Goal: Task Accomplishment & Management: Use online tool/utility

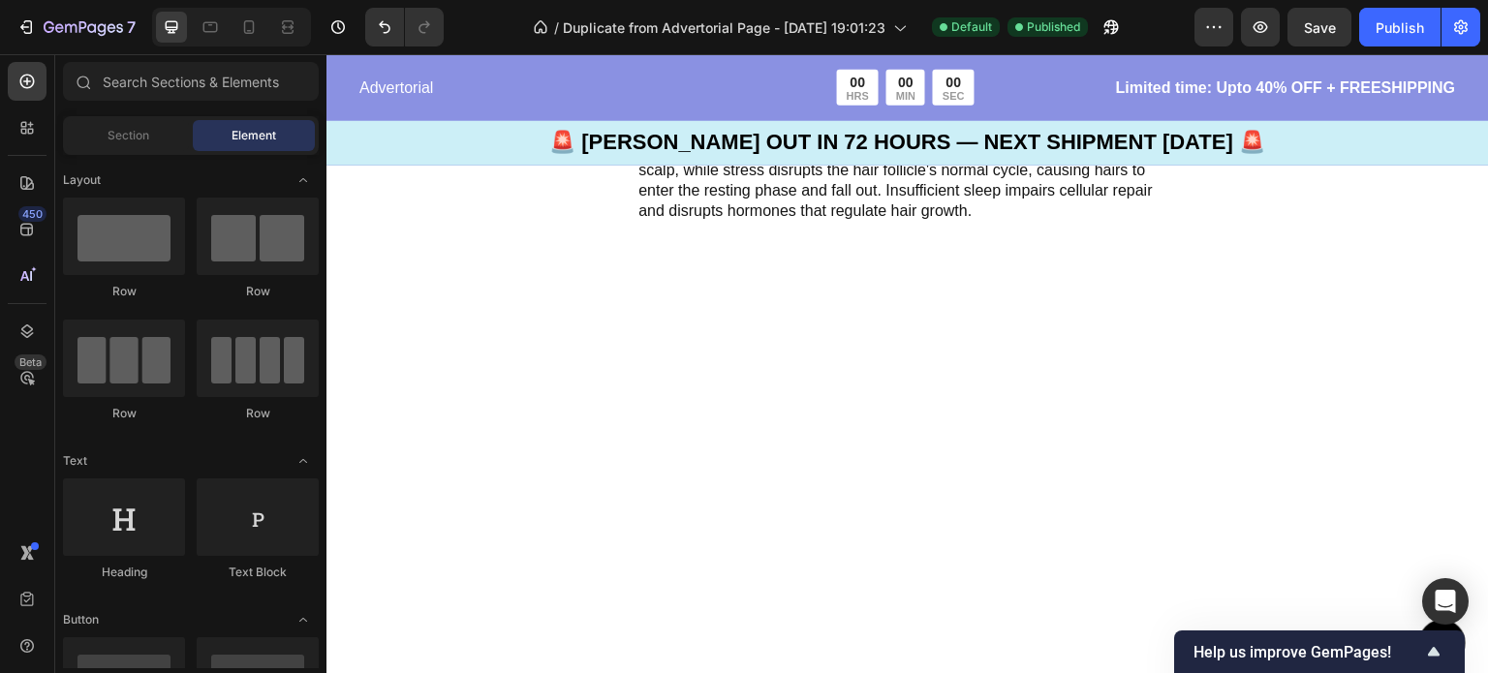
scroll to position [2565, 0]
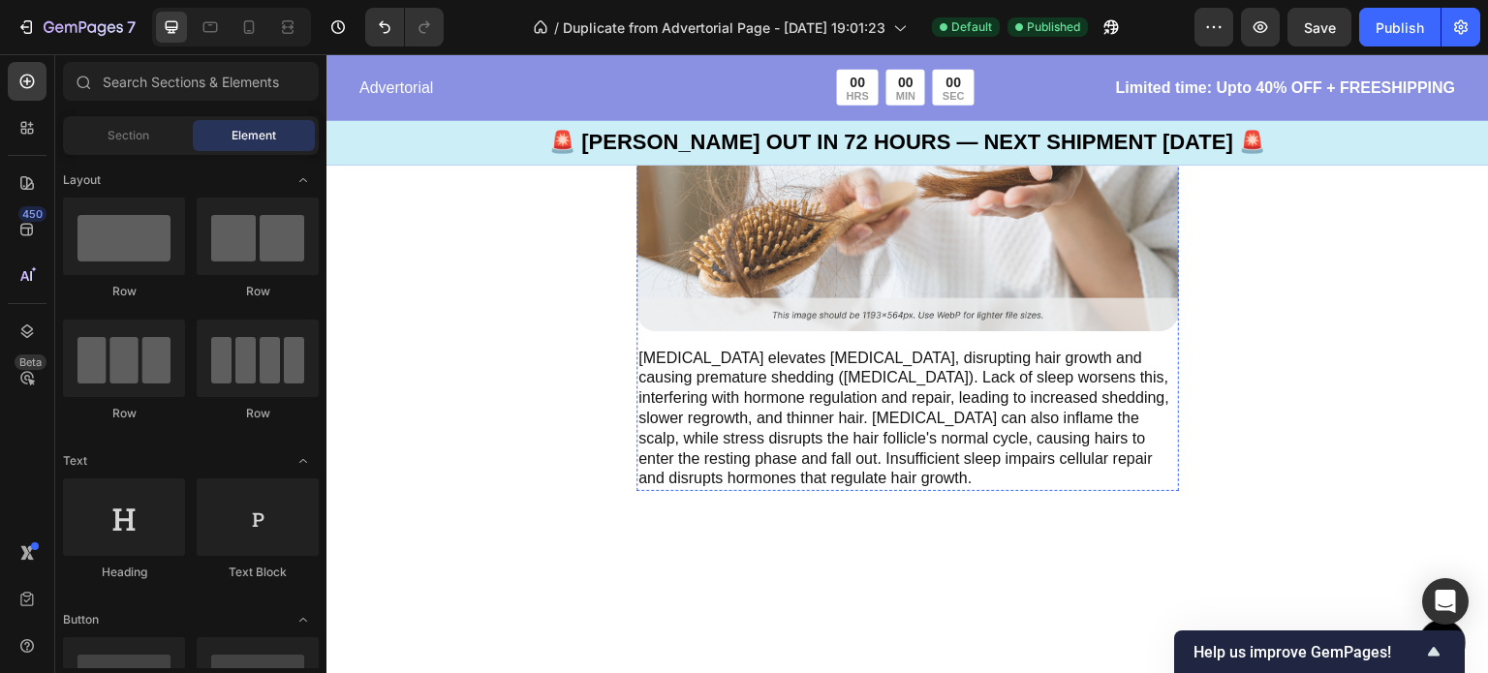
click at [723, 57] on p "2. Stress and lack of sleep" at bounding box center [907, 42] width 539 height 29
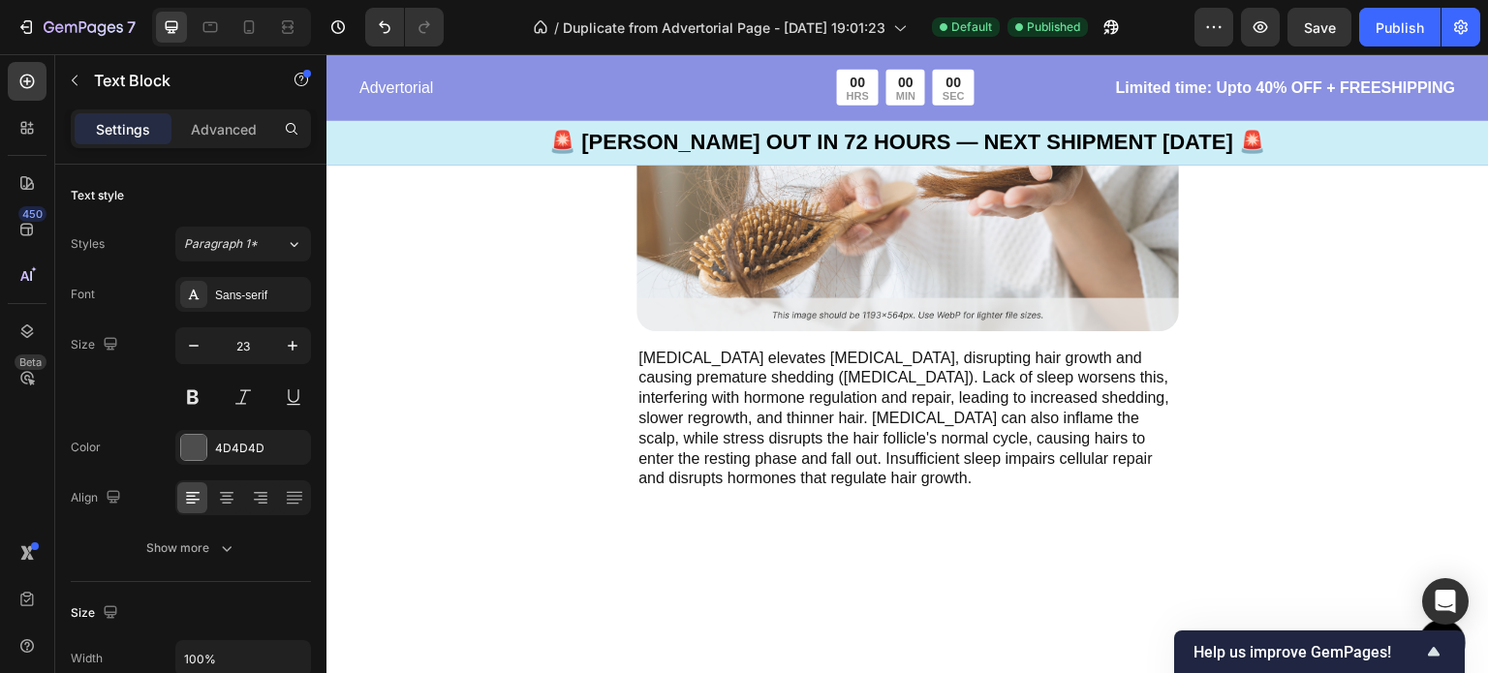
click at [928, 57] on p "2. Stress and lack of sleep" at bounding box center [907, 42] width 539 height 29
drag, startPoint x: 928, startPoint y: 284, endPoint x: 636, endPoint y: 280, distance: 291.6
click at [636, 59] on div "2. Stress and lack of sleep" at bounding box center [907, 42] width 542 height 33
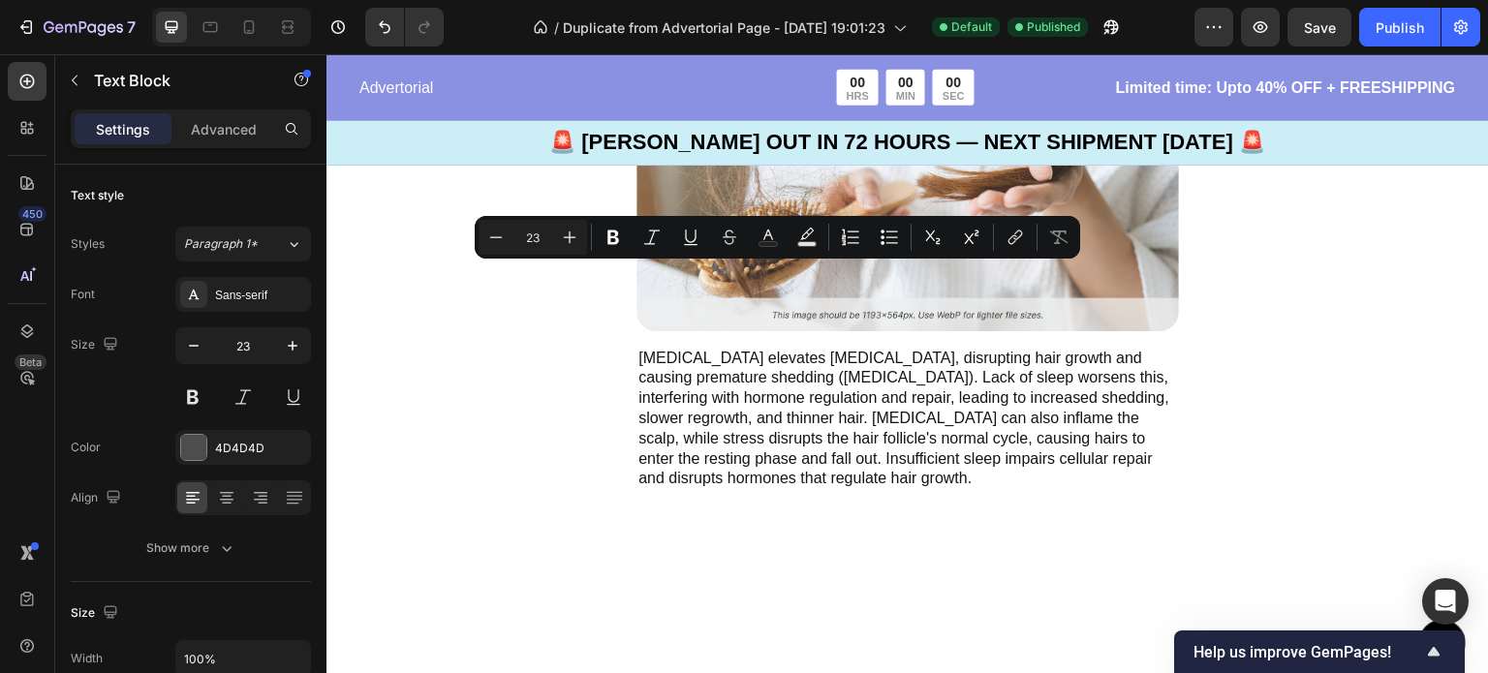
type input "13"
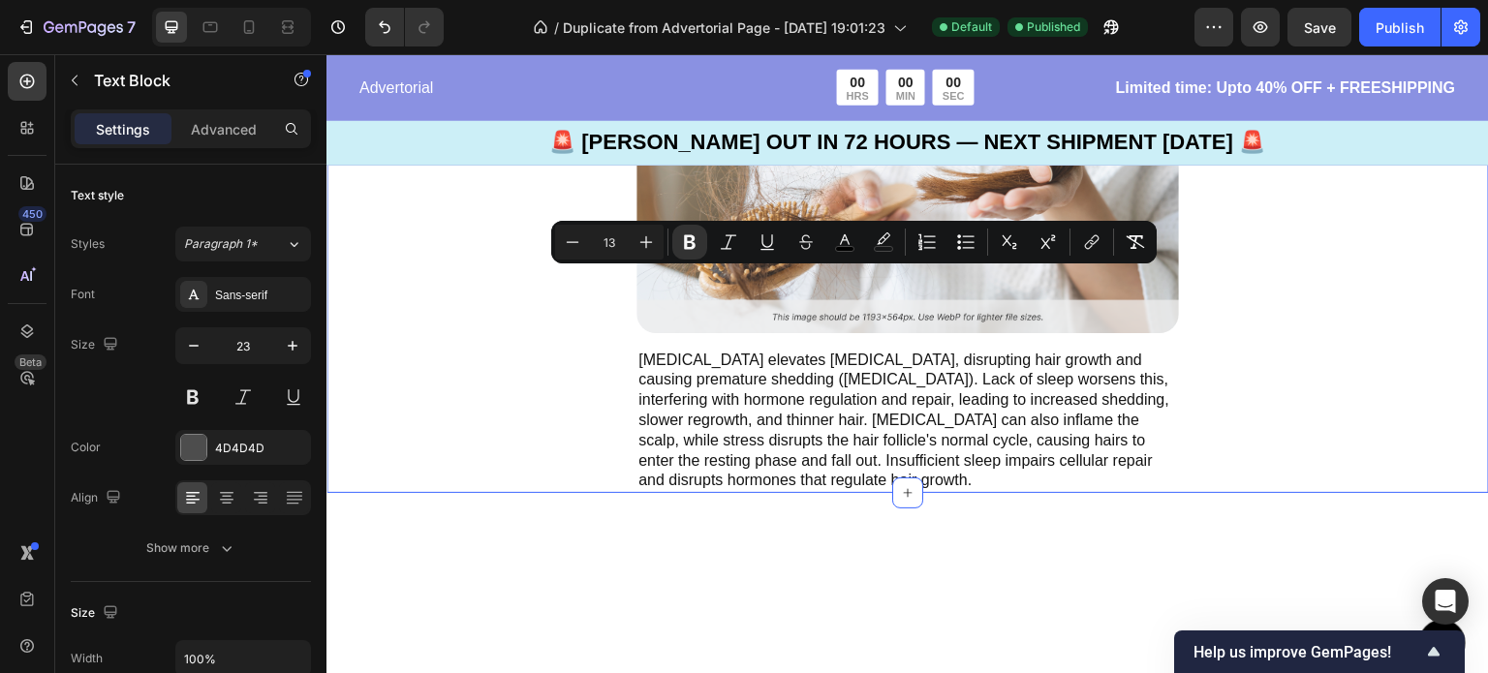
drag, startPoint x: 1100, startPoint y: 270, endPoint x: 629, endPoint y: 282, distance: 471.8
click at [629, 282] on div "Introducing: The World's First Paraxanthine Chewable Text Block 16 Image [MEDIC…" at bounding box center [907, 259] width 1162 height 467
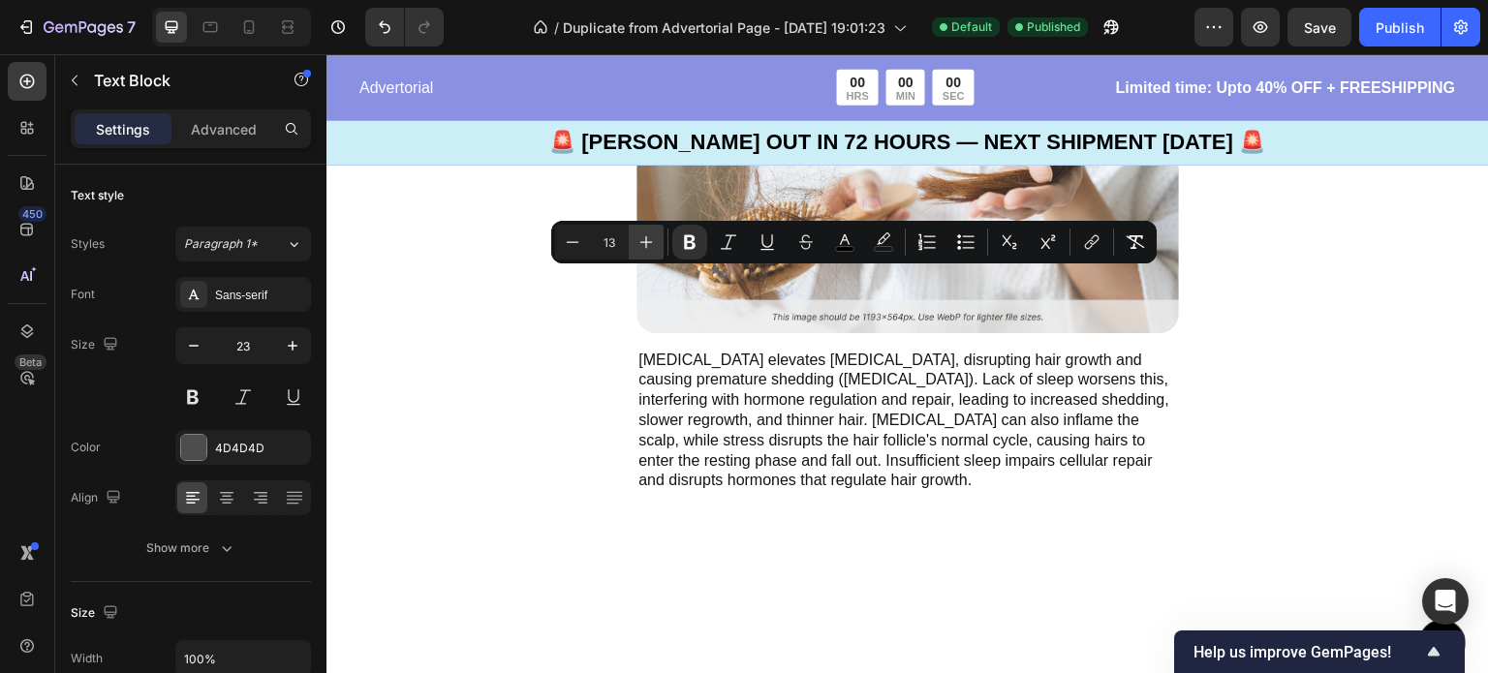
click at [634, 240] on button "Plus" at bounding box center [646, 242] width 35 height 35
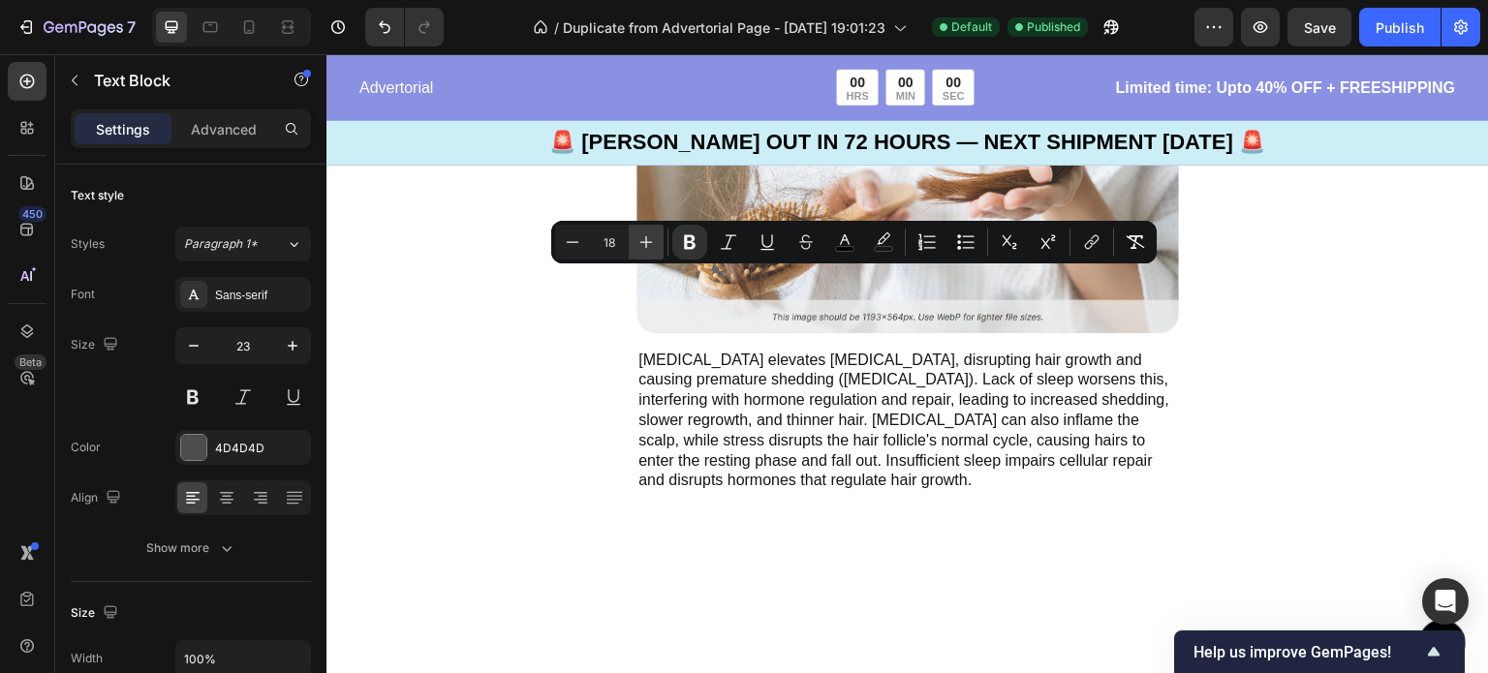
click at [634, 240] on button "Plus" at bounding box center [646, 242] width 35 height 35
type input "21"
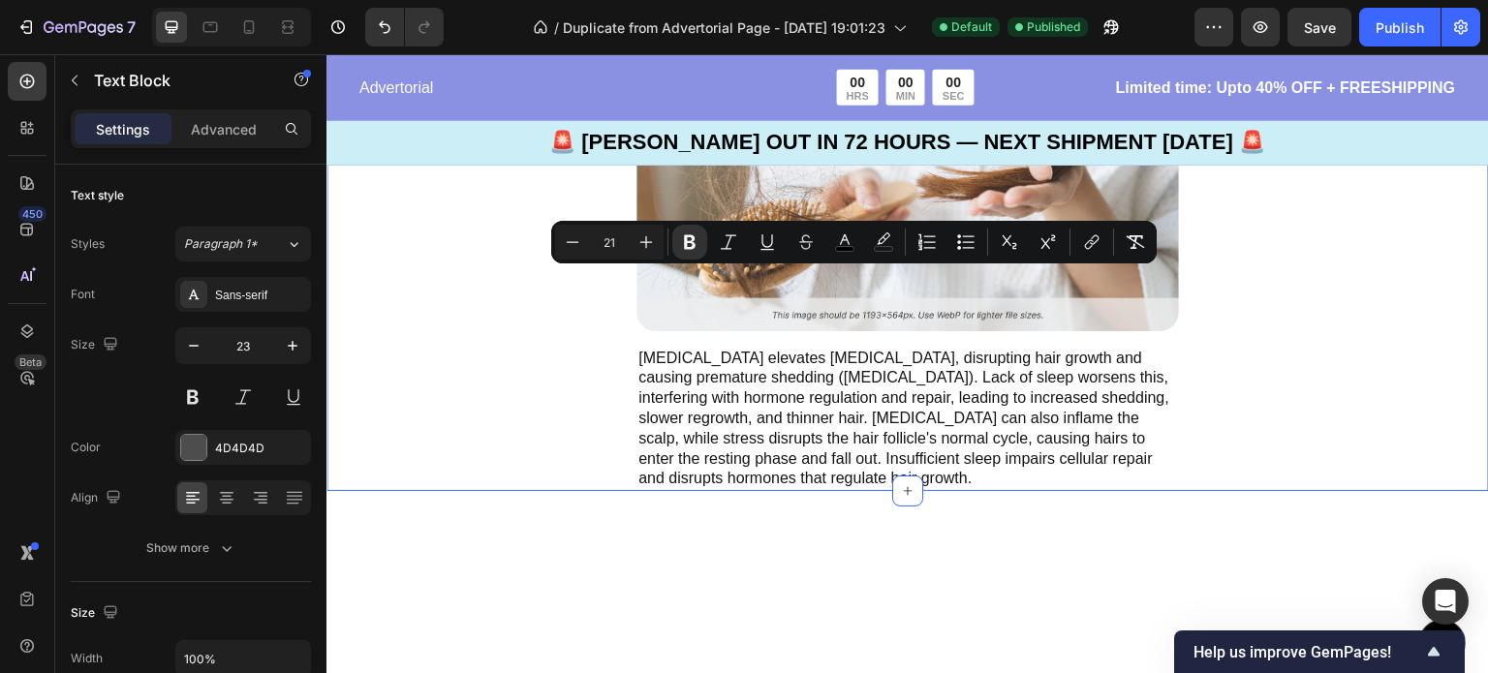
click at [1303, 442] on div "Introducing: The World's First Paraxanthine Chewable Text Block 16 Image [MEDIC…" at bounding box center [907, 258] width 1162 height 465
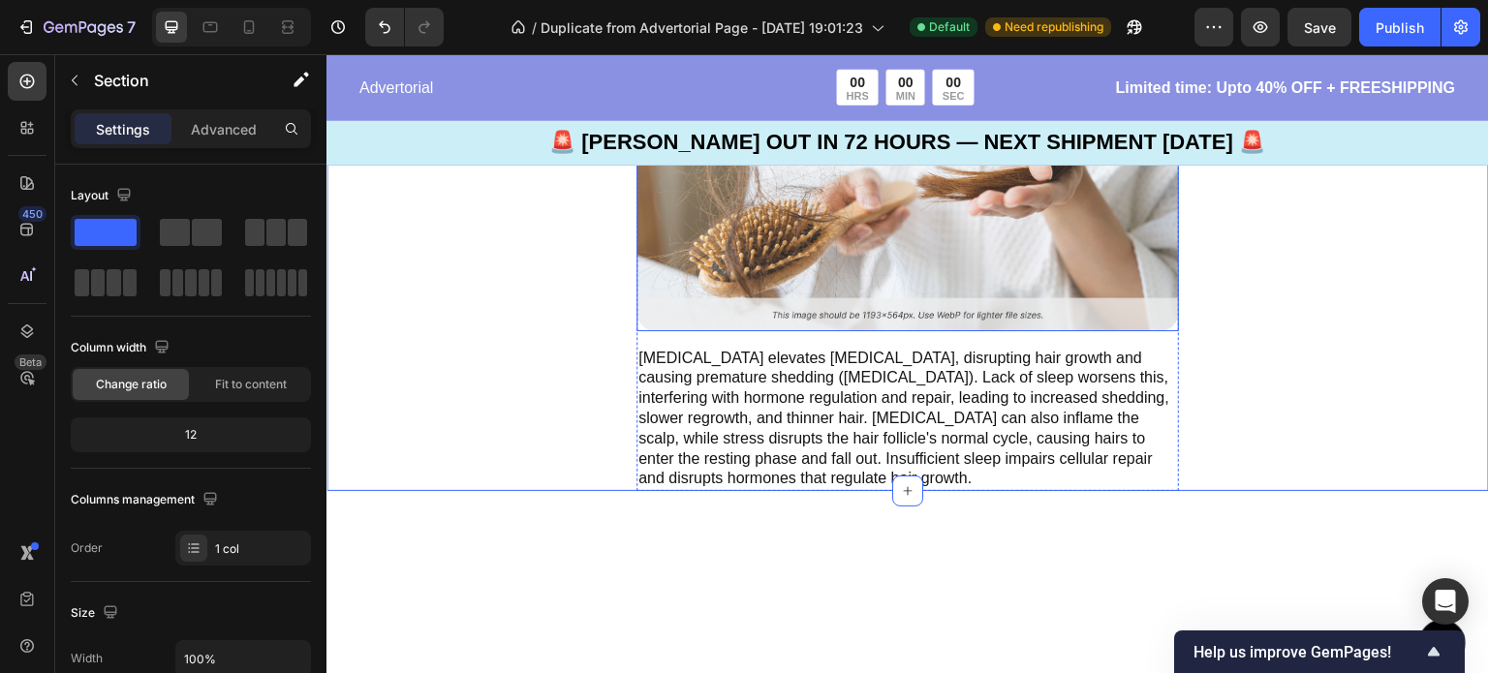
click at [753, 331] on img at bounding box center [907, 203] width 542 height 257
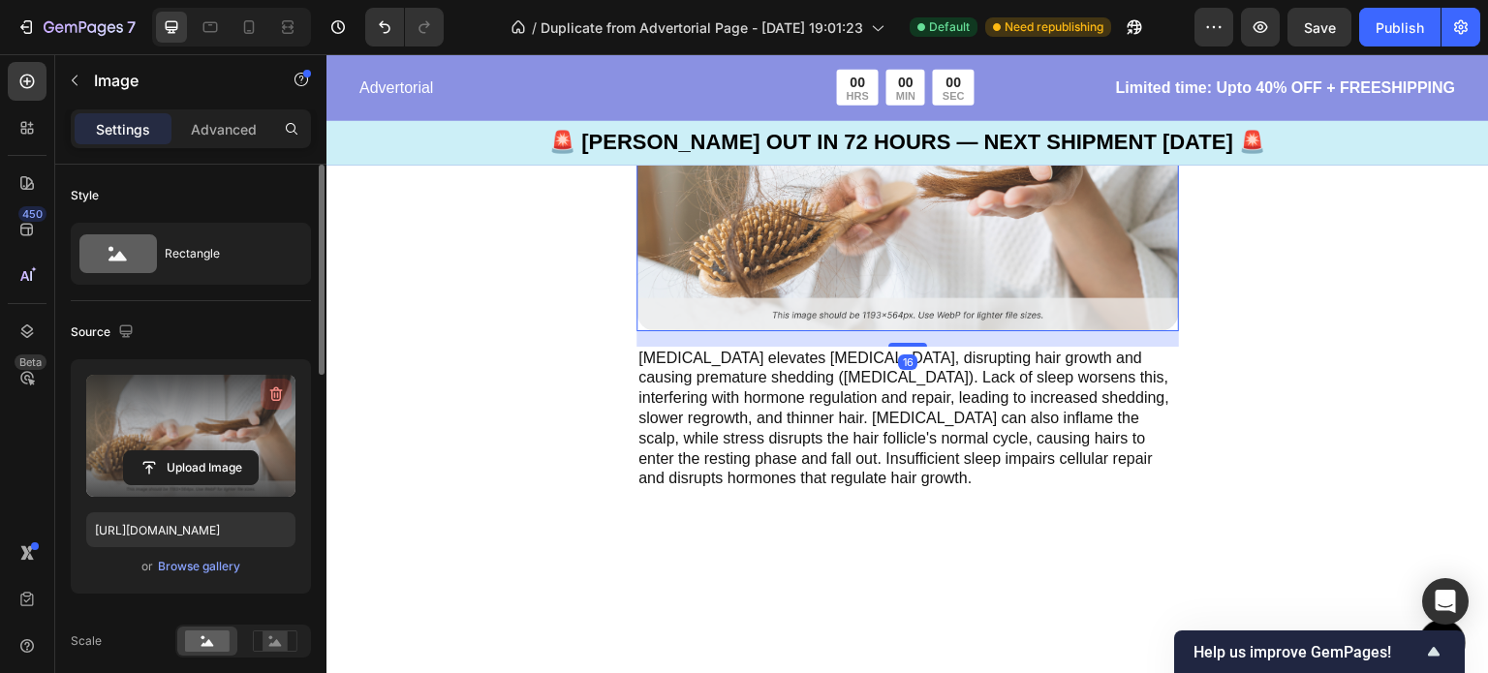
click at [278, 396] on icon "button" at bounding box center [278, 395] width 2 height 6
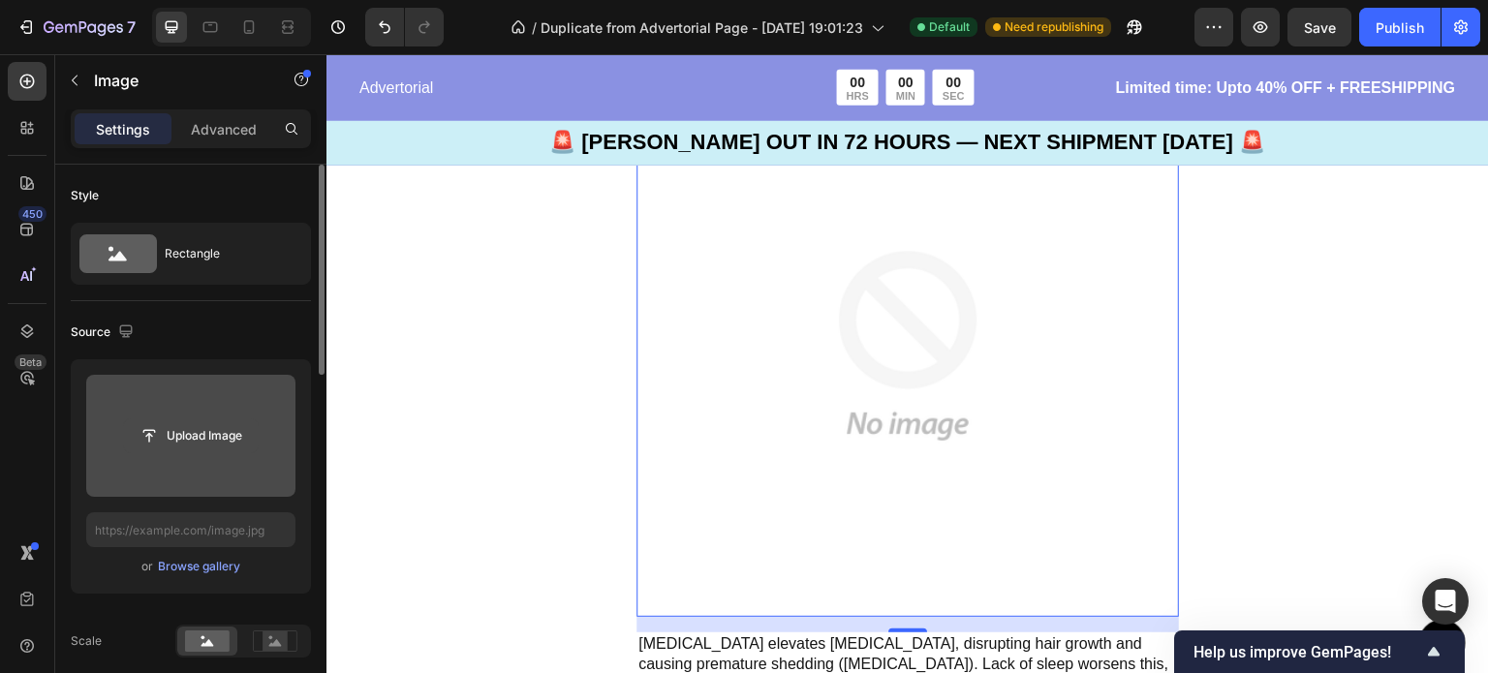
click at [198, 438] on input "file" at bounding box center [191, 435] width 134 height 33
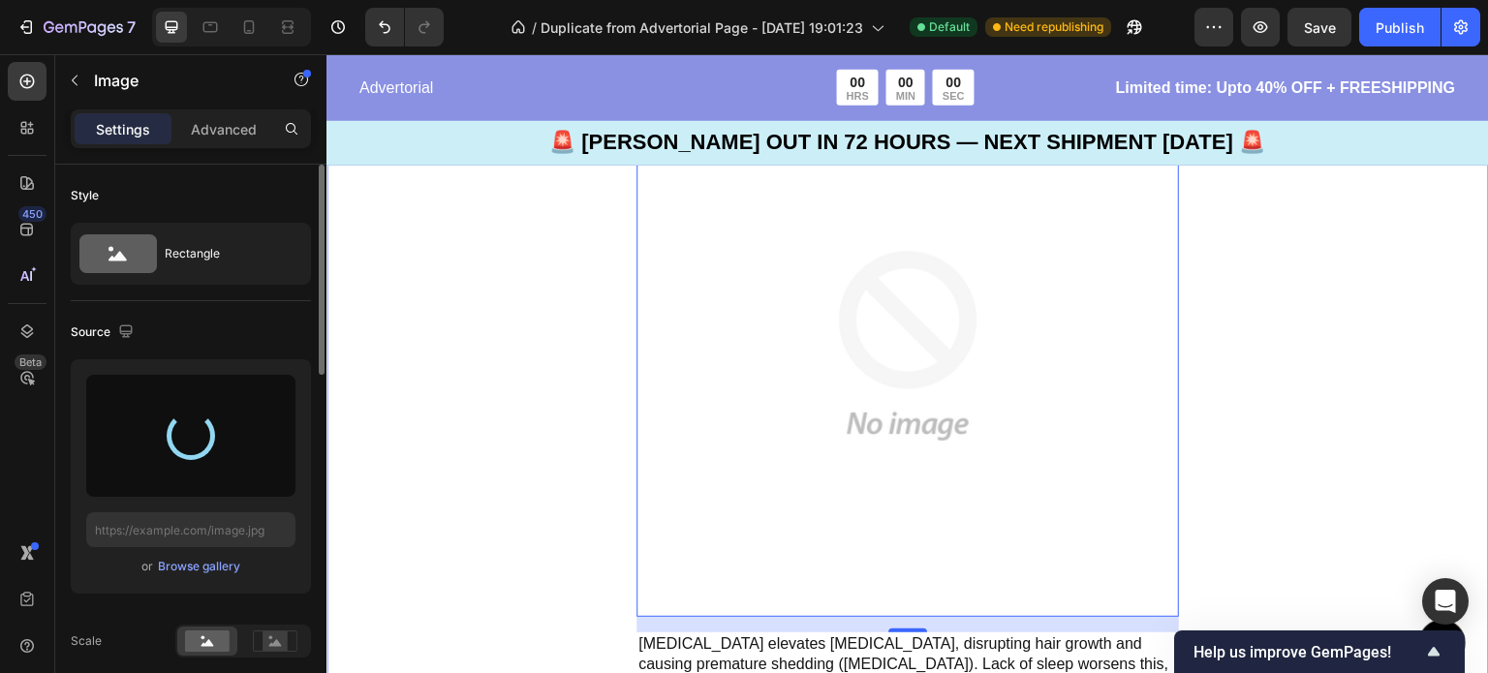
type input "[URL][DOMAIN_NAME]"
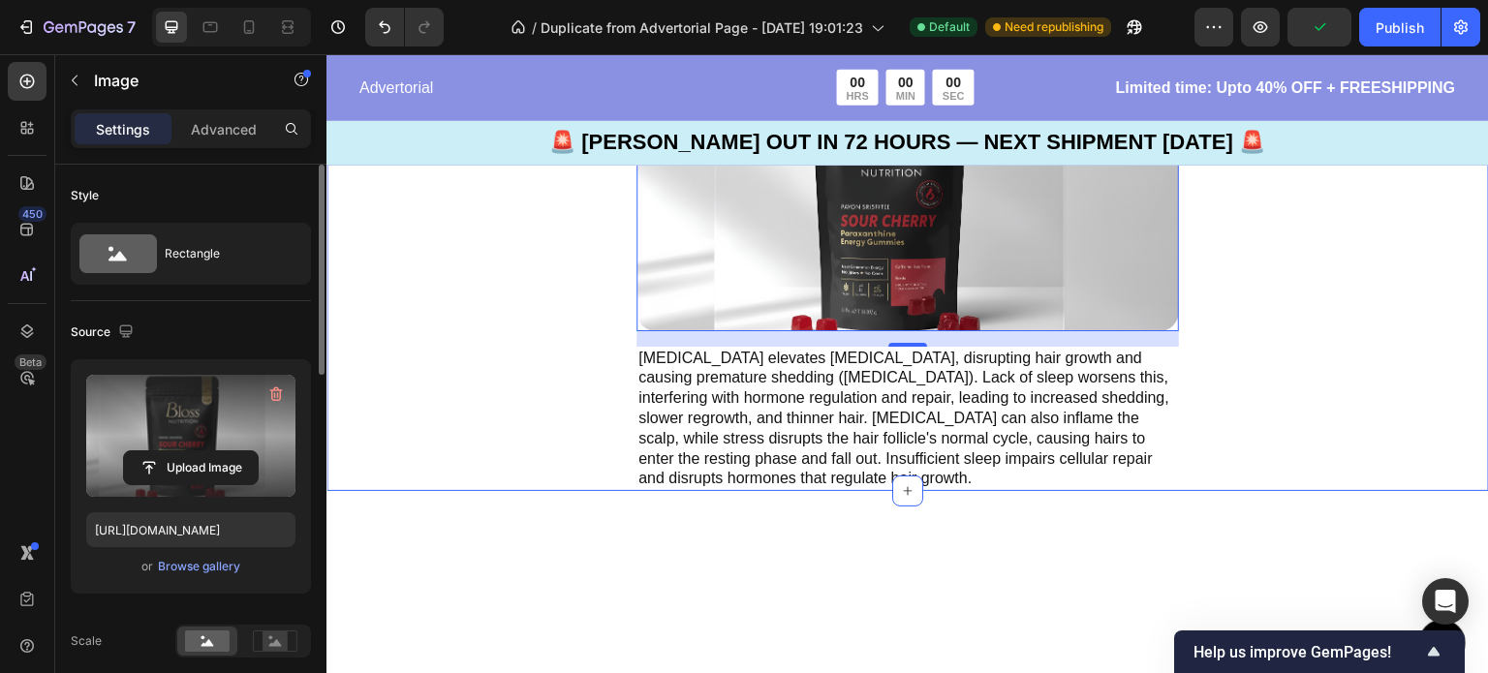
click at [571, 418] on div "Introducing: The World's First Paraxanthine Chewable Text Block Image 16 [MEDIC…" at bounding box center [907, 258] width 1162 height 465
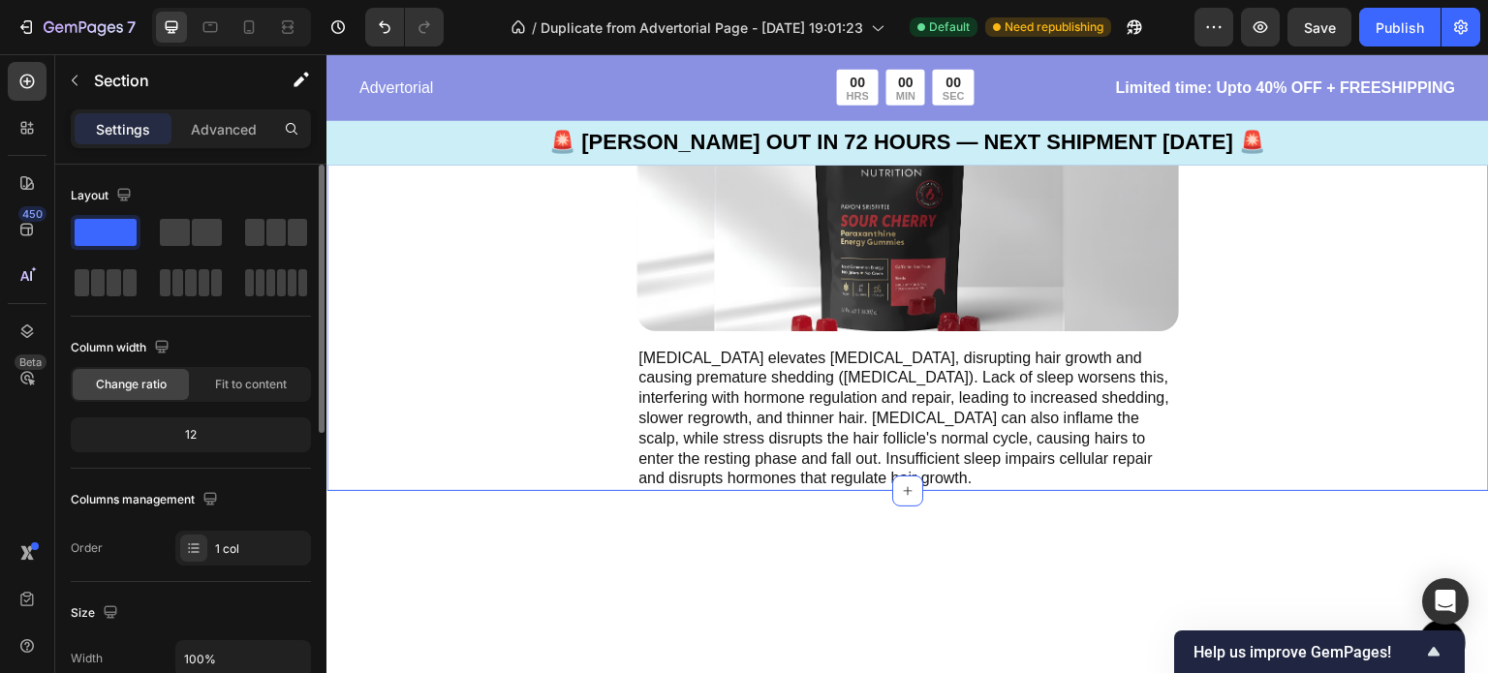
click at [554, 491] on div "Introducing: The World's First Paraxanthine Chewable Text Block Image [MEDICAL_…" at bounding box center [907, 258] width 1162 height 465
click at [729, 331] on img at bounding box center [907, 203] width 542 height 257
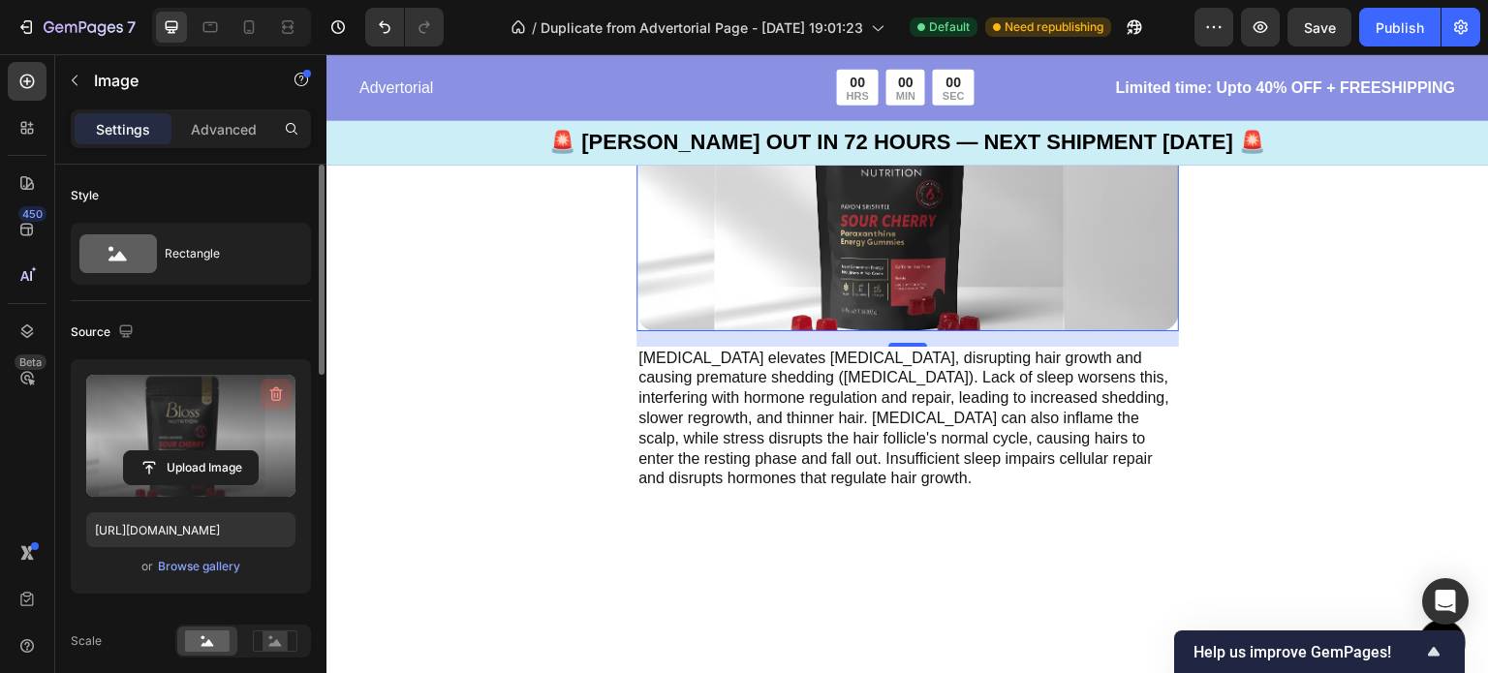
click at [270, 395] on icon "button" at bounding box center [275, 394] width 19 height 19
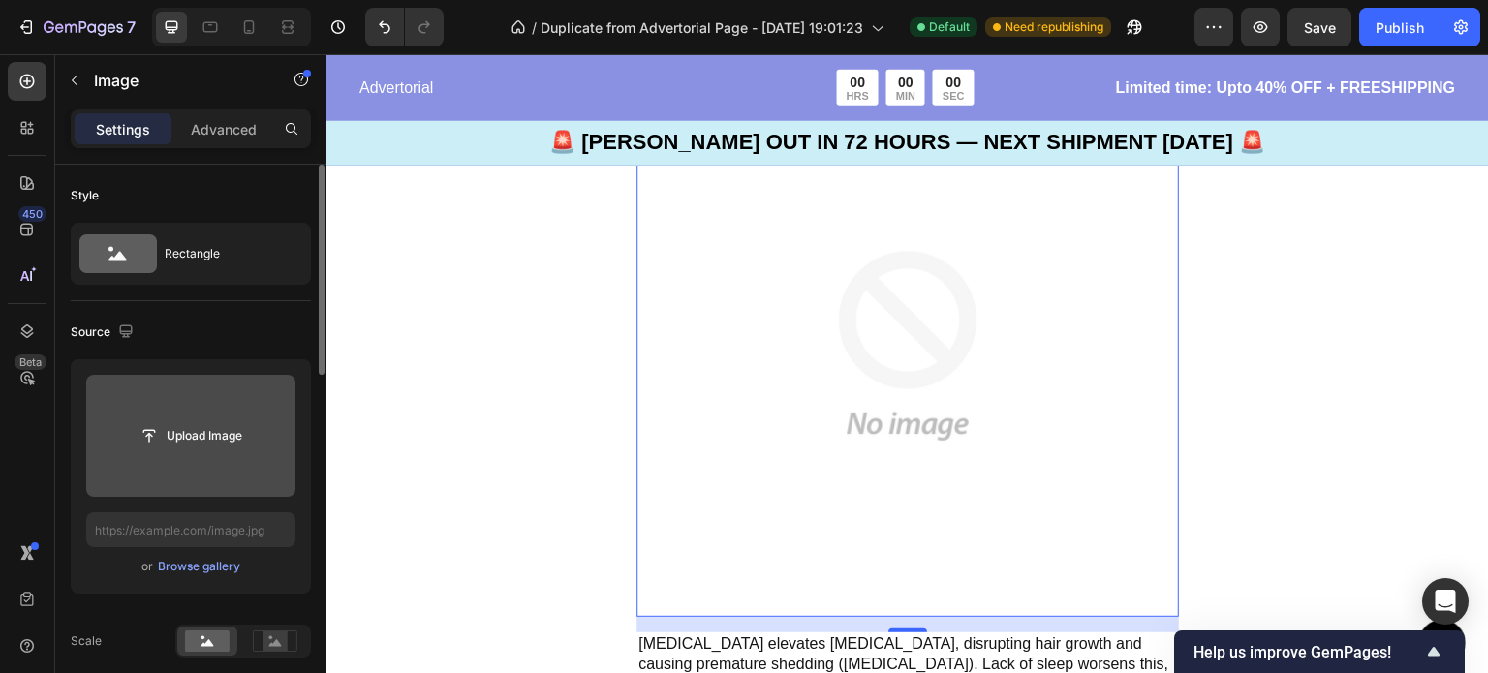
click at [200, 441] on input "file" at bounding box center [191, 435] width 134 height 33
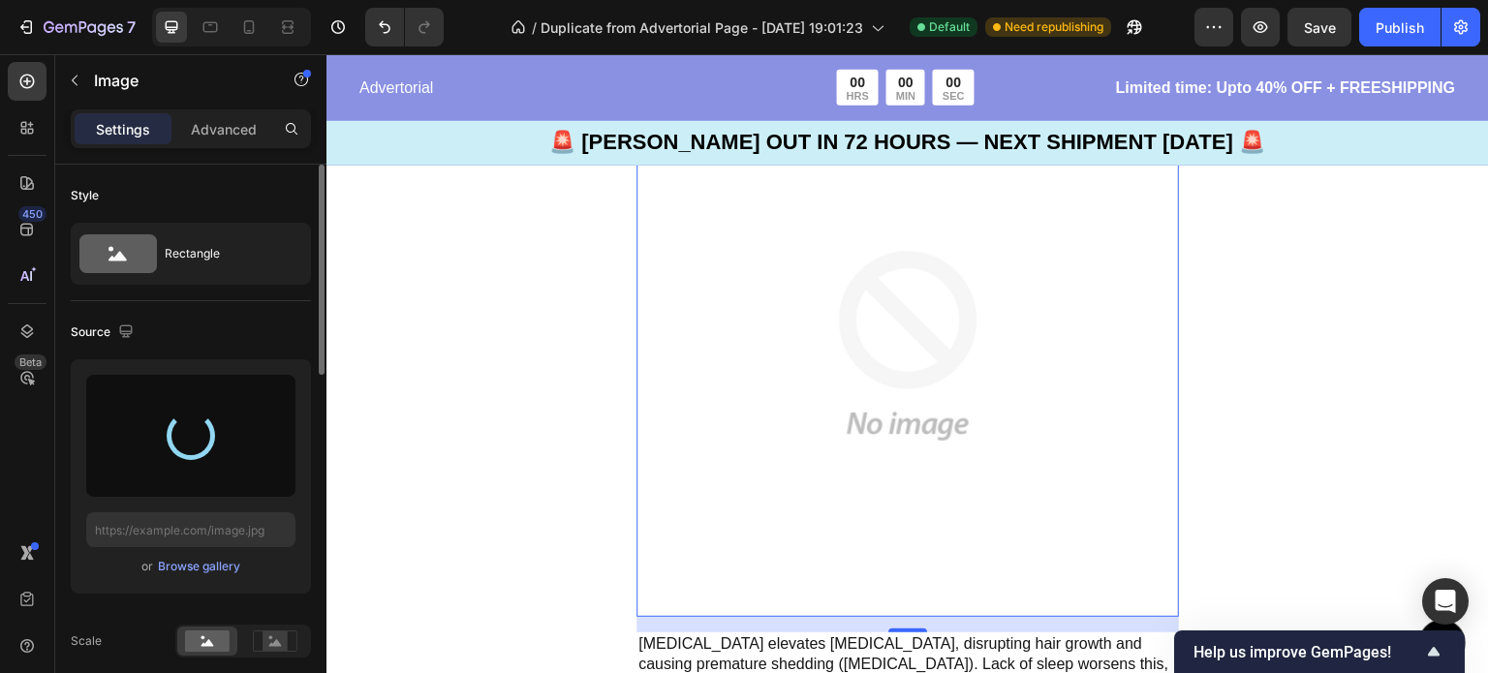
type input "[URL][DOMAIN_NAME]"
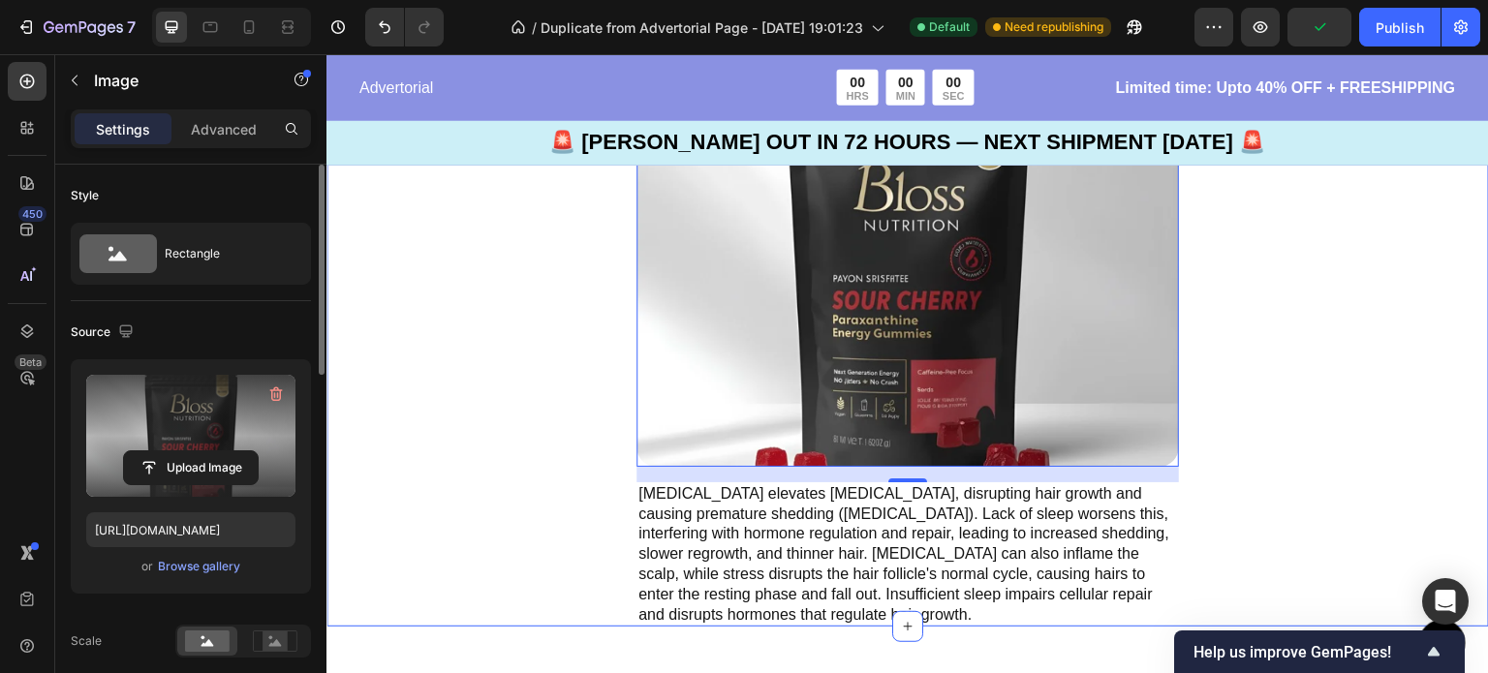
click at [1310, 310] on div "Introducing: The World's First Paraxanthine Chewable Text Block Image 16 [MEDIC…" at bounding box center [907, 326] width 1162 height 600
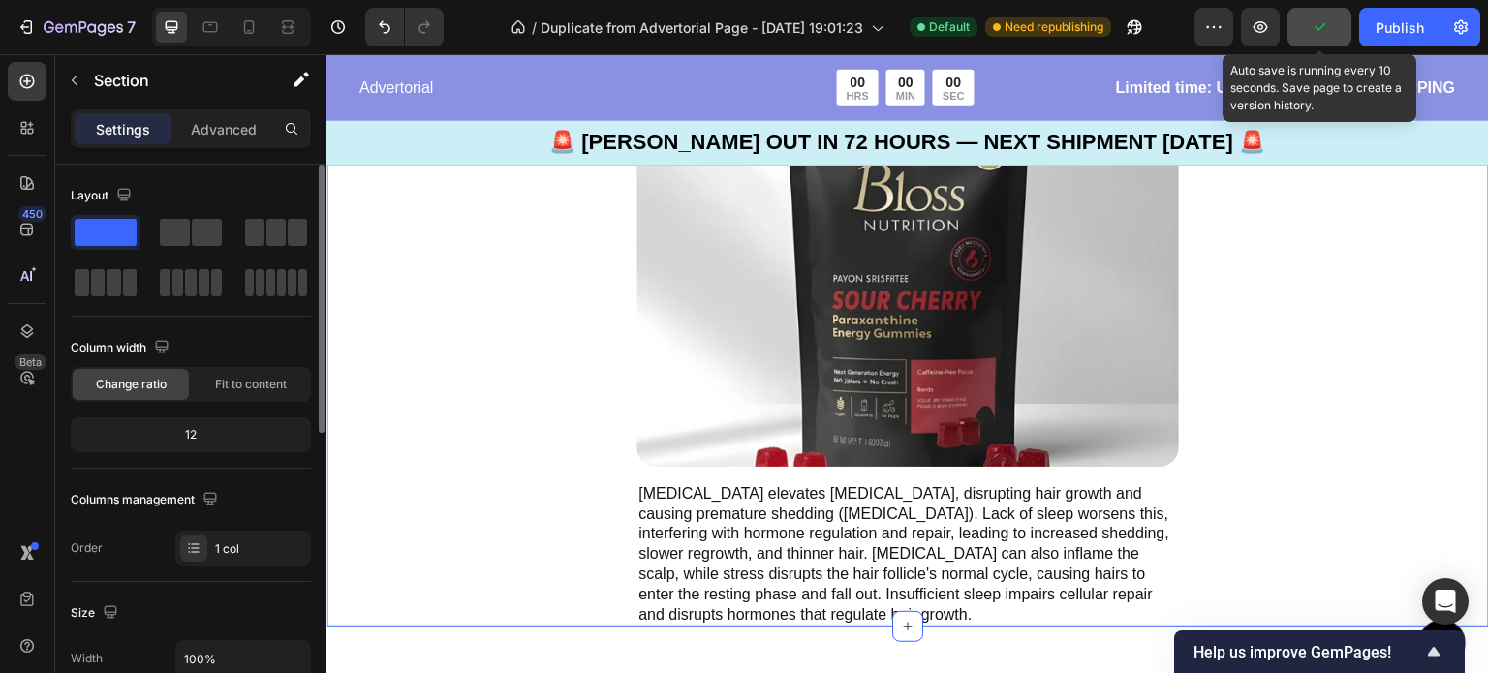
click at [1325, 41] on button "button" at bounding box center [1319, 27] width 64 height 39
click at [1300, 28] on button "Save" at bounding box center [1319, 27] width 64 height 39
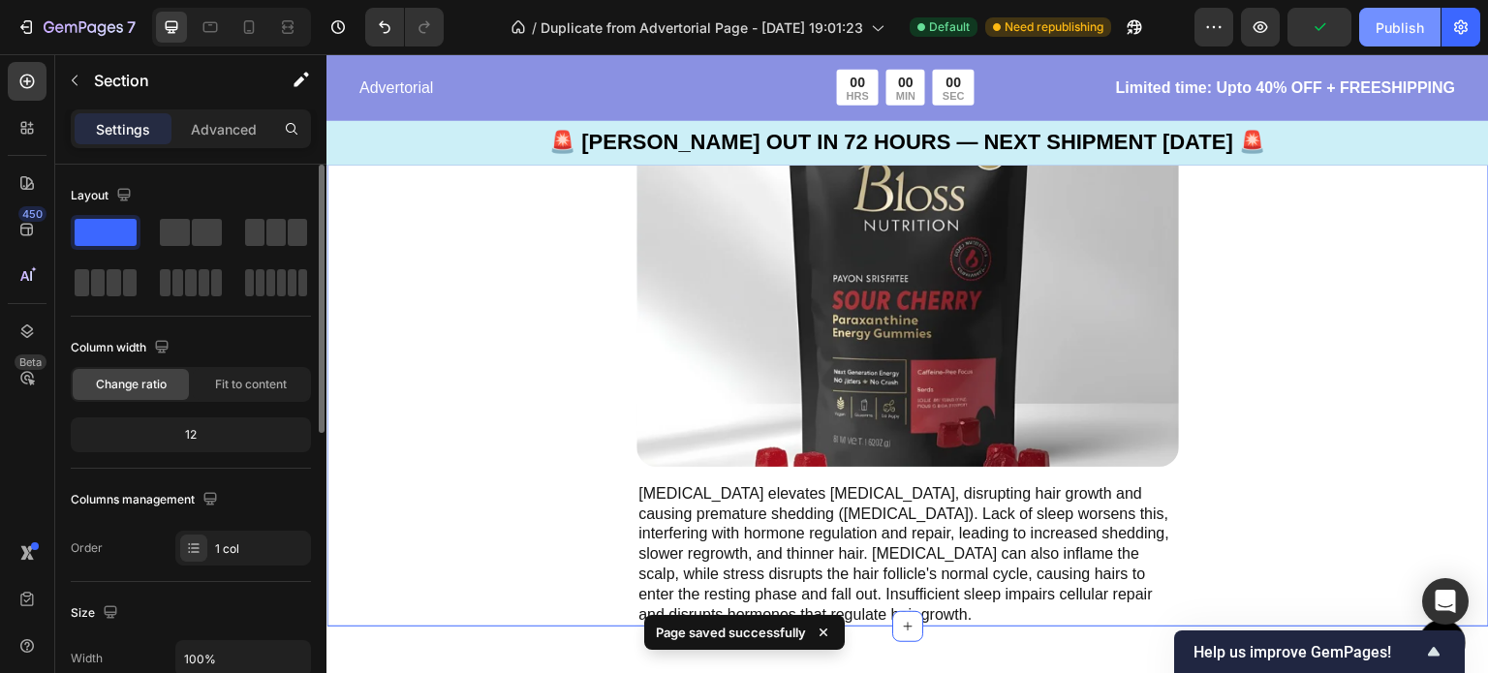
click at [1391, 30] on div "Publish" at bounding box center [1399, 27] width 48 height 20
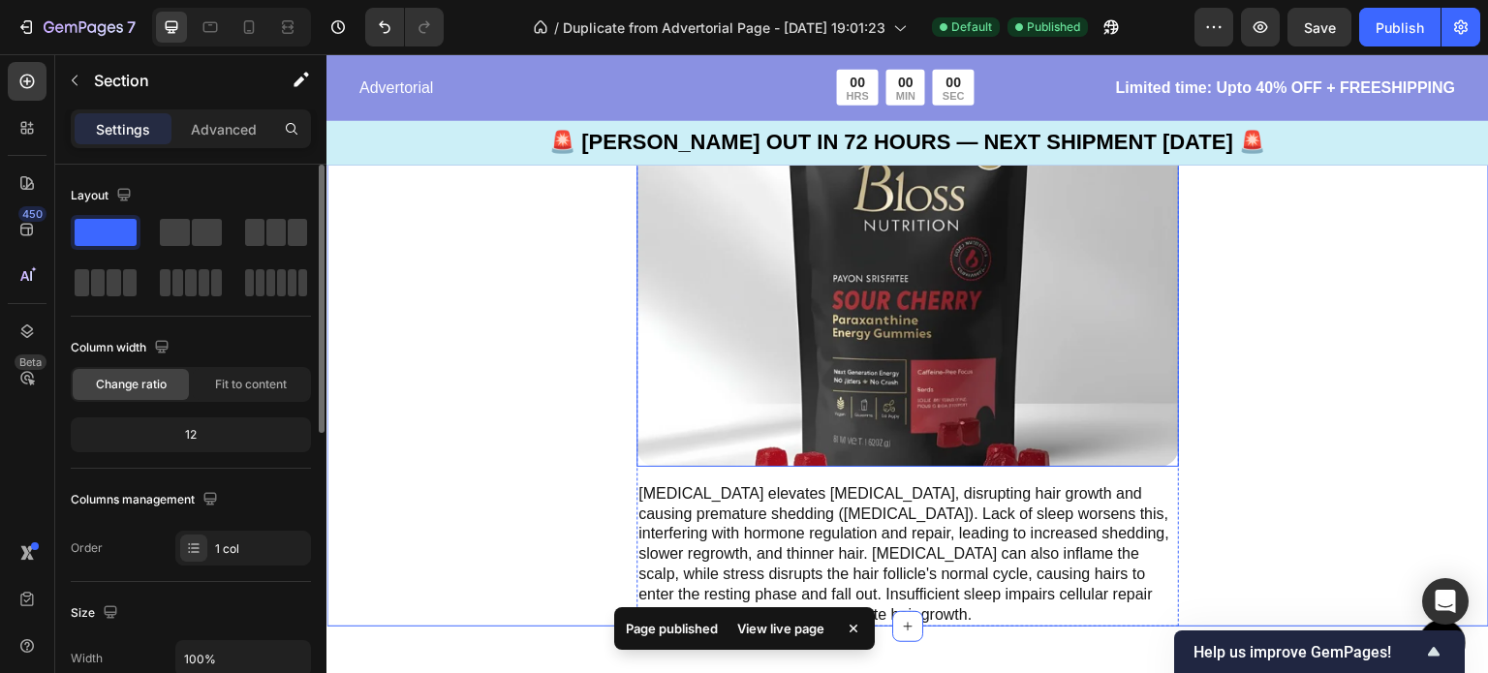
click at [936, 467] on img at bounding box center [907, 271] width 542 height 392
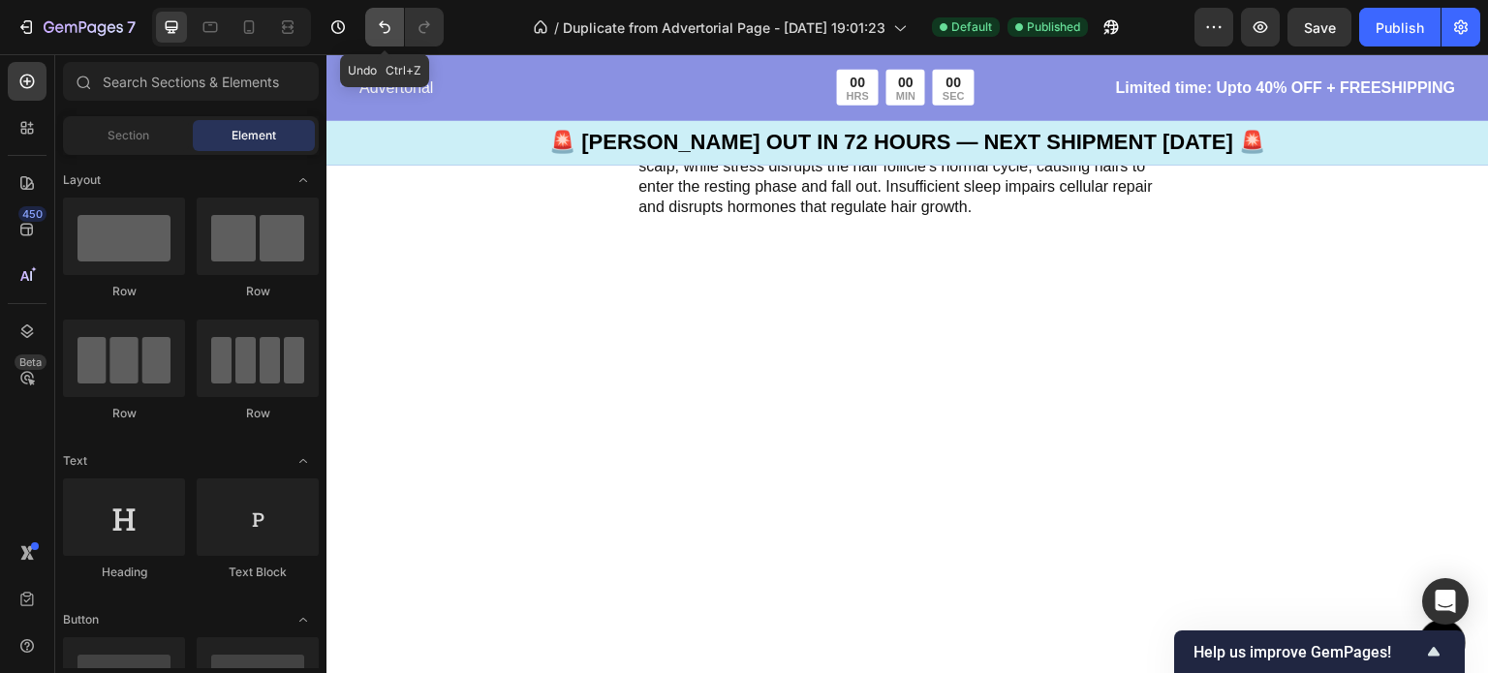
click at [376, 41] on button "Undo/Redo" at bounding box center [384, 27] width 39 height 39
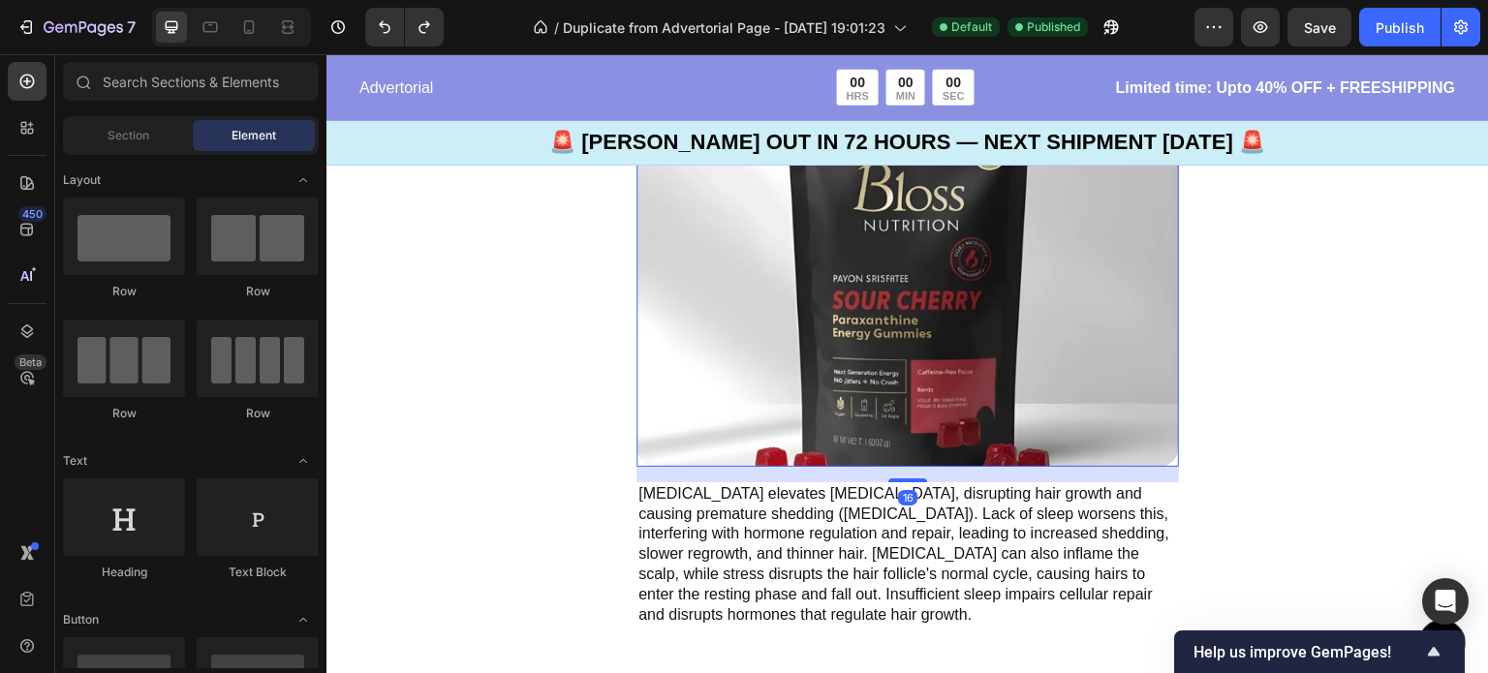
click at [691, 403] on img at bounding box center [907, 271] width 542 height 392
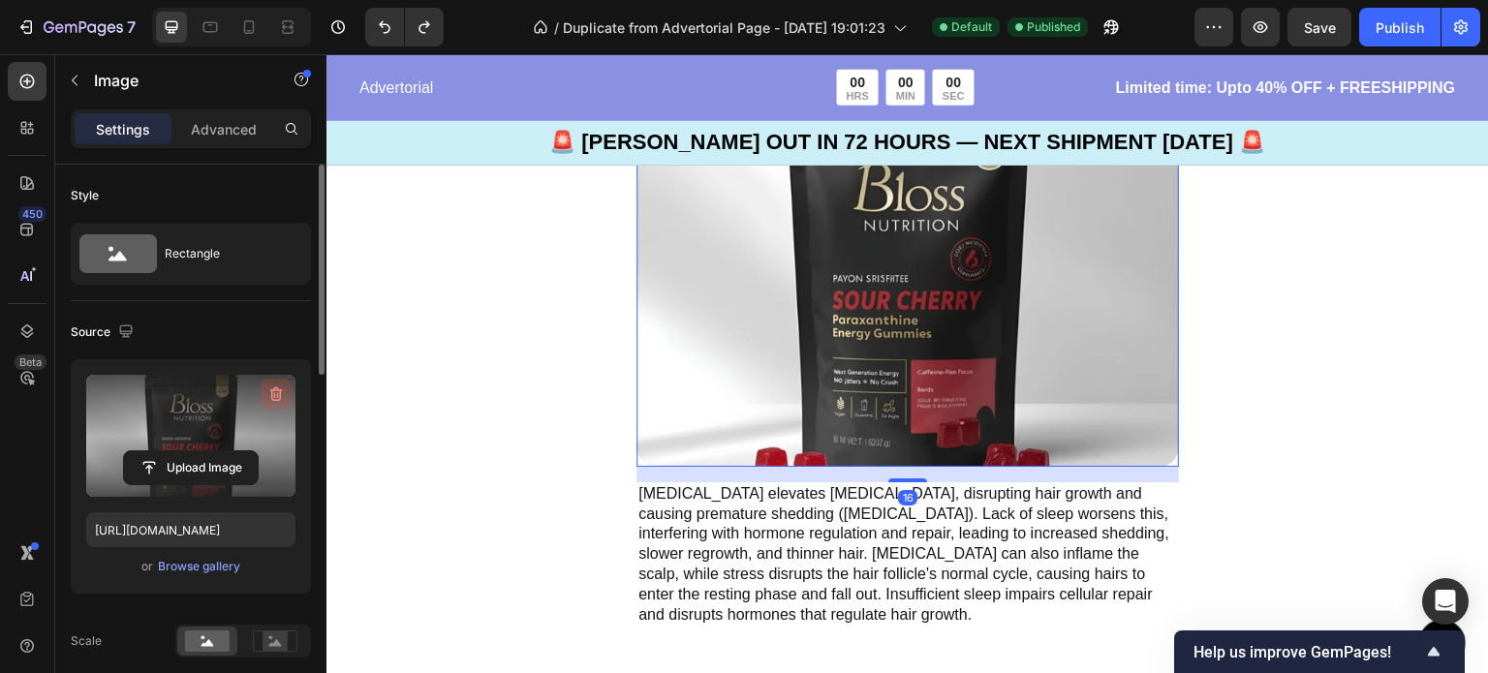
click at [276, 400] on icon "button" at bounding box center [275, 394] width 19 height 19
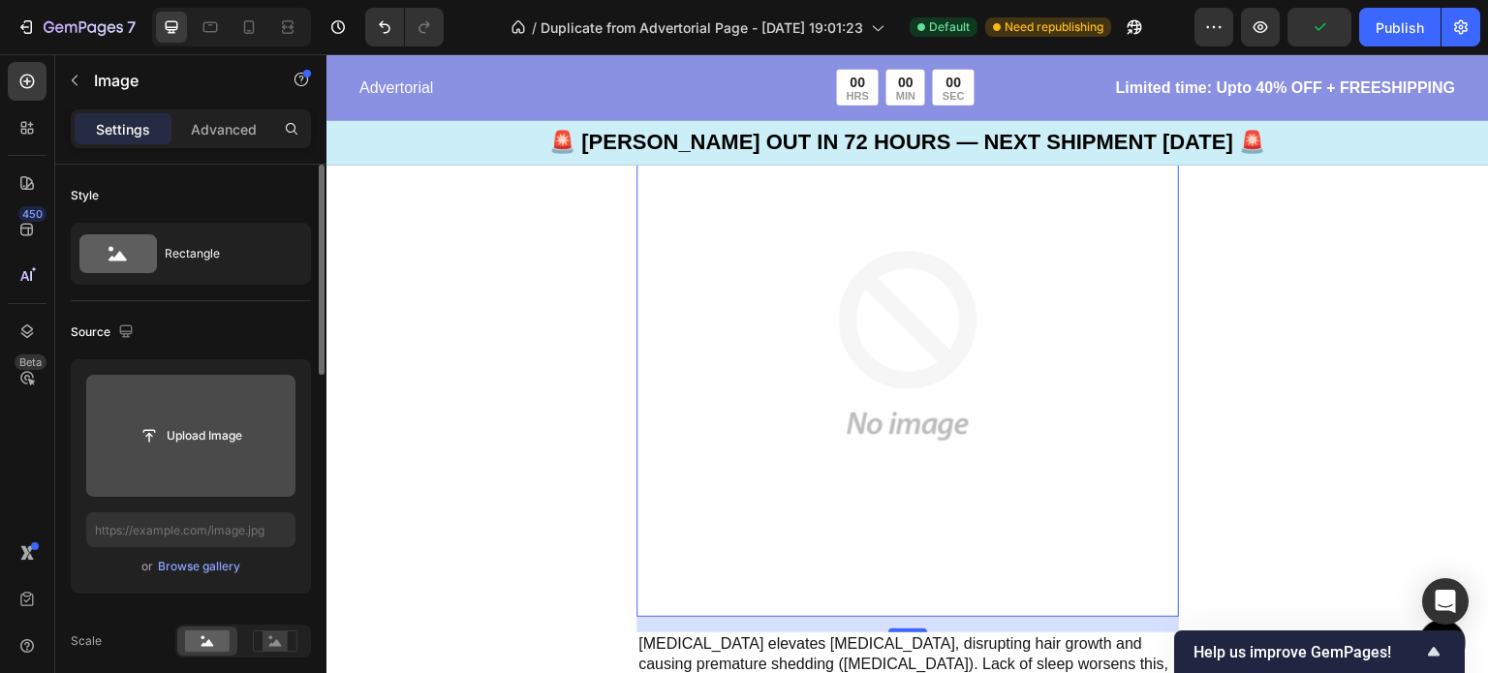
click at [195, 442] on input "file" at bounding box center [191, 435] width 134 height 33
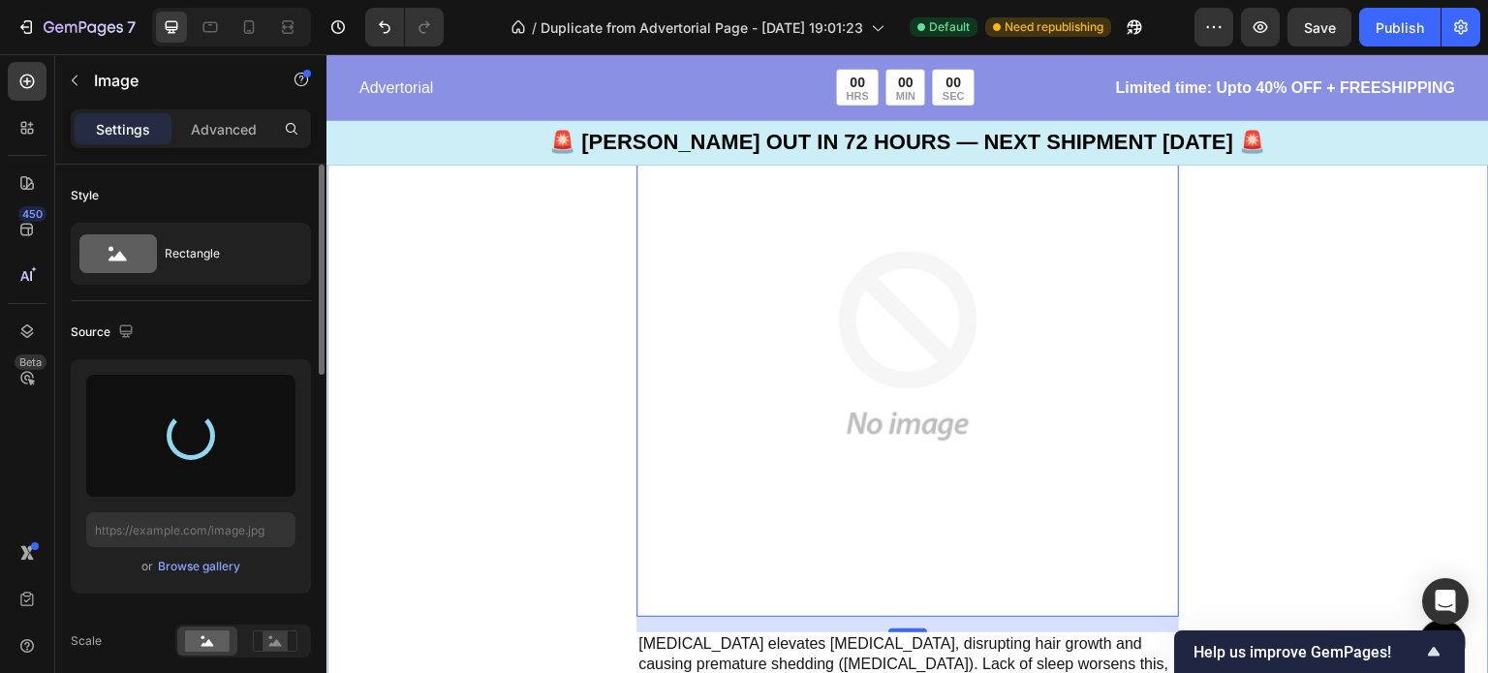
type input "[URL][DOMAIN_NAME]"
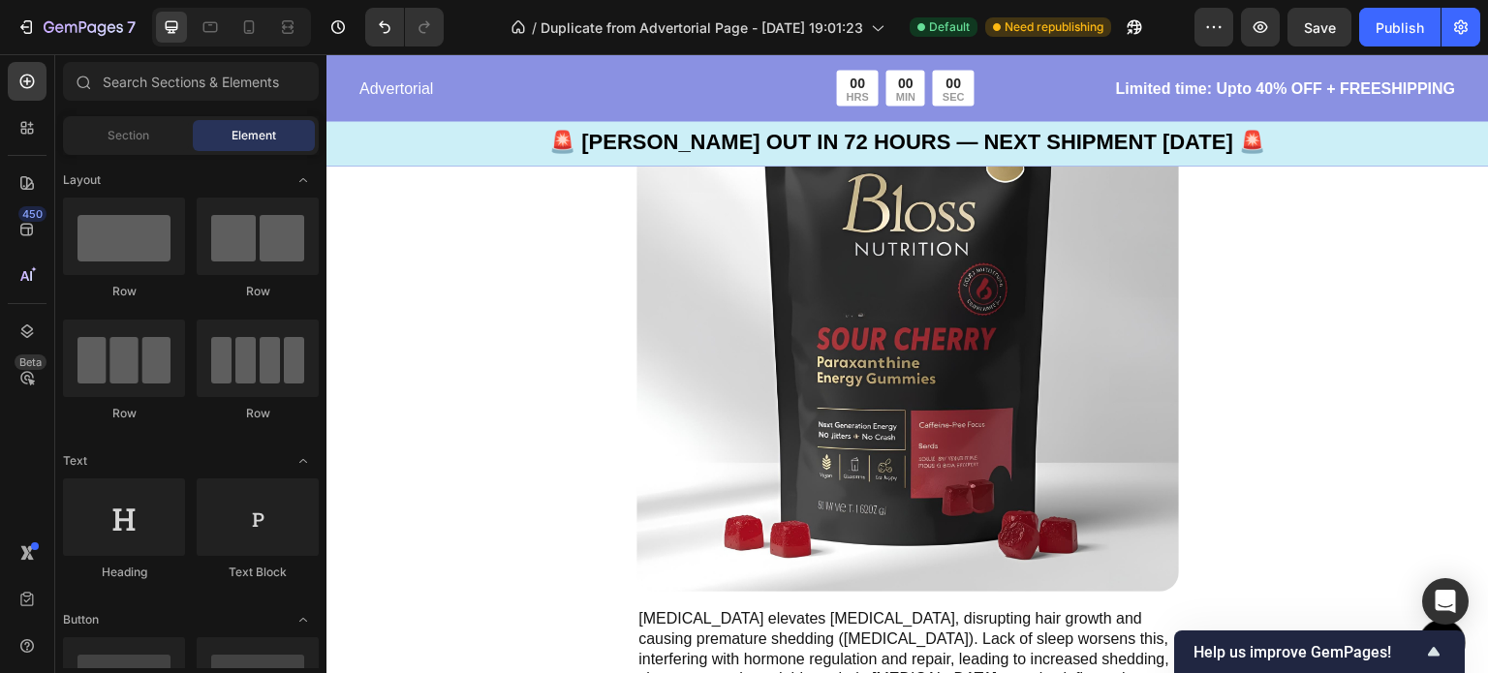
scroll to position [2579, 0]
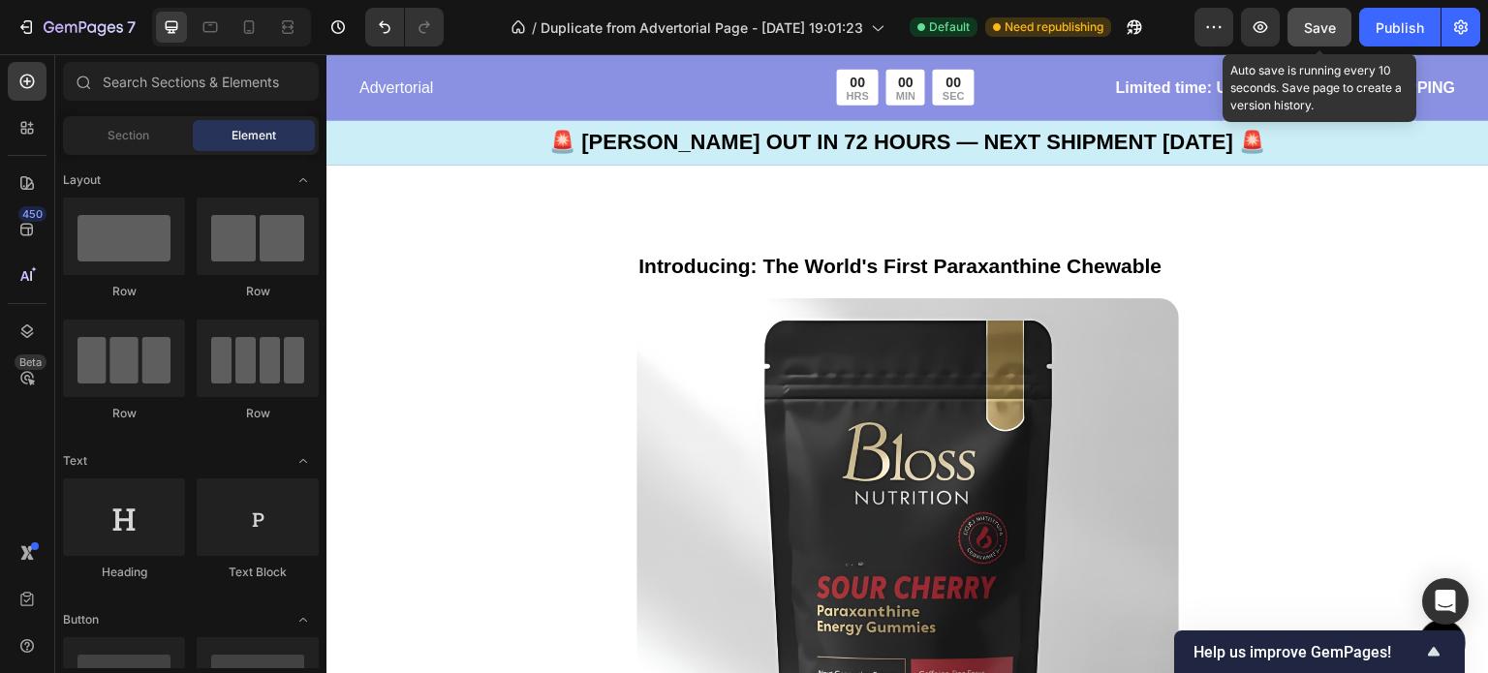
click at [1325, 41] on button "Save" at bounding box center [1319, 27] width 64 height 39
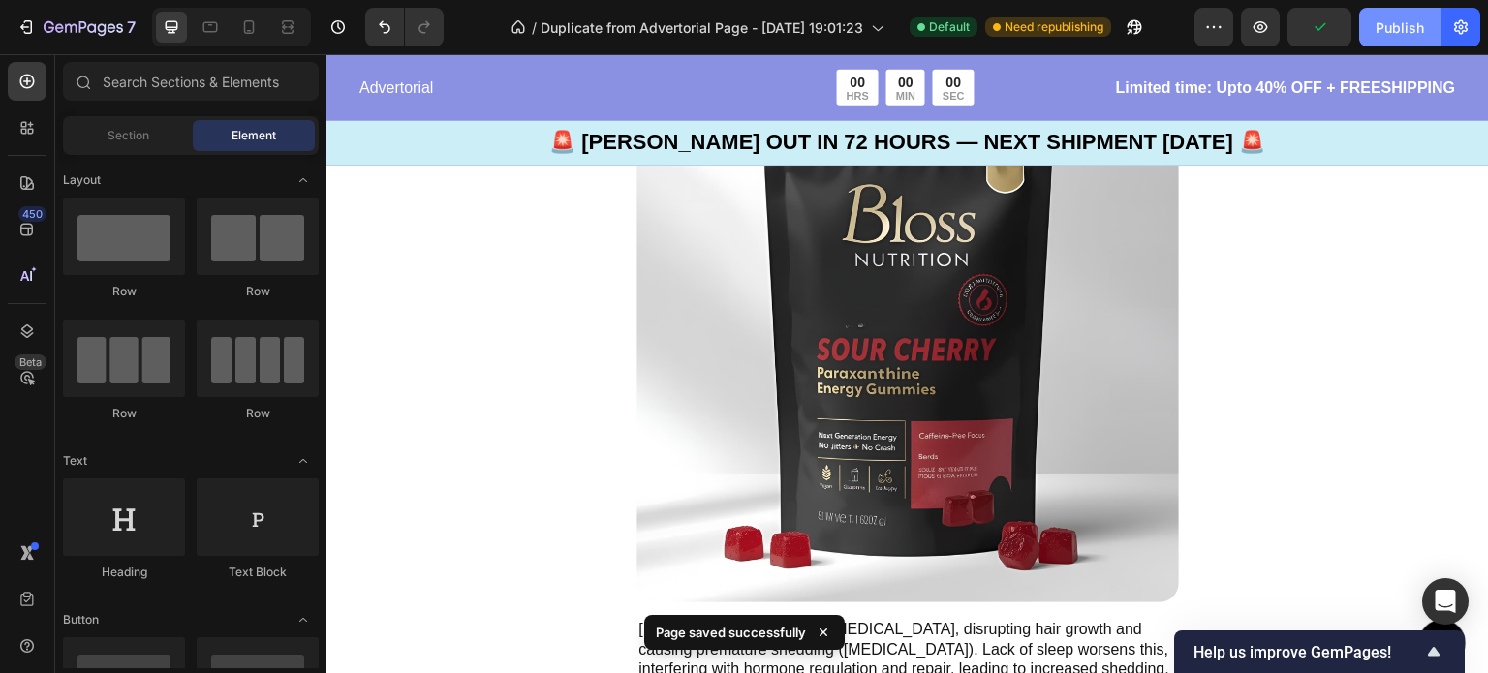
click at [1410, 28] on div "Publish" at bounding box center [1399, 27] width 48 height 20
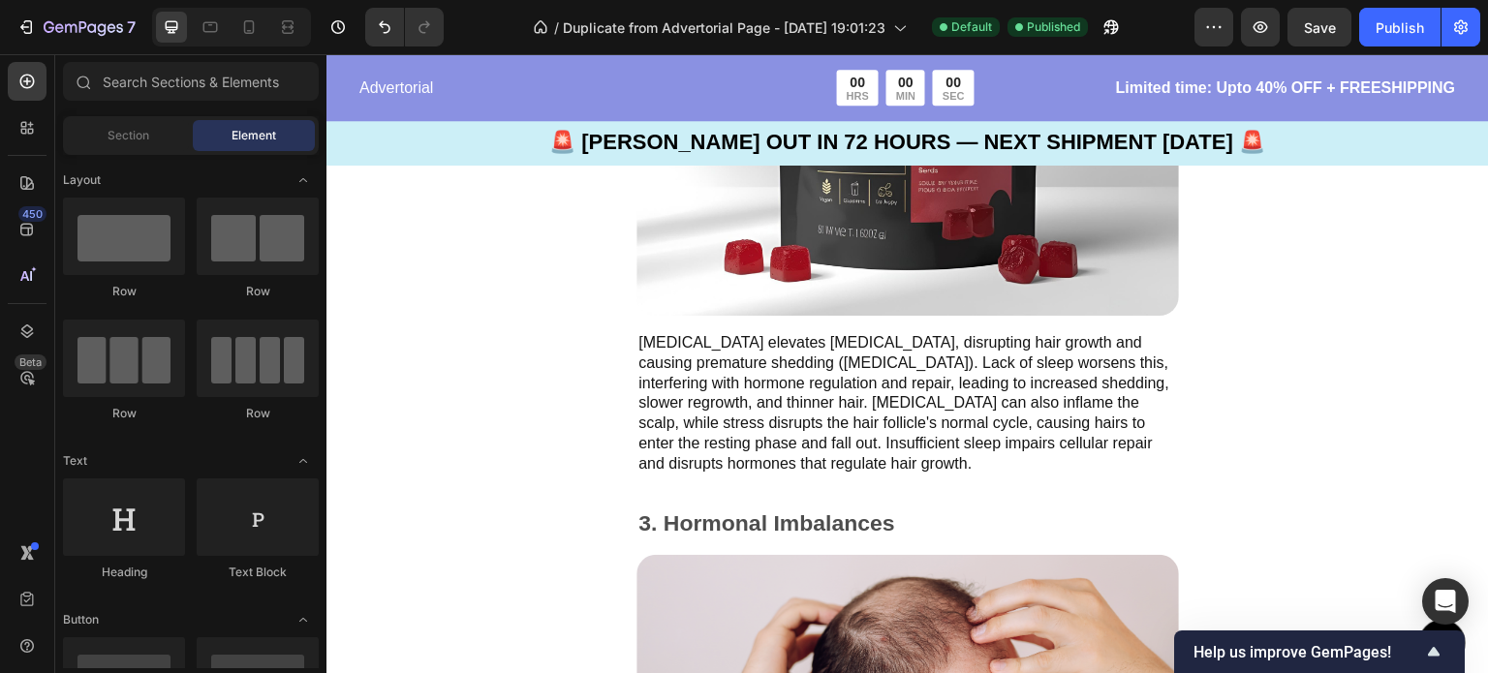
scroll to position [3116, 0]
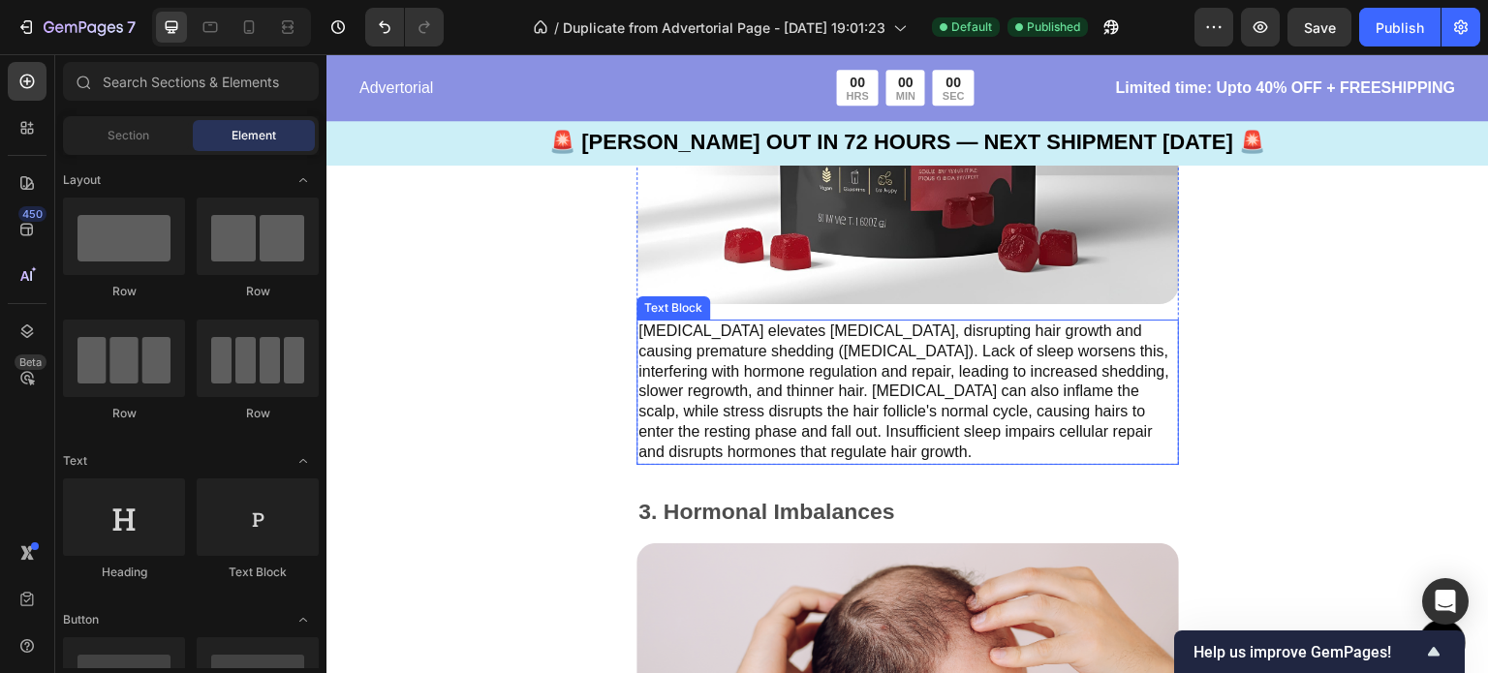
click at [992, 437] on p "[MEDICAL_DATA] elevates [MEDICAL_DATA], disrupting hair growth and causing prem…" at bounding box center [907, 392] width 539 height 141
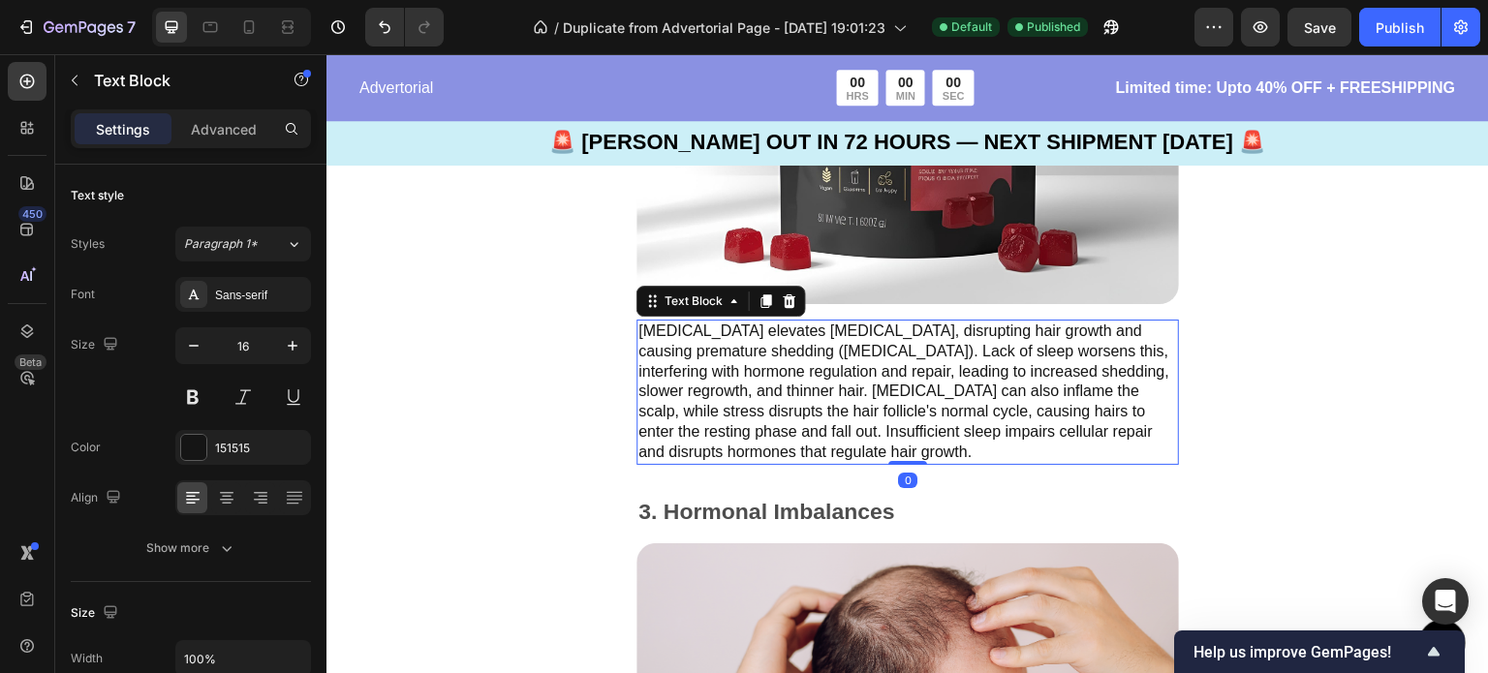
click at [992, 437] on p "[MEDICAL_DATA] elevates [MEDICAL_DATA], disrupting hair growth and causing prem…" at bounding box center [907, 392] width 539 height 141
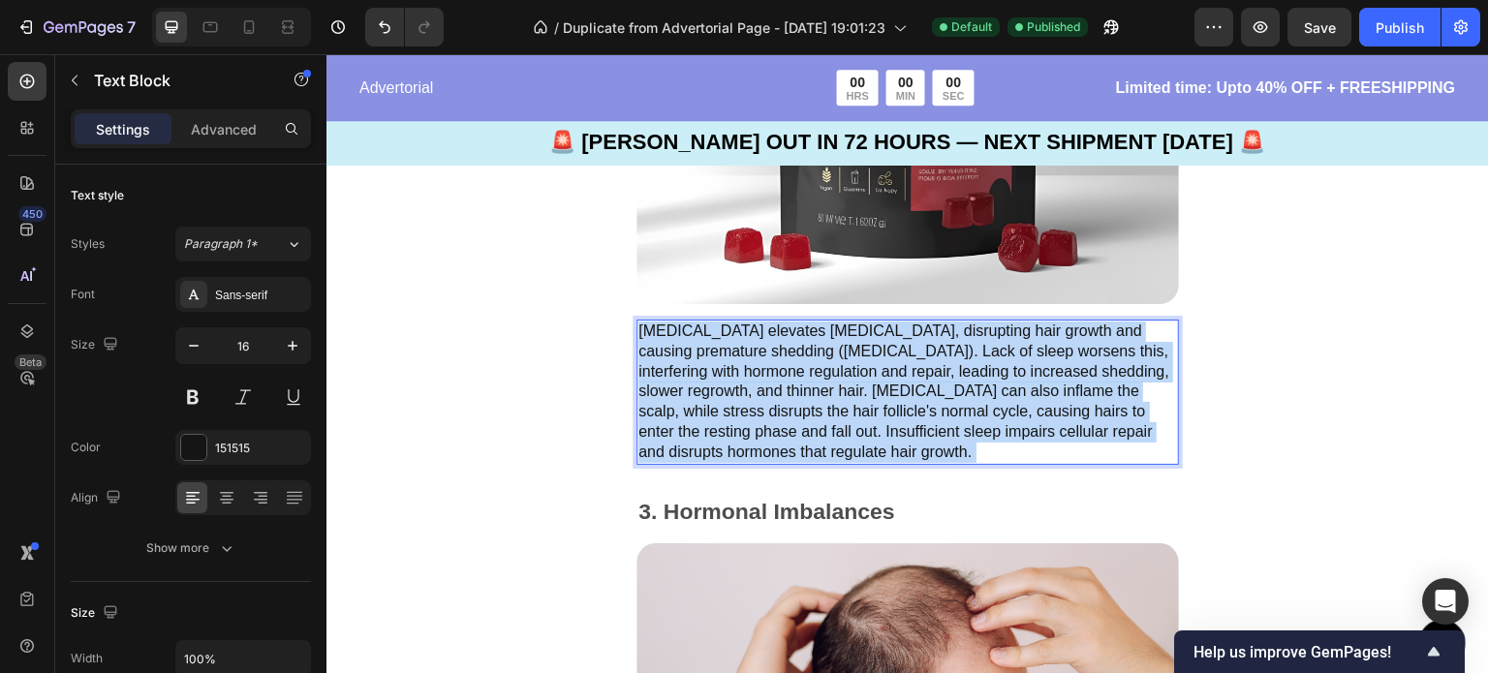
drag, startPoint x: 993, startPoint y: 437, endPoint x: 639, endPoint y: 319, distance: 372.7
click at [639, 322] on p "[MEDICAL_DATA] elevates [MEDICAL_DATA], disrupting hair growth and causing prem…" at bounding box center [907, 392] width 539 height 141
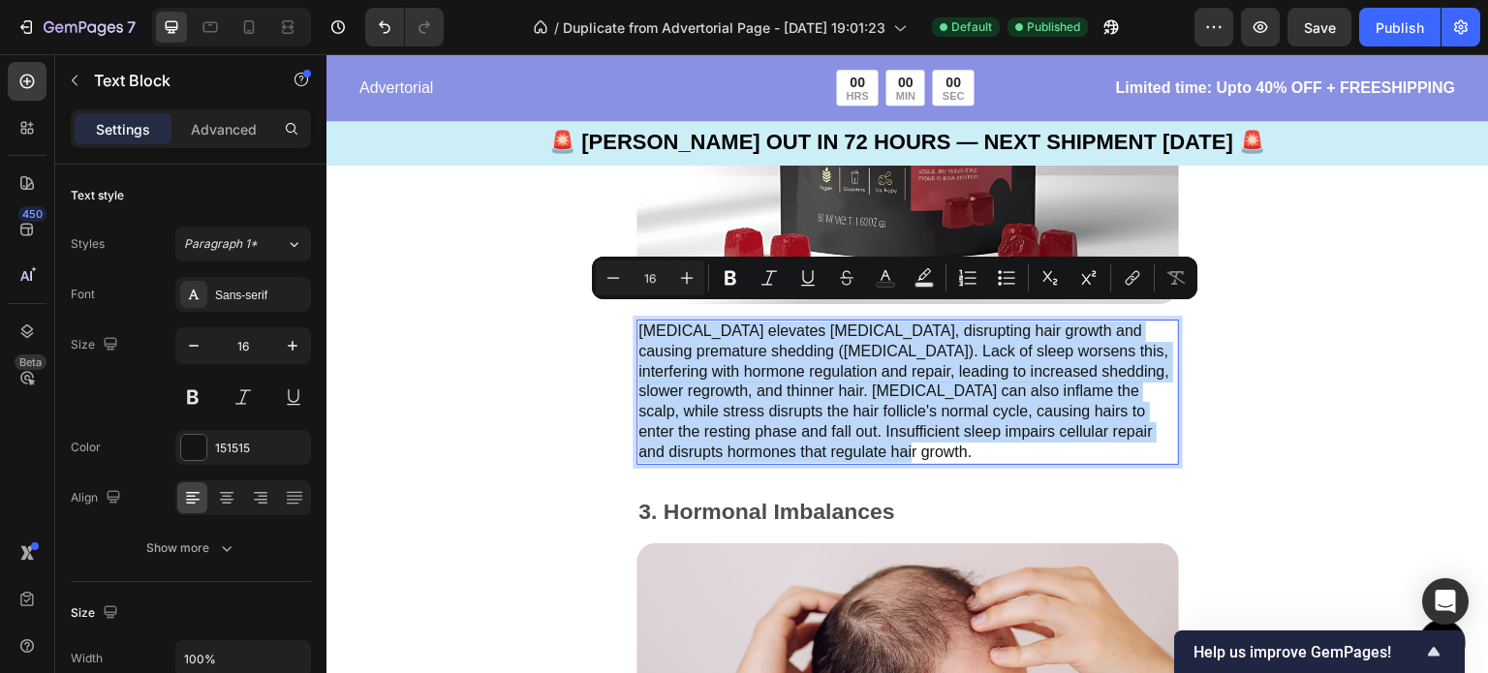
drag, startPoint x: 982, startPoint y: 439, endPoint x: 642, endPoint y: 314, distance: 362.2
click at [642, 322] on p "[MEDICAL_DATA] elevates [MEDICAL_DATA], disrupting hair growth and causing prem…" at bounding box center [907, 392] width 539 height 141
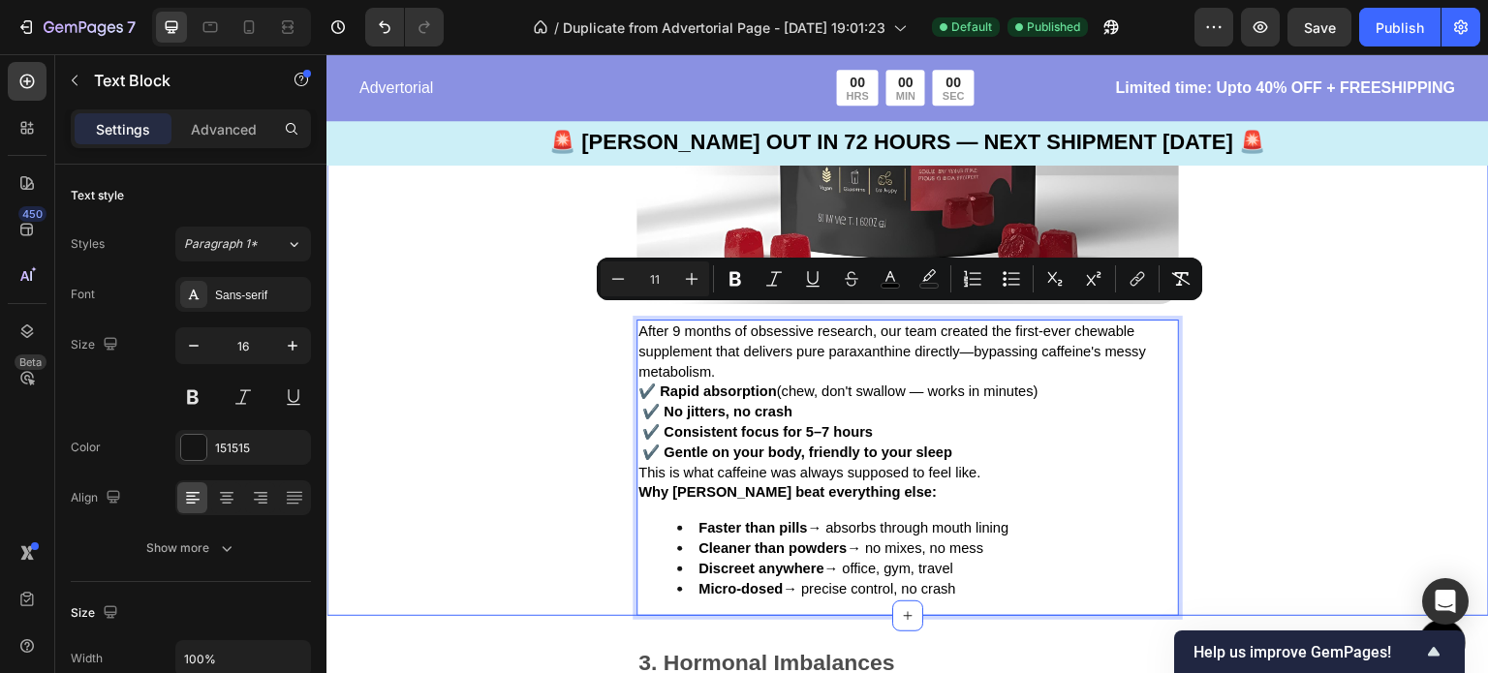
drag, startPoint x: 971, startPoint y: 583, endPoint x: 598, endPoint y: 322, distance: 456.2
click at [598, 322] on div "Introducing: The World's First Paraxanthine Chewable Text Block Image After 9 m…" at bounding box center [907, 164] width 1162 height 903
click at [689, 278] on icon "Editor contextual toolbar" at bounding box center [691, 278] width 19 height 19
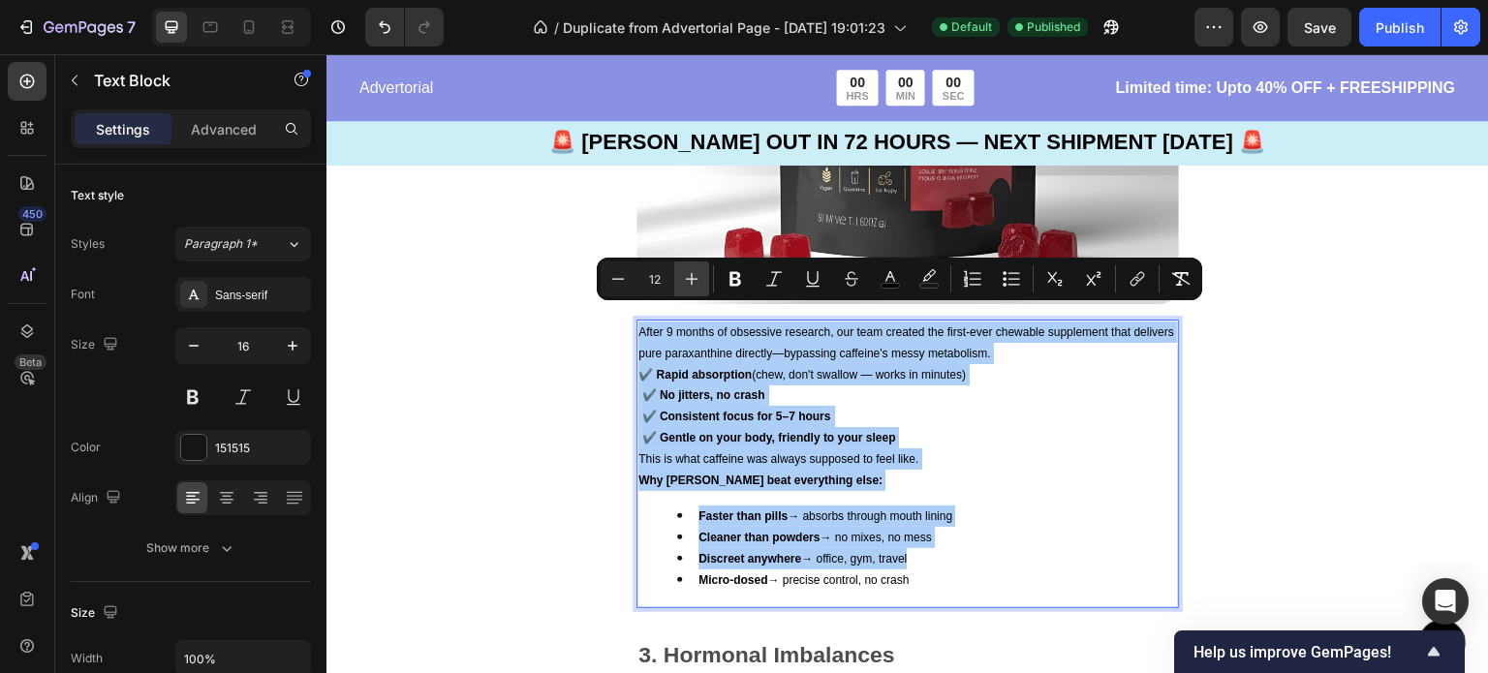
click at [689, 278] on icon "Editor contextual toolbar" at bounding box center [691, 278] width 19 height 19
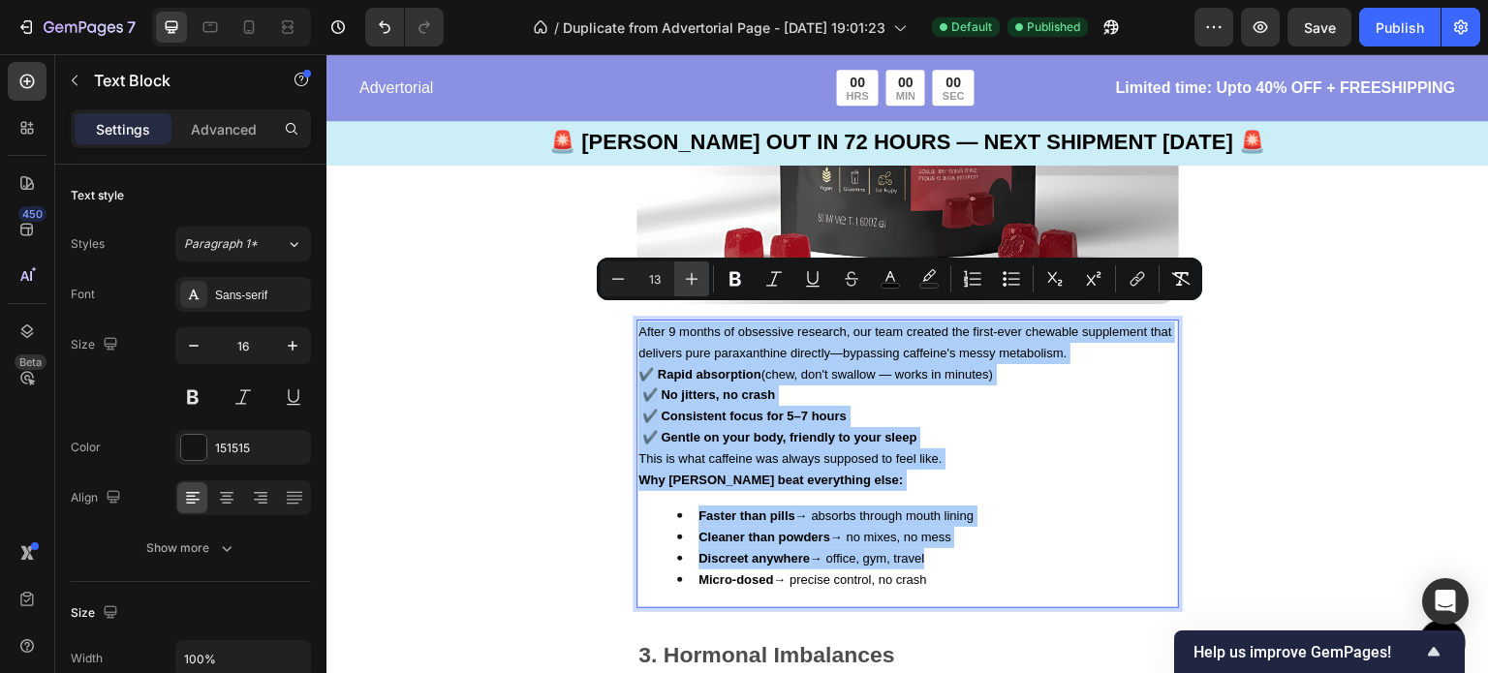
click at [689, 278] on icon "Editor contextual toolbar" at bounding box center [691, 278] width 19 height 19
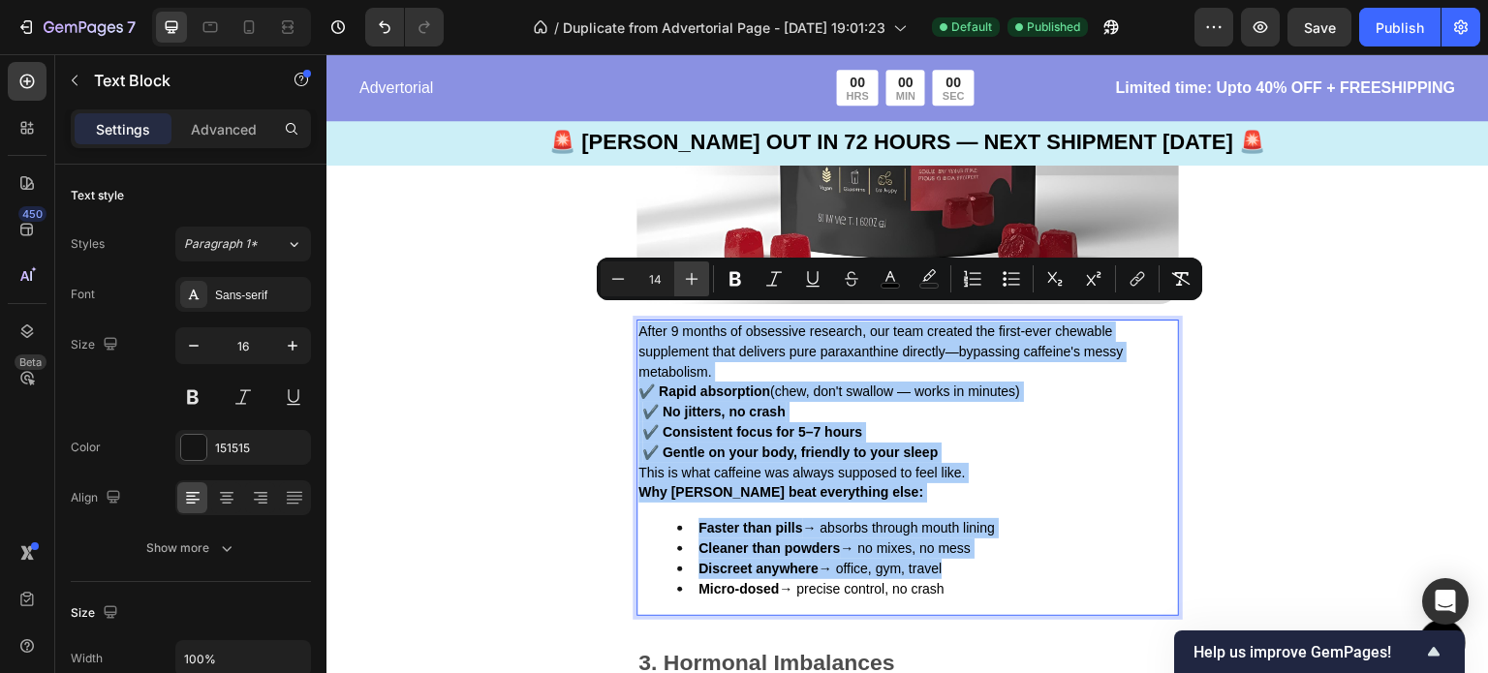
click at [689, 278] on icon "Editor contextual toolbar" at bounding box center [691, 278] width 19 height 19
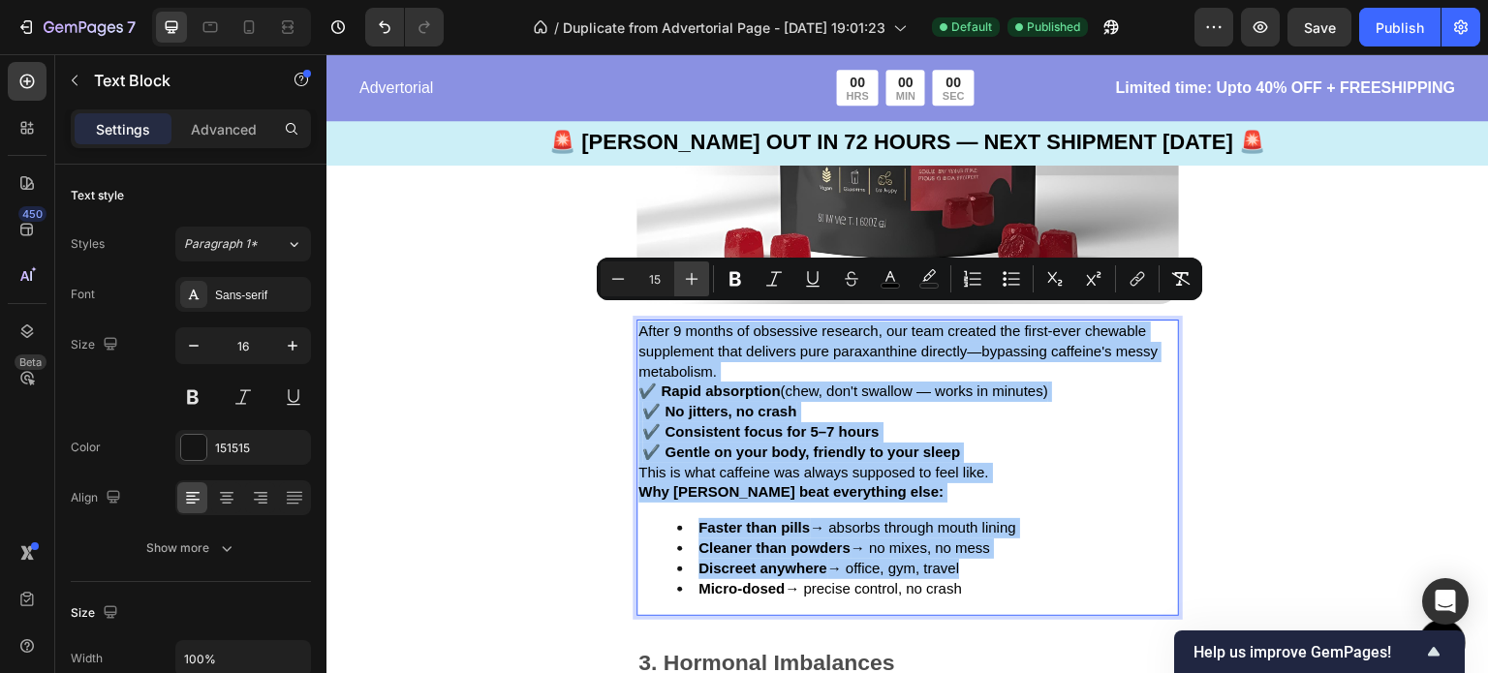
click at [689, 278] on icon "Editor contextual toolbar" at bounding box center [691, 278] width 19 height 19
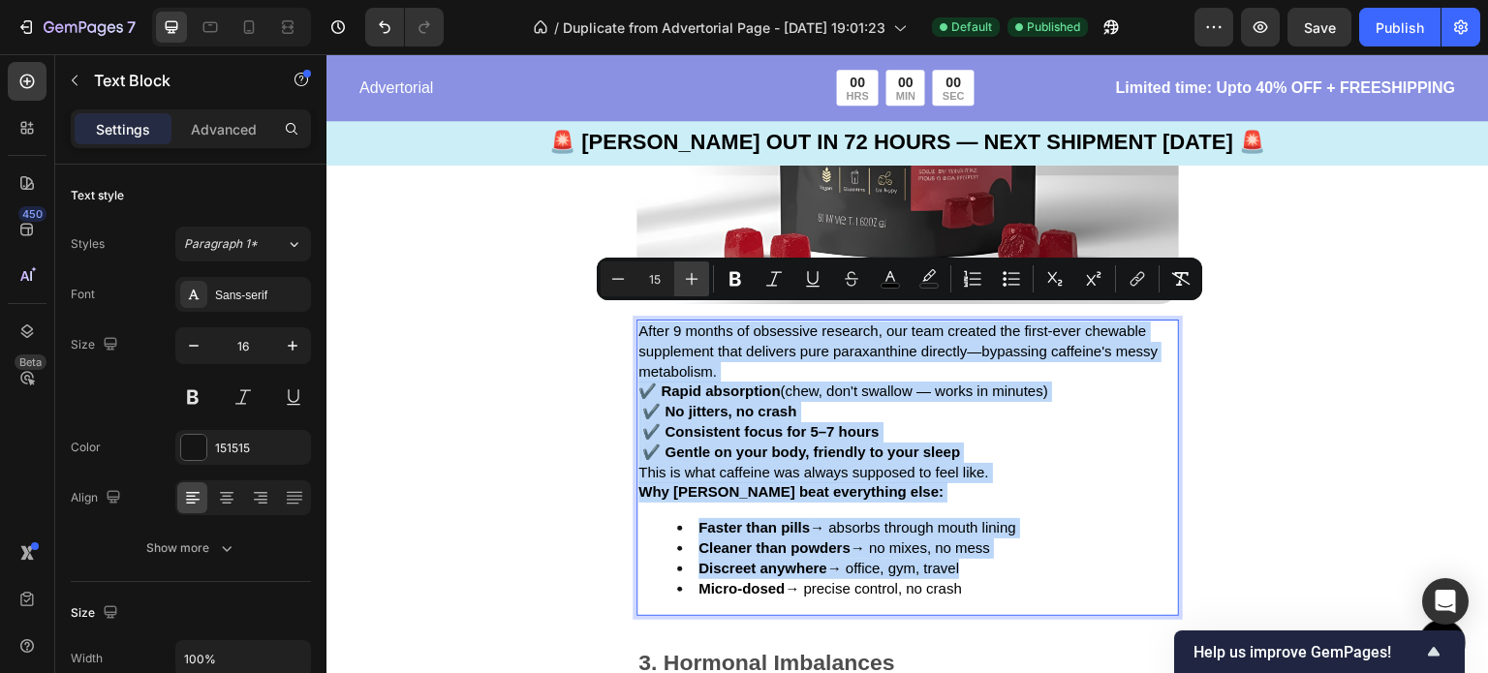
type input "16"
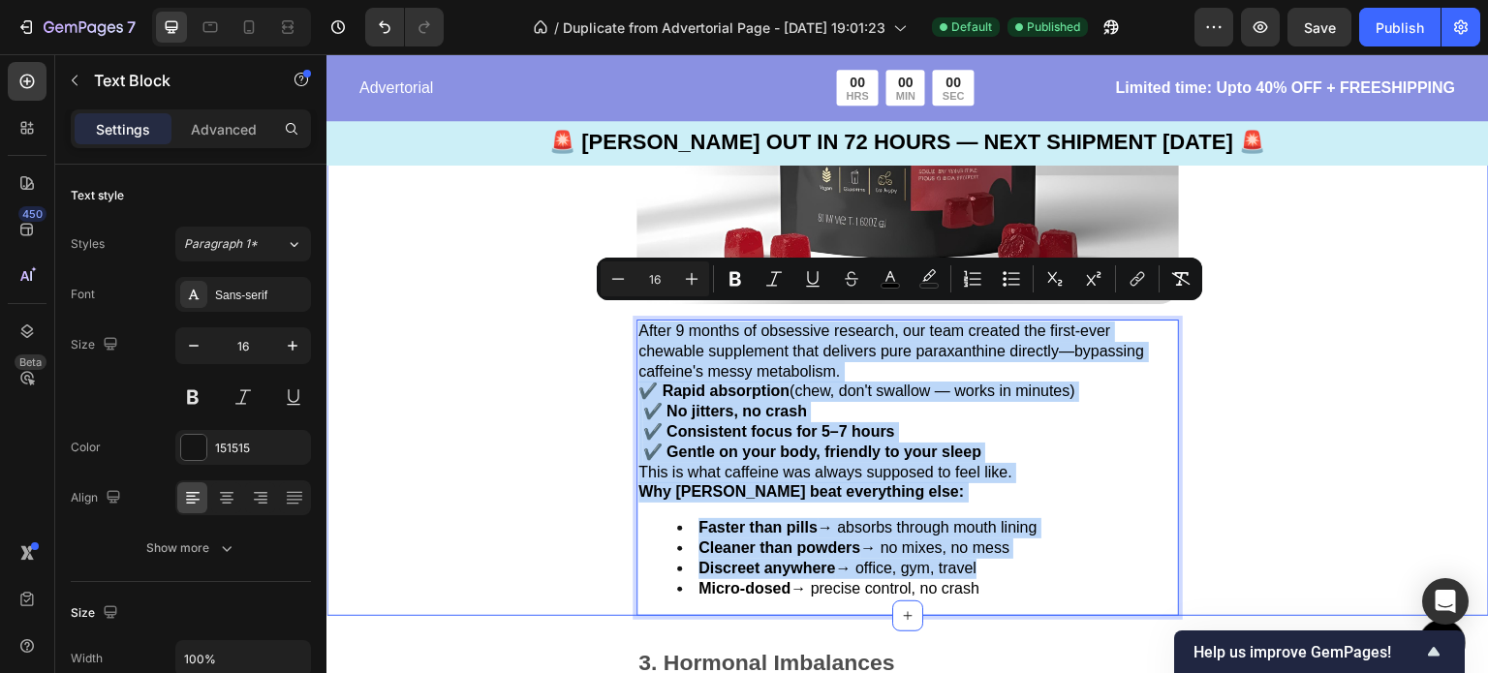
click at [1348, 463] on div "Introducing: The World's First Paraxanthine Chewable Text Block Image After 9 m…" at bounding box center [907, 164] width 1162 height 903
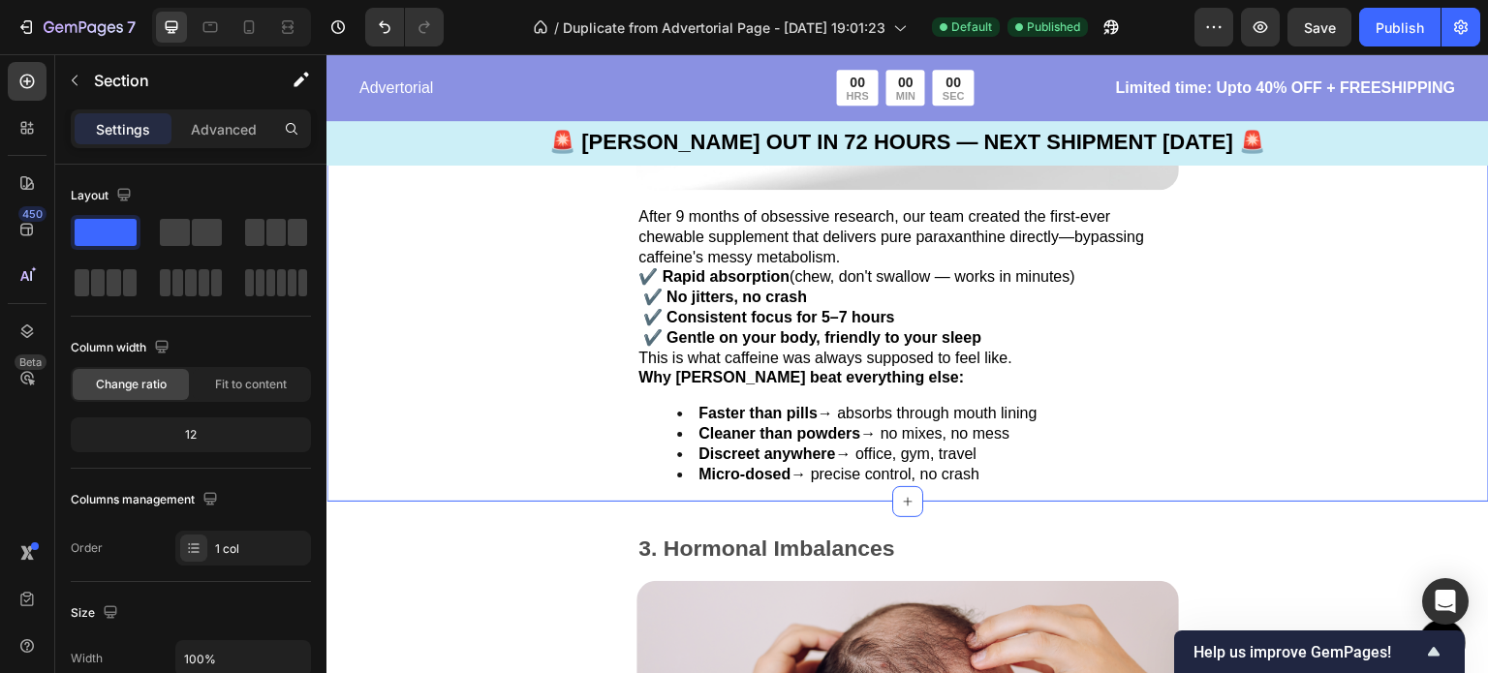
scroll to position [3232, 0]
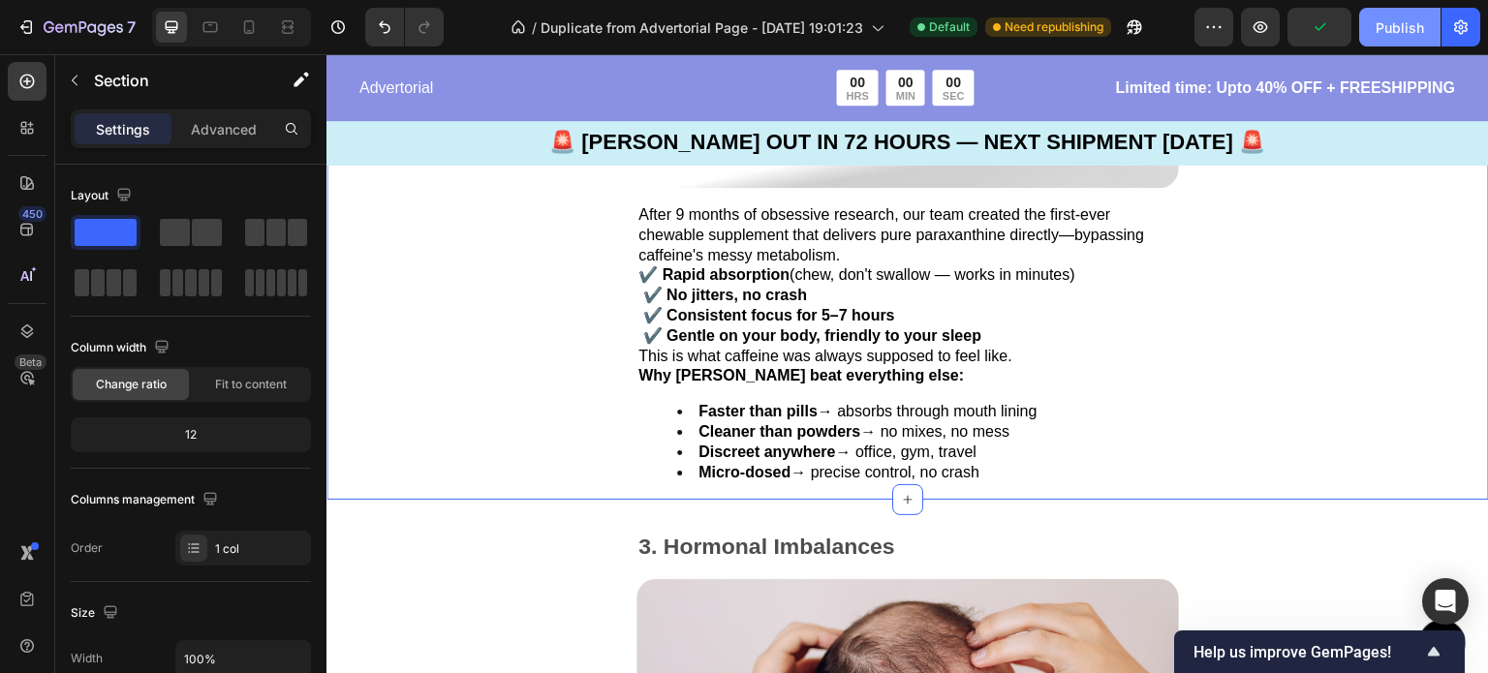
click at [1407, 34] on div "Publish" at bounding box center [1399, 27] width 48 height 20
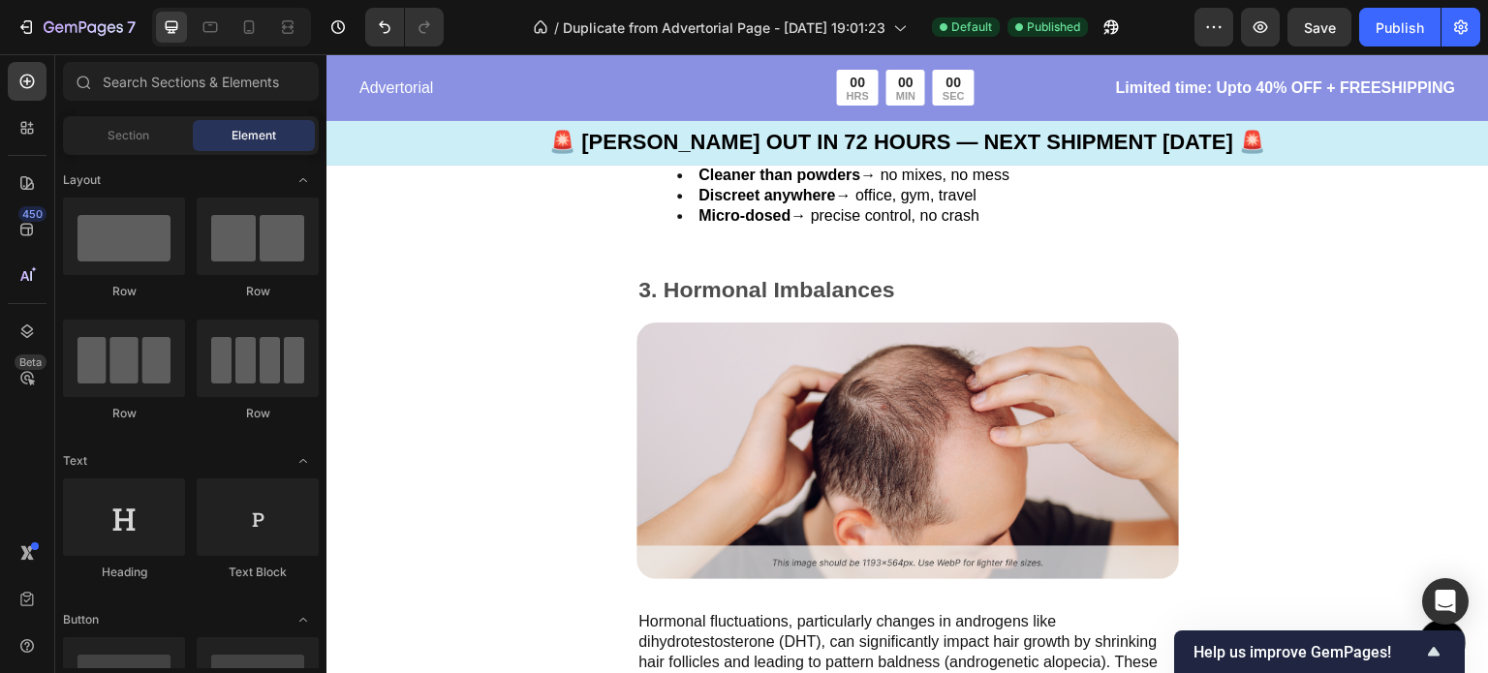
scroll to position [3513, 0]
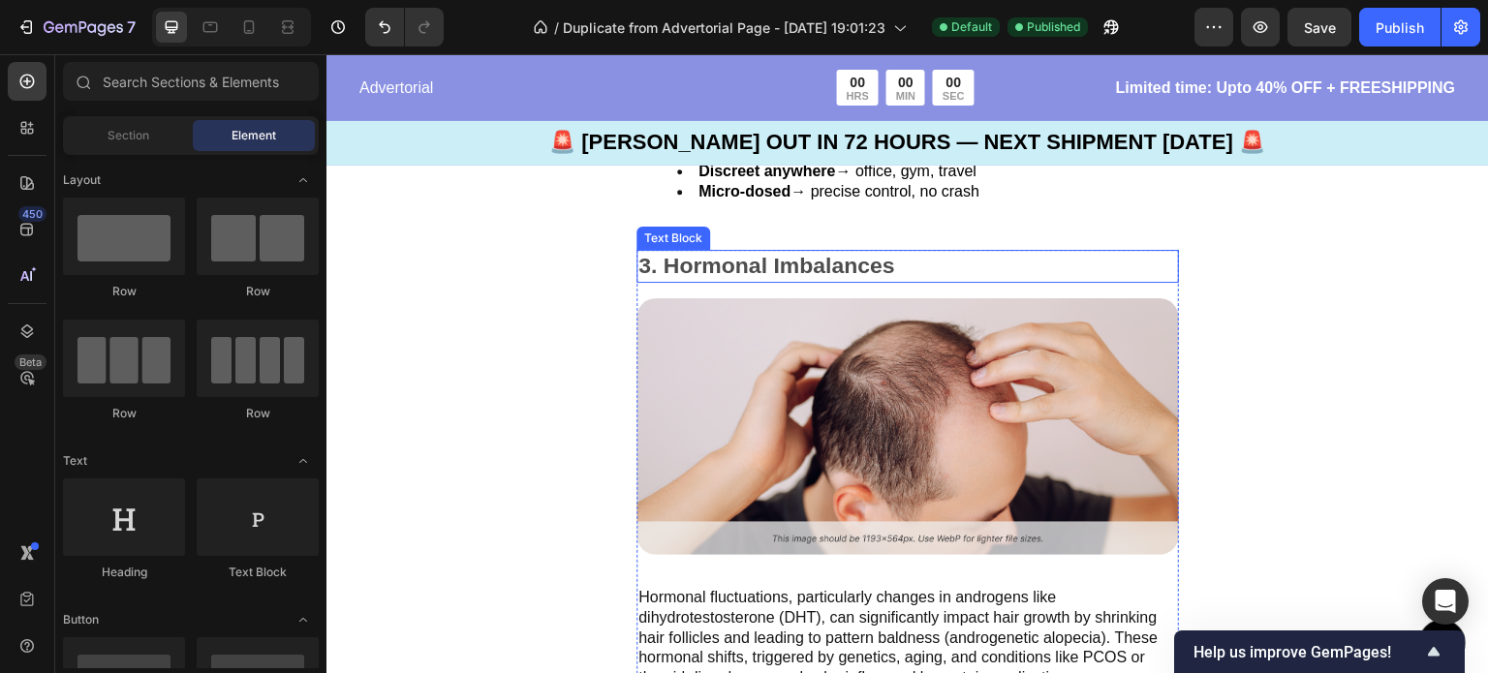
click at [874, 252] on p "3. Hormonal Imbalances" at bounding box center [907, 266] width 539 height 29
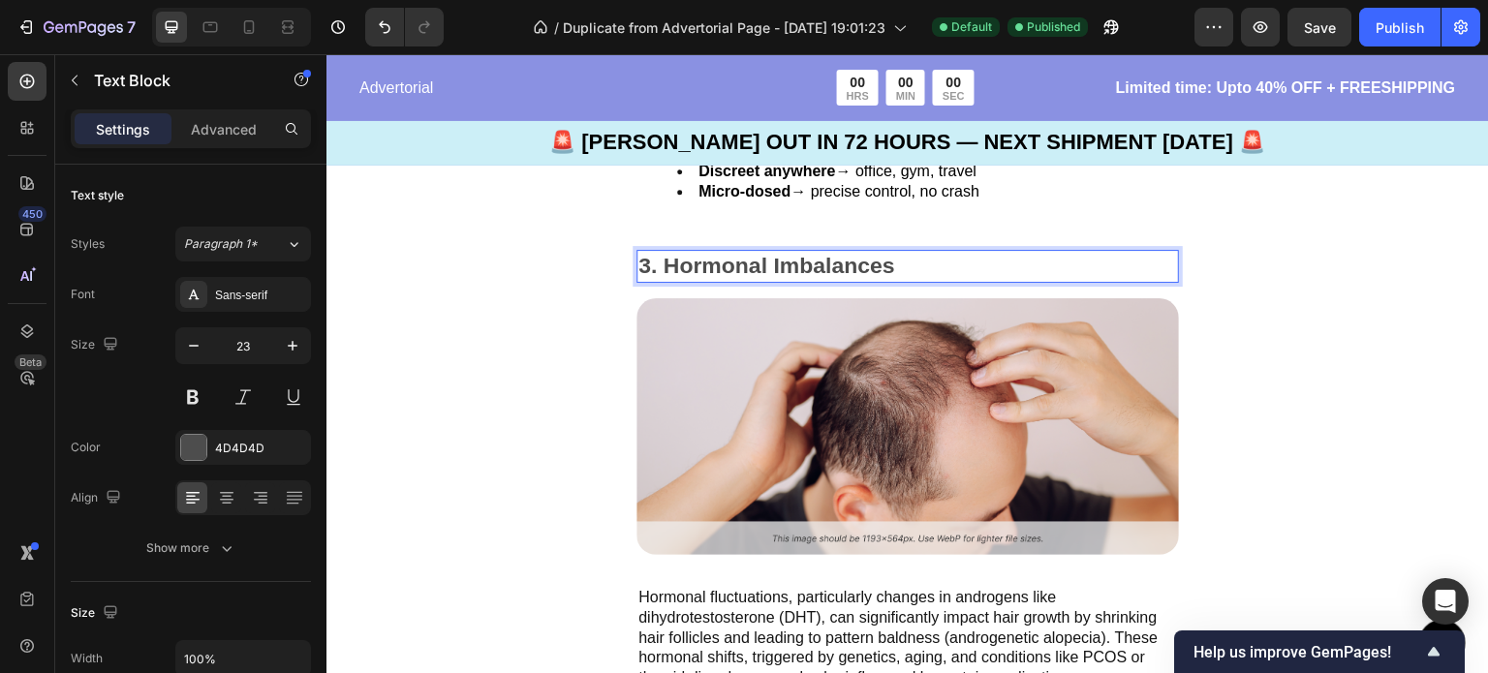
click at [904, 254] on p "3. Hormonal Imbalances" at bounding box center [907, 266] width 539 height 29
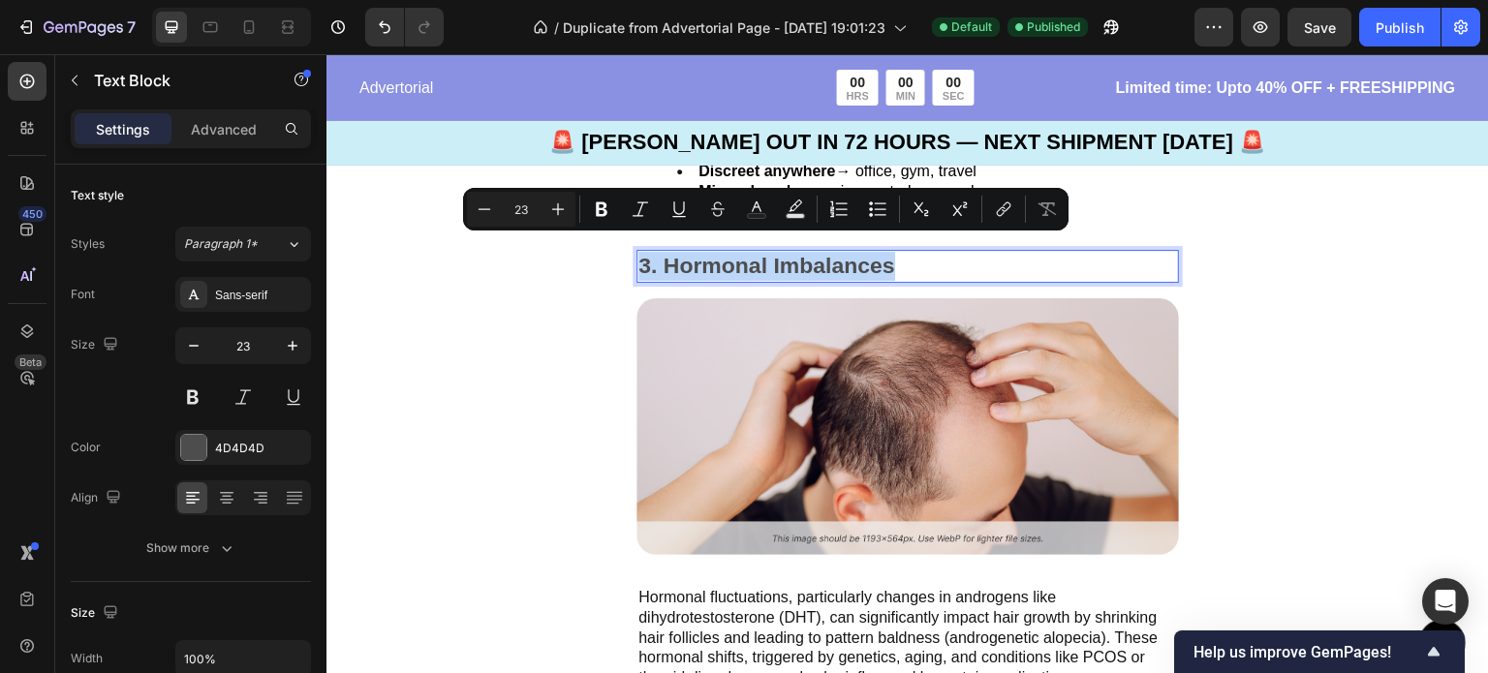
drag, startPoint x: 903, startPoint y: 254, endPoint x: 641, endPoint y: 242, distance: 261.8
click at [641, 252] on p "3. Hormonal Imbalances" at bounding box center [907, 266] width 539 height 29
type input "13"
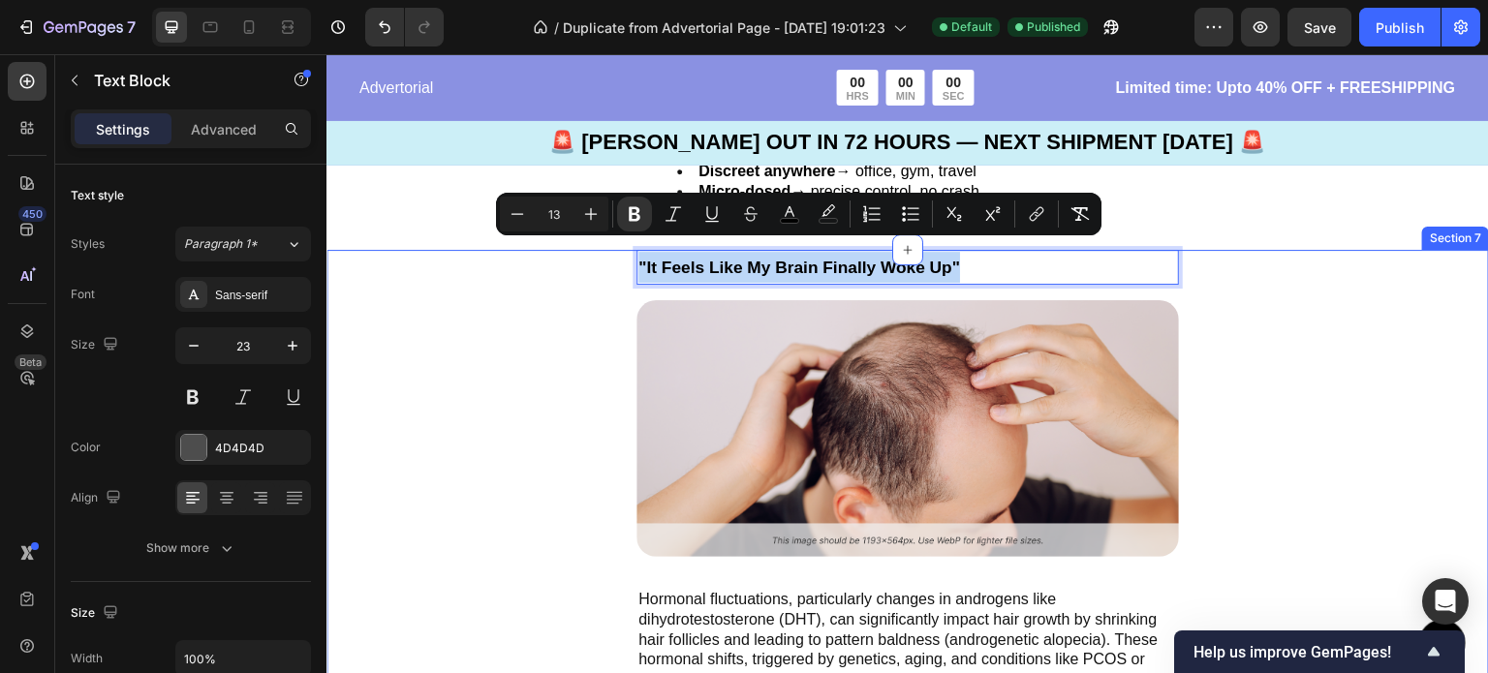
drag, startPoint x: 983, startPoint y: 244, endPoint x: 631, endPoint y: 278, distance: 353.2
click at [631, 278] on div ""It Feels Like My Brain Finally Woke Up" Text Block 16 Image Hormonal fluctuati…" at bounding box center [907, 598] width 1162 height 697
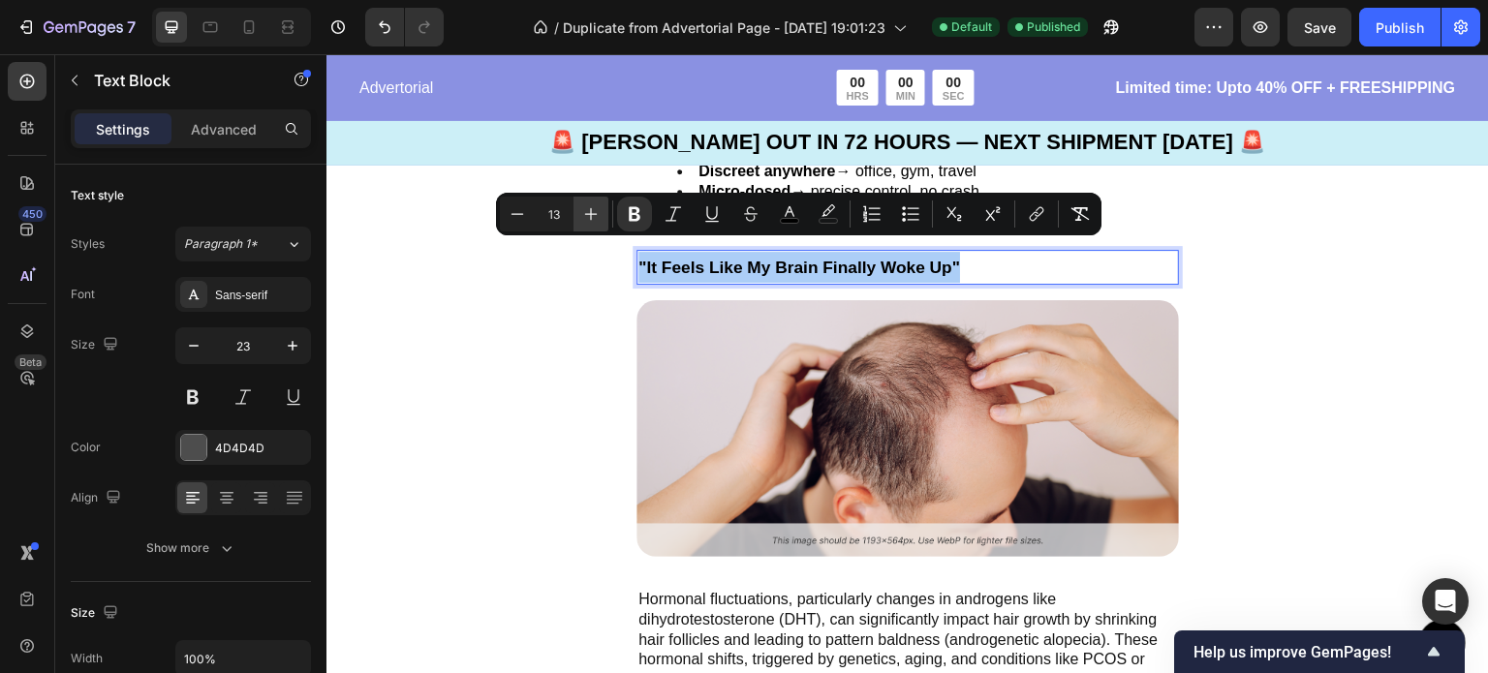
click at [589, 219] on icon "Editor contextual toolbar" at bounding box center [590, 213] width 19 height 19
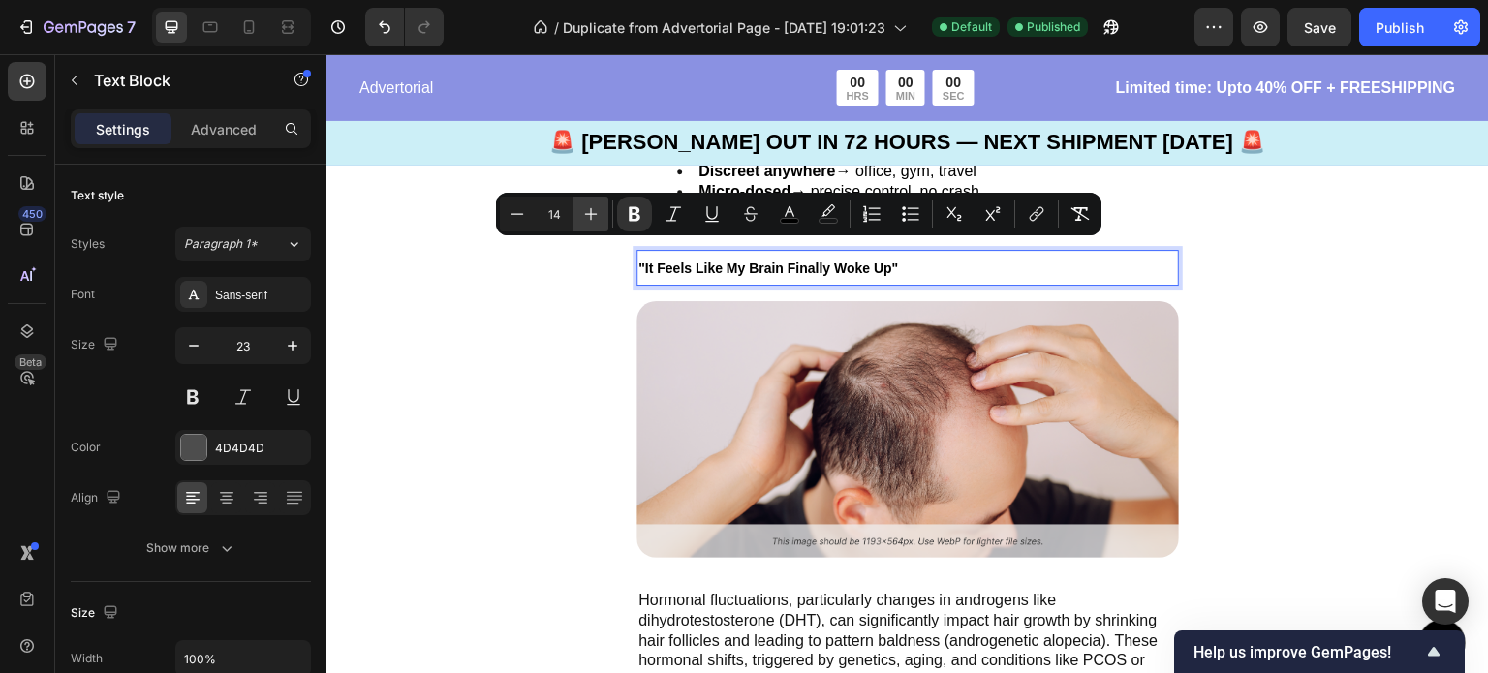
click at [589, 219] on icon "Editor contextual toolbar" at bounding box center [590, 213] width 19 height 19
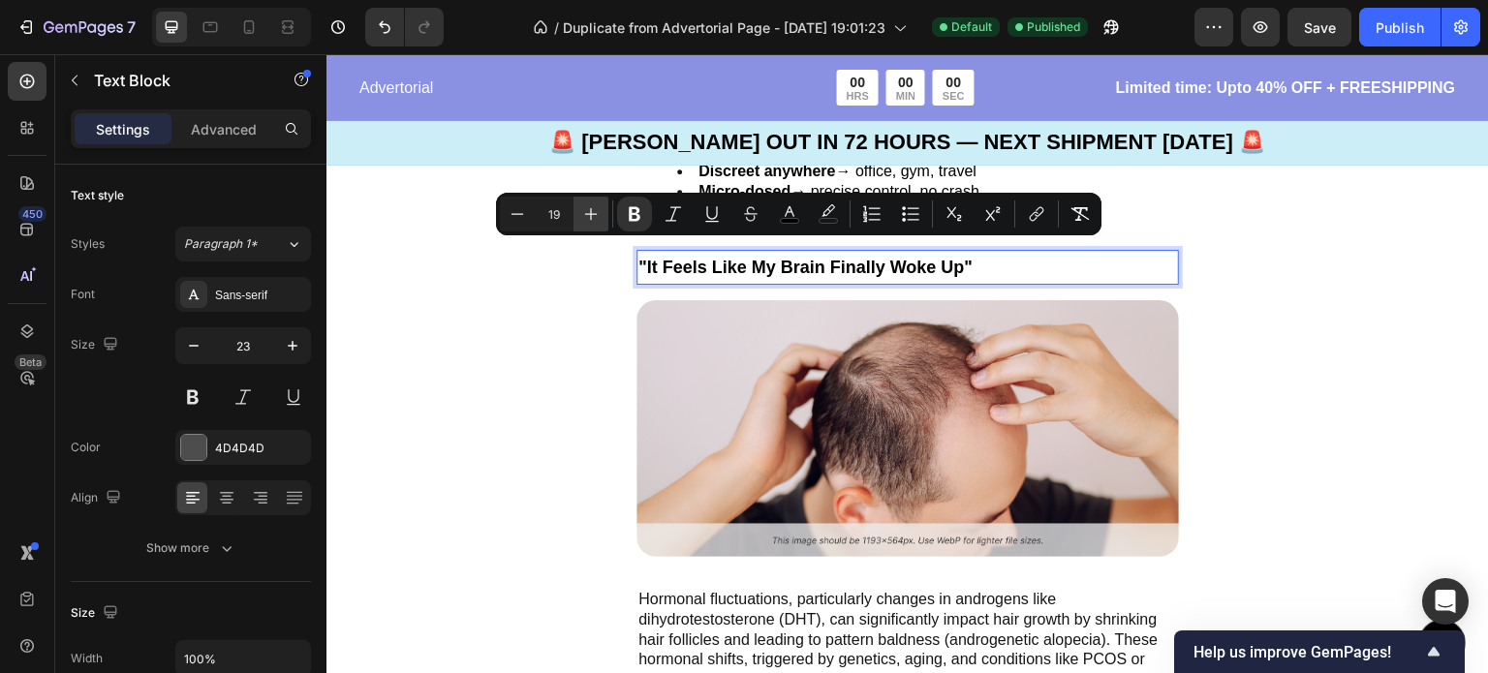
click at [589, 219] on icon "Editor contextual toolbar" at bounding box center [590, 213] width 19 height 19
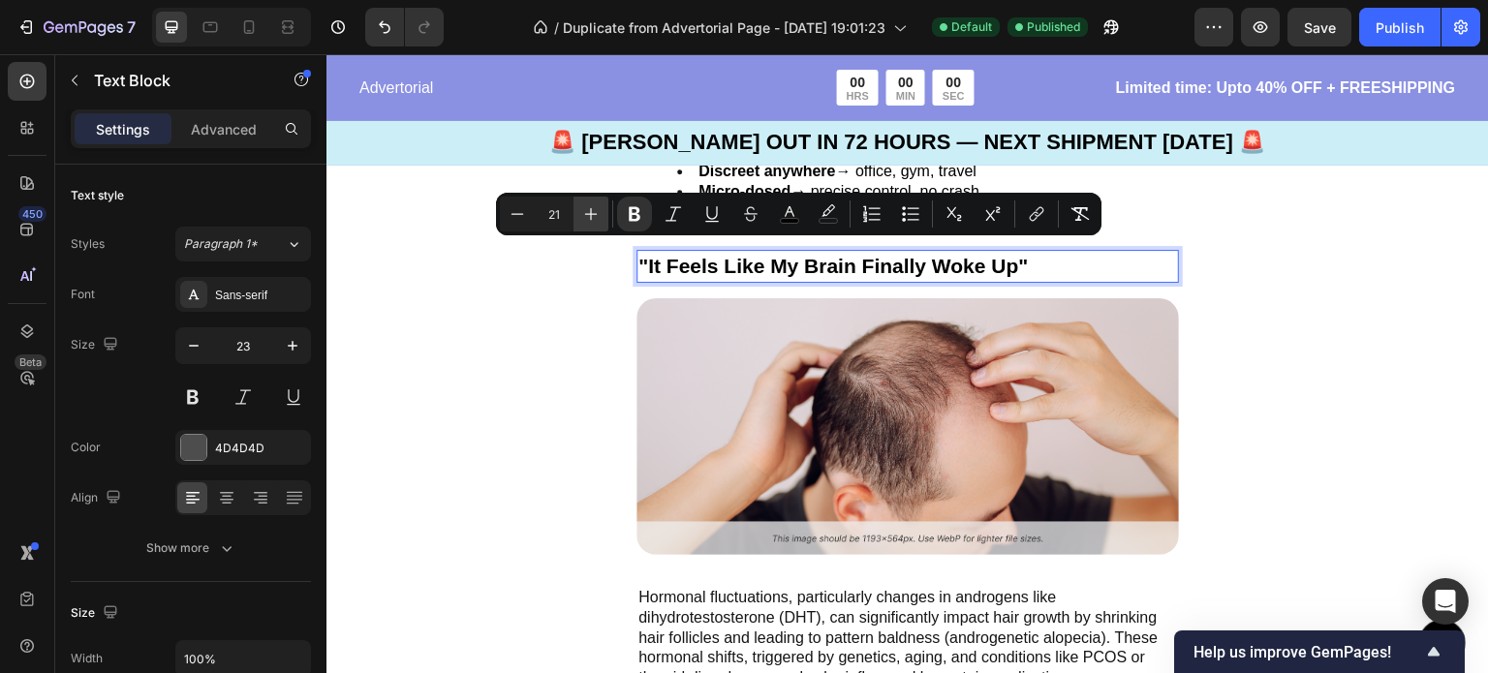
click at [589, 219] on icon "Editor contextual toolbar" at bounding box center [590, 213] width 19 height 19
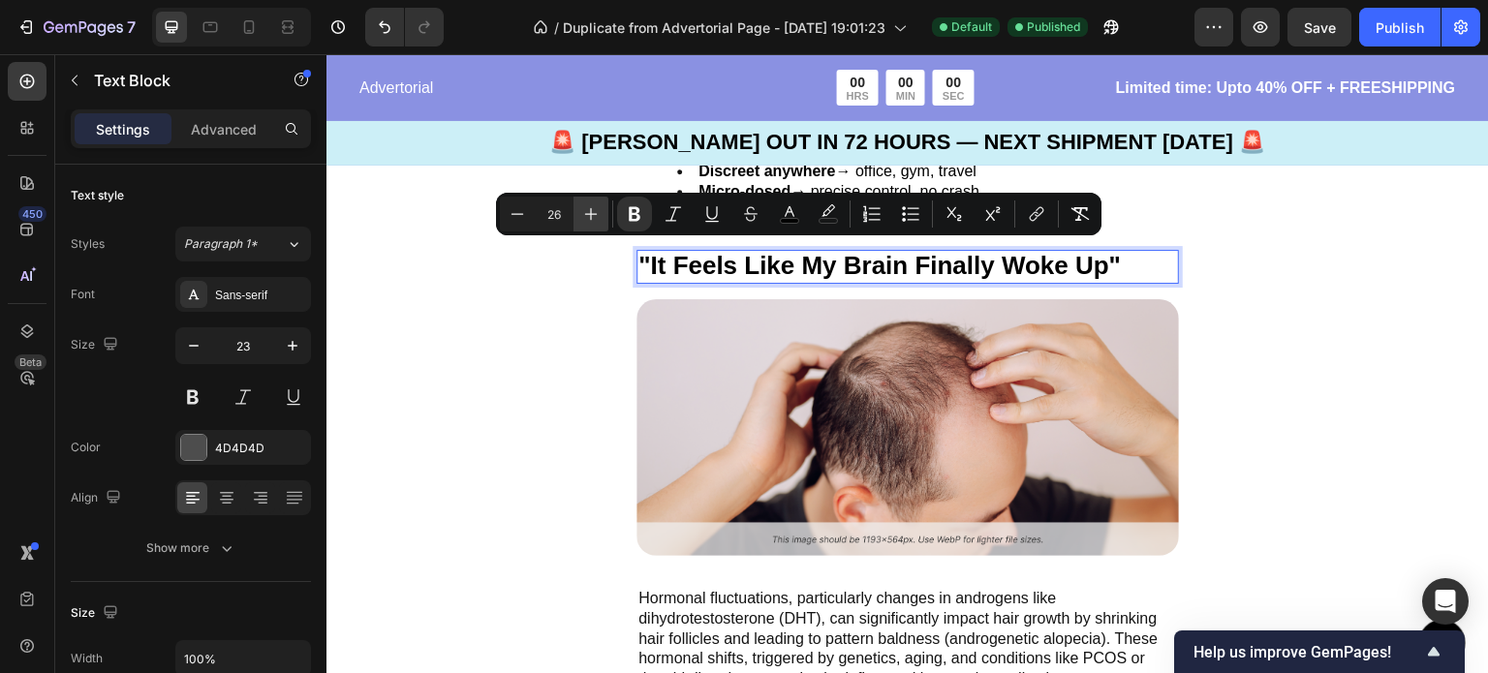
click at [589, 219] on icon "Editor contextual toolbar" at bounding box center [590, 213] width 19 height 19
type input "28"
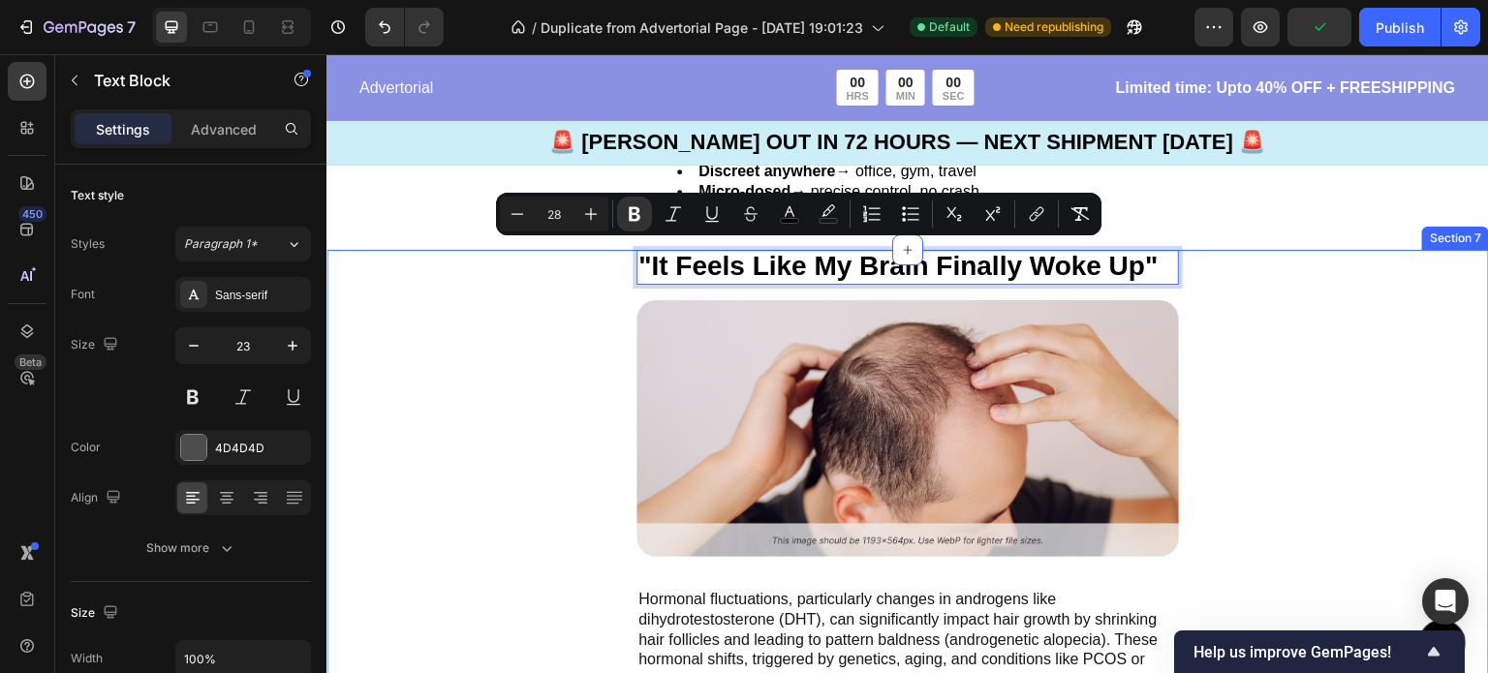
click at [539, 356] on div ""It Feels Like My Brain Finally Woke Up" Text Block 16 Image Hormonal fluctuati…" at bounding box center [907, 598] width 1162 height 697
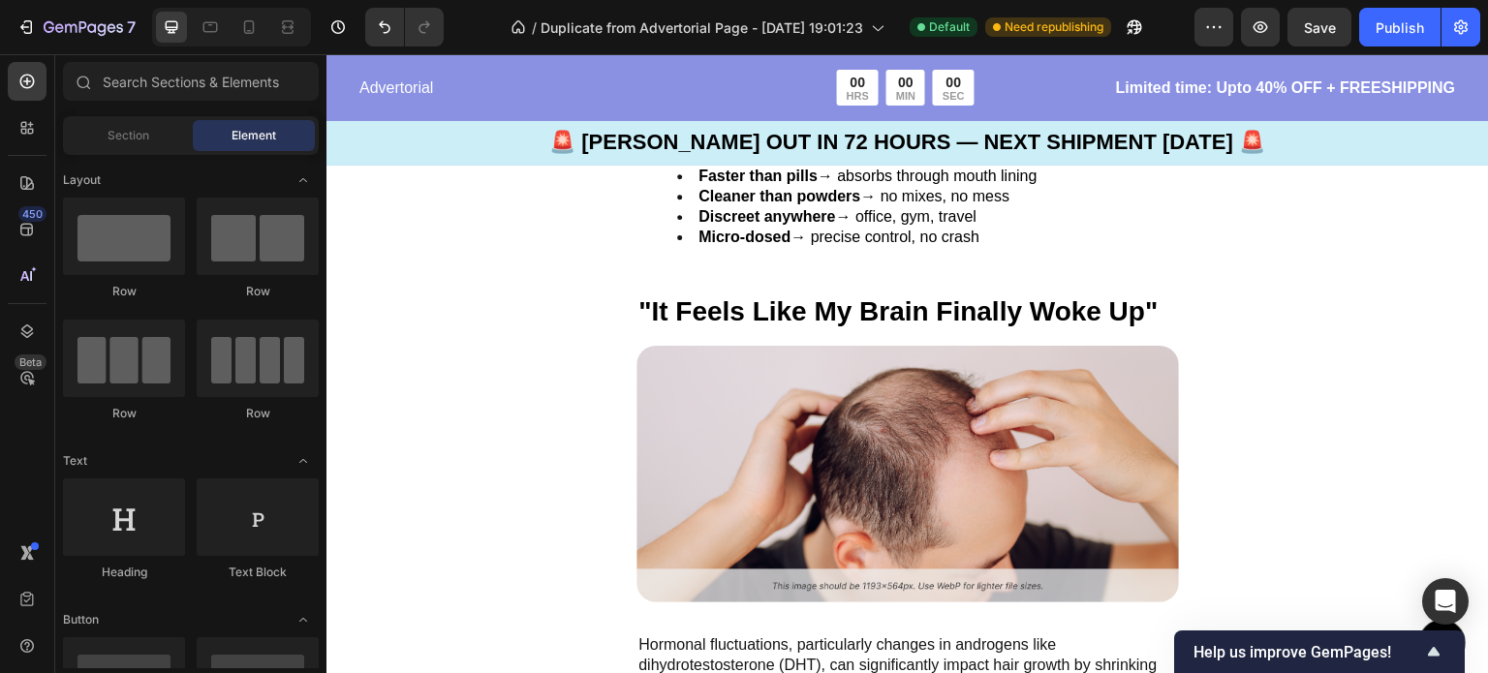
scroll to position [3419, 0]
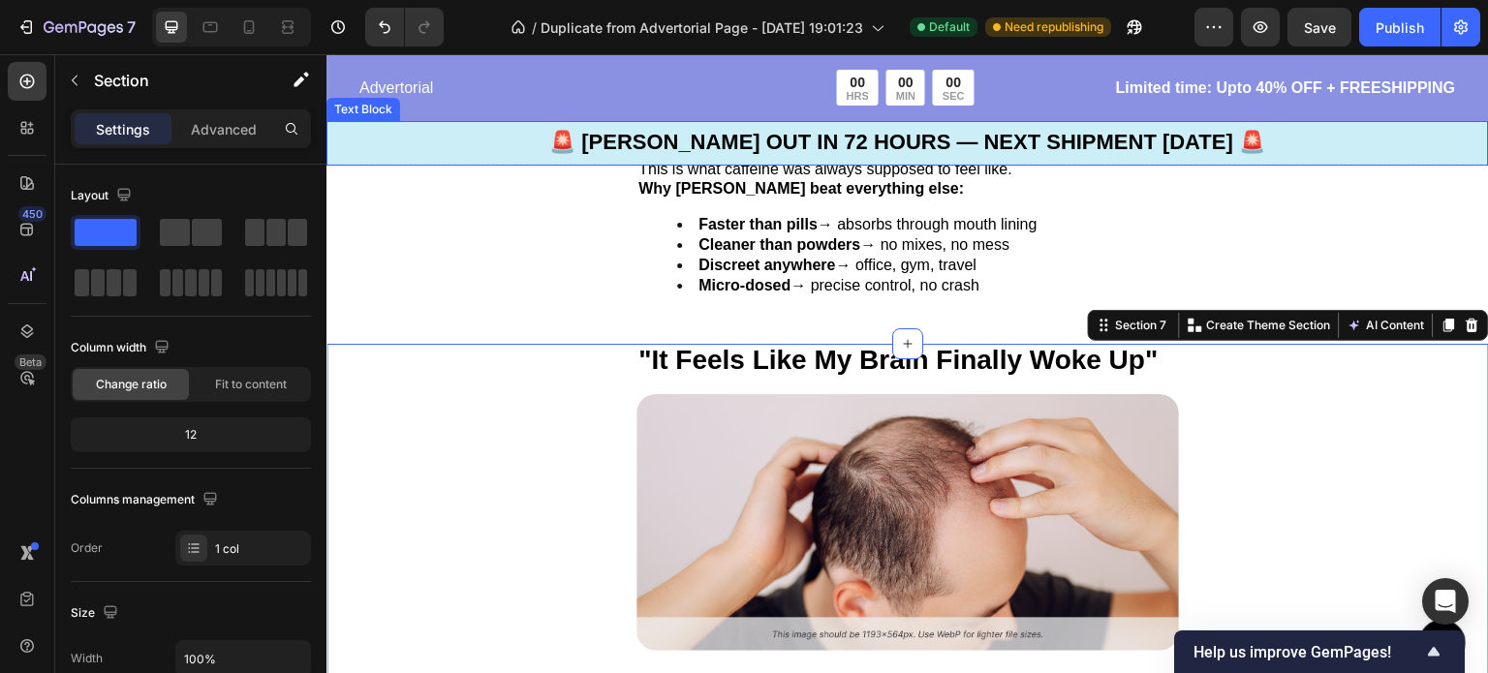
click at [632, 140] on strong "🚨 [PERSON_NAME] OUT IN 72 HOURS — NEXT SHIPMENT [DATE] 🚨" at bounding box center [907, 142] width 716 height 24
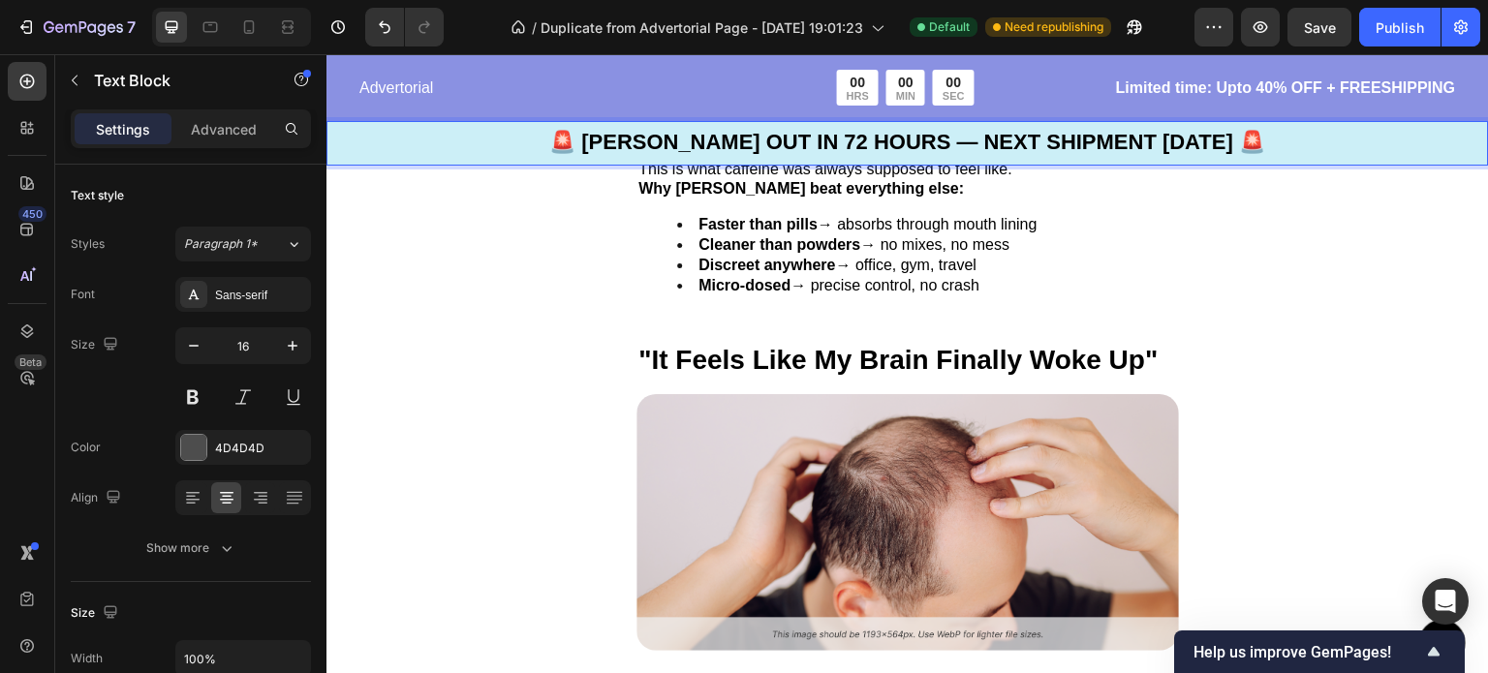
click at [621, 142] on strong "🚨 [PERSON_NAME] OUT IN 72 HOURS — NEXT SHIPMENT [DATE] 🚨" at bounding box center [907, 142] width 716 height 24
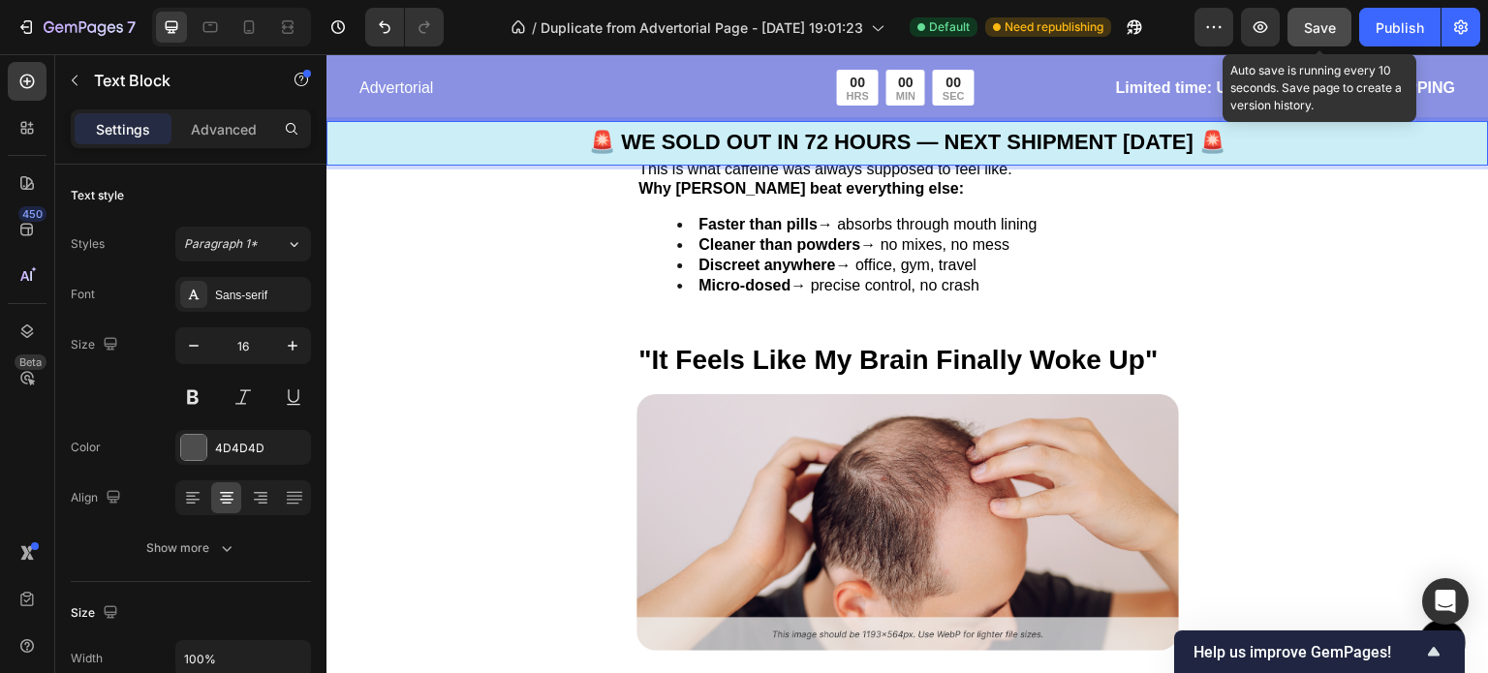
click at [1305, 27] on span "Save" at bounding box center [1320, 27] width 32 height 16
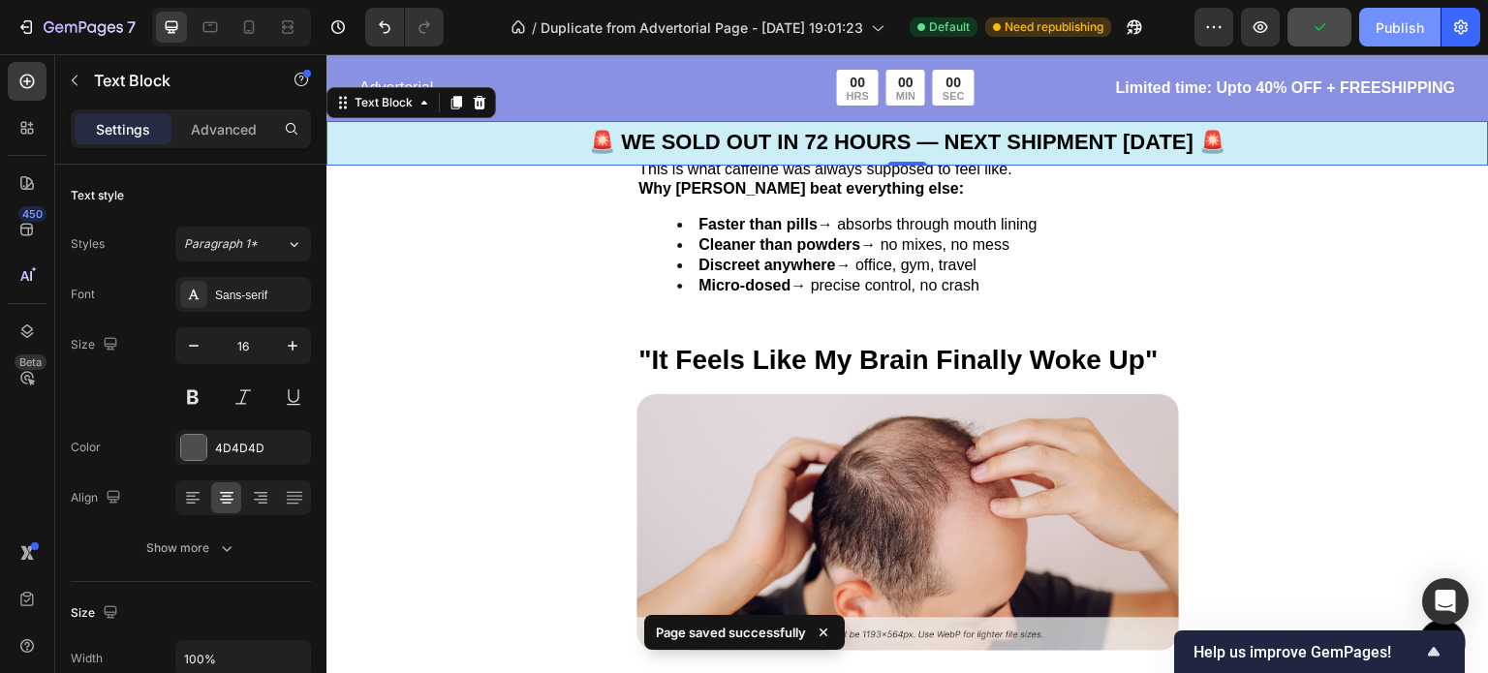
click at [1400, 35] on div "Publish" at bounding box center [1399, 27] width 48 height 20
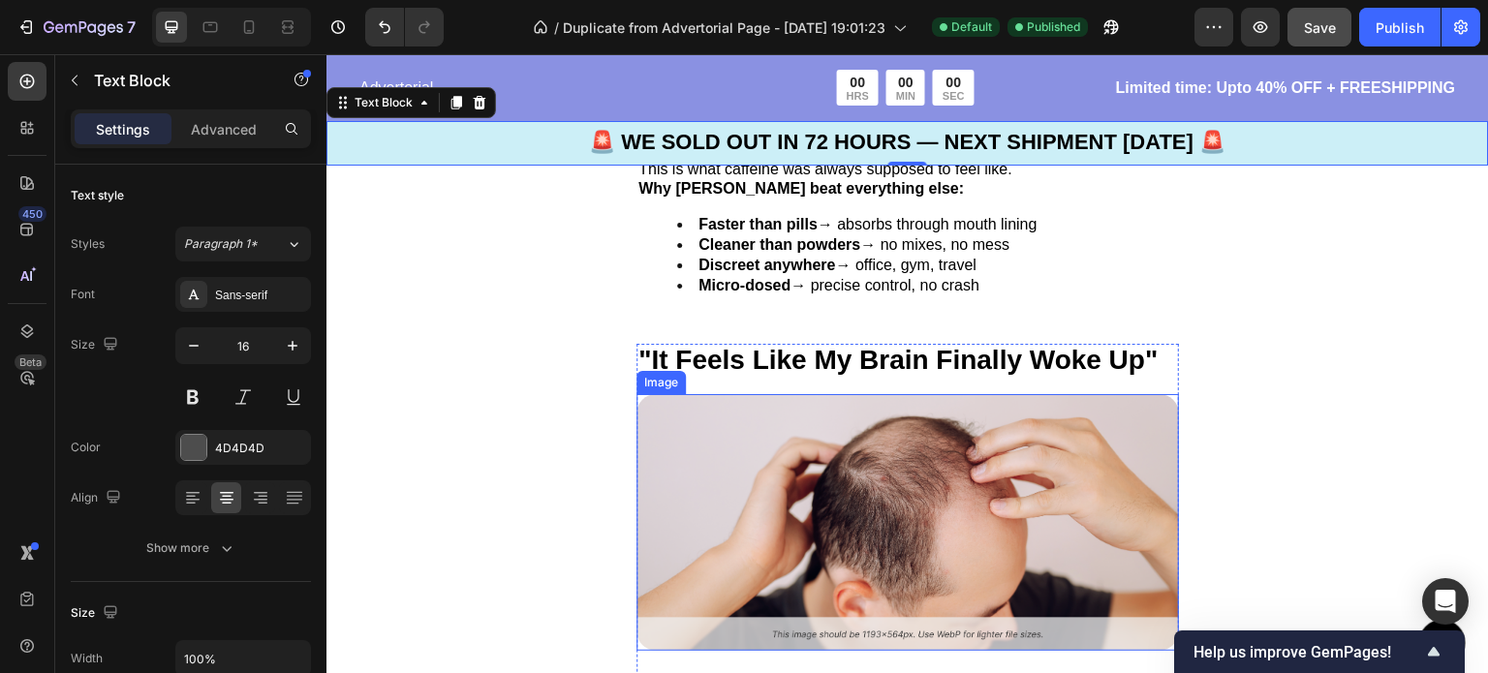
click at [880, 481] on img at bounding box center [907, 522] width 542 height 257
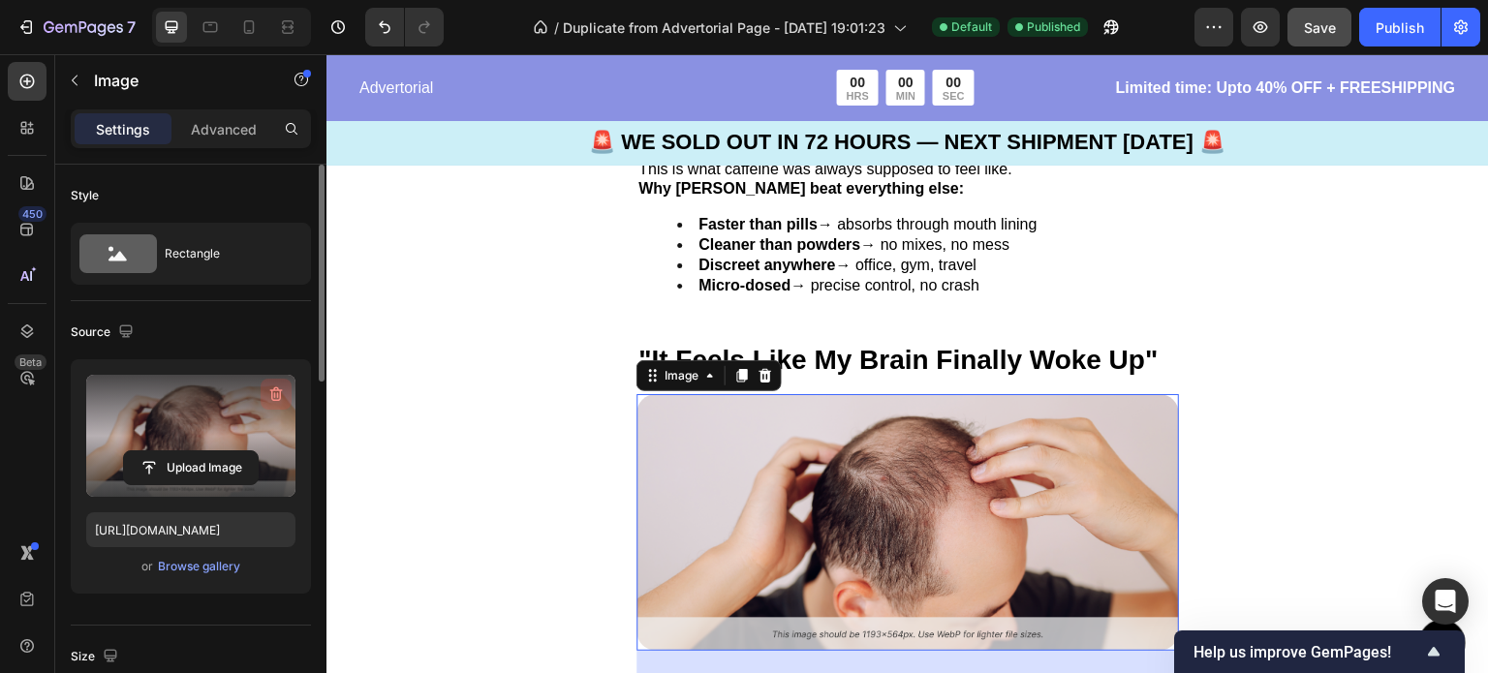
click at [275, 394] on icon "button" at bounding box center [275, 395] width 2 height 6
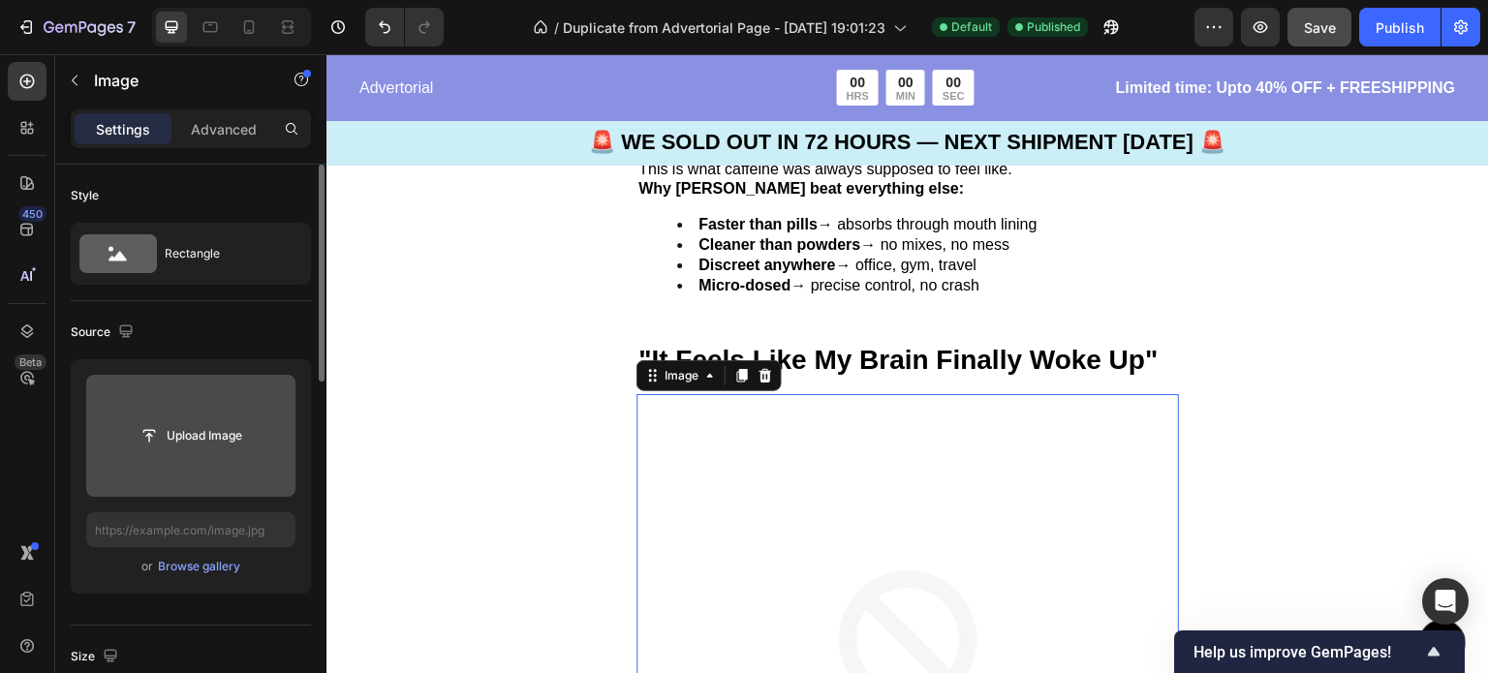
click at [188, 440] on input "file" at bounding box center [191, 435] width 134 height 33
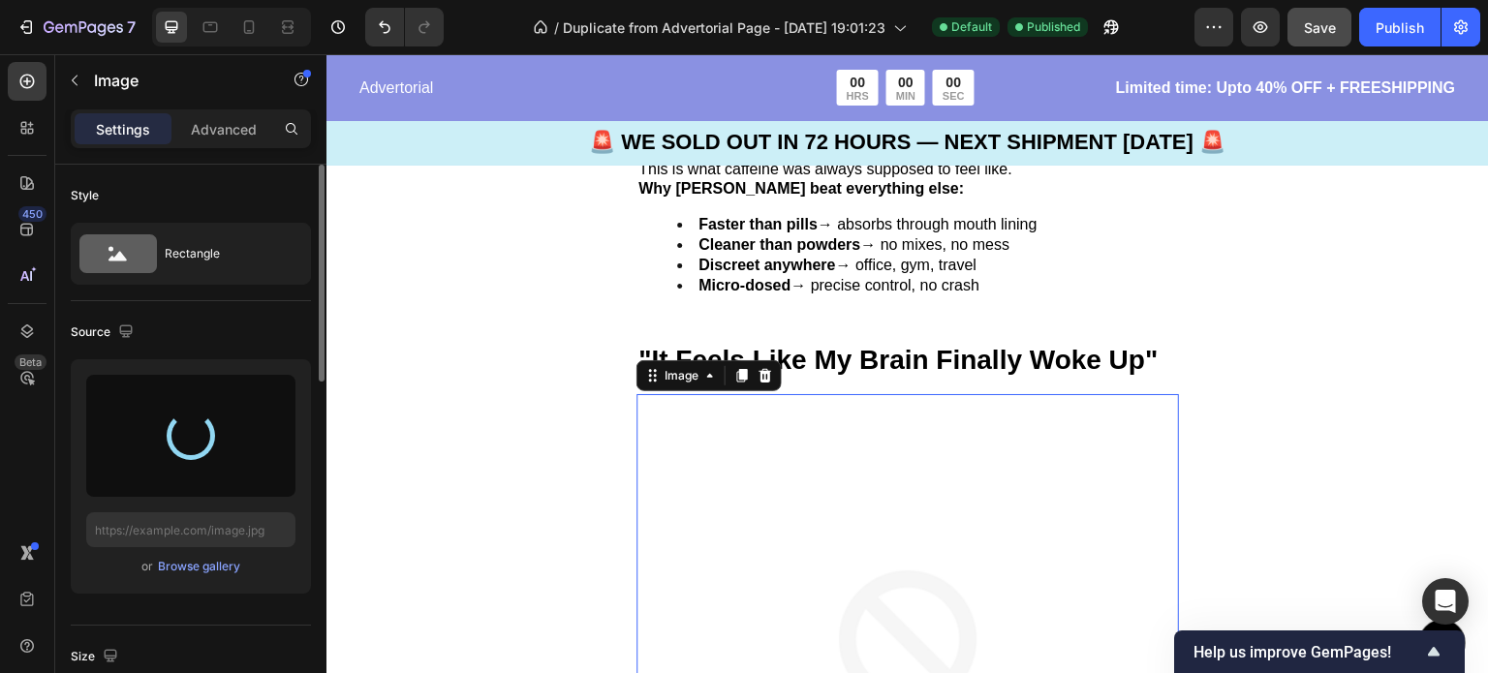
type input "[URL][DOMAIN_NAME]"
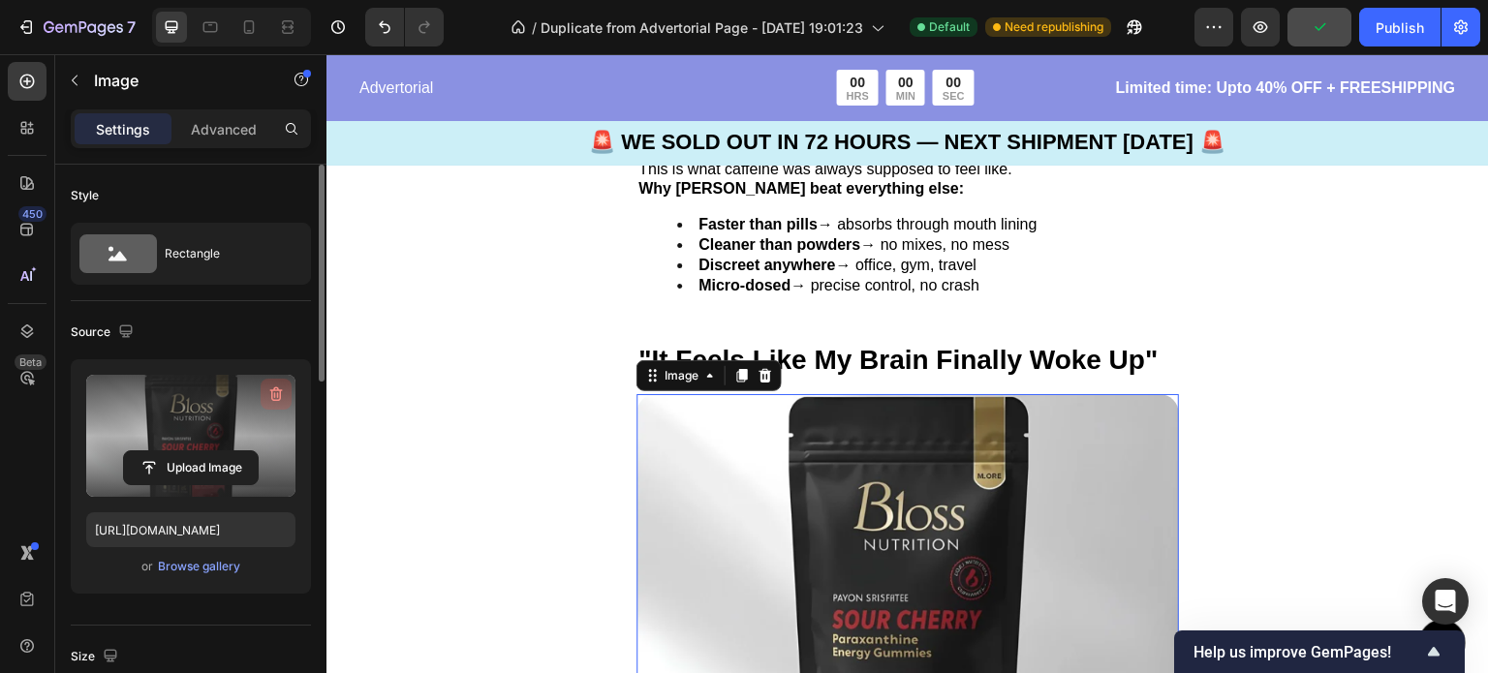
click at [279, 394] on icon "button" at bounding box center [275, 394] width 19 height 19
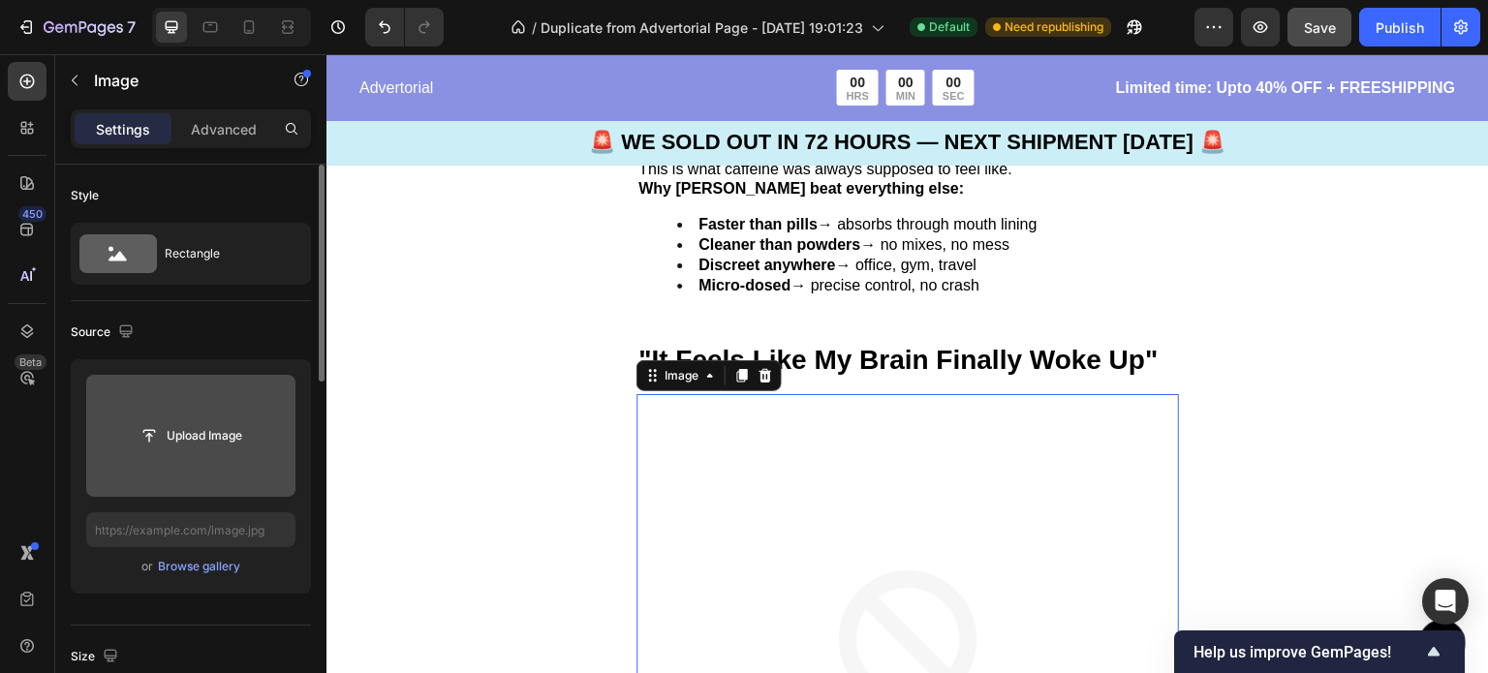
click at [225, 438] on input "file" at bounding box center [191, 435] width 134 height 33
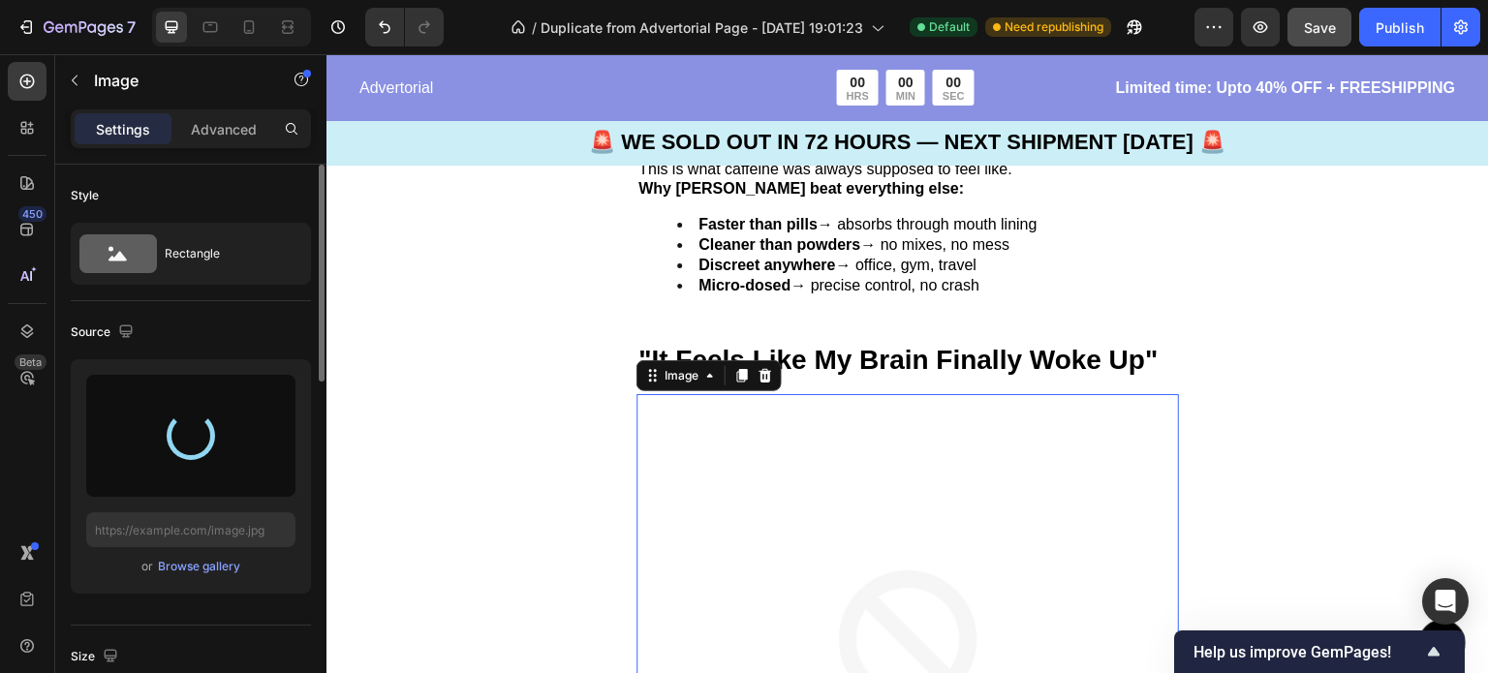
type input "[URL][DOMAIN_NAME]"
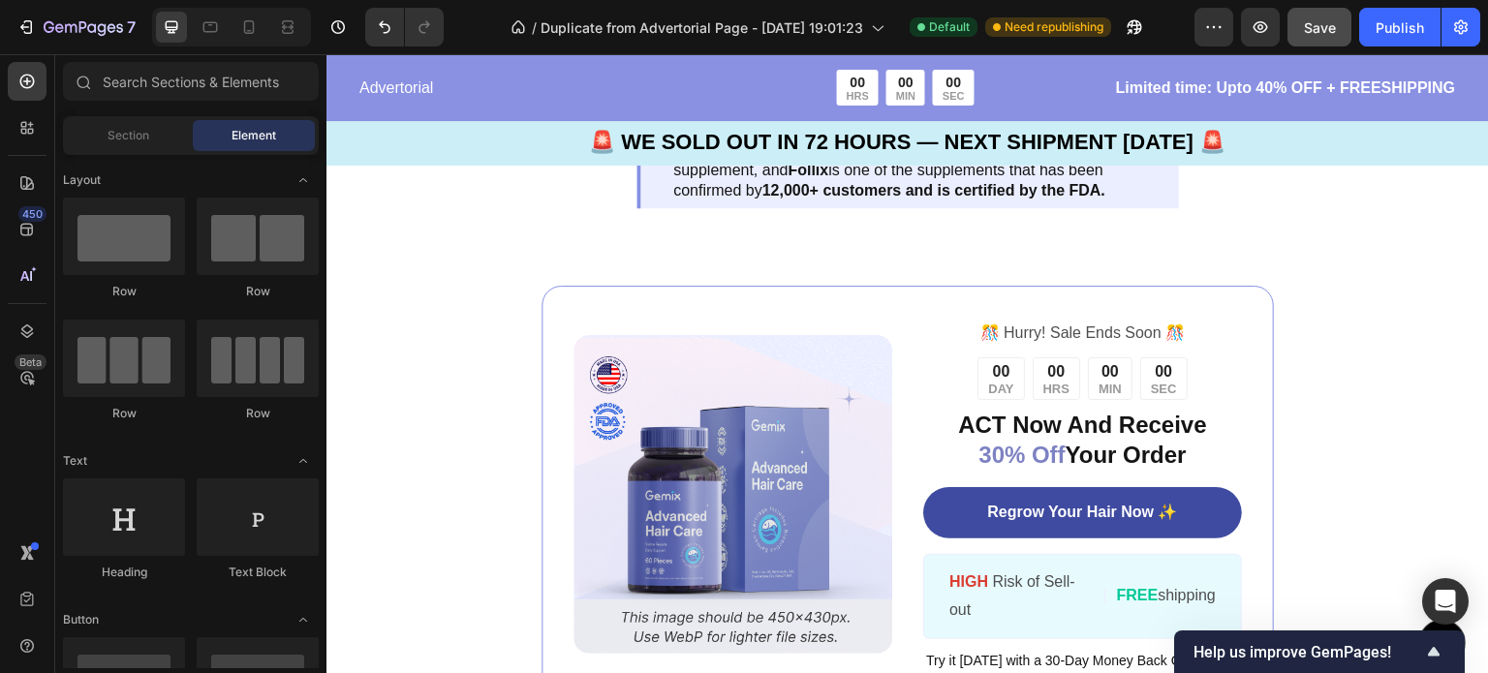
scroll to position [4485, 0]
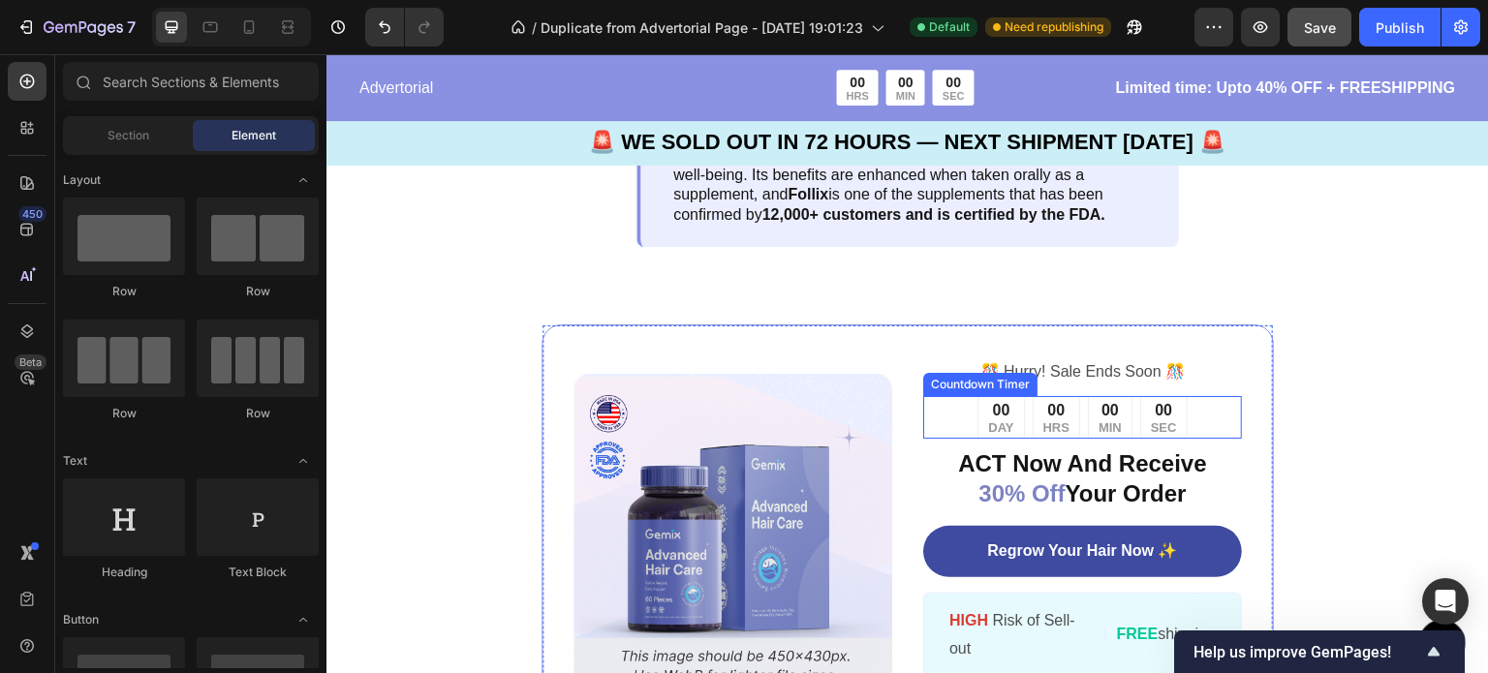
click at [1201, 396] on div "00 DAY 00 HRS 00 MIN 00 SEC" at bounding box center [1082, 417] width 319 height 43
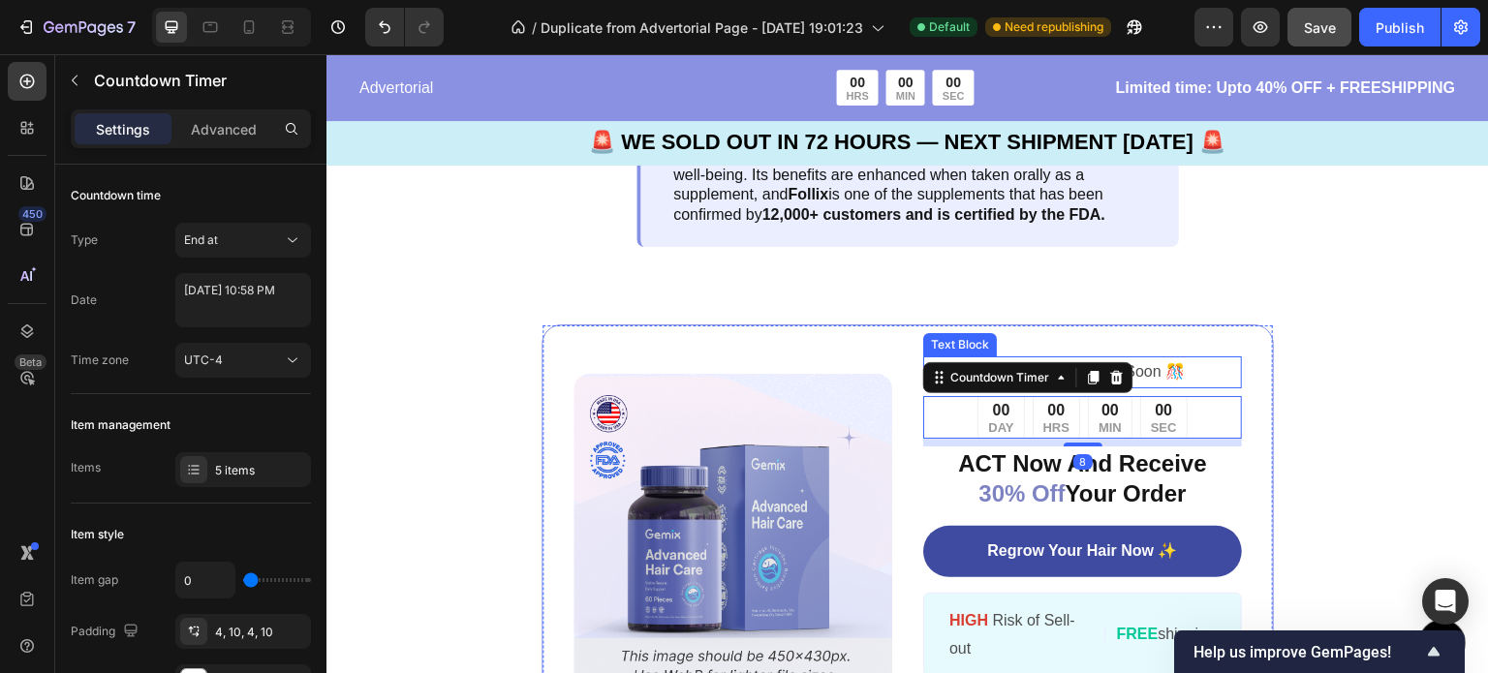
click at [1212, 358] on p "️🎊 Hurry! Sale Ends Soon ️🎊" at bounding box center [1082, 372] width 315 height 28
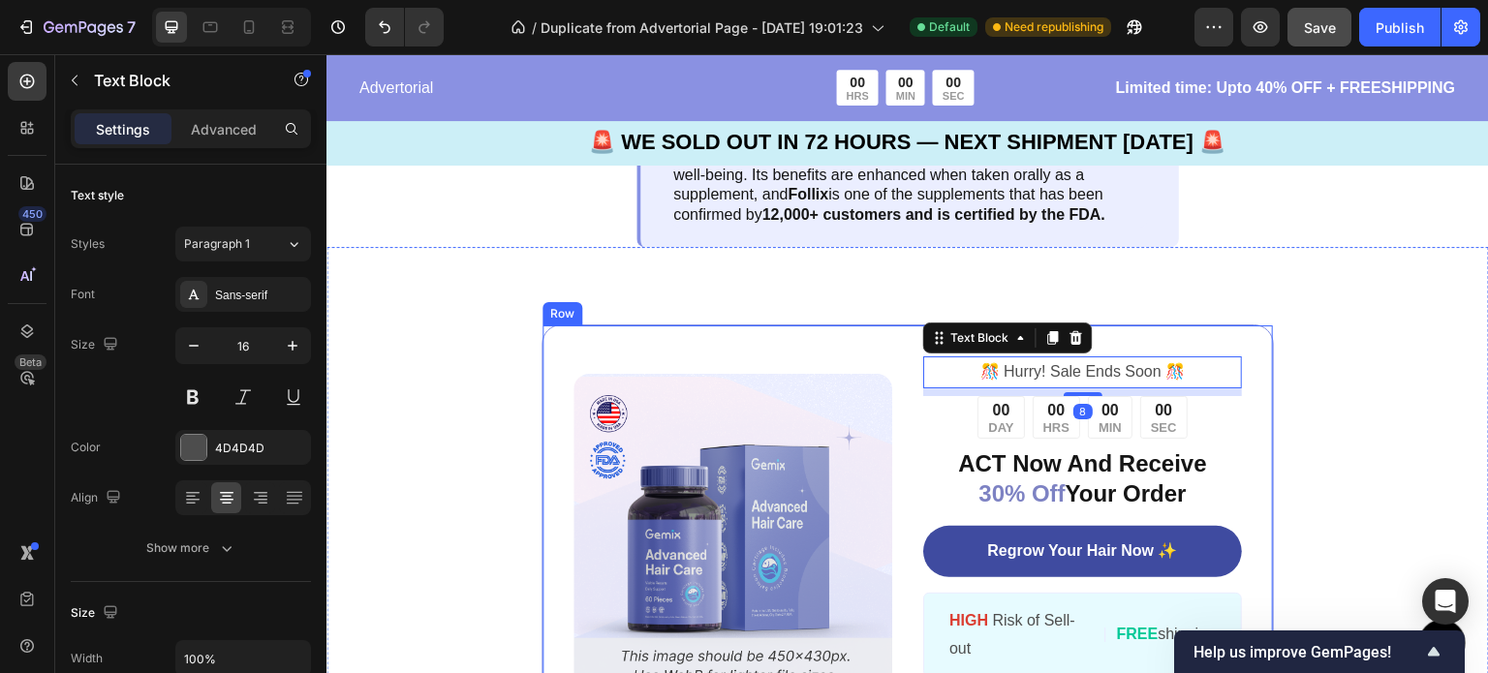
click at [1227, 324] on div "Image ️🎊 Hurry! Sale Ends Soon ️🎊 Text Block 8 00 DAY 00 HRS 00 MIN 00 SEC Coun…" at bounding box center [907, 532] width 732 height 417
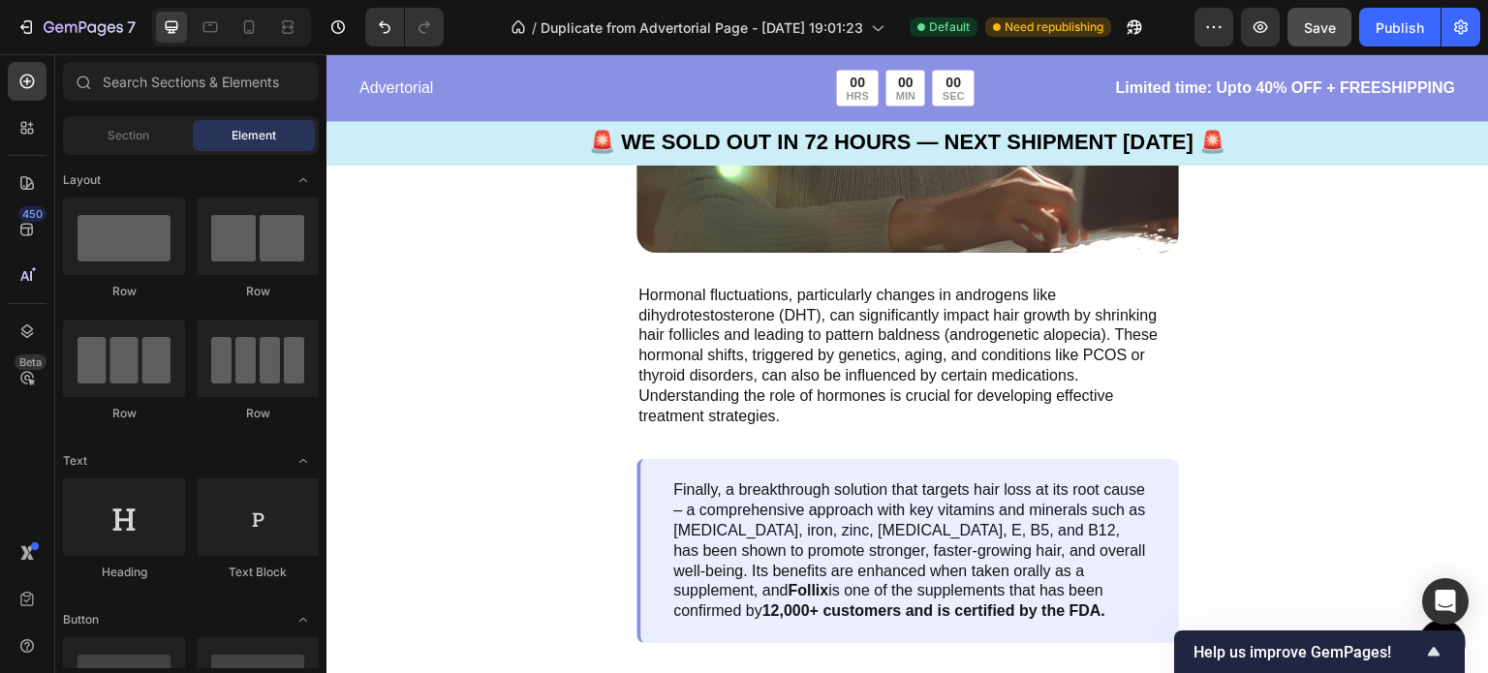
scroll to position [4127, 0]
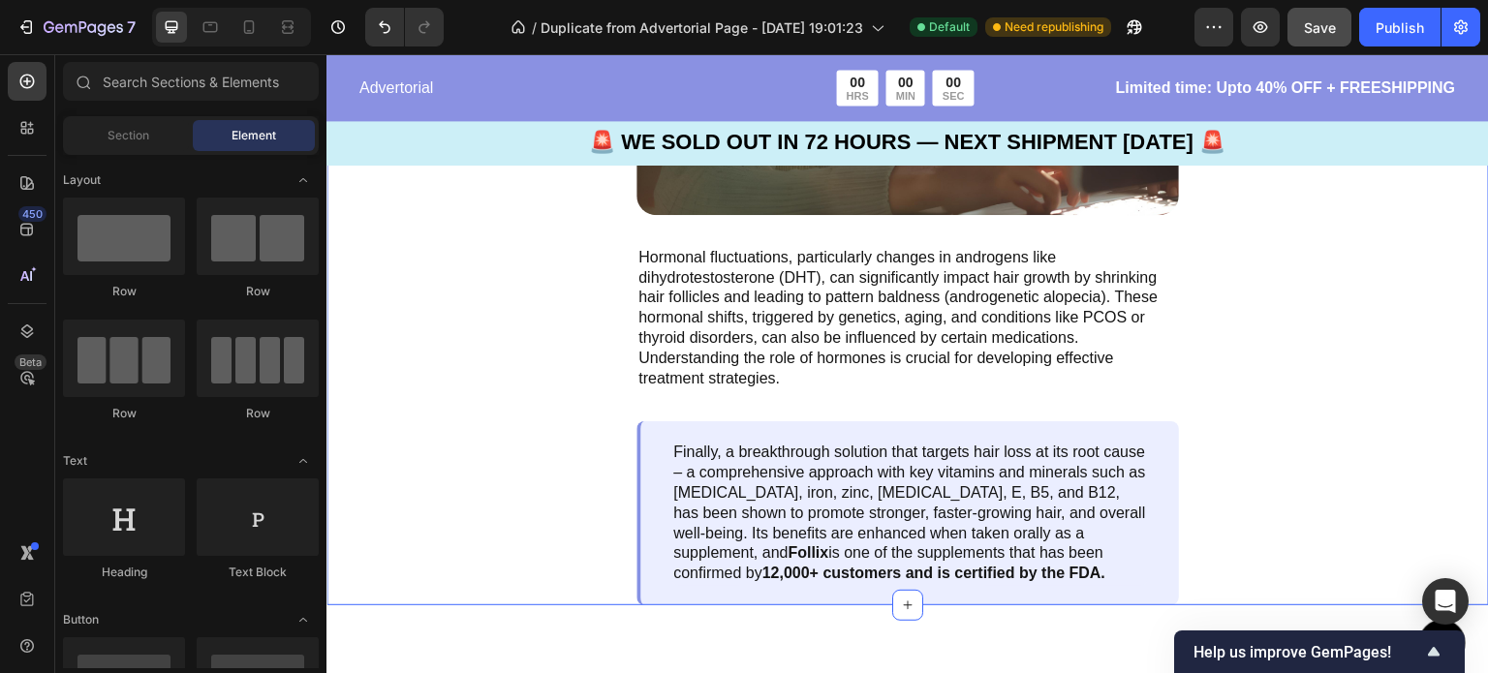
click at [1431, 263] on div ""It Feels Like My Brain Finally Woke Up" Text Block Image Hormonal fluctuations…" at bounding box center [907, 113] width 1162 height 983
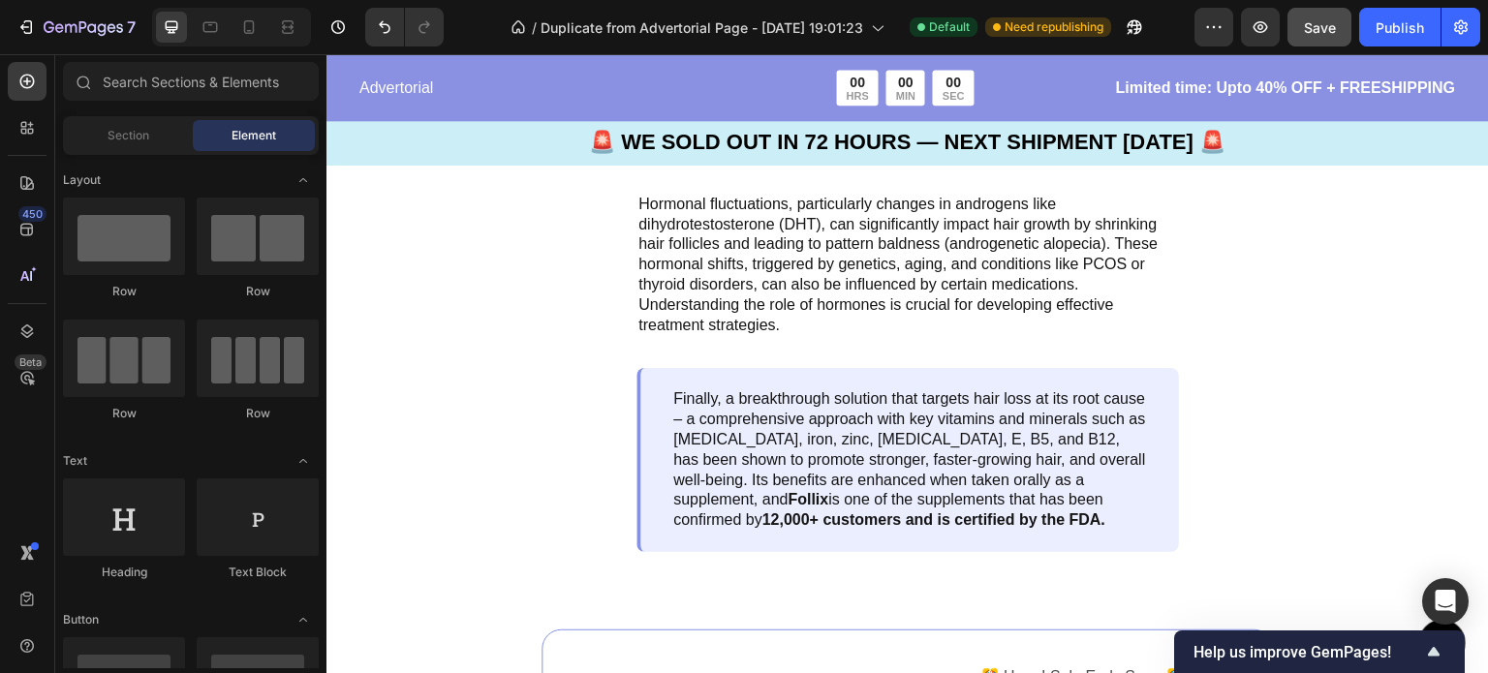
scroll to position [4168, 0]
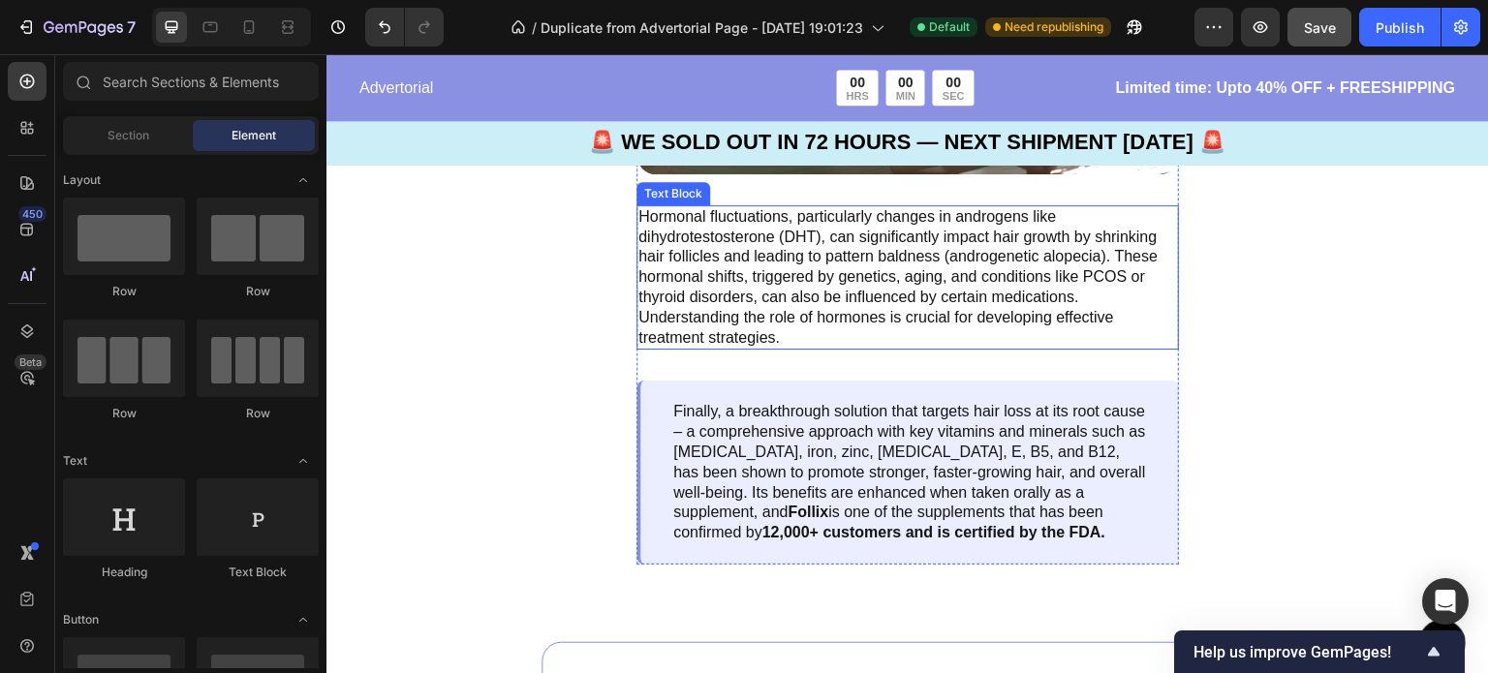
click at [1078, 285] on p "Hormonal fluctuations, particularly changes in androgens like dihydrotestostero…" at bounding box center [907, 277] width 539 height 141
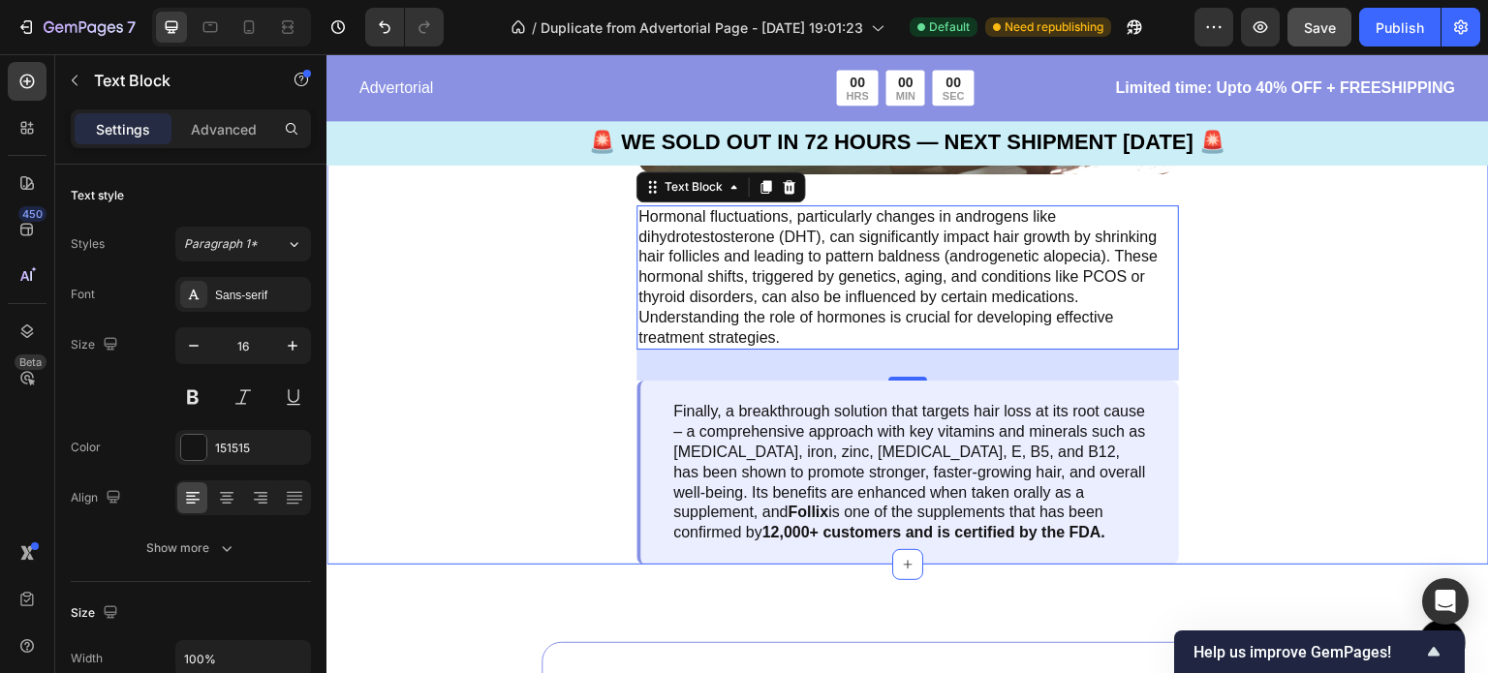
click at [1352, 340] on div ""It Feels Like My Brain Finally Woke Up" Text Block Image Hormonal fluctuations…" at bounding box center [907, 73] width 1162 height 983
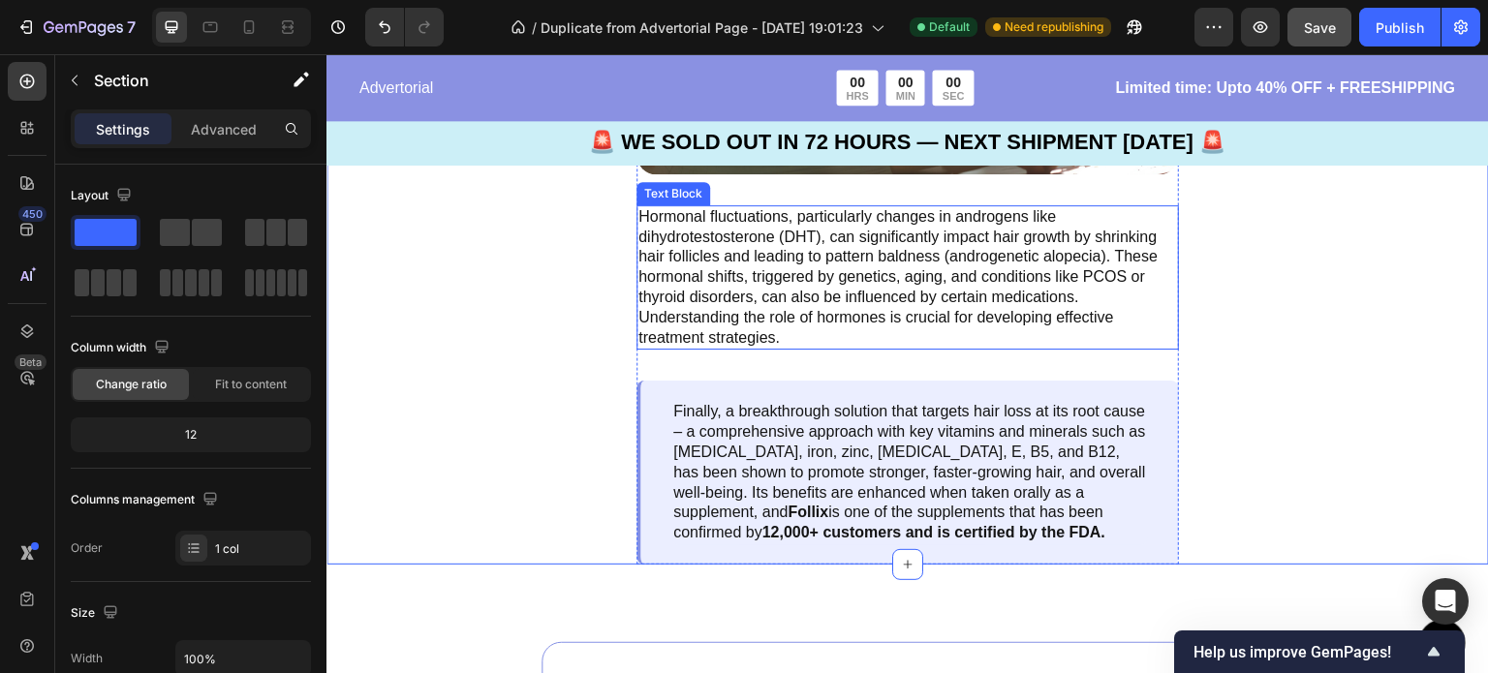
click at [937, 260] on p "Hormonal fluctuations, particularly changes in androgens like dihydrotestostero…" at bounding box center [907, 277] width 539 height 141
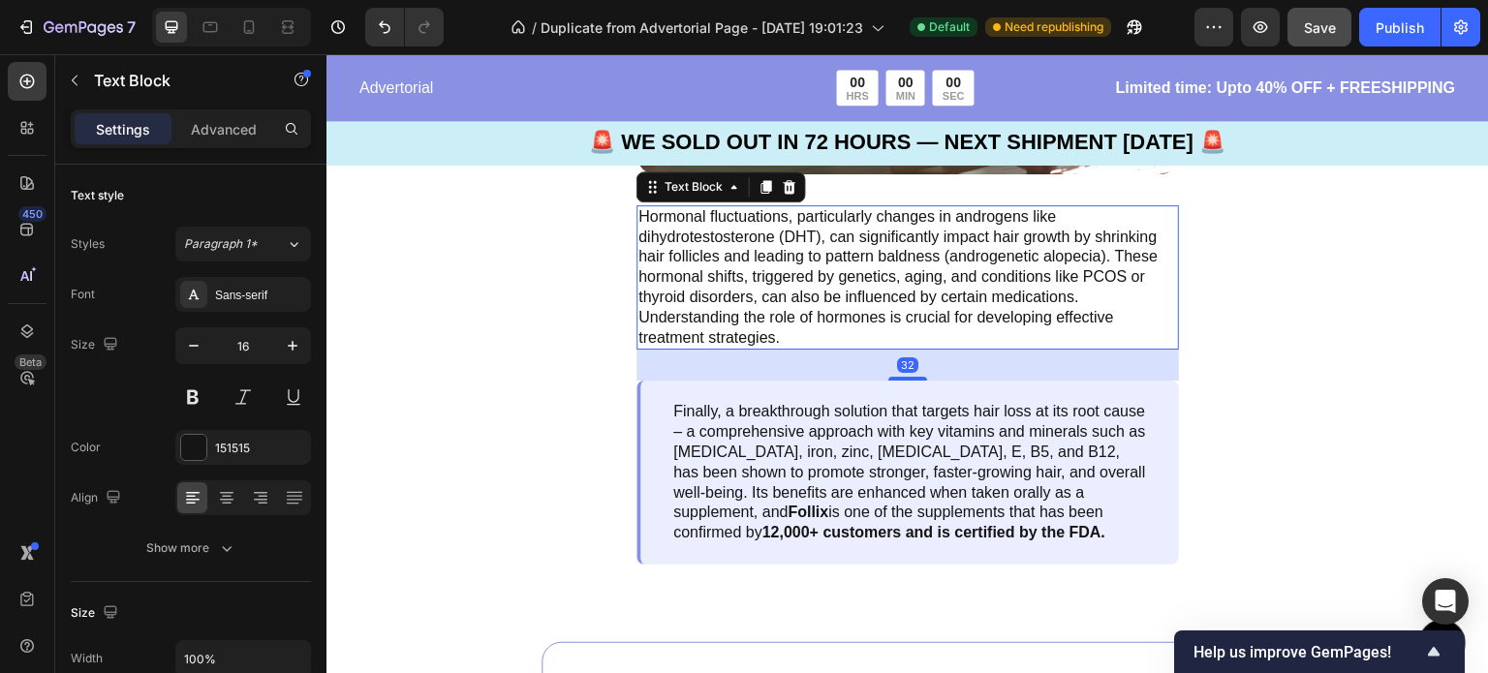
click at [803, 309] on p "Hormonal fluctuations, particularly changes in androgens like dihydrotestostero…" at bounding box center [907, 277] width 539 height 141
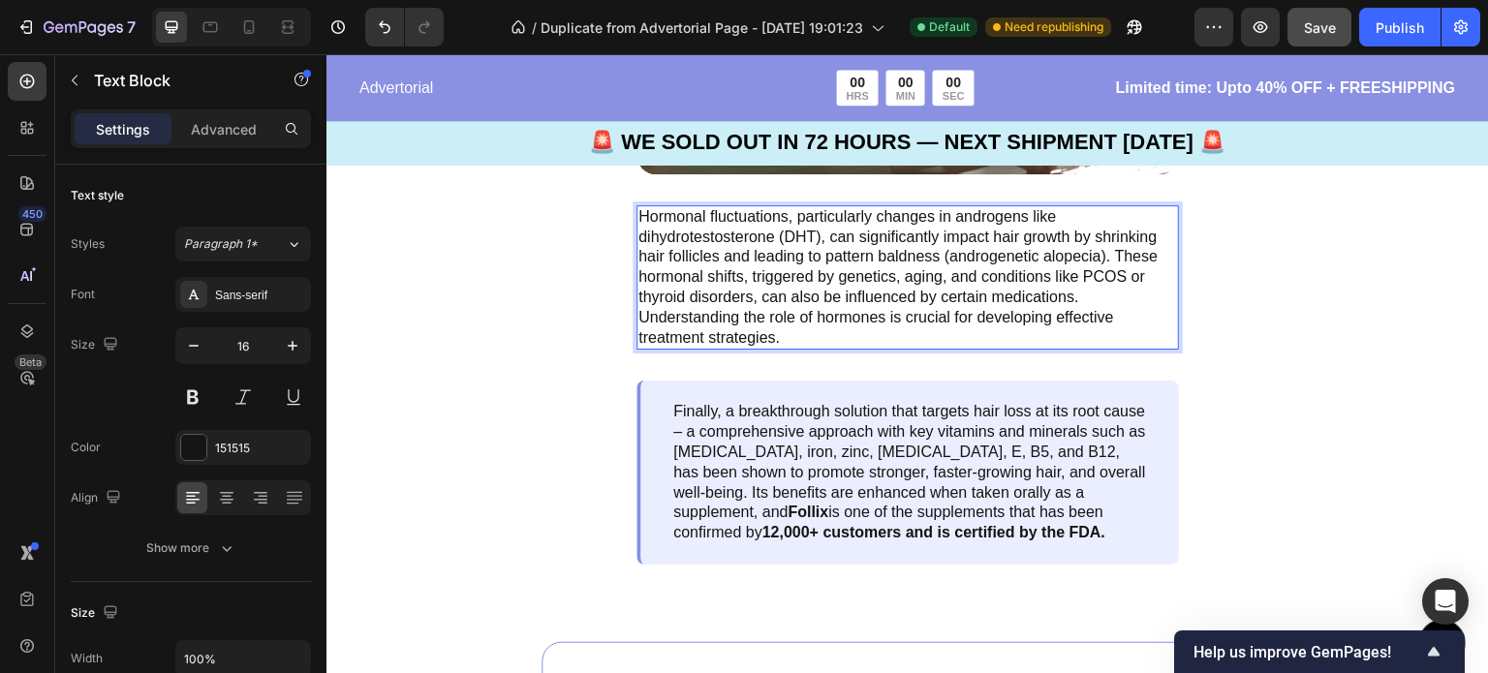
click at [785, 325] on p "Hormonal fluctuations, particularly changes in androgens like dihydrotestostero…" at bounding box center [907, 277] width 539 height 141
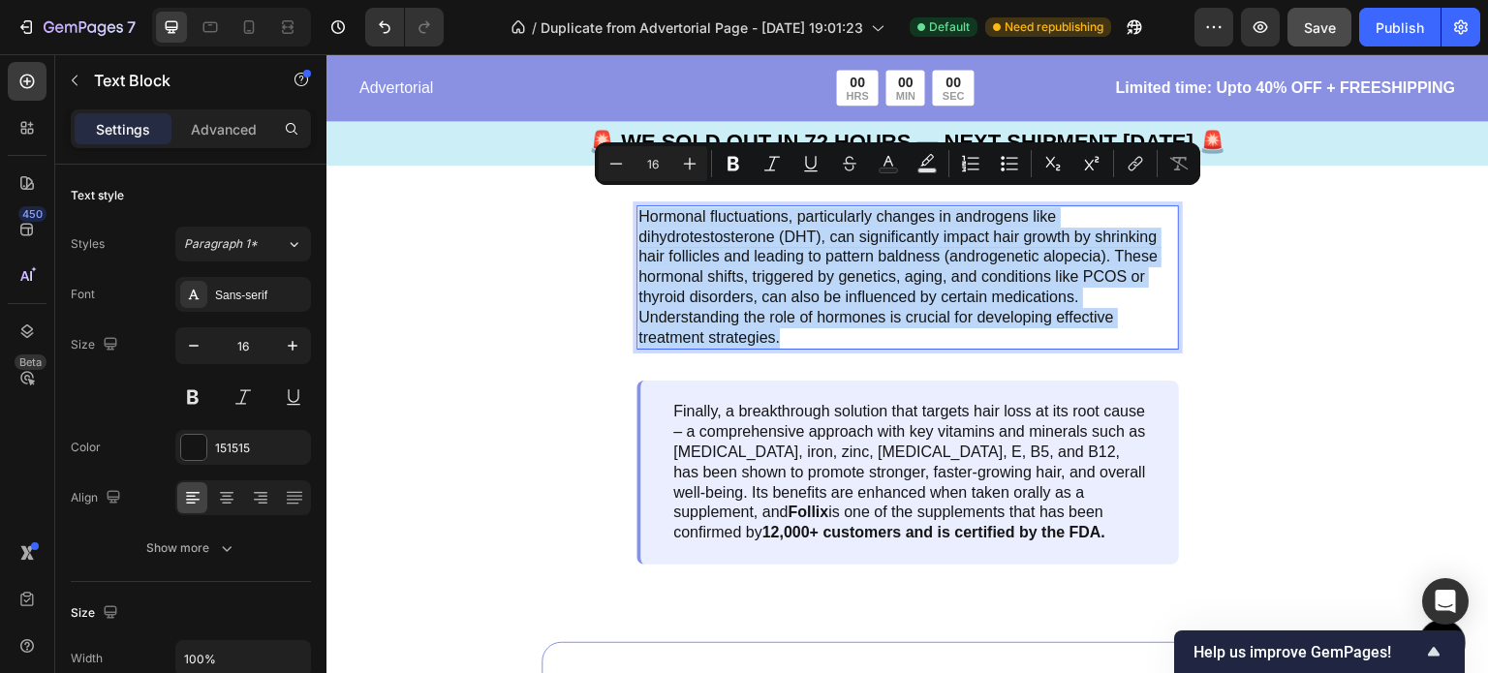
drag, startPoint x: 785, startPoint y: 325, endPoint x: 636, endPoint y: 204, distance: 192.1
click at [636, 205] on div "Hormonal fluctuations, particularly changes in androgens like dihydrotestostero…" at bounding box center [907, 277] width 542 height 145
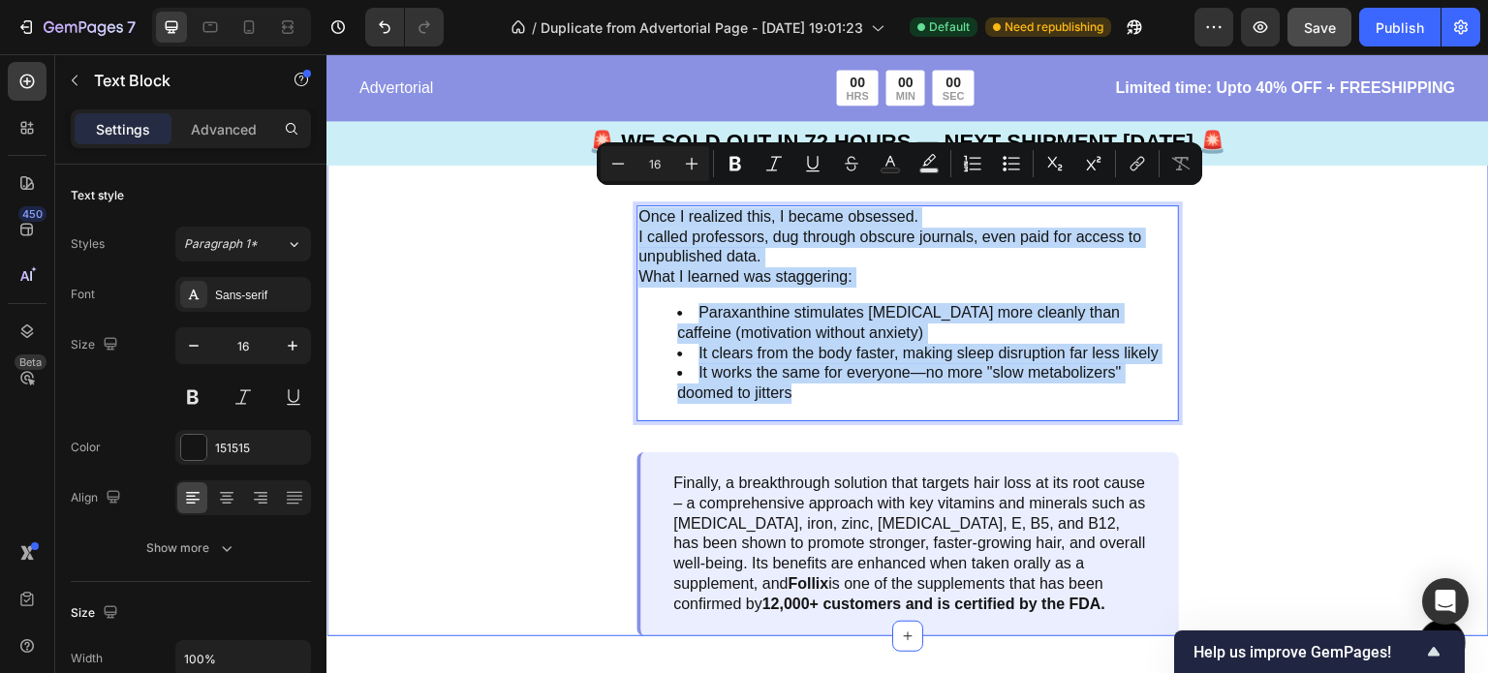
drag, startPoint x: 802, startPoint y: 380, endPoint x: 631, endPoint y: 198, distance: 250.1
click at [631, 198] on div ""It Feels Like My Brain Finally Woke Up" Text Block Image Once I realized this,…" at bounding box center [907, 109] width 1162 height 1055
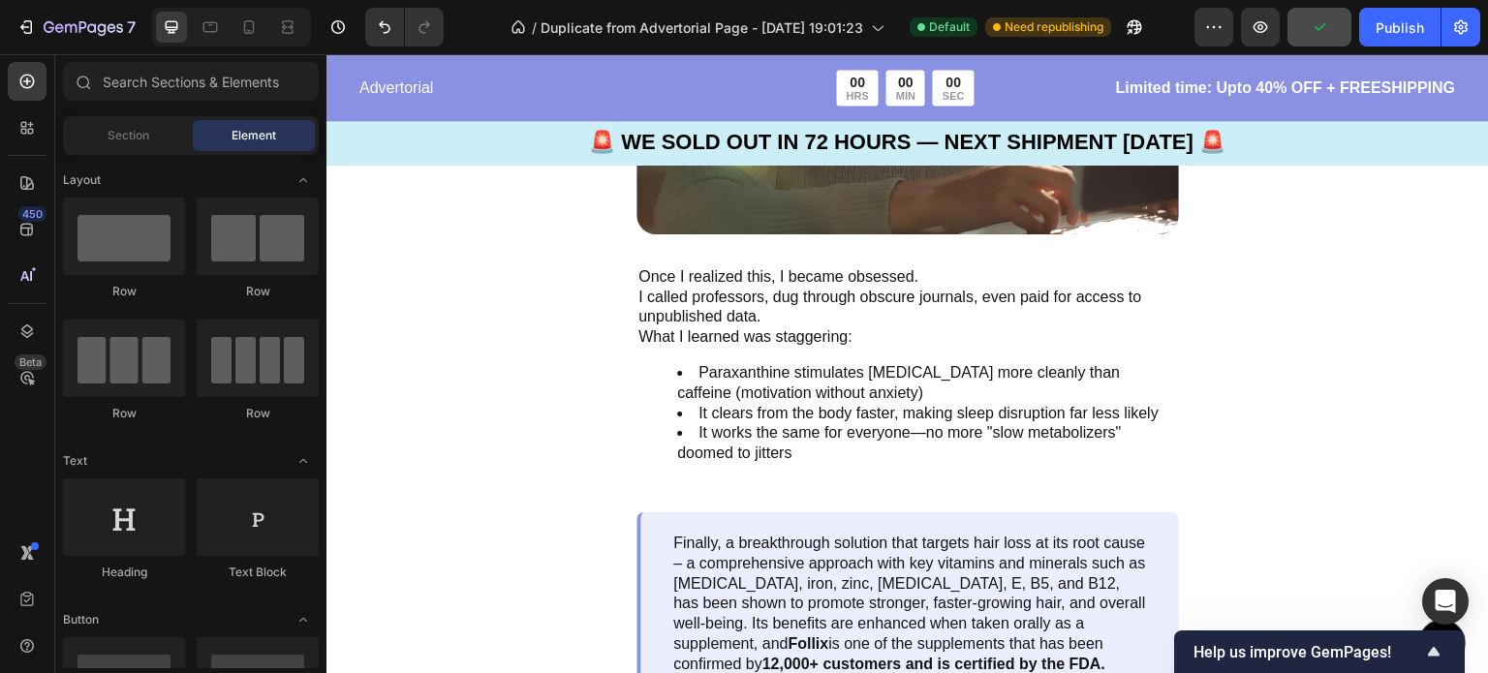
scroll to position [4158, 0]
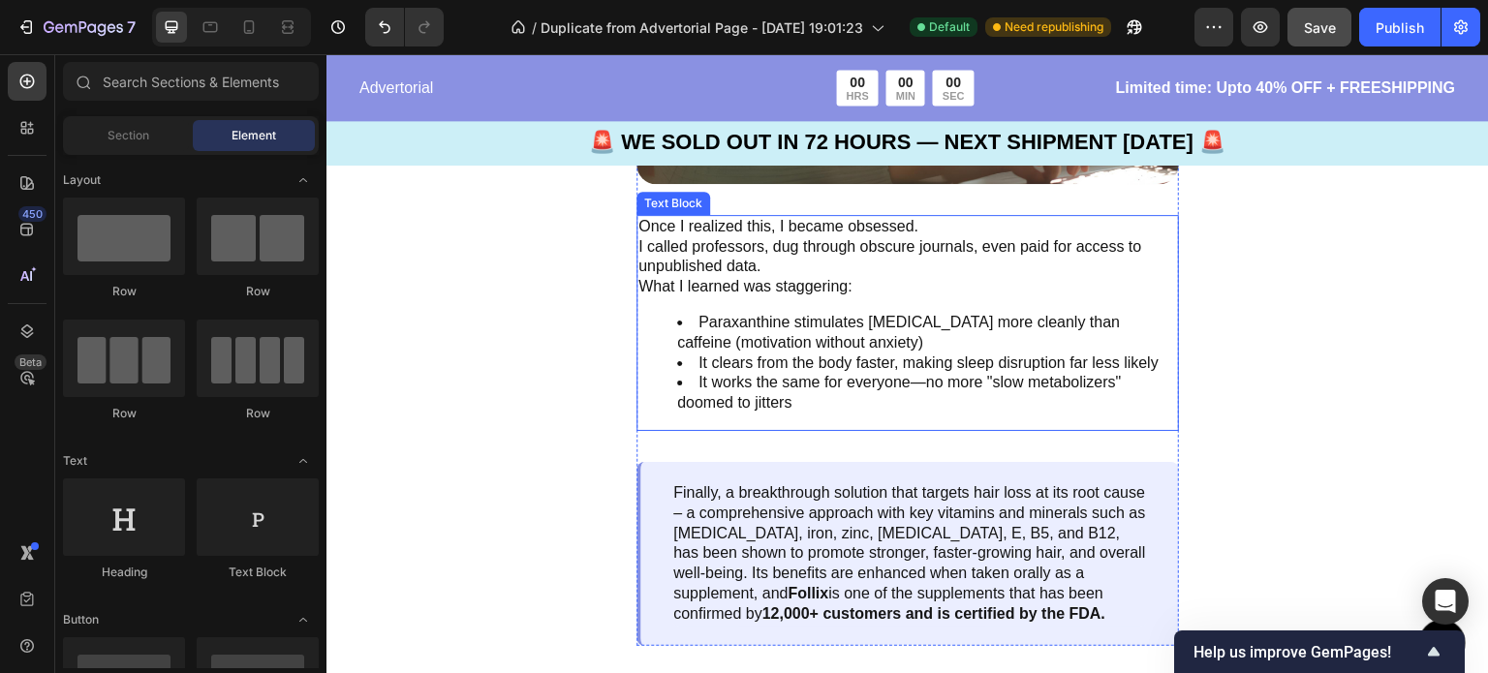
click at [912, 248] on p "I called professors, dug through obscure journals, even paid for access to unpu…" at bounding box center [907, 257] width 539 height 41
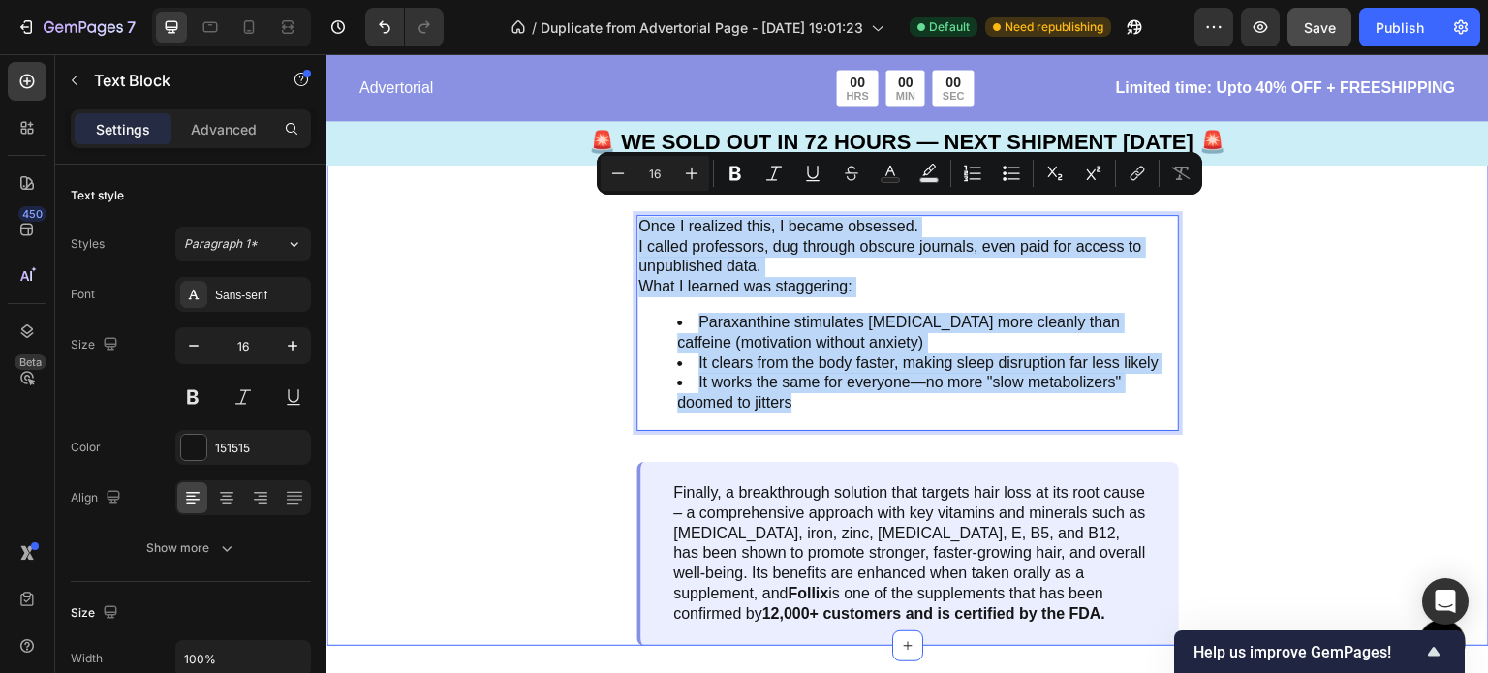
drag, startPoint x: 807, startPoint y: 394, endPoint x: 622, endPoint y: 214, distance: 258.2
click at [622, 214] on div ""It Feels Like My Brain Finally Woke Up" Text Block Image Once I realized this,…" at bounding box center [907, 118] width 1162 height 1055
click at [900, 277] on p "What I learned was staggering:" at bounding box center [907, 287] width 539 height 20
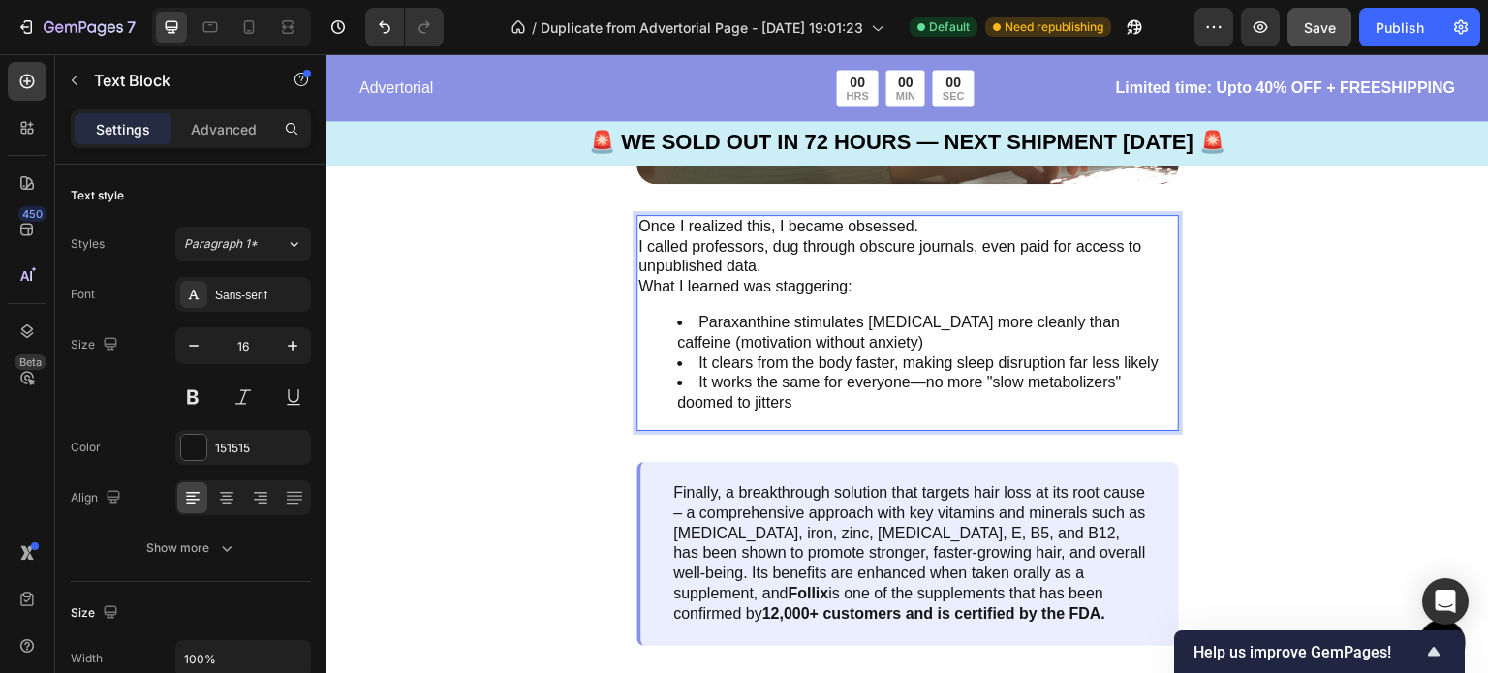
click at [951, 217] on p "Once I realized this, I became obsessed." at bounding box center [907, 227] width 539 height 20
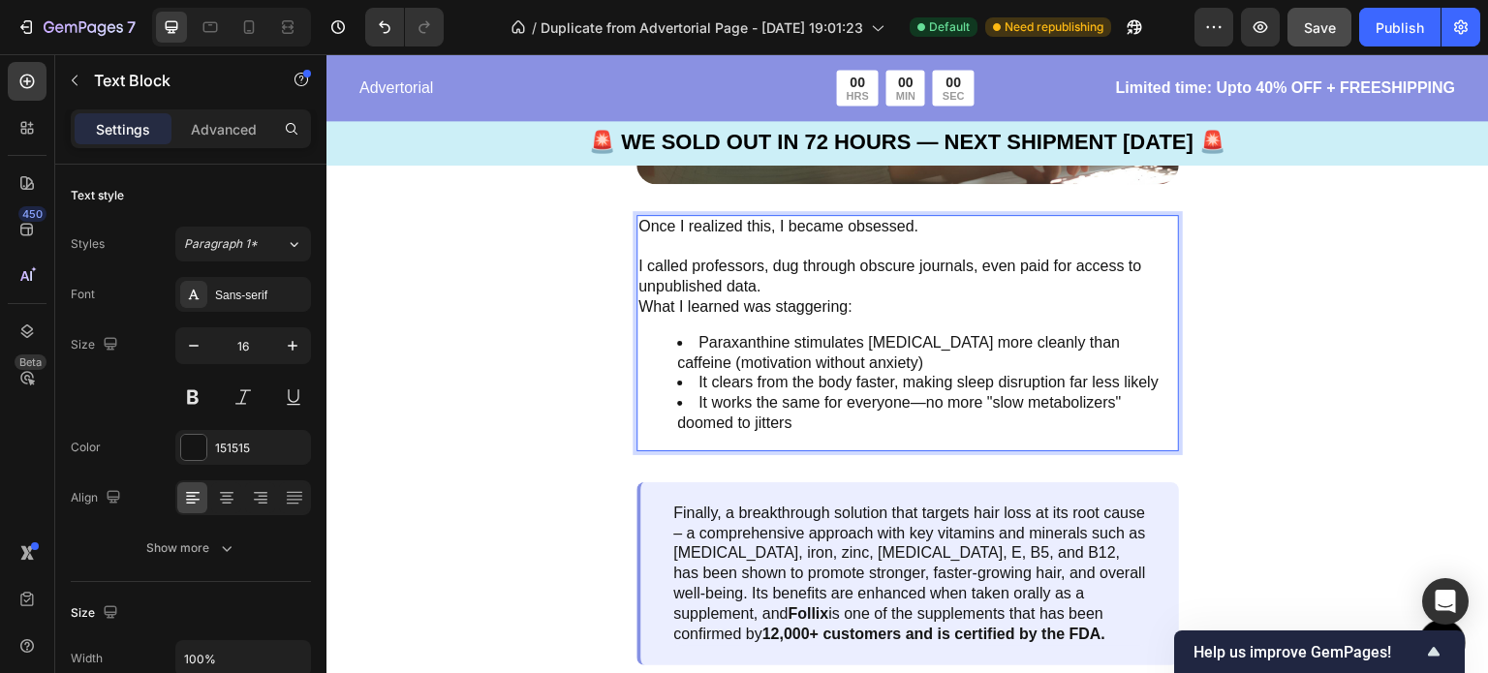
click at [804, 266] on p "I called professors, dug through obscure journals, even paid for access to unpu…" at bounding box center [907, 277] width 539 height 41
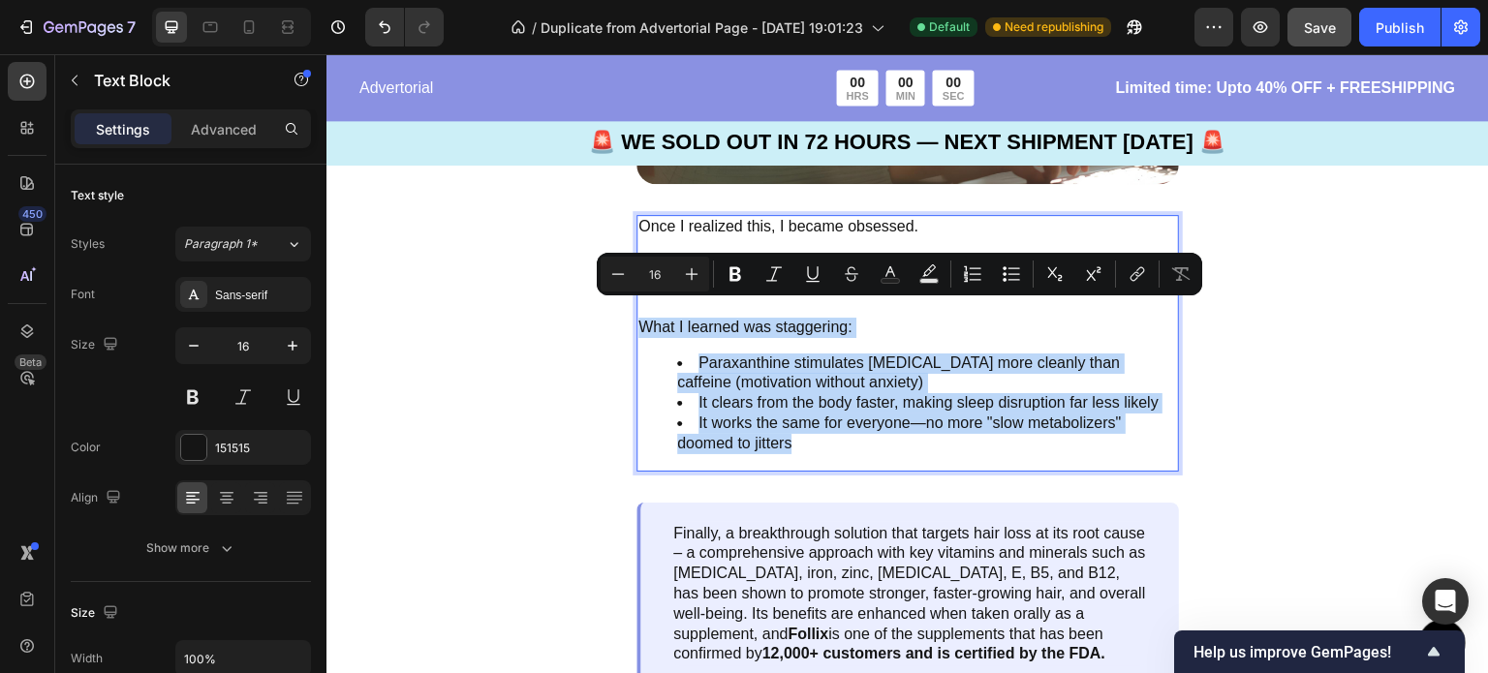
drag, startPoint x: 800, startPoint y: 435, endPoint x: 636, endPoint y: 314, distance: 203.6
click at [636, 314] on div "Once I realized this, I became obsessed. I called professors, dug through obscu…" at bounding box center [907, 343] width 542 height 257
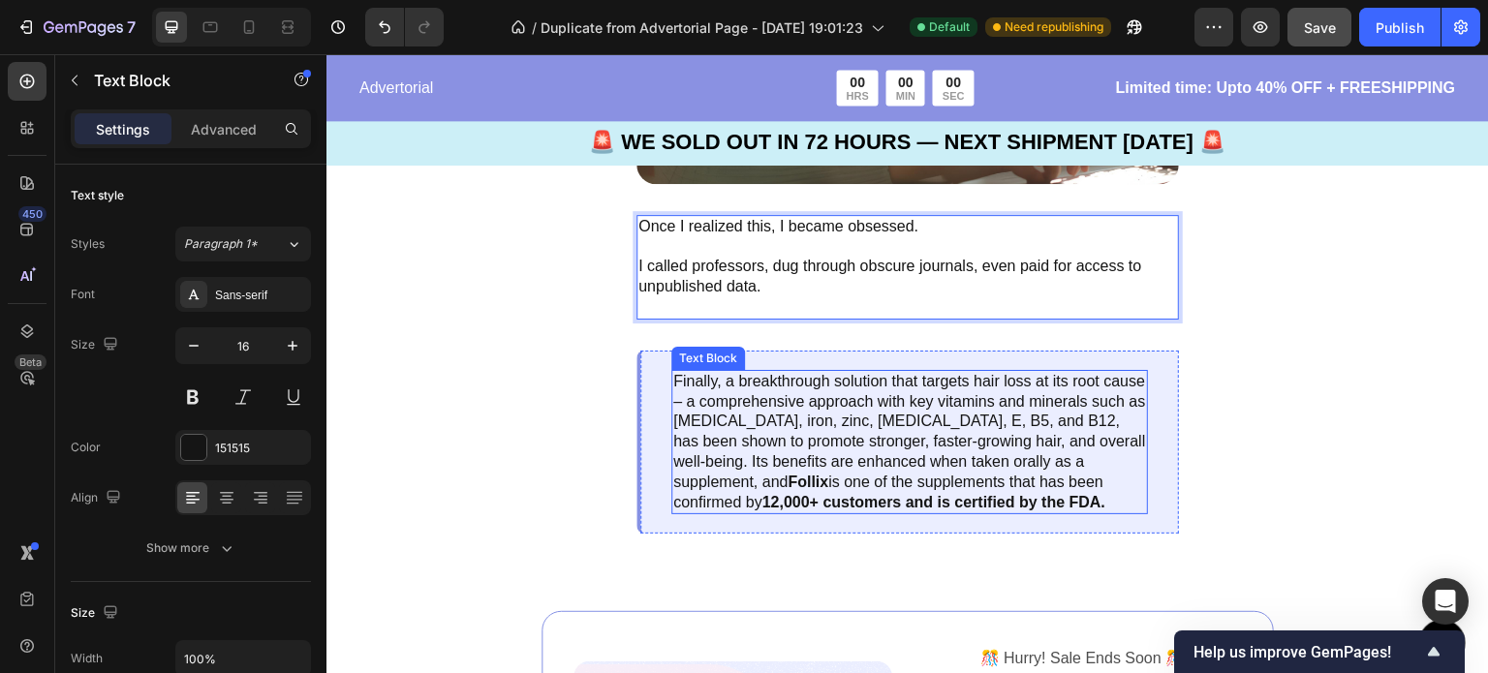
click at [1119, 489] on p "Finally, a breakthrough solution that targets hair loss at its root cause – a c…" at bounding box center [909, 442] width 473 height 141
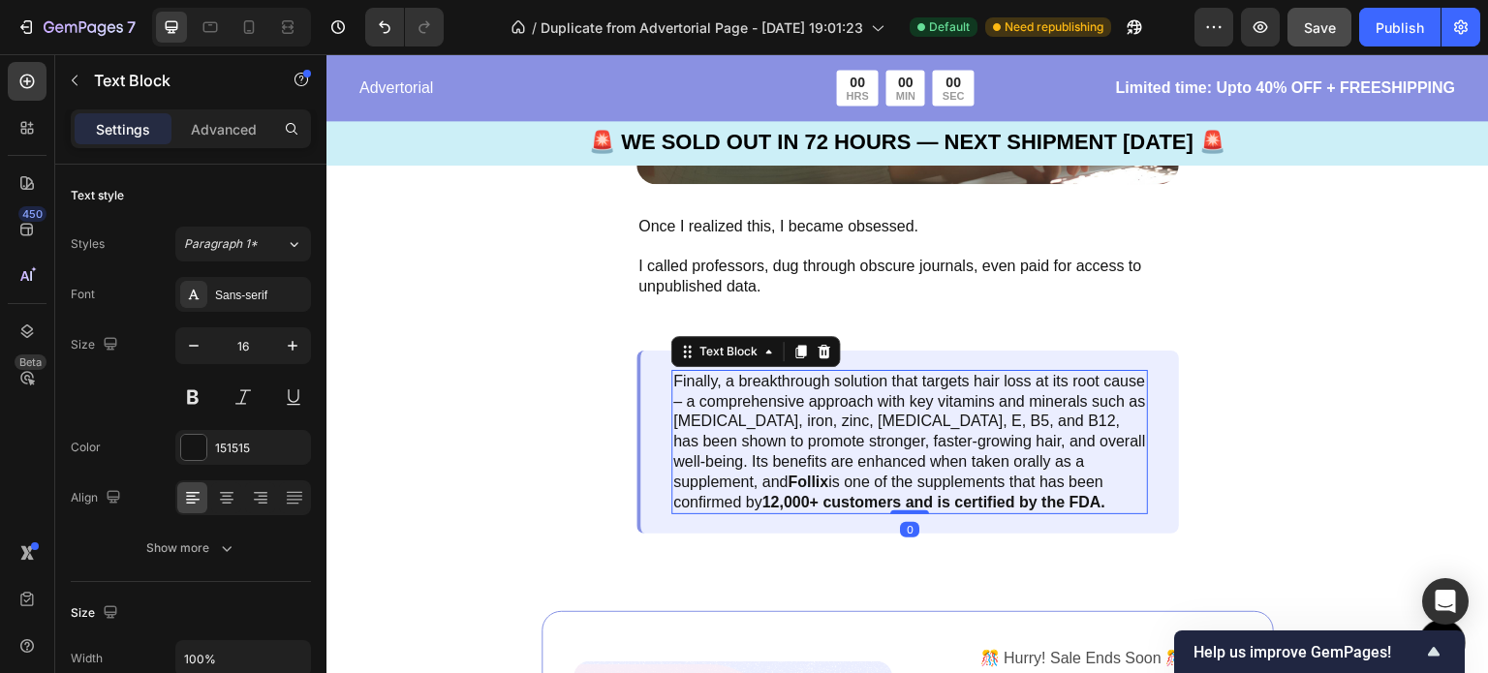
click at [1118, 489] on p "Finally, a breakthrough solution that targets hair loss at its root cause – a c…" at bounding box center [909, 442] width 473 height 141
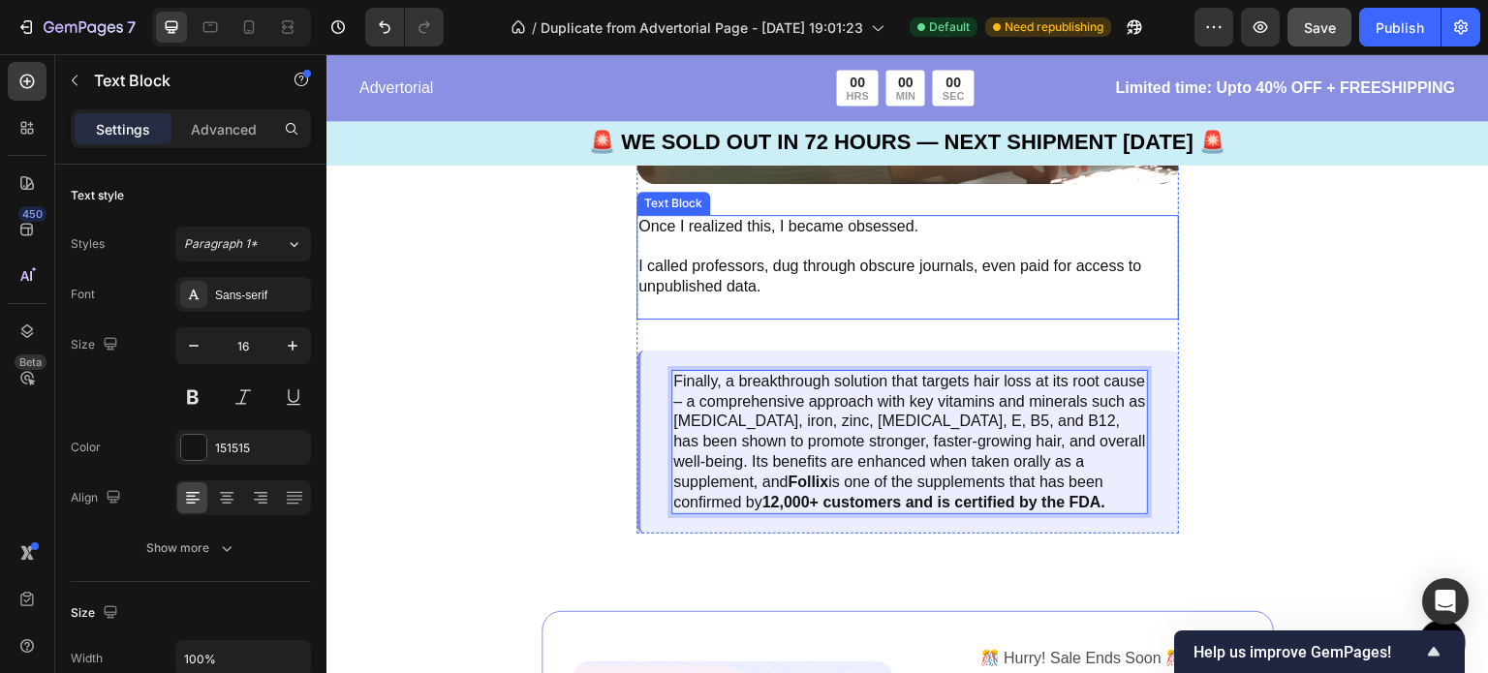
click at [839, 297] on p "Rich Text Editor. Editing area: main" at bounding box center [907, 307] width 539 height 20
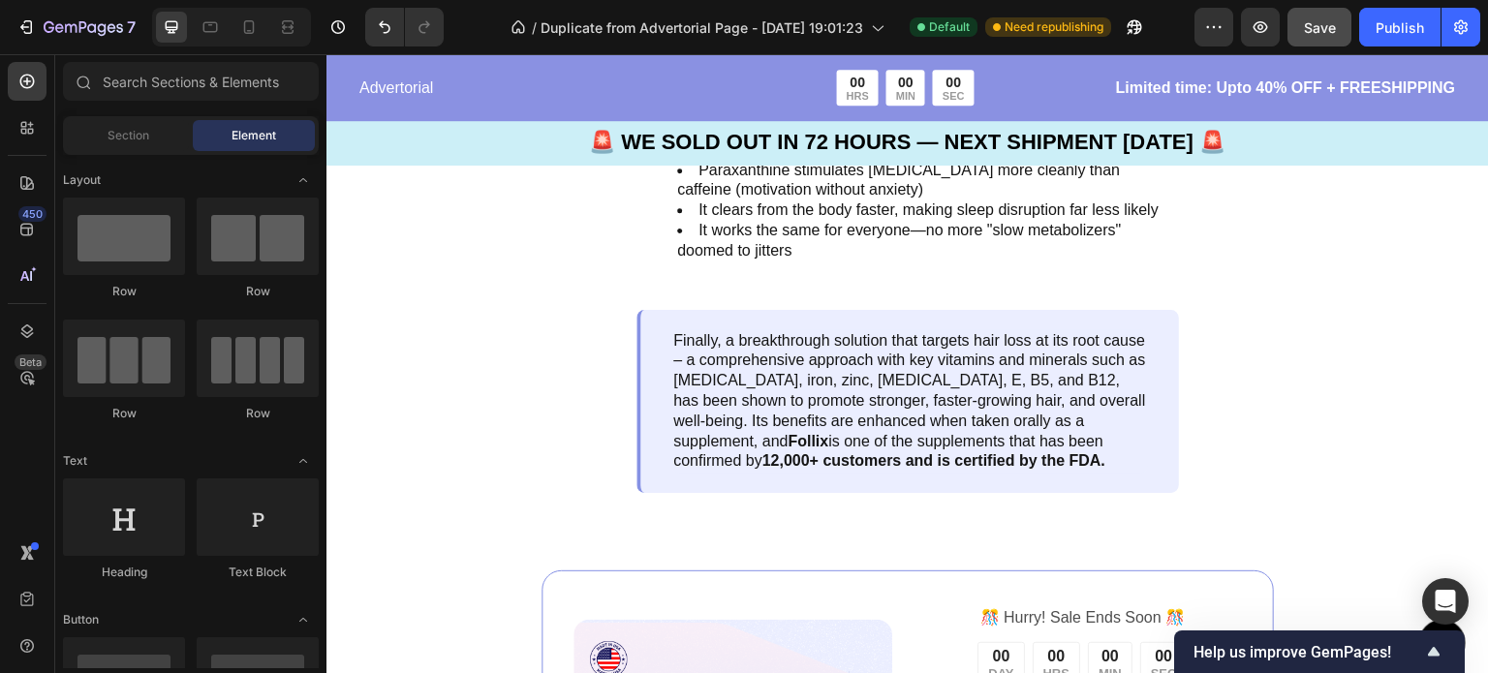
scroll to position [4250, 0]
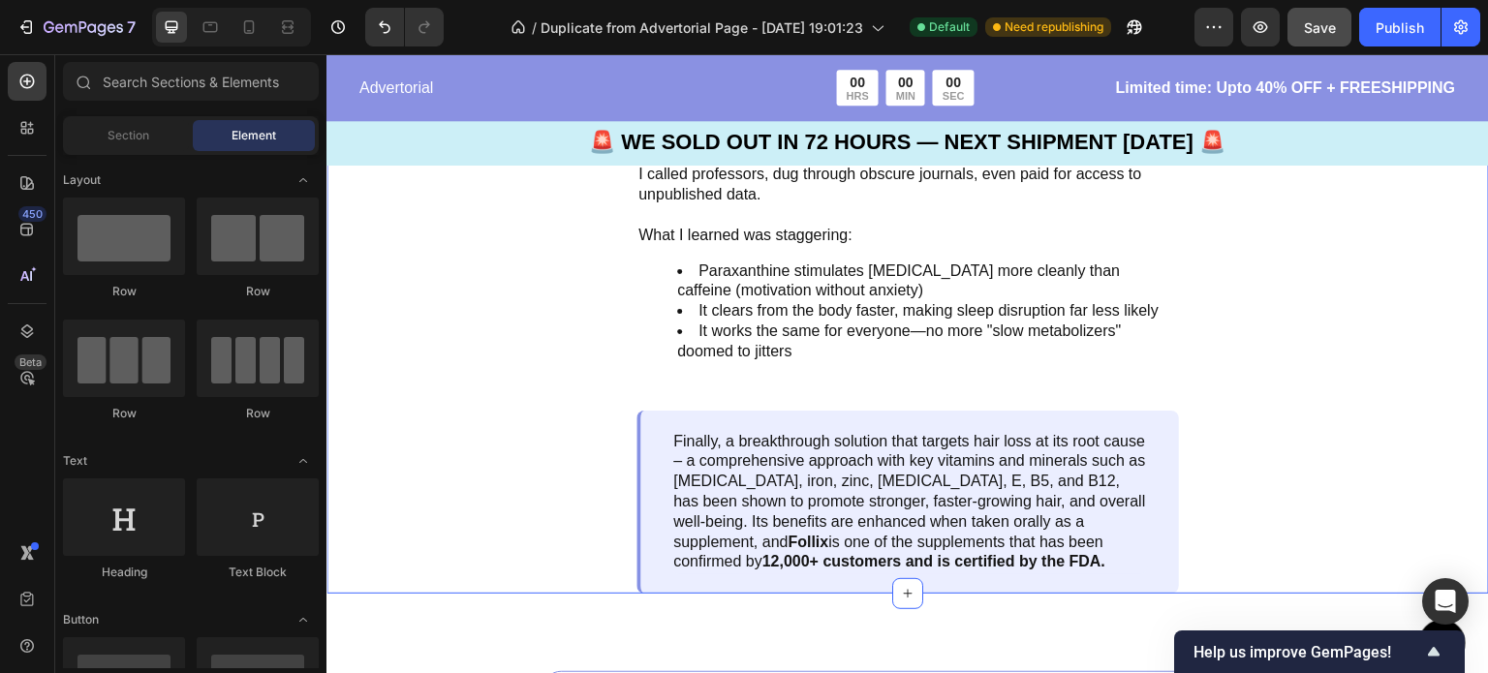
drag, startPoint x: 1394, startPoint y: 239, endPoint x: 1172, endPoint y: 312, distance: 233.4
click at [1394, 239] on div ""It Feels Like My Brain Finally Woke Up" Text Block Image Once I realized this,…" at bounding box center [907, 46] width 1162 height 1094
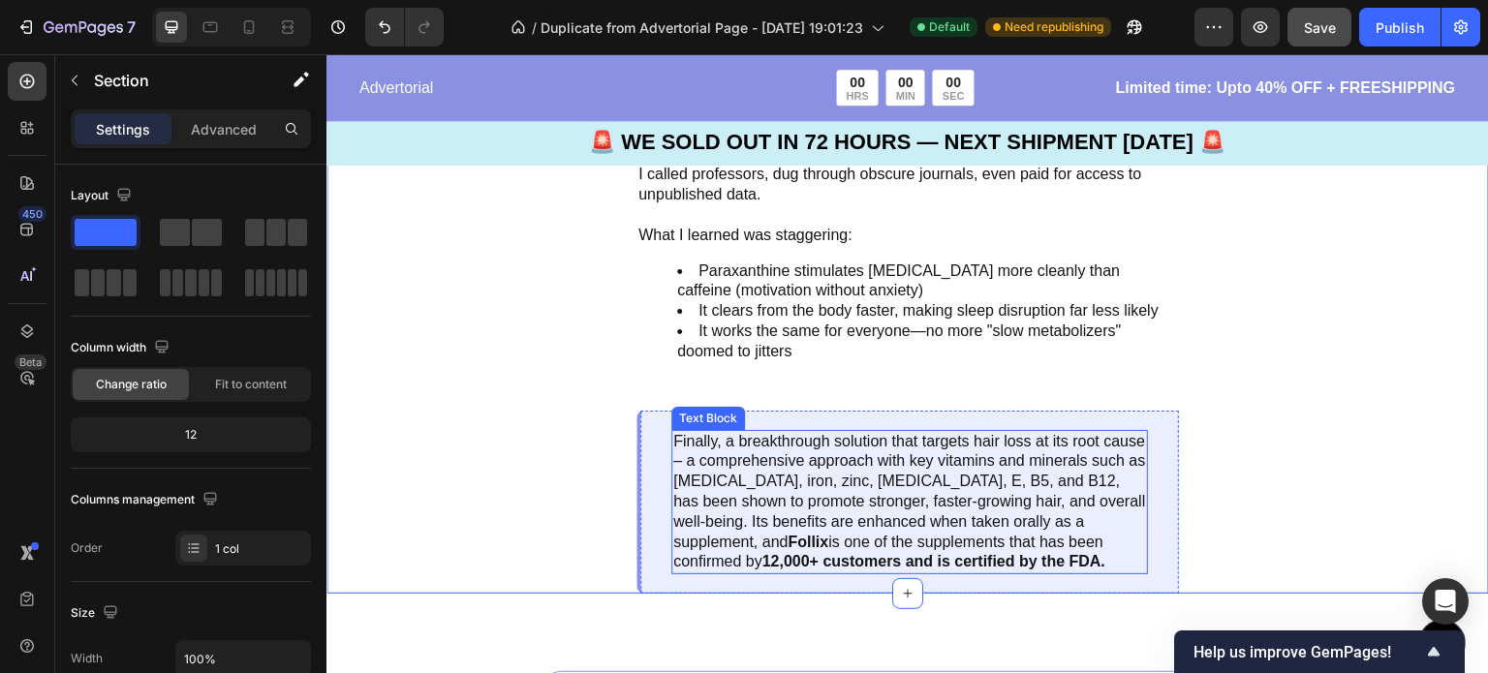
click at [862, 452] on p "Finally, a breakthrough solution that targets hair loss at its root cause – a c…" at bounding box center [909, 502] width 473 height 141
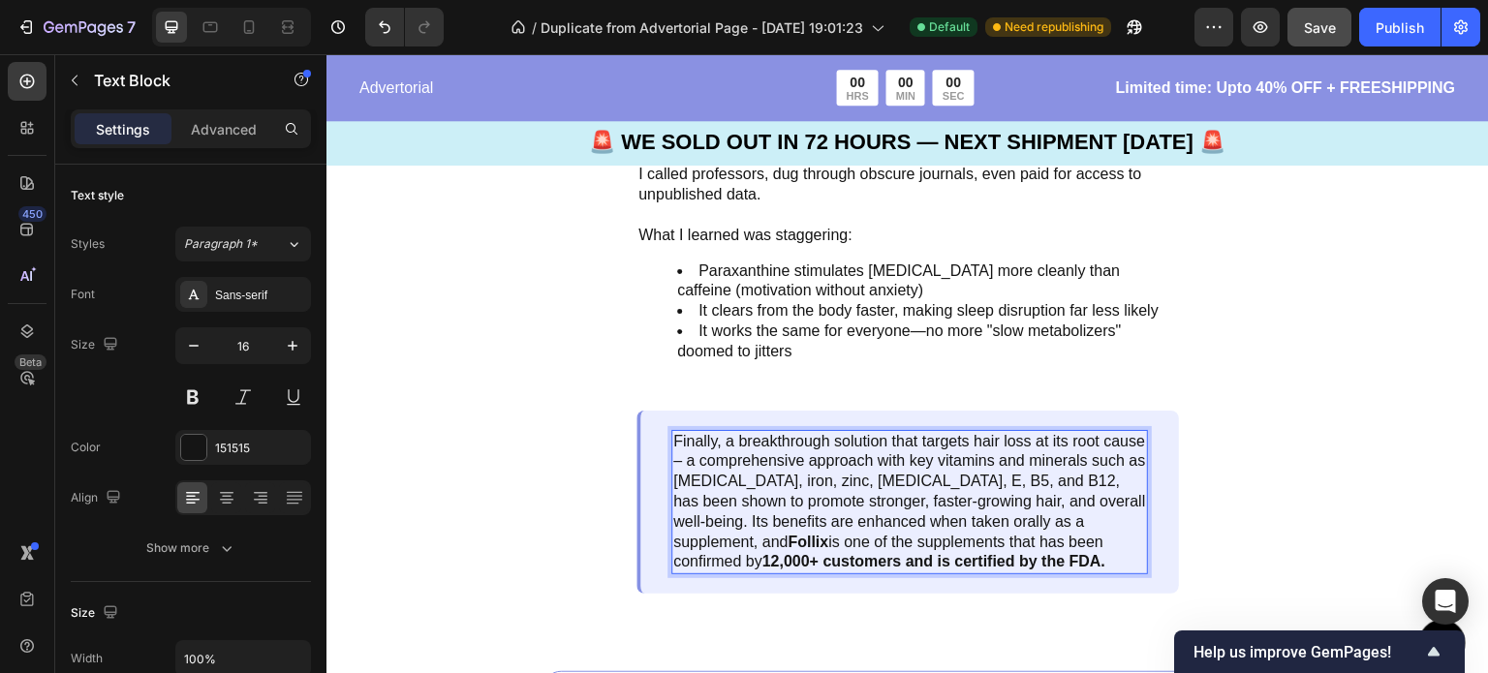
click at [1111, 546] on p "Finally, a breakthrough solution that targets hair loss at its root cause – a c…" at bounding box center [909, 502] width 473 height 141
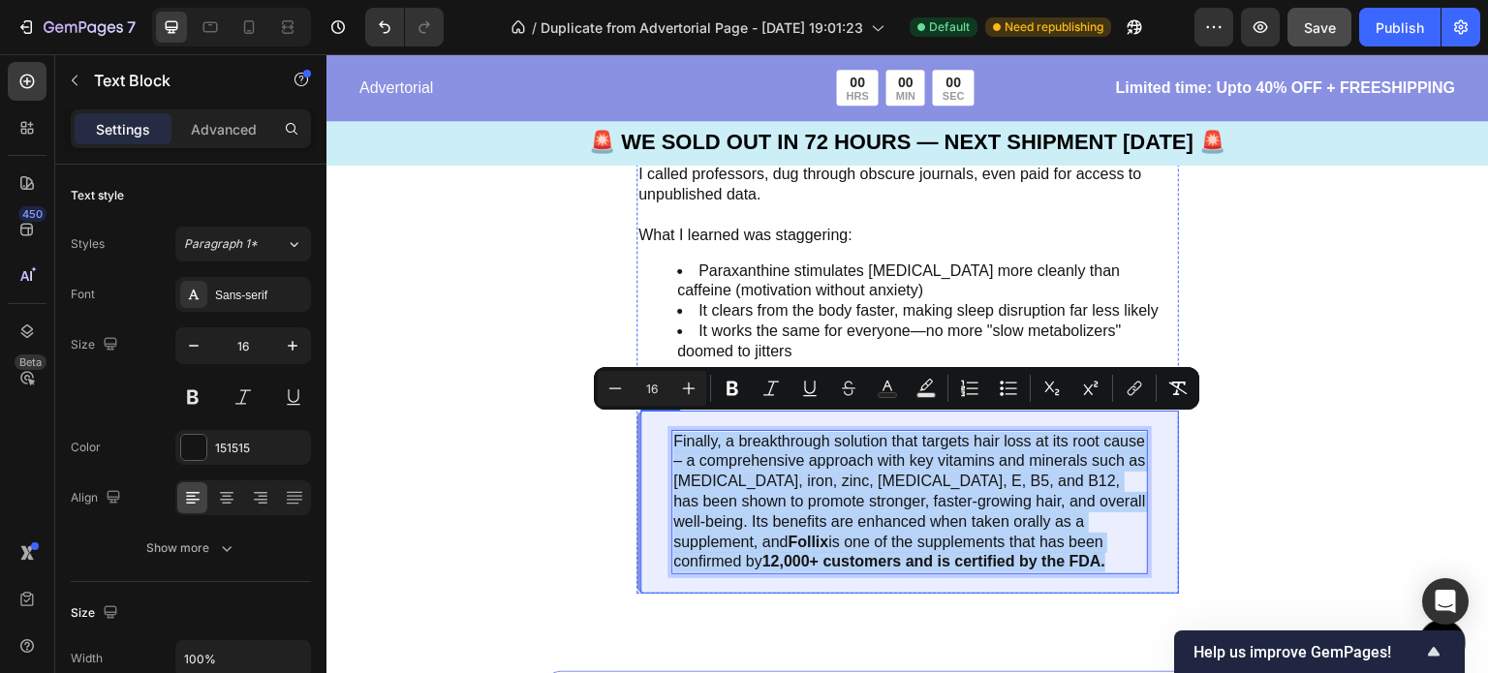
drag, startPoint x: 1111, startPoint y: 545, endPoint x: 669, endPoint y: 430, distance: 456.4
click at [669, 430] on div "Finally, a breakthrough solution that targets hair loss at its root cause – a c…" at bounding box center [907, 503] width 542 height 184
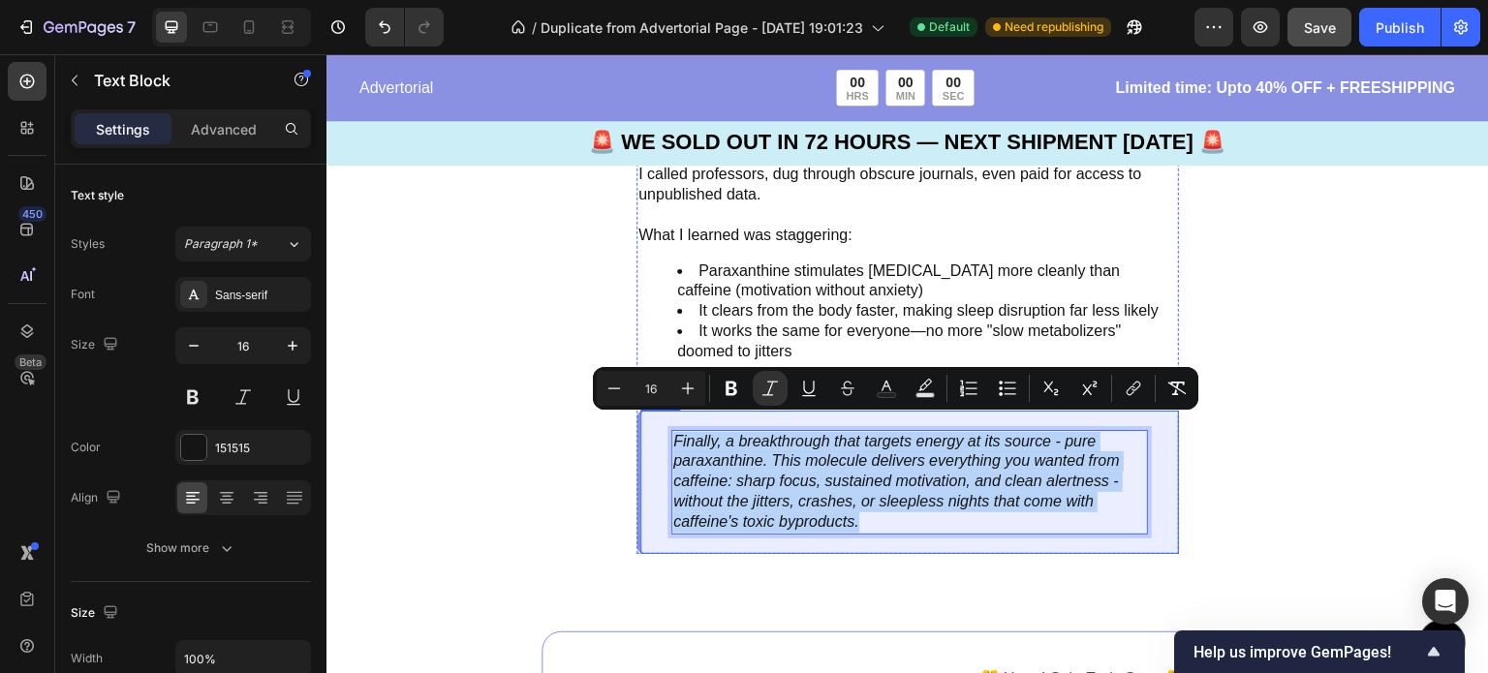
drag, startPoint x: 878, startPoint y: 506, endPoint x: 668, endPoint y: 433, distance: 222.4
click at [668, 433] on div "Finally, a breakthrough that targets energy at its source - pure paraxanthine. …" at bounding box center [907, 482] width 542 height 143
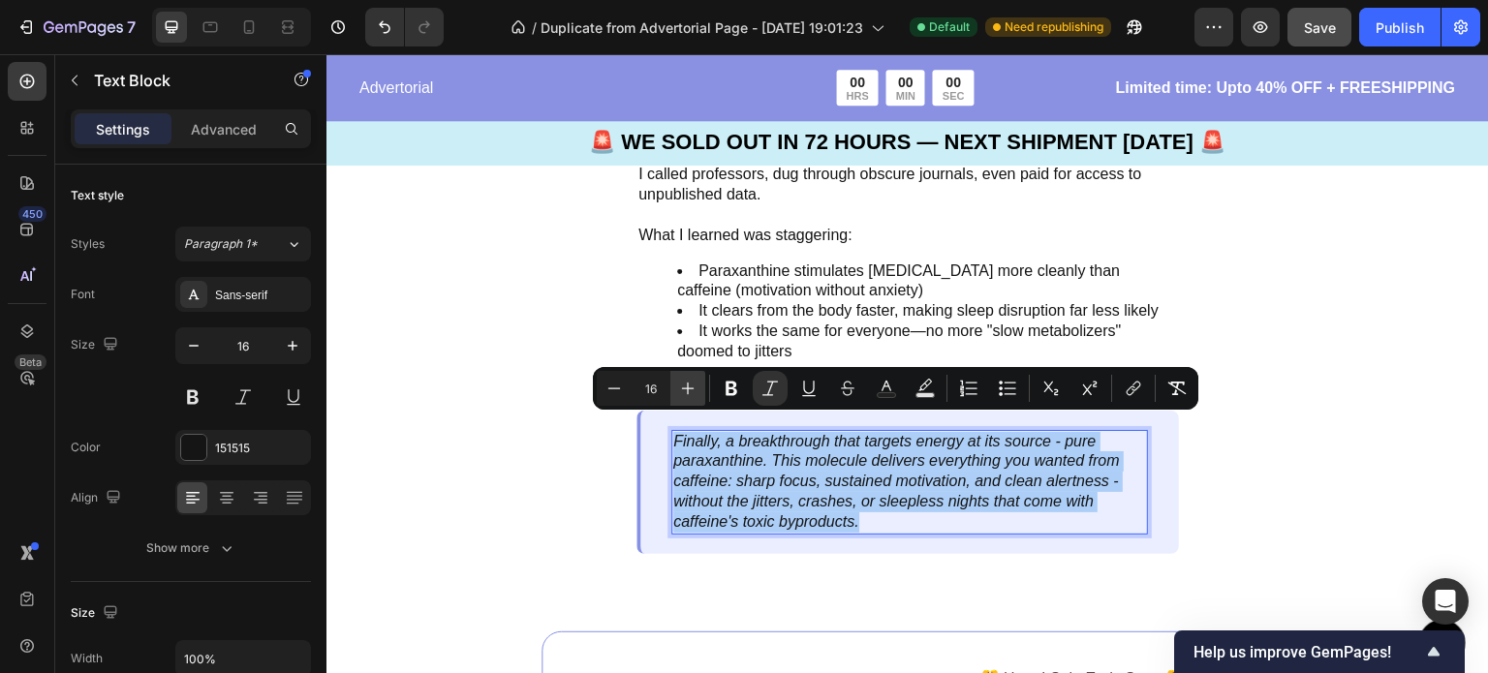
click at [679, 393] on icon "Editor contextual toolbar" at bounding box center [687, 388] width 19 height 19
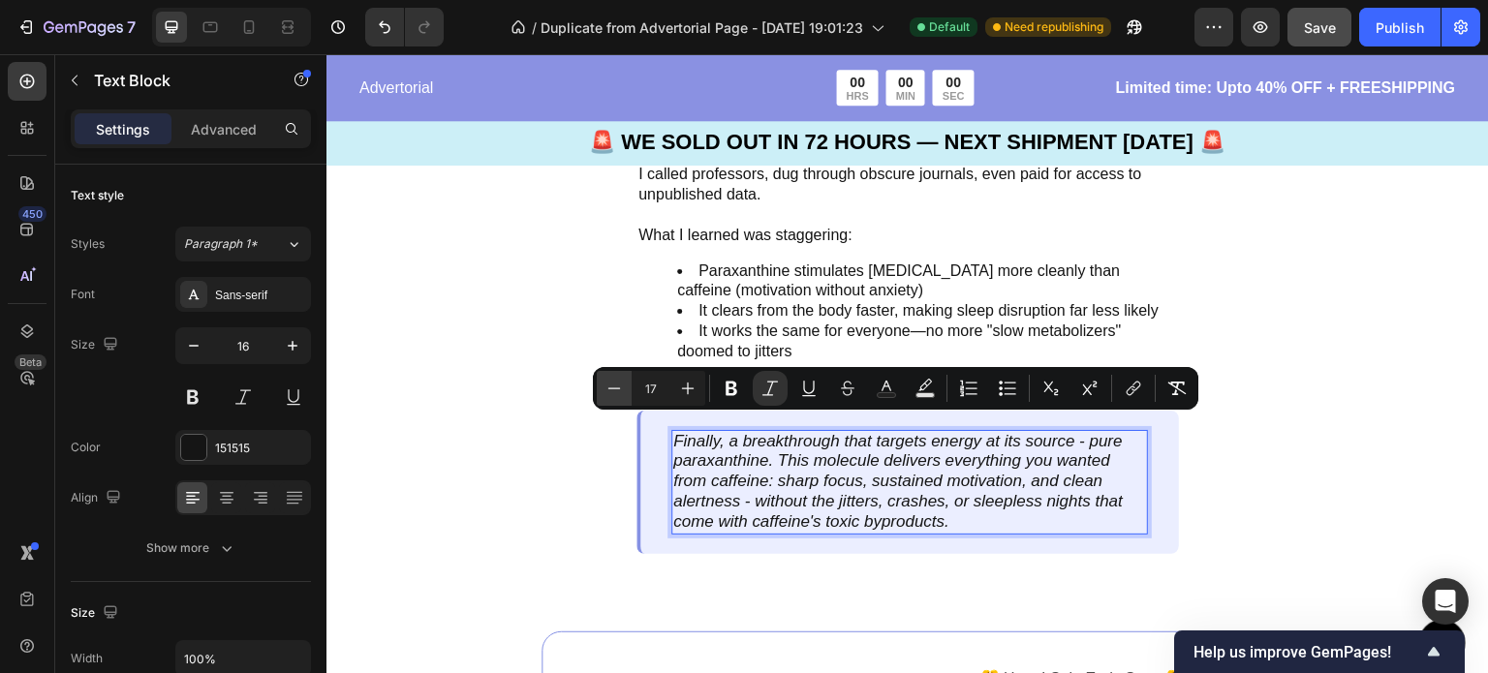
click at [612, 395] on icon "Editor contextual toolbar" at bounding box center [613, 388] width 19 height 19
click at [678, 386] on icon "Editor contextual toolbar" at bounding box center [687, 388] width 19 height 19
type input "18"
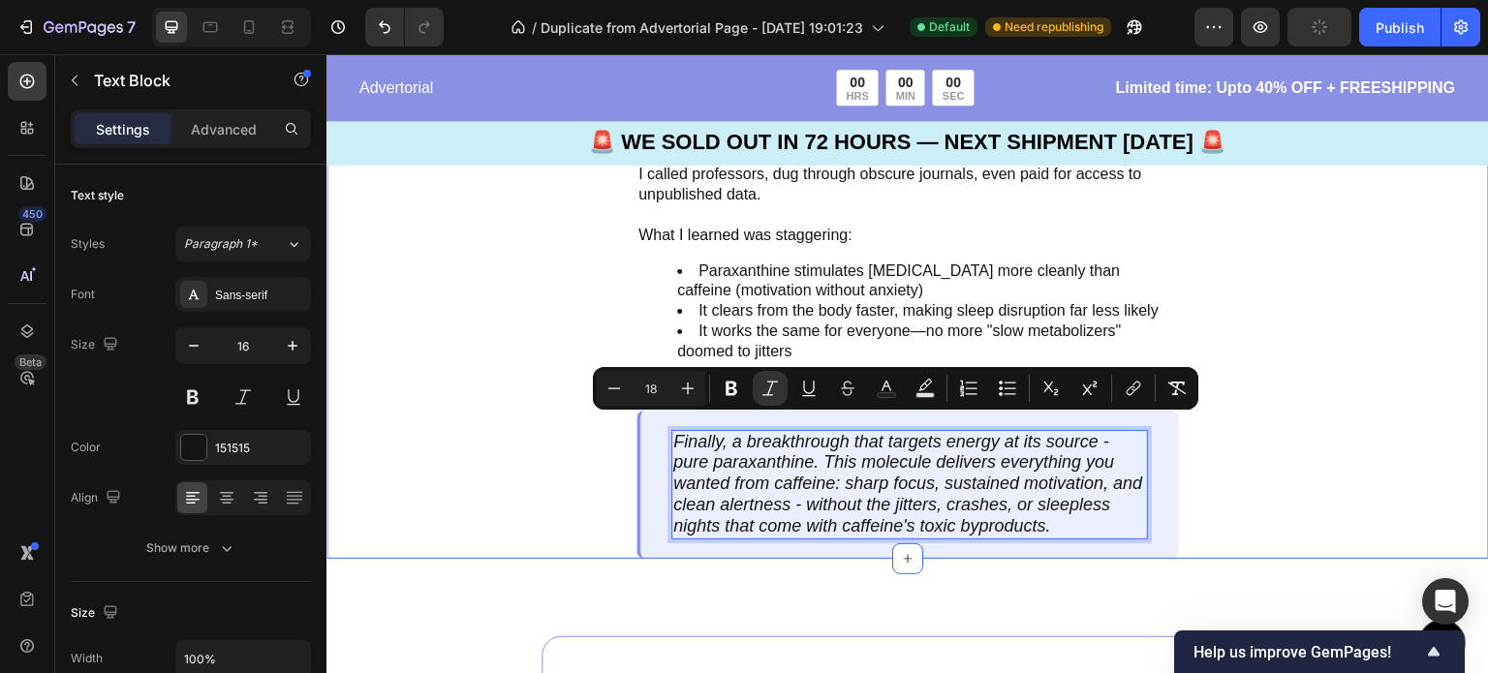
click at [1309, 487] on div ""It Feels Like My Brain Finally Woke Up" Text Block Image Once I realized this,…" at bounding box center [907, 29] width 1162 height 1060
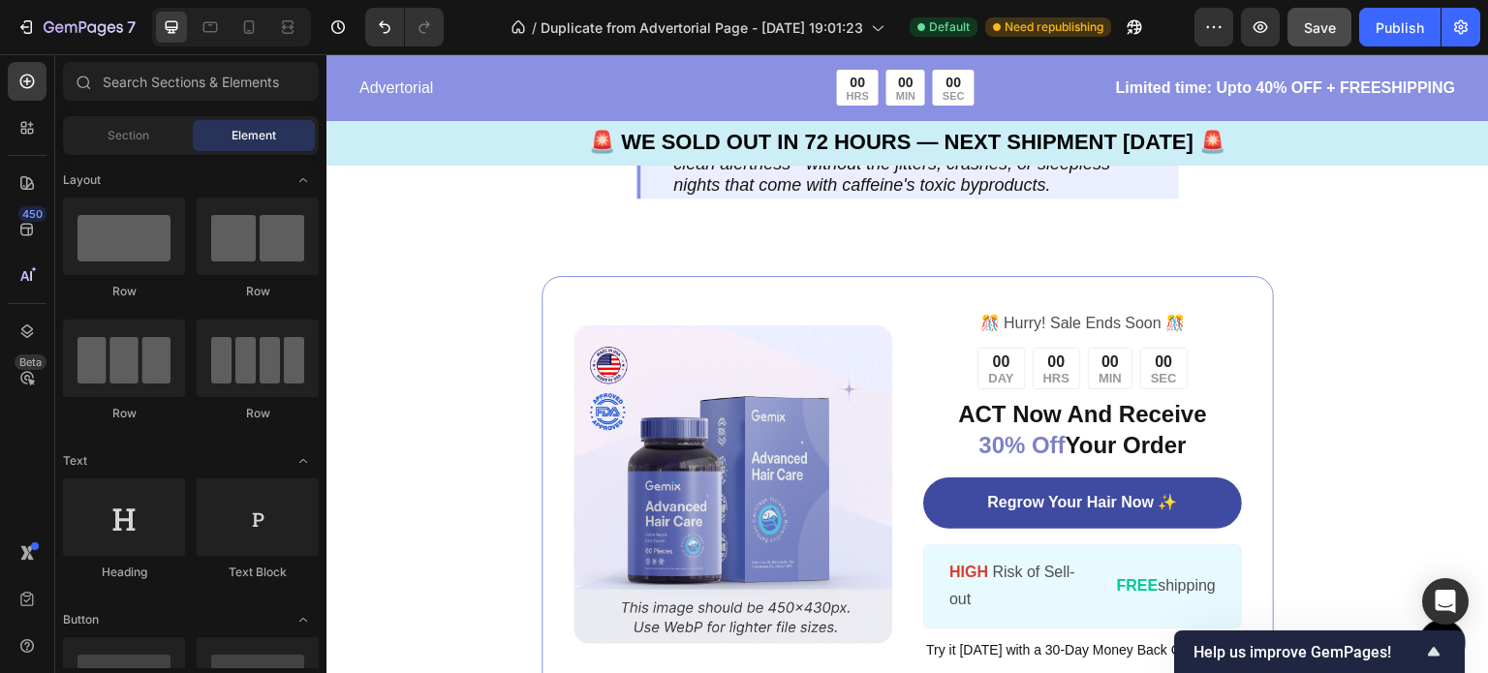
scroll to position [4540, 0]
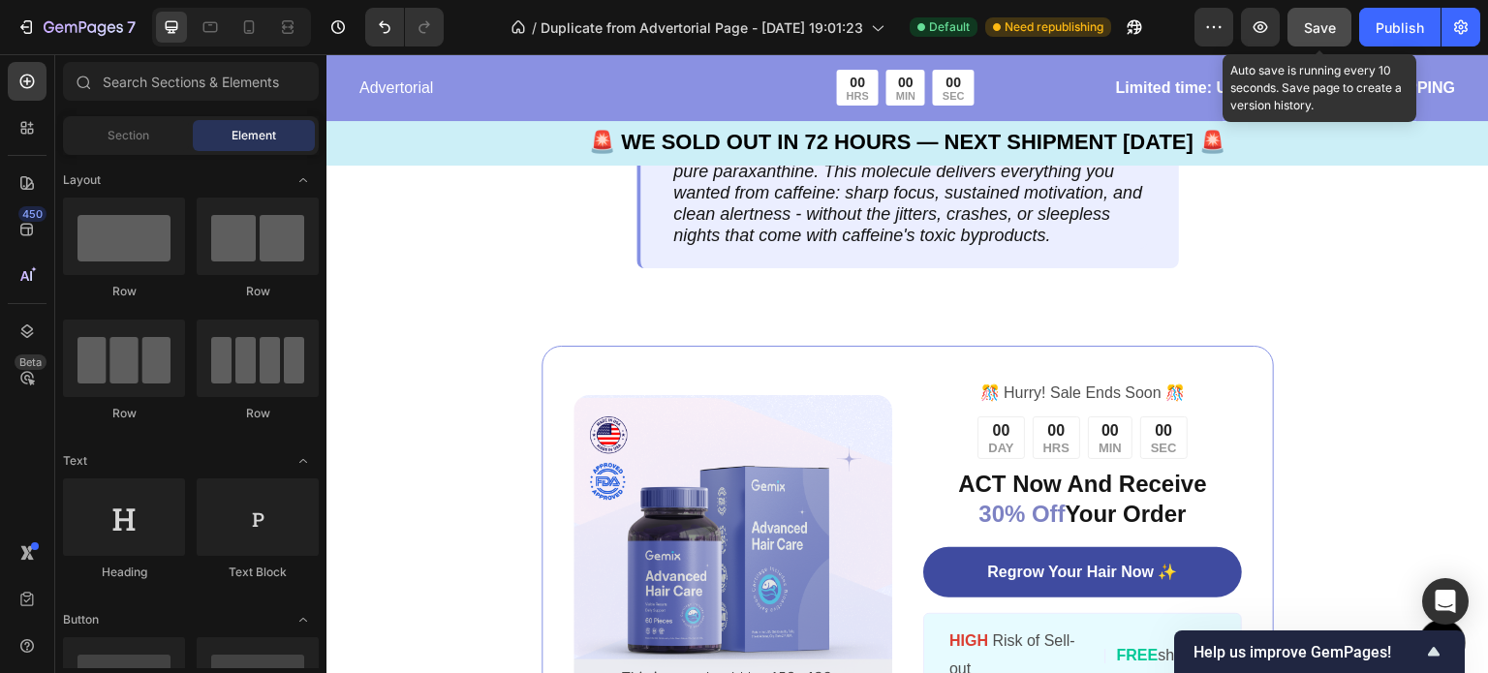
click at [1298, 21] on button "Save" at bounding box center [1319, 27] width 64 height 39
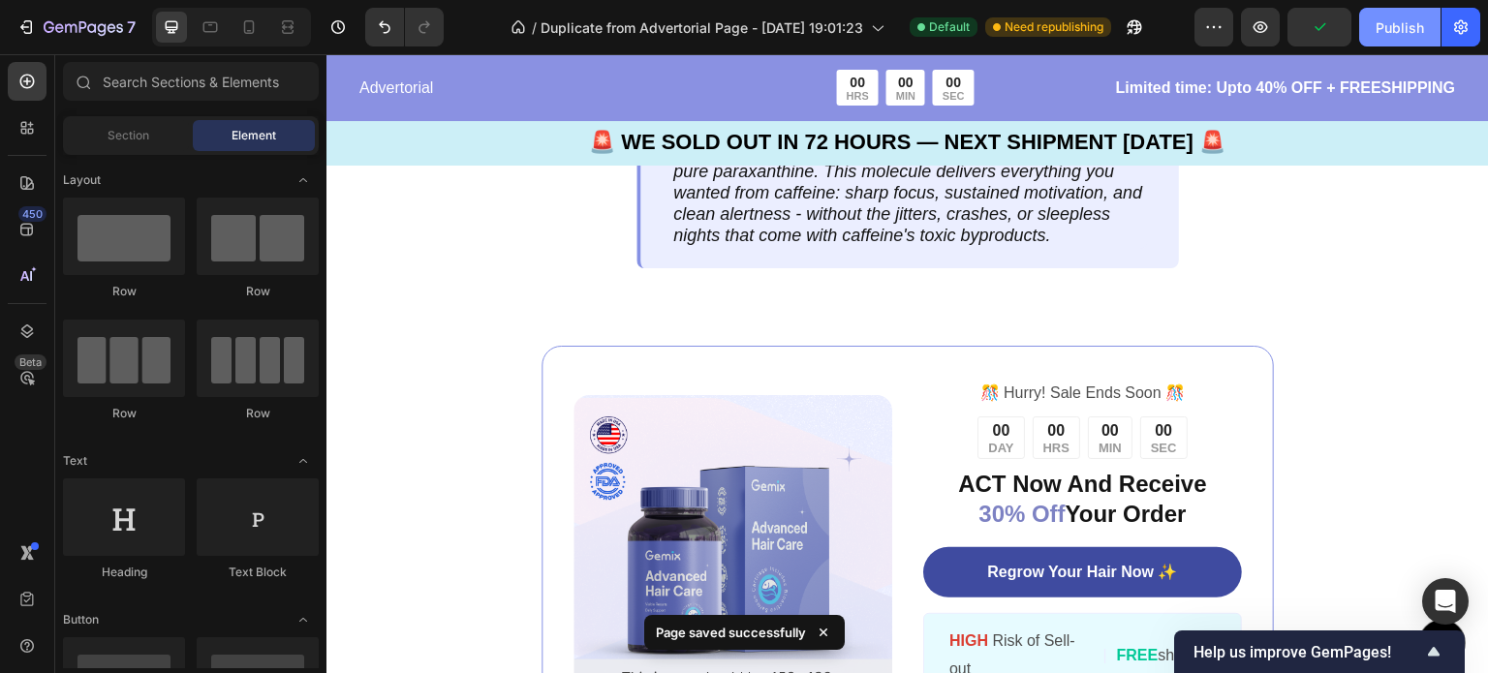
click at [1403, 38] on button "Publish" at bounding box center [1399, 27] width 81 height 39
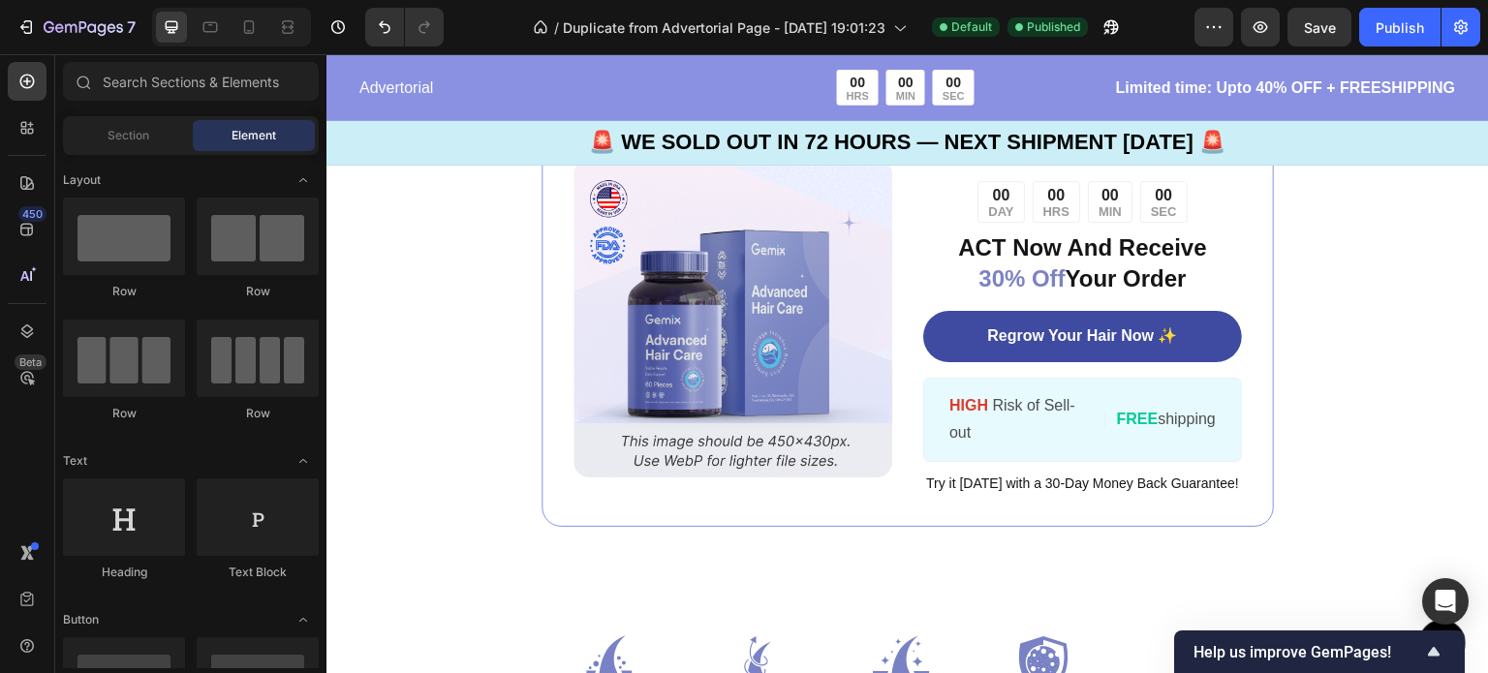
scroll to position [4682, 0]
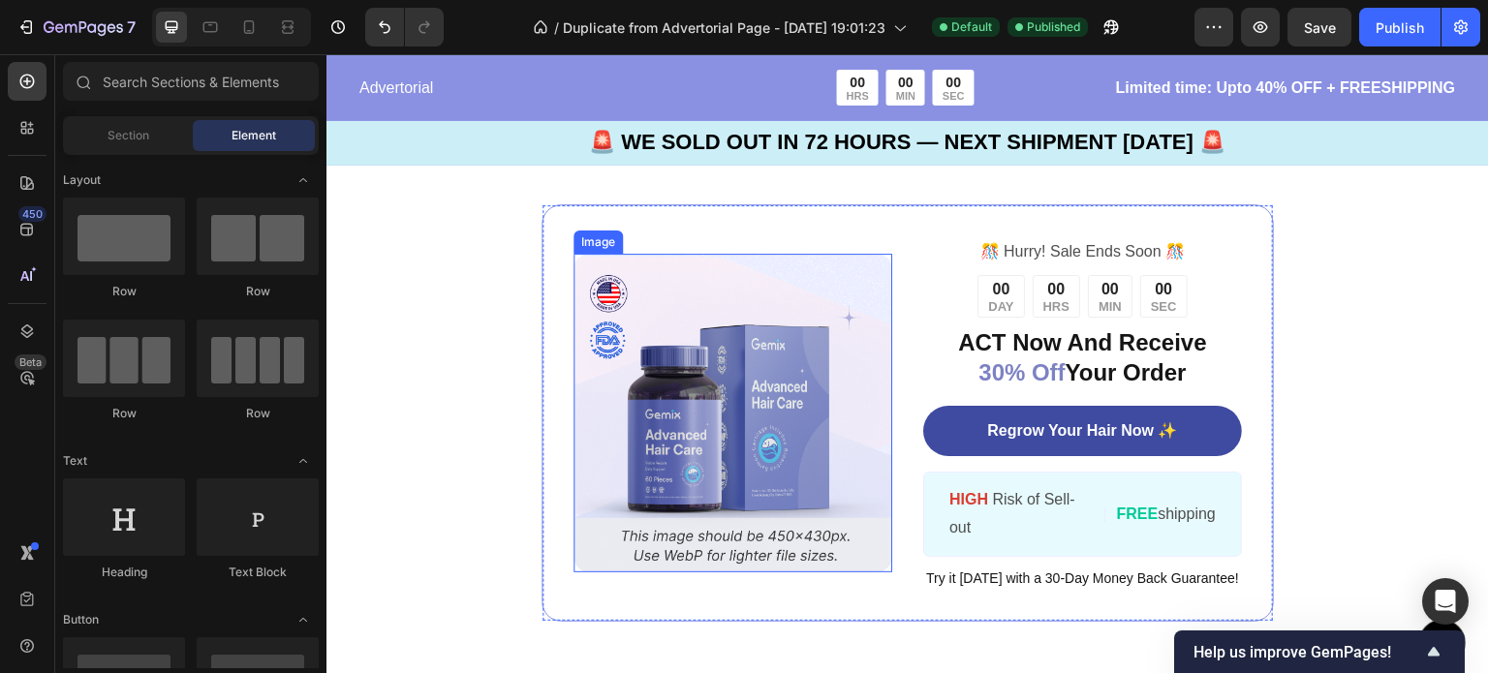
click at [819, 286] on img at bounding box center [732, 413] width 319 height 319
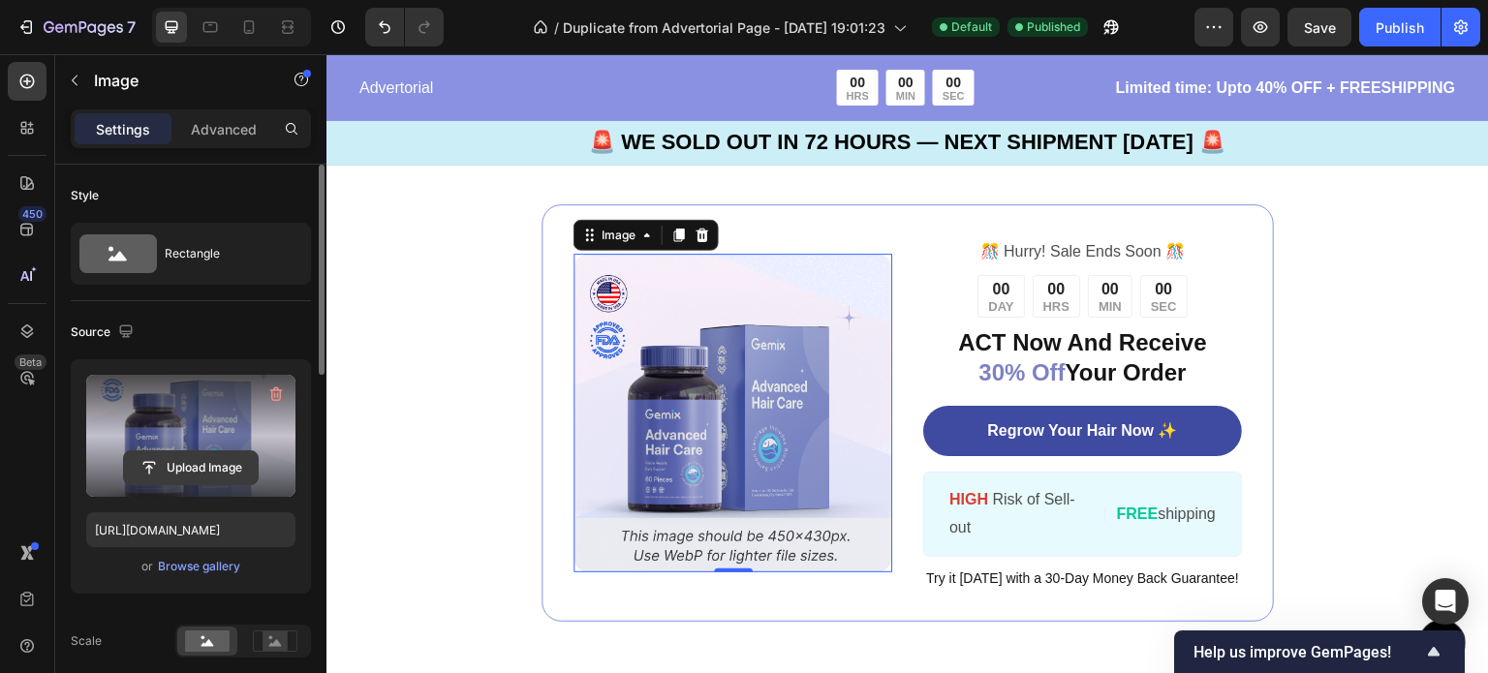
click at [206, 463] on input "file" at bounding box center [191, 467] width 134 height 33
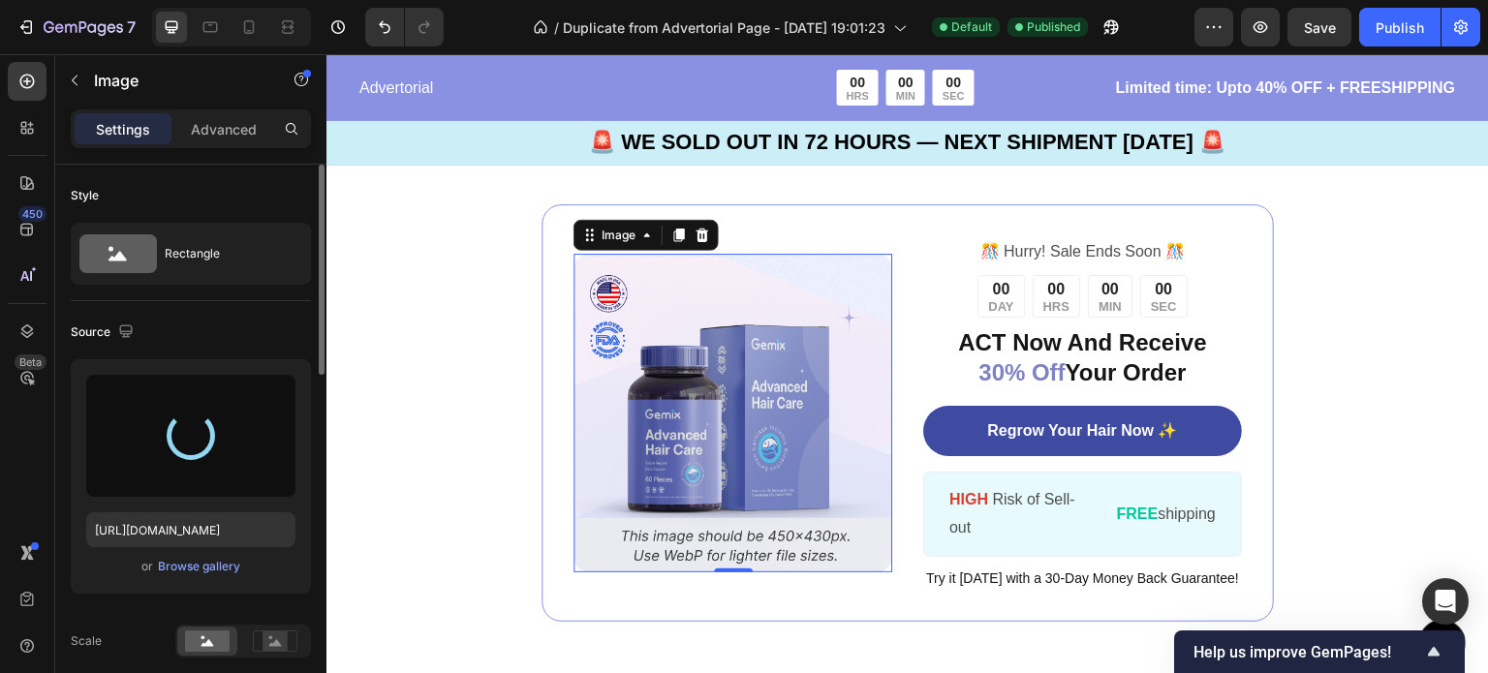
type input "[URL][DOMAIN_NAME]"
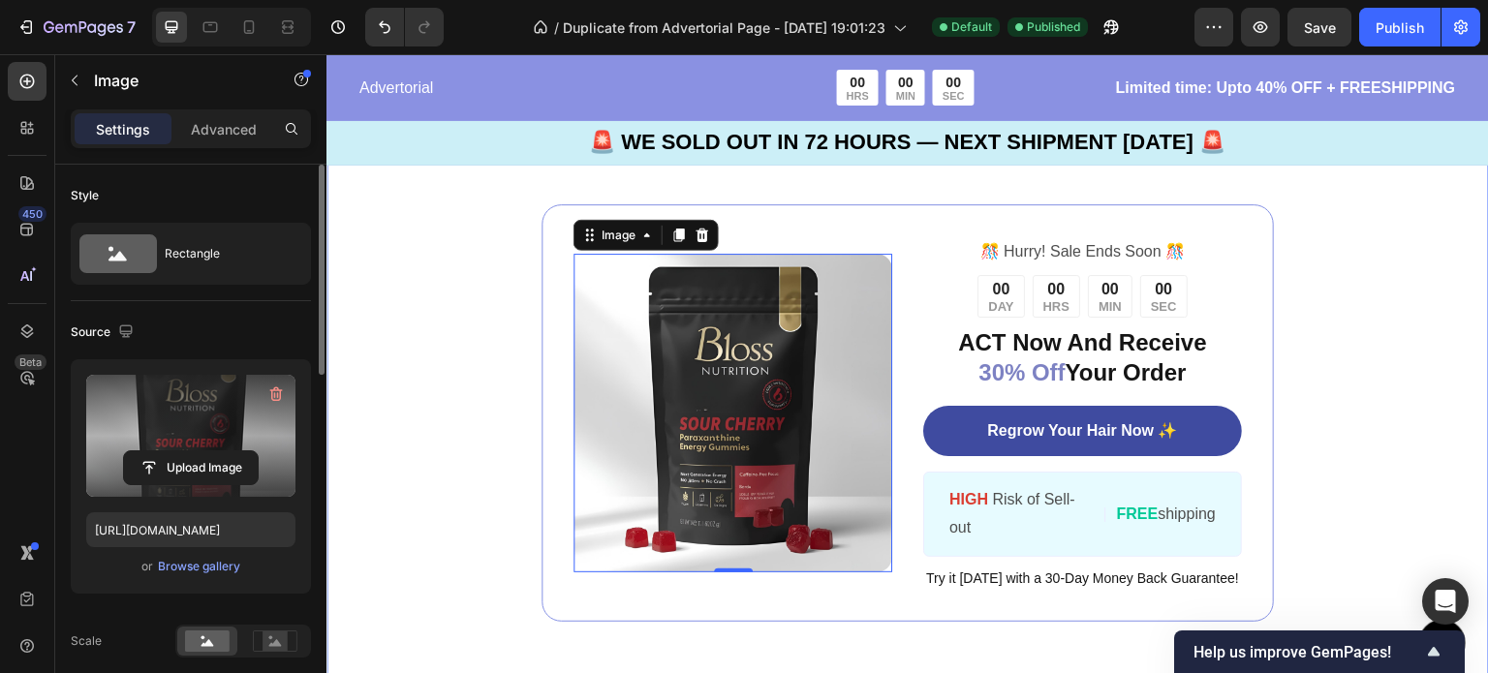
click at [1318, 239] on div "Image 0 ️🎊 Hurry! Sale Ends Soon ️🎊 Text Block 00 DAY 00 HRS 00 MIN 00 SEC Coun…" at bounding box center [907, 413] width 1162 height 572
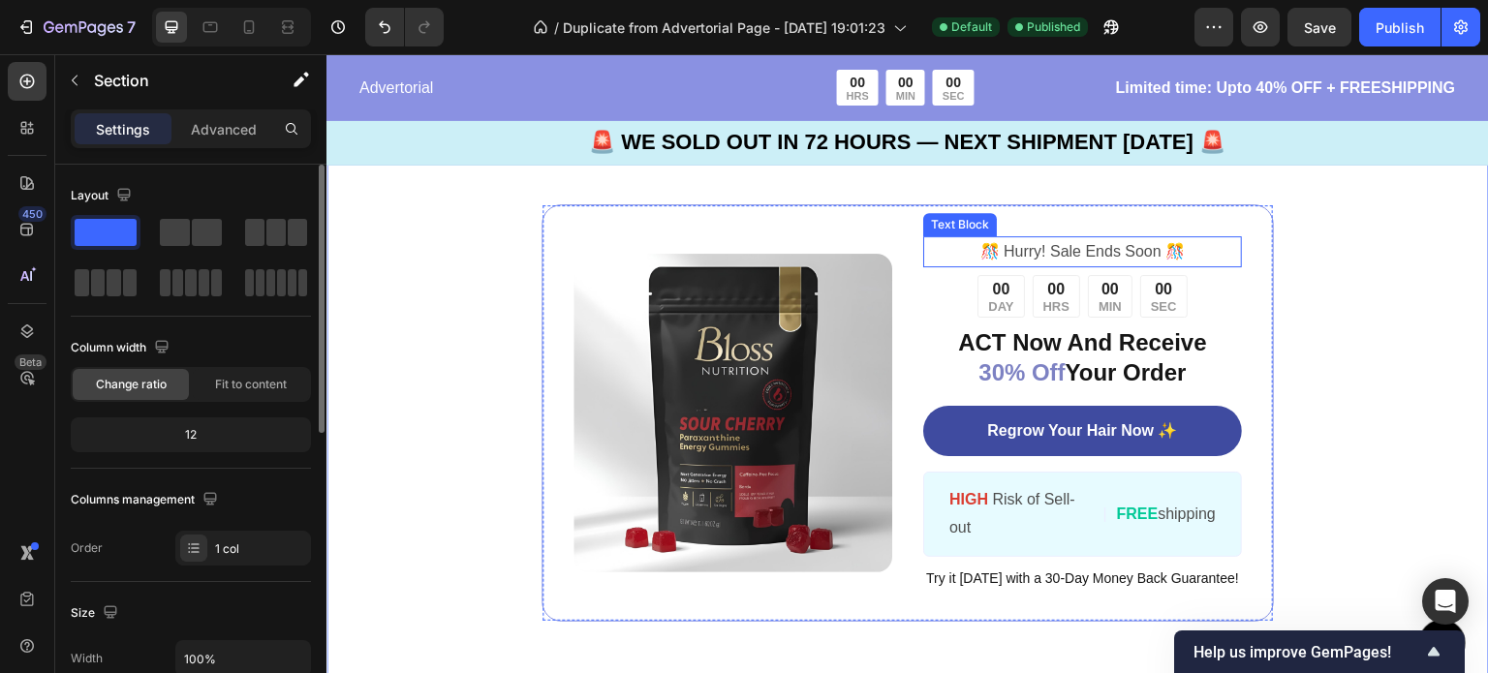
click at [1111, 238] on p "️🎊 Hurry! Sale Ends Soon ️🎊" at bounding box center [1082, 252] width 315 height 28
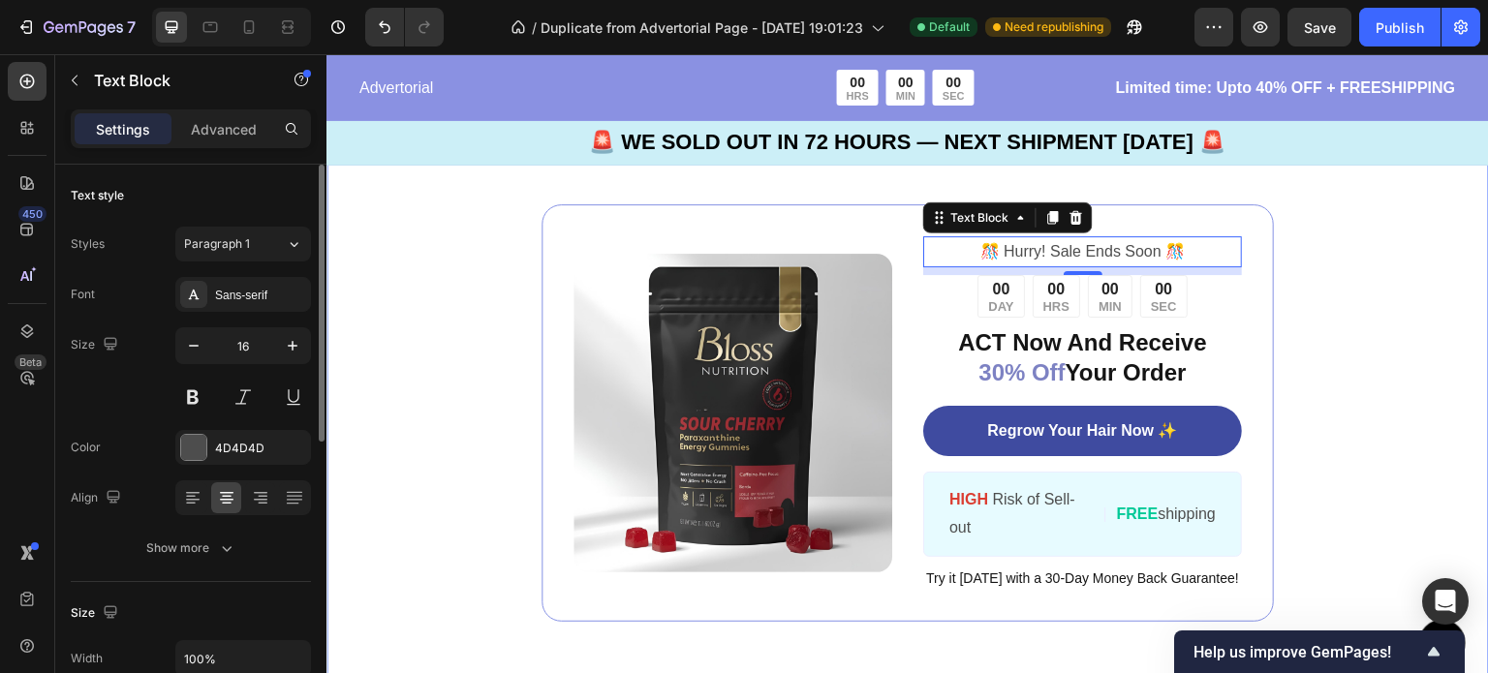
click at [1430, 313] on div "Image ️🎊 Hurry! Sale Ends Soon ️🎊 Text Block 8 00 DAY 00 HRS 00 MIN 00 SEC Coun…" at bounding box center [907, 413] width 1162 height 572
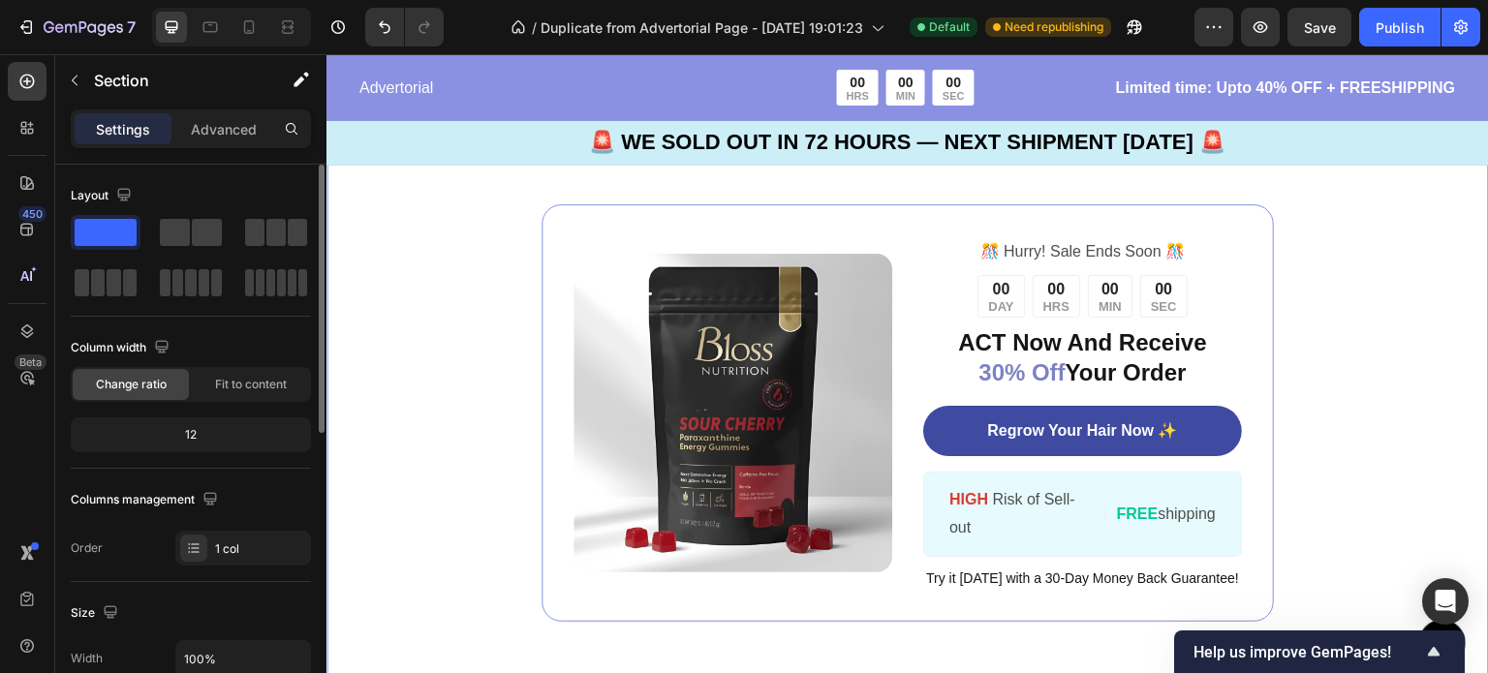
click at [1372, 278] on div "Image ️🎊 Hurry! Sale Ends Soon ️🎊 Text Block 00 DAY 00 HRS 00 MIN 00 SEC Countd…" at bounding box center [907, 413] width 1162 height 572
click at [1098, 280] on div "00" at bounding box center [1109, 290] width 23 height 20
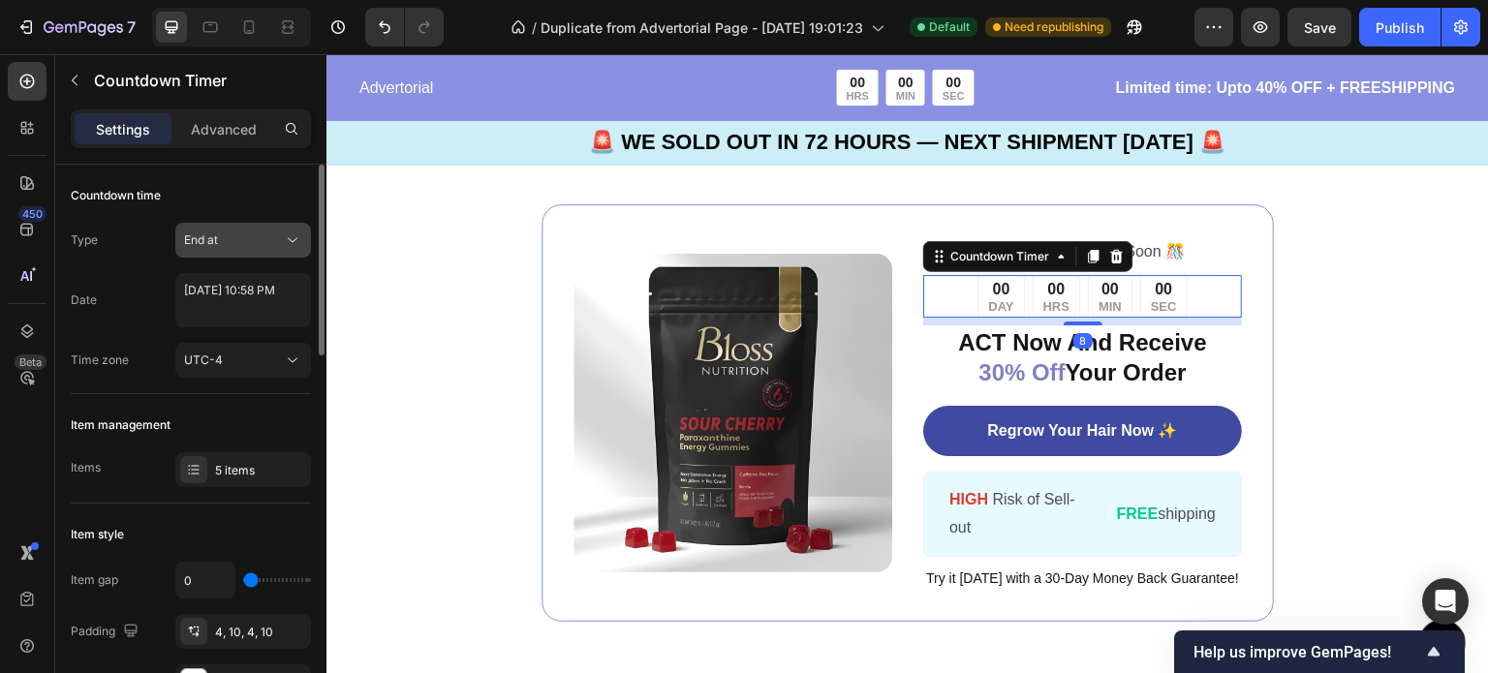
click at [292, 244] on icon at bounding box center [292, 240] width 19 height 19
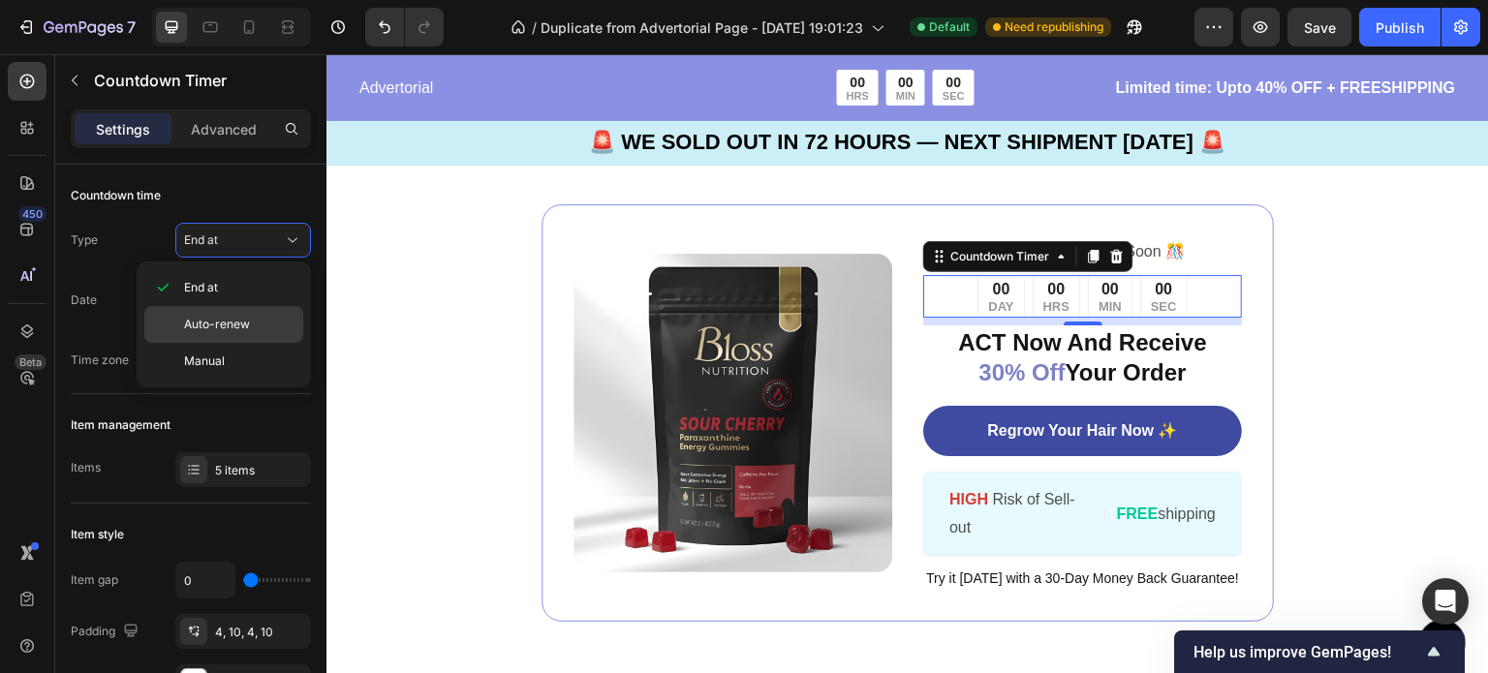
click at [246, 321] on span "Auto-renew" at bounding box center [217, 324] width 66 height 17
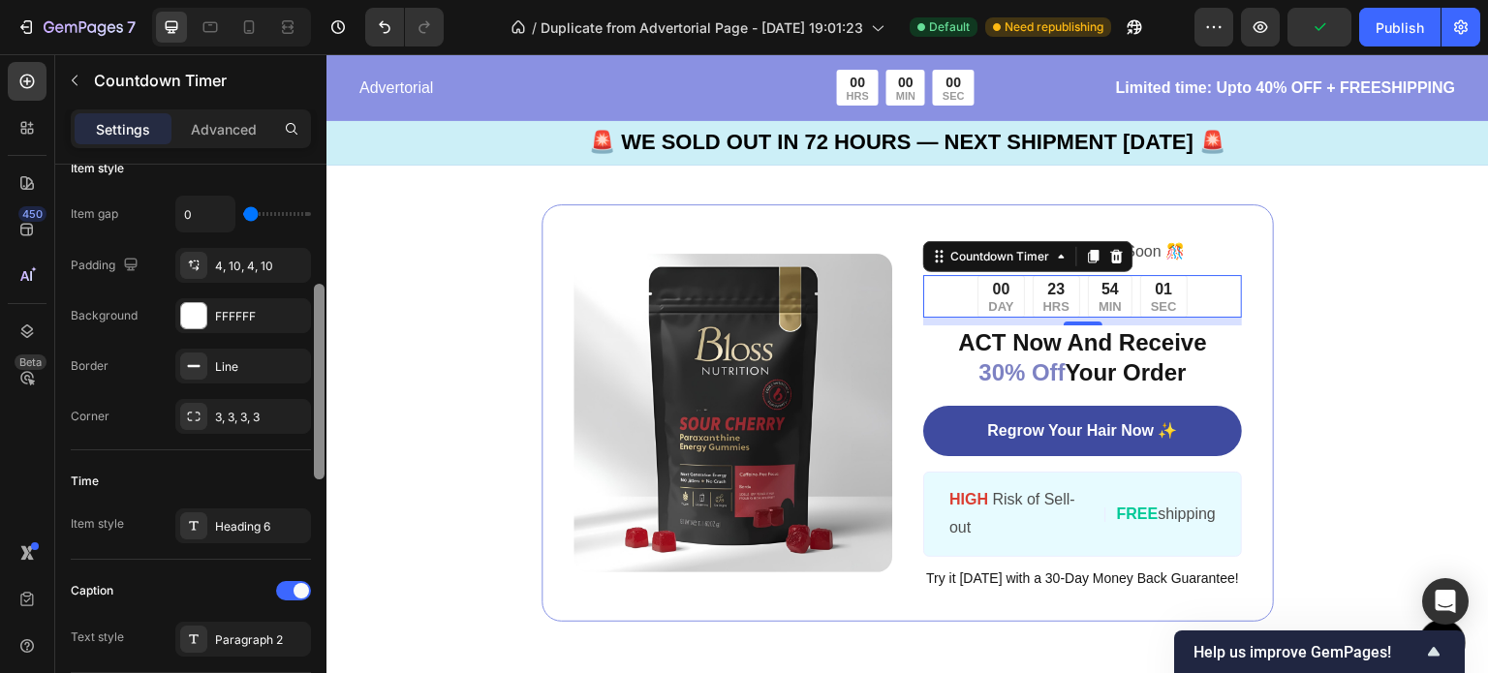
scroll to position [330, 0]
drag, startPoint x: 646, startPoint y: 348, endPoint x: 328, endPoint y: 430, distance: 328.2
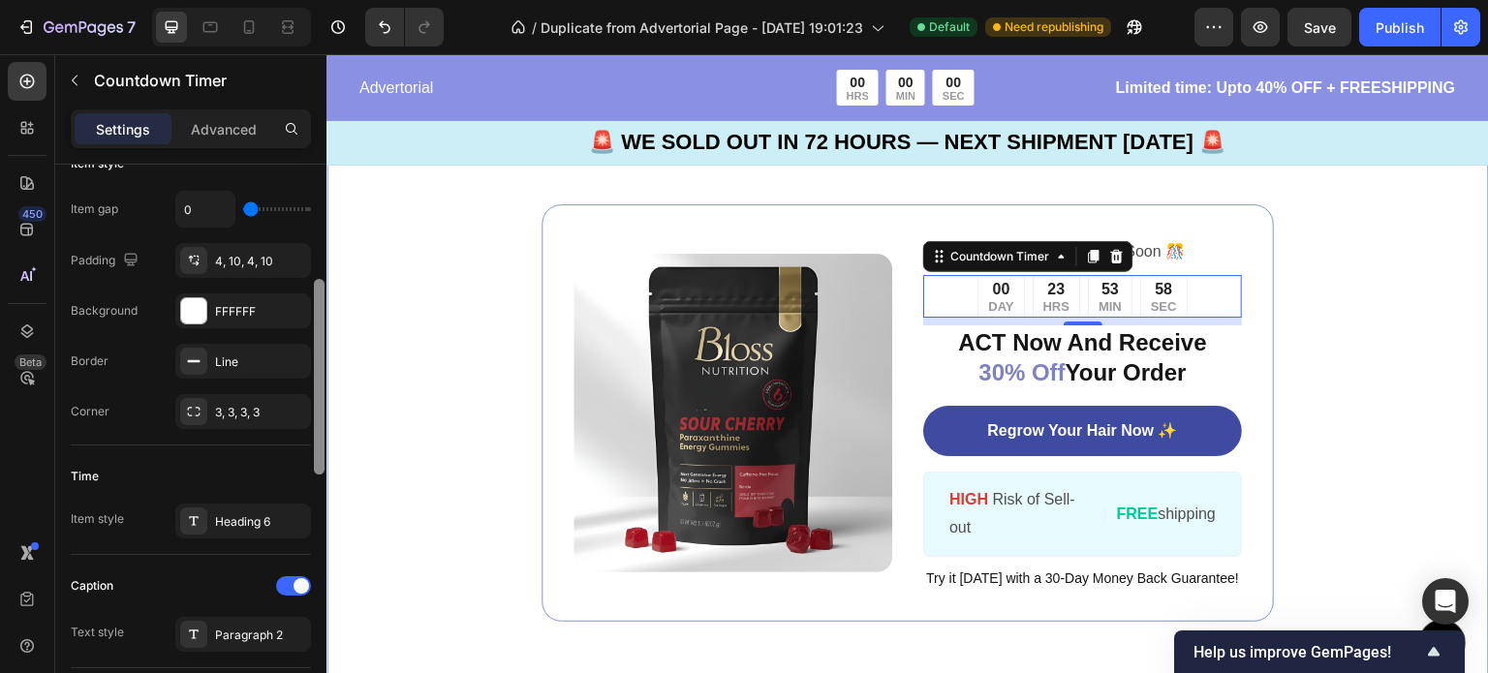
click at [1380, 239] on div "Image ️🎊 Hurry! Sale Ends Soon ️🎊 Text Block 00 DAY 23 HRS 53 MIN 58 SEC Countd…" at bounding box center [907, 413] width 1162 height 572
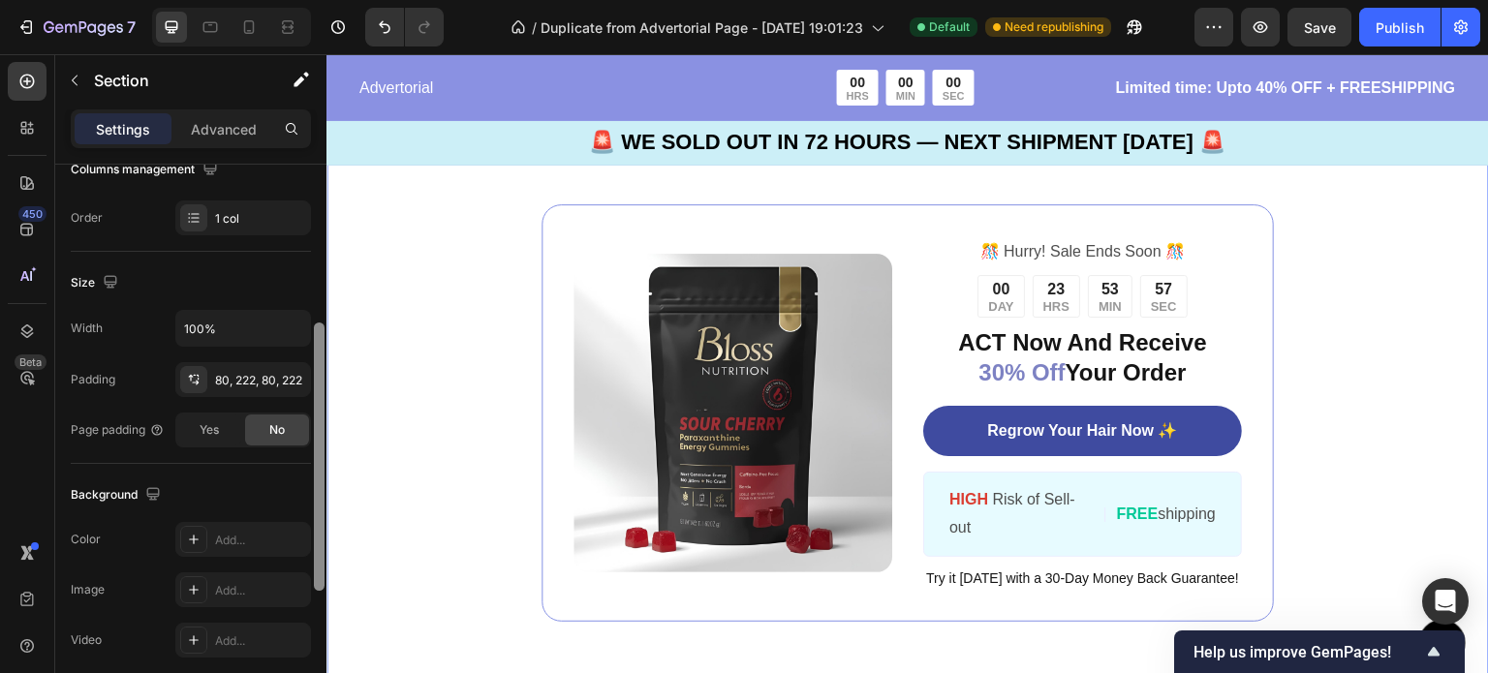
scroll to position [0, 0]
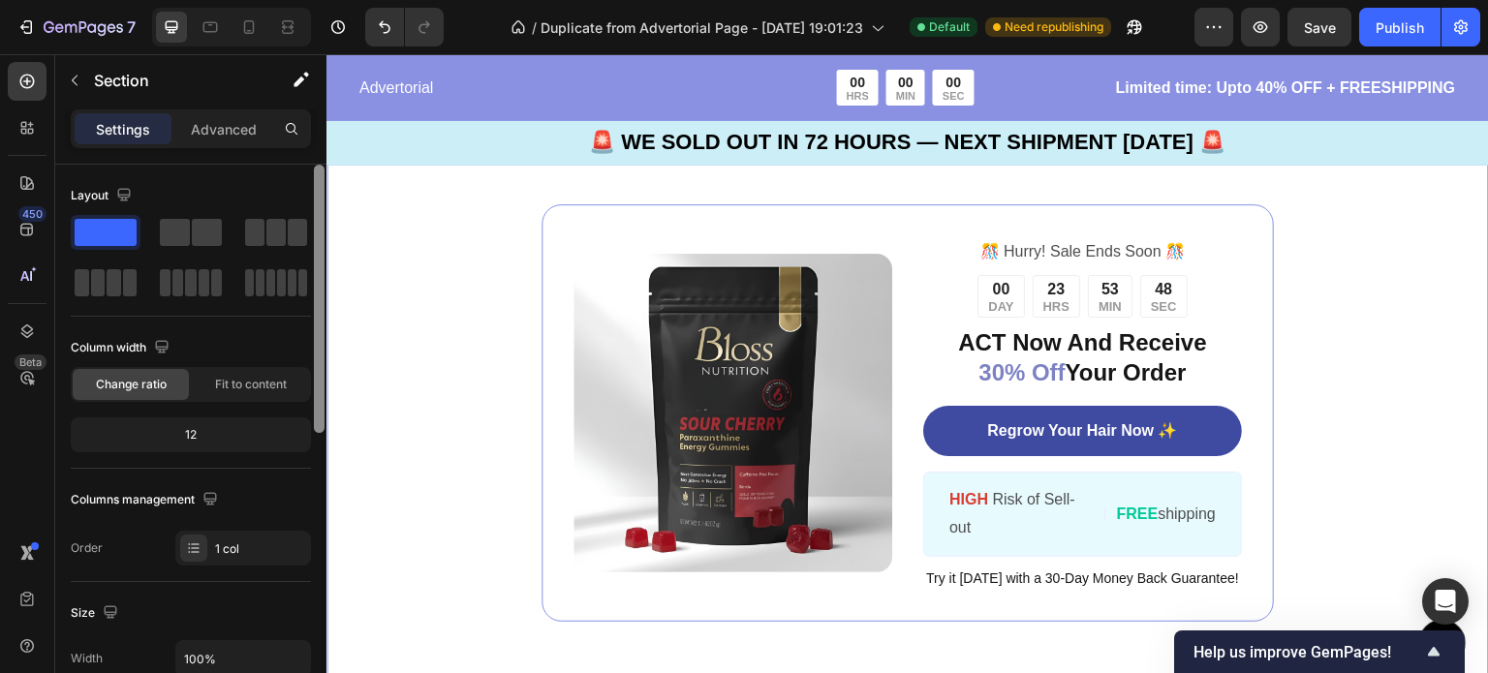
click at [1340, 246] on div "Image ️🎊 Hurry! Sale Ends Soon ️🎊 Text Block 00 DAY 23 HRS 53 MIN 48 SEC Countd…" at bounding box center [907, 413] width 1162 height 572
click at [1153, 238] on p "️🎊 Hurry! Sale Ends Soon ️🎊" at bounding box center [1082, 252] width 315 height 28
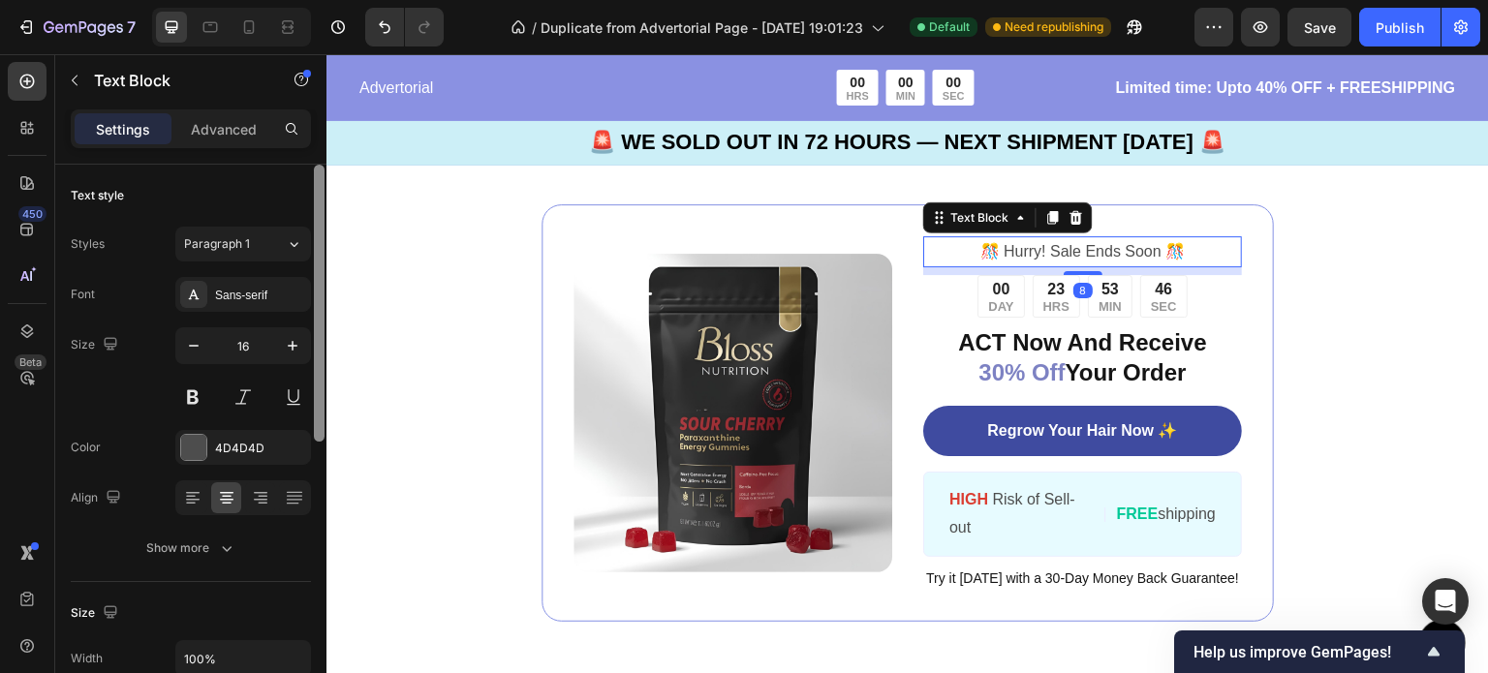
click at [1153, 238] on p "️🎊 Hurry! Sale Ends Soon ️🎊" at bounding box center [1082, 252] width 315 height 28
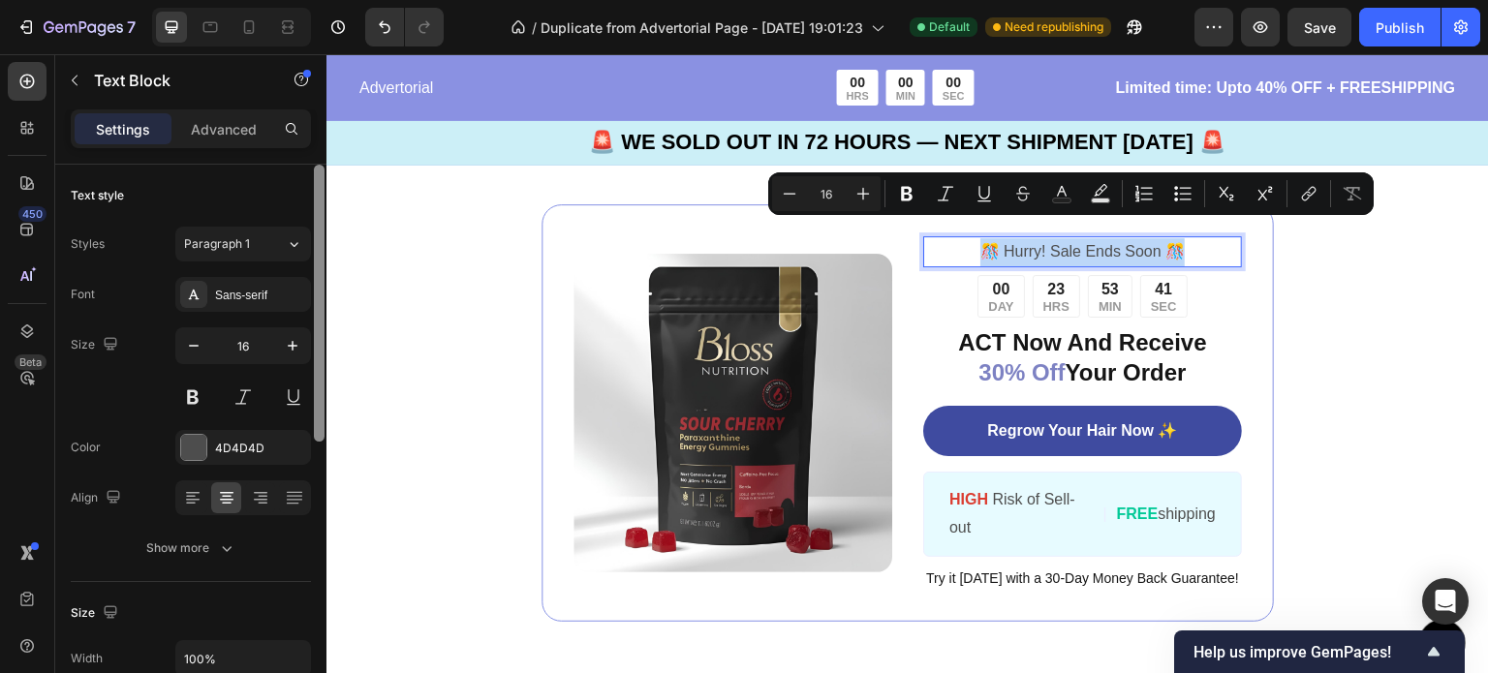
drag, startPoint x: 1175, startPoint y: 235, endPoint x: 958, endPoint y: 231, distance: 217.0
click at [958, 238] on p "️🎊 Hurry! Sale Ends Soon ️🎊" at bounding box center [1082, 252] width 315 height 28
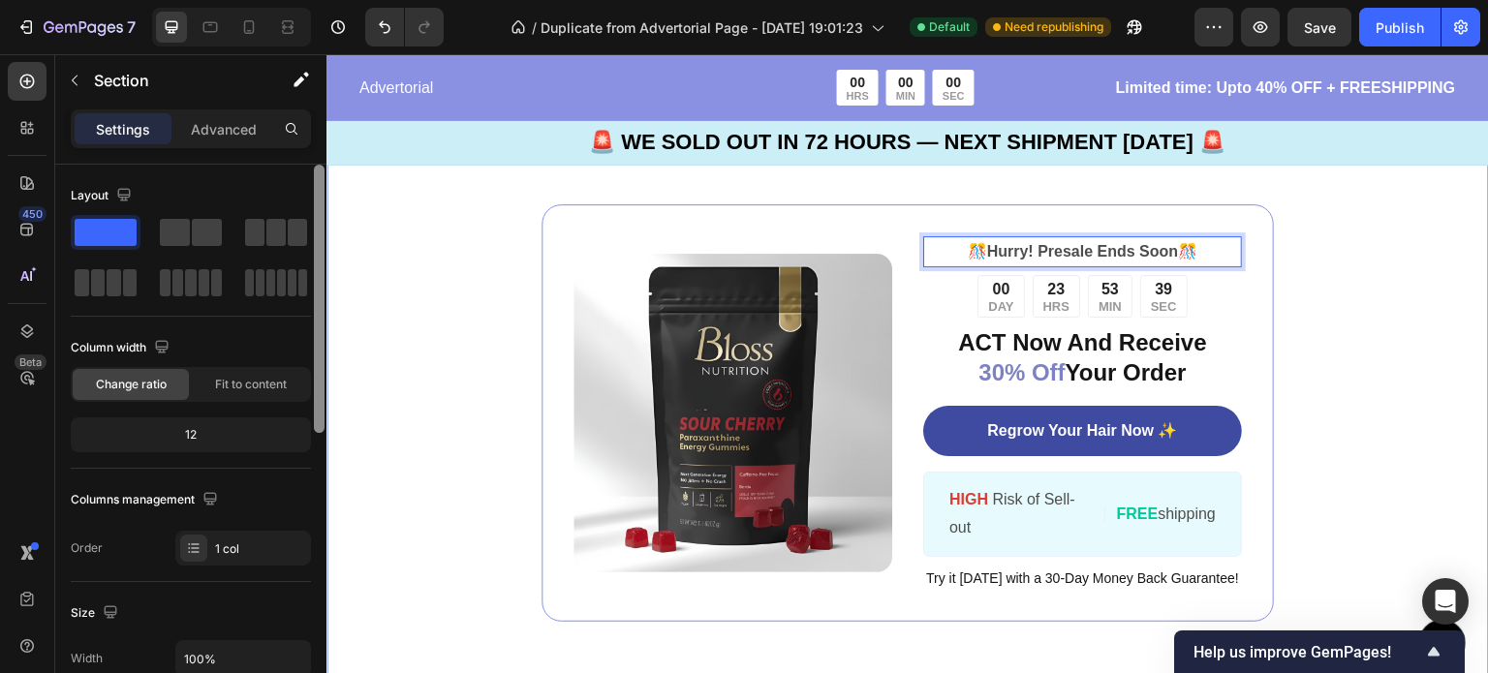
click at [1364, 309] on div "Image 🎊 Hurry! Presale Ends Soon 🎊 Text Block 8 00 DAY 23 HRS 53 MIN 39 SEC Cou…" at bounding box center [907, 413] width 1162 height 572
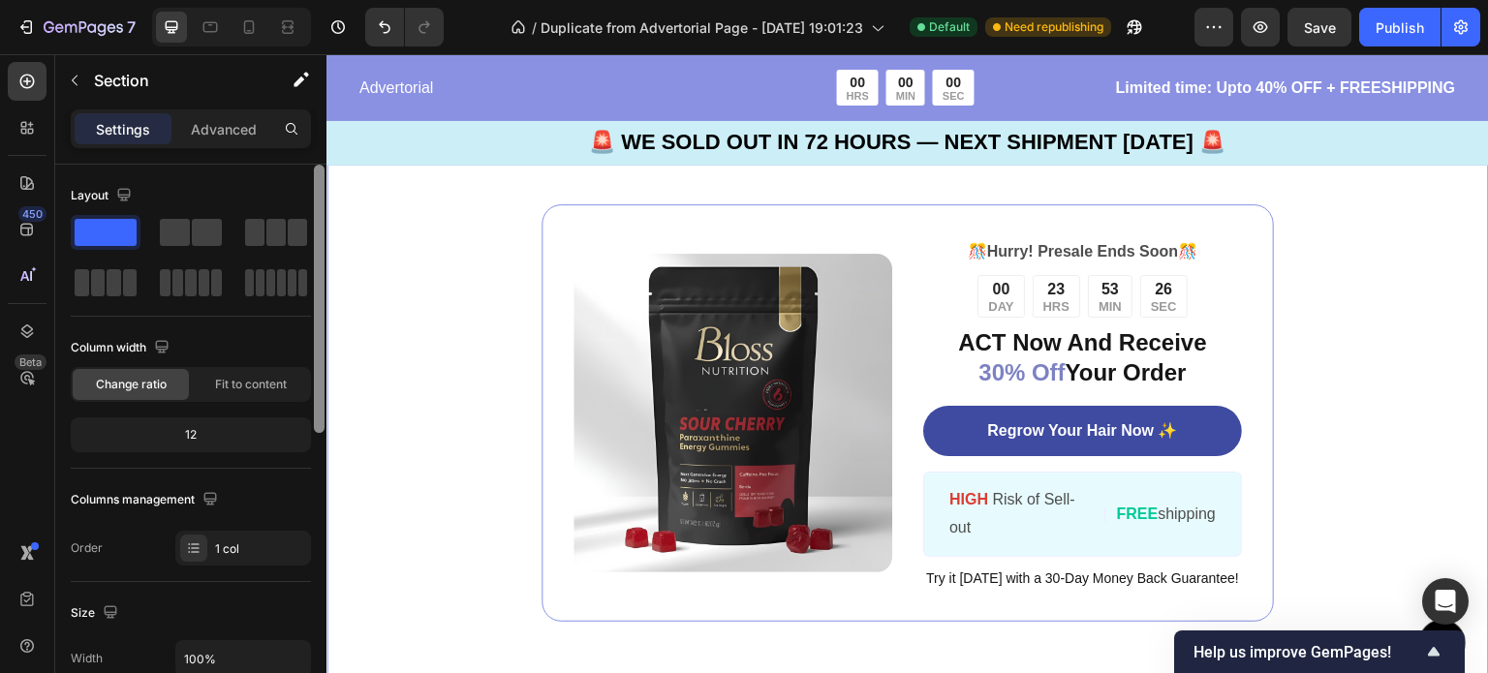
click at [1344, 300] on div "Image 🎊 Hurry! Presale Ends Soon 🎊 Text Block 00 DAY 23 HRS 53 MIN 26 SEC Count…" at bounding box center [907, 413] width 1162 height 572
click at [1177, 346] on p "ACT Now And Receive 30% Off Your Order" at bounding box center [1082, 357] width 315 height 60
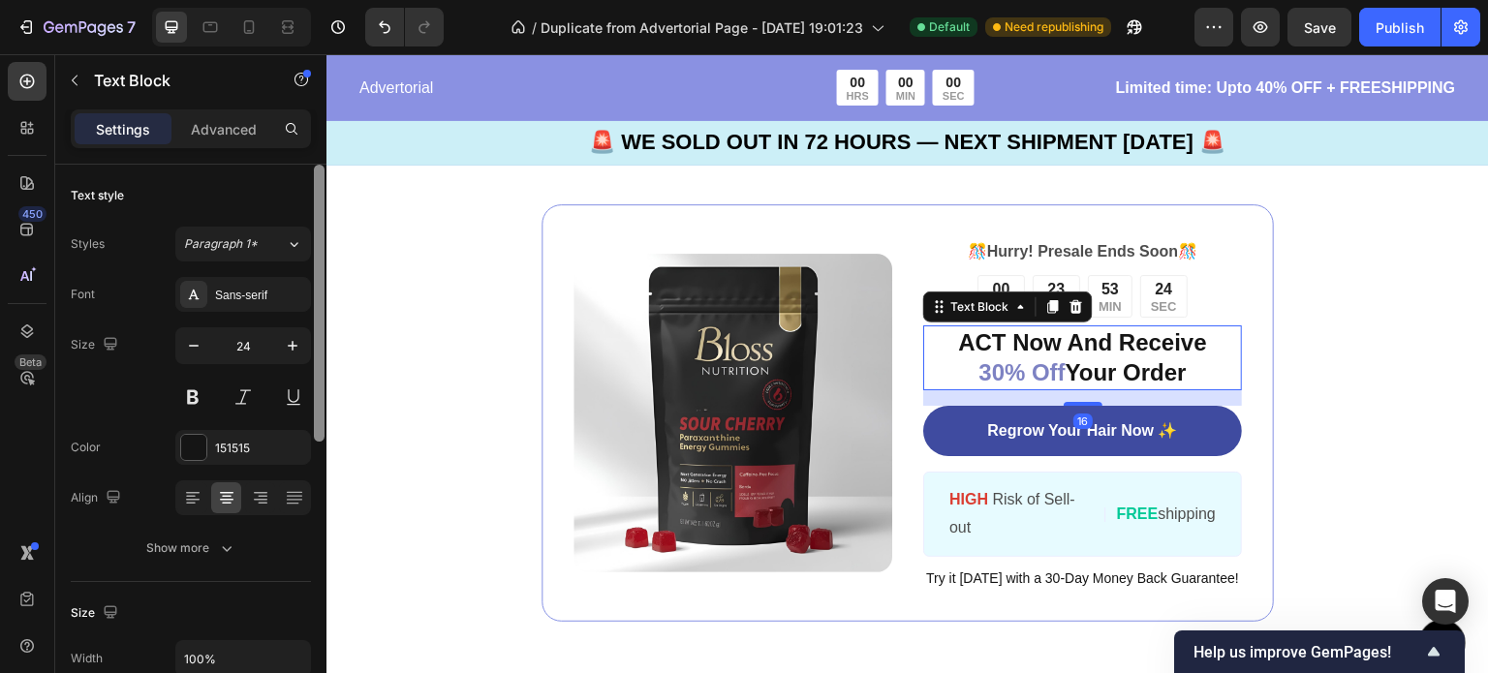
click at [1188, 354] on p "ACT Now And Receive 30% Off Your Order" at bounding box center [1082, 357] width 315 height 60
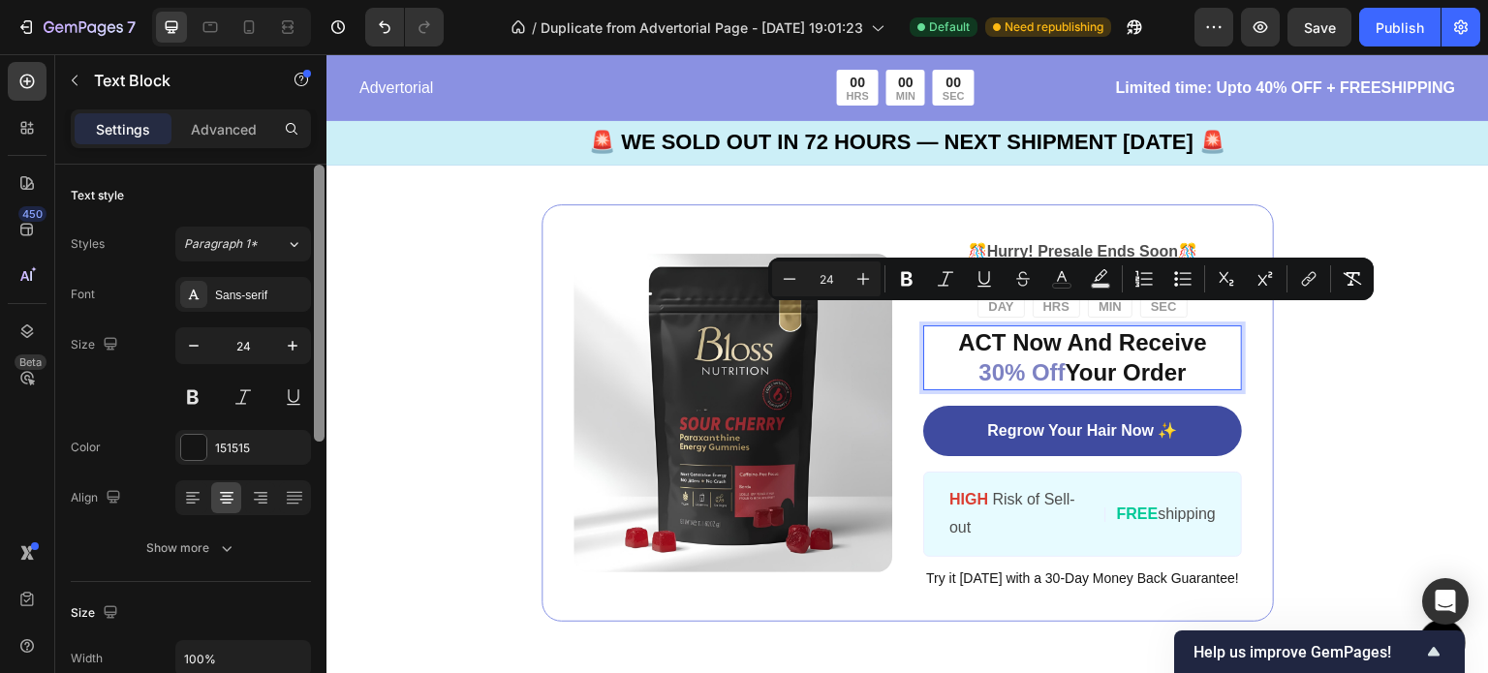
drag, startPoint x: 1188, startPoint y: 354, endPoint x: 943, endPoint y: 327, distance: 246.4
click at [943, 327] on p "ACT Now And Receive 30% Off Your Order" at bounding box center [1082, 357] width 315 height 60
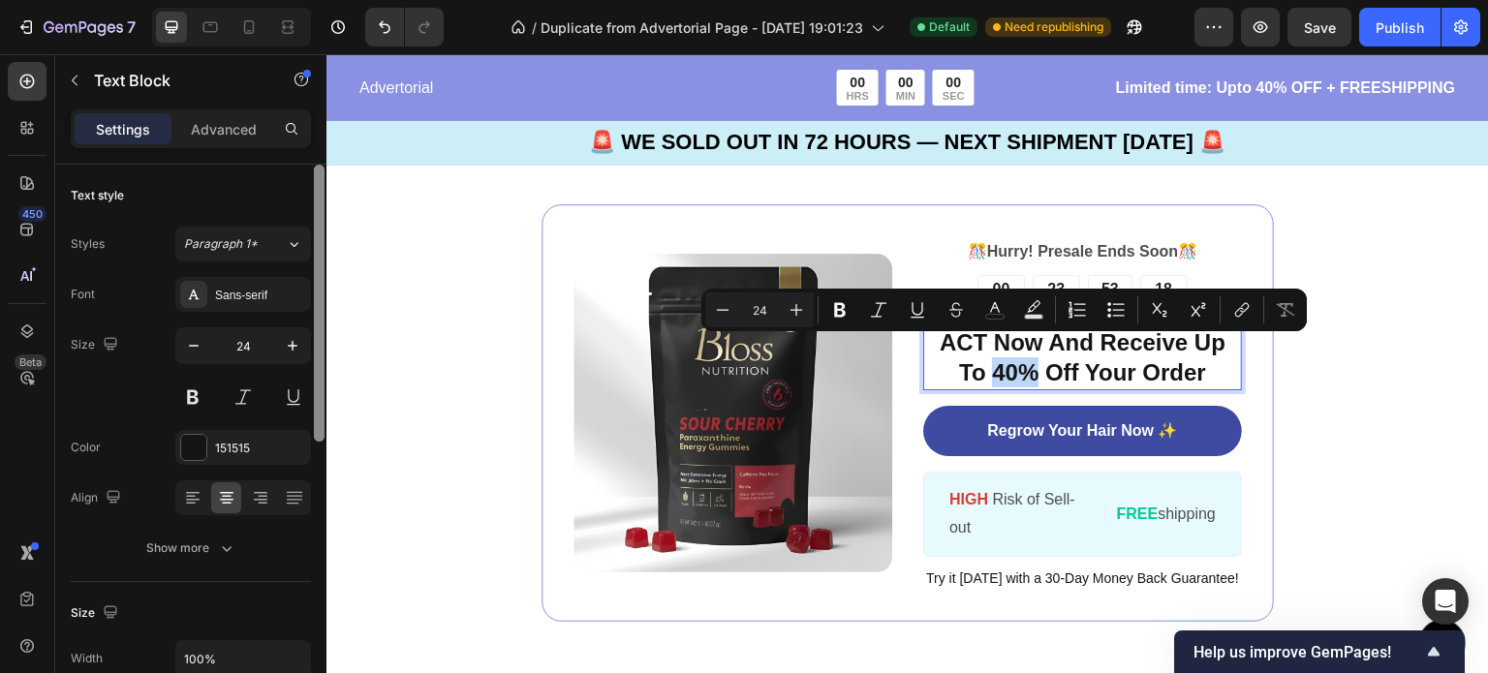
drag, startPoint x: 1030, startPoint y: 353, endPoint x: 982, endPoint y: 357, distance: 47.7
click at [982, 357] on p "ACT Now And Receive Up To 40% Off Your Order" at bounding box center [1082, 357] width 315 height 60
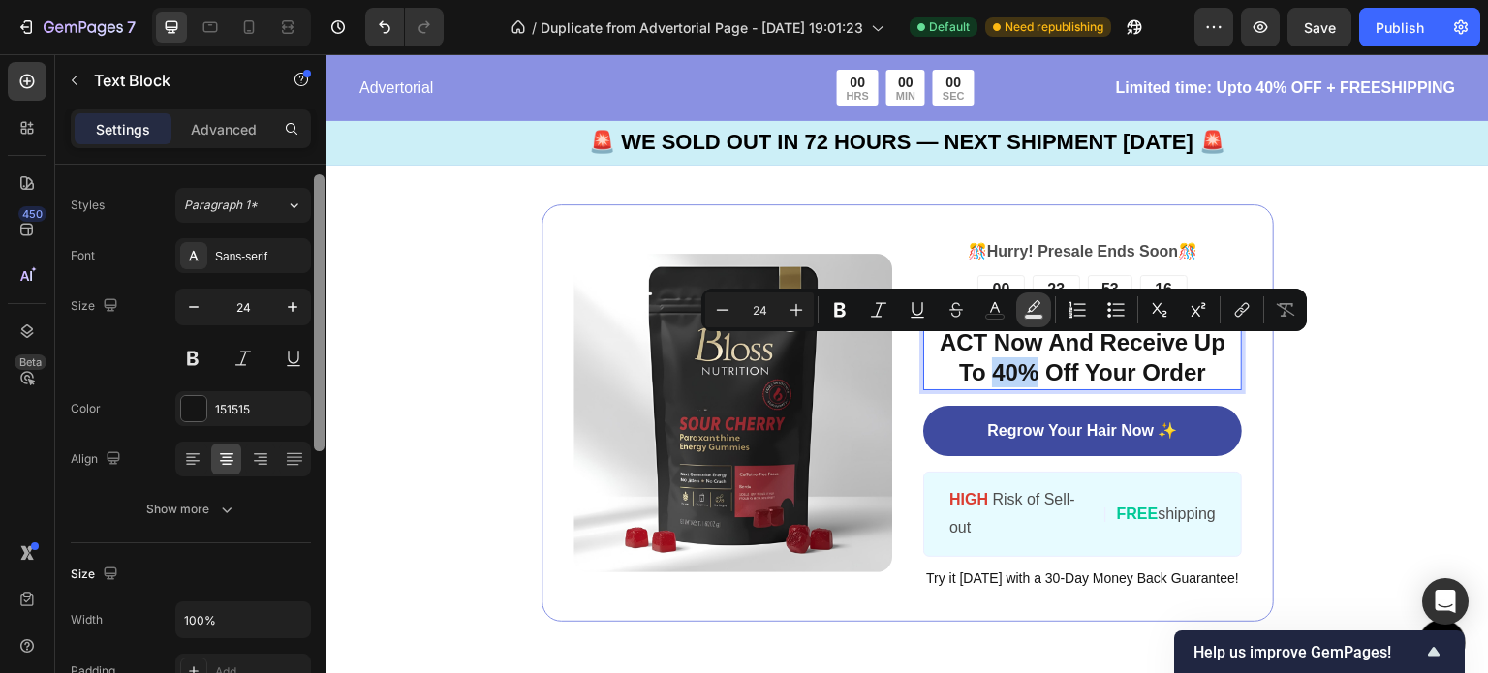
scroll to position [55, 0]
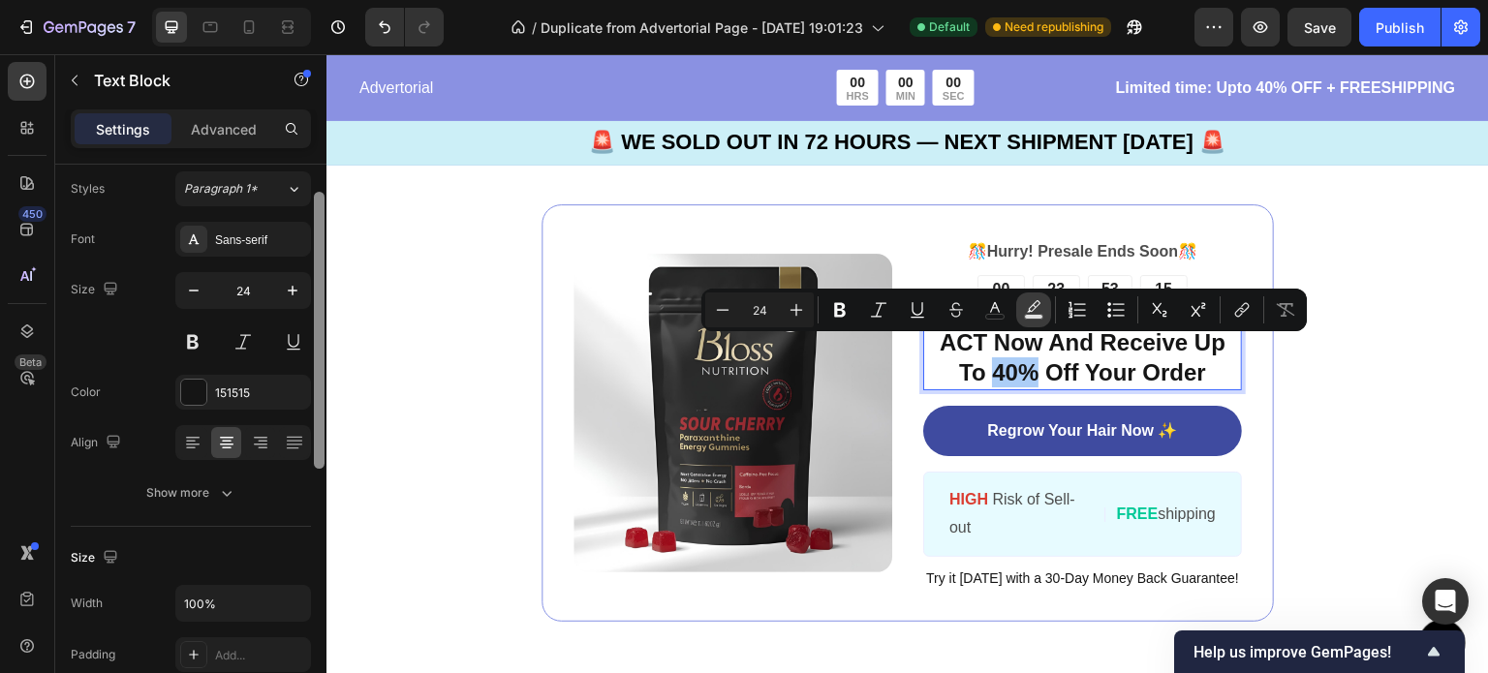
click at [1036, 313] on icon "Editor contextual toolbar" at bounding box center [1033, 309] width 19 height 19
type input "000000"
type input "77"
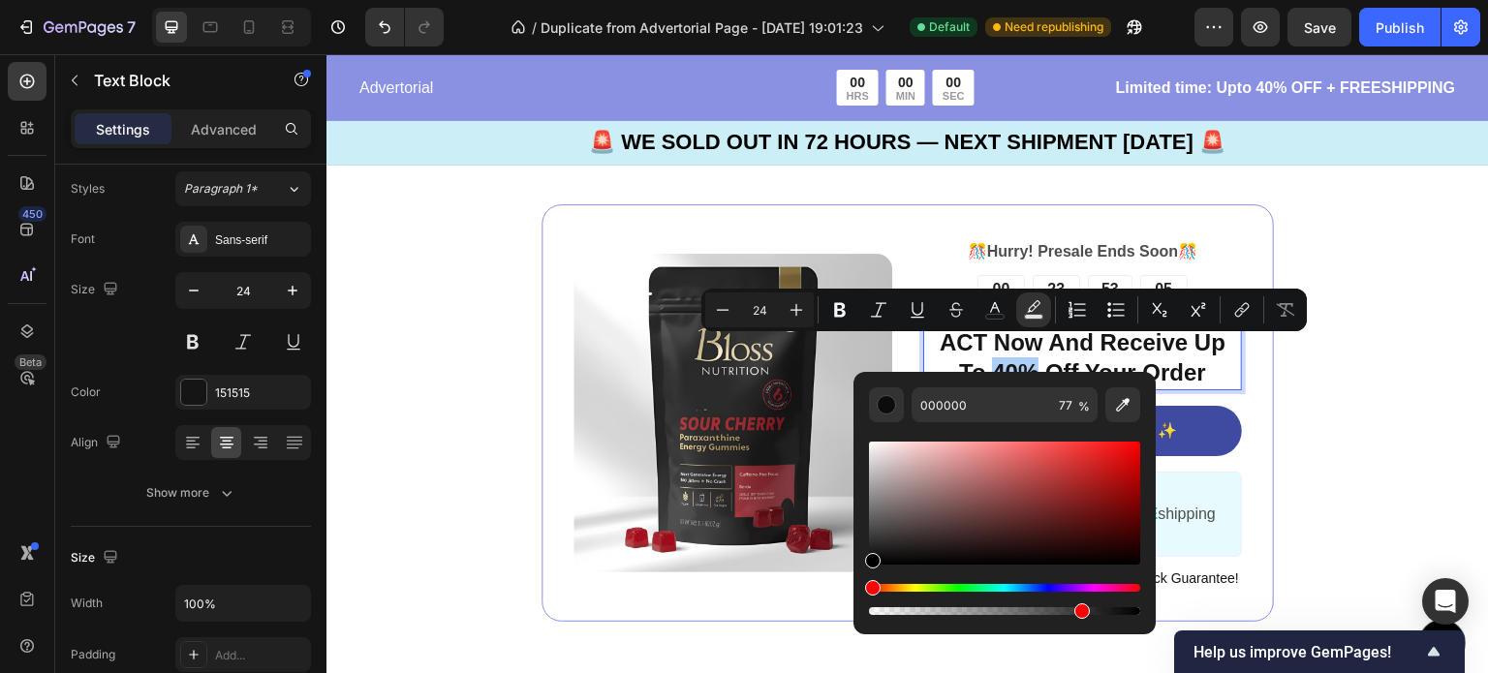
click at [1025, 587] on div "Hue" at bounding box center [1004, 588] width 271 height 8
click at [426, 316] on div "Image 🎊 Hurry! Presale Ends Soon 🎊 Text Block 00 DAY 23 HRS 53 MIN 02 SEC Count…" at bounding box center [907, 413] width 1162 height 572
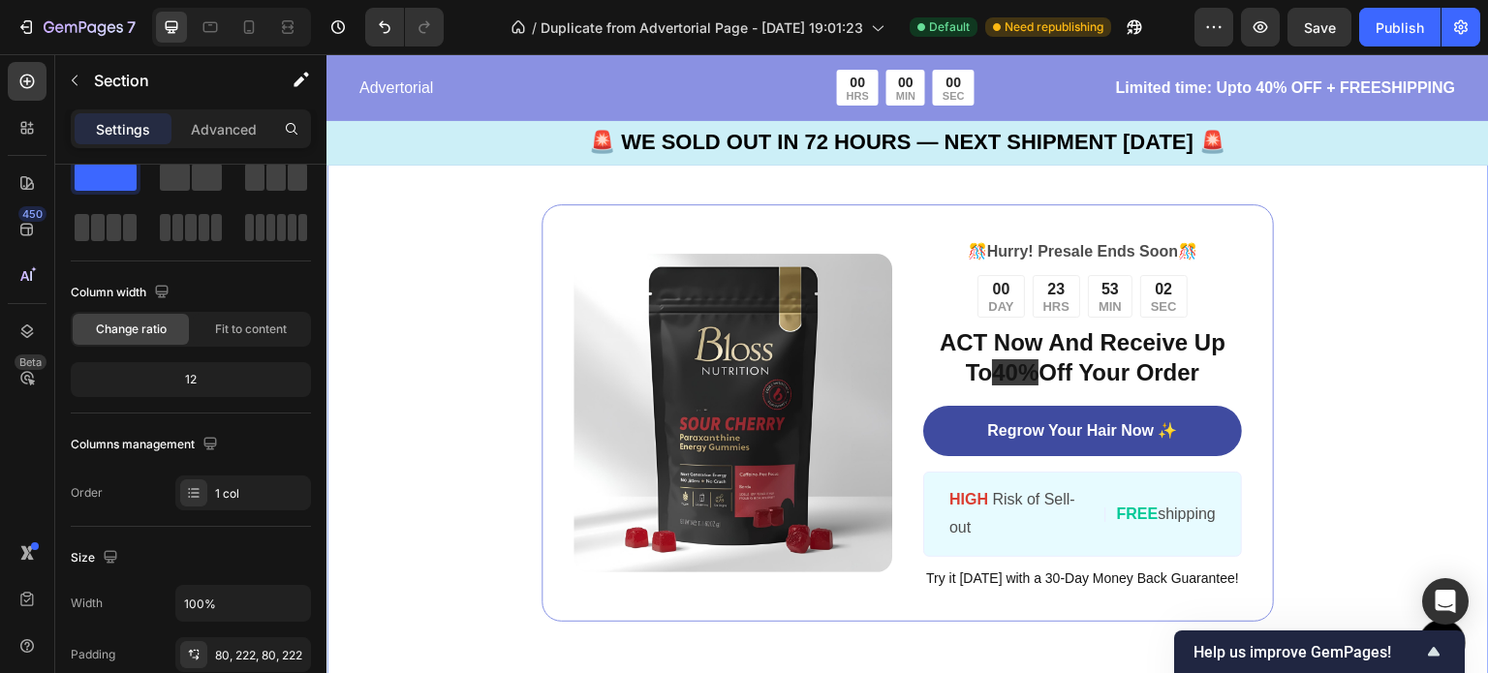
scroll to position [0, 0]
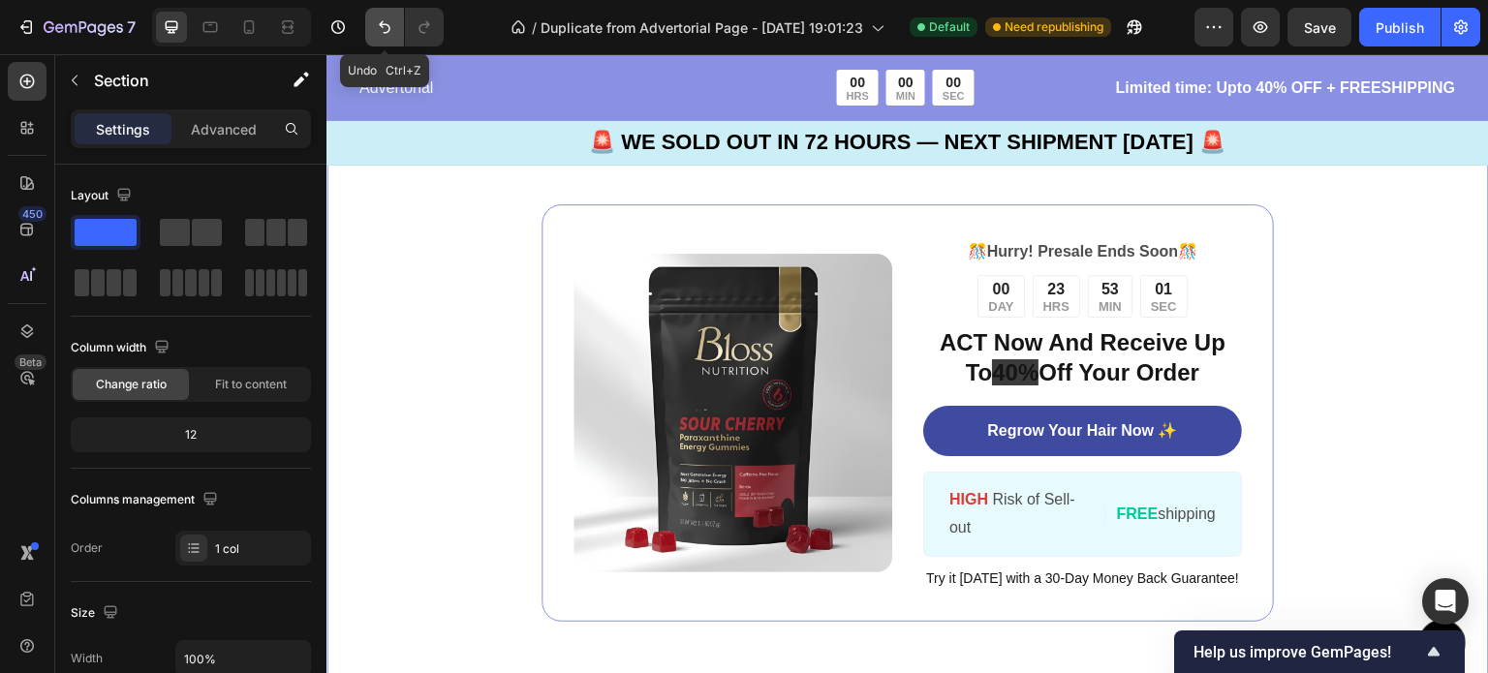
click at [377, 21] on icon "Undo/Redo" at bounding box center [384, 26] width 19 height 19
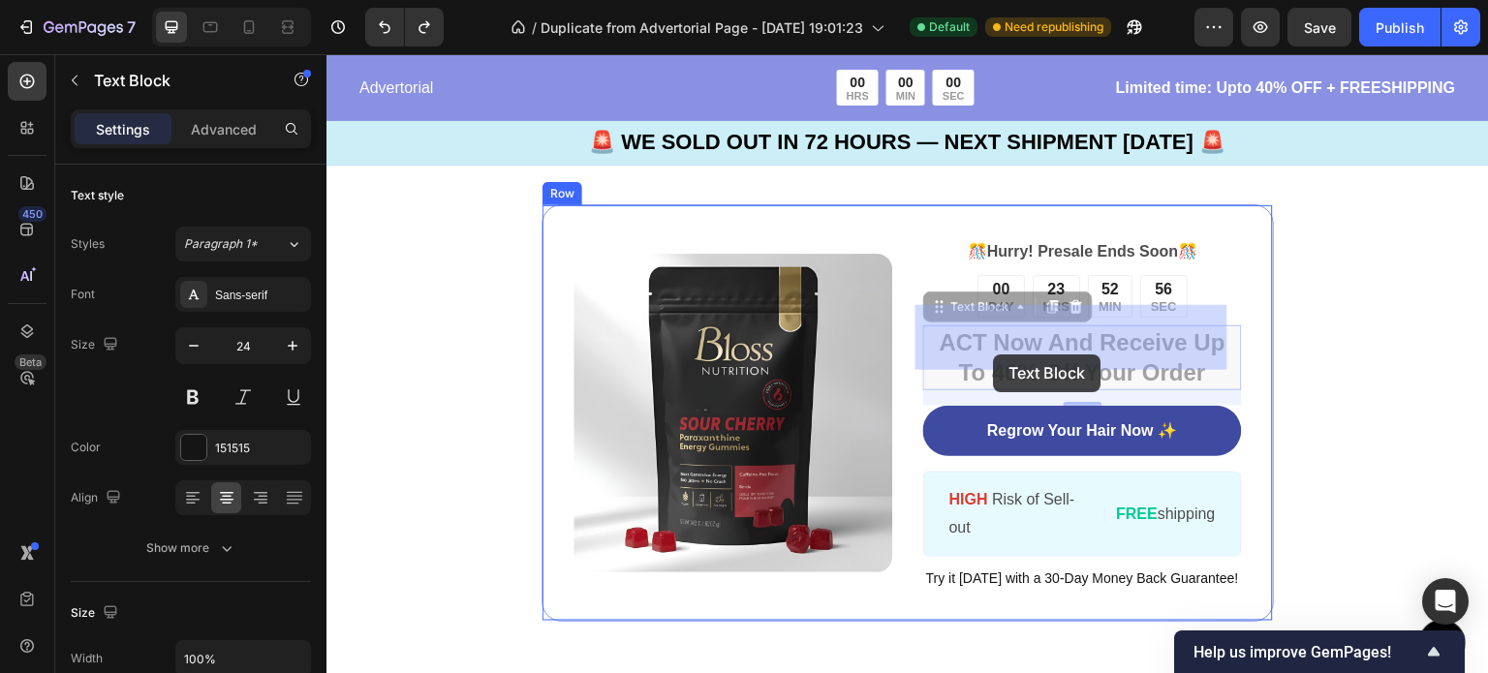
drag, startPoint x: 1028, startPoint y: 353, endPoint x: 994, endPoint y: 354, distance: 34.0
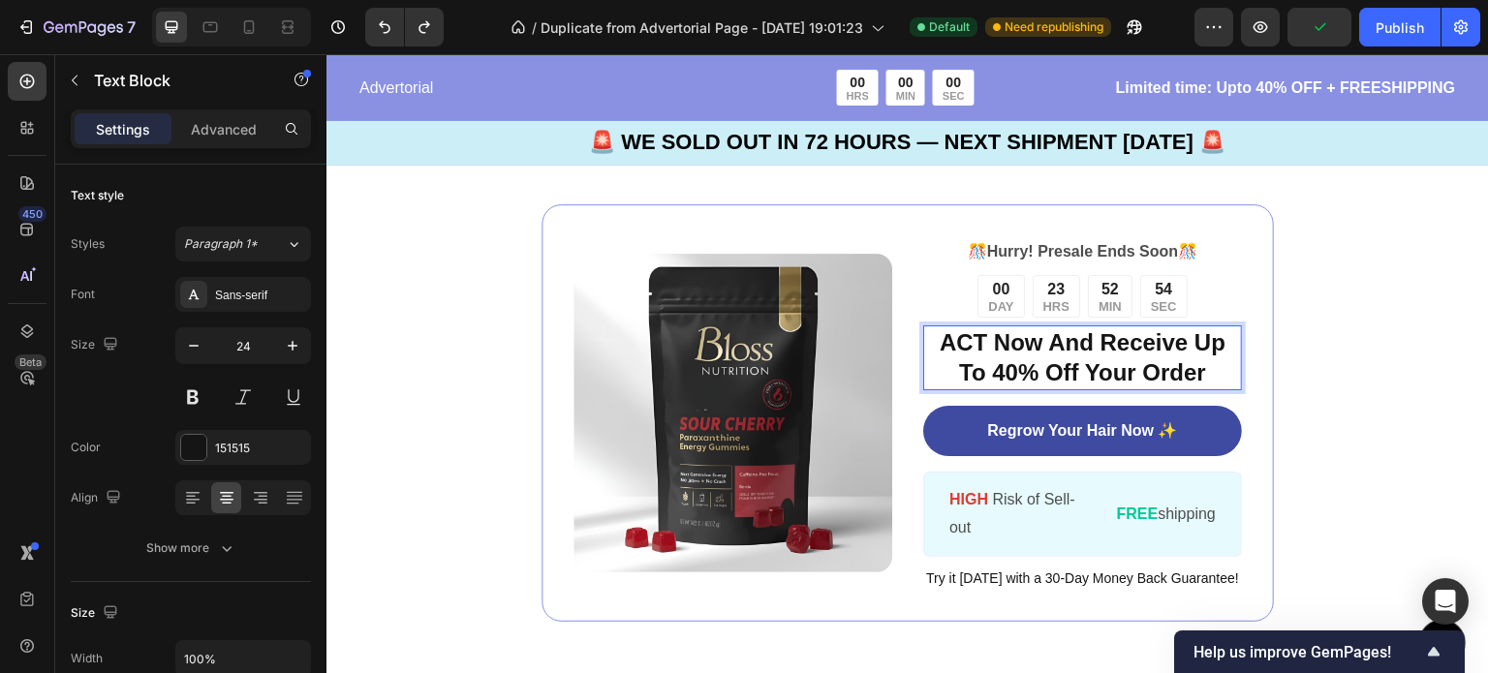
click at [1007, 355] on p "ACT Now And Receive Up To 40% Off Your Order" at bounding box center [1082, 357] width 315 height 60
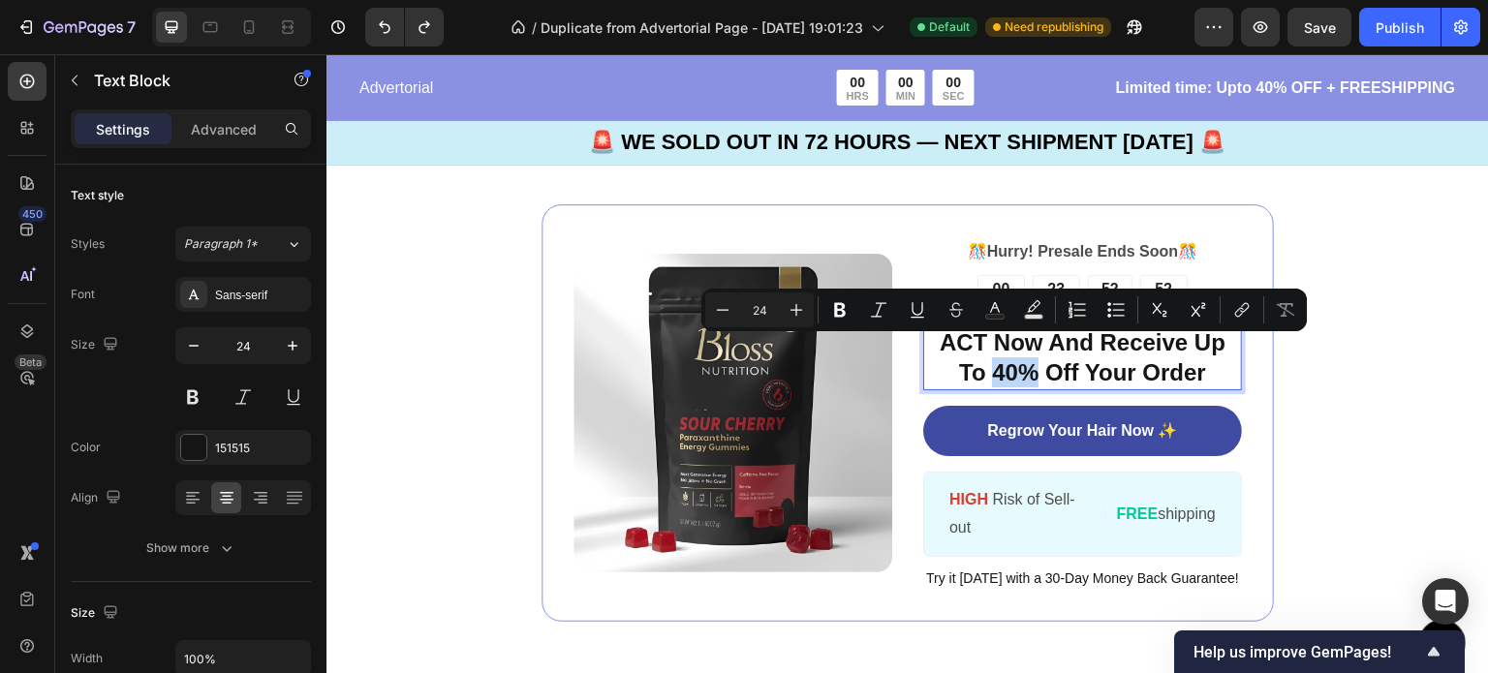
drag, startPoint x: 1025, startPoint y: 355, endPoint x: 985, endPoint y: 358, distance: 39.8
click at [985, 358] on p "ACT Now And Receive Up To 40% Off Your Order" at bounding box center [1082, 357] width 315 height 60
click at [992, 317] on rect "Editor contextual toolbar" at bounding box center [995, 317] width 18 height 5
type input "151515"
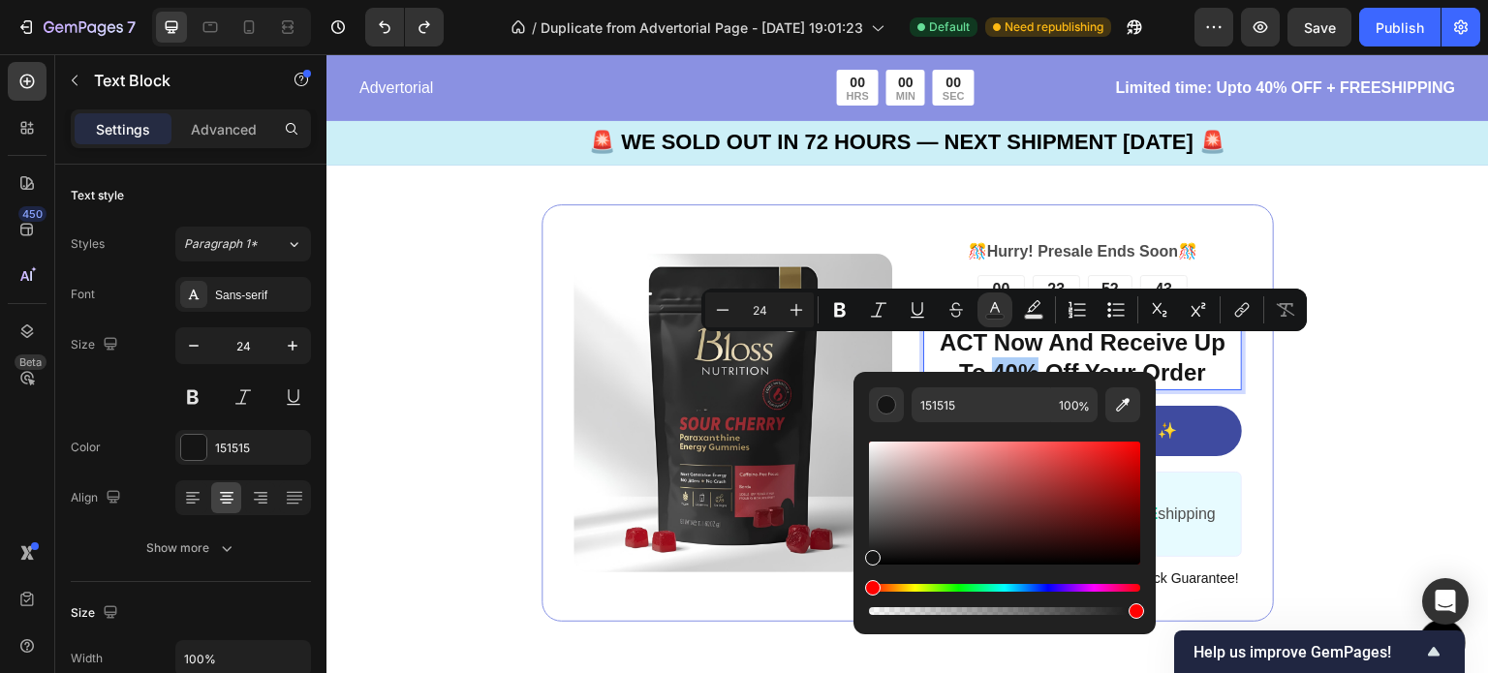
click at [1036, 586] on div "Hue" at bounding box center [1004, 588] width 271 height 8
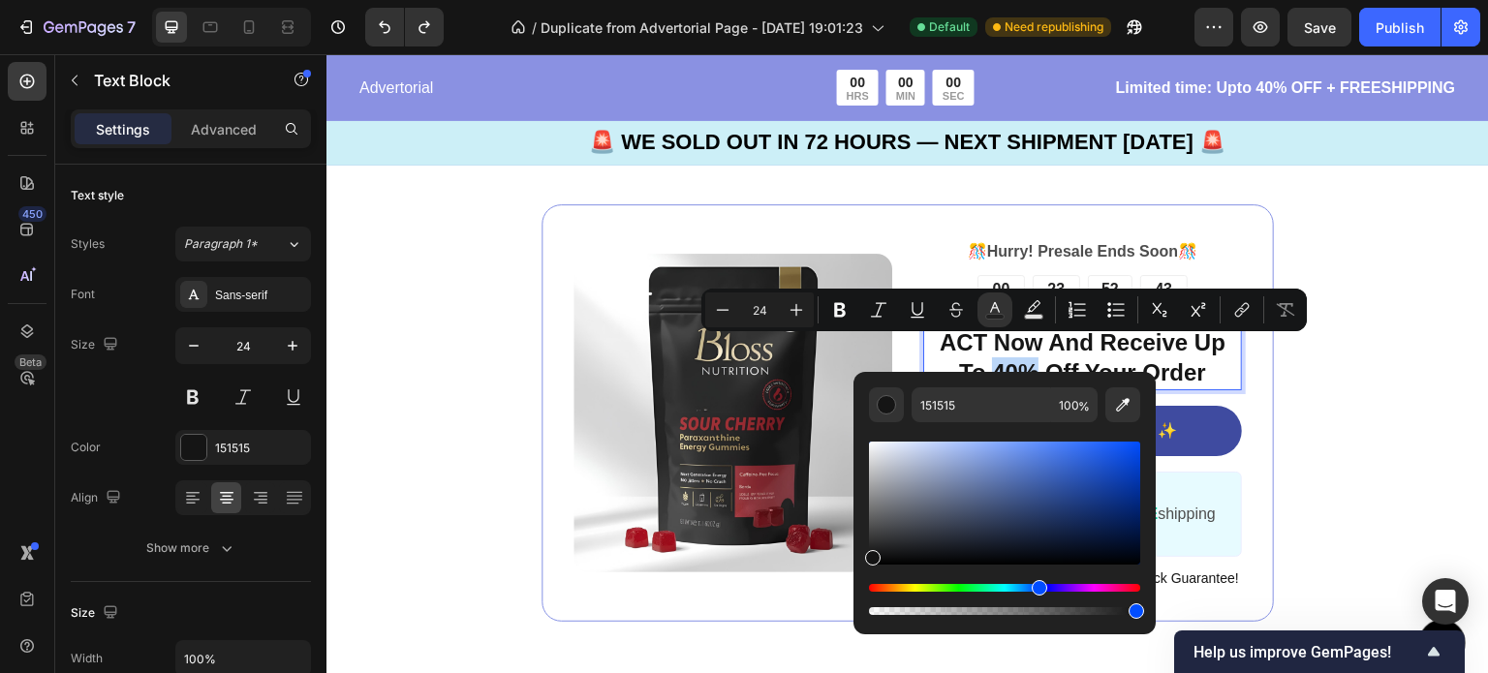
type input "141414"
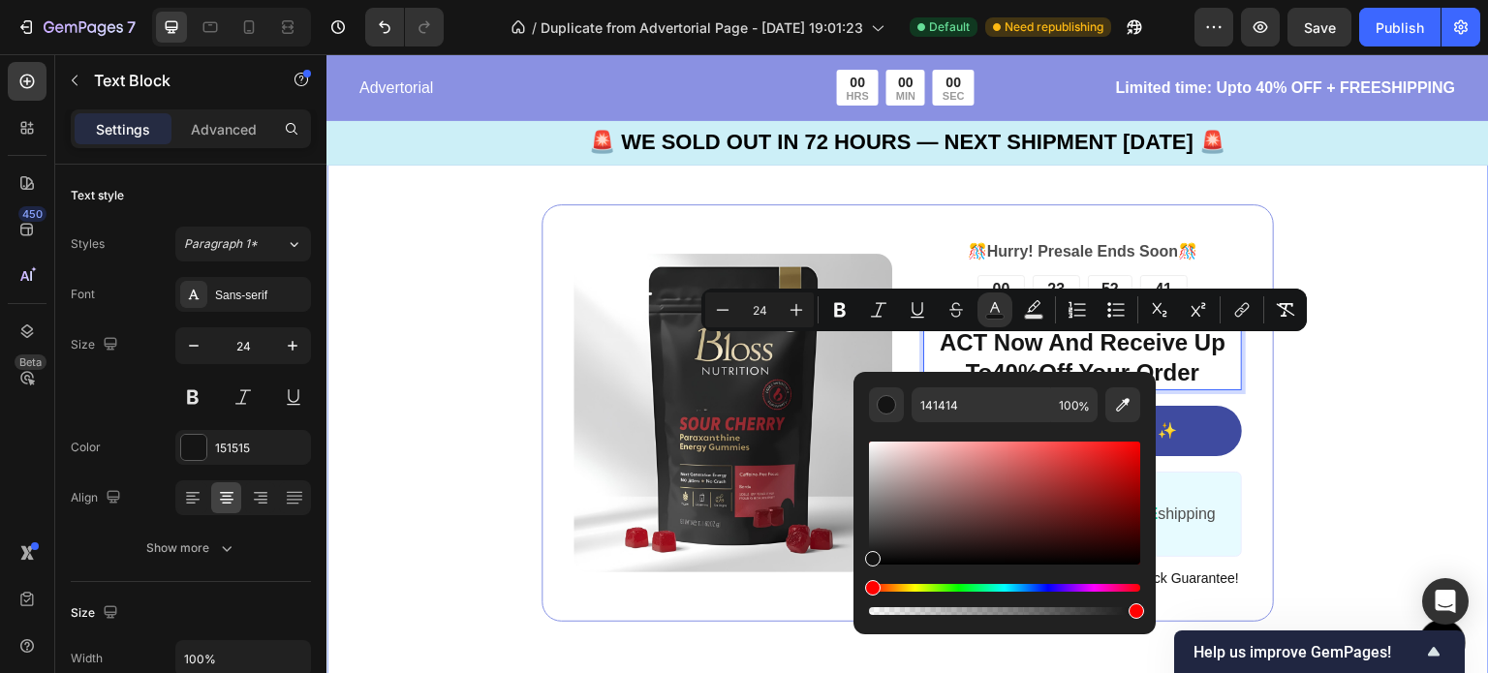
click at [1344, 485] on div "Image 🎊 Hurry! Presale Ends Soon 🎊 Text Block 00 DAY 23 HRS 52 MIN 41 SEC Count…" at bounding box center [907, 413] width 1162 height 572
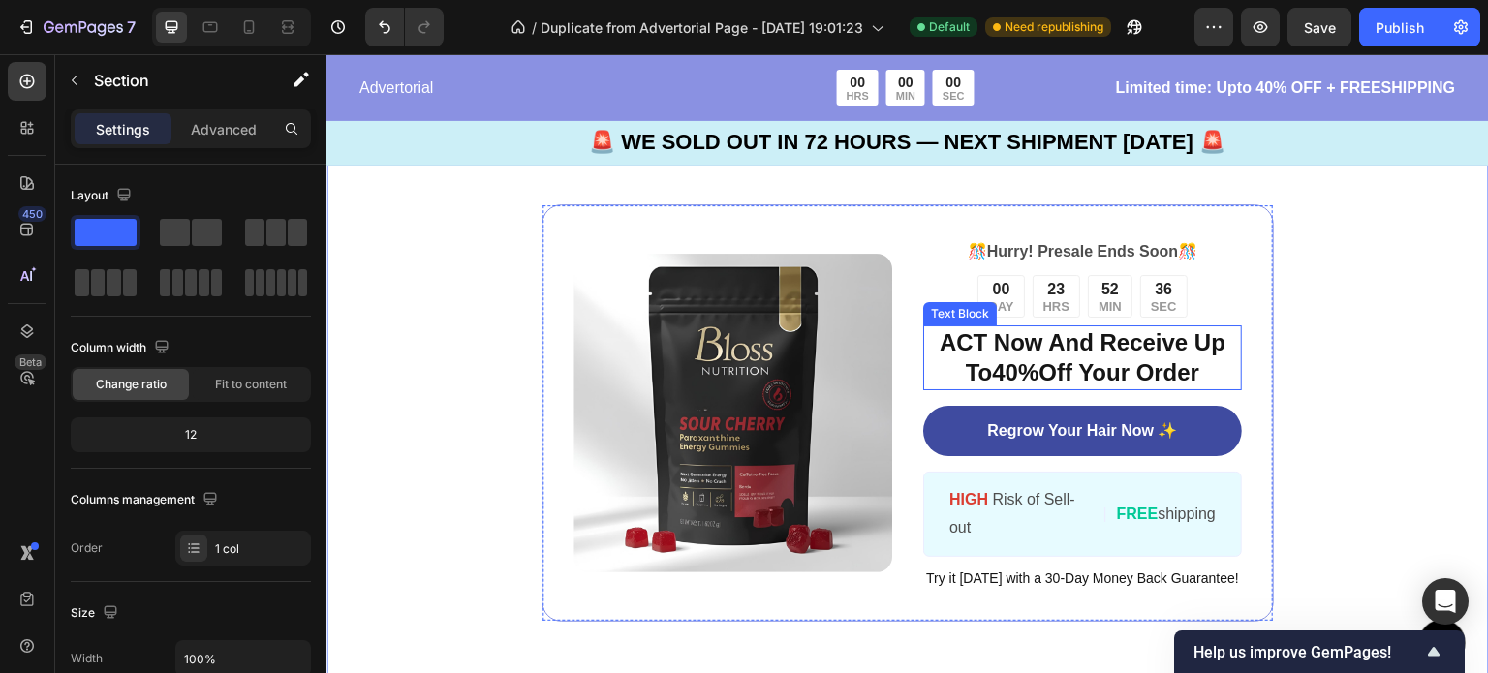
click at [1061, 352] on p "ACT Now And Receive Up To 40% Off Your Order" at bounding box center [1082, 357] width 315 height 60
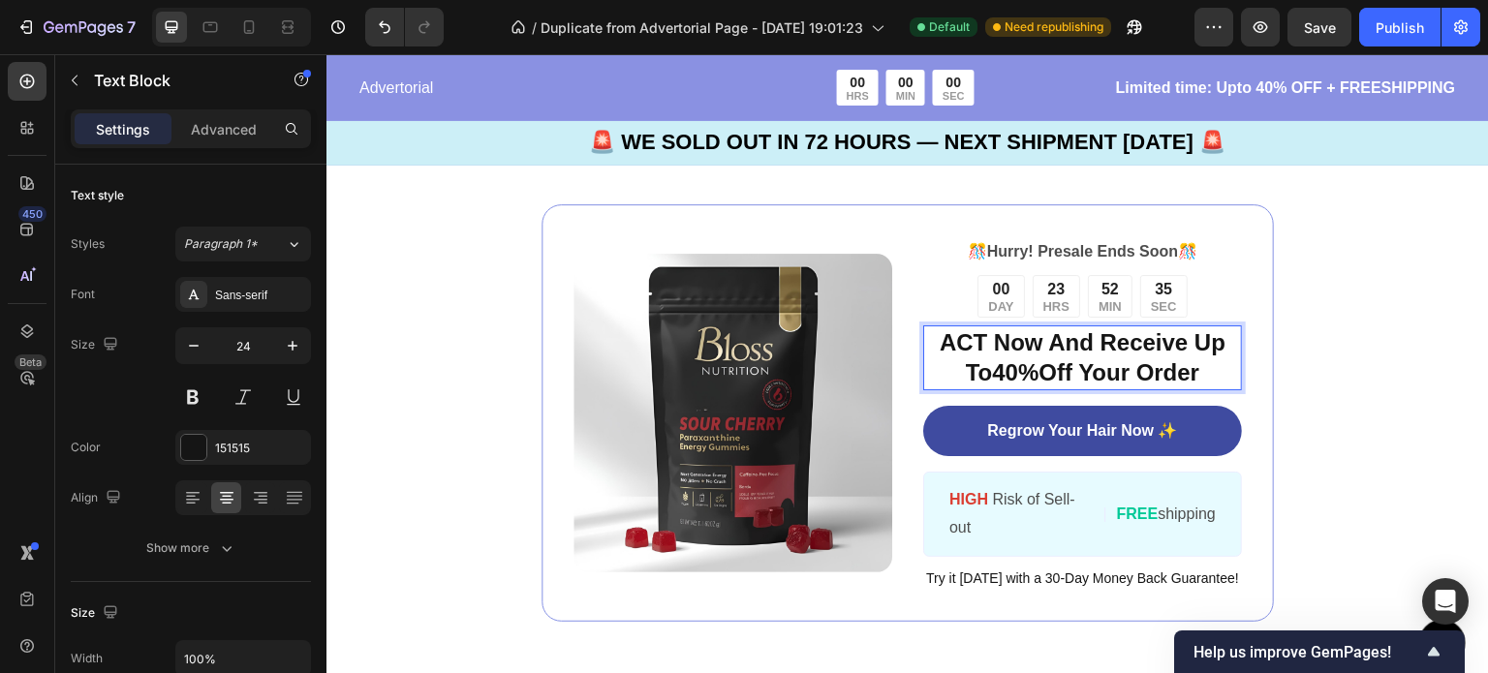
click at [1026, 359] on span "40%" at bounding box center [1015, 372] width 46 height 26
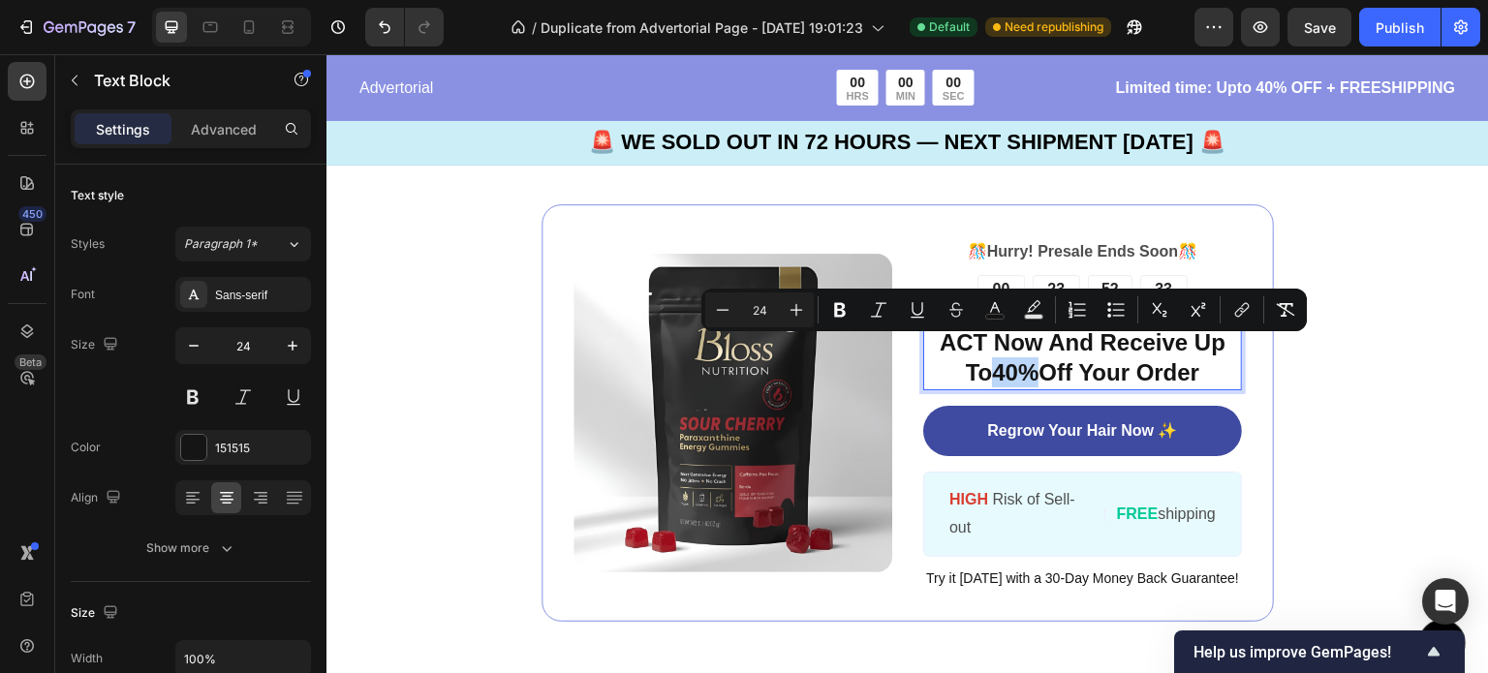
drag, startPoint x: 1026, startPoint y: 354, endPoint x: 986, endPoint y: 354, distance: 39.7
click at [992, 359] on span "40%" at bounding box center [1015, 372] width 46 height 26
drag, startPoint x: 999, startPoint y: 354, endPoint x: 1360, endPoint y: 328, distance: 362.2
click at [1360, 328] on div "Image 🎊 Hurry! Presale Ends Soon 🎊 Text Block 00 DAY 23 HRS 52 MIN 17 SEC Count…" at bounding box center [907, 413] width 1162 height 572
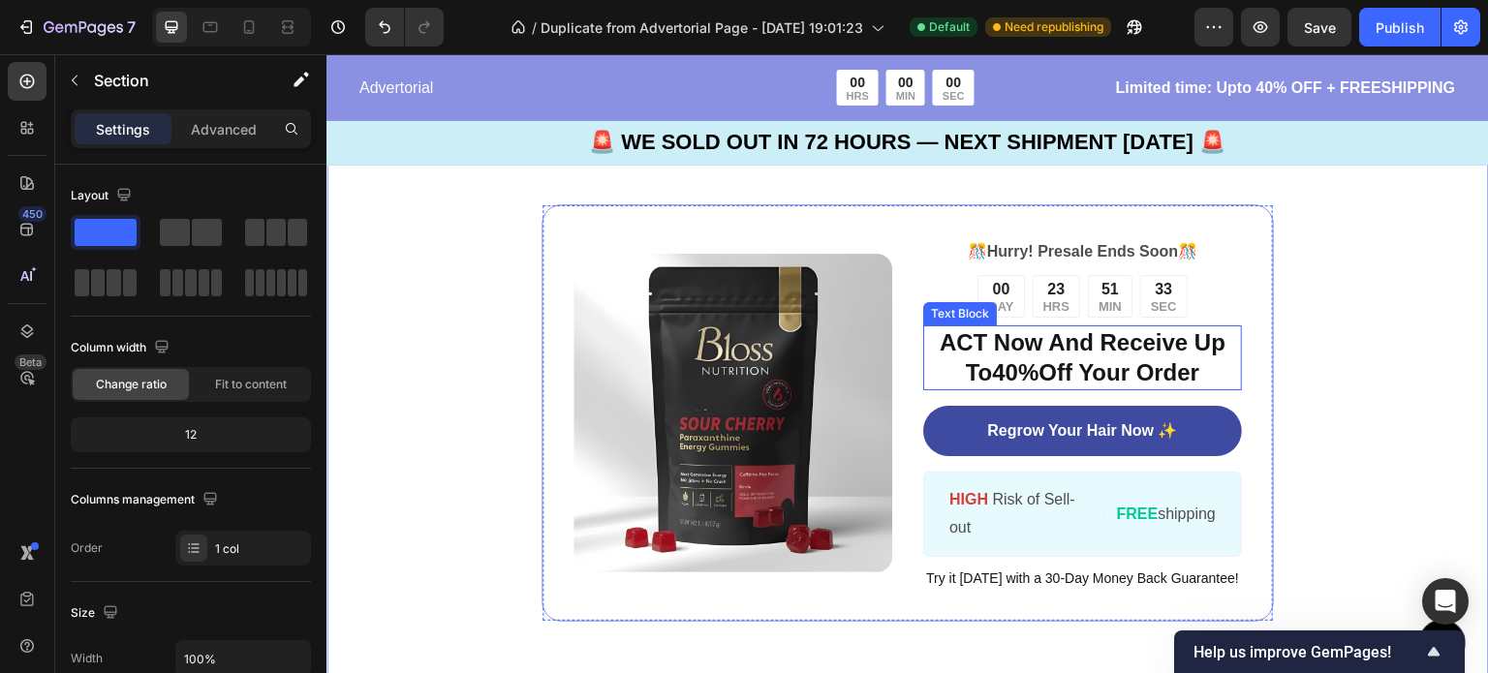
click at [1012, 359] on span "40%" at bounding box center [1015, 372] width 46 height 26
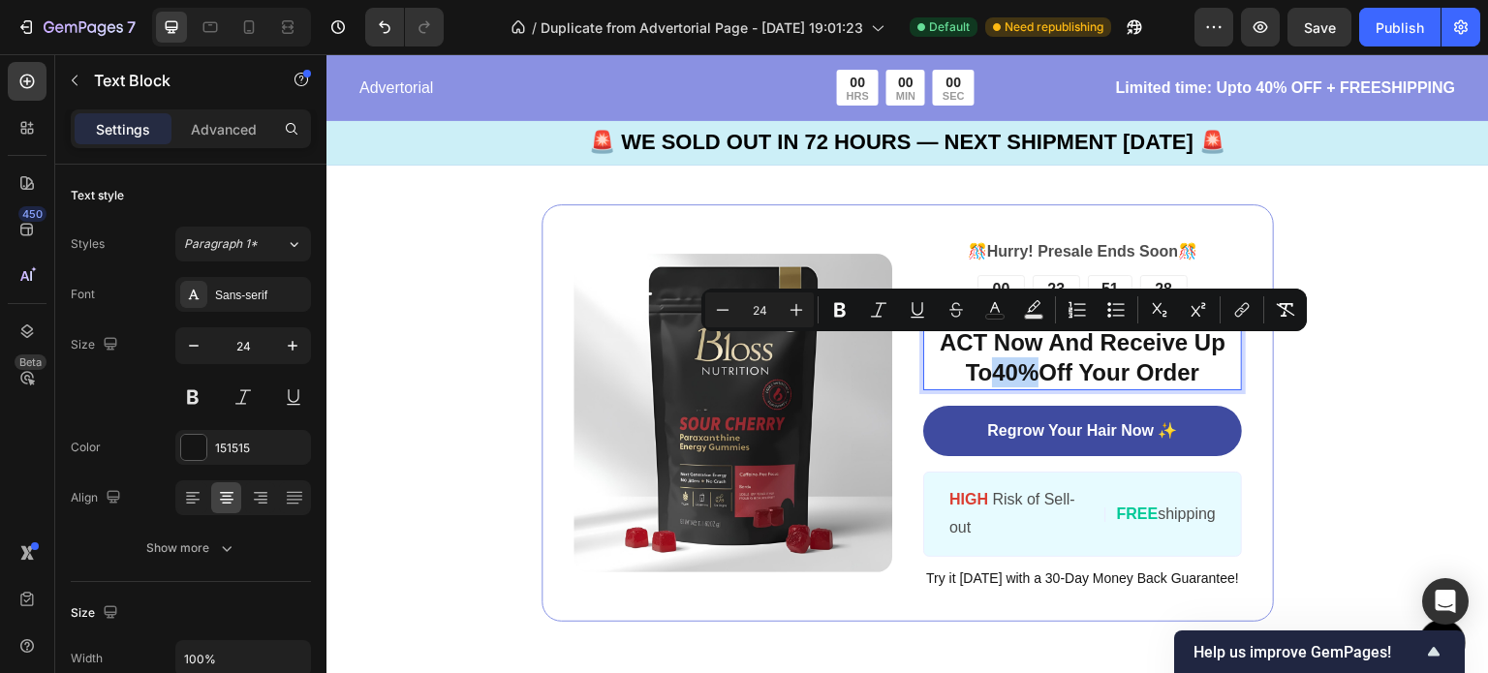
drag, startPoint x: 1025, startPoint y: 355, endPoint x: 982, endPoint y: 359, distance: 42.8
click at [992, 359] on span "40%" at bounding box center [1015, 372] width 46 height 26
click at [1206, 354] on p "ACT Now And Receive Up To 40% Off Your Order" at bounding box center [1082, 357] width 315 height 60
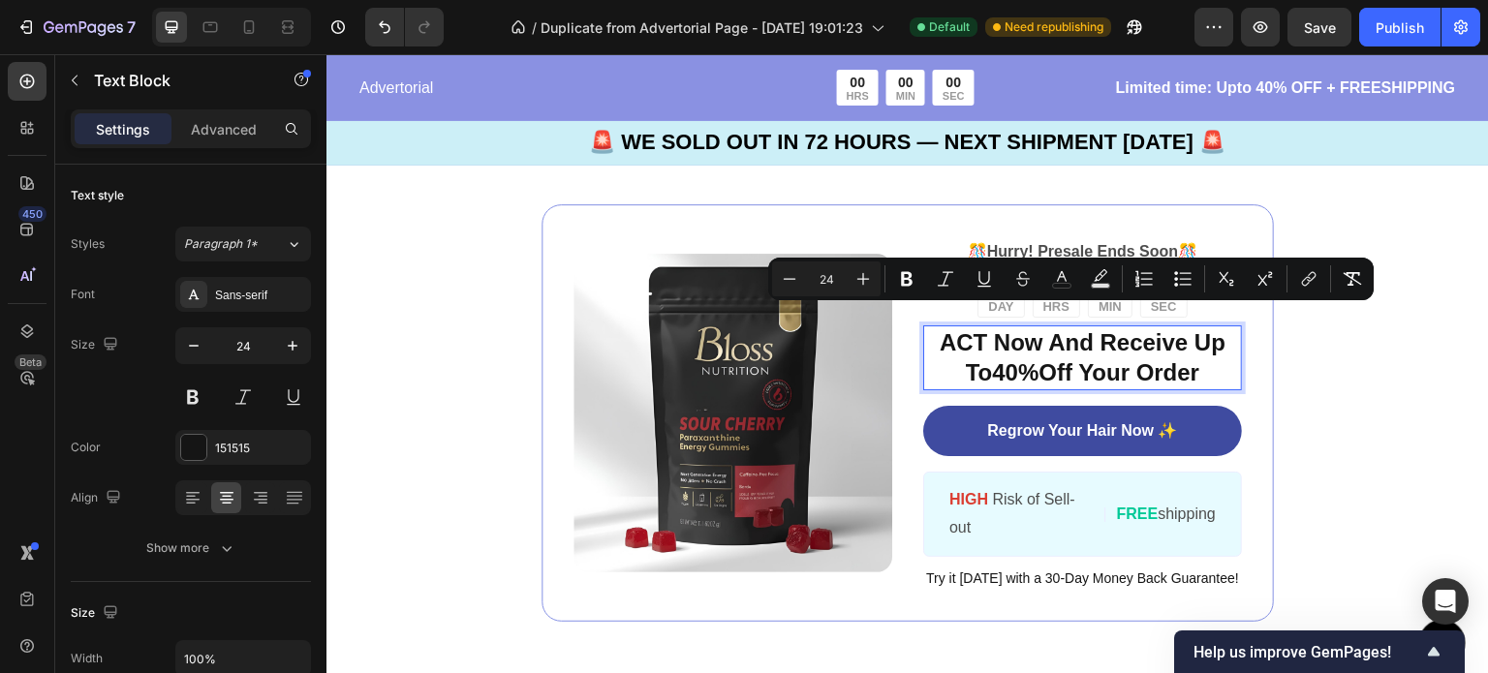
drag, startPoint x: 1206, startPoint y: 354, endPoint x: 928, endPoint y: 322, distance: 279.9
click at [928, 327] on p "ACT Now And Receive Up To 40% Off Your Order" at bounding box center [1082, 357] width 315 height 60
copy p "ACT Now And Receive Up To 40% Off Your Order"
click at [1188, 358] on p "ACT Now And Receive Up To 40% Off Your Order" at bounding box center [1082, 357] width 315 height 60
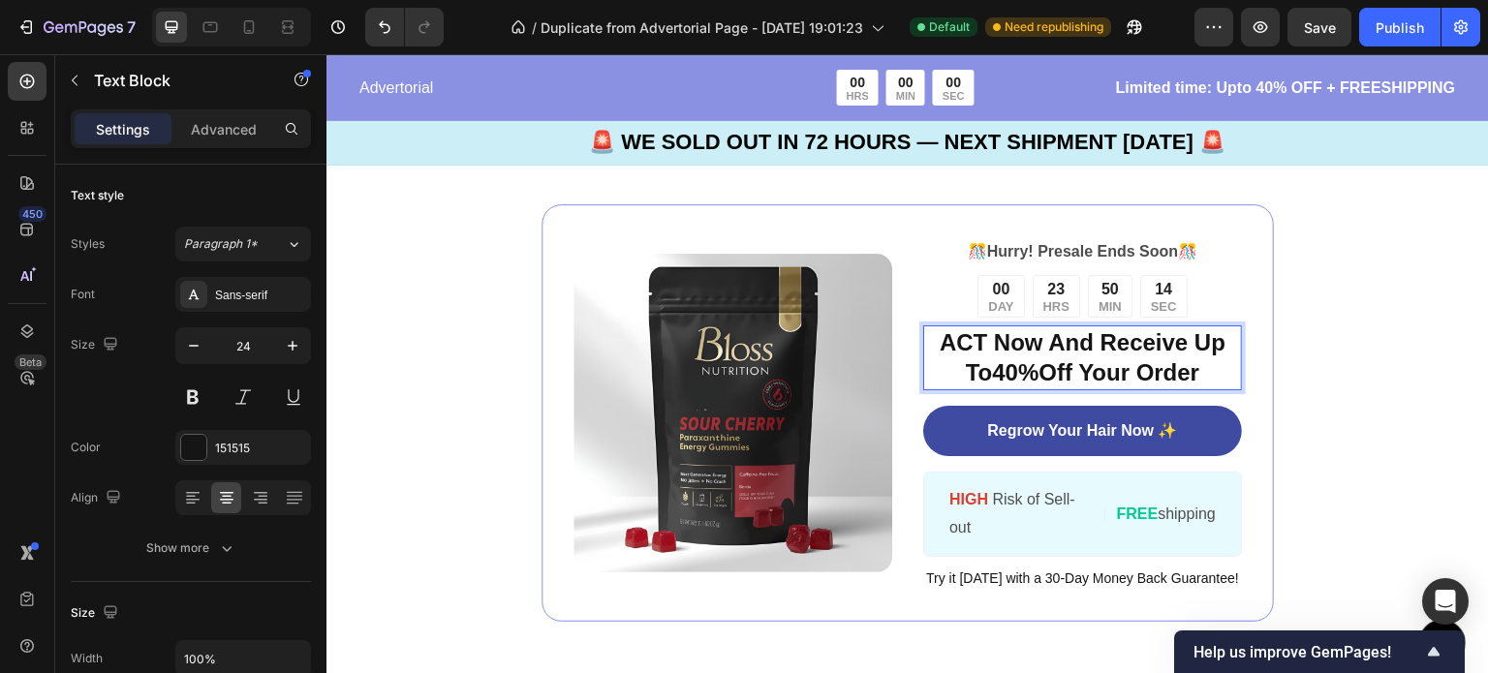
drag, startPoint x: 1197, startPoint y: 355, endPoint x: 933, endPoint y: 326, distance: 266.0
click at [933, 327] on p "ACT Now And Receive Up To 40% Off Your Order" at bounding box center [1082, 357] width 315 height 60
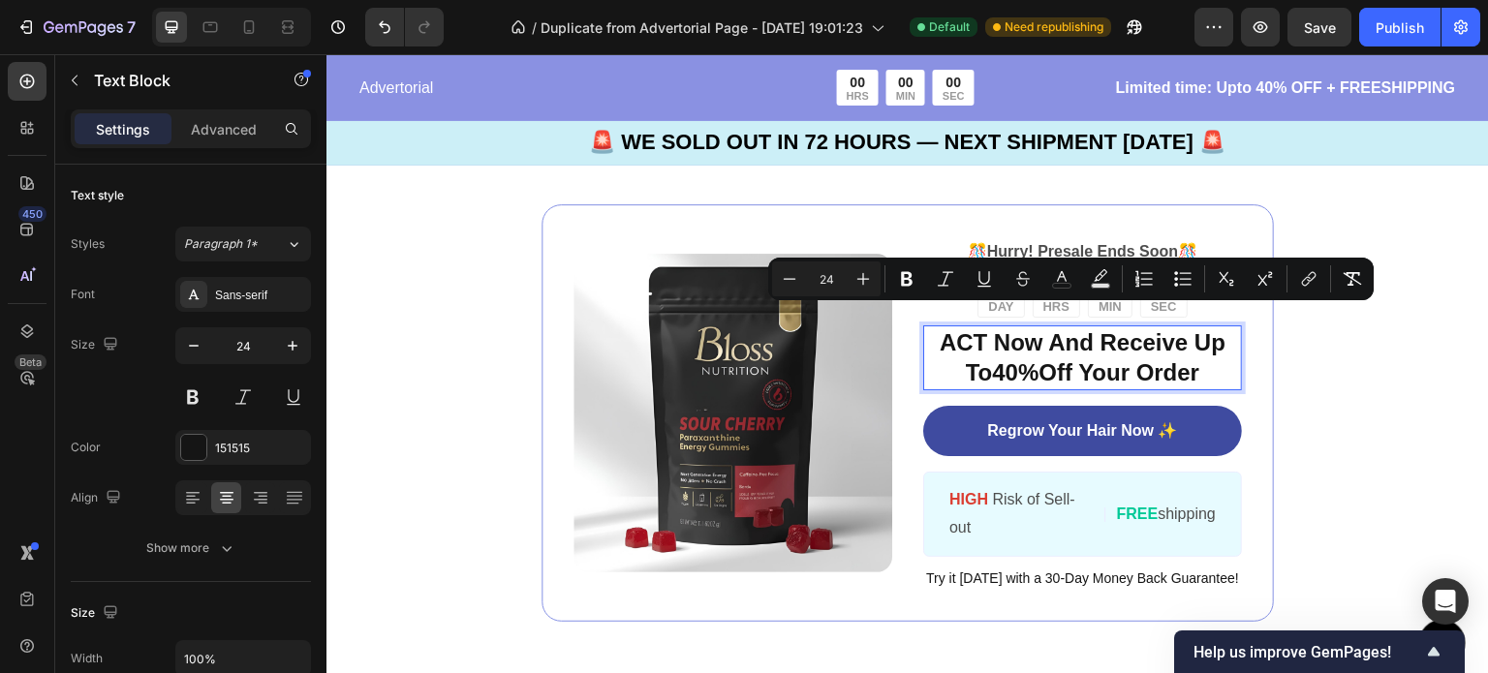
type input "11"
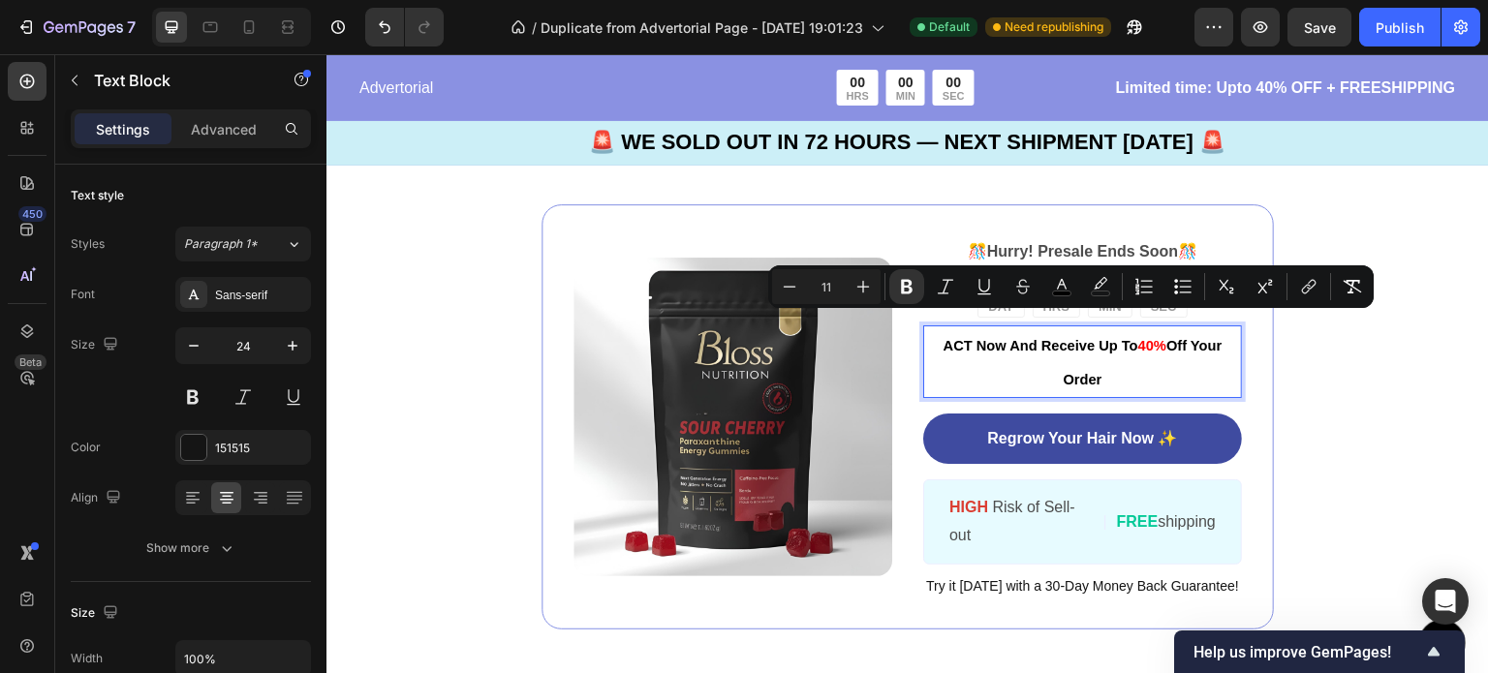
drag, startPoint x: 1109, startPoint y: 360, endPoint x: 921, endPoint y: 325, distance: 191.1
click at [925, 327] on p "ACT Now And Receive Up To 40% Off Your Order" at bounding box center [1082, 361] width 315 height 68
click at [865, 290] on icon "Editor contextual toolbar" at bounding box center [862, 286] width 19 height 19
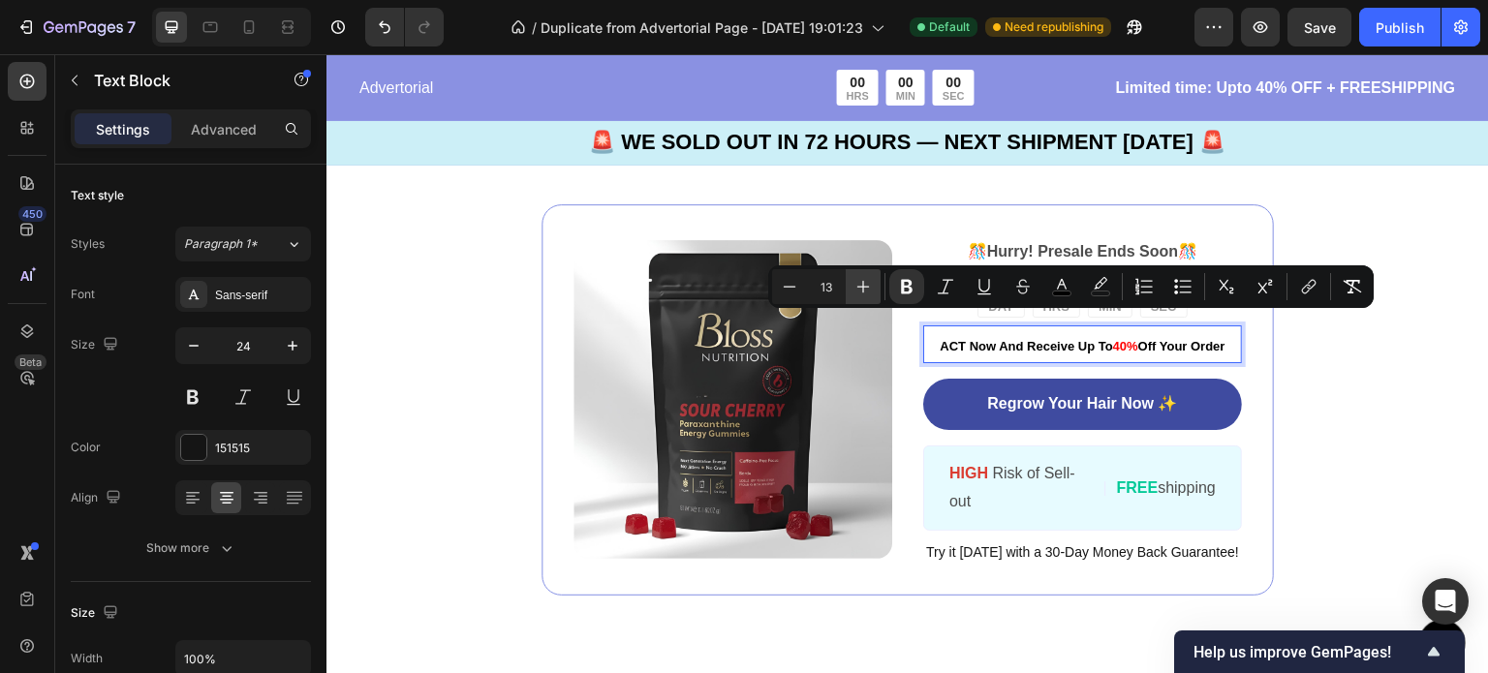
click at [865, 290] on icon "Editor contextual toolbar" at bounding box center [862, 286] width 19 height 19
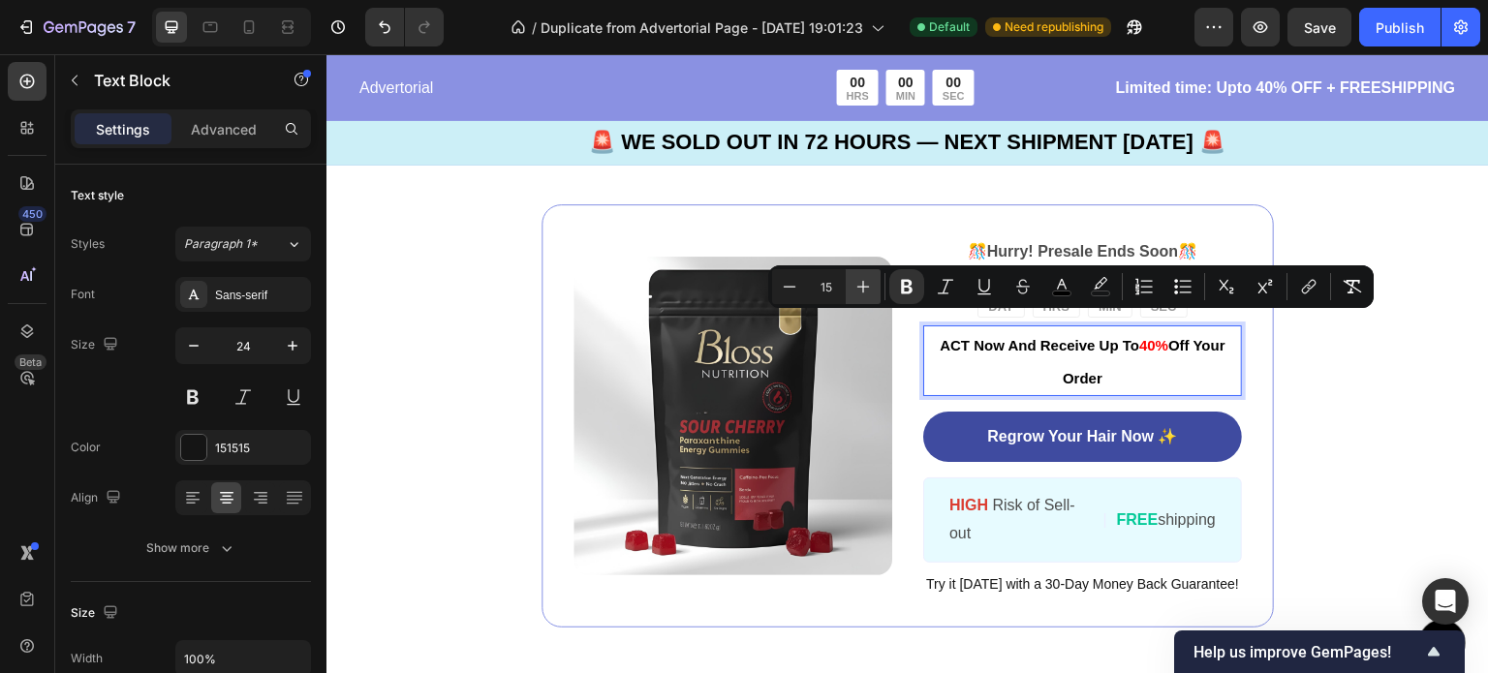
click at [865, 290] on icon "Editor contextual toolbar" at bounding box center [862, 286] width 19 height 19
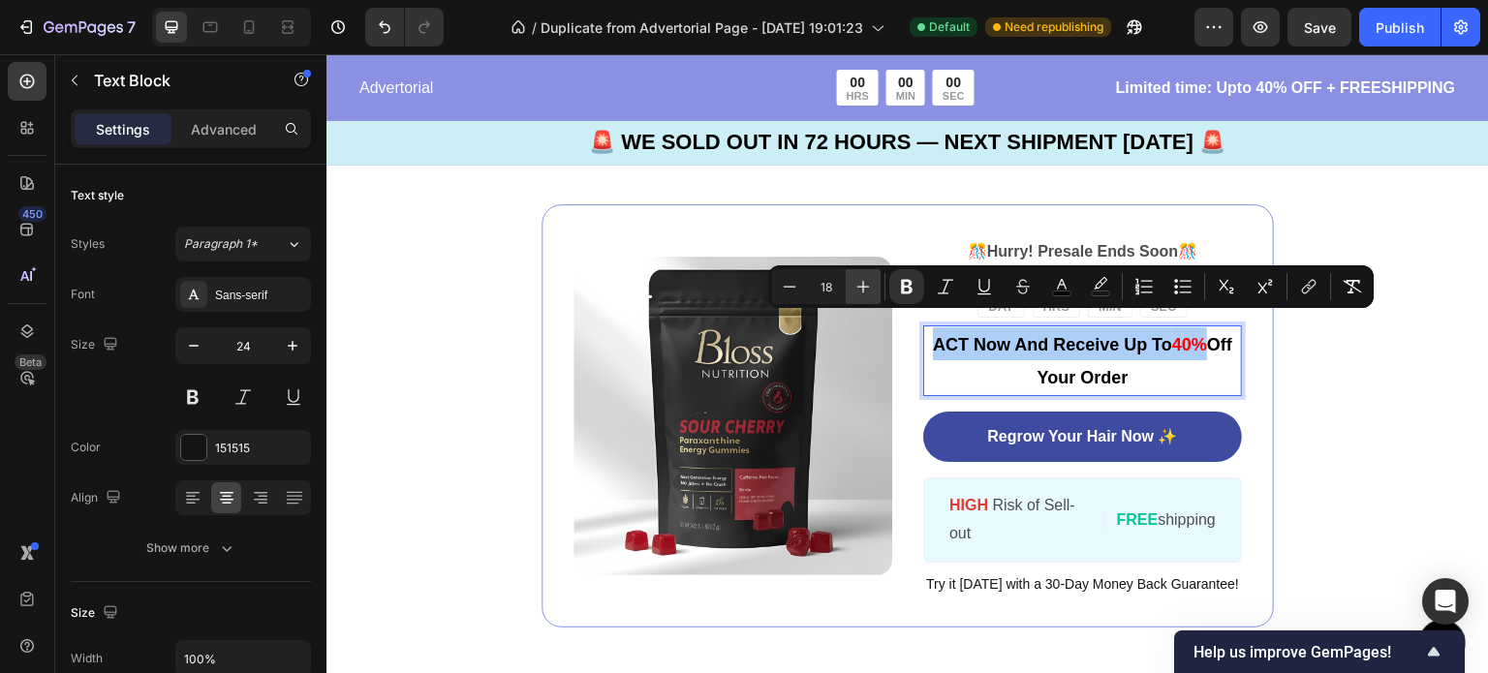
click at [865, 290] on icon "Editor contextual toolbar" at bounding box center [862, 286] width 19 height 19
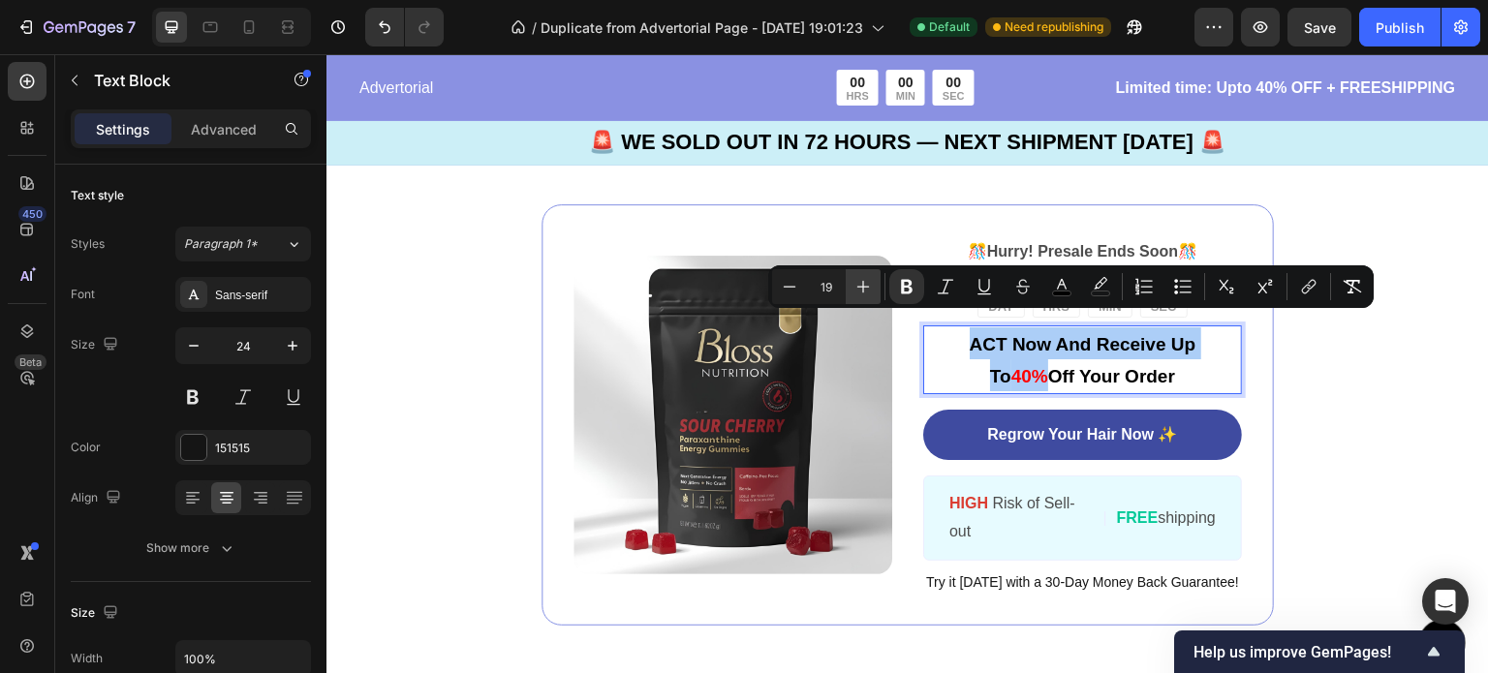
click at [865, 290] on icon "Editor contextual toolbar" at bounding box center [862, 286] width 19 height 19
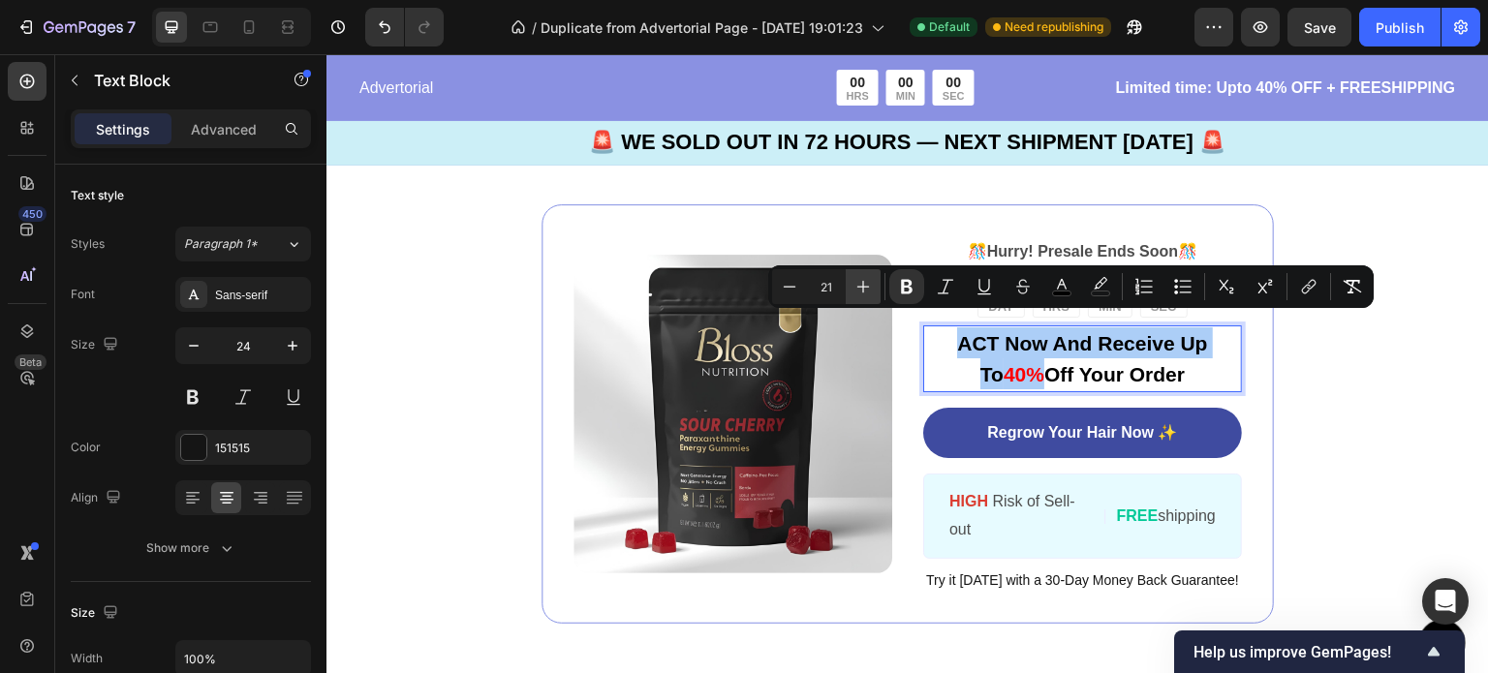
click at [865, 290] on icon "Editor contextual toolbar" at bounding box center [862, 286] width 19 height 19
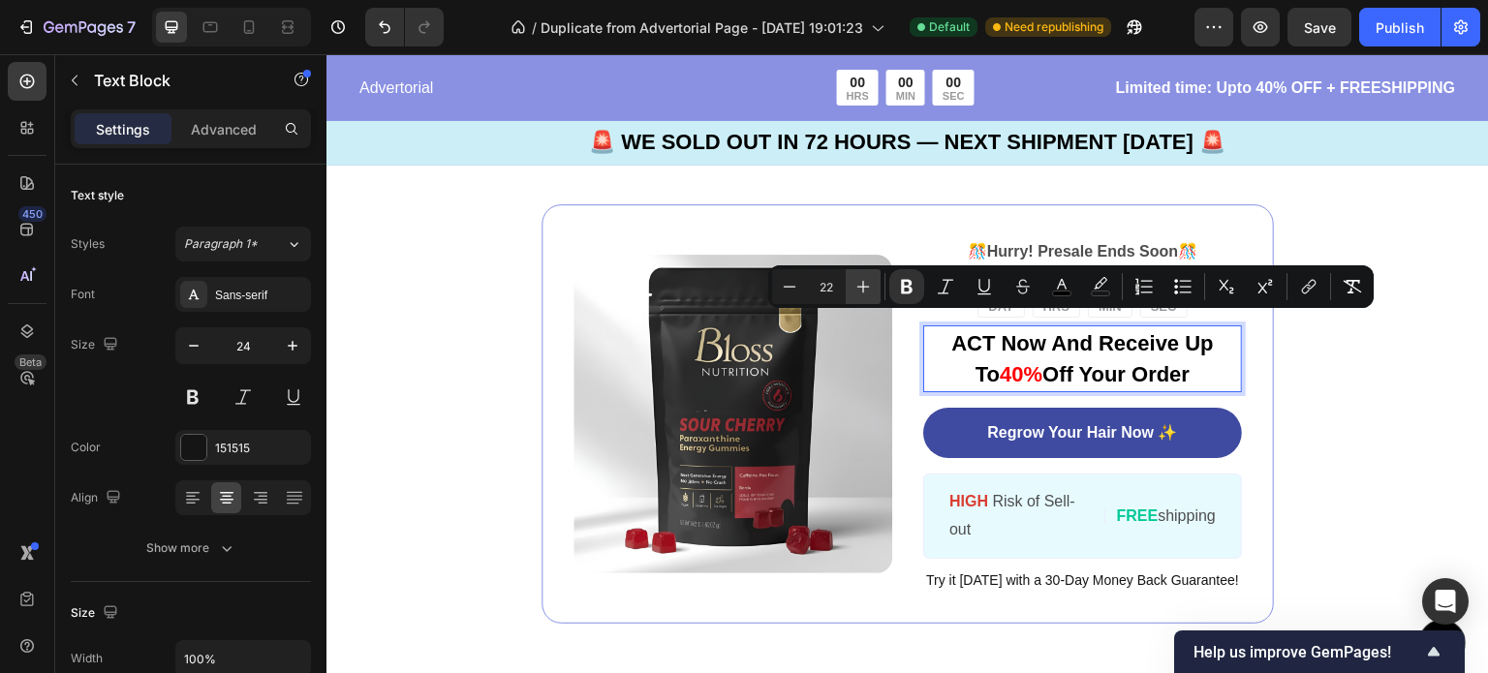
click at [865, 290] on icon "Editor contextual toolbar" at bounding box center [862, 286] width 19 height 19
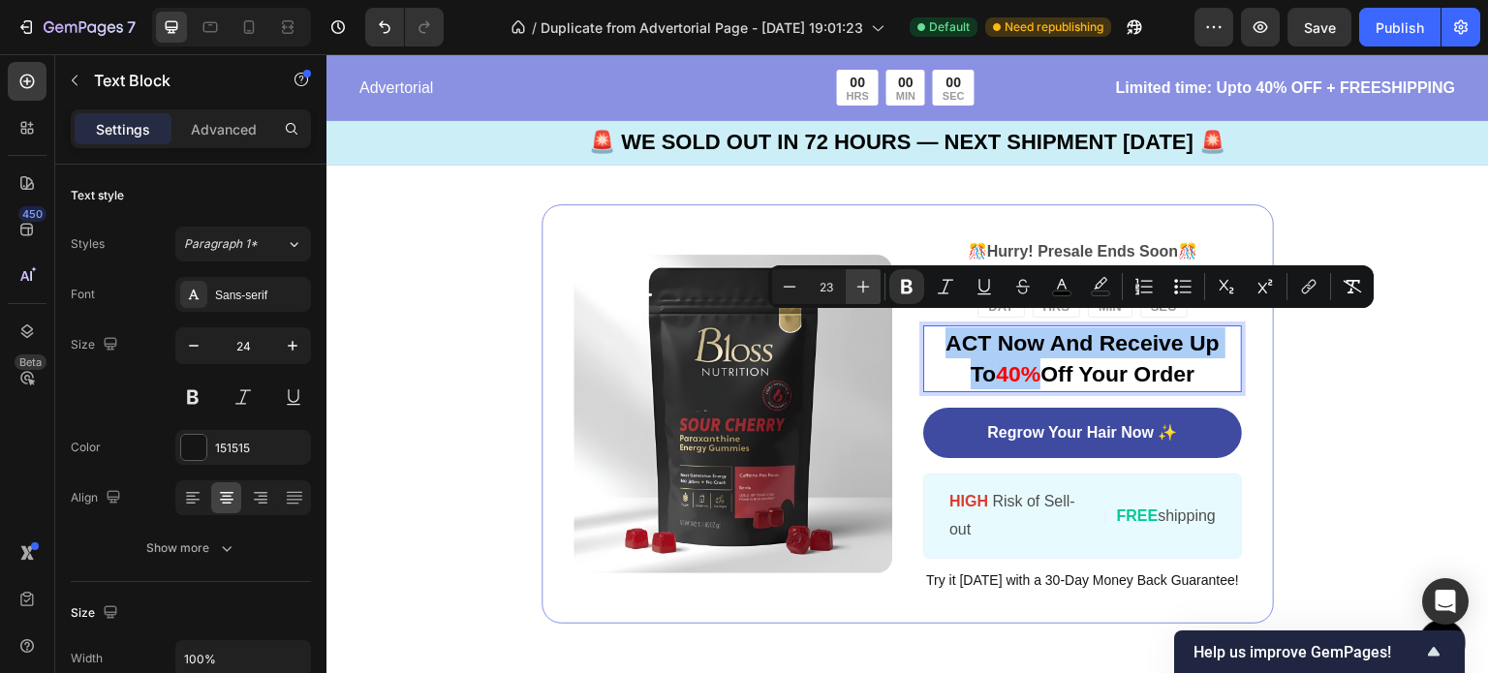
click at [865, 290] on icon "Editor contextual toolbar" at bounding box center [862, 286] width 19 height 19
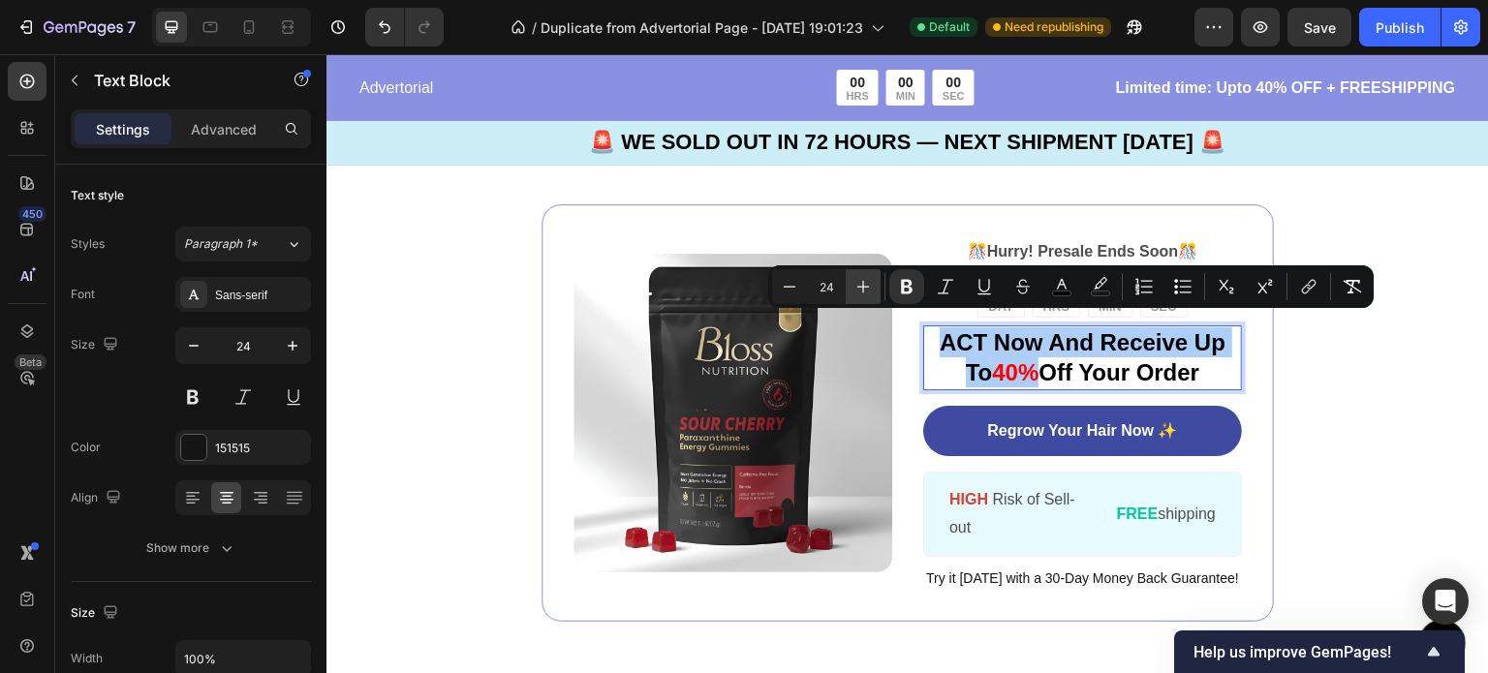
click at [865, 290] on icon "Editor contextual toolbar" at bounding box center [862, 286] width 19 height 19
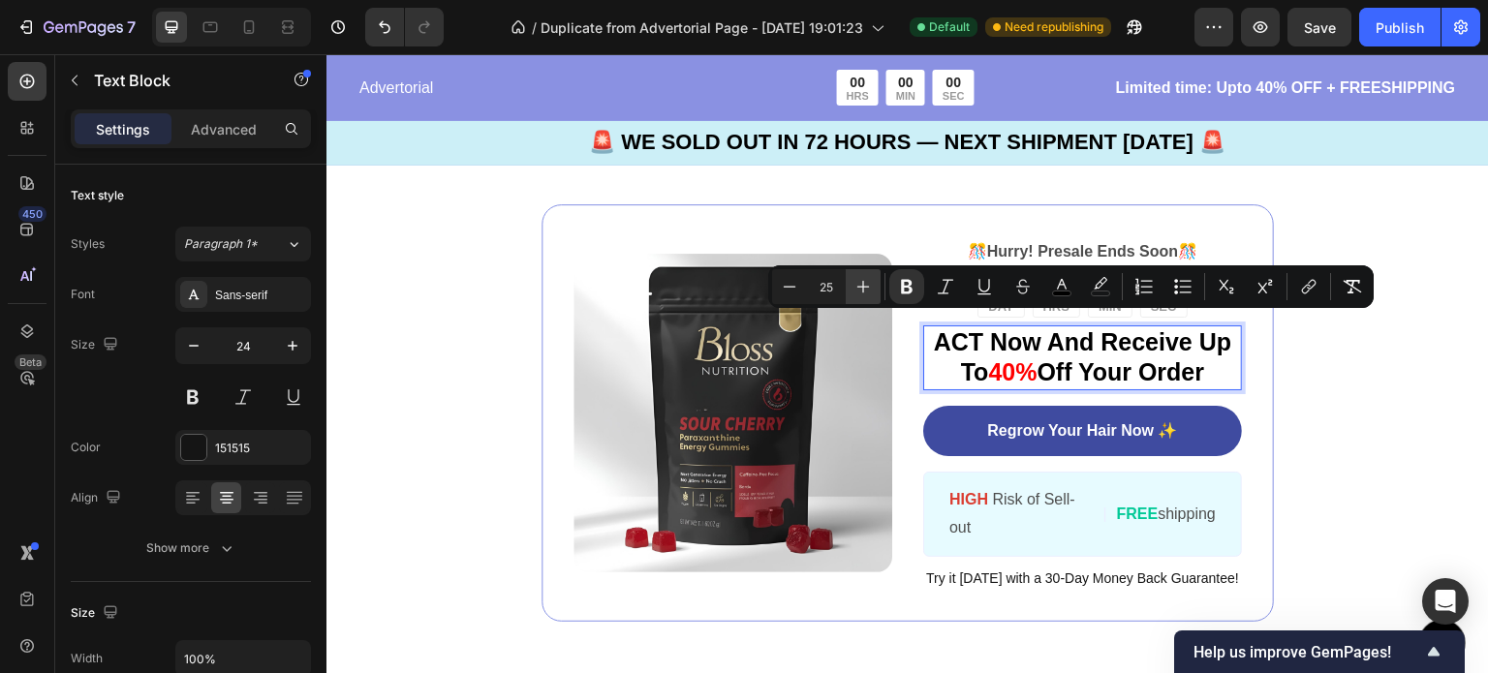
click at [865, 290] on icon "Editor contextual toolbar" at bounding box center [862, 286] width 19 height 19
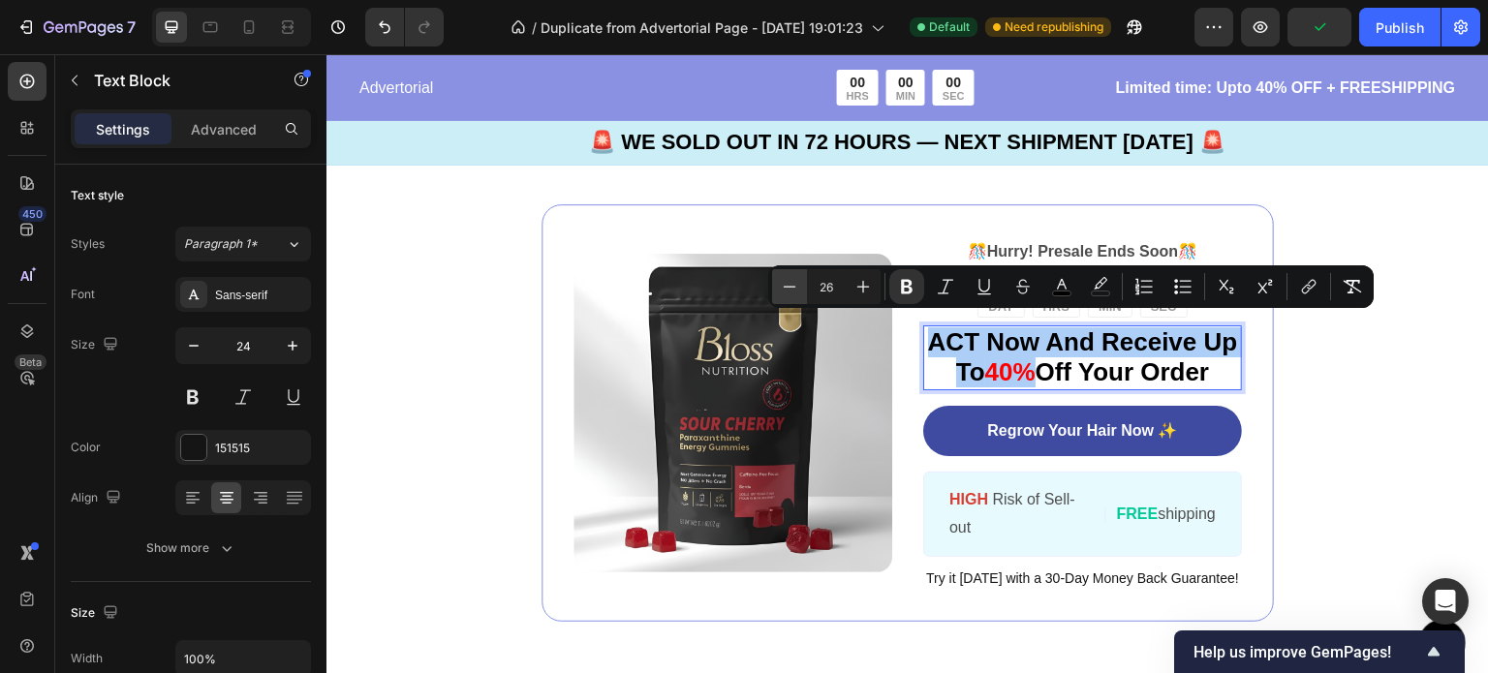
click at [789, 286] on icon "Editor contextual toolbar" at bounding box center [790, 286] width 13 height 1
type input "25"
click at [1351, 425] on div "Image 🎊 Hurry! Presale Ends Soon 🎊 Text Block 00 DAY 23 HRS 50 MIN 01 SEC Count…" at bounding box center [907, 413] width 1162 height 572
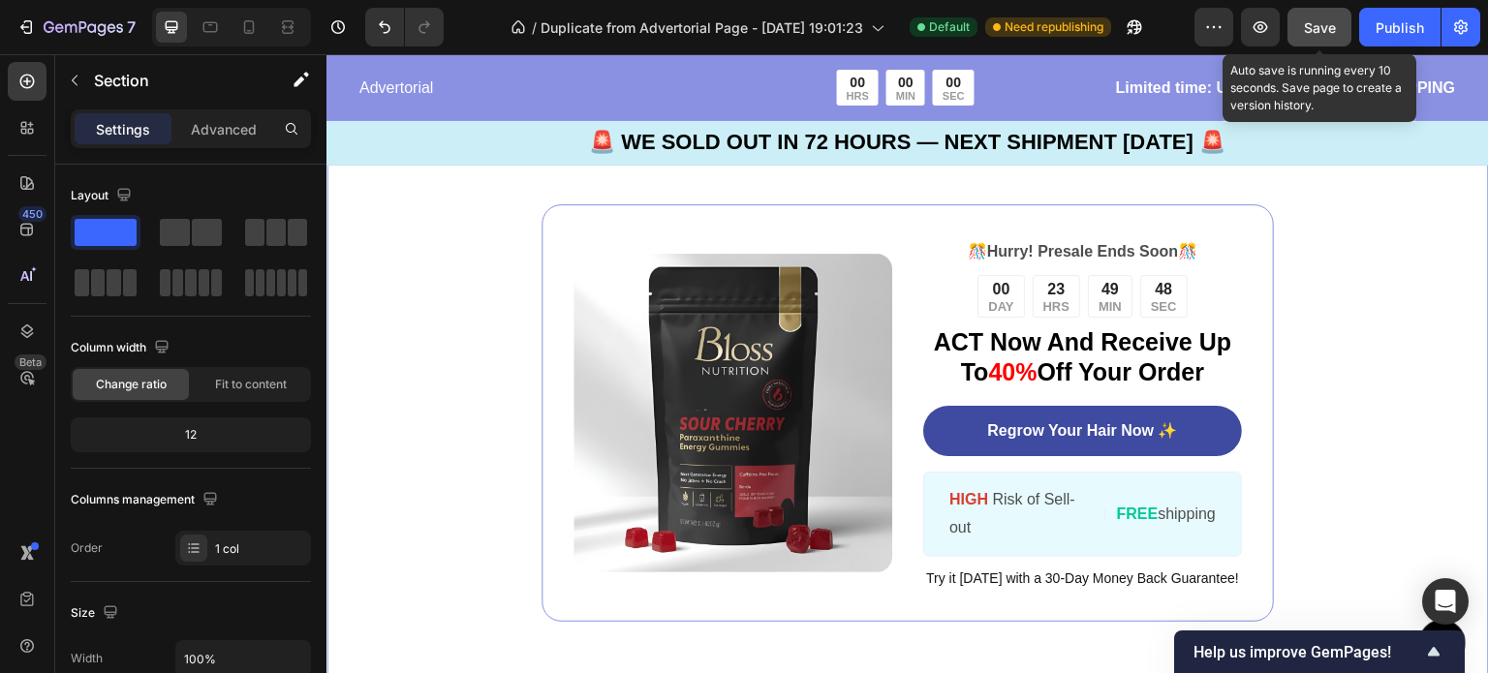
click at [1324, 39] on button "Save" at bounding box center [1319, 27] width 64 height 39
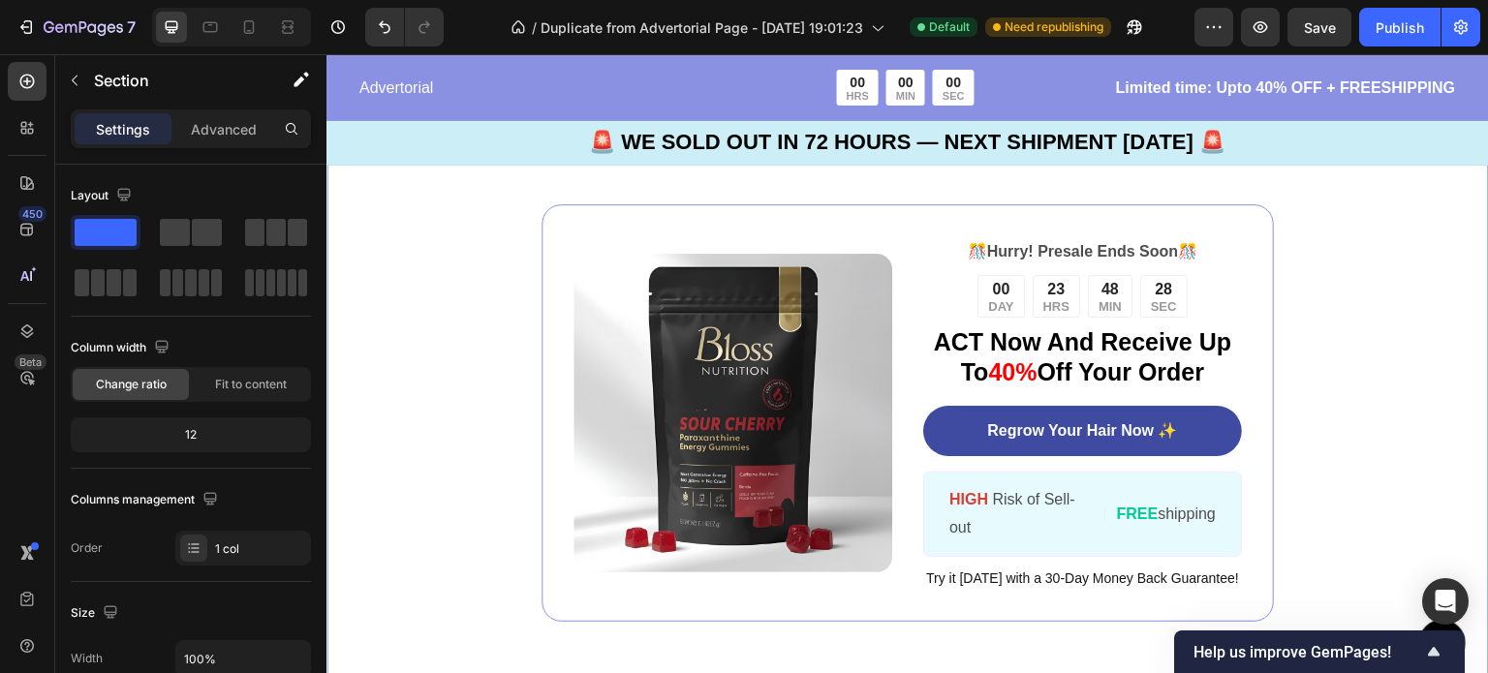
click at [1375, 316] on div "Image 🎊 Hurry! Presale Ends Soon 🎊 Text Block 00 DAY 23 HRS 48 MIN 28 SEC Count…" at bounding box center [907, 413] width 1162 height 572
click at [1218, 344] on p "ACT Now And Receive Up To 40% Off Your Order" at bounding box center [1082, 357] width 315 height 60
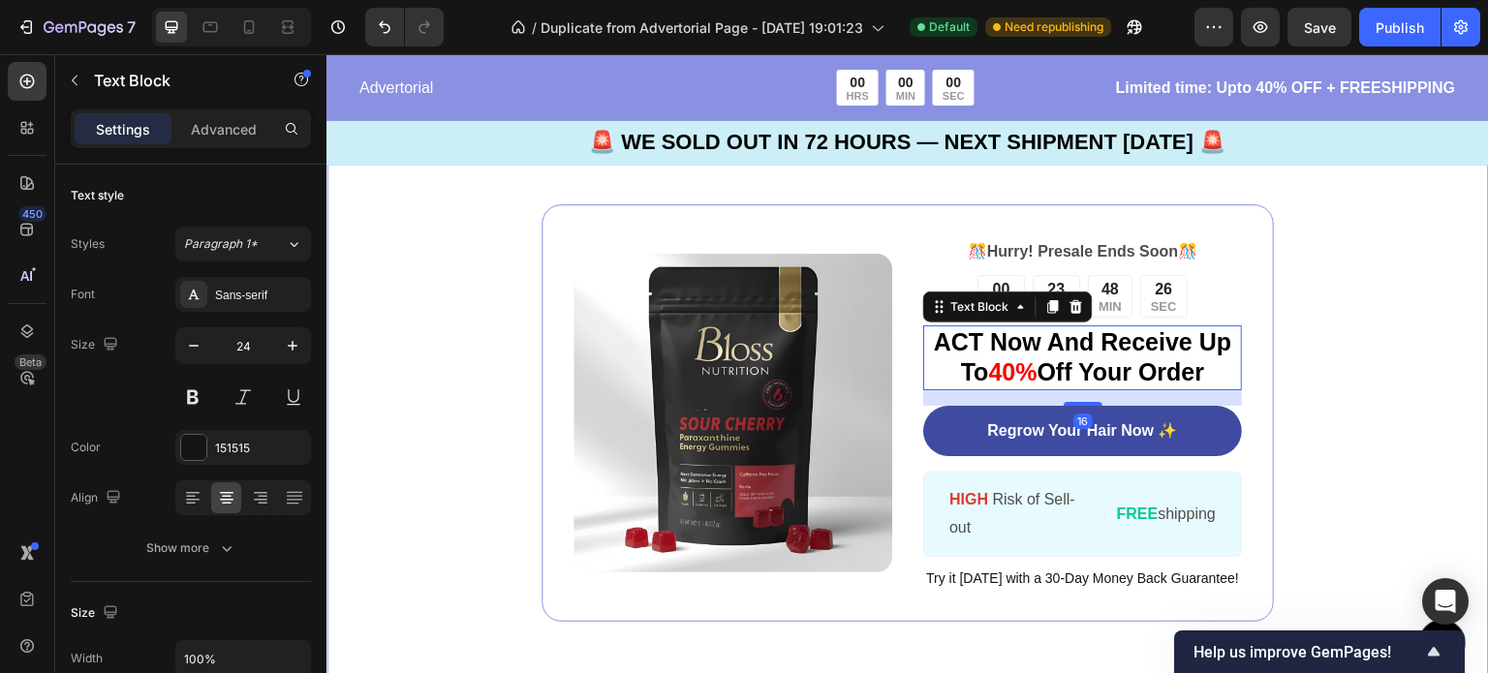
click at [1287, 357] on div "Image 🎊 Hurry! Presale Ends Soon 🎊 Text Block 00 DAY 23 HRS 48 MIN 26 SEC Count…" at bounding box center [907, 413] width 1162 height 572
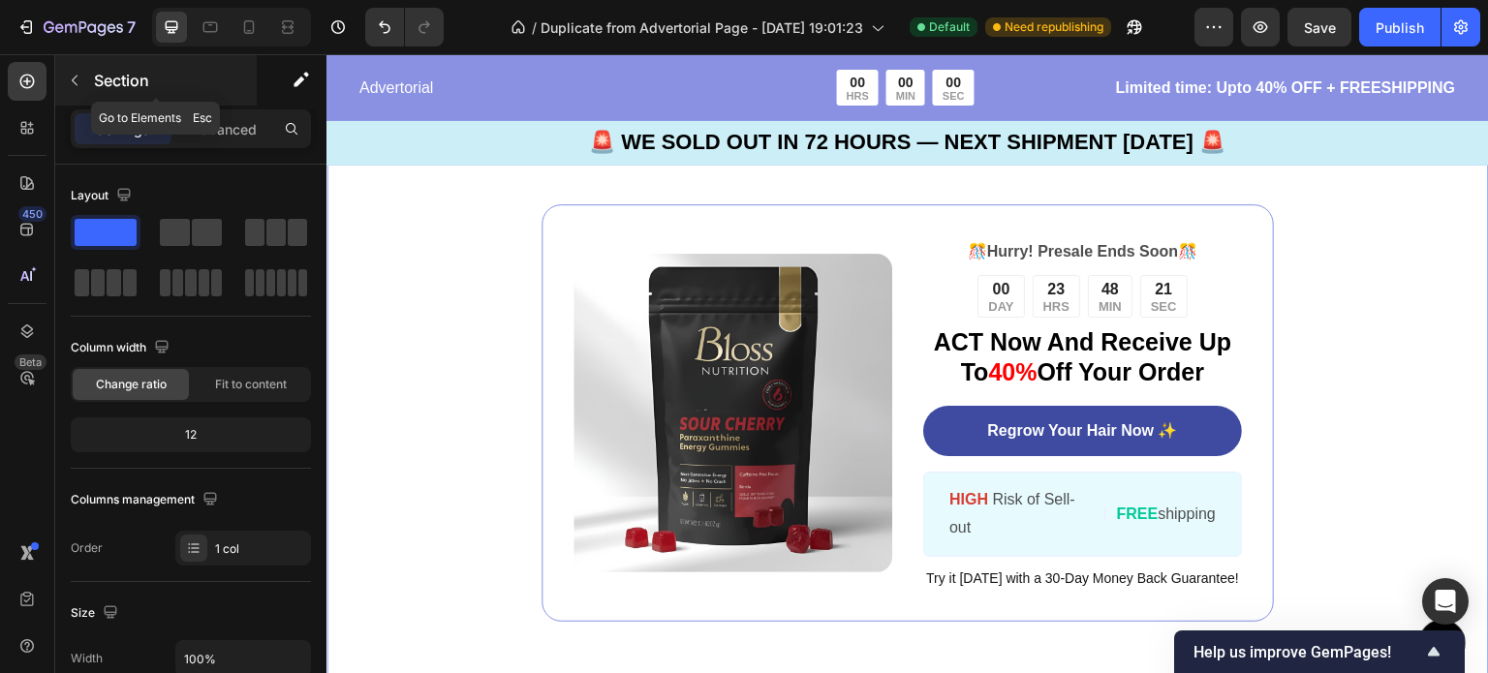
click at [83, 80] on button "button" at bounding box center [74, 80] width 31 height 31
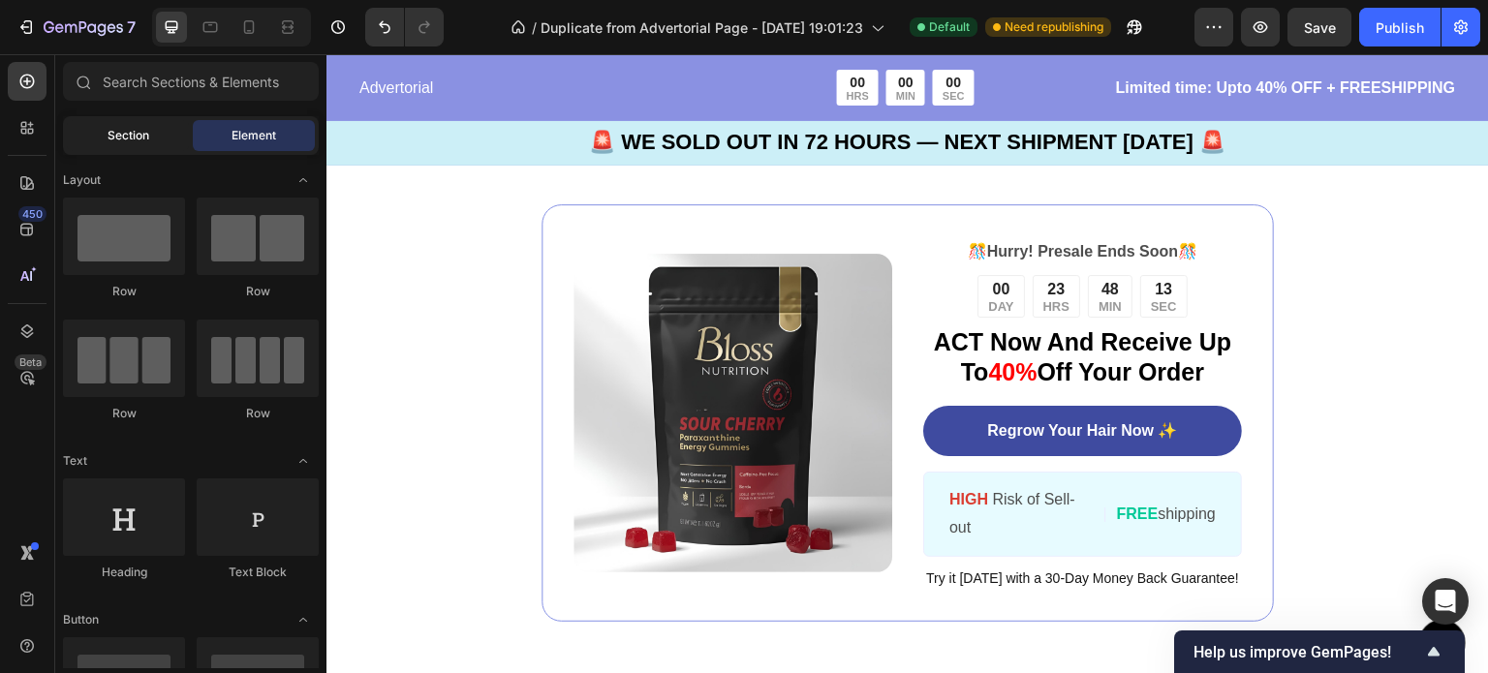
click at [132, 135] on span "Section" at bounding box center [129, 135] width 42 height 17
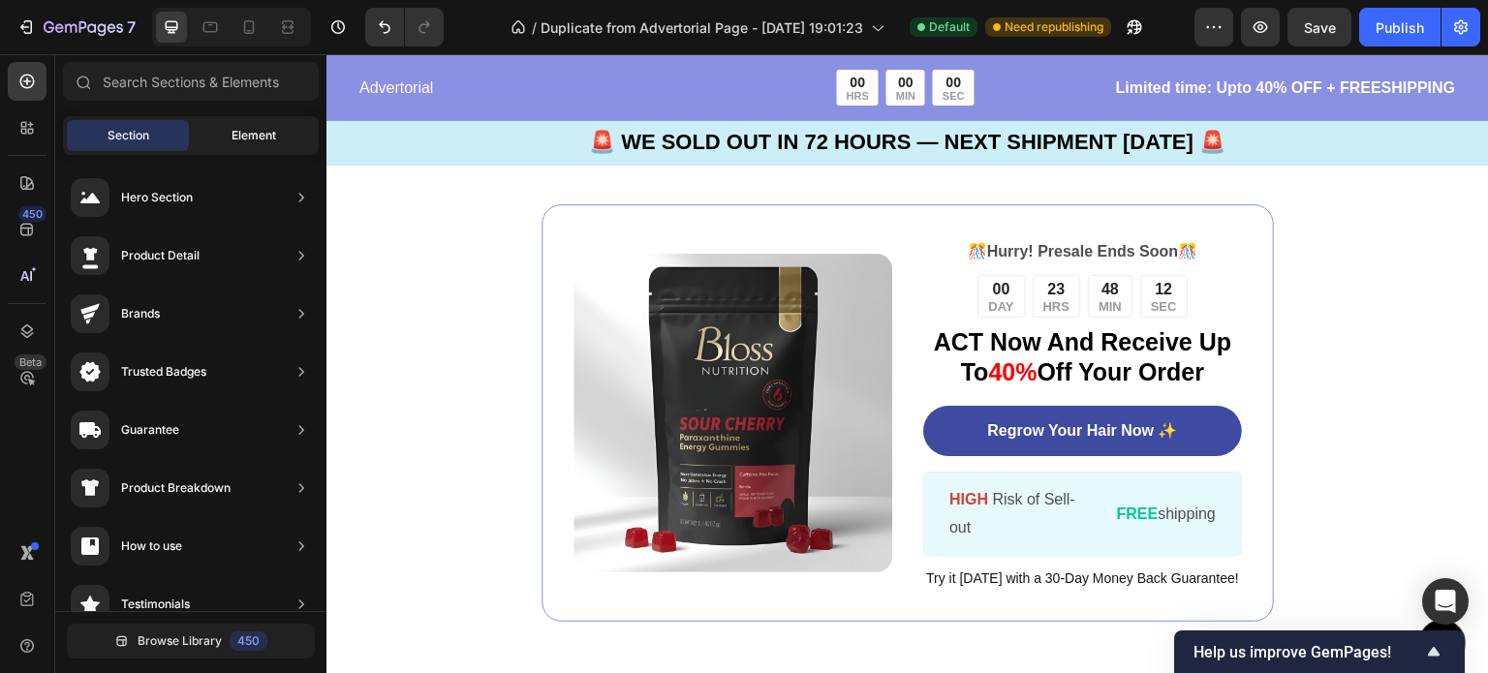
click at [237, 134] on span "Element" at bounding box center [253, 135] width 45 height 17
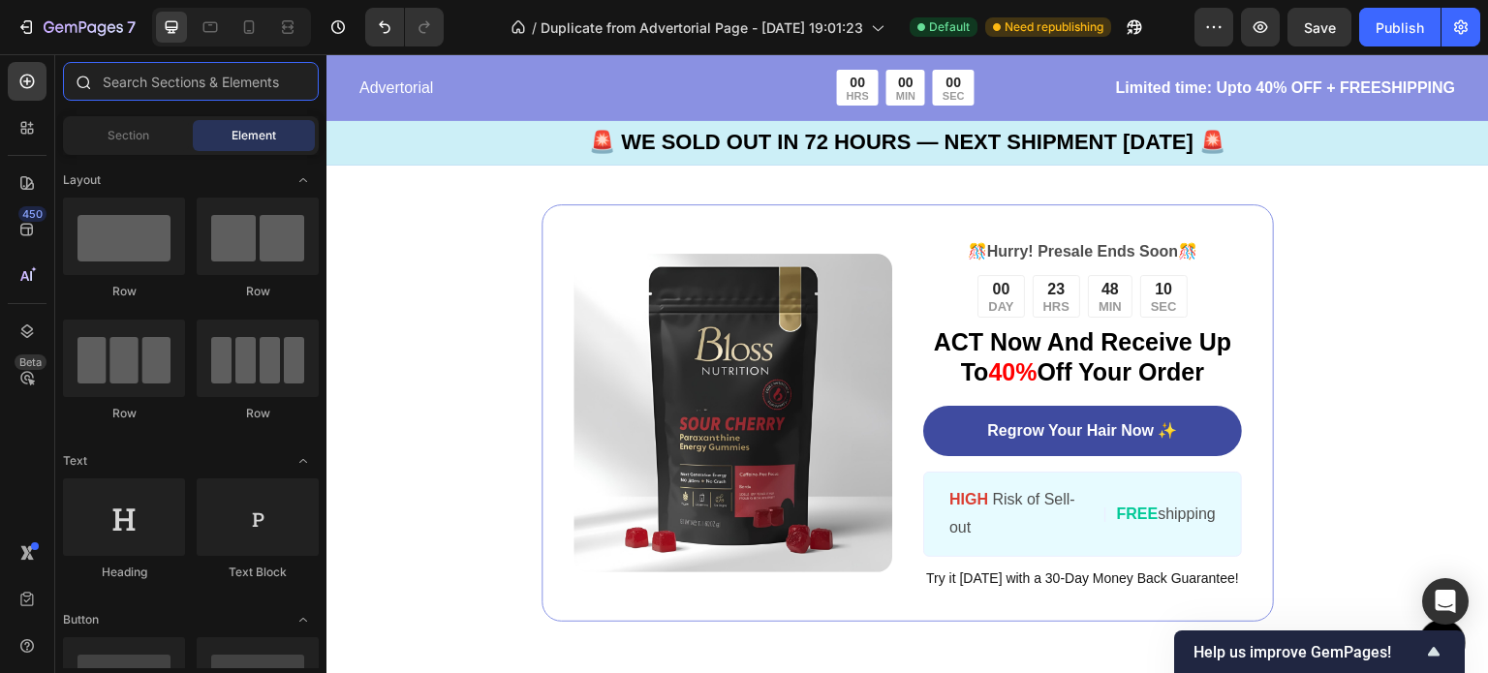
click at [192, 84] on input "text" at bounding box center [191, 81] width 256 height 39
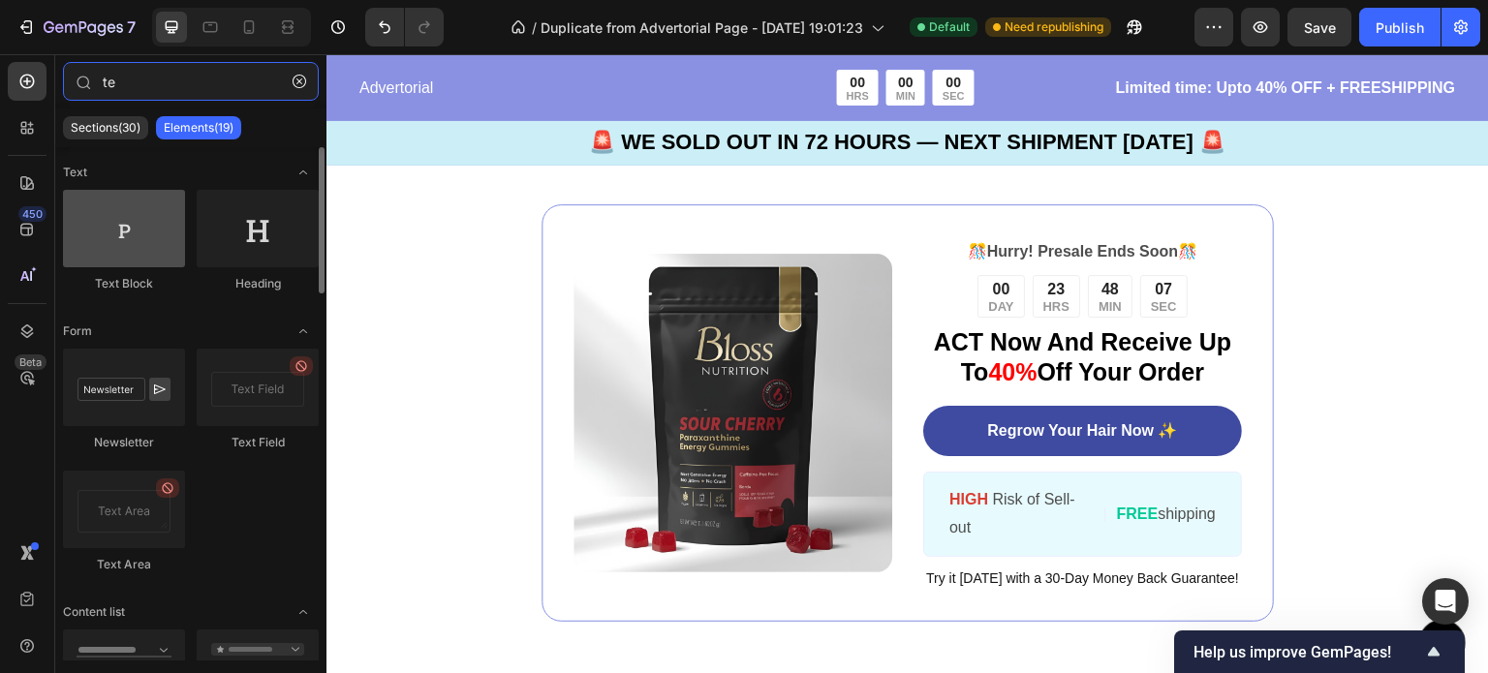
type input "te"
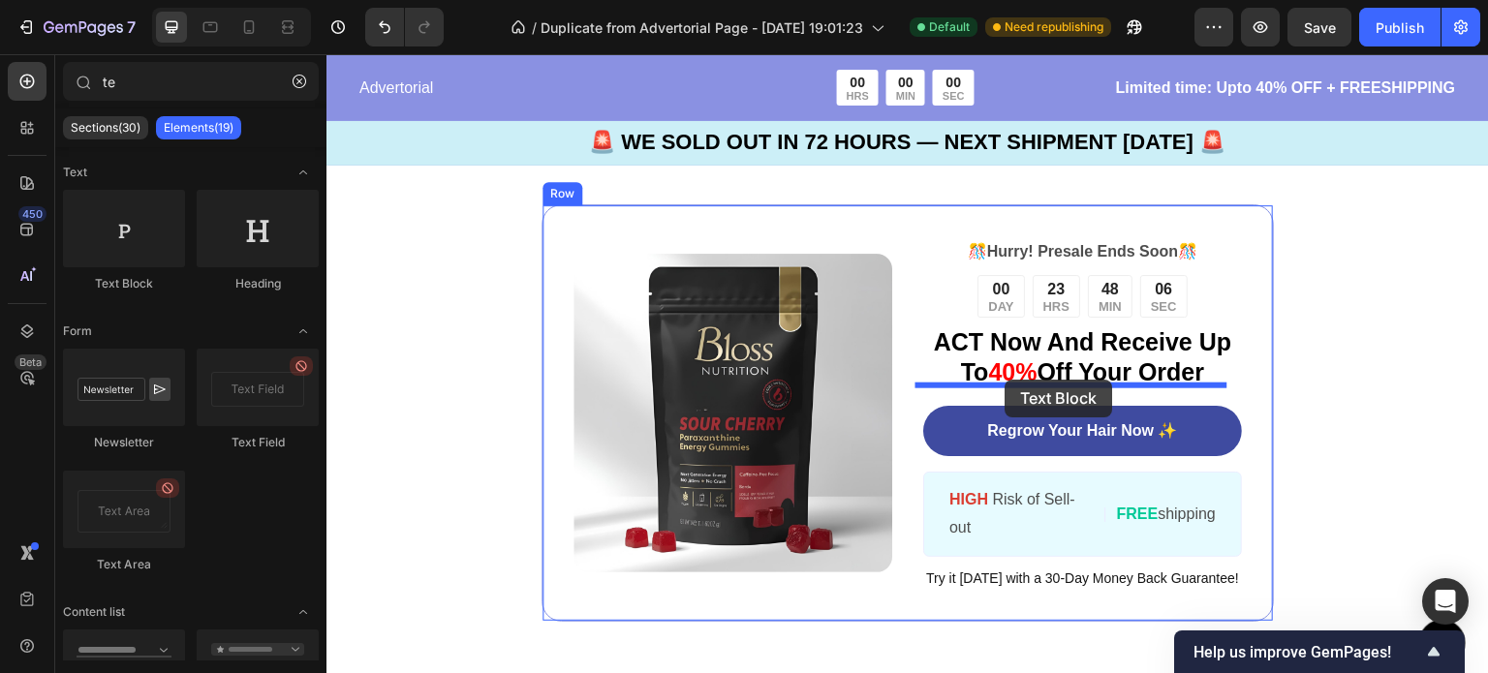
drag, startPoint x: 463, startPoint y: 277, endPoint x: 1005, endPoint y: 379, distance: 551.8
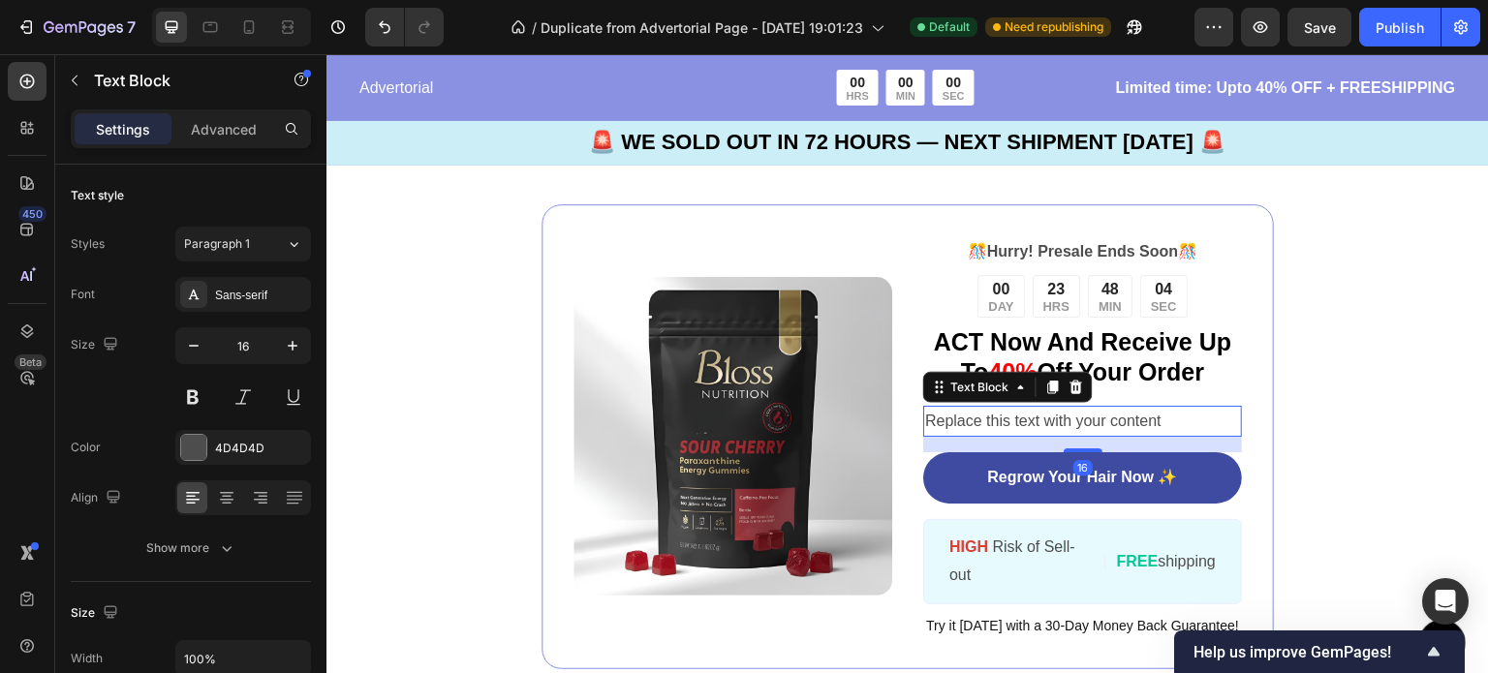
click at [988, 406] on div "Replace this text with your content" at bounding box center [1082, 422] width 319 height 32
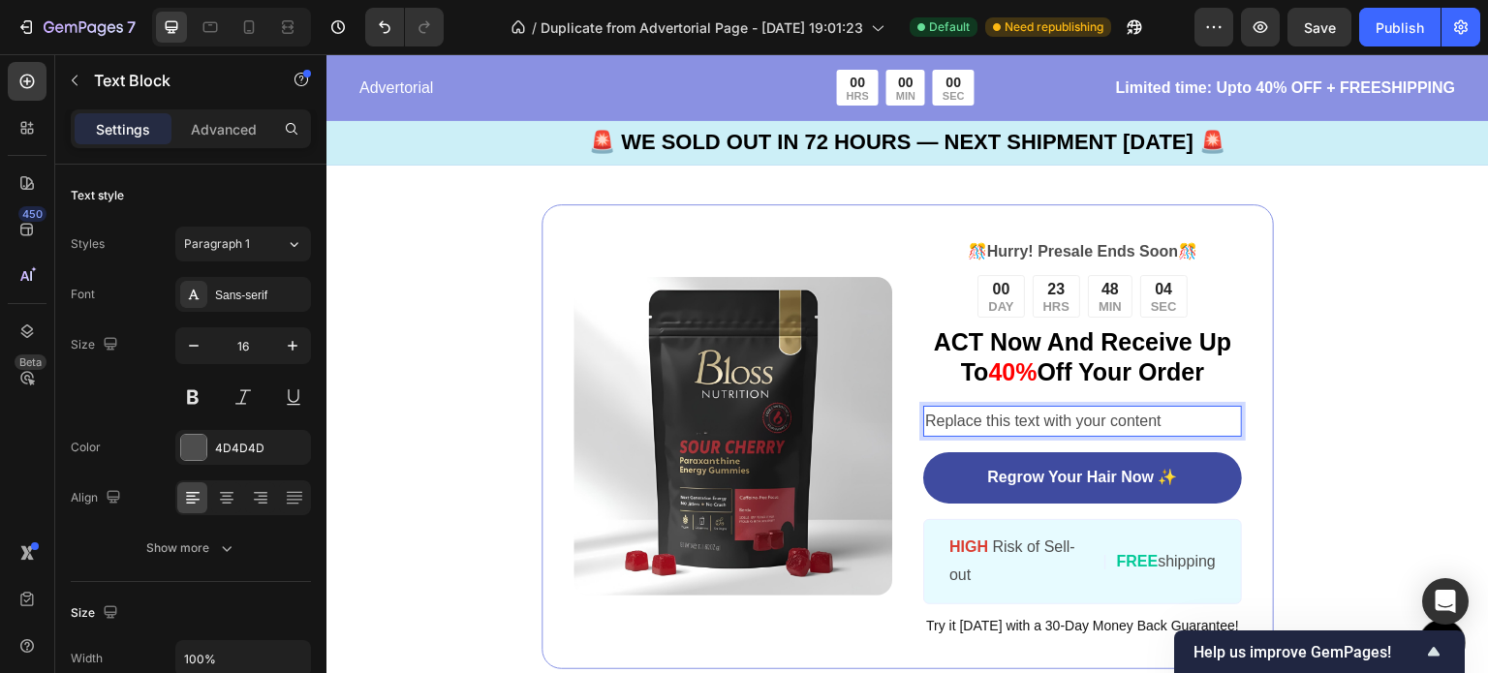
click at [988, 408] on p "Replace this text with your content" at bounding box center [1082, 422] width 315 height 28
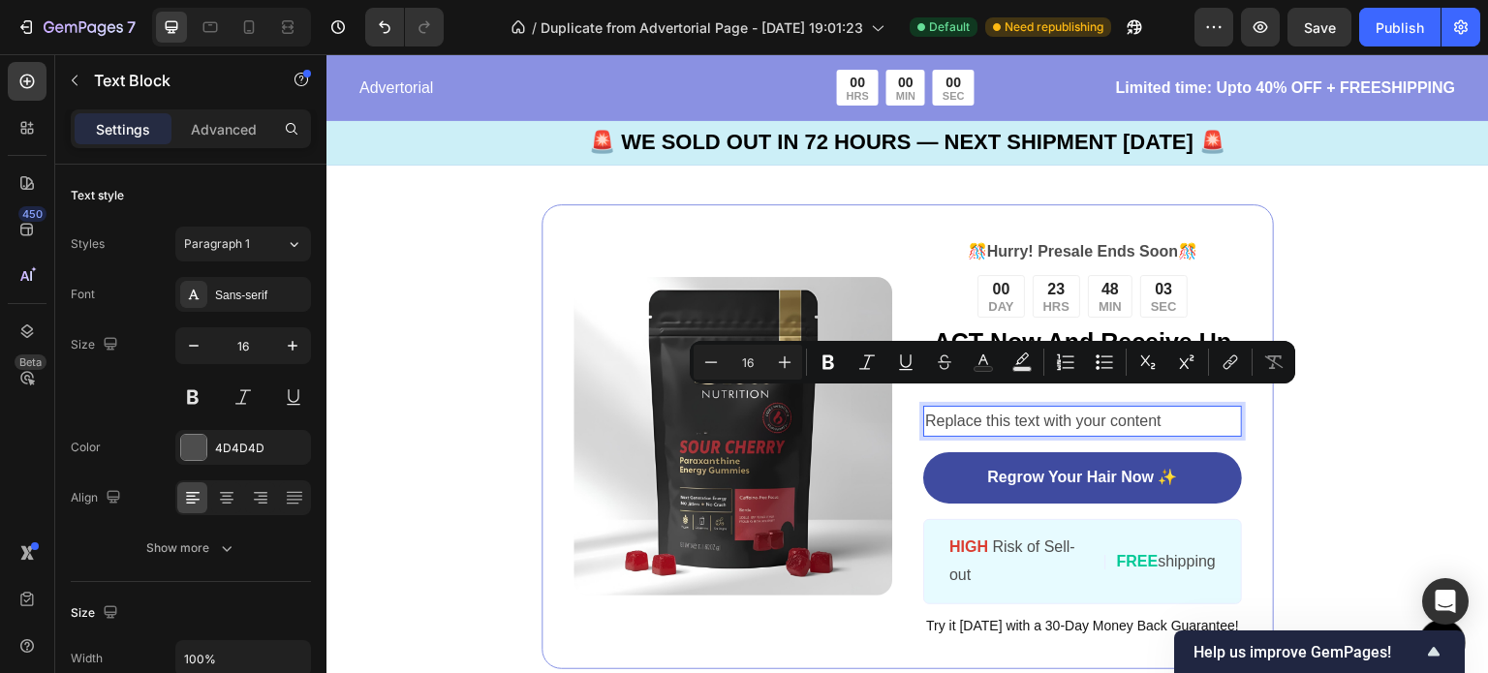
click at [1184, 408] on p "Replace this text with your content" at bounding box center [1082, 422] width 315 height 28
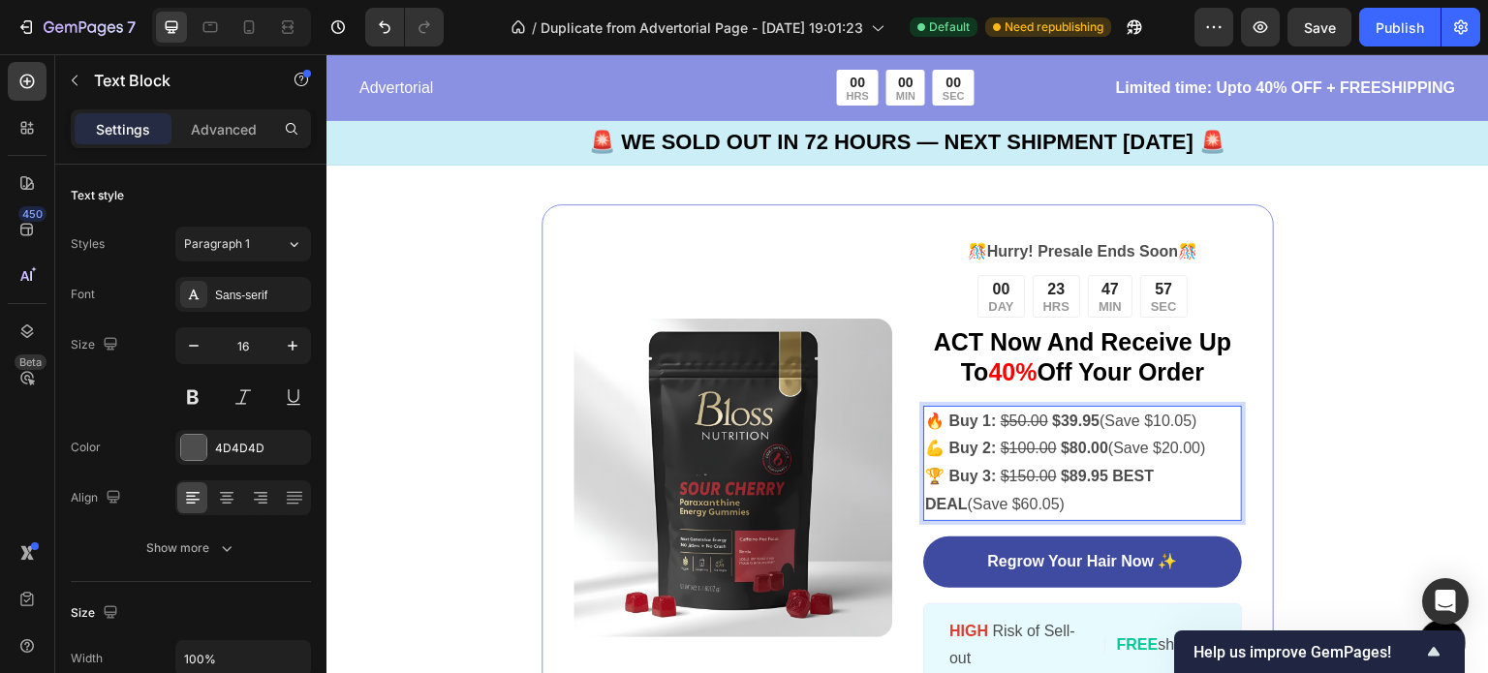
click at [1184, 408] on p "🔥 Buy 1: $50.00 $39.95 (Save $10.05)" at bounding box center [1082, 422] width 315 height 28
click at [1375, 354] on div "Image 🎊 Hurry! Presale Ends Soon 🎊 Text Block 00 DAY 23 HRS 47 MIN 56 SEC Count…" at bounding box center [907, 478] width 1162 height 703
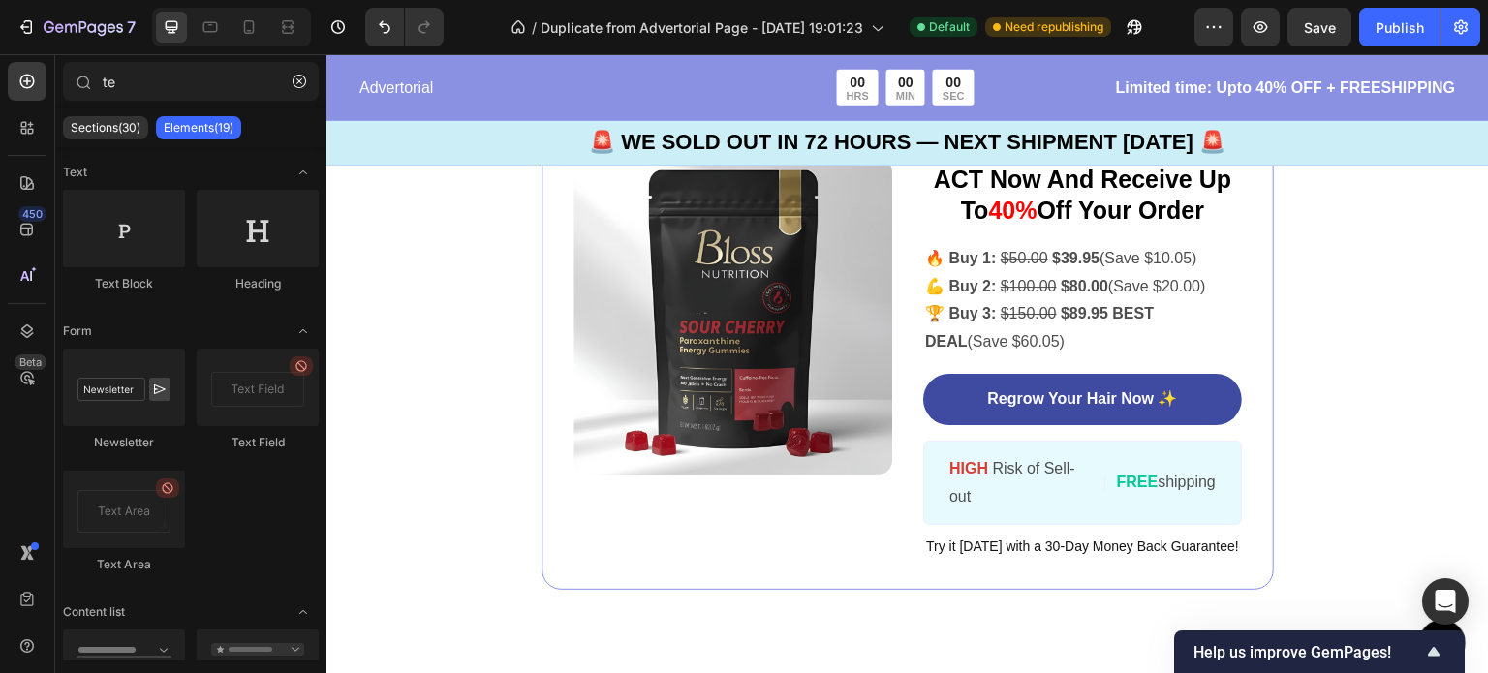
scroll to position [4850, 0]
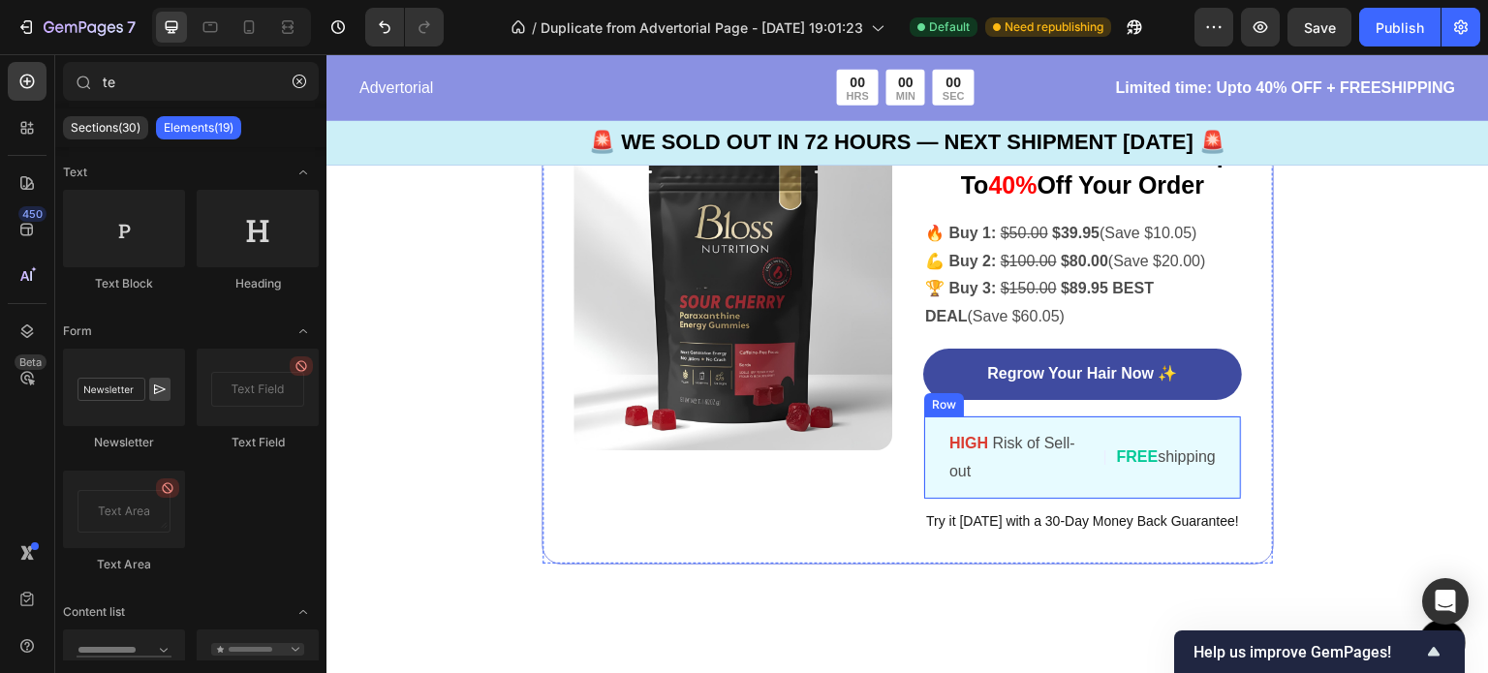
click at [925, 422] on div "HIGH Risk of Sell-out Text Block | Text Block FREE shipping Text Block Row" at bounding box center [1082, 458] width 319 height 85
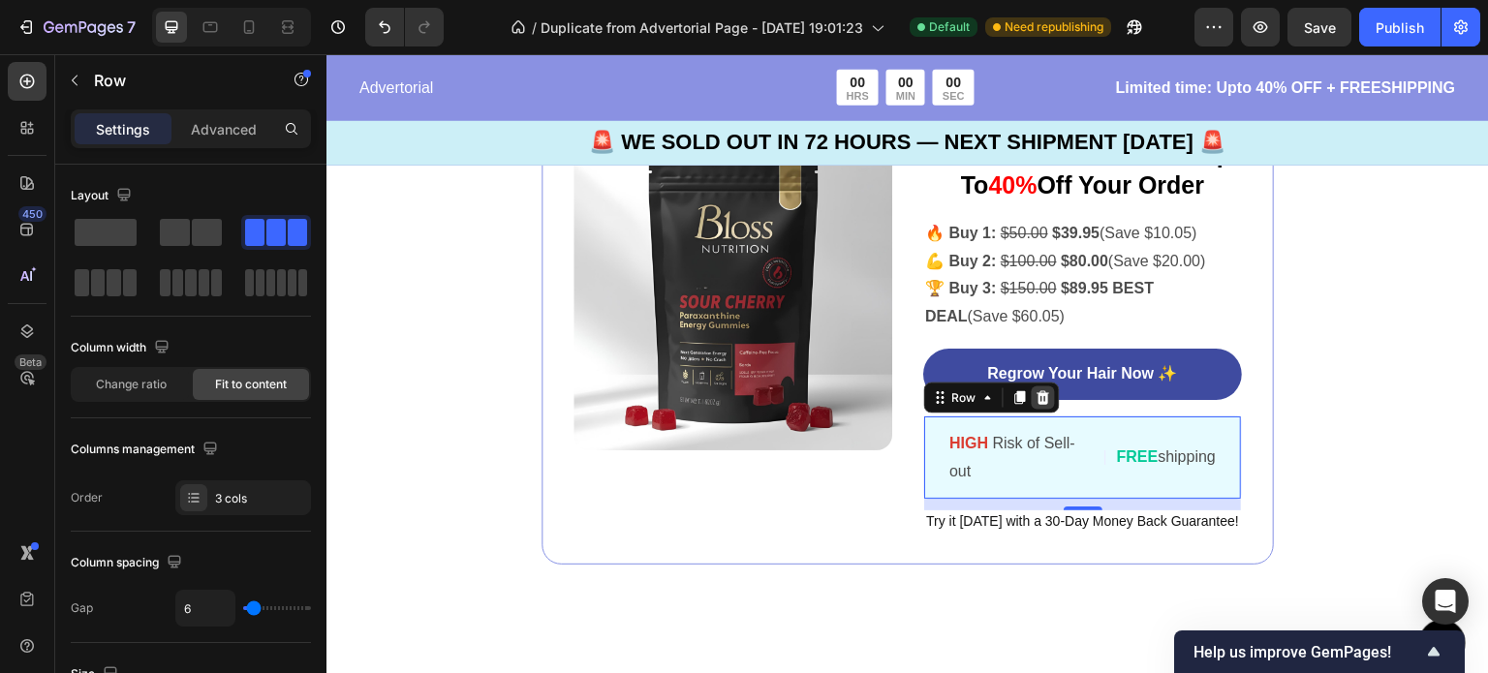
click at [1041, 392] on icon at bounding box center [1042, 397] width 15 height 15
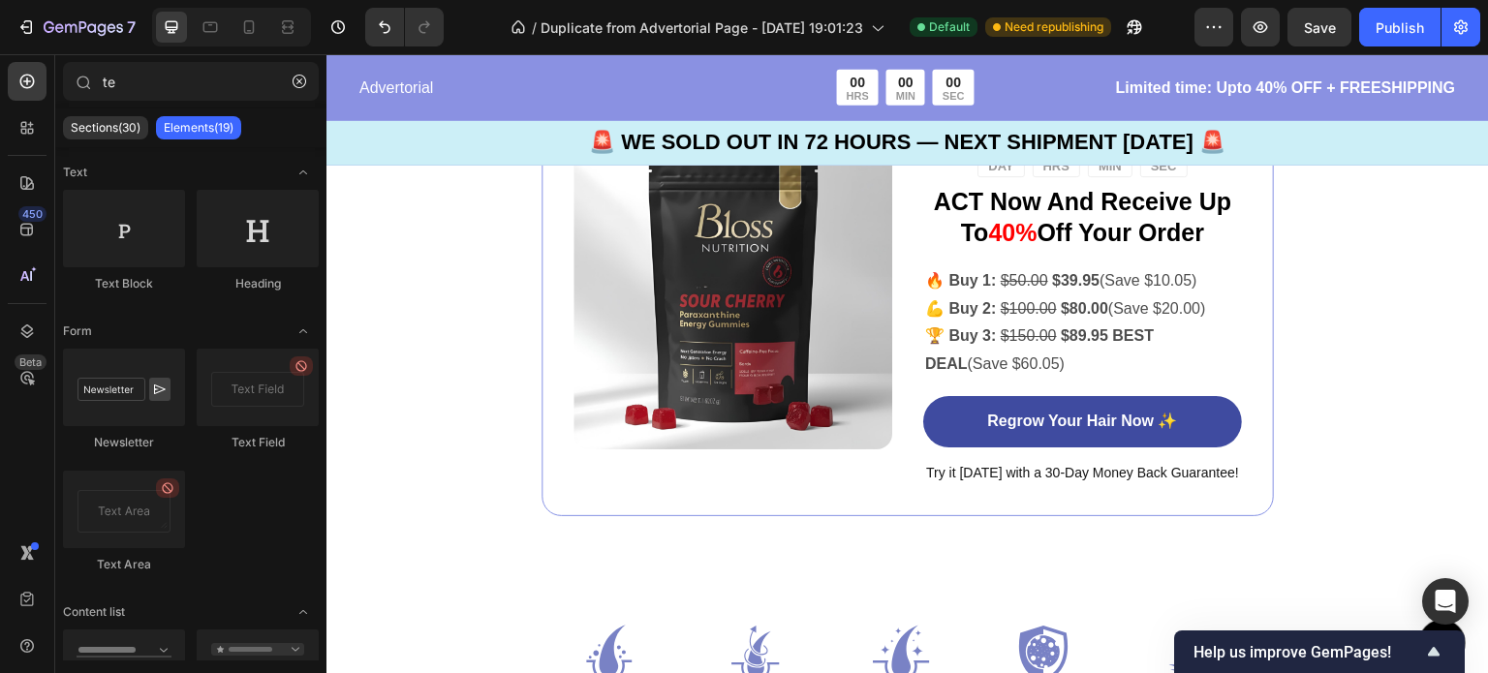
drag, startPoint x: 1487, startPoint y: 383, endPoint x: 1053, endPoint y: 547, distance: 464.1
click at [1053, 547] on div "Image 🎊 Hurry! Presale Ends Soon 🎊 Text Block 00 DAY 23 HRS 47 MIN 42 SEC Count…" at bounding box center [907, 289] width 1162 height 607
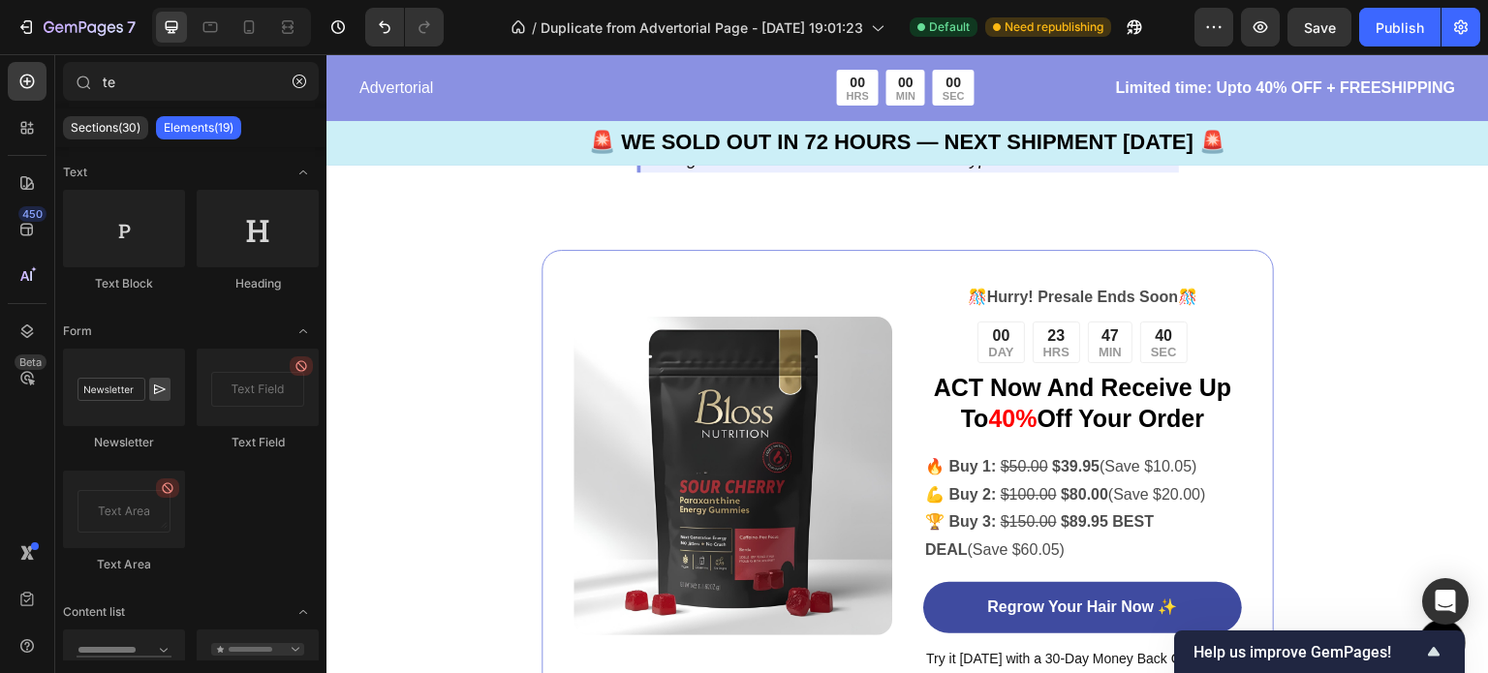
scroll to position [4693, 0]
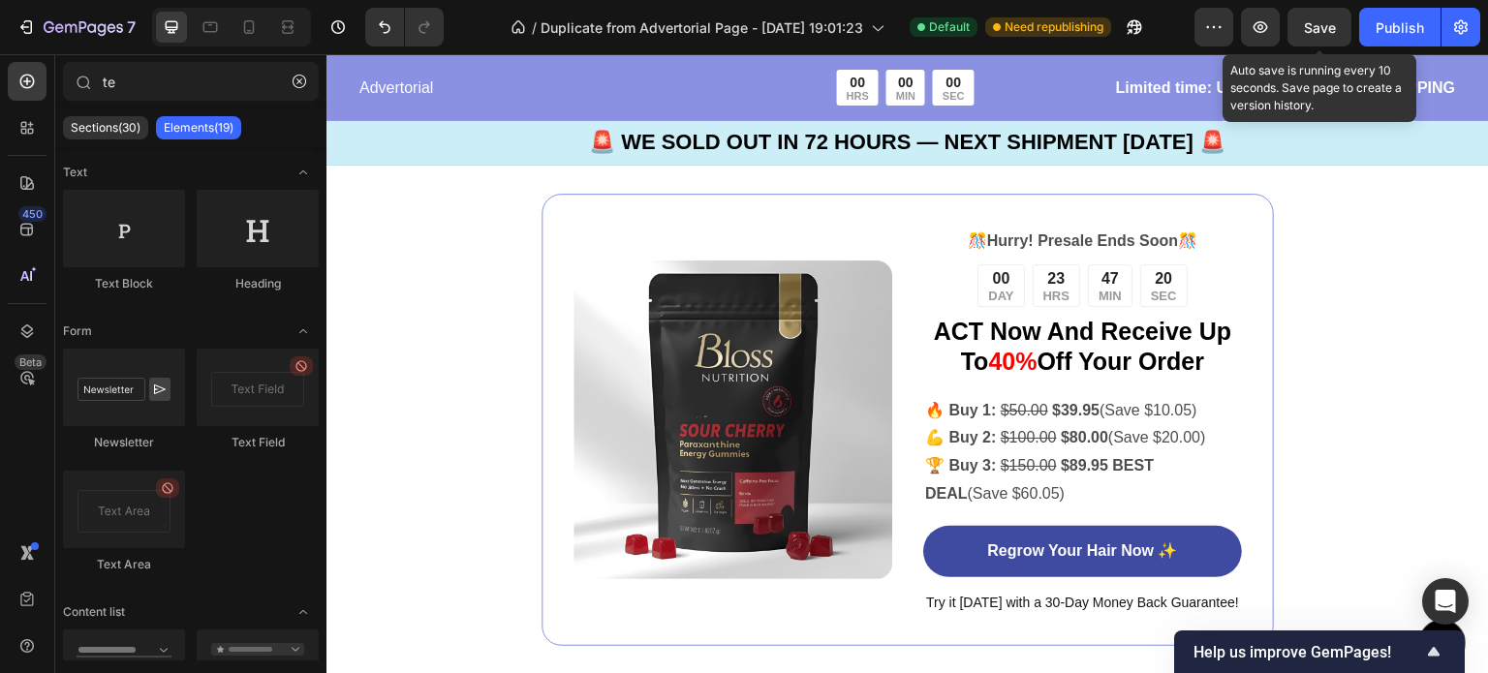
click at [1315, 28] on span "Save" at bounding box center [1320, 27] width 32 height 16
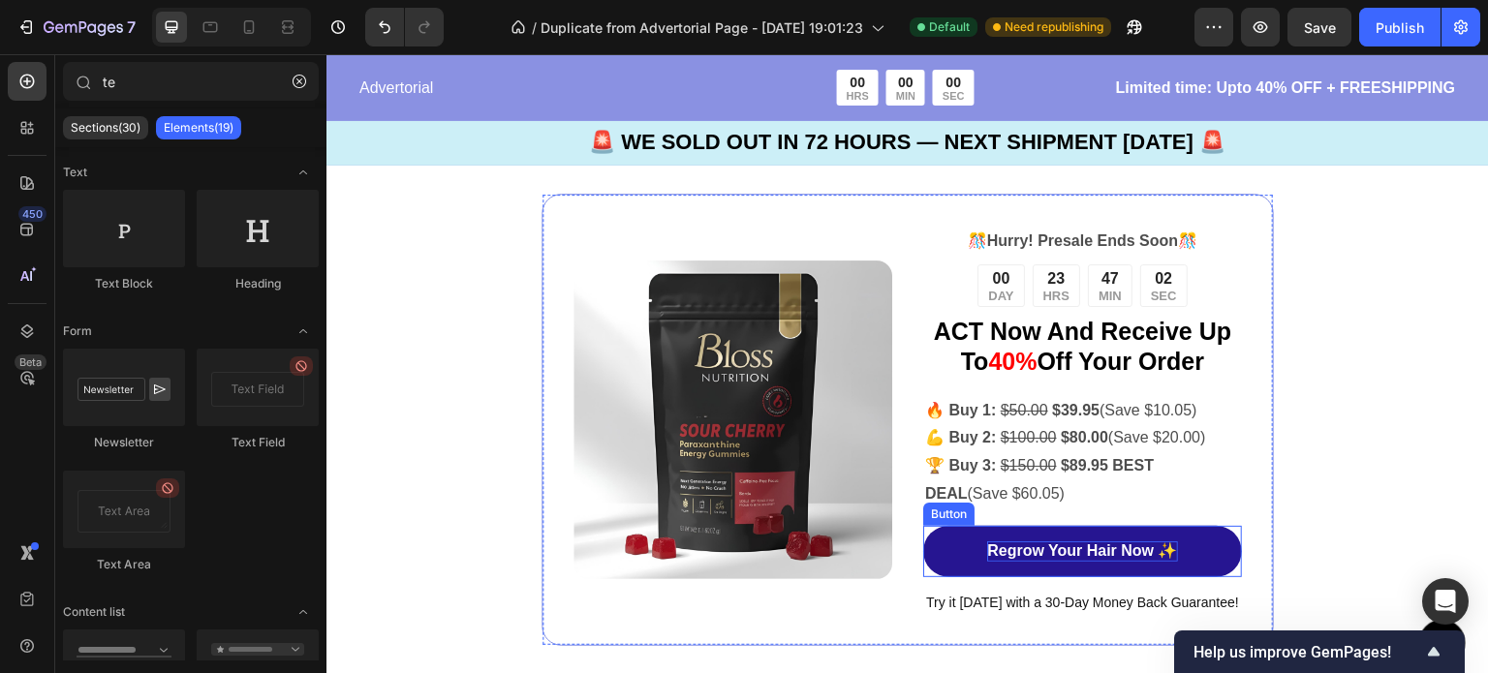
click at [1143, 541] on p "Regrow Your Hair Now ✨" at bounding box center [1082, 551] width 190 height 20
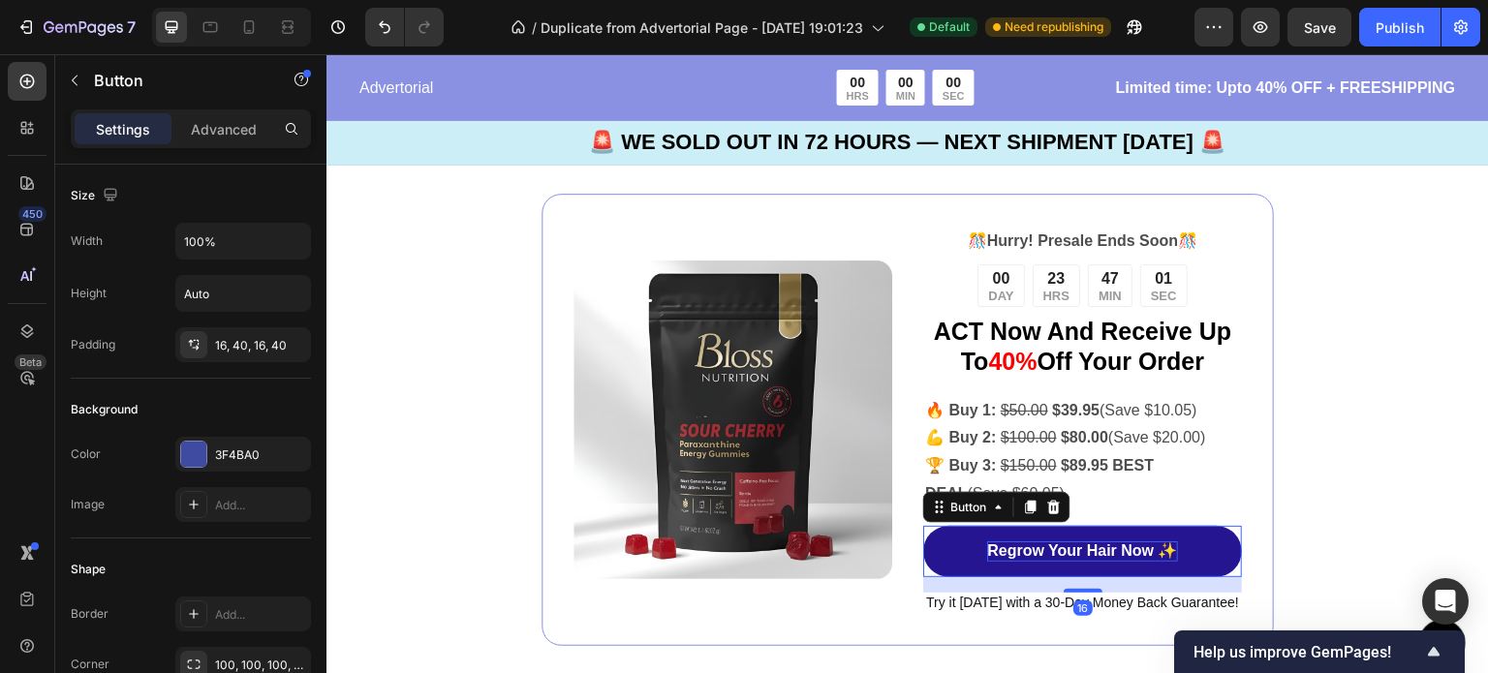
click at [1143, 541] on p "Regrow Your Hair Now ✨" at bounding box center [1082, 551] width 190 height 20
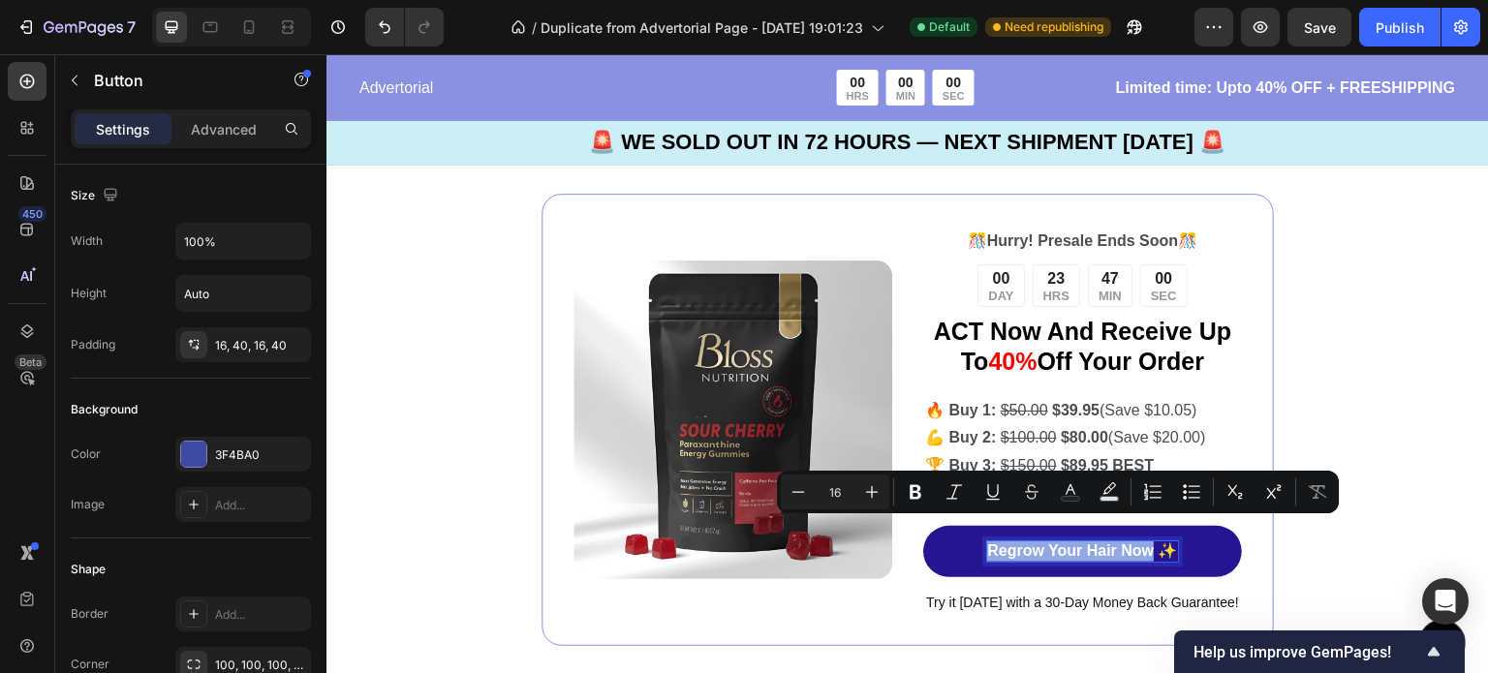
drag, startPoint x: 1143, startPoint y: 535, endPoint x: 975, endPoint y: 527, distance: 167.7
click at [987, 541] on p "Regrow Your Hair Now ✨" at bounding box center [1082, 551] width 190 height 20
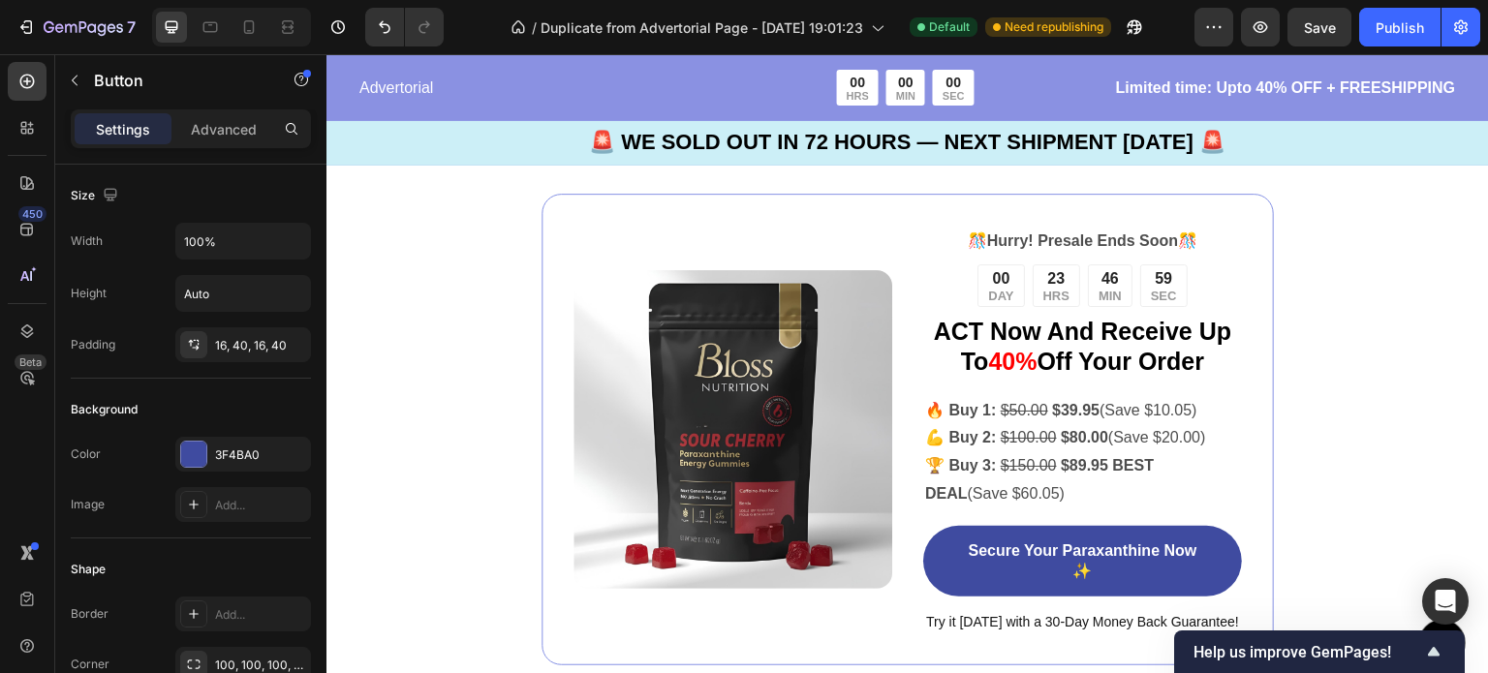
click at [972, 526] on link "Secure Your Paraxanthine Now ✨" at bounding box center [1082, 562] width 319 height 72
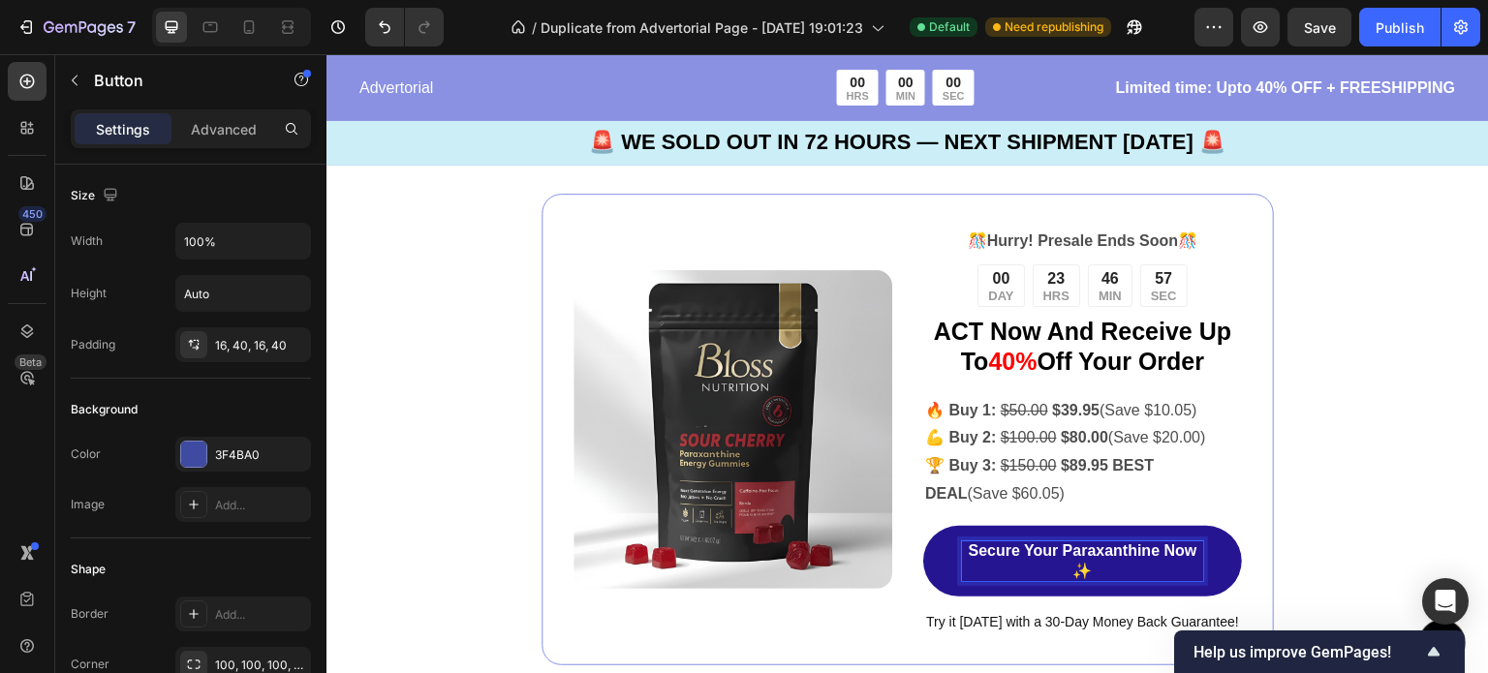
click at [1020, 541] on p "Secure Your Paraxanthine Now ✨" at bounding box center [1082, 561] width 241 height 41
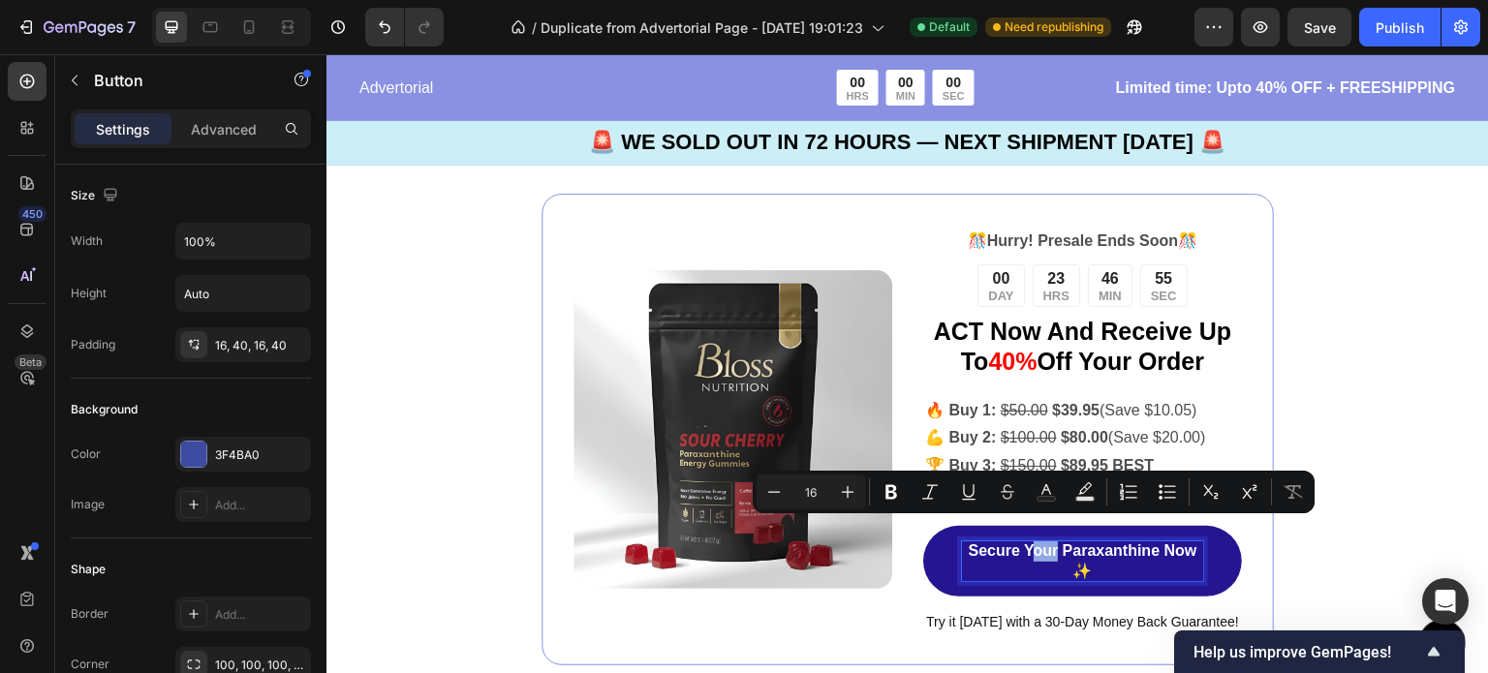
drag, startPoint x: 1046, startPoint y: 528, endPoint x: 1019, endPoint y: 531, distance: 27.3
click at [1019, 541] on p "Secure Your Paraxanthine Now ✨" at bounding box center [1082, 561] width 241 height 41
click at [1013, 541] on p "Secure Your Paraxanthine Now ✨" at bounding box center [1082, 561] width 241 height 41
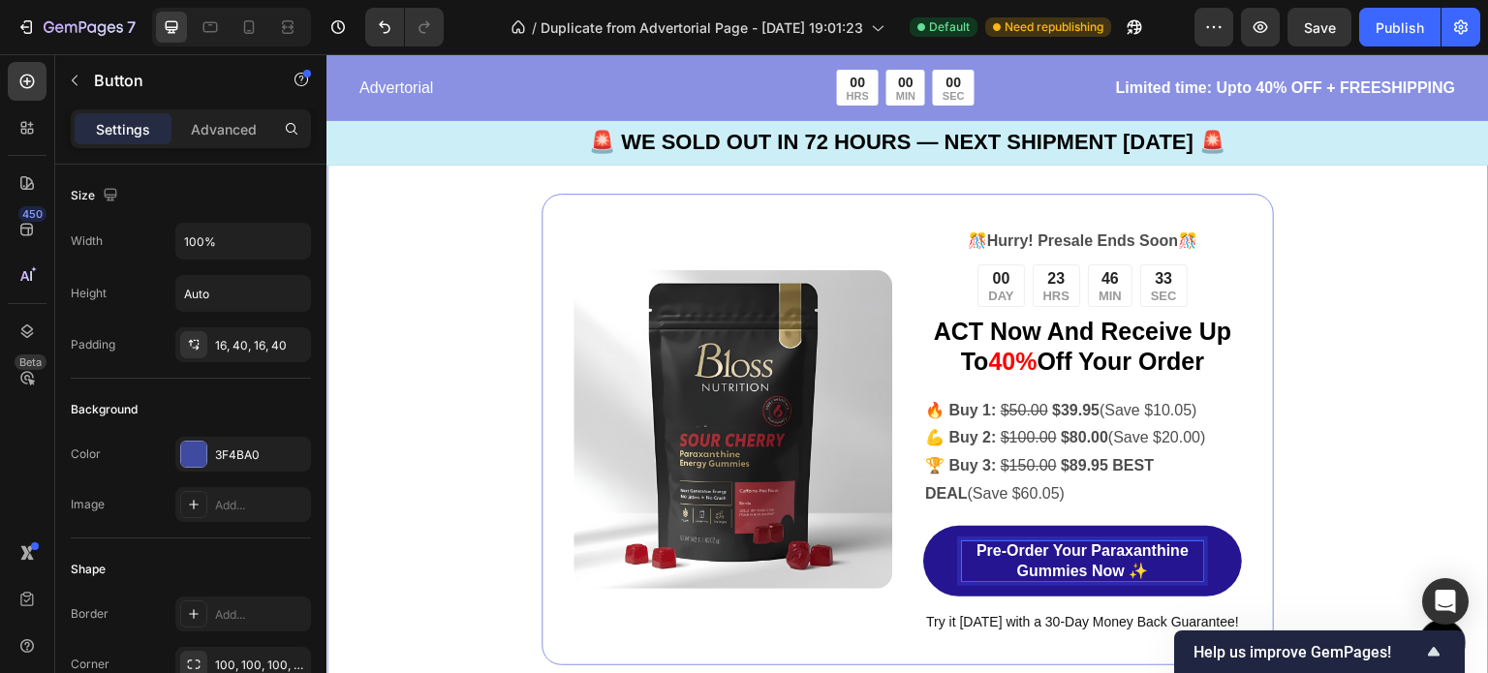
click at [1340, 445] on div "Image 🎊 Hurry! Presale Ends Soon 🎊 Text Block 00 DAY 23 HRS 46 MIN 33 SEC Count…" at bounding box center [907, 430] width 1162 height 628
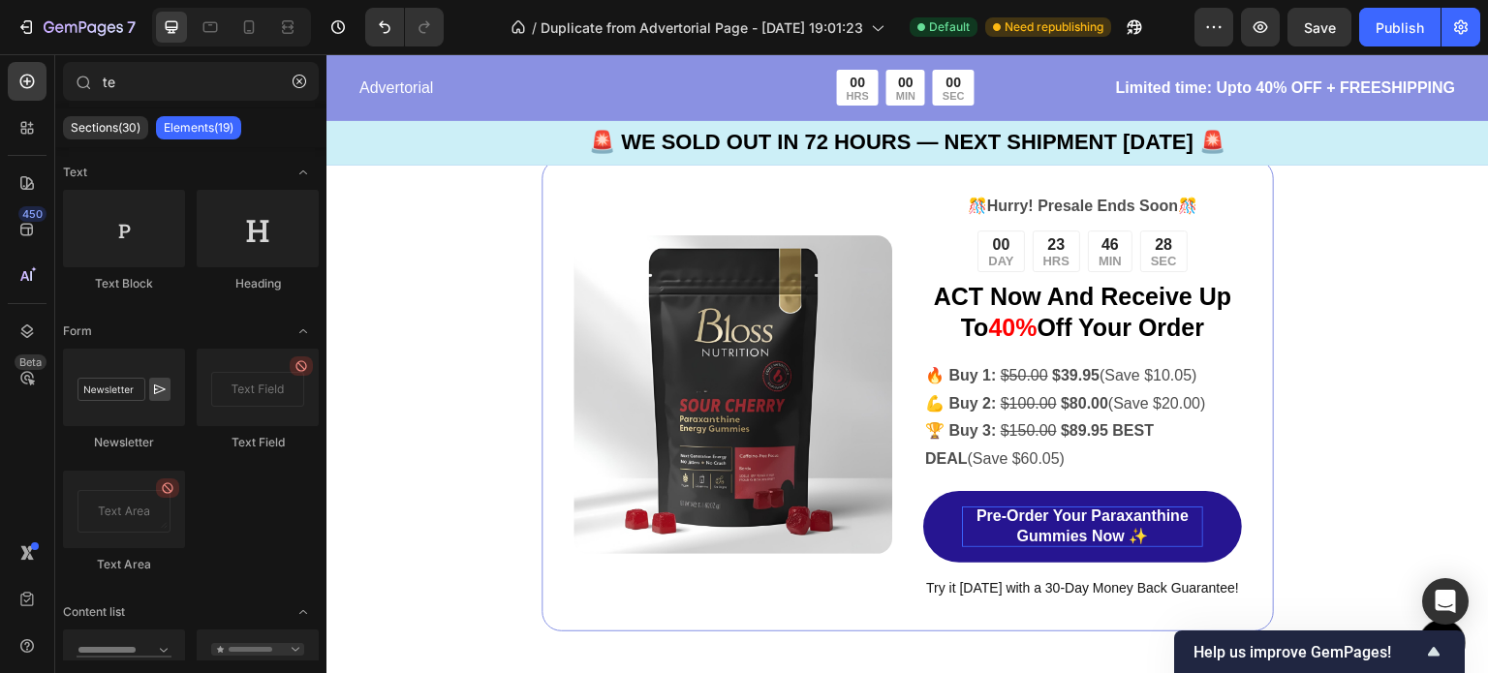
scroll to position [4721, 0]
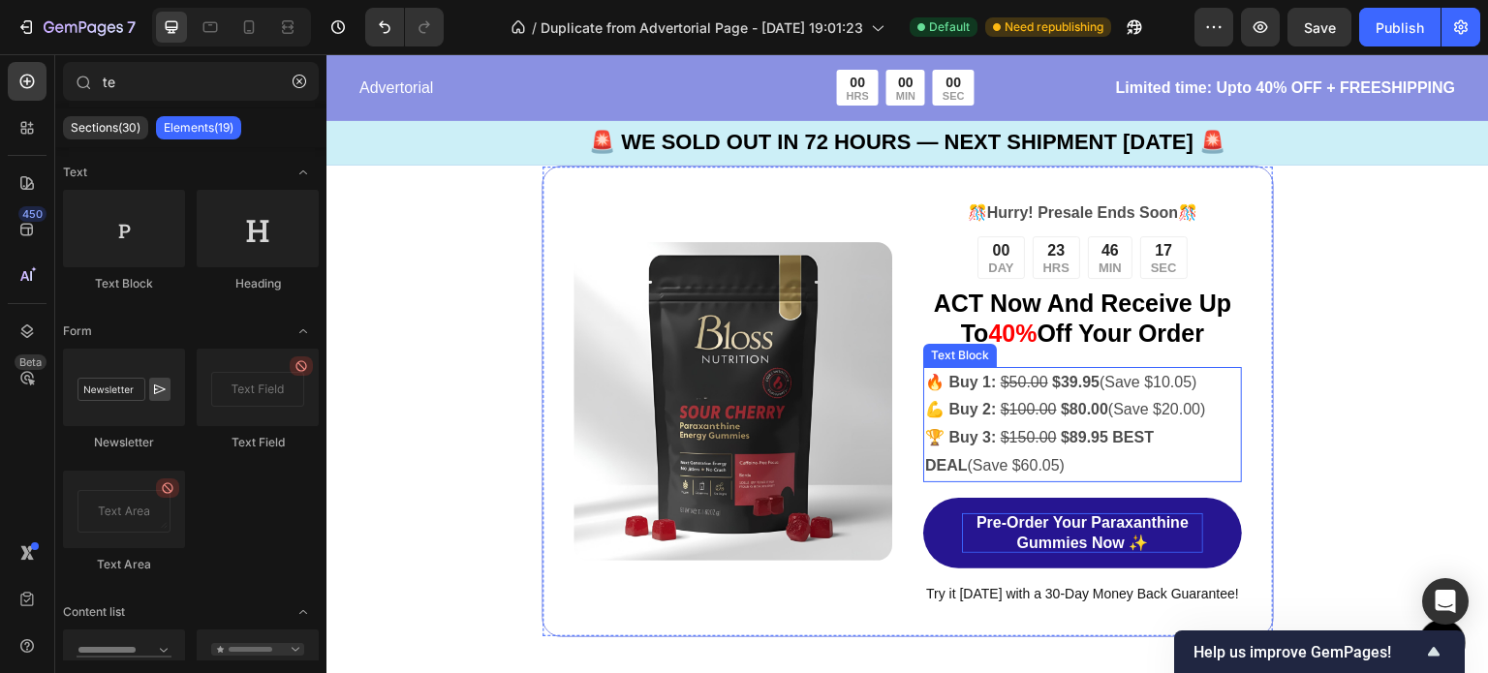
click at [1207, 397] on p "💪 Buy 2: $100.00 $80.00 (Save $20.00)" at bounding box center [1082, 410] width 315 height 28
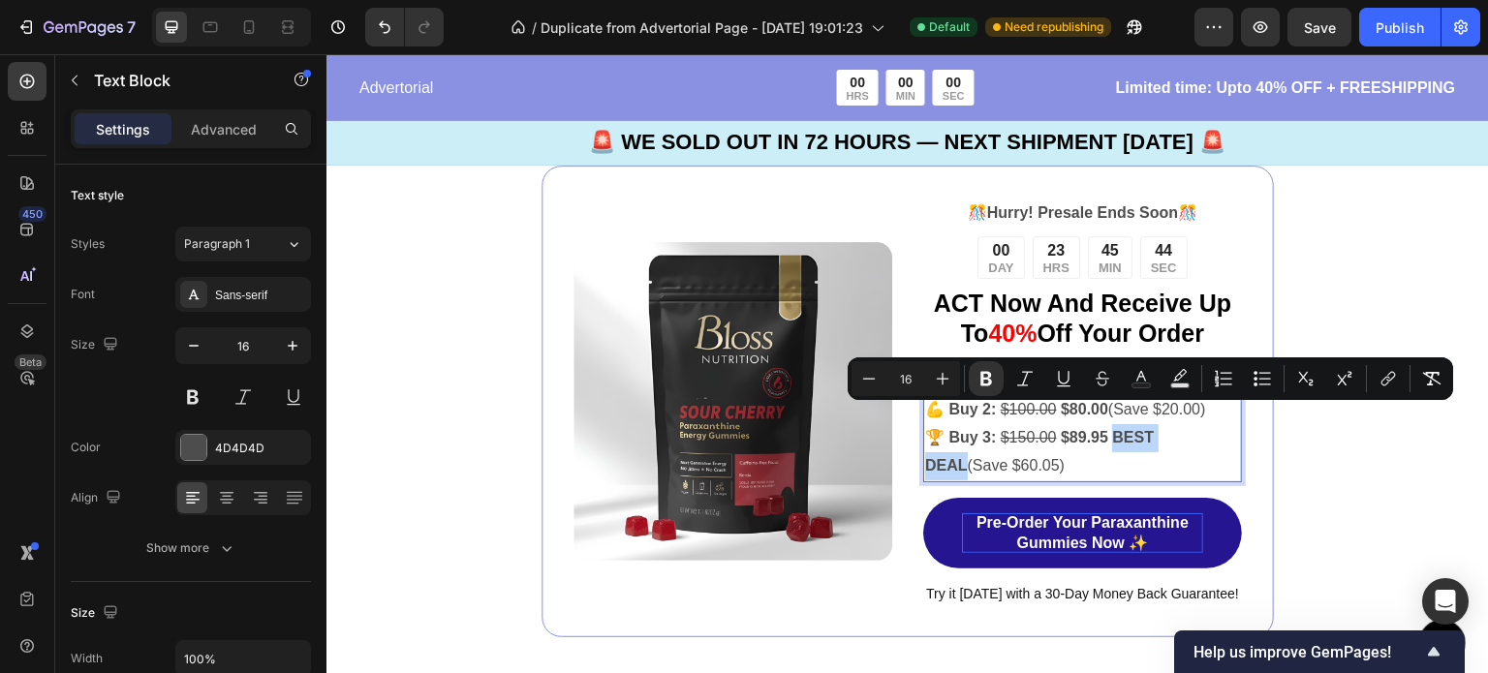
drag, startPoint x: 1194, startPoint y: 422, endPoint x: 1104, endPoint y: 424, distance: 90.1
click at [1104, 424] on p "🏆 Buy 3: $150.00 $89.95 BEST DEAL (Save $60.05)" at bounding box center [1082, 452] width 315 height 56
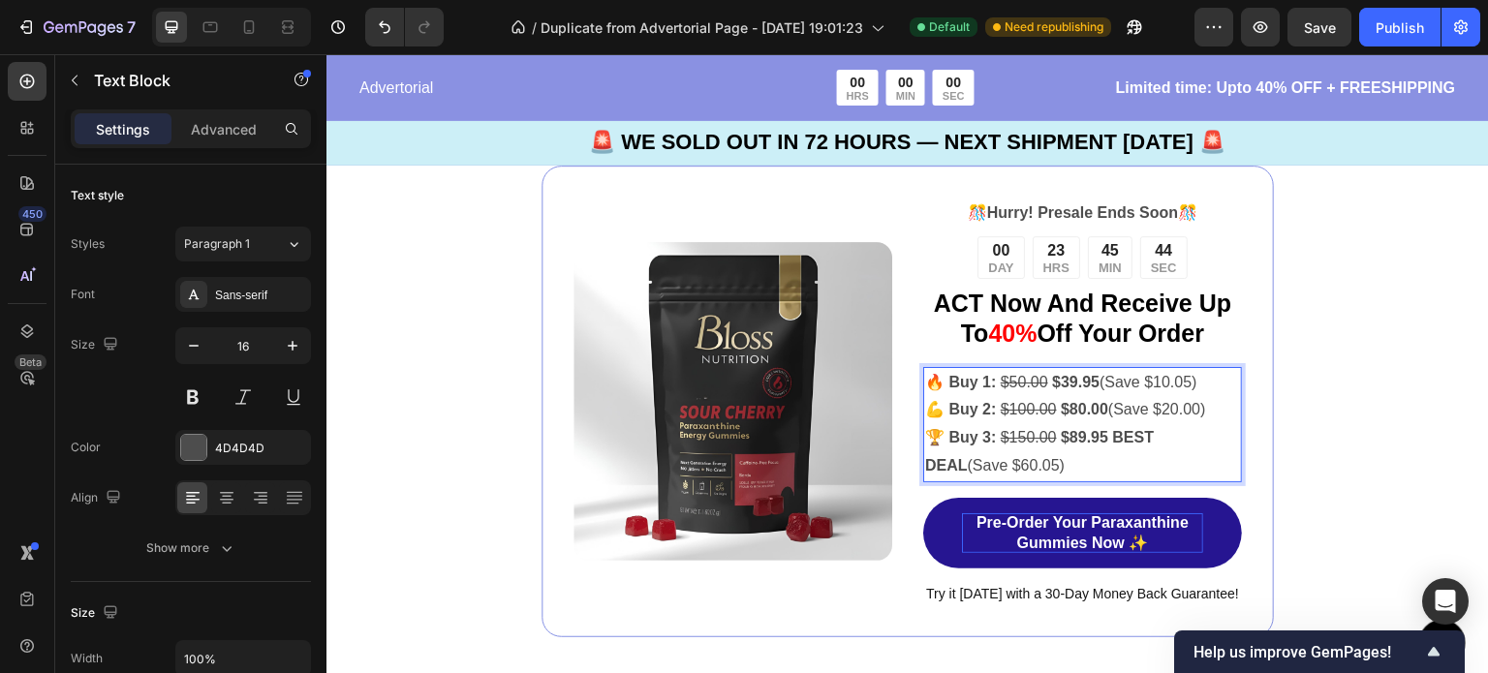
click at [1034, 438] on p "🏆 Buy 3: $150.00 $89.95 BEST DEAL (Save $60.05)" at bounding box center [1082, 452] width 315 height 56
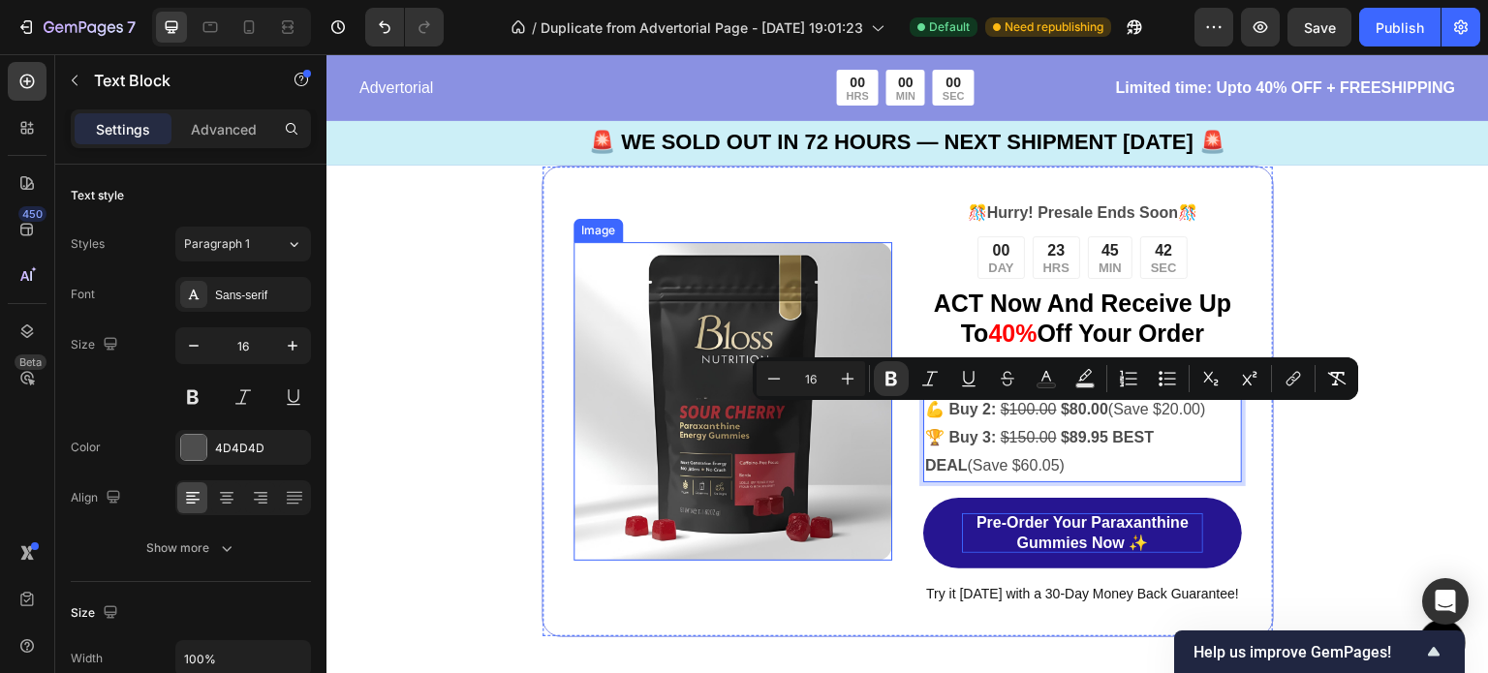
drag, startPoint x: 1029, startPoint y: 446, endPoint x: 882, endPoint y: 416, distance: 149.3
click at [882, 416] on div "Image 🎊 Hurry! Presale Ends Soon 🎊 Text Block 00 DAY 23 HRS 45 MIN 42 SEC Count…" at bounding box center [907, 402] width 732 height 473
copy p "🏆 Buy 3: $150.00 $89.95 BEST DEAL (Save $60.05)"
click at [1009, 448] on p "🏆 Buy 3: $150.00 $89.95 BEST DEAL (Save $60.05)" at bounding box center [1082, 452] width 315 height 56
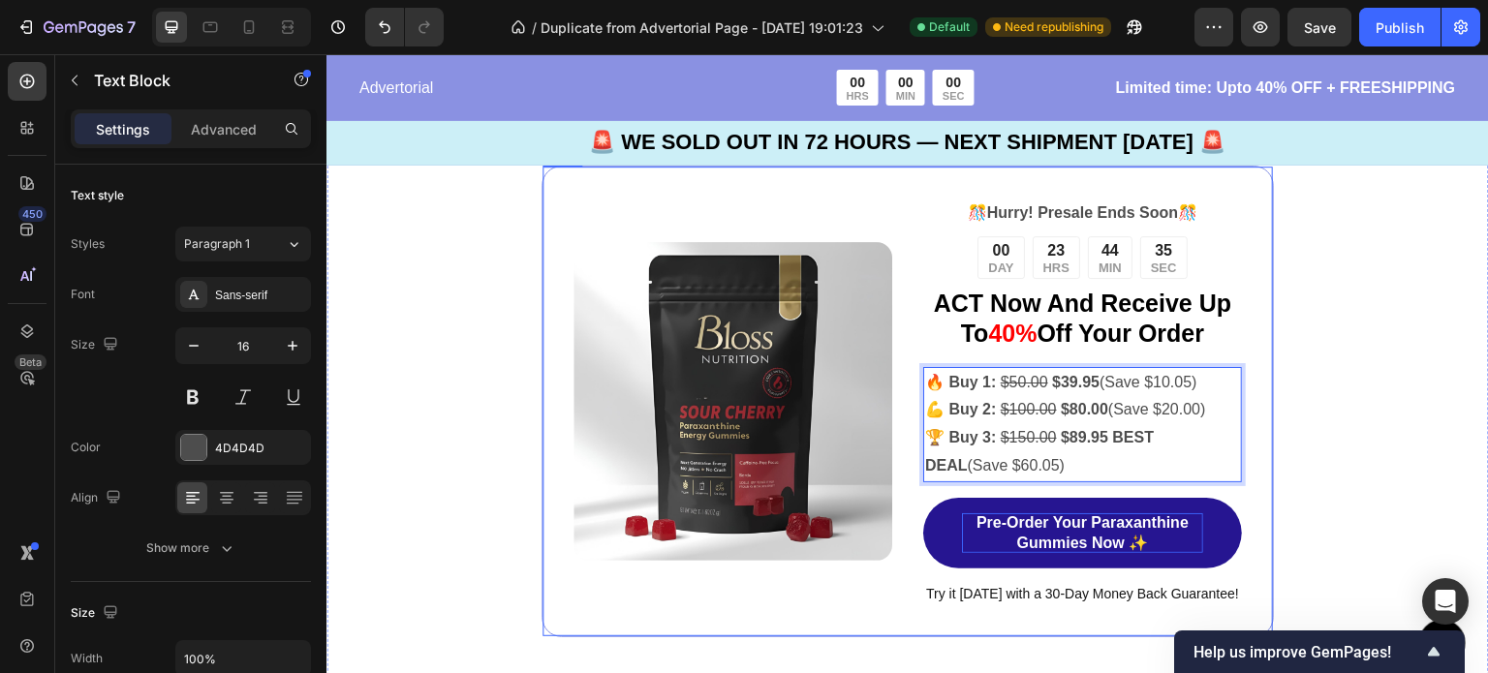
drag, startPoint x: 1026, startPoint y: 443, endPoint x: 889, endPoint y: 410, distance: 140.5
click at [889, 410] on div "Image 🎊 Hurry! Presale Ends Soon 🎊 Text Block 00 DAY 23 HRS 44 MIN 35 SEC Count…" at bounding box center [907, 402] width 732 height 473
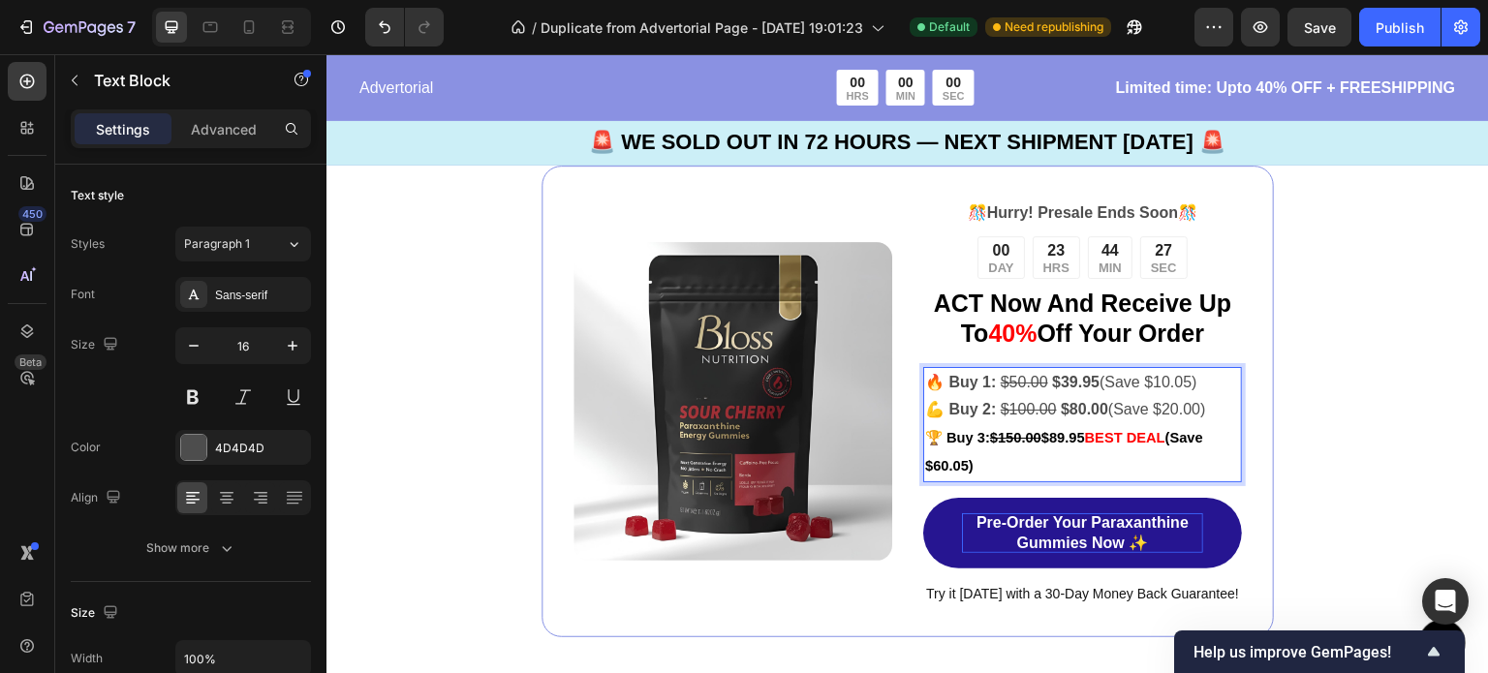
click at [1177, 430] on strong "(Save $60.05)" at bounding box center [1064, 452] width 278 height 44
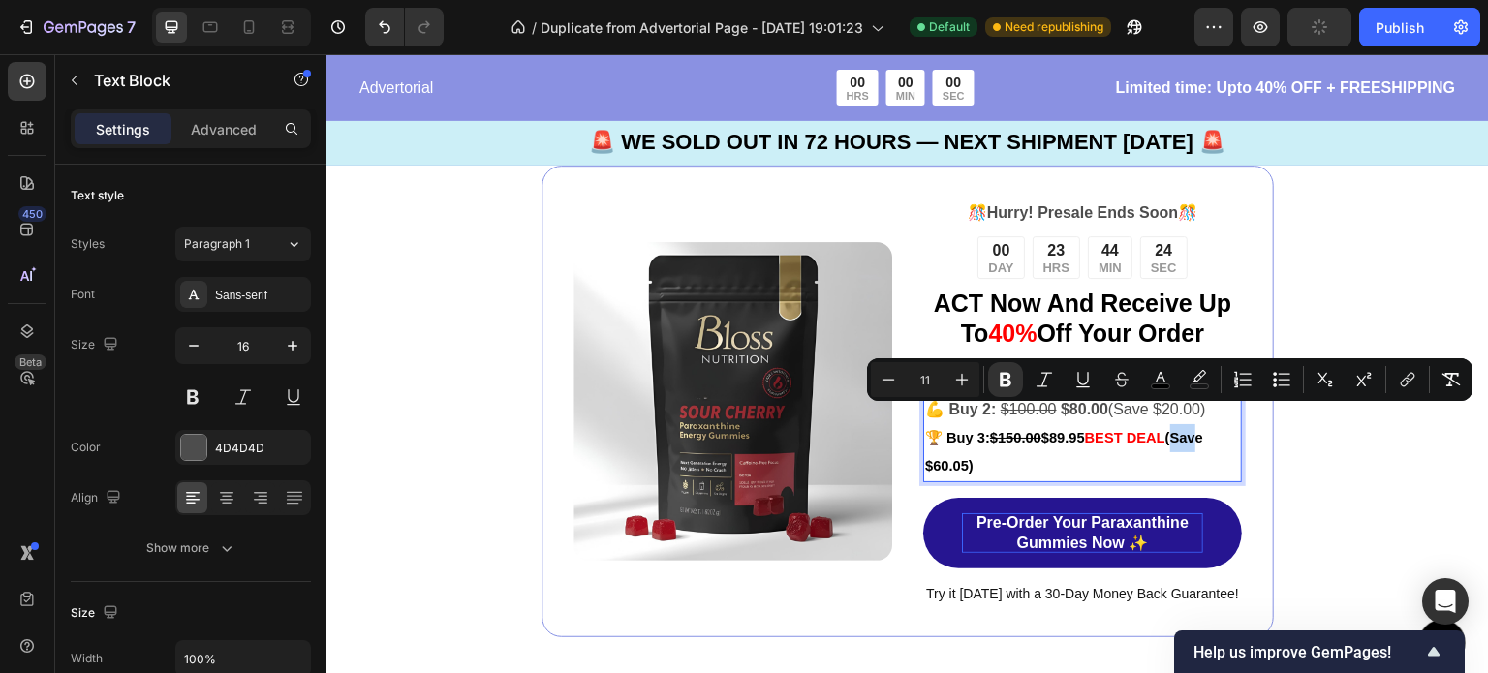
drag, startPoint x: 1176, startPoint y: 417, endPoint x: 1200, endPoint y: 427, distance: 26.1
click at [1200, 427] on p "🏆 Buy 3: $150.00 $89.95 BEST DEAL (Save $60.05)" at bounding box center [1082, 452] width 315 height 56
click at [1331, 525] on div "Image 🎊 Hurry! Presale Ends Soon 🎊 Text Block 00 DAY 23 HRS 44 MIN 22 SEC Count…" at bounding box center [907, 402] width 1162 height 628
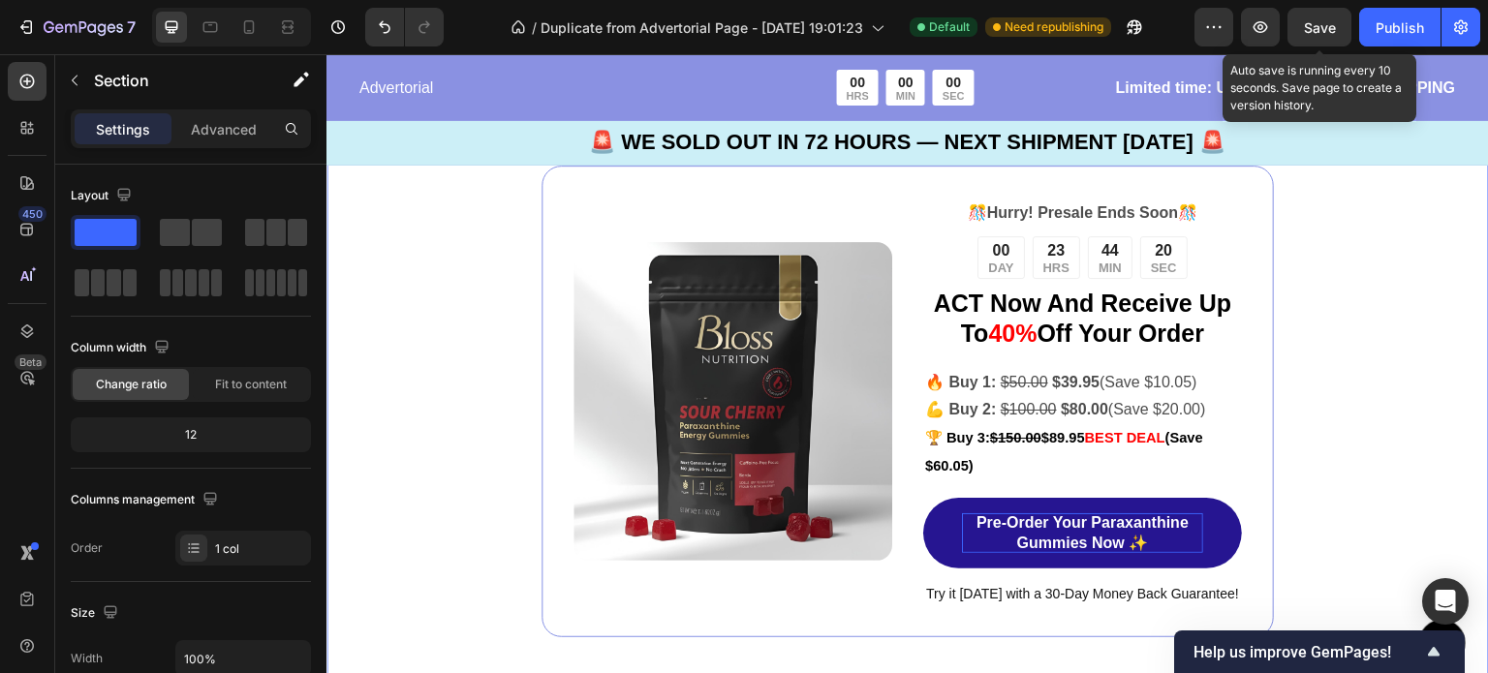
click at [1310, 17] on div "Save" at bounding box center [1320, 27] width 32 height 20
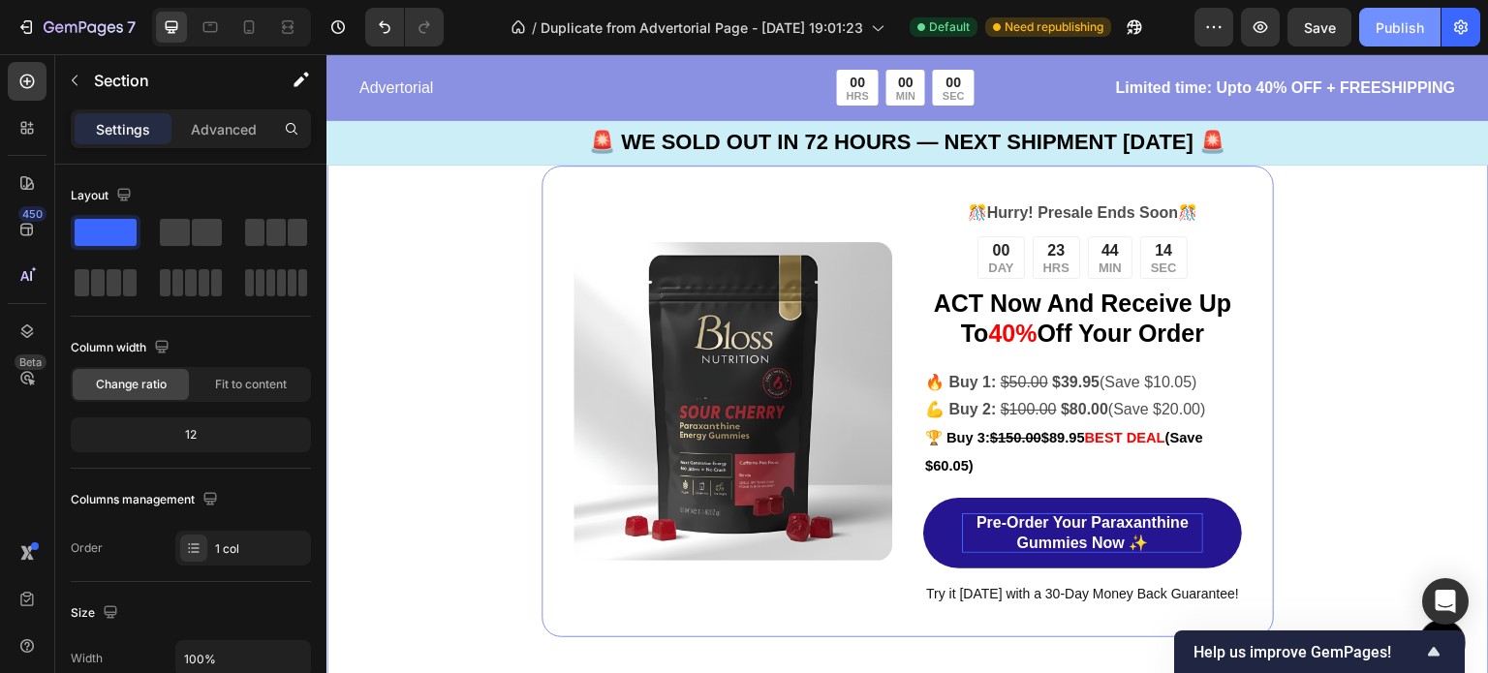
click at [1405, 39] on button "Publish" at bounding box center [1399, 27] width 81 height 39
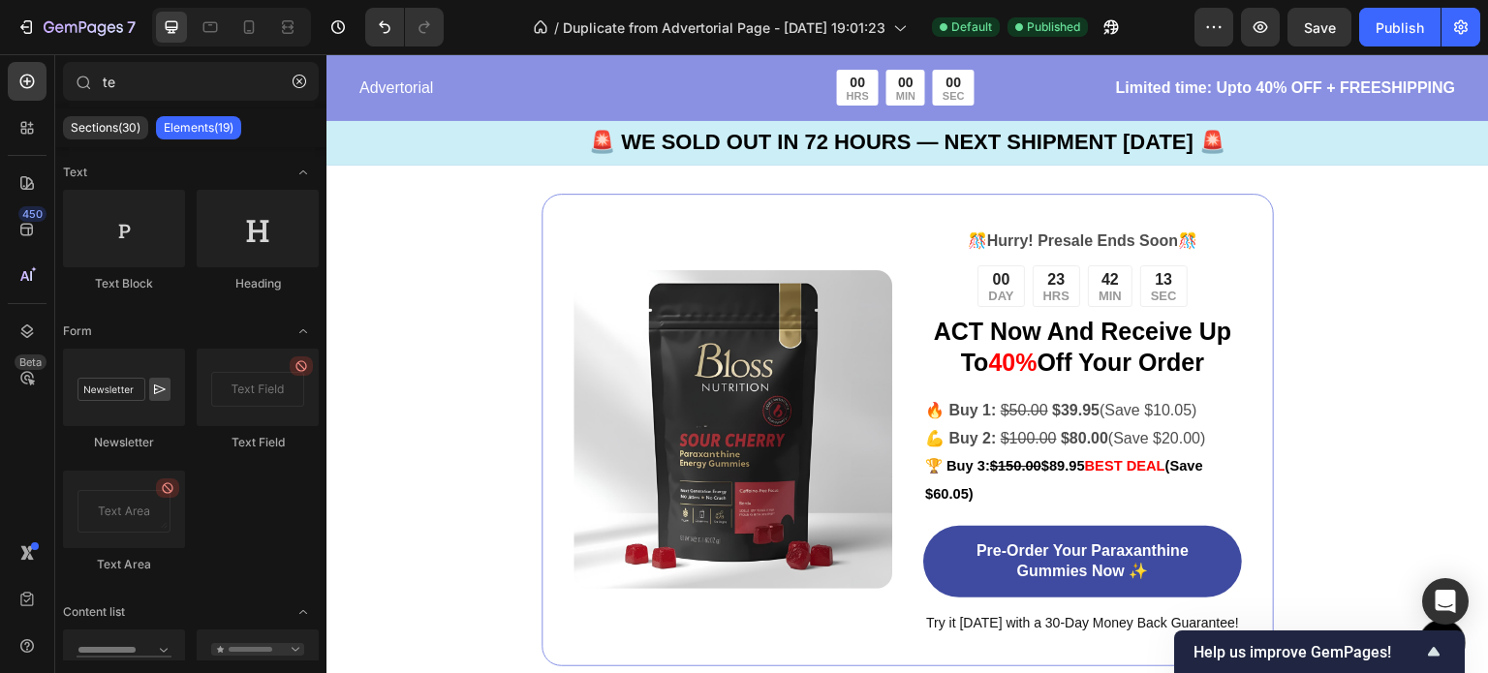
scroll to position [4699, 0]
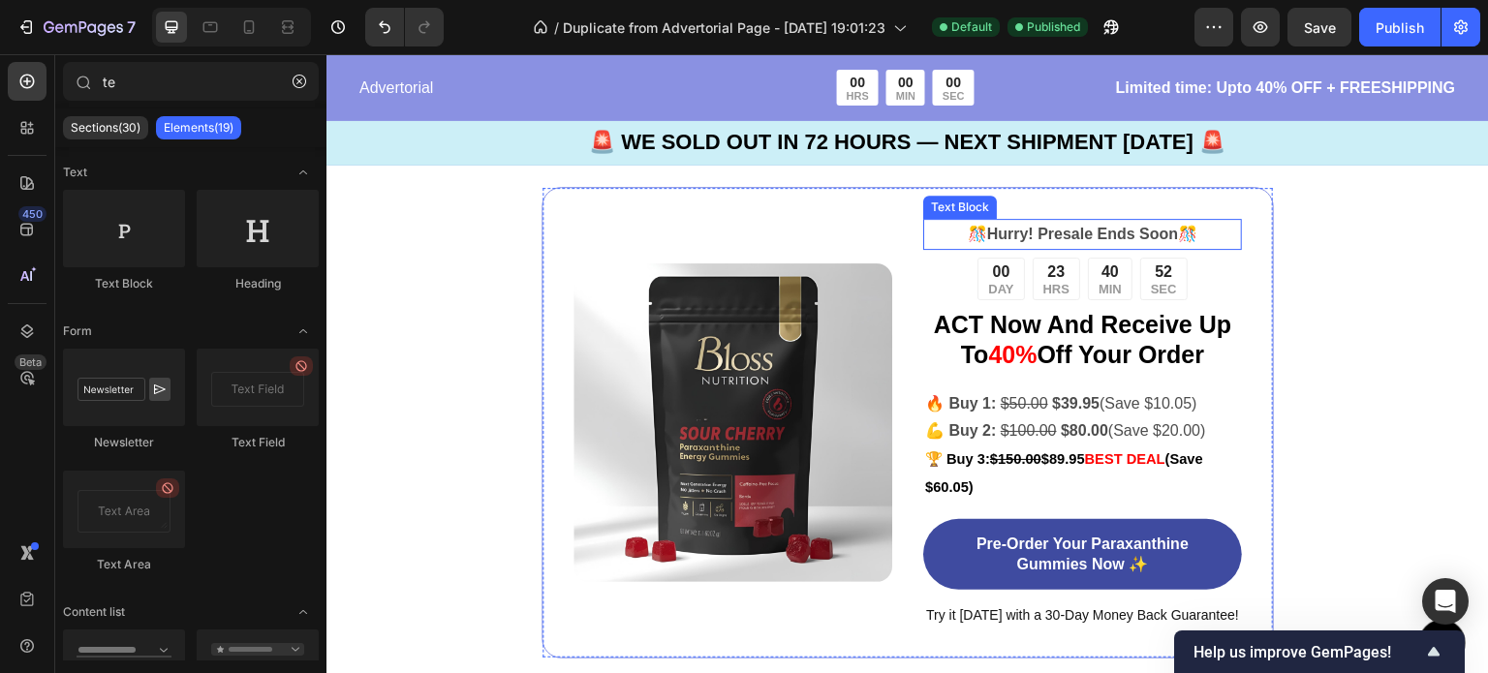
click at [1178, 221] on p "🎊 Hurry! Presale Ends Soon 🎊" at bounding box center [1082, 235] width 315 height 28
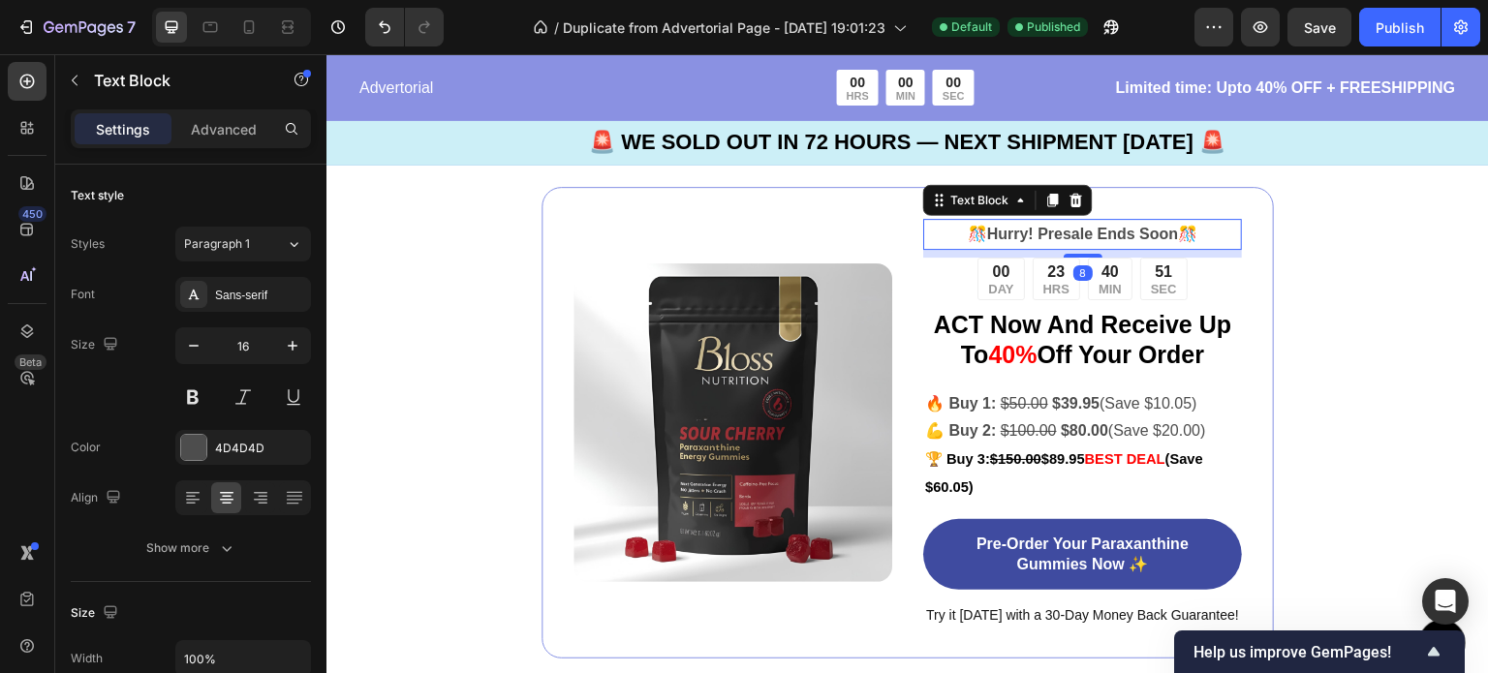
click at [1202, 221] on p "🎊 Hurry! Presale Ends Soon 🎊" at bounding box center [1082, 235] width 315 height 28
drag, startPoint x: 1202, startPoint y: 216, endPoint x: 943, endPoint y: 216, distance: 258.6
click at [943, 221] on p "🎊 Hurry! Presale Ends Soon 🎊" at bounding box center [1082, 235] width 315 height 28
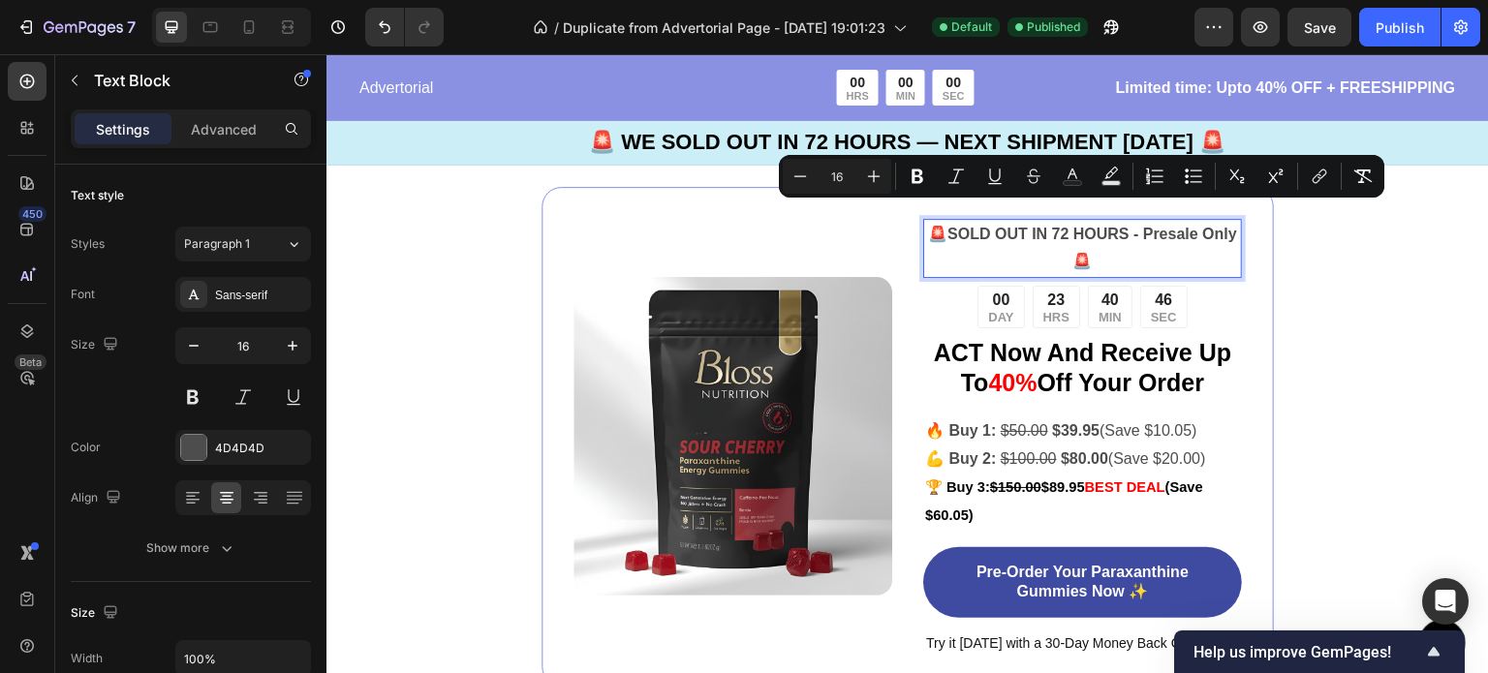
drag, startPoint x: 1114, startPoint y: 247, endPoint x: 955, endPoint y: 212, distance: 162.6
click at [955, 221] on p "🚨 SOLD OUT IN 72 HOURS - Presale Only 🚨" at bounding box center [1082, 249] width 315 height 56
click at [1061, 242] on strong "SOLD OUT IN 72 HOURS - Presale Only" at bounding box center [1092, 234] width 290 height 16
drag, startPoint x: 1080, startPoint y: 246, endPoint x: 962, endPoint y: 215, distance: 122.2
click at [962, 221] on p "🚨 SOLD OUT IN 72 HOURS - Presale Only 🚨" at bounding box center [1082, 249] width 315 height 56
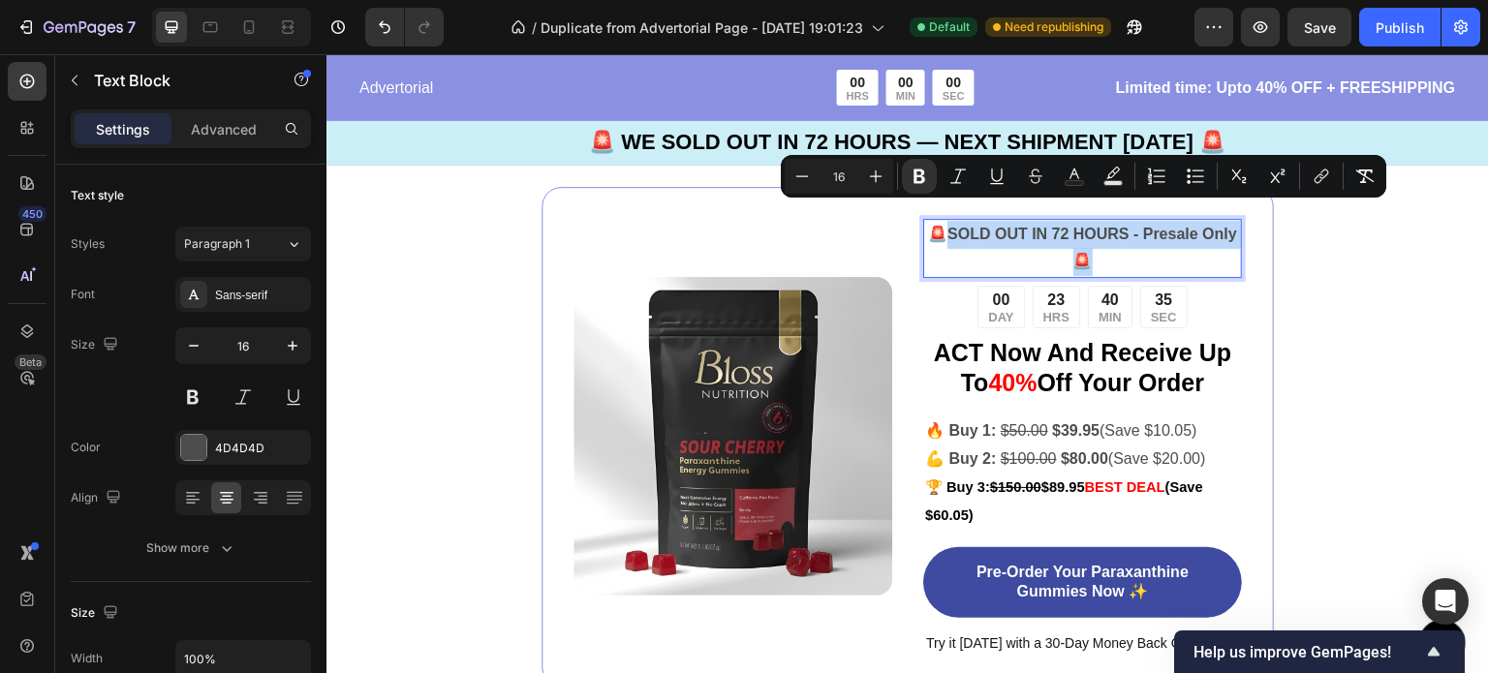
click at [1153, 226] on strong "SOLD OUT IN 72 HOURS - Presale Only" at bounding box center [1092, 234] width 290 height 16
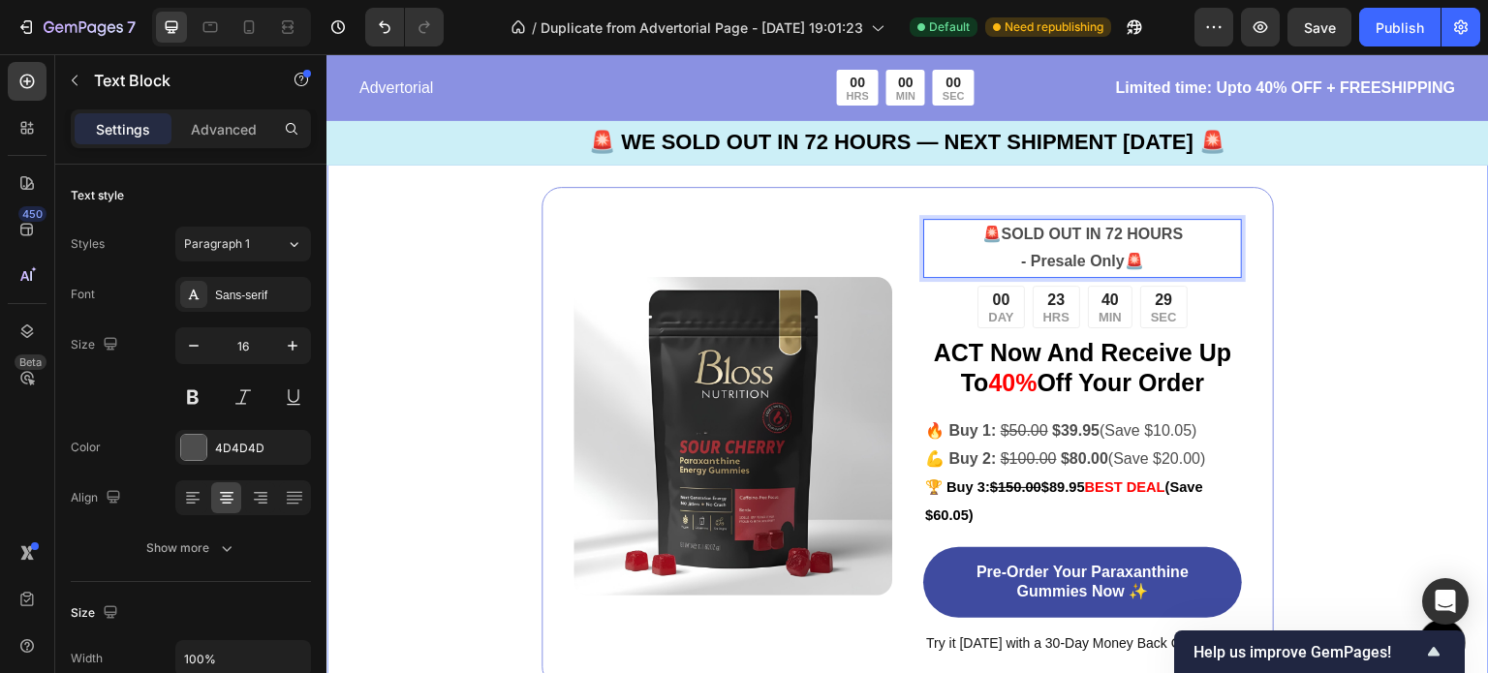
click at [1356, 270] on div "Image 🚨 SOLD OUT IN 72 HOURS - Presale Only 🚨 Text Block 8 00 DAY 23 HRS 40 MIN…" at bounding box center [907, 436] width 1162 height 655
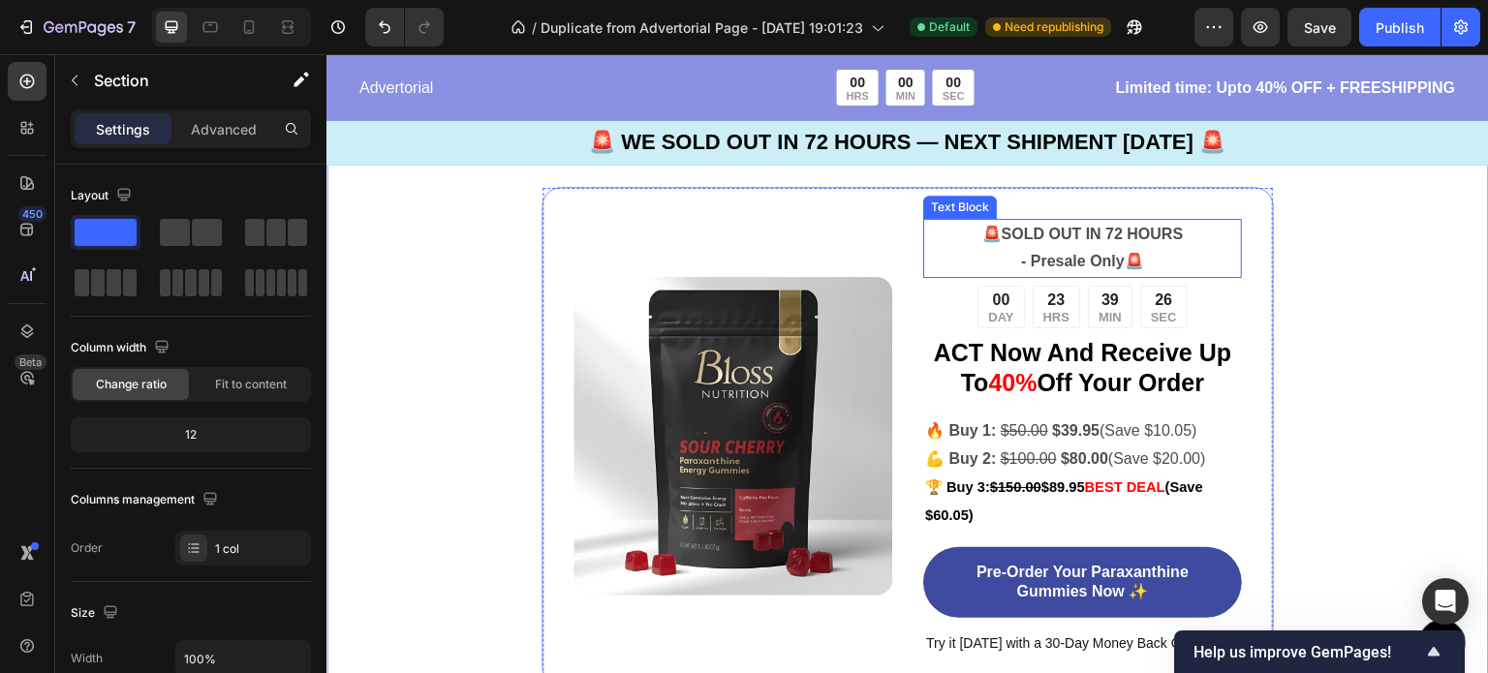
click at [1068, 253] on strong "- Presale Only" at bounding box center [1073, 261] width 104 height 16
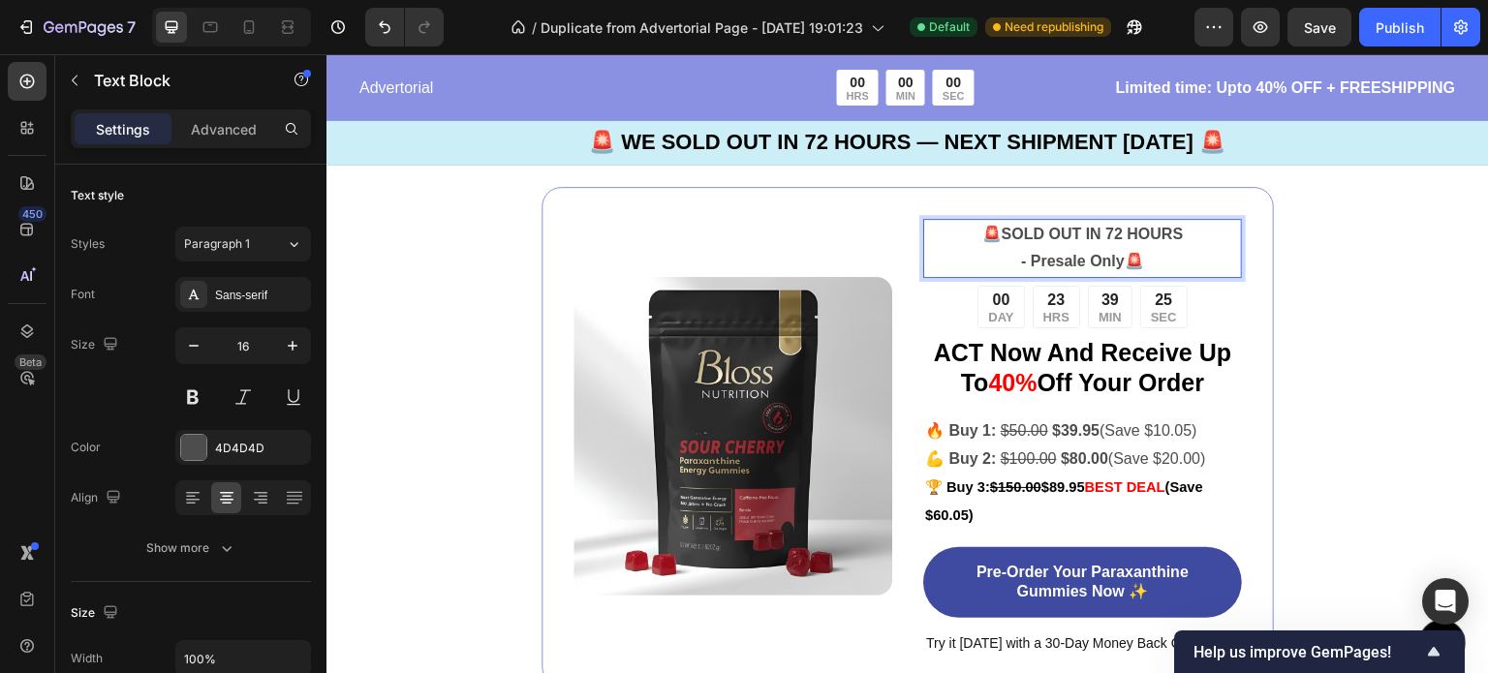
click at [1069, 253] on strong "- Presale Only" at bounding box center [1073, 261] width 104 height 16
click at [1277, 262] on div "Image 🚨 SOLD OUT IN 72 HOURS - PRESALE Only 🚨 Text Block 8 00 DAY 23 HRS 39 MIN…" at bounding box center [907, 436] width 1162 height 655
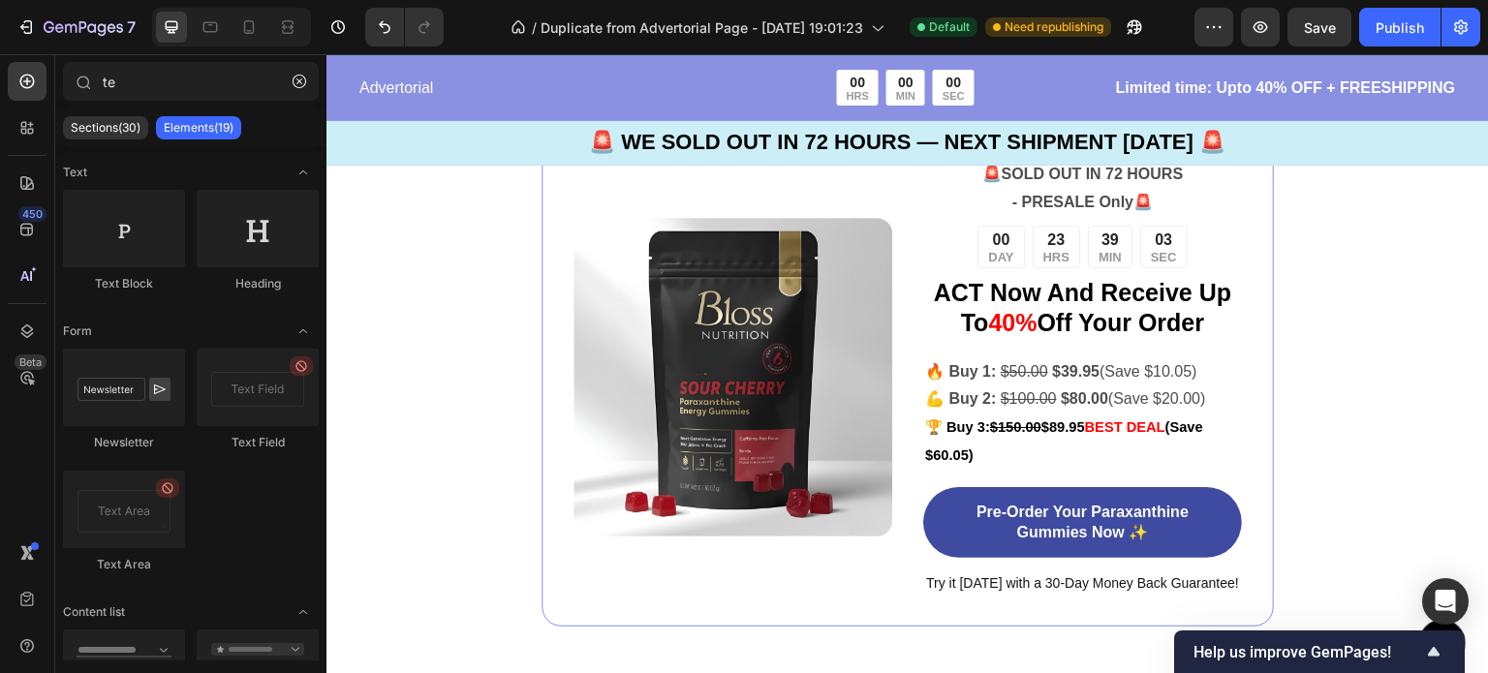
scroll to position [4955, 0]
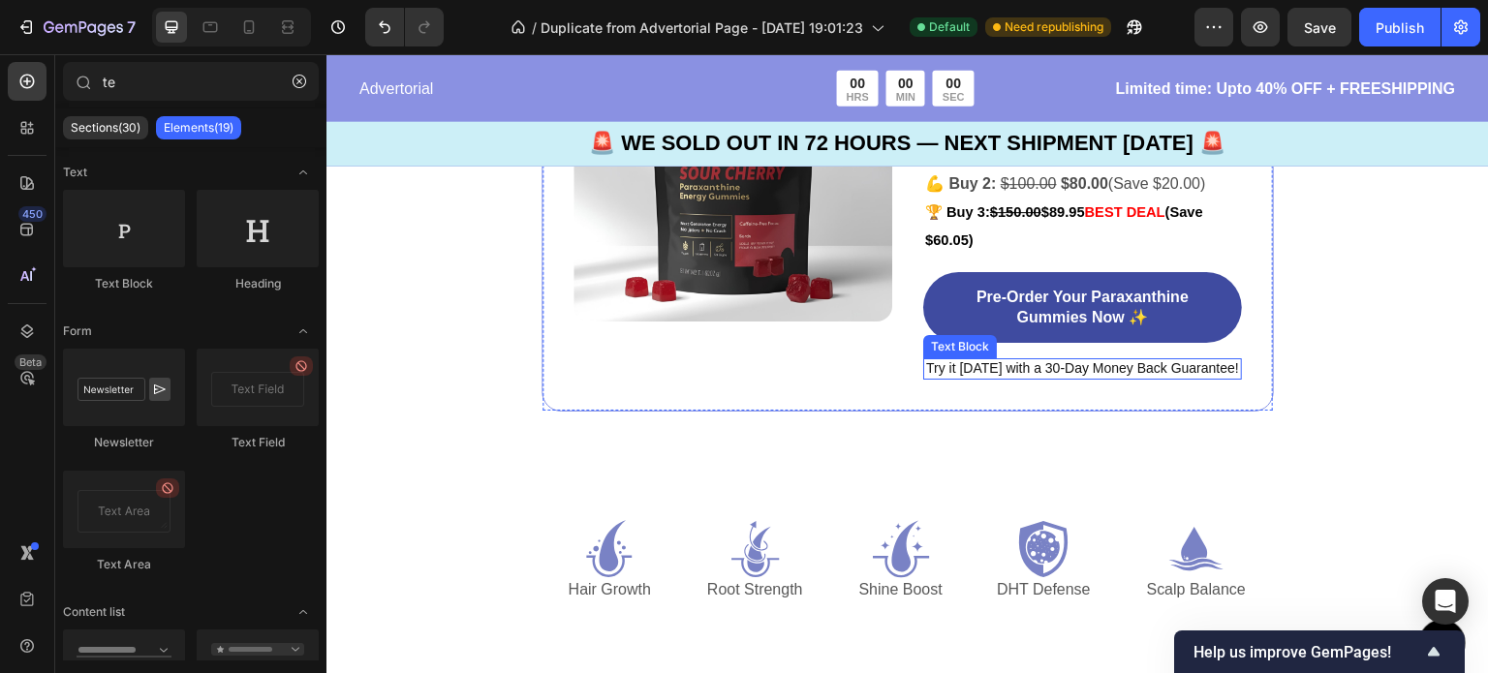
click at [1012, 372] on span "Try it [DATE] with a 30-Day Money Back Guarantee!" at bounding box center [1082, 367] width 313 height 15
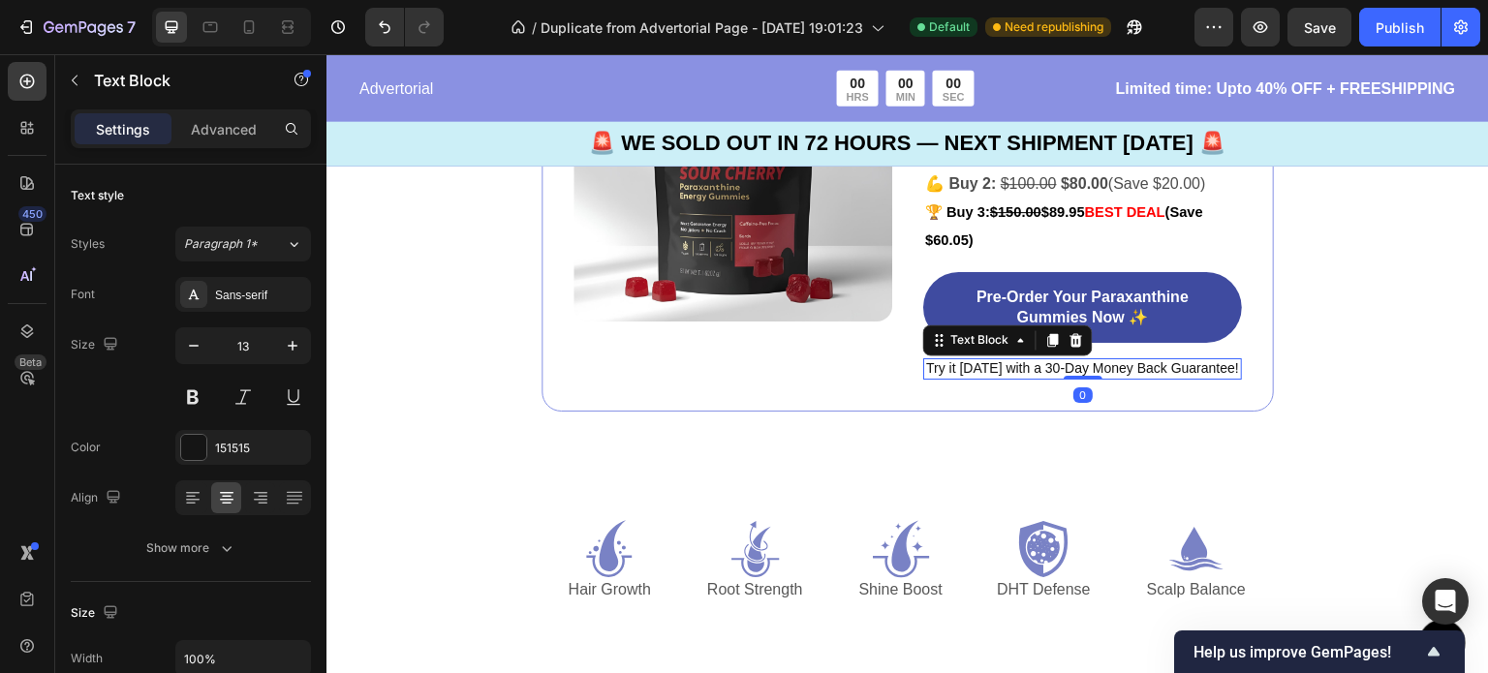
click at [948, 370] on span "Try it [DATE] with a 30-Day Money Back Guarantee!" at bounding box center [1082, 367] width 313 height 15
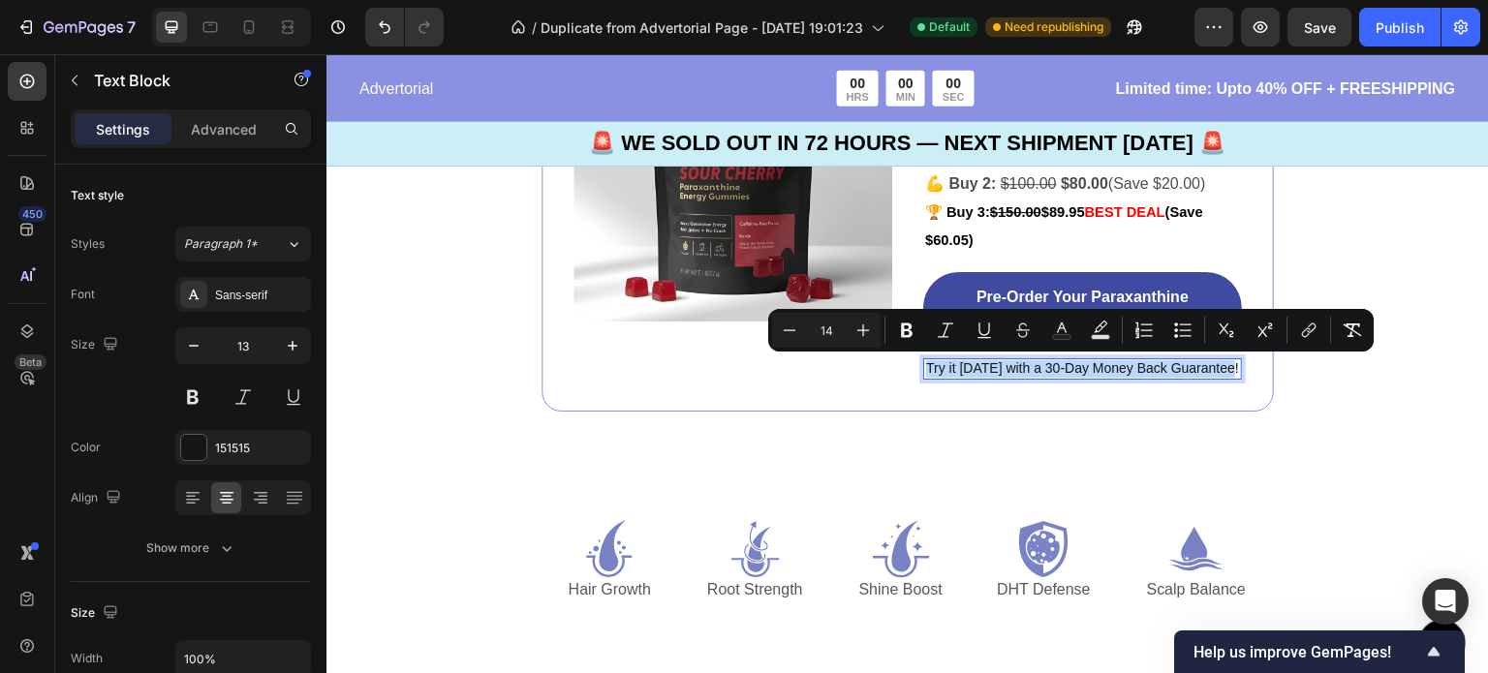
drag, startPoint x: 923, startPoint y: 370, endPoint x: 1223, endPoint y: 362, distance: 300.3
click at [1223, 362] on p "Try it [DATE] with a 30-Day Money Back Guarantee!" at bounding box center [1082, 368] width 315 height 17
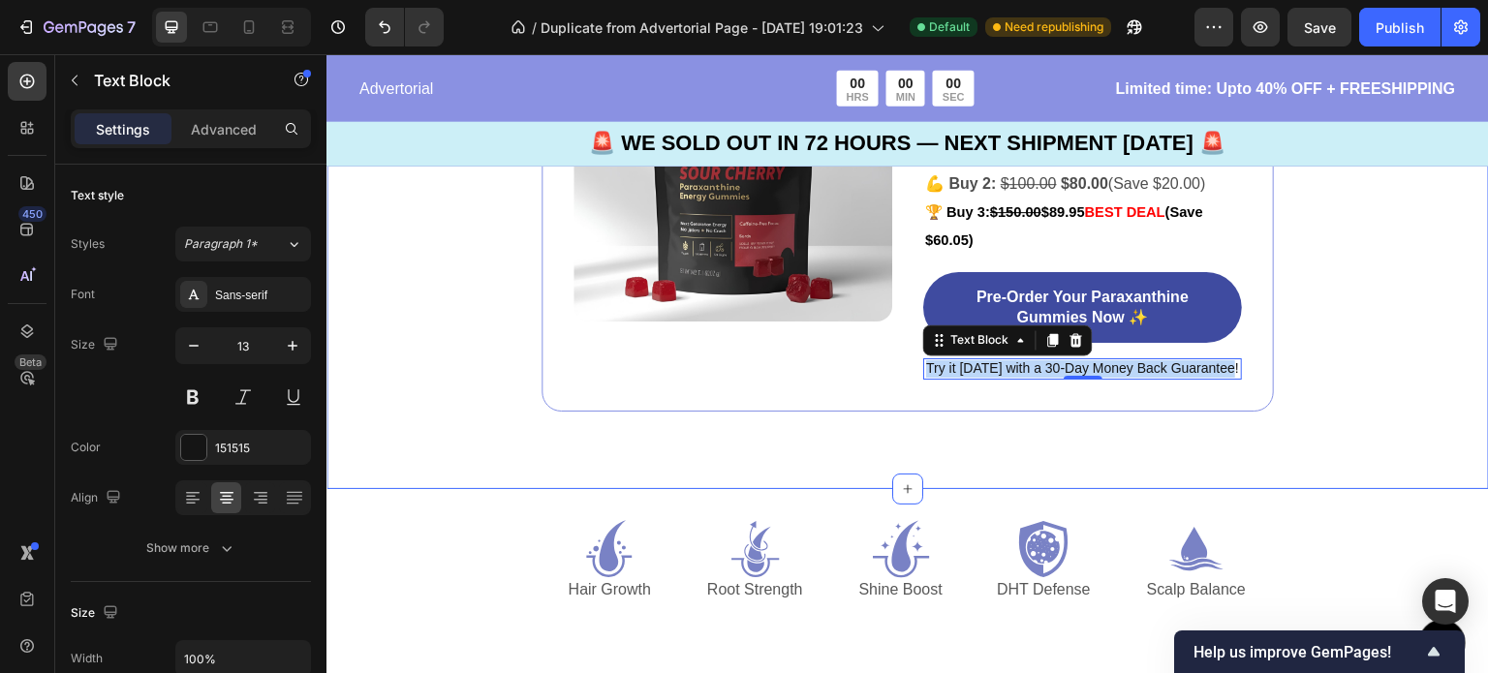
click at [1309, 378] on div "Image 🚨 SOLD OUT IN 72 HOURS - PRESALE Only 🚨 Text Block 00 DAY 23 HRS 38 MIN 3…" at bounding box center [907, 161] width 1162 height 655
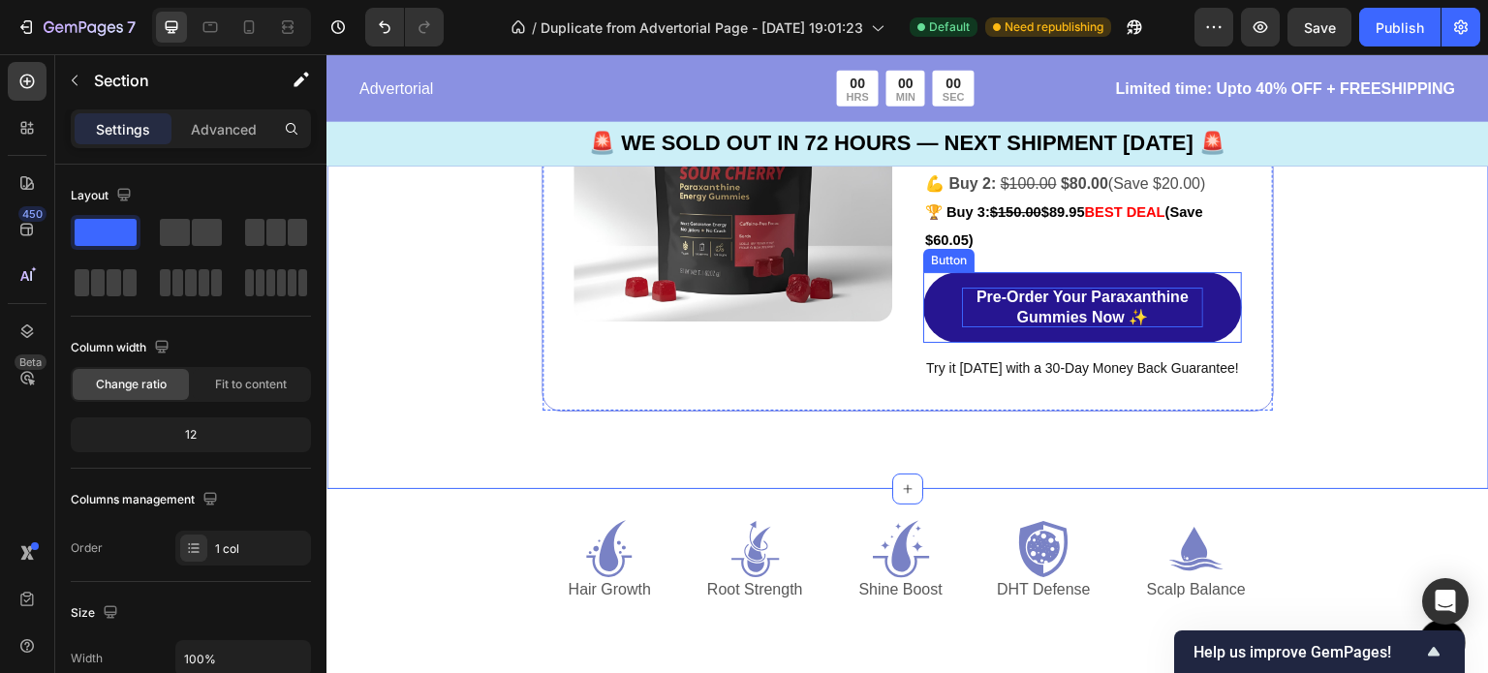
click at [1043, 295] on p "Pre-Order Your Paraxanthine Gummies Now ✨" at bounding box center [1082, 308] width 241 height 41
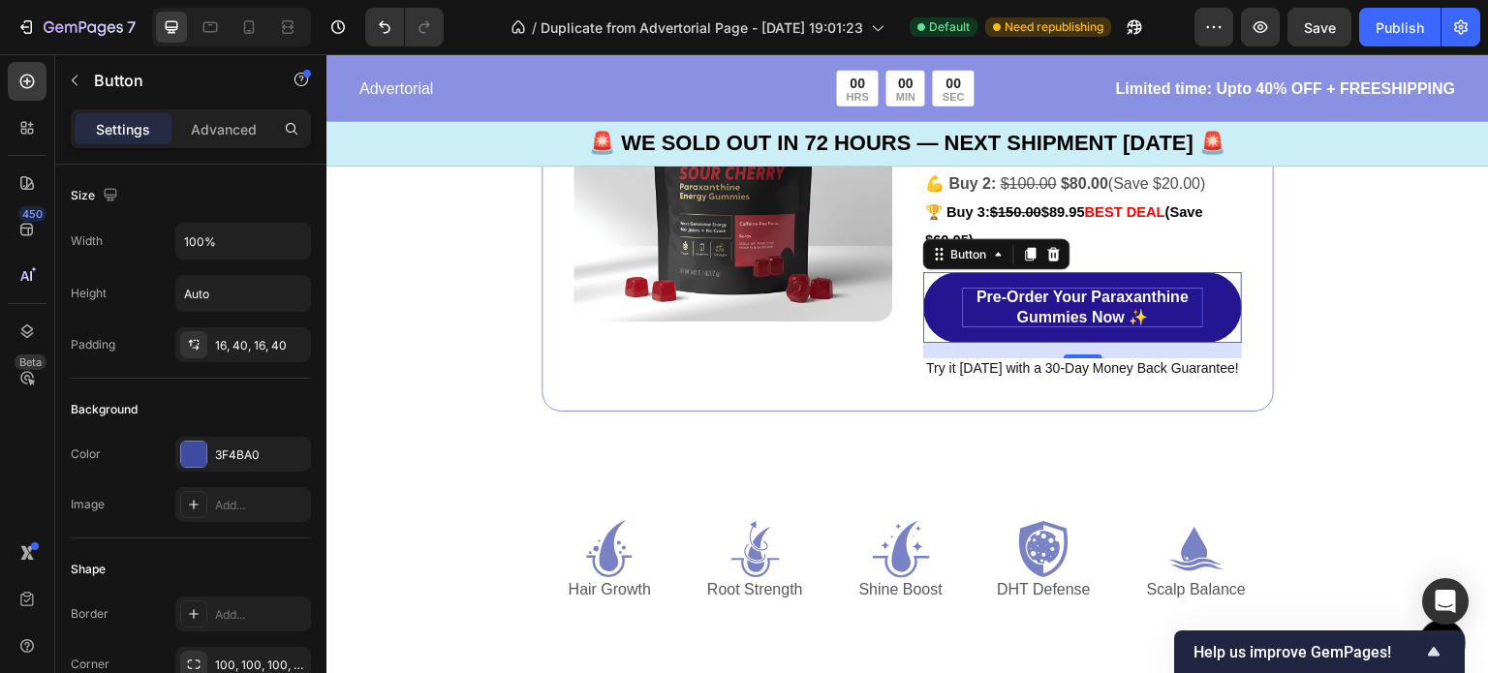
click at [1043, 295] on p "Pre-Order Your Paraxanthine Gummies Now ✨" at bounding box center [1082, 308] width 241 height 41
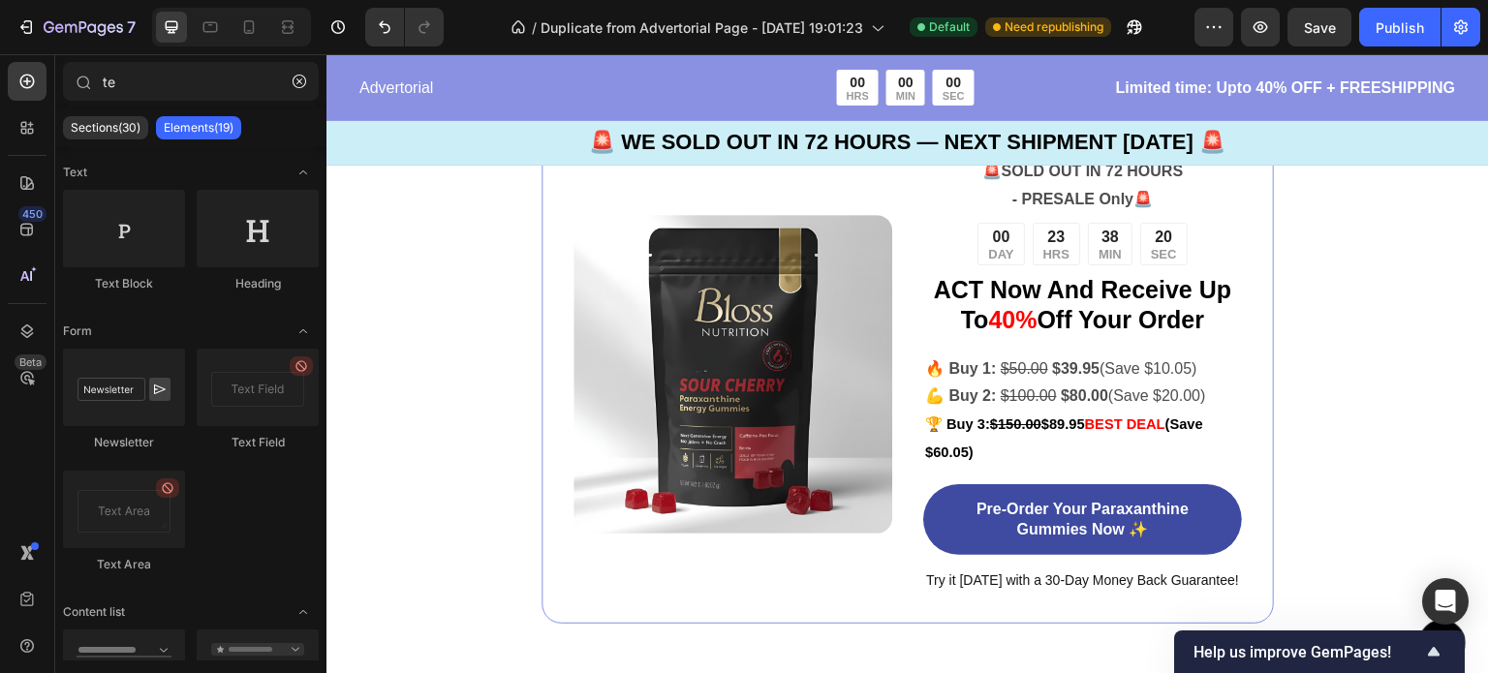
scroll to position [4769, 0]
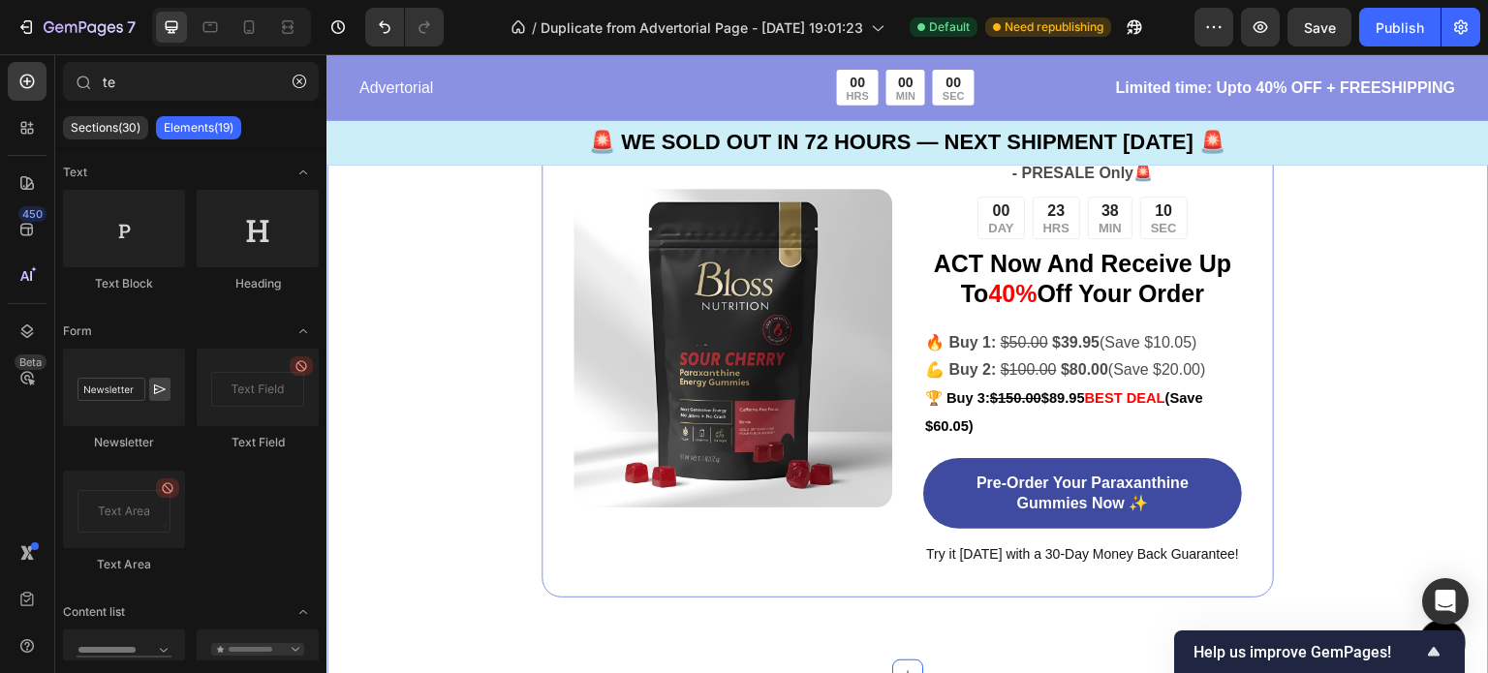
drag, startPoint x: 1371, startPoint y: 282, endPoint x: 1275, endPoint y: 379, distance: 137.0
click at [1371, 282] on div "Image 🚨 SOLD OUT IN 72 HOURS - PRESALE Only 🚨 Text Block 00 DAY 23 HRS 38 MIN 1…" at bounding box center [907, 347] width 1162 height 655
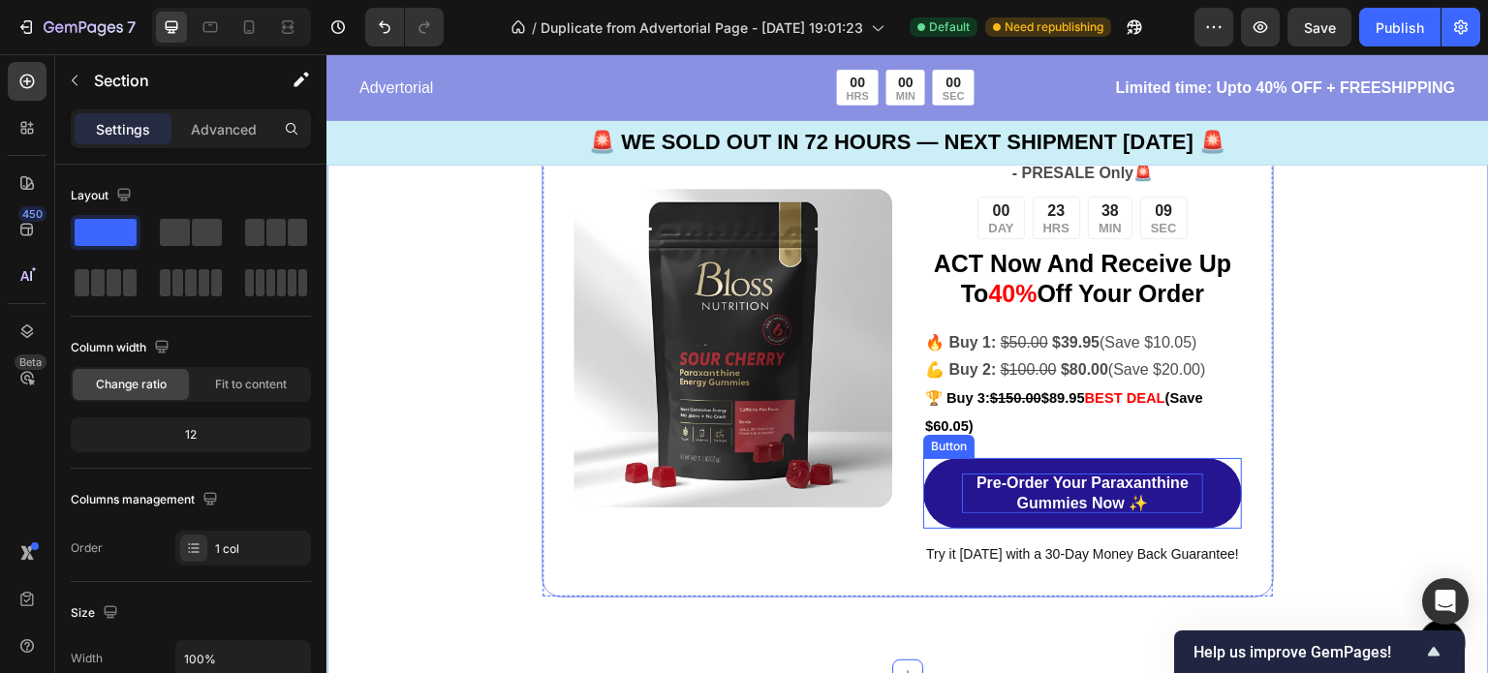
click at [1107, 500] on p "Pre-Order Your Paraxanthine Gummies Now ✨" at bounding box center [1082, 494] width 241 height 41
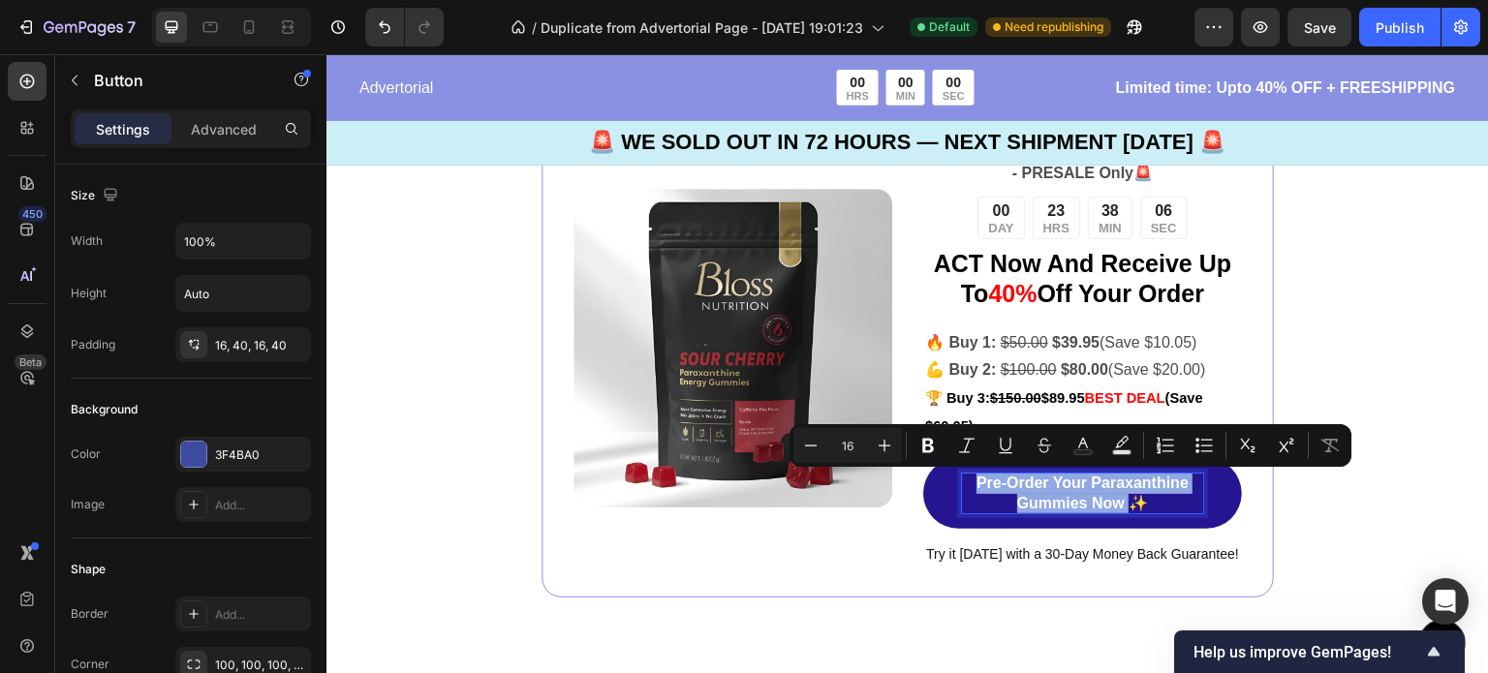
drag, startPoint x: 1115, startPoint y: 504, endPoint x: 955, endPoint y: 486, distance: 160.8
click at [962, 486] on p "Pre-Order Your Paraxanthine Gummies Now ✨" at bounding box center [1082, 494] width 241 height 41
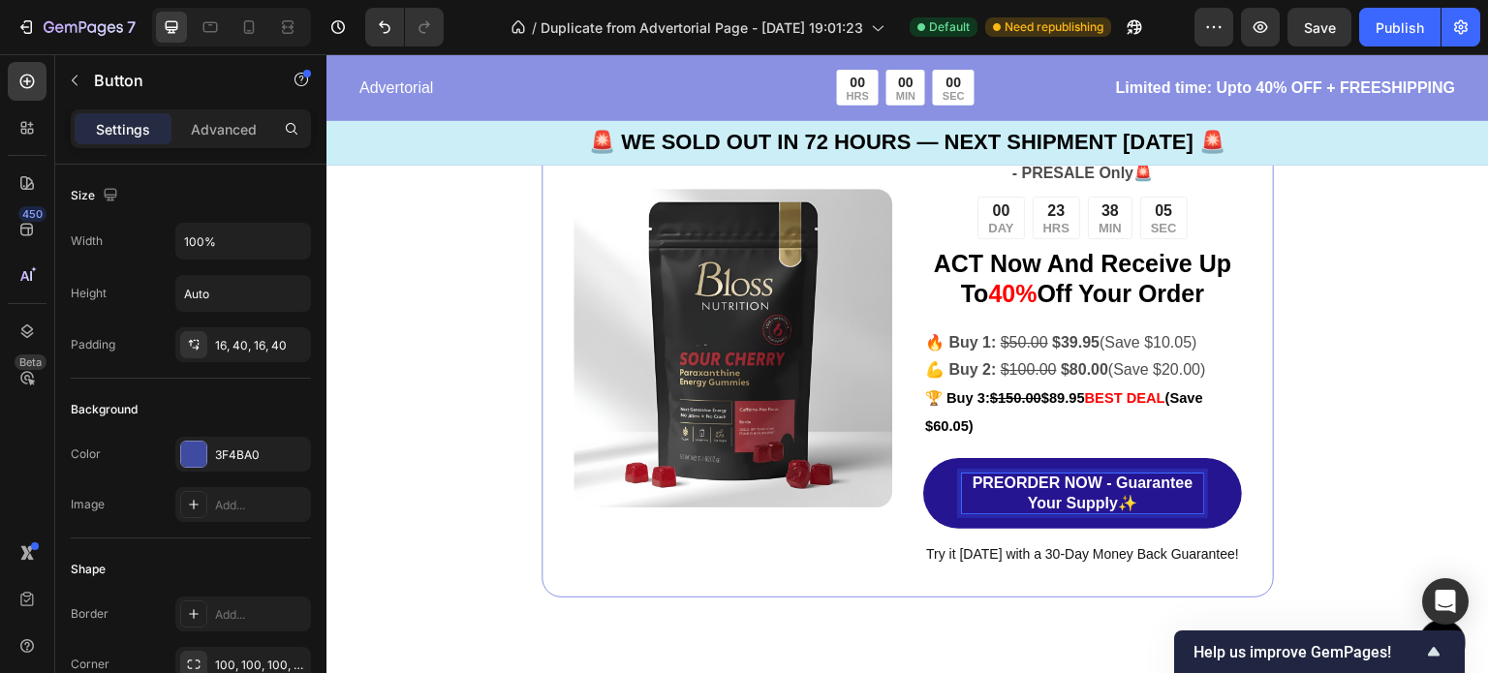
click at [962, 486] on p "PREORDER NOW - Guarantee Your Supply✨" at bounding box center [1082, 494] width 241 height 41
click at [1312, 460] on div "Image 🚨 SOLD OUT IN 72 HOURS - PRESALE Only 🚨 Text Block 00 DAY 23 HRS 38 MIN 0…" at bounding box center [907, 347] width 1162 height 655
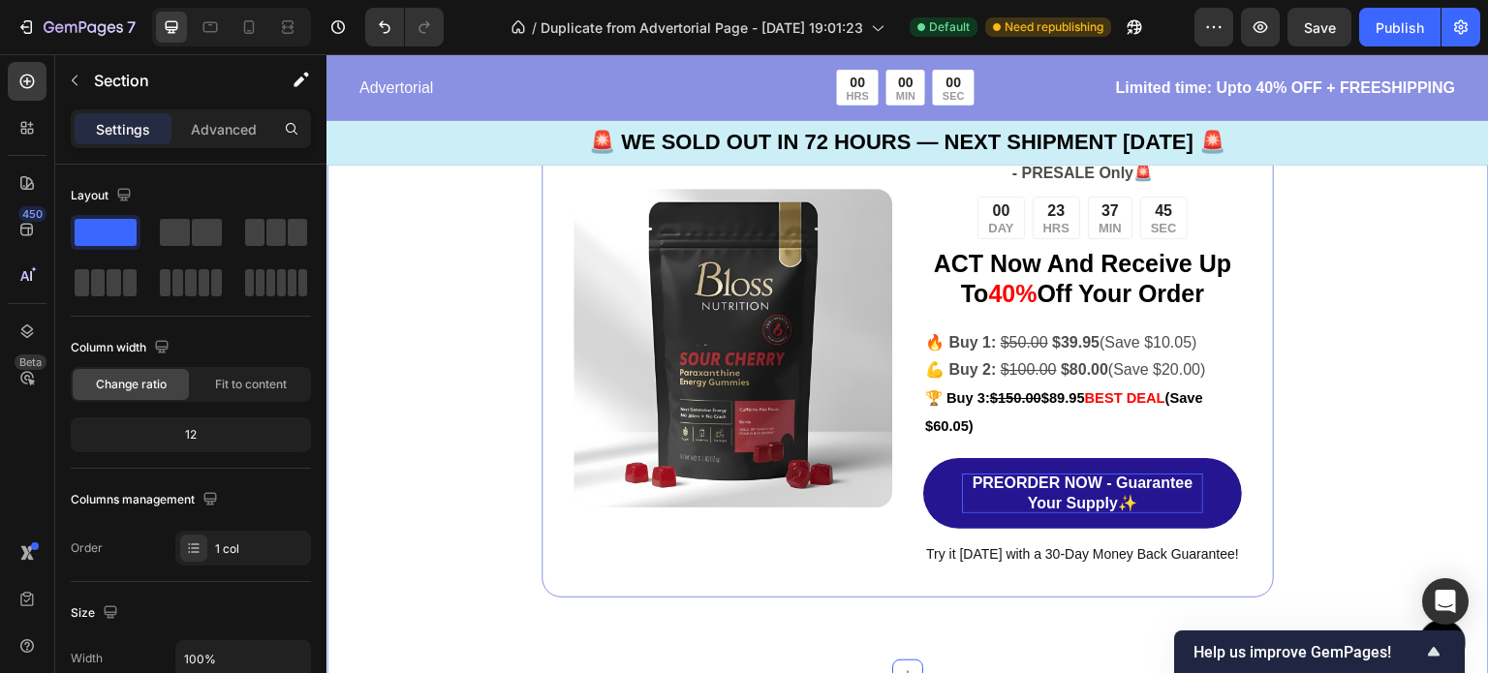
click at [1399, 370] on div "Image 🚨 SOLD OUT IN 72 HOURS - PRESALE Only 🚨 Text Block 00 DAY 23 HRS 37 MIN 4…" at bounding box center [907, 347] width 1162 height 655
click at [1206, 556] on span "Try it [DATE] with a 30-Day Money Back Guarantee!" at bounding box center [1082, 553] width 313 height 15
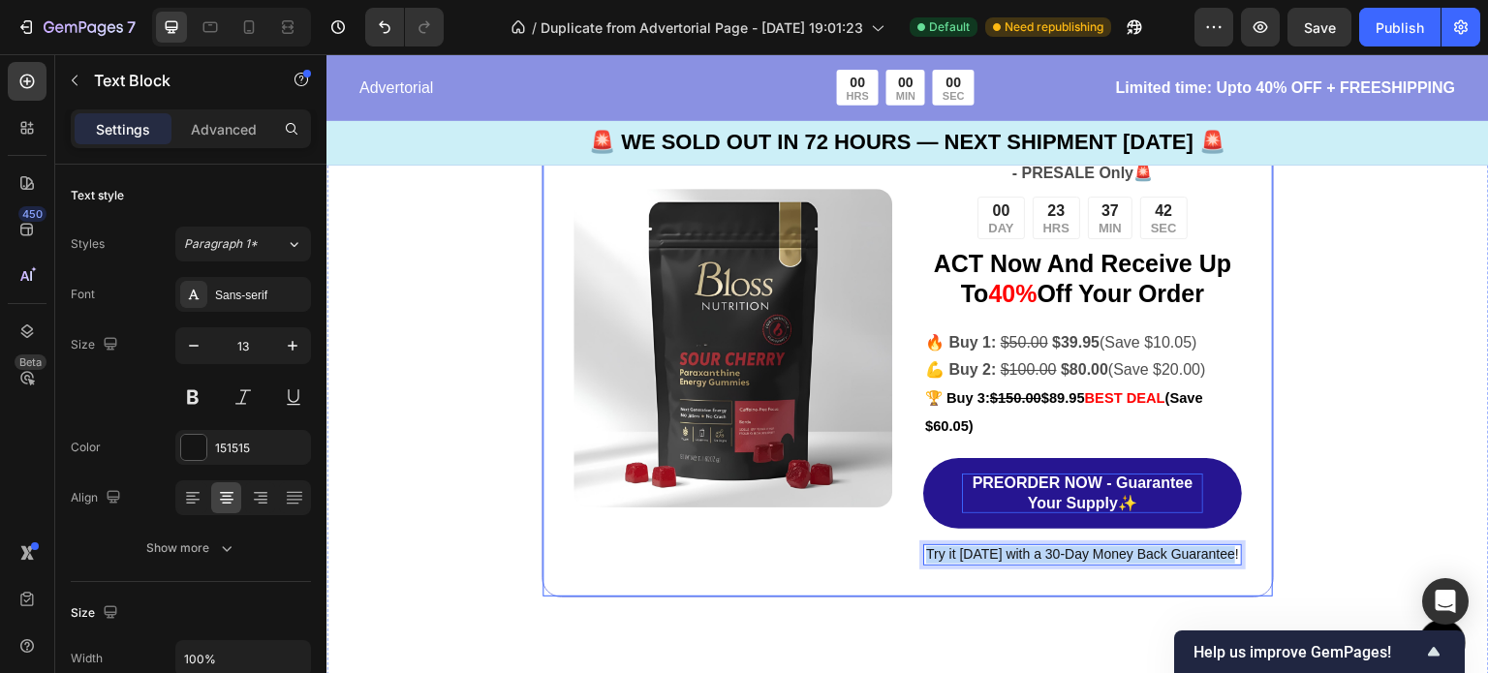
drag, startPoint x: 1223, startPoint y: 553, endPoint x: 914, endPoint y: 551, distance: 309.0
click at [914, 551] on div "Image 🚨 SOLD OUT IN 72 HOURS - PRESALE Only 🚨 Text Block 00 DAY 23 HRS 37 MIN 4…" at bounding box center [907, 348] width 732 height 500
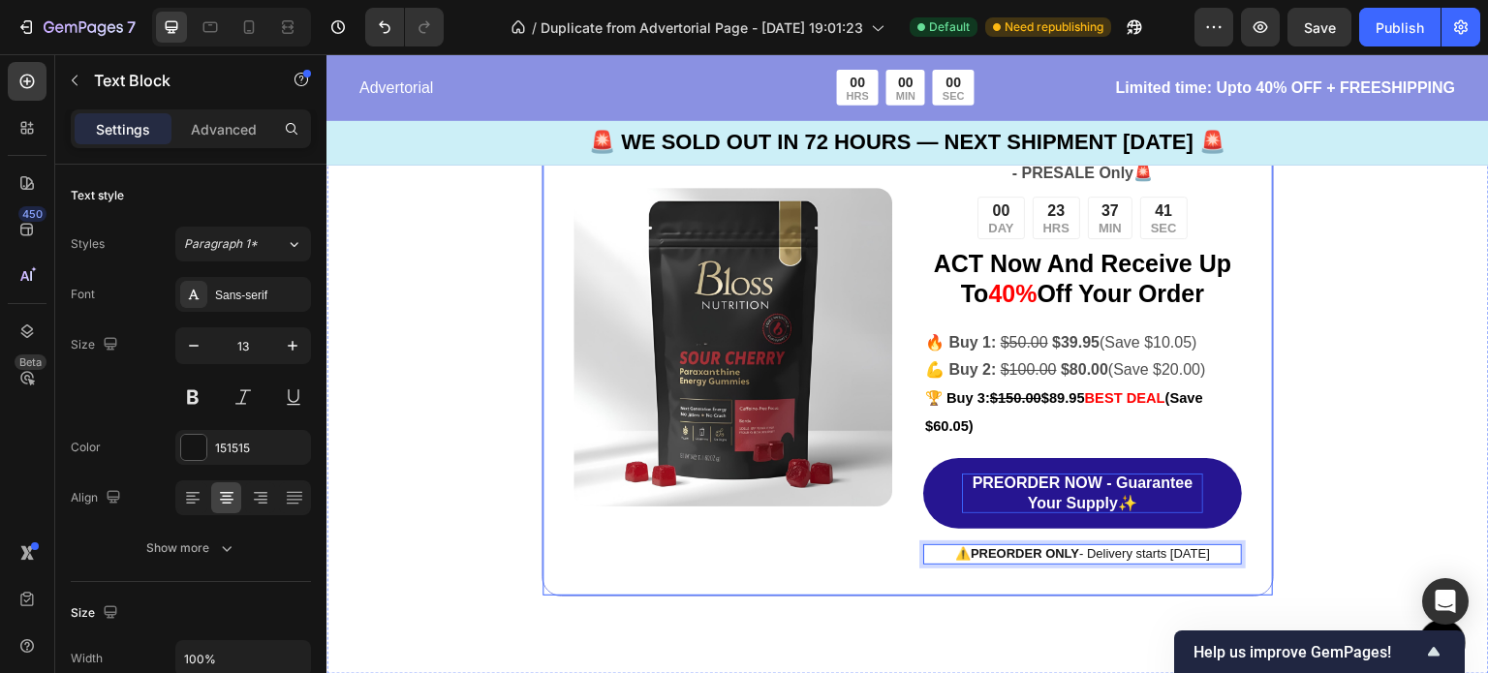
click at [914, 551] on div "Image 🚨 SOLD OUT IN 72 HOURS - PRESALE Only 🚨 Text Block 00 DAY 23 HRS 37 MIN 4…" at bounding box center [907, 347] width 732 height 499
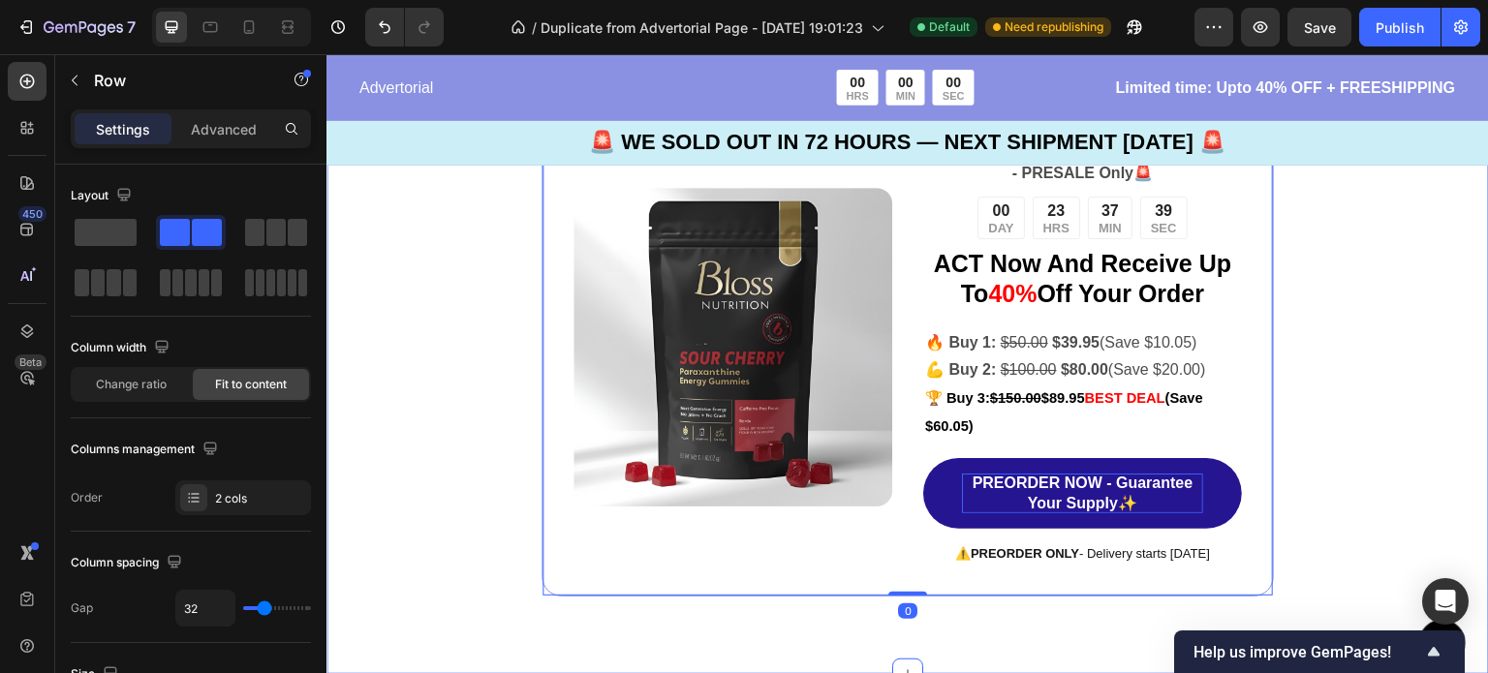
click at [1310, 494] on div "Image 🚨 SOLD OUT IN 72 HOURS - PRESALE Only 🚨 Text Block 00 DAY 23 HRS 37 MIN 3…" at bounding box center [907, 347] width 1162 height 654
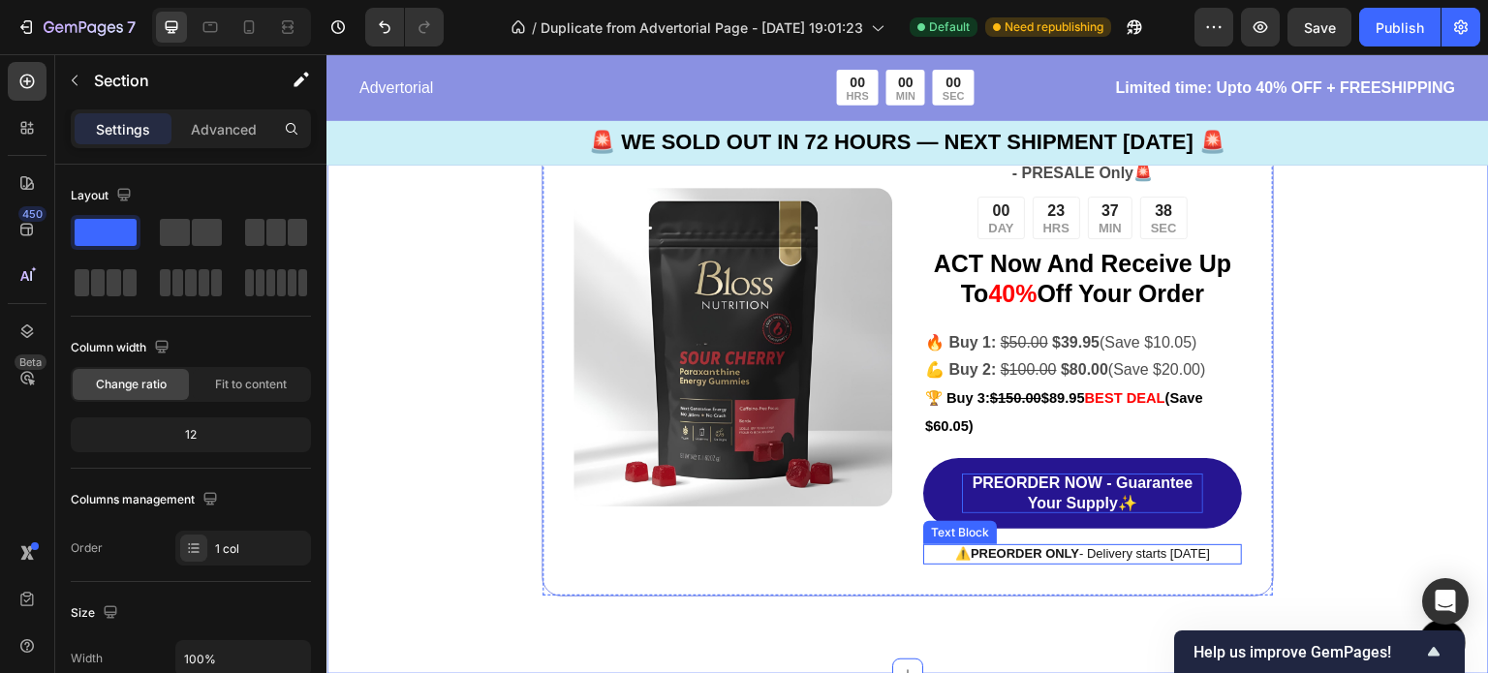
click at [1212, 556] on p "⚠️ PREORDER ONLY - Delivery starts [DATE]" at bounding box center [1082, 554] width 315 height 16
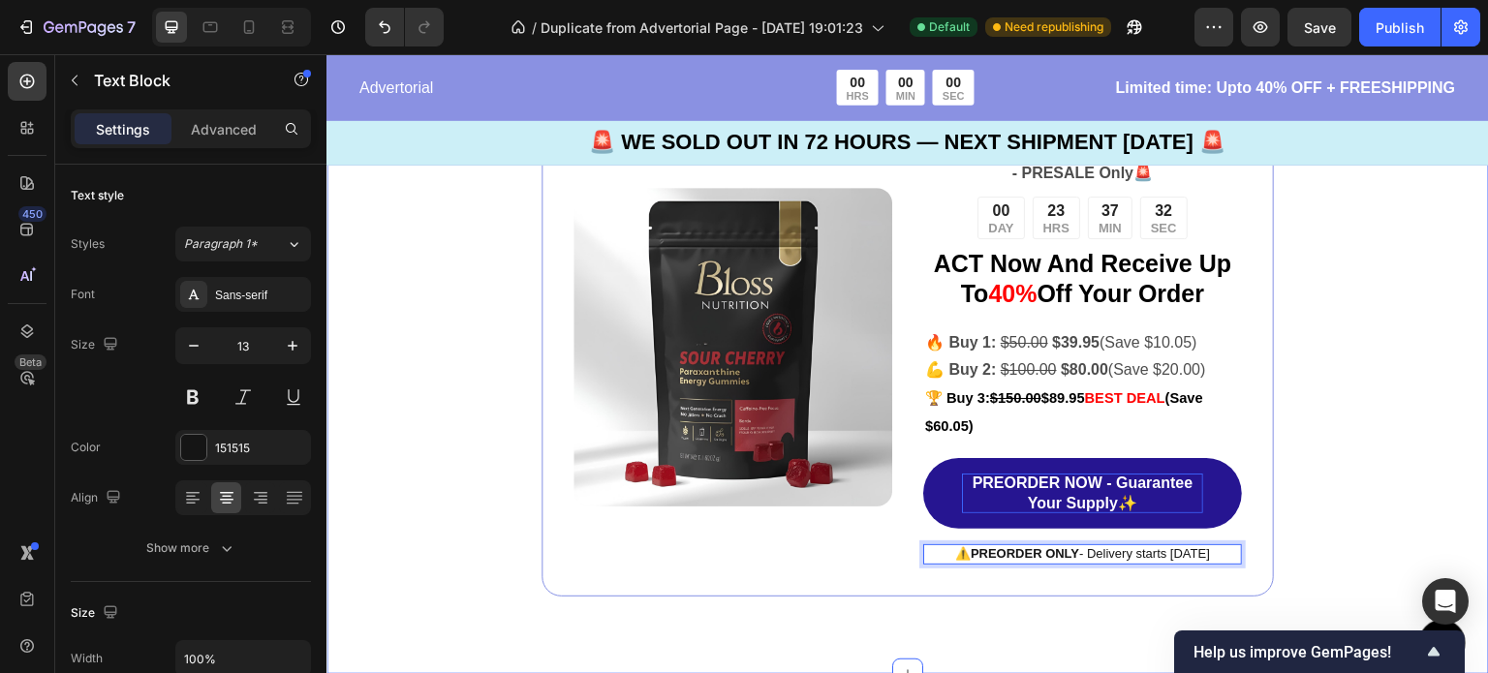
click at [1323, 432] on div "Image 🚨 SOLD OUT IN 72 HOURS - PRESALE Only 🚨 Text Block 00 DAY 23 HRS 37 MIN 3…" at bounding box center [907, 347] width 1162 height 654
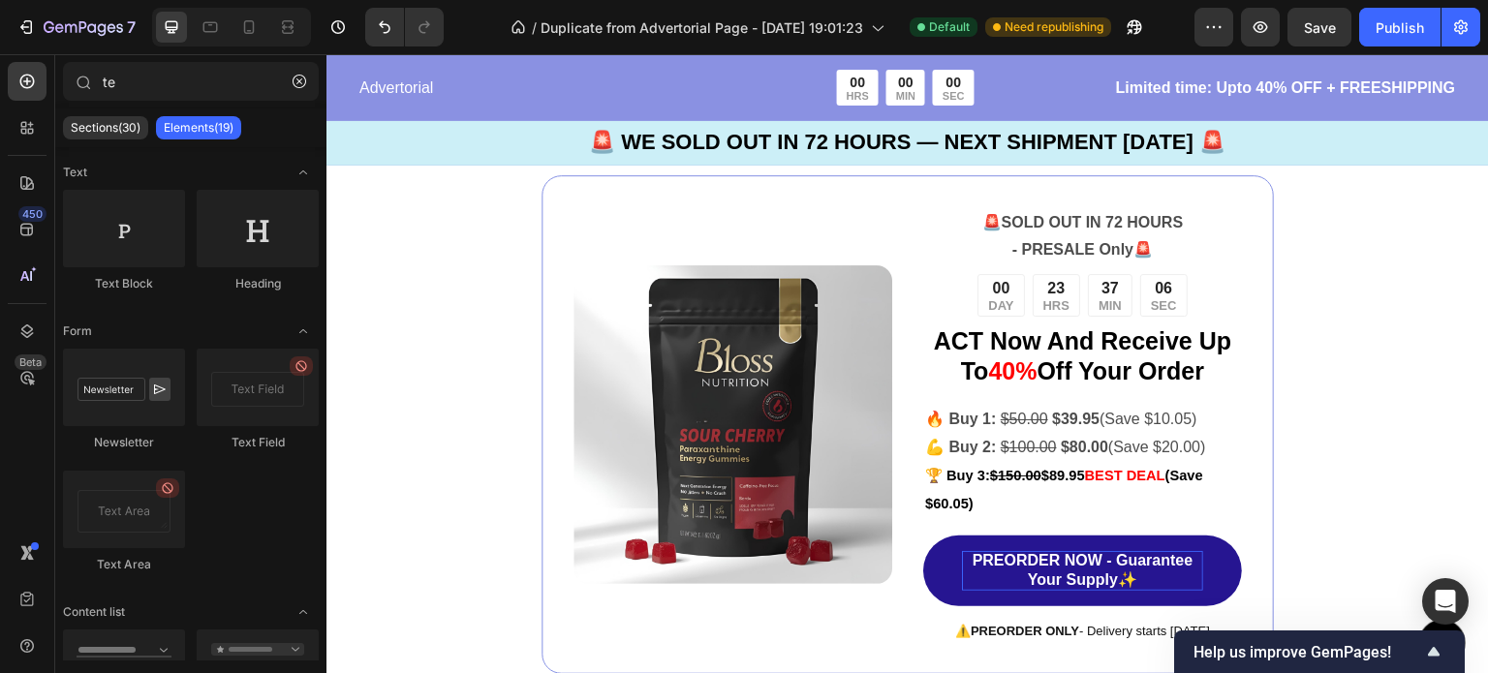
scroll to position [4724, 0]
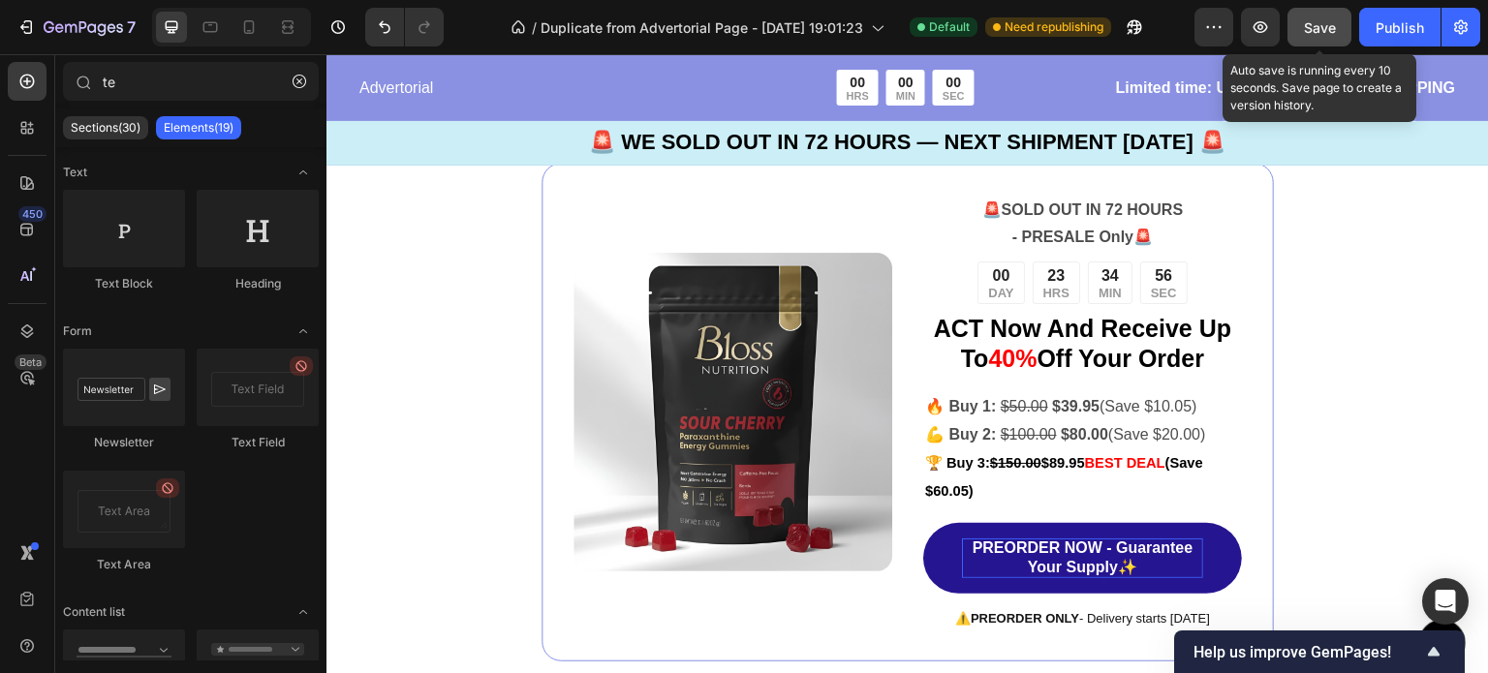
click at [1328, 35] on div "Save" at bounding box center [1320, 27] width 32 height 20
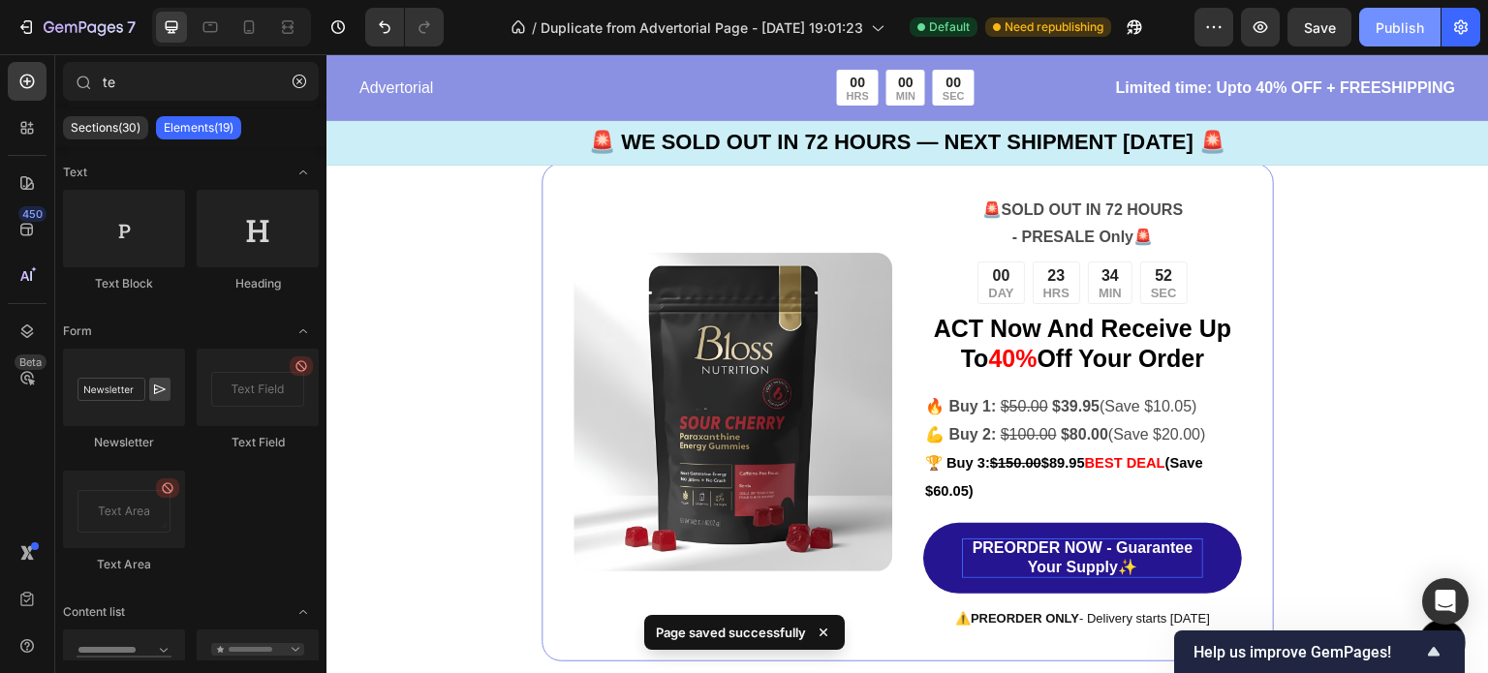
click at [1420, 33] on div "Publish" at bounding box center [1399, 27] width 48 height 20
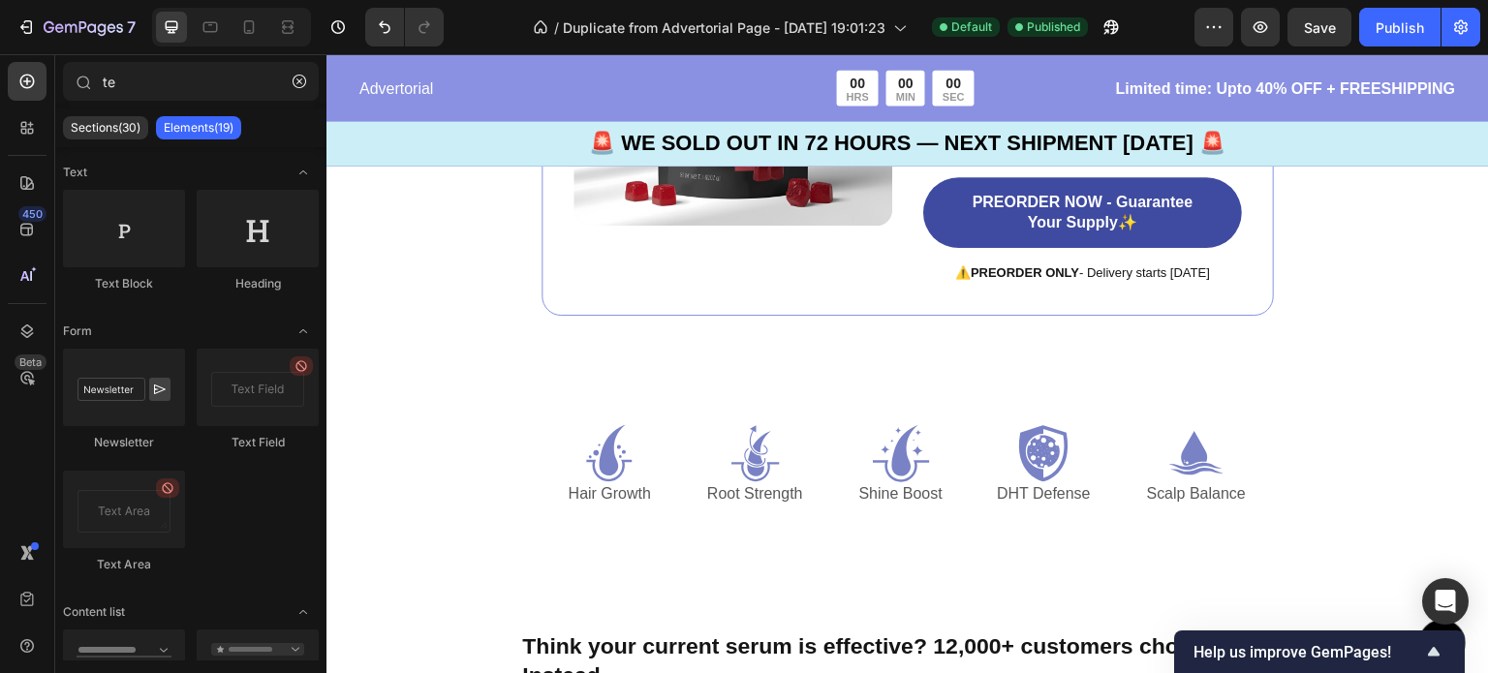
scroll to position [5114, 0]
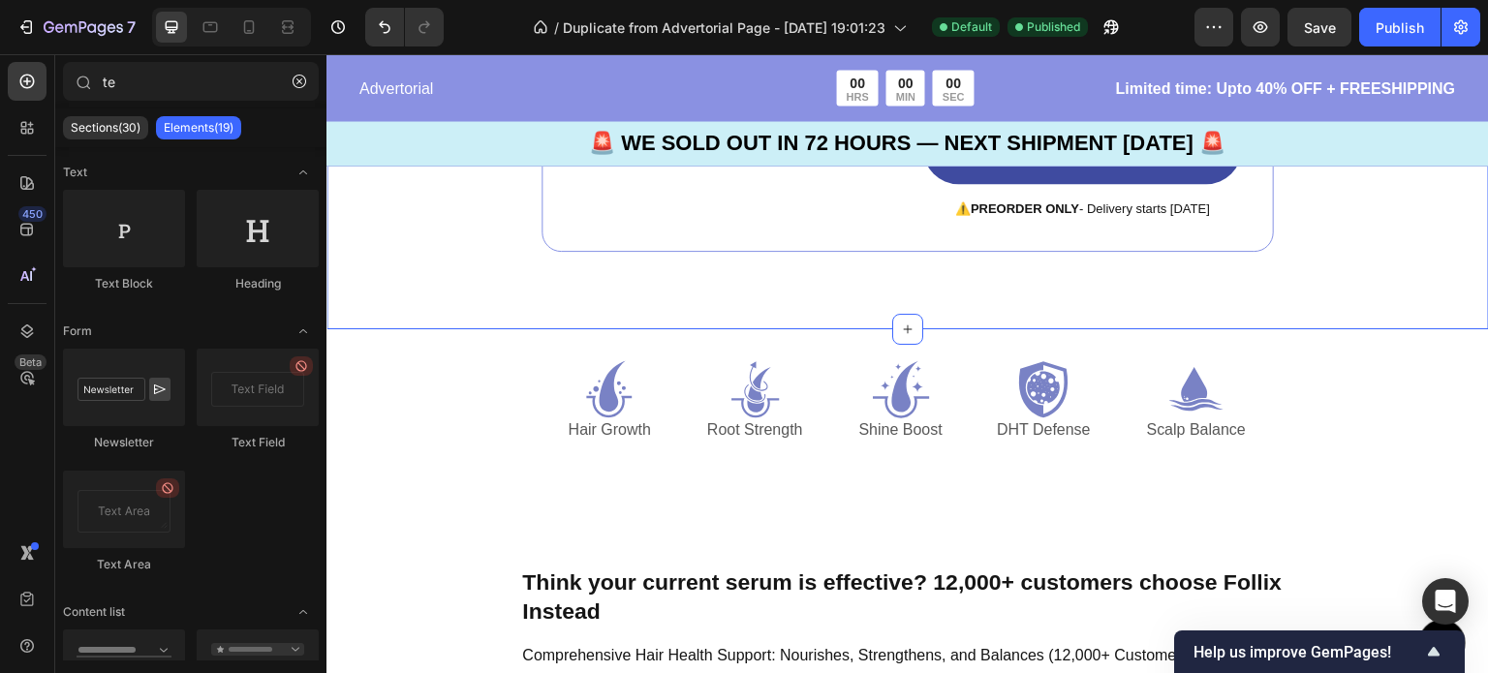
click at [1437, 225] on div "Image 🚨 SOLD OUT IN 72 HOURS - PRESALE Only 🚨 Text Block 00 DAY 23 HRS 32 MIN 3…" at bounding box center [907, 3] width 1162 height 654
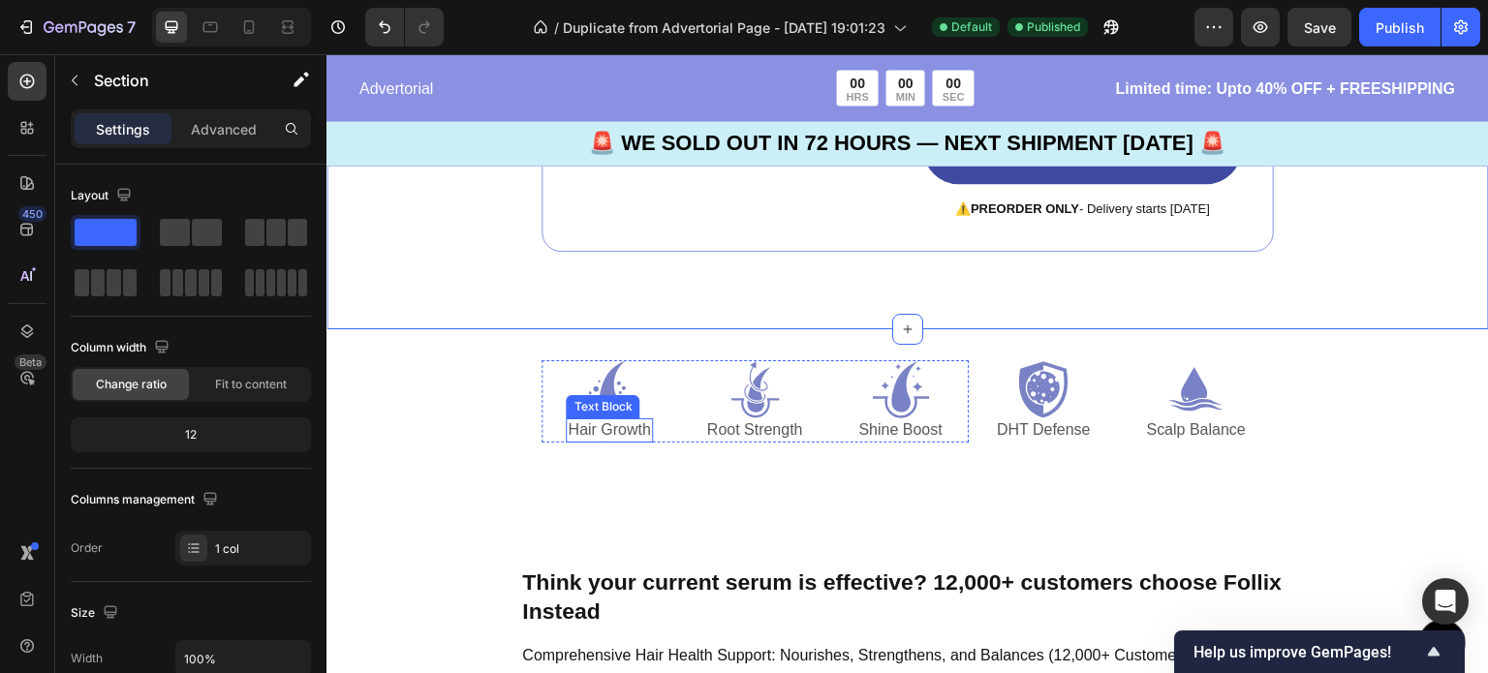
click at [626, 441] on p "Hair Growth" at bounding box center [609, 430] width 82 height 20
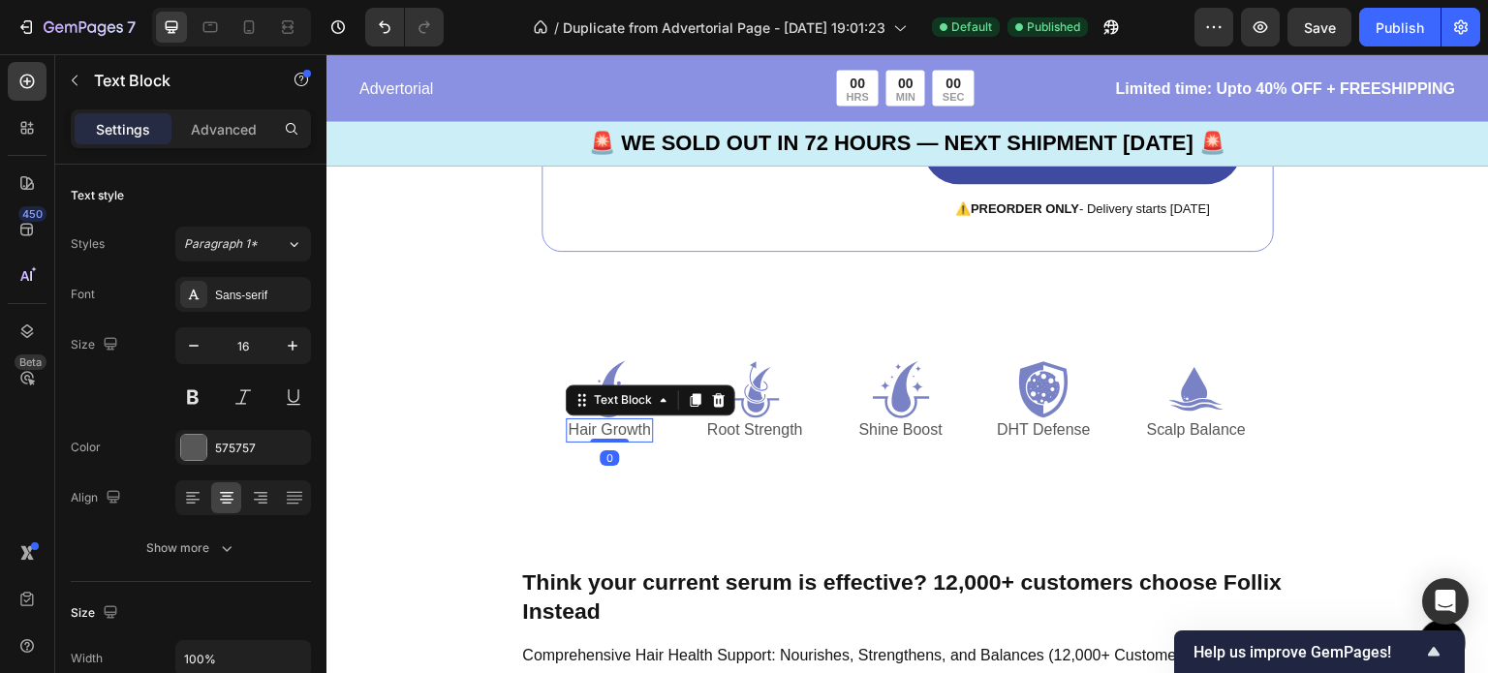
click at [617, 434] on p "Hair Growth" at bounding box center [609, 430] width 82 height 20
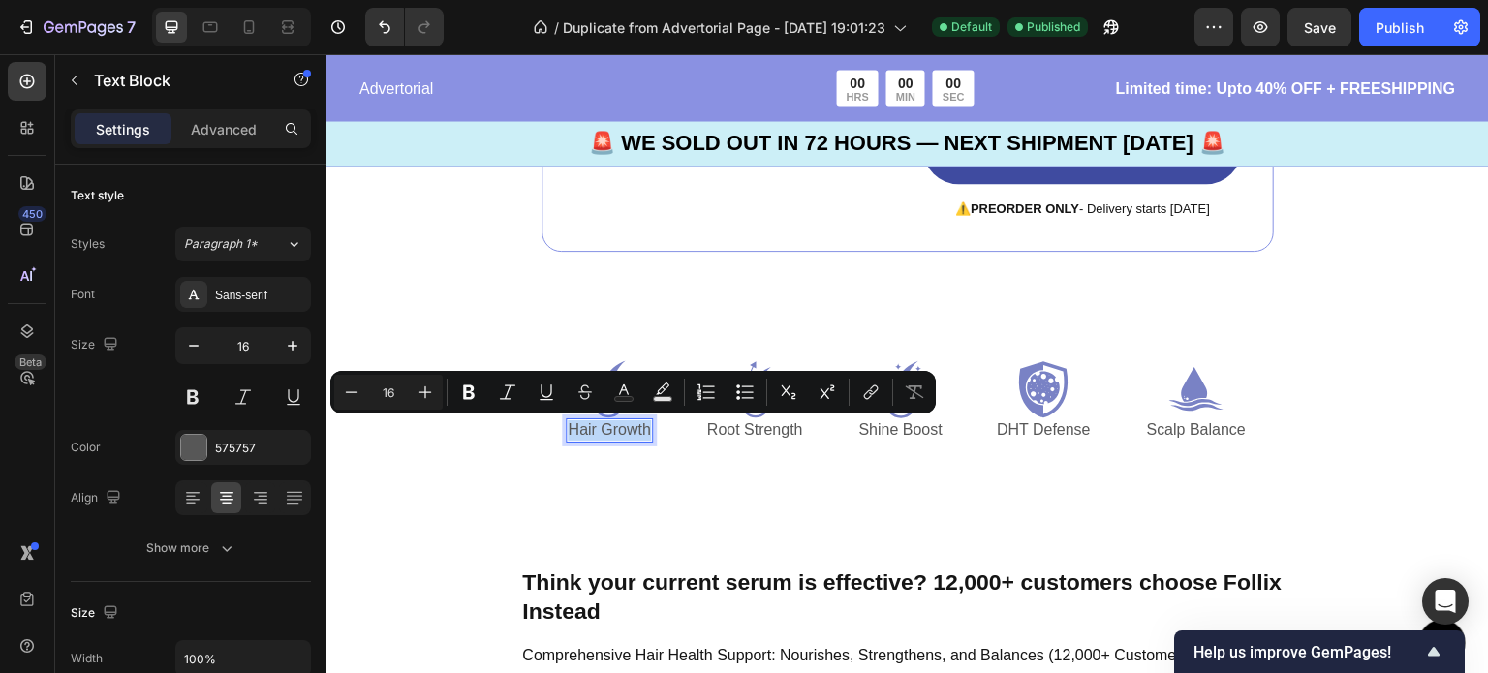
drag, startPoint x: 644, startPoint y: 434, endPoint x: 569, endPoint y: 432, distance: 75.6
click at [569, 432] on p "Hair Growth" at bounding box center [609, 430] width 82 height 20
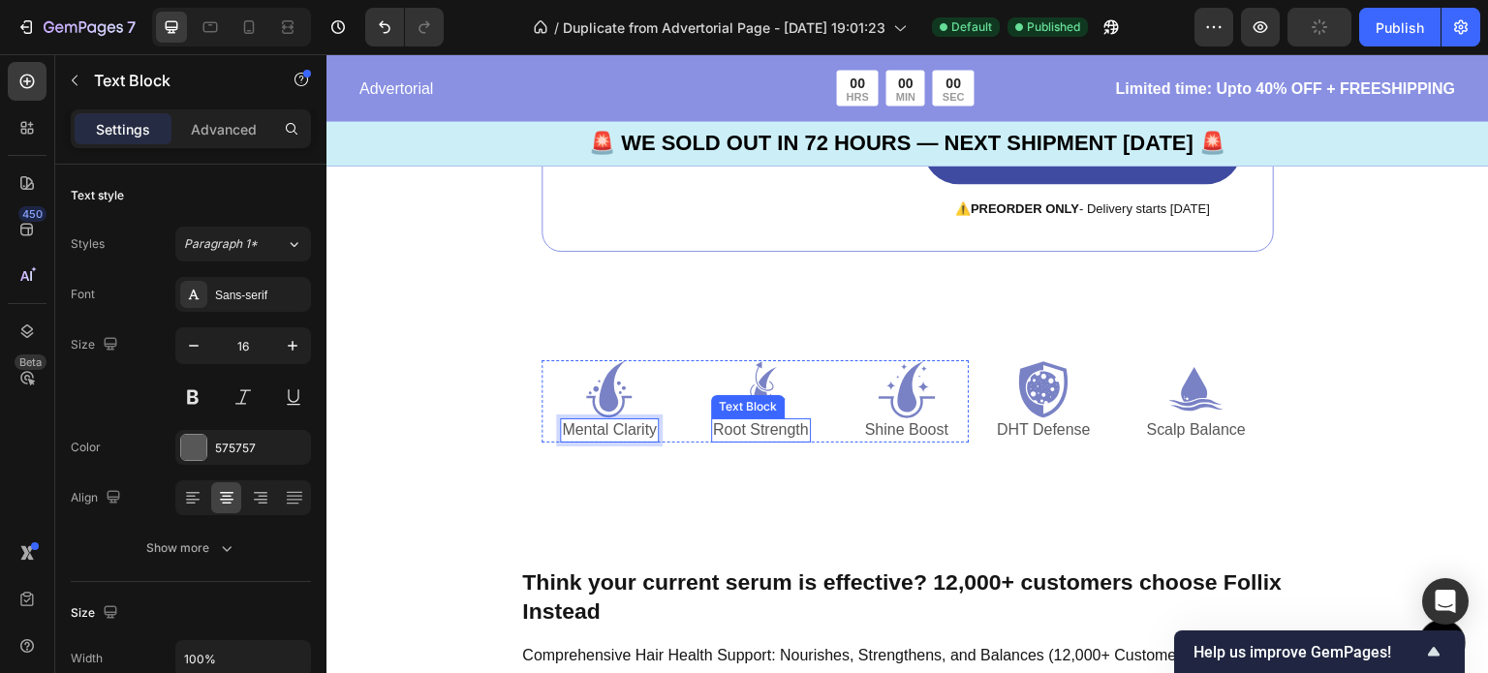
click at [800, 426] on p "Root Strength" at bounding box center [761, 430] width 96 height 20
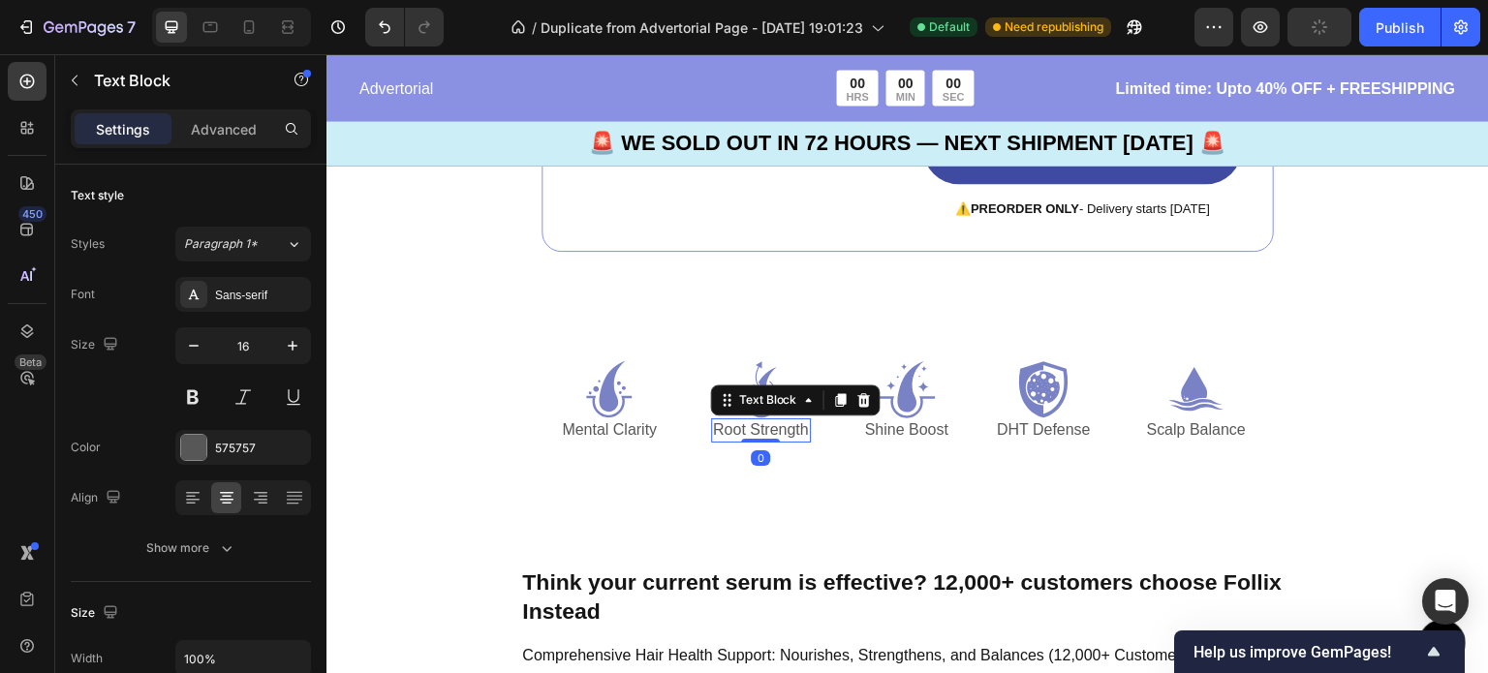
click at [800, 426] on p "Root Strength" at bounding box center [761, 430] width 96 height 20
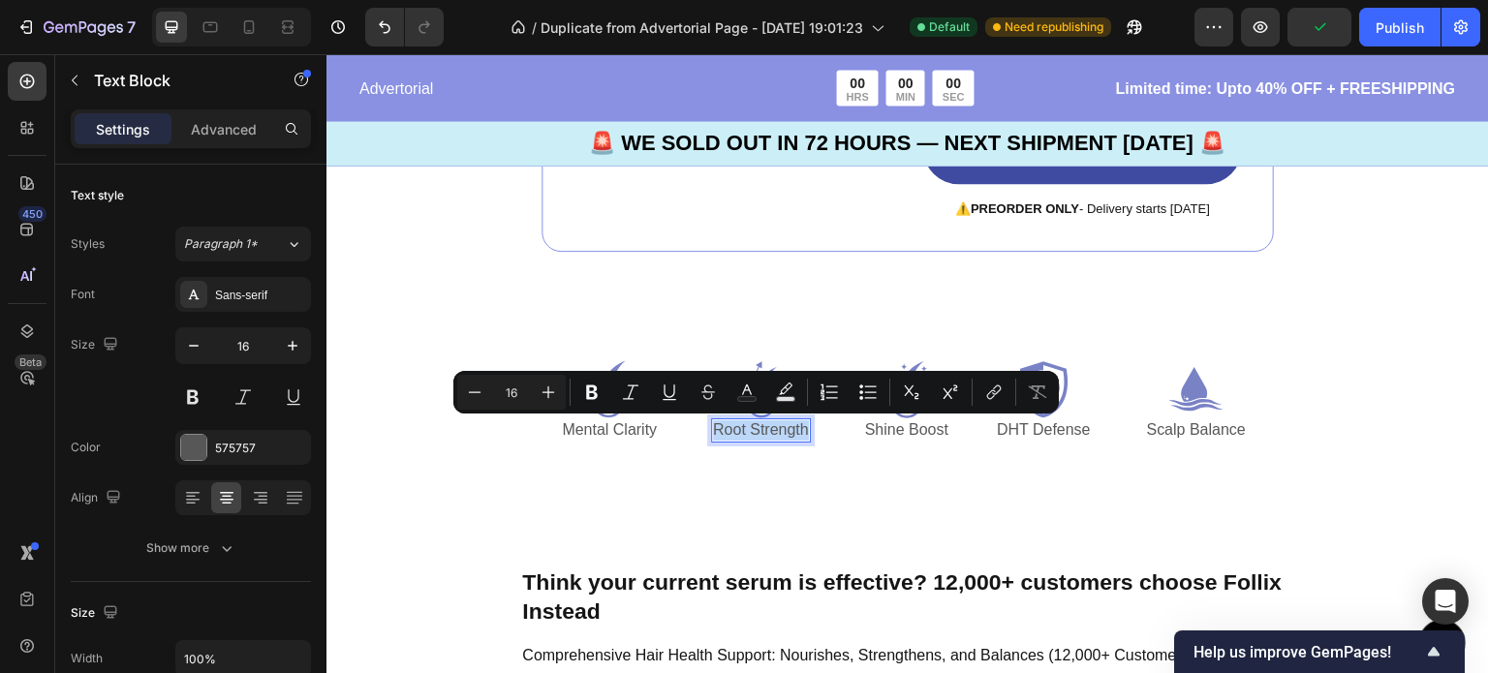
drag, startPoint x: 800, startPoint y: 426, endPoint x: 710, endPoint y: 429, distance: 90.1
click at [713, 429] on p "Root Strength" at bounding box center [761, 430] width 96 height 20
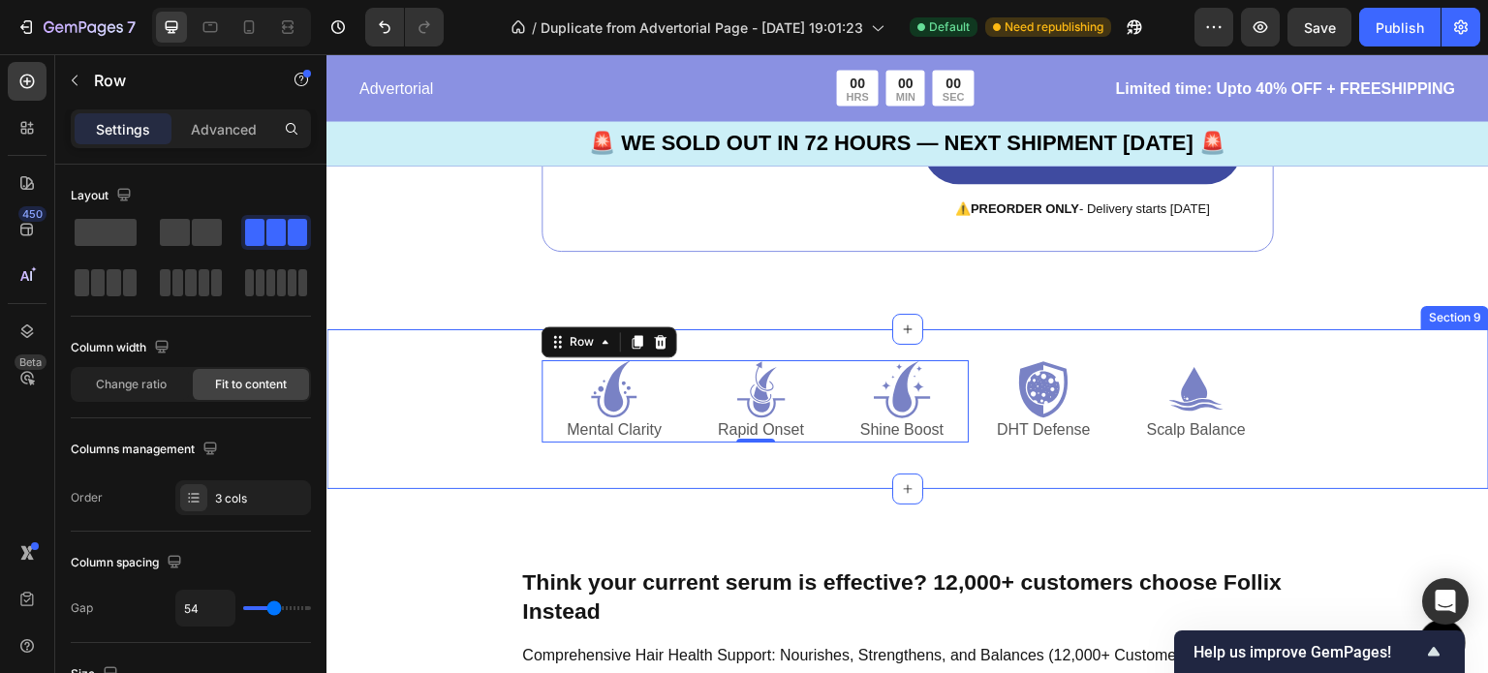
click at [1316, 397] on div "Icon Mental Clarity Text Block Icon Rapid Onset Text Block Icon Shine Boost Tex…" at bounding box center [907, 409] width 1162 height 160
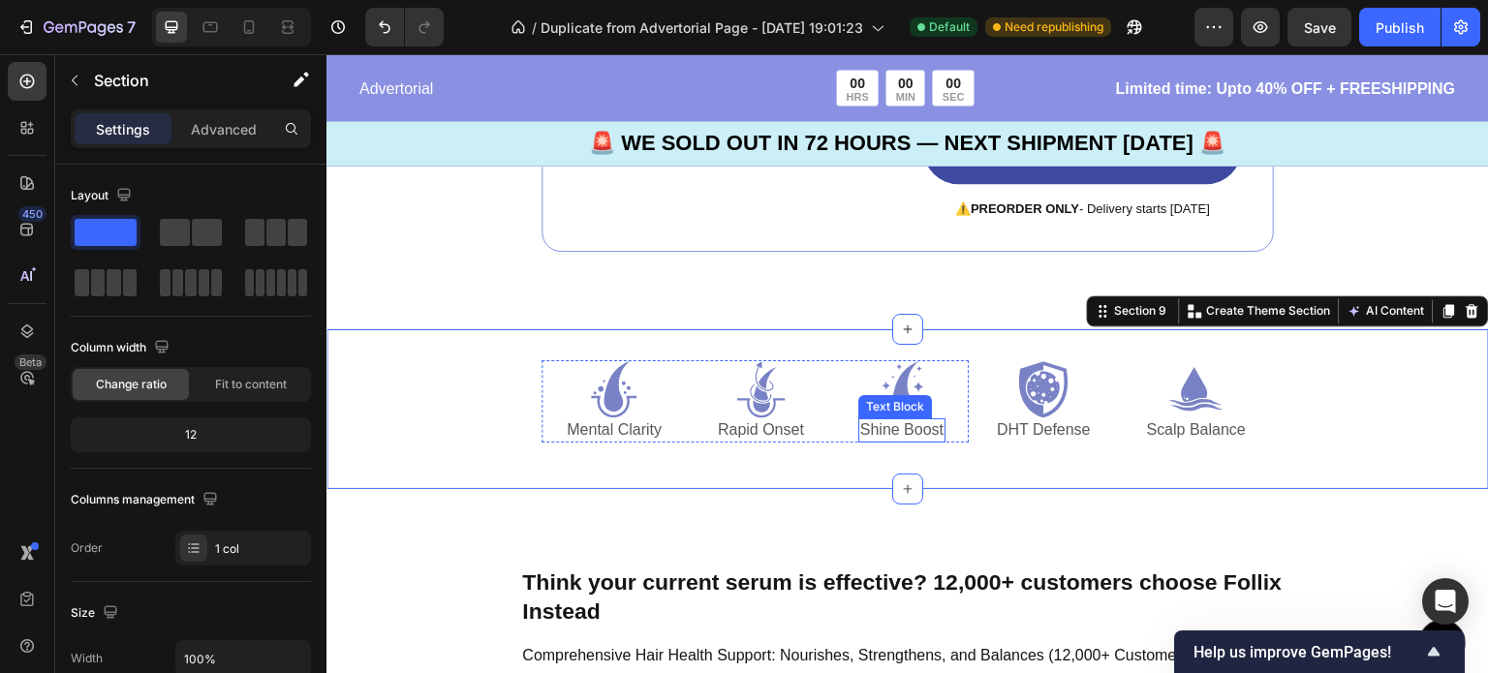
click at [915, 436] on p "Shine Boost" at bounding box center [901, 430] width 83 height 20
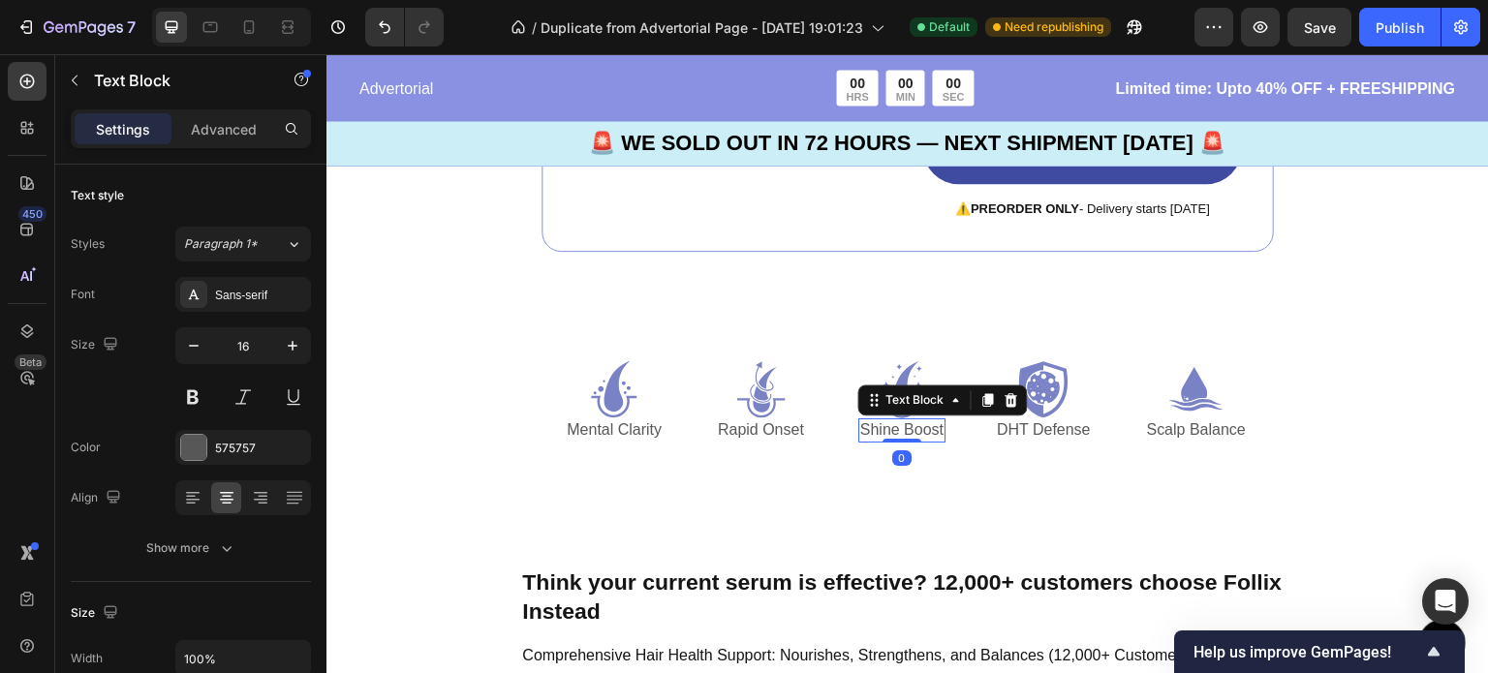
click at [938, 434] on p "Shine Boost" at bounding box center [901, 430] width 83 height 20
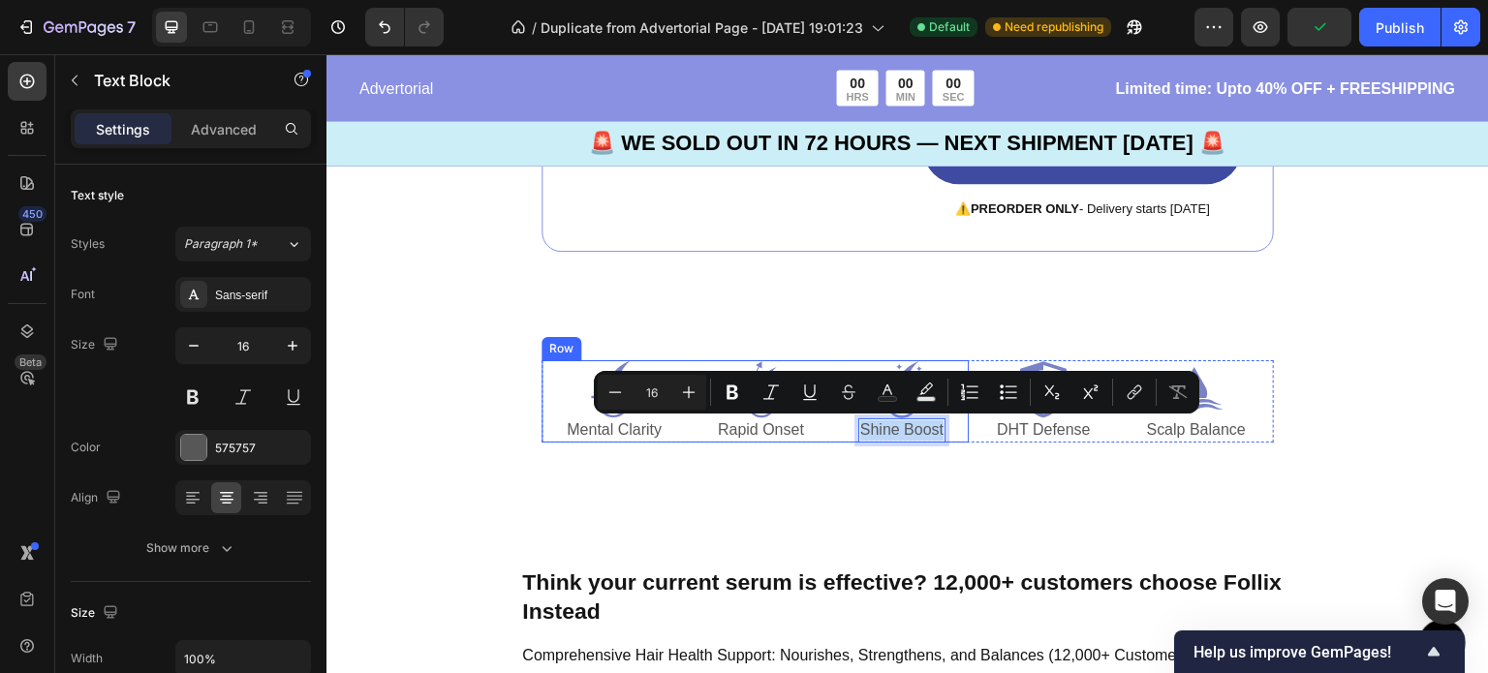
drag, startPoint x: 938, startPoint y: 434, endPoint x: 850, endPoint y: 431, distance: 87.2
click at [850, 431] on div "Icon Mental Clarity Text Block Icon Rapid Onset Text Block Icon Shine Boost Tex…" at bounding box center [754, 401] width 427 height 82
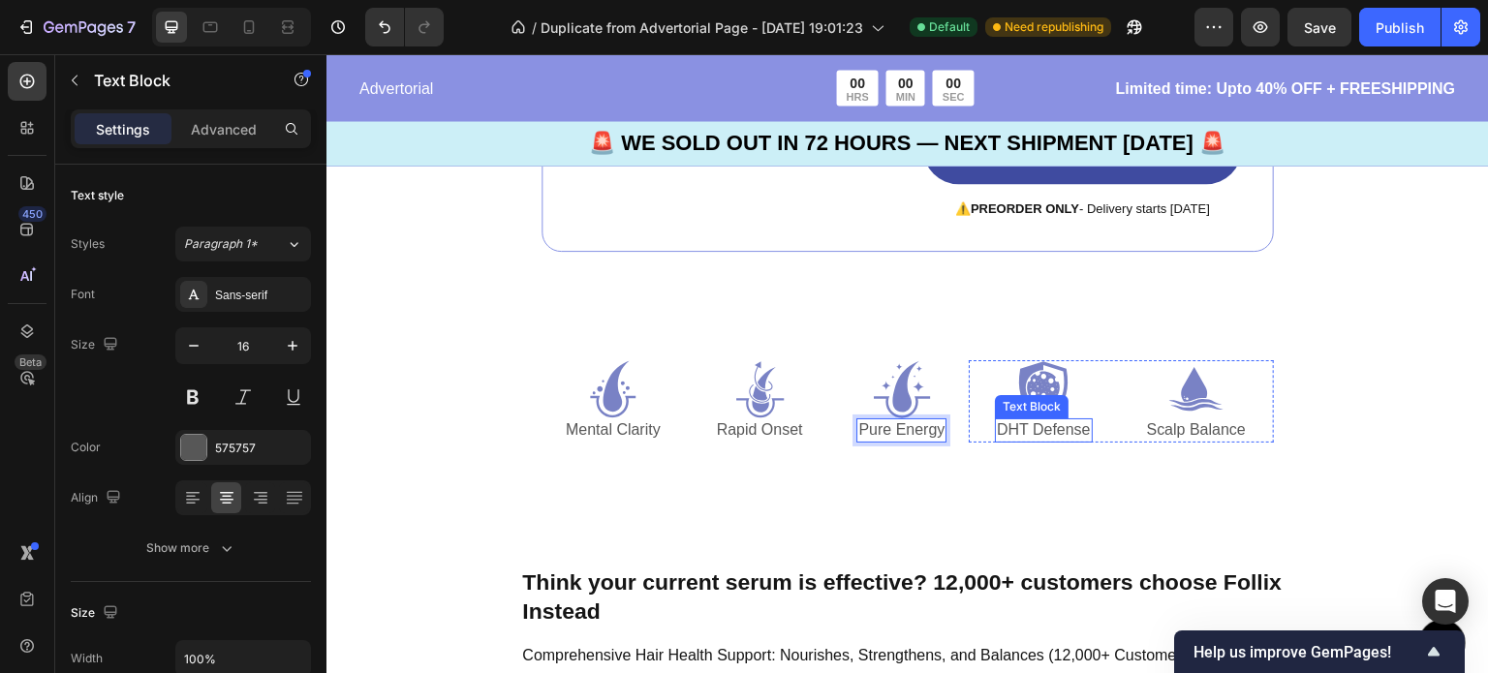
click at [1065, 436] on p "DHT Defense" at bounding box center [1044, 430] width 94 height 20
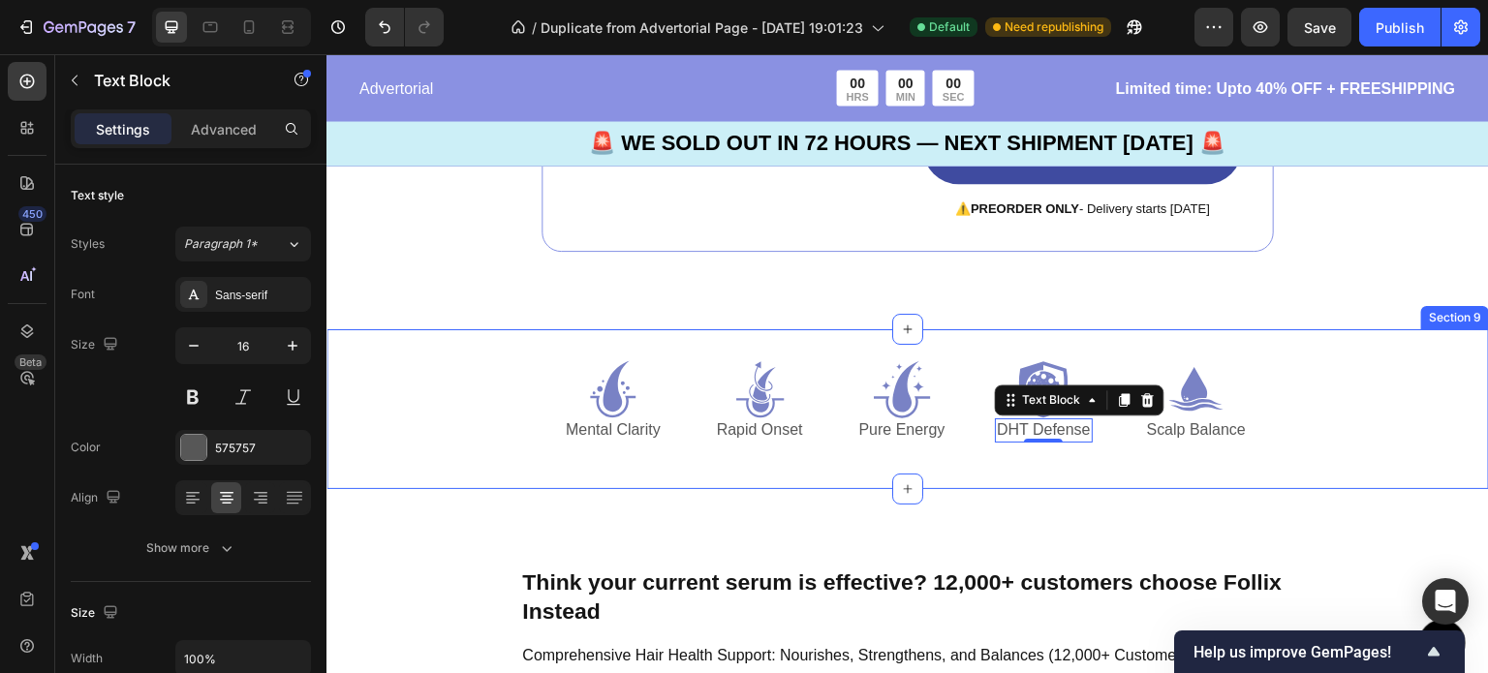
drag, startPoint x: 1329, startPoint y: 421, endPoint x: 1286, endPoint y: 426, distance: 42.9
click at [1329, 421] on div "Icon Mental Clarity Text Block Icon Rapid Onset Text Block Icon Pure Energy Tex…" at bounding box center [907, 409] width 1162 height 160
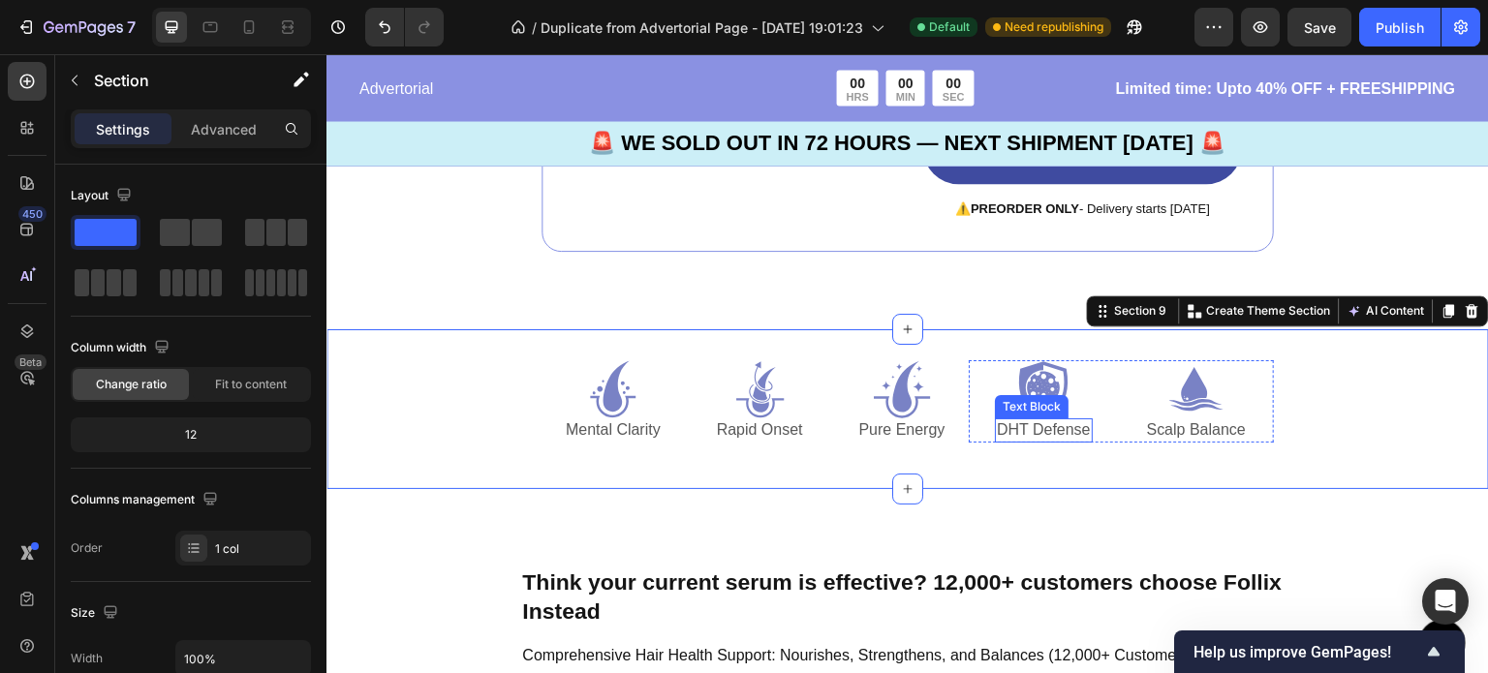
click at [1072, 427] on p "DHT Defense" at bounding box center [1044, 430] width 94 height 20
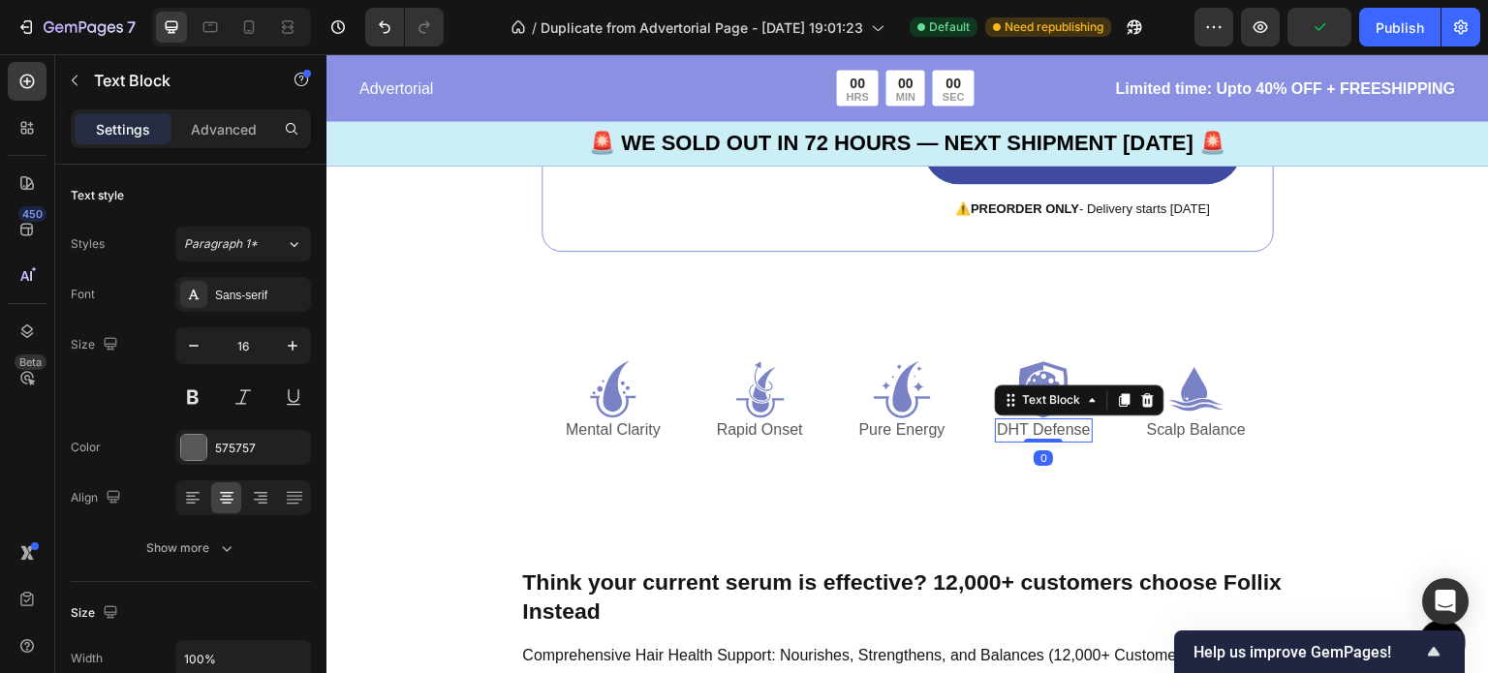
click at [1072, 429] on p "DHT Defense" at bounding box center [1044, 430] width 94 height 20
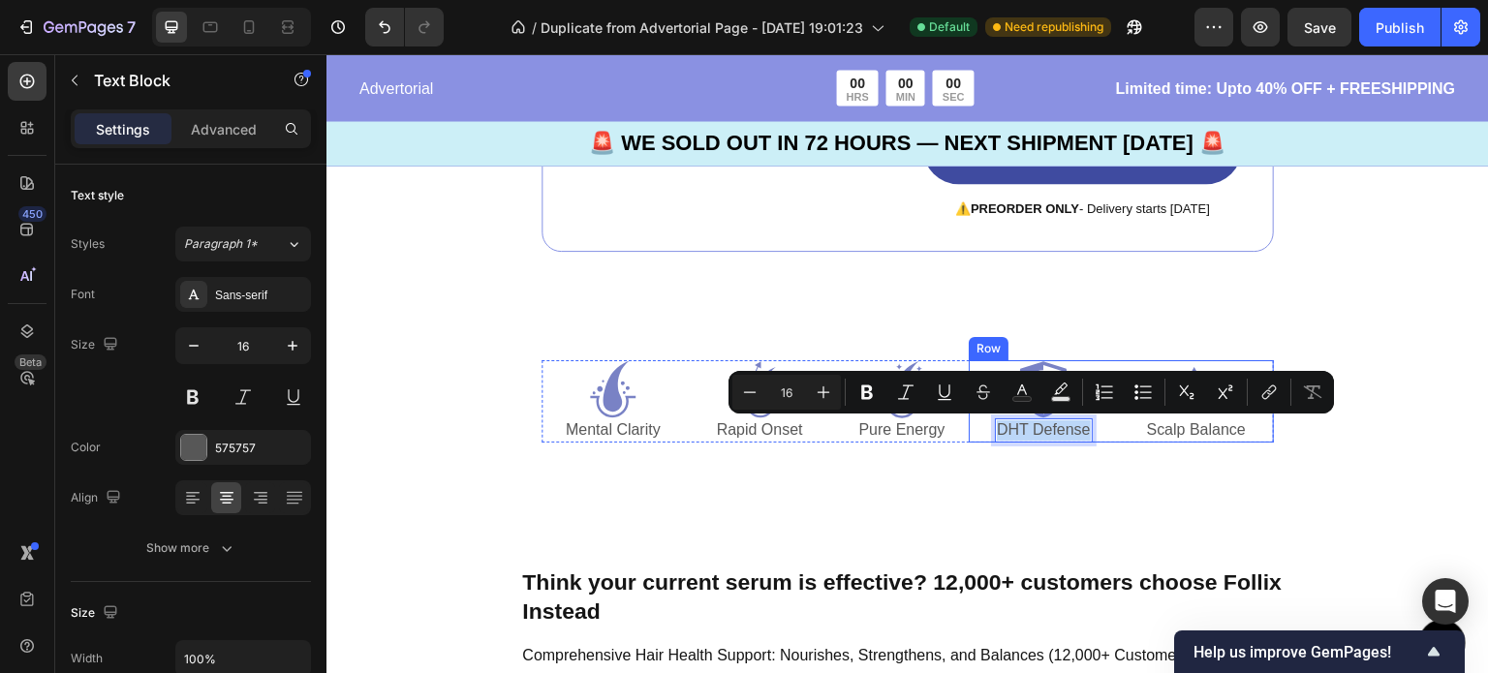
drag, startPoint x: 1080, startPoint y: 430, endPoint x: 979, endPoint y: 432, distance: 100.7
click at [979, 432] on div "Icon DHT Defense Text Block 0 Icon Scalp Balance Text Block Row" at bounding box center [1121, 401] width 305 height 82
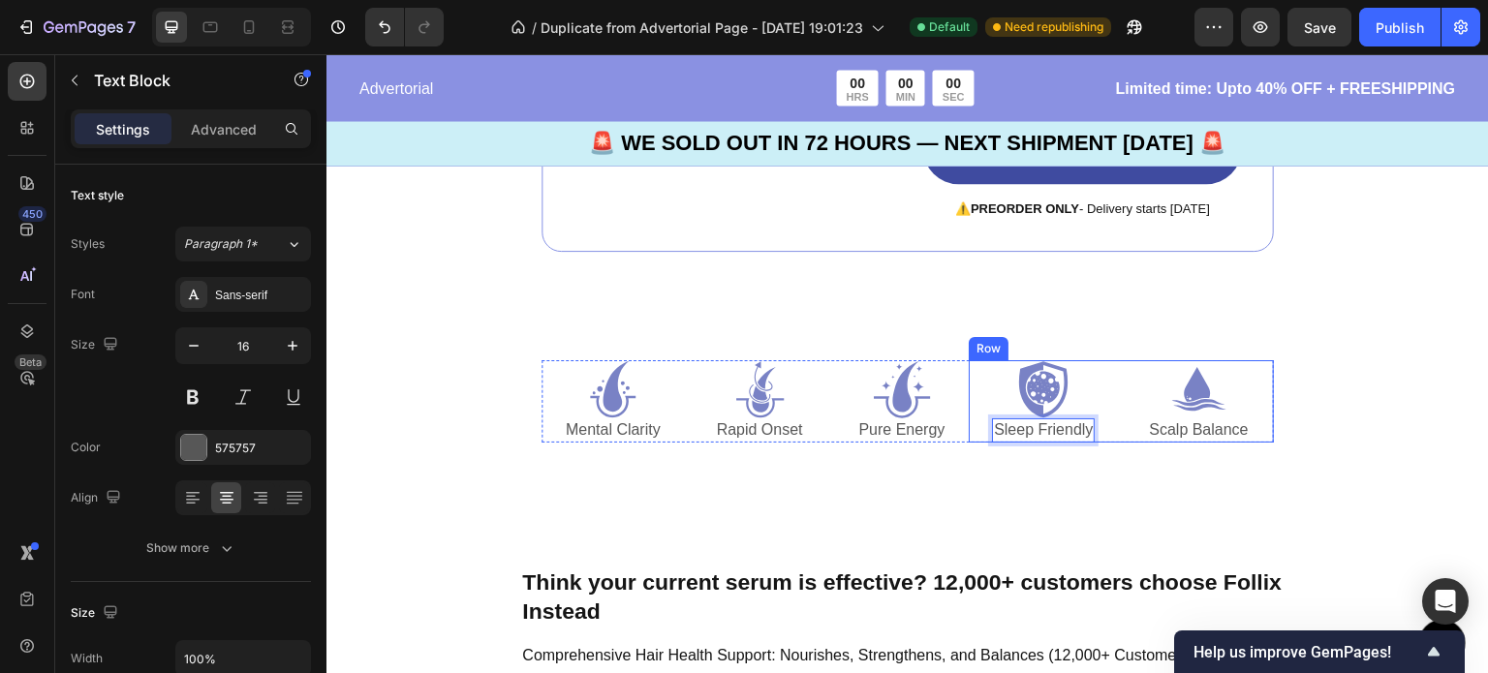
click at [992, 432] on div "Sleep Friendly" at bounding box center [1043, 430] width 103 height 24
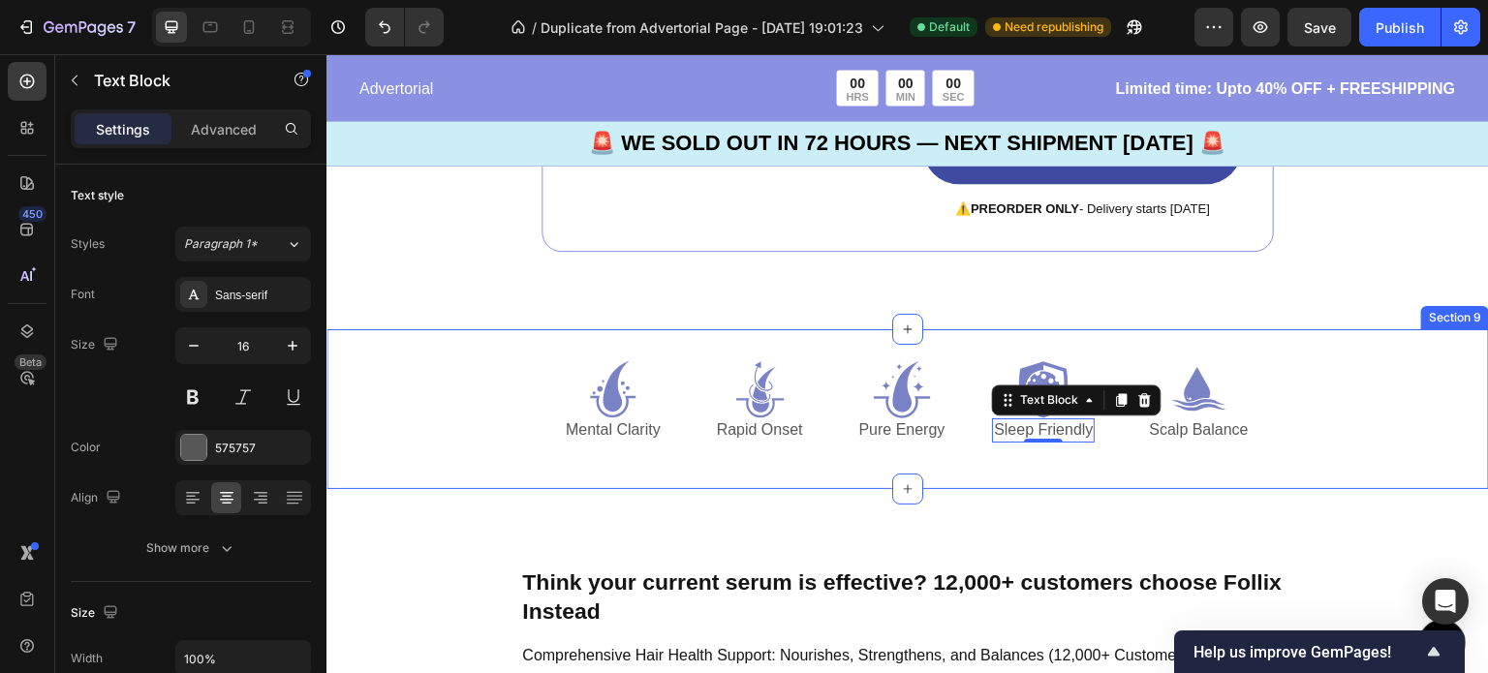
click at [1321, 419] on div "Icon Mental Clarity Text Block Icon Rapid Onset Text Block Icon Pure Energy Tex…" at bounding box center [907, 409] width 1162 height 160
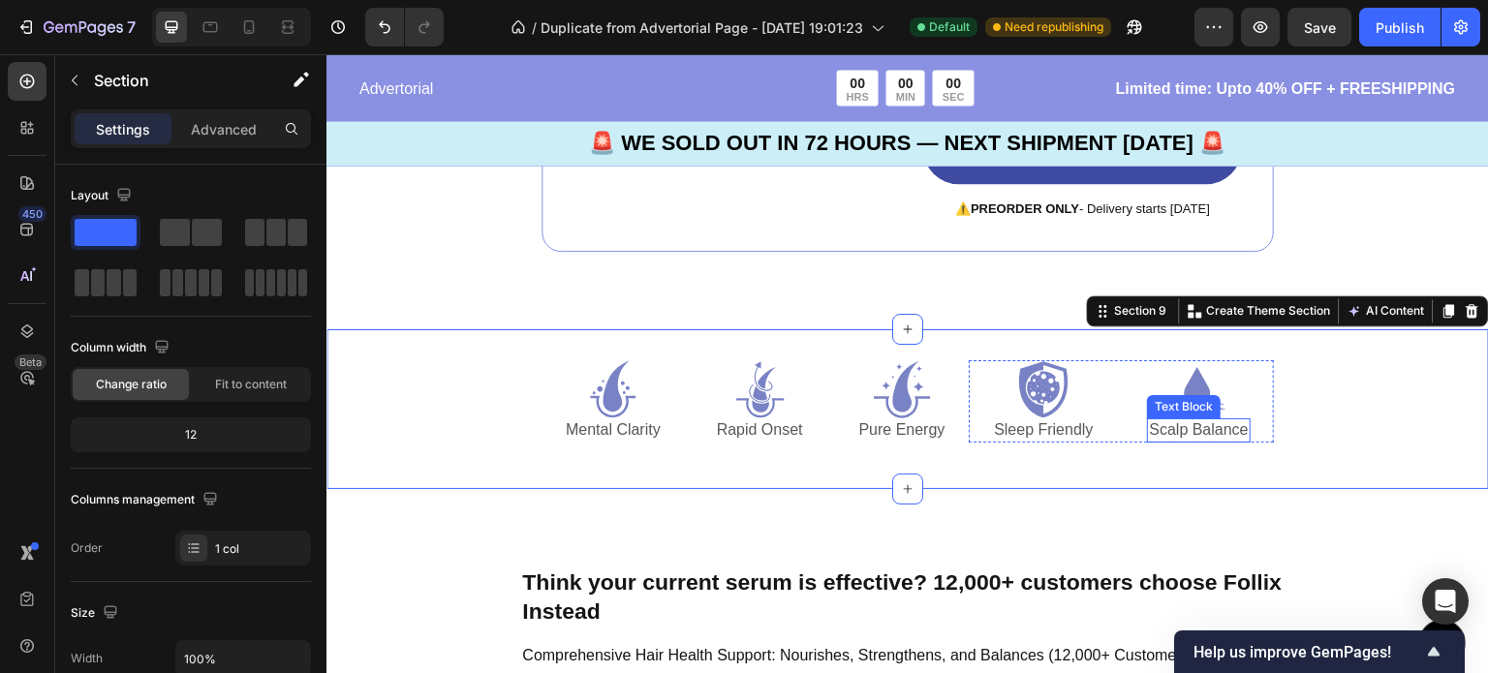
click at [1219, 434] on p "Scalp Balance" at bounding box center [1198, 430] width 99 height 20
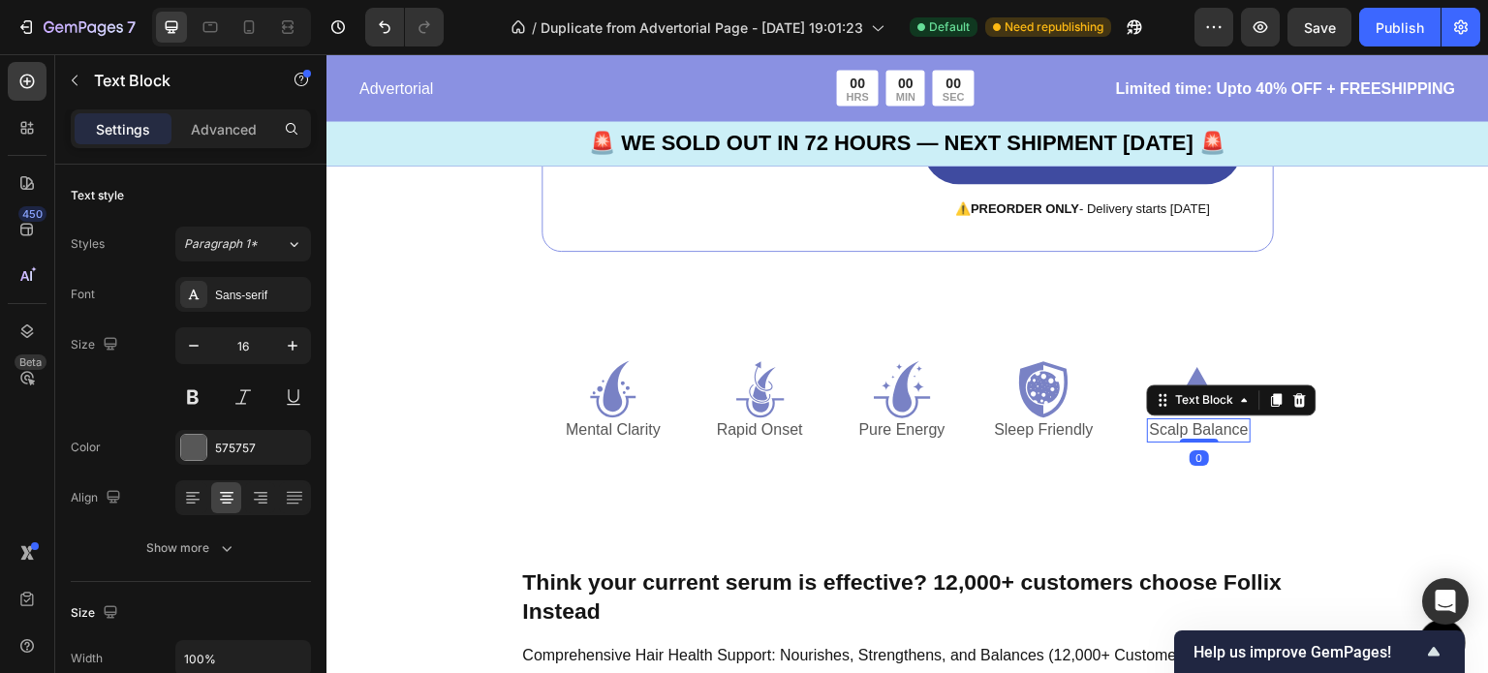
click at [1235, 433] on p "Scalp Balance" at bounding box center [1198, 430] width 99 height 20
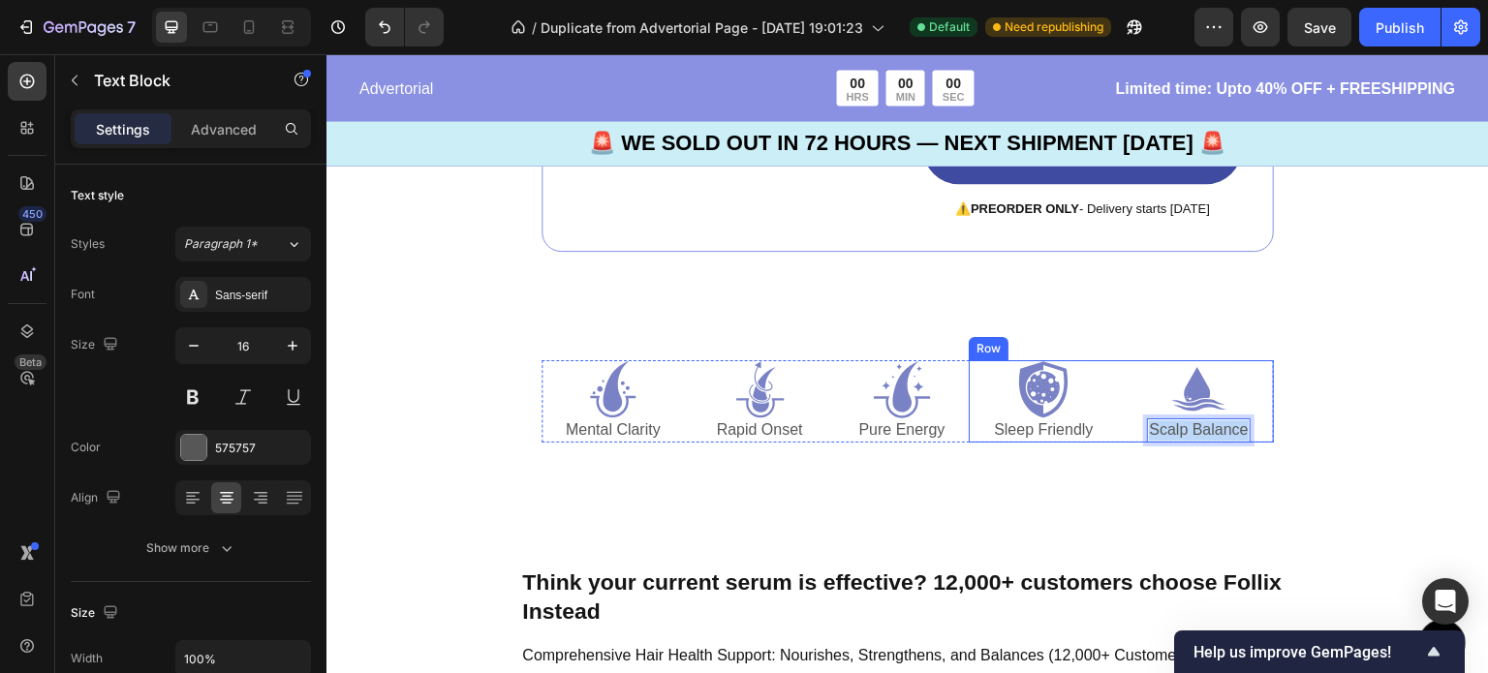
drag, startPoint x: 1235, startPoint y: 433, endPoint x: 1132, endPoint y: 430, distance: 102.7
click at [1132, 430] on div "Icon Sleep Friendly Text Block Icon Scalp Balance Text Block 0 Row" at bounding box center [1121, 401] width 305 height 82
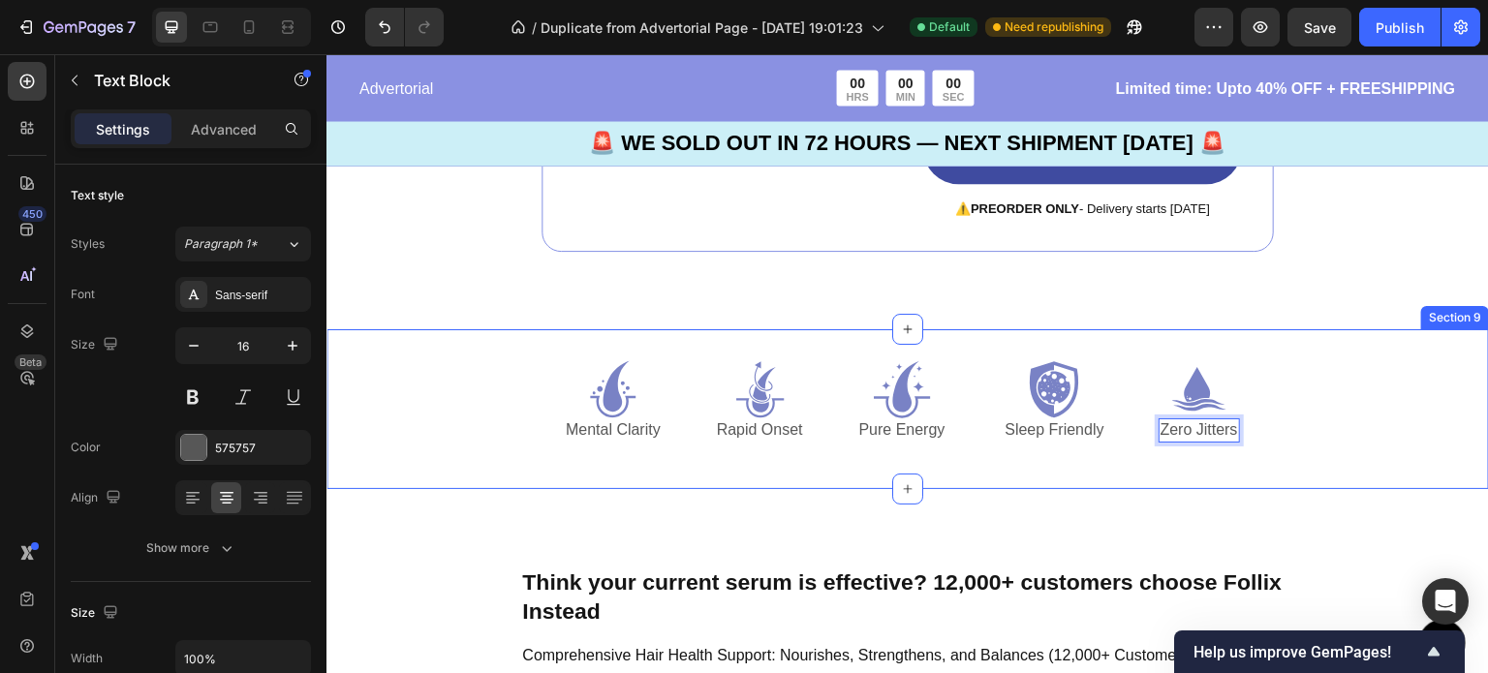
click at [1371, 429] on div "Icon Mental Clarity Text Block Icon Rapid Onset Text Block Icon Pure Energy Tex…" at bounding box center [907, 409] width 1162 height 160
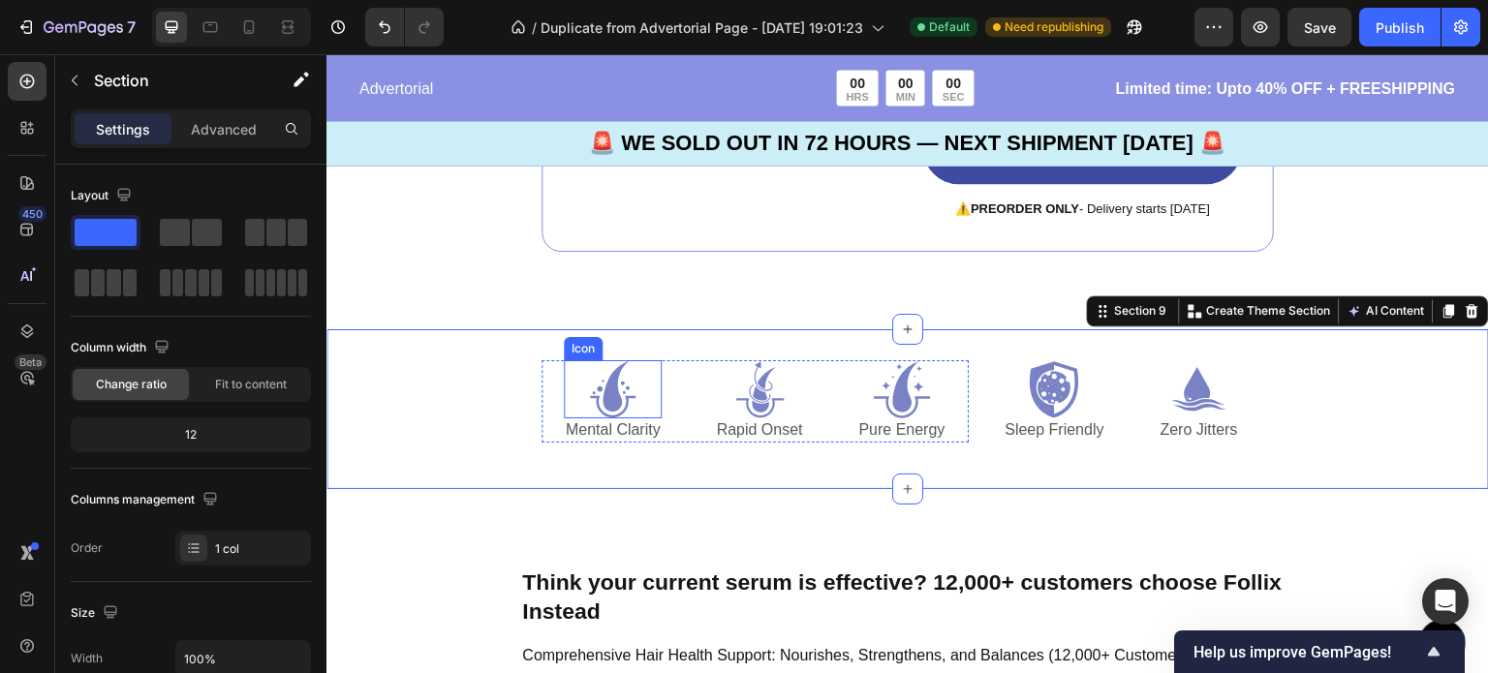
click at [617, 396] on icon at bounding box center [613, 389] width 58 height 58
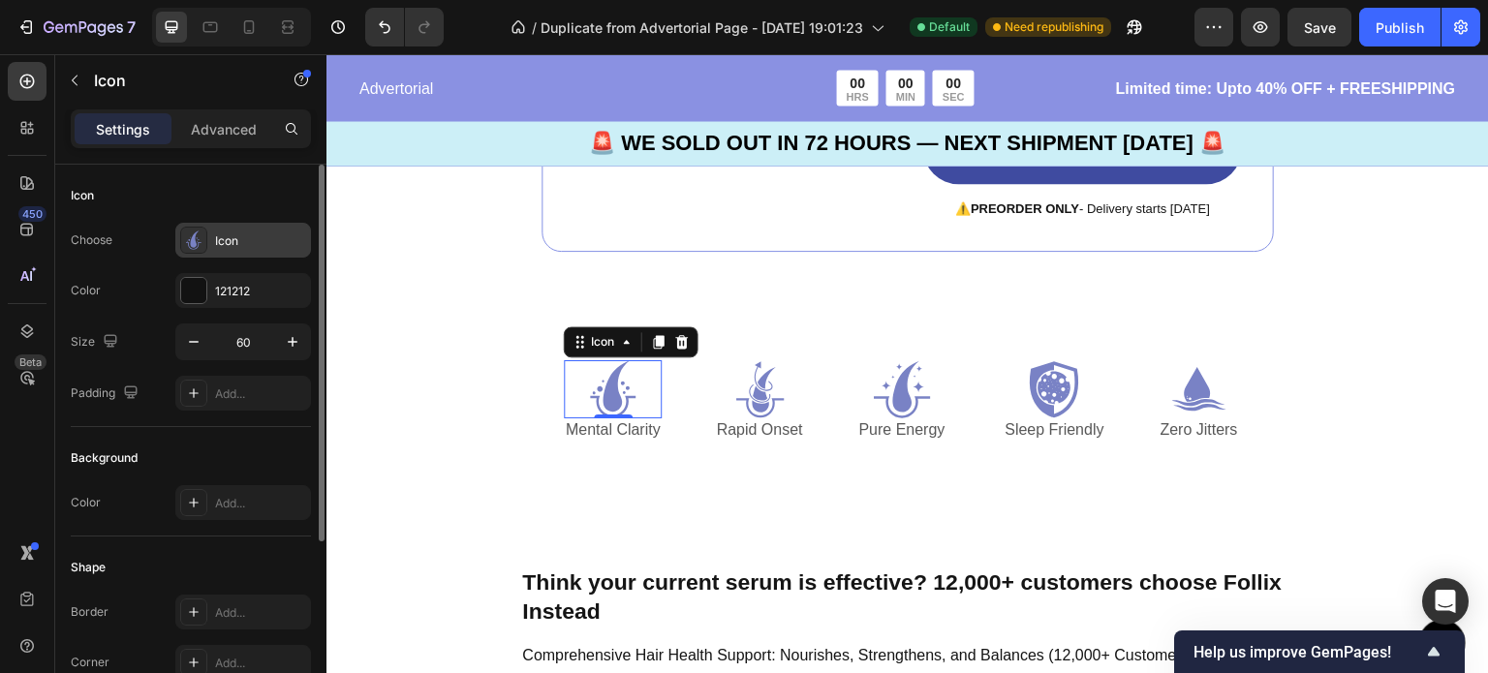
click at [241, 243] on div "Icon" at bounding box center [260, 240] width 91 height 17
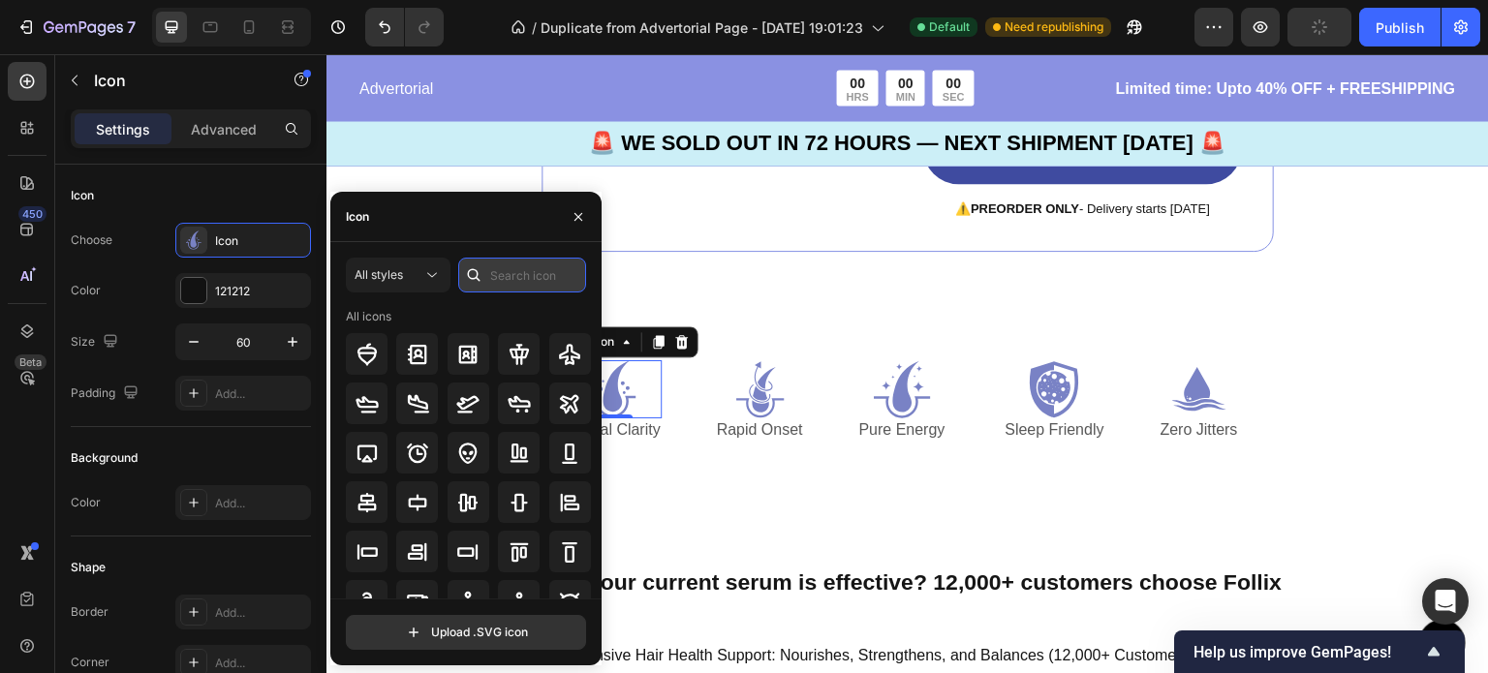
click at [525, 275] on input "text" at bounding box center [522, 275] width 128 height 35
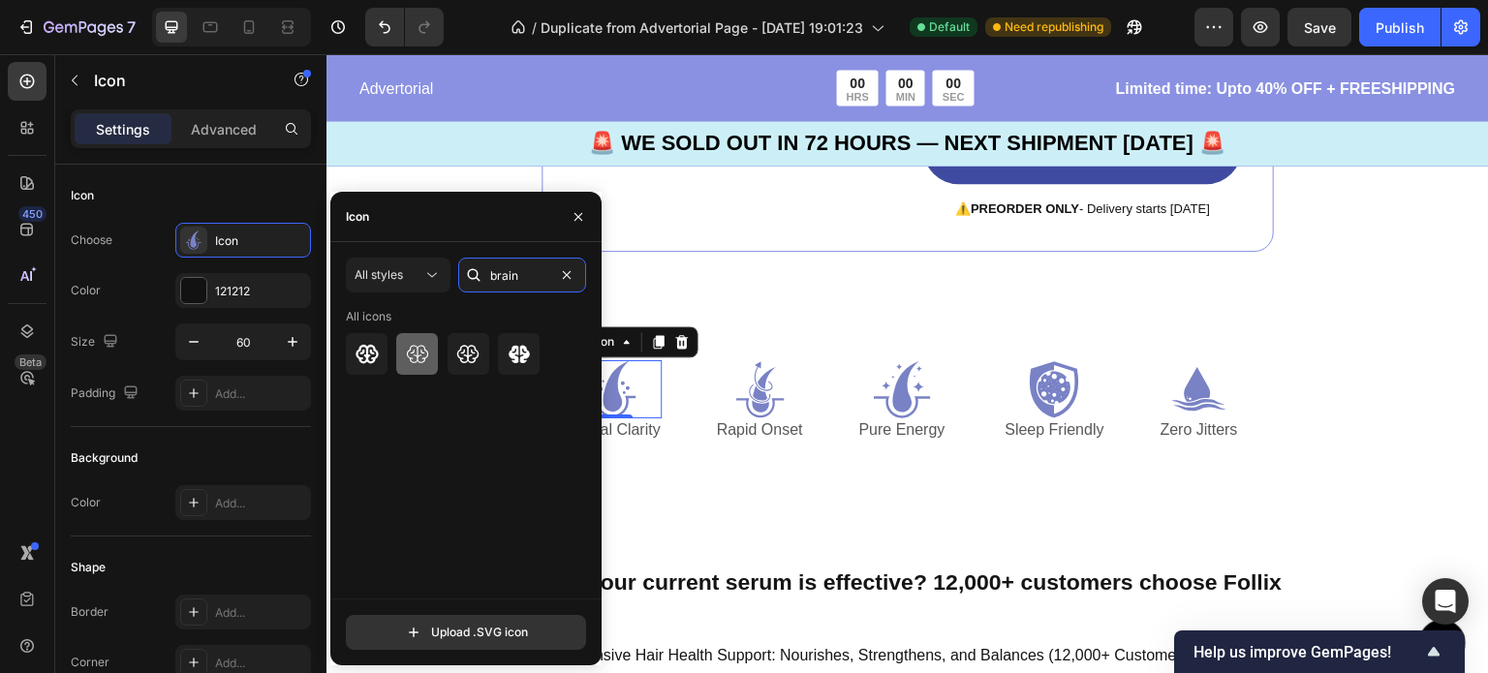
type input "brain"
click at [416, 353] on icon at bounding box center [417, 353] width 21 height 17
click at [373, 357] on icon at bounding box center [366, 354] width 22 height 18
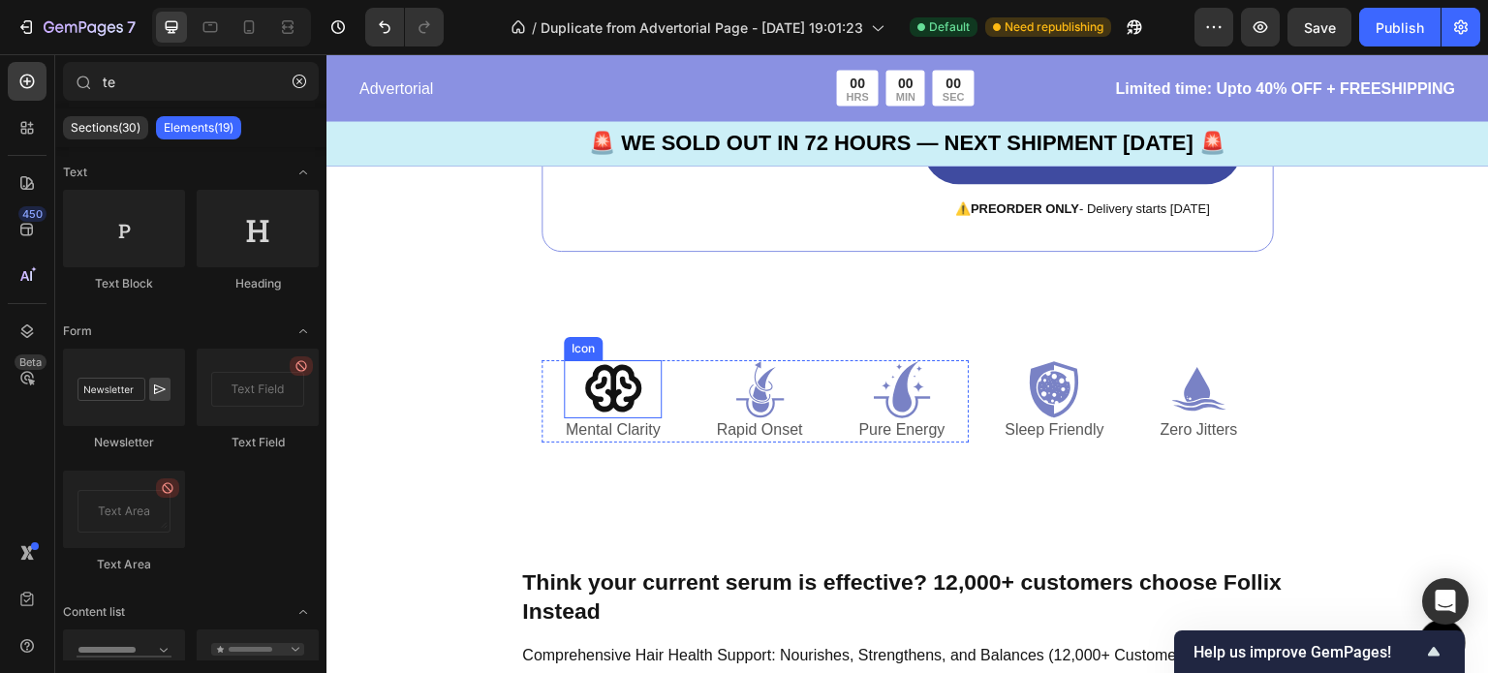
click at [613, 394] on icon at bounding box center [612, 388] width 56 height 47
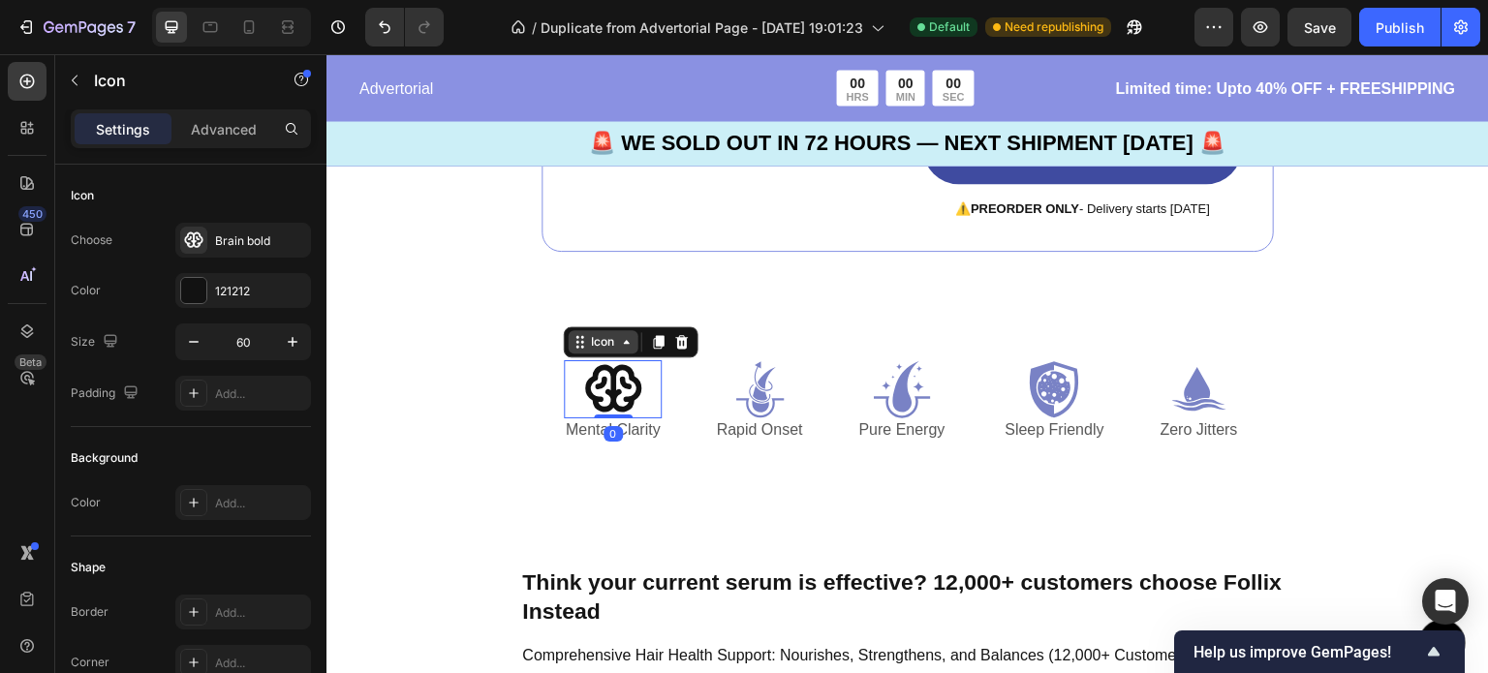
click at [623, 348] on icon at bounding box center [626, 341] width 15 height 15
click at [598, 342] on div "Icon" at bounding box center [603, 342] width 31 height 0
click at [605, 382] on icon at bounding box center [613, 389] width 58 height 58
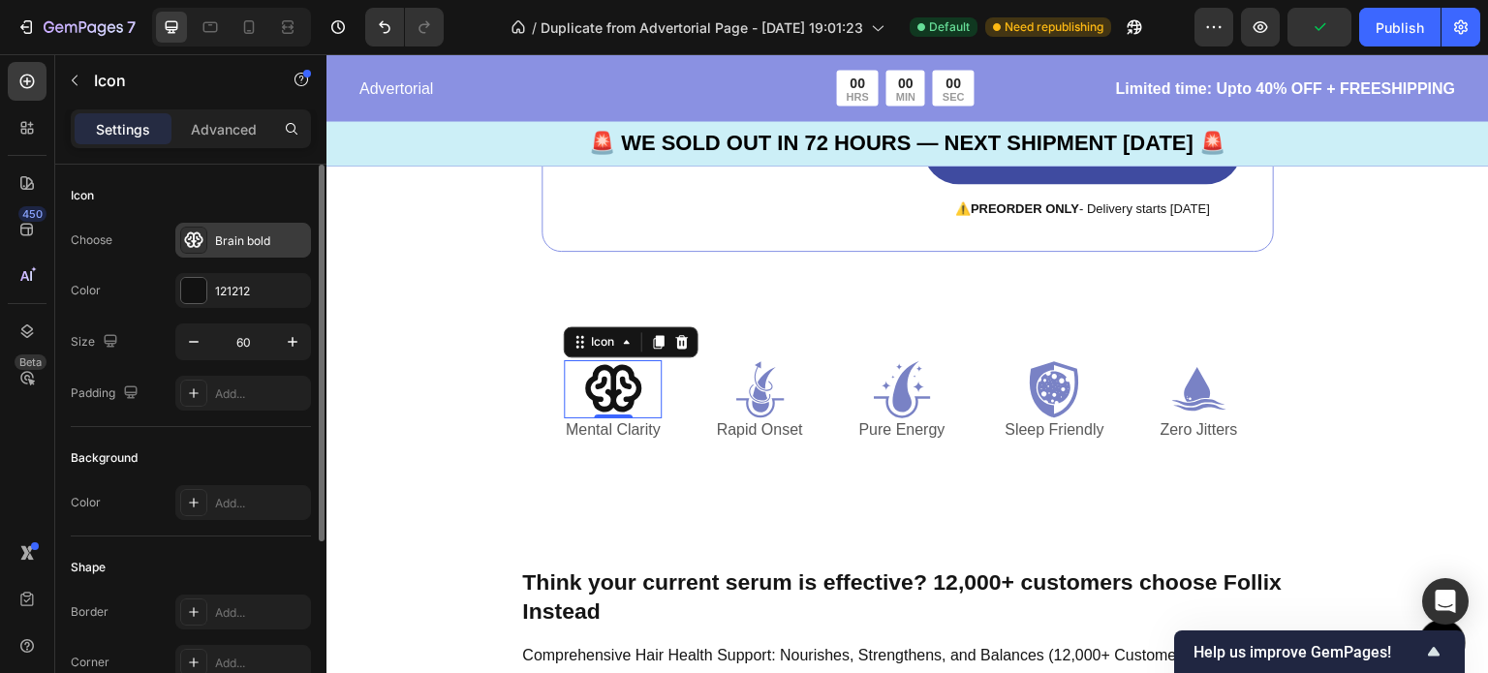
click at [262, 239] on div "Brain bold" at bounding box center [260, 240] width 91 height 17
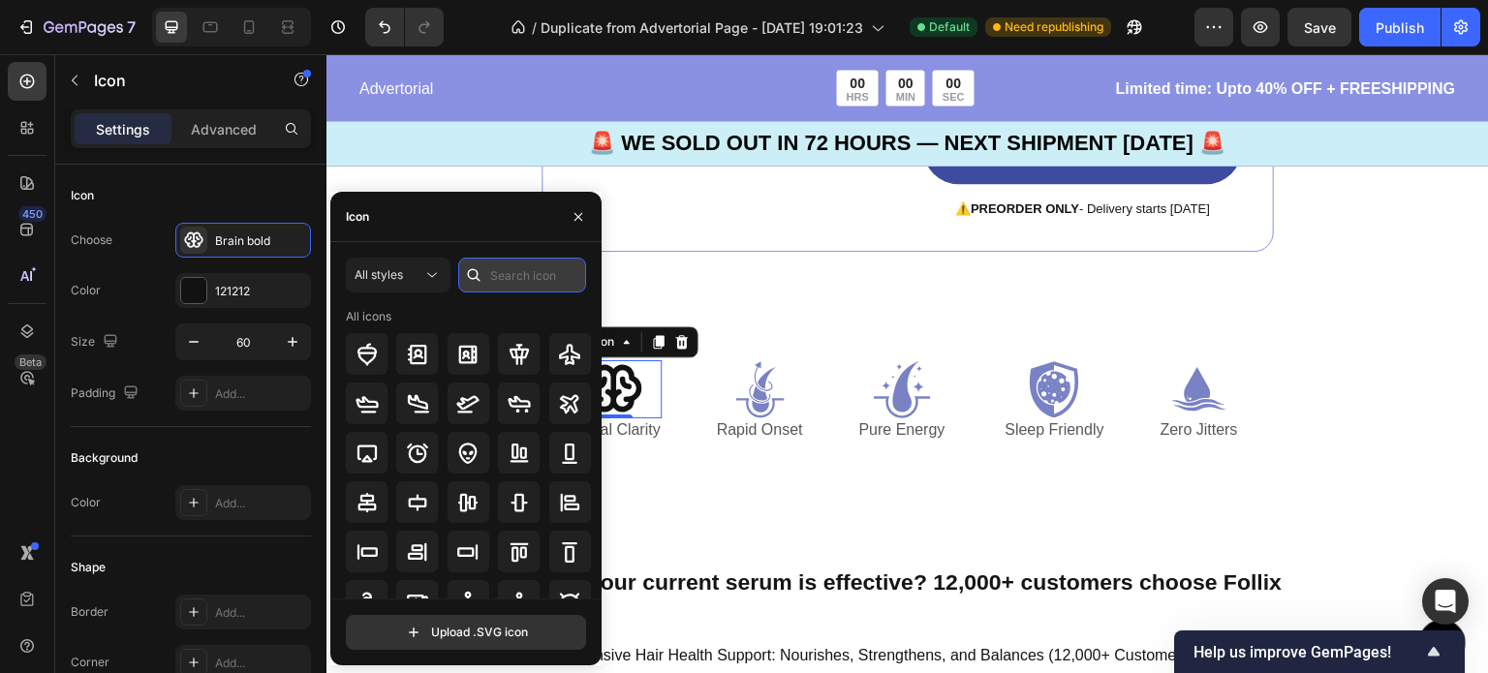
click at [512, 278] on input "text" at bounding box center [522, 275] width 128 height 35
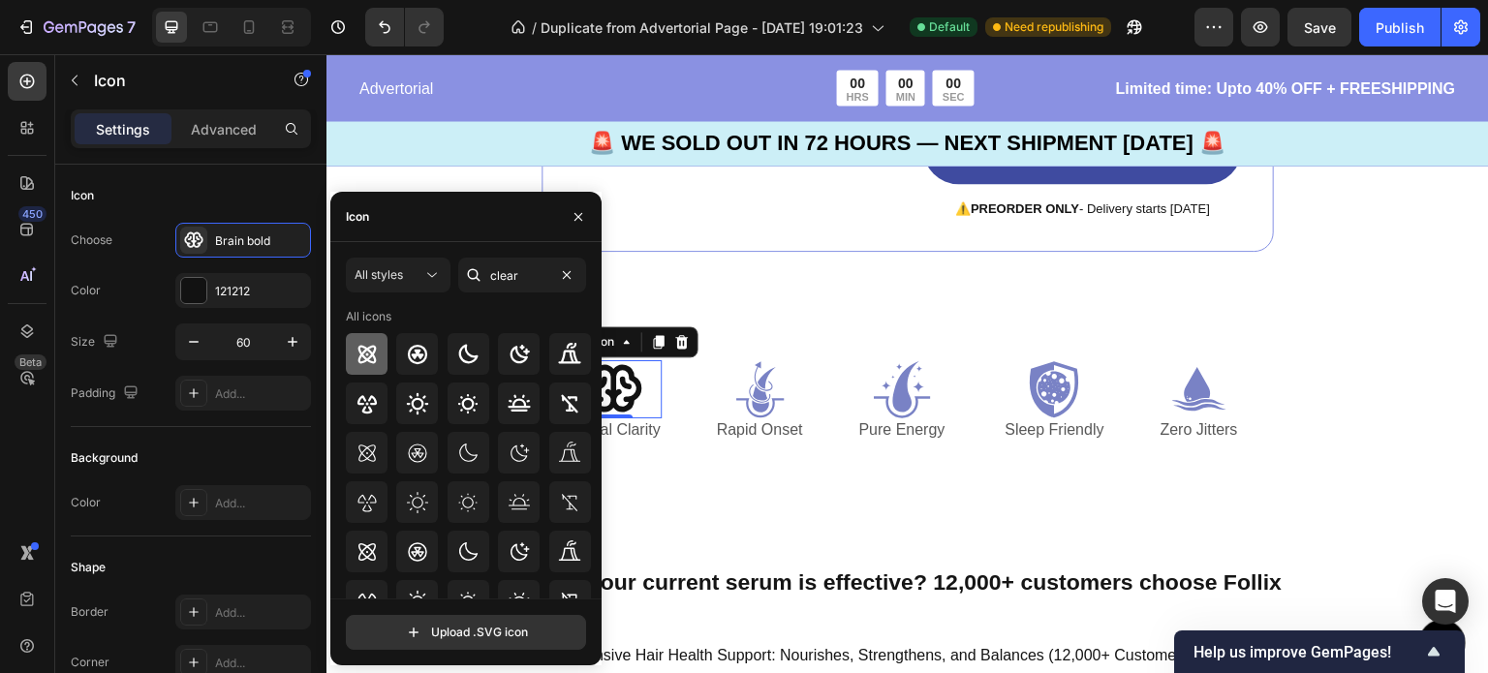
click at [372, 349] on icon at bounding box center [366, 354] width 23 height 23
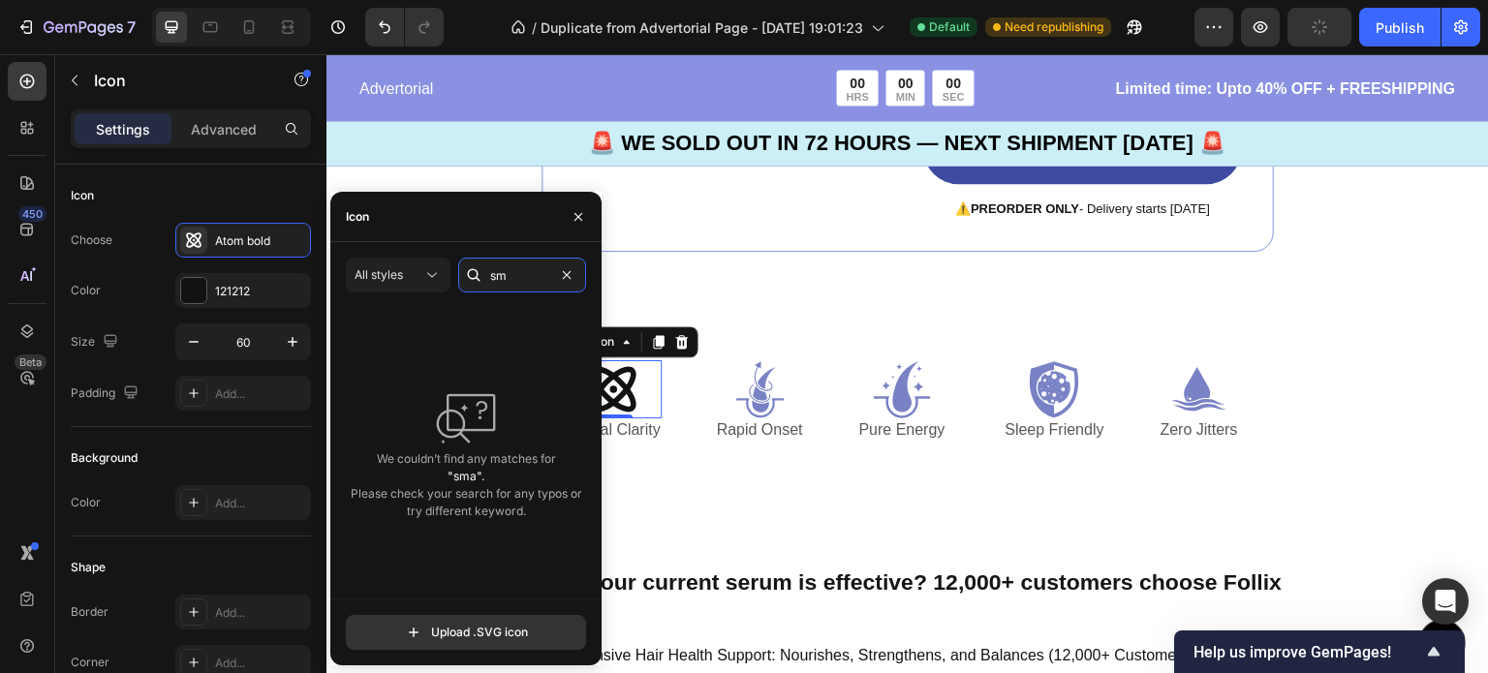
type input "s"
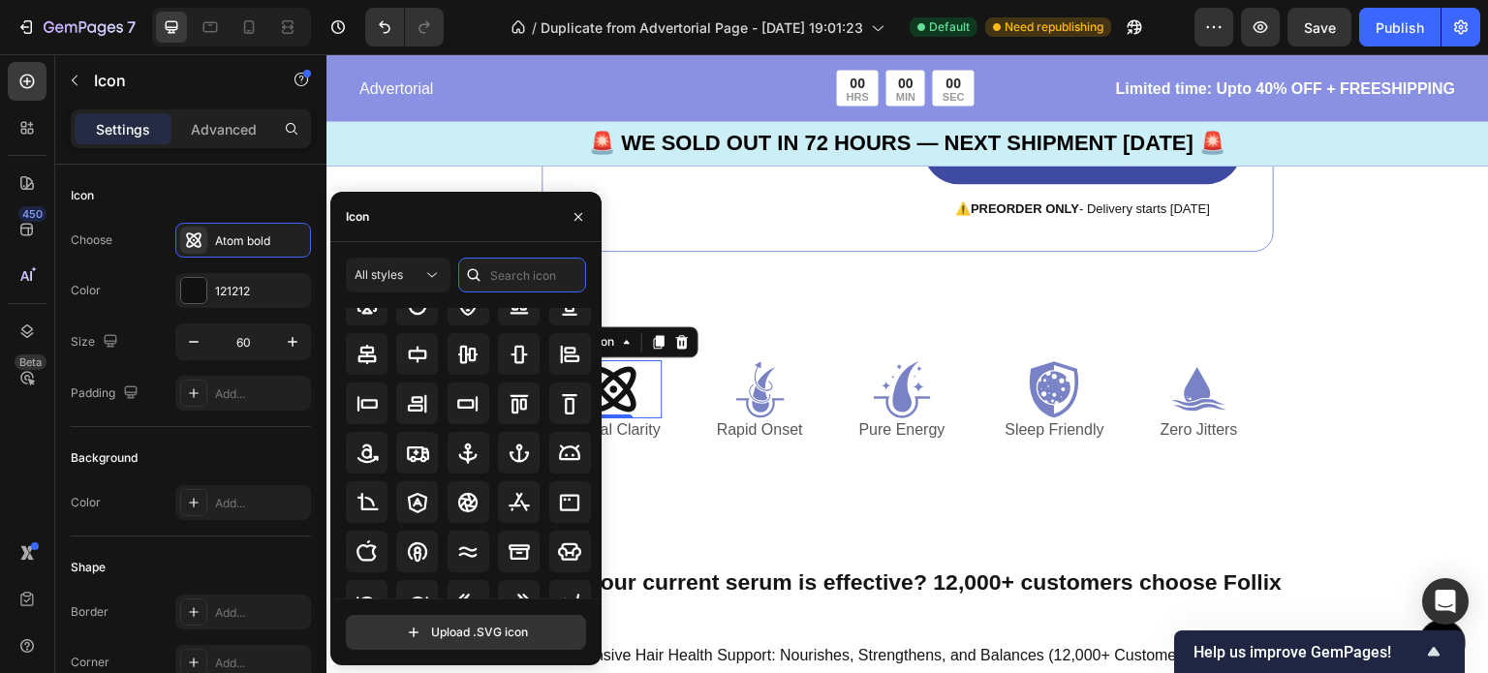
scroll to position [0, 0]
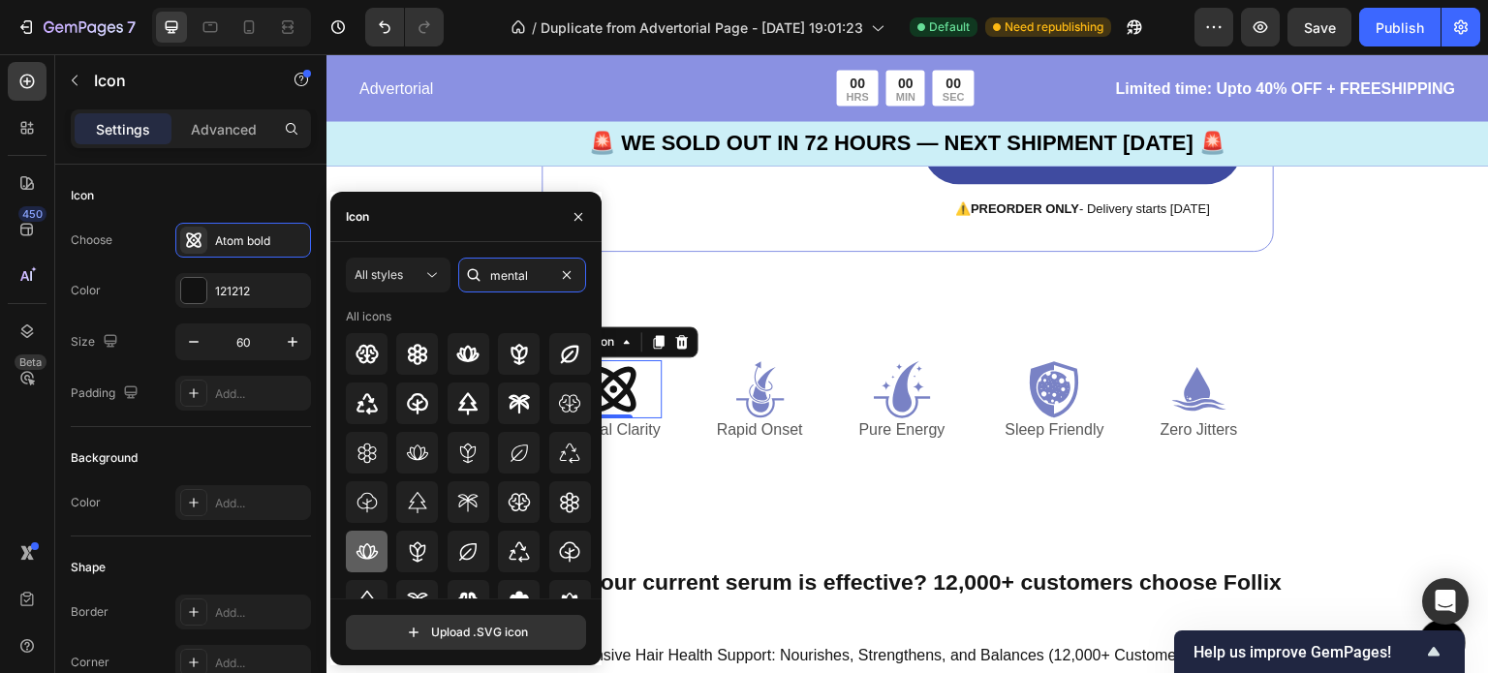
type input "mental"
click at [375, 559] on icon at bounding box center [366, 551] width 23 height 23
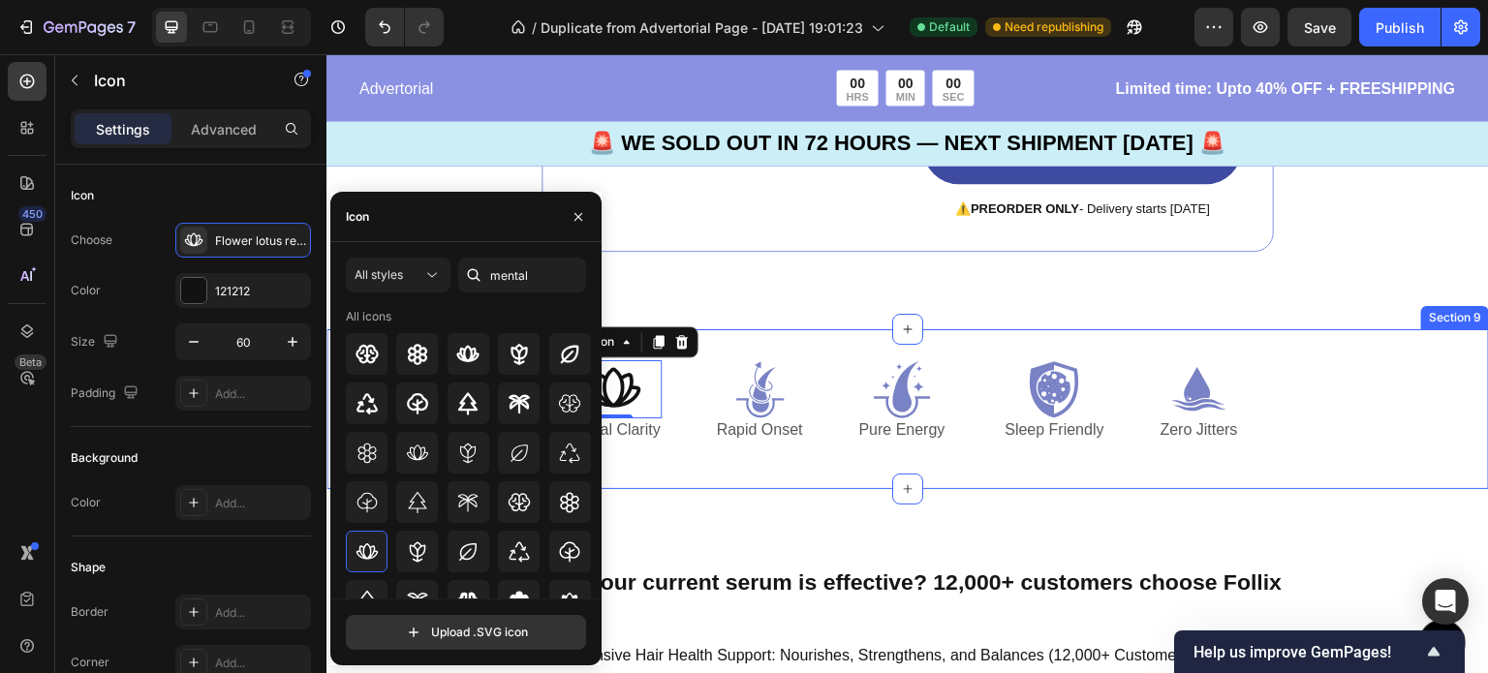
click at [691, 481] on div "Icon 0 Mental Clarity Text Block Icon Rapid Onset Text Block Icon Pure Energy T…" at bounding box center [907, 409] width 1162 height 160
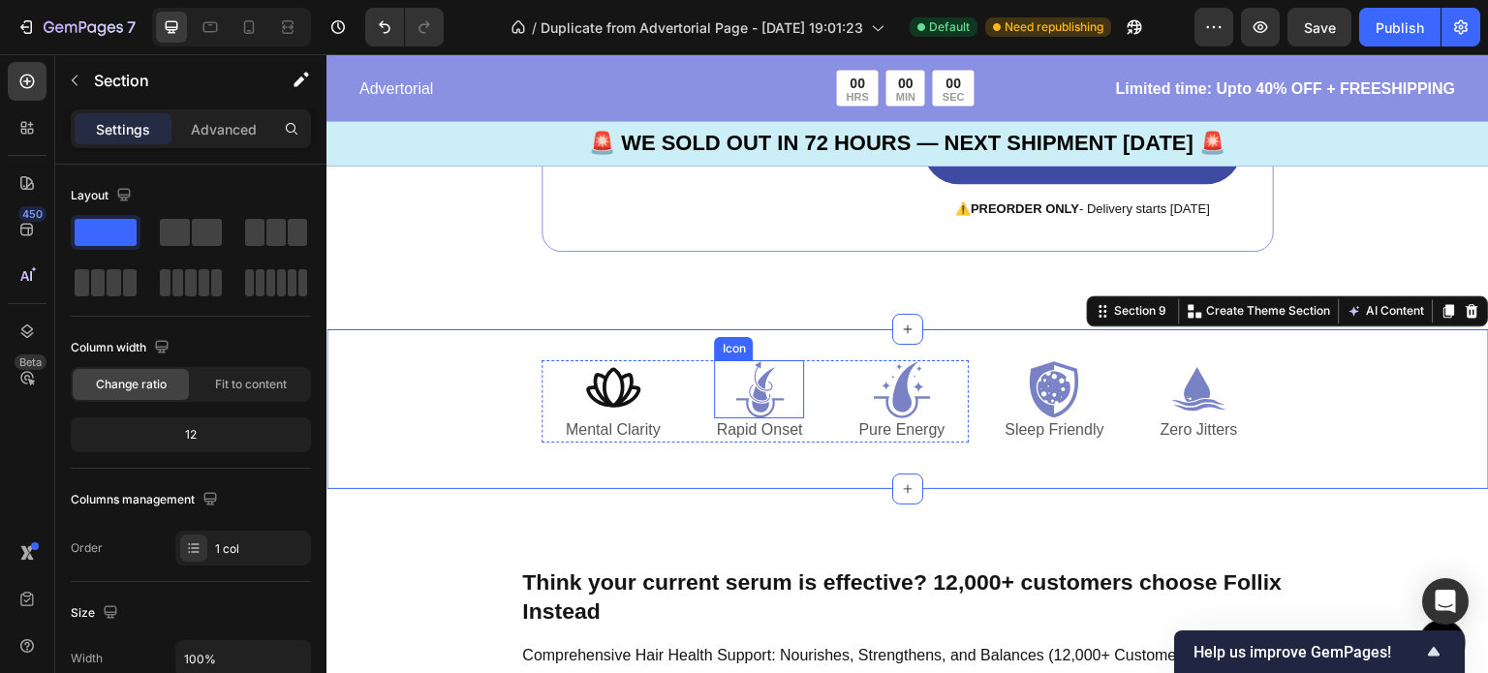
click at [757, 393] on icon at bounding box center [760, 393] width 15 height 15
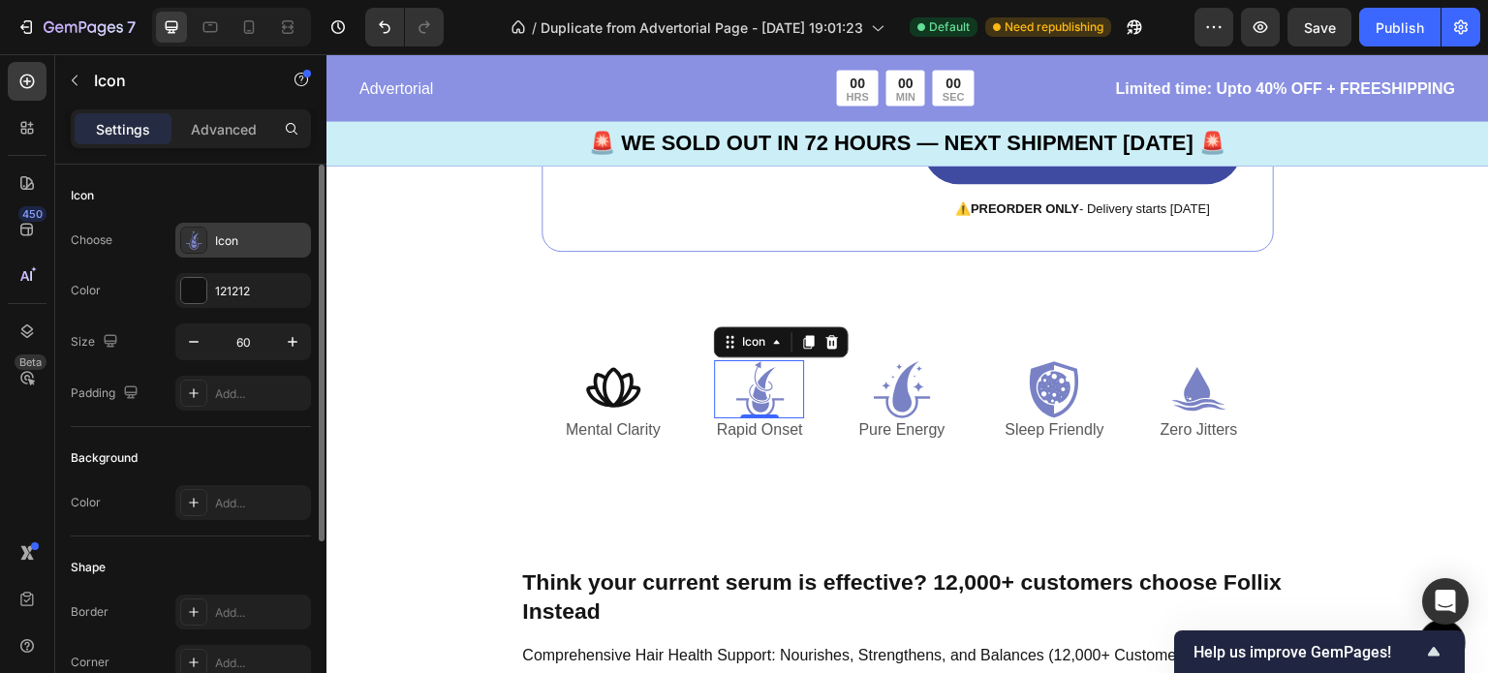
click at [248, 234] on div "Icon" at bounding box center [260, 240] width 91 height 17
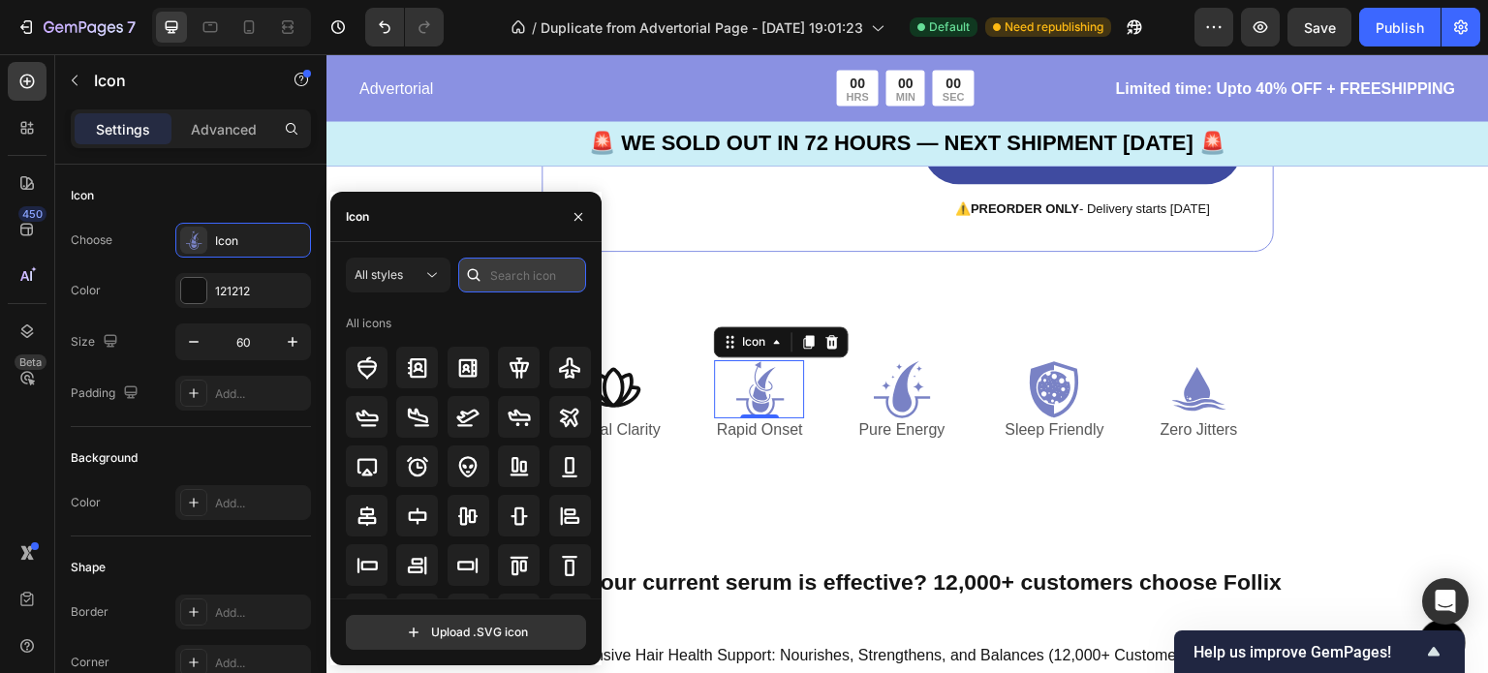
click at [551, 267] on input "text" at bounding box center [522, 275] width 128 height 35
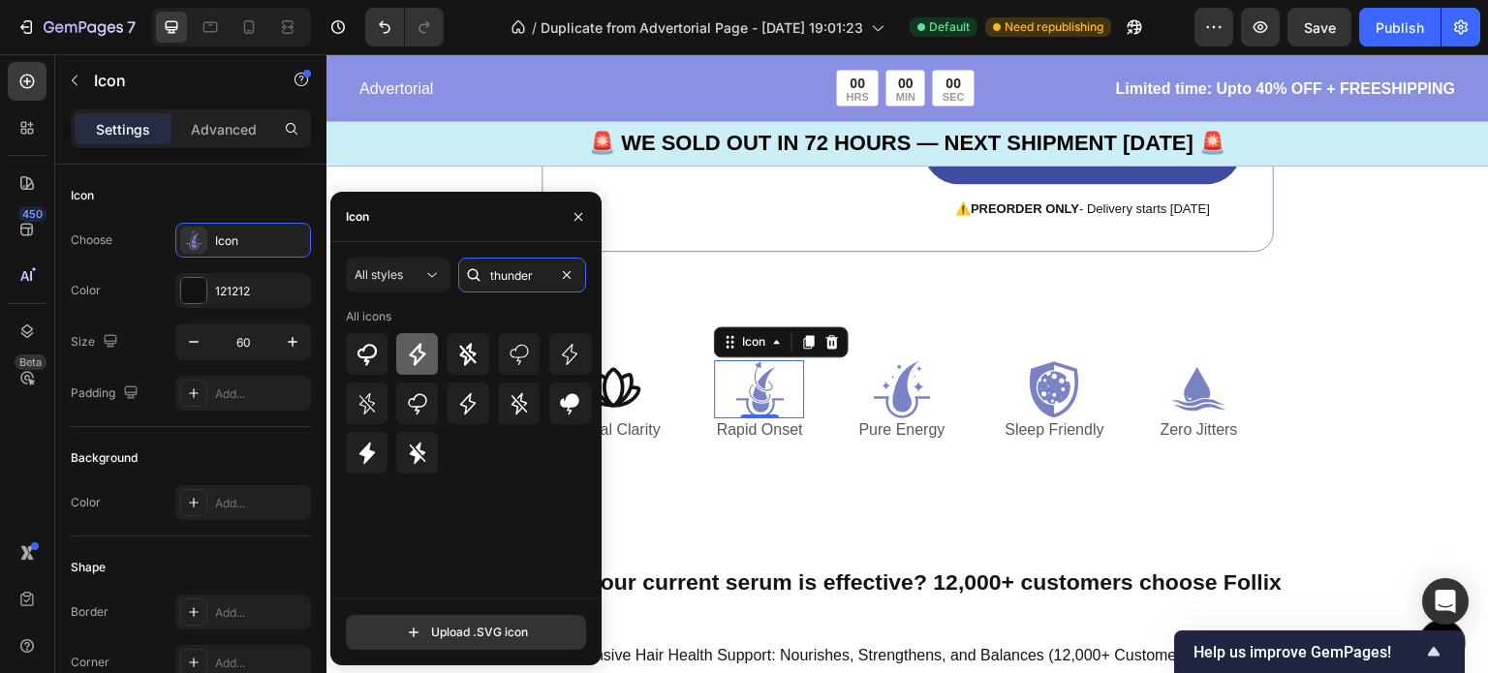
type input "thunder"
click at [416, 356] on icon at bounding box center [417, 354] width 16 height 22
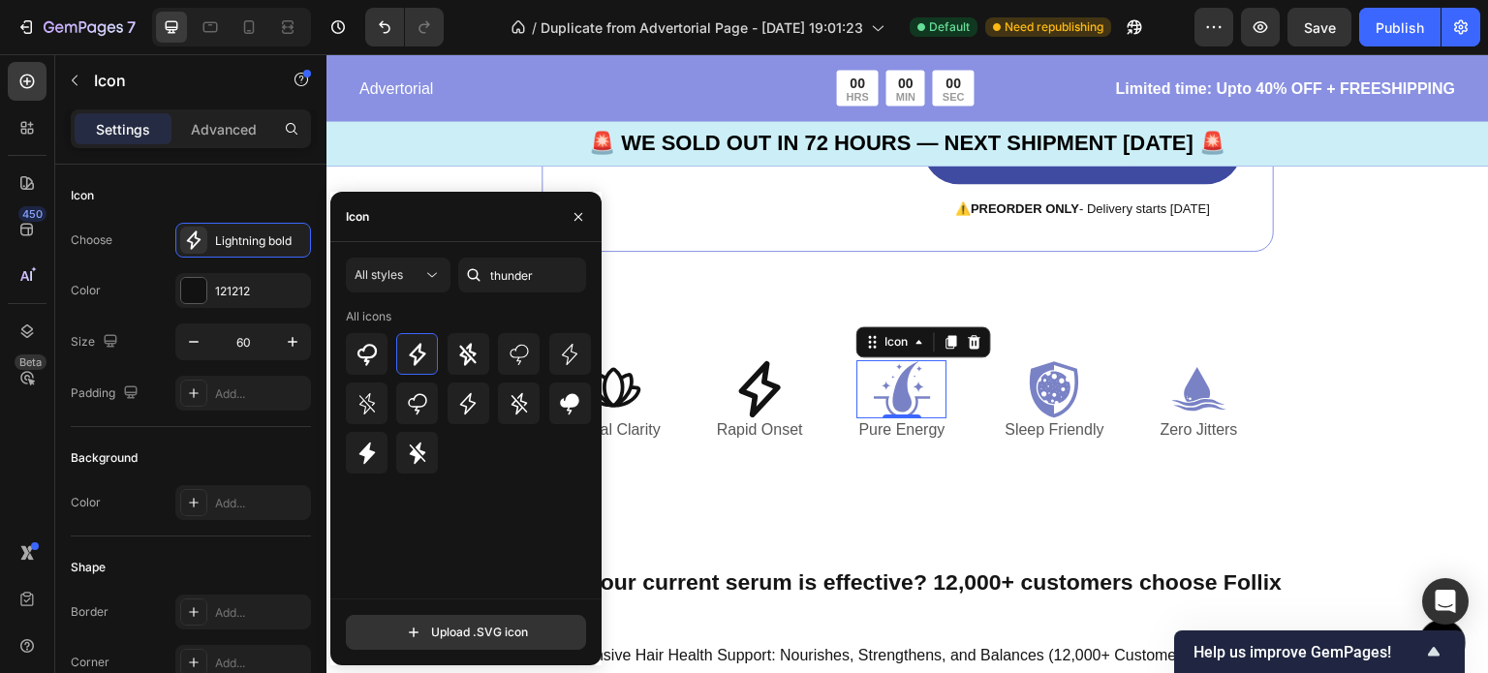
click at [894, 385] on icon at bounding box center [905, 386] width 27 height 51
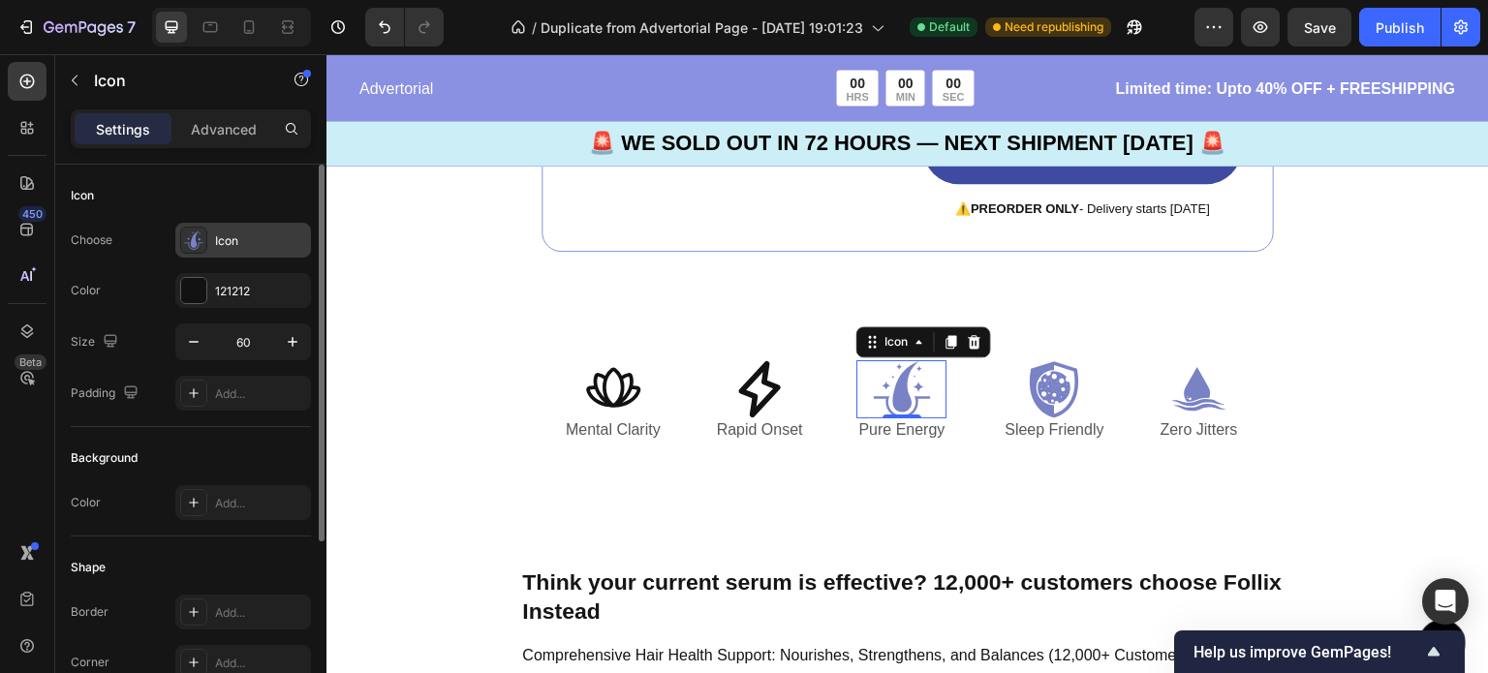
click at [259, 237] on div "Icon" at bounding box center [260, 240] width 91 height 17
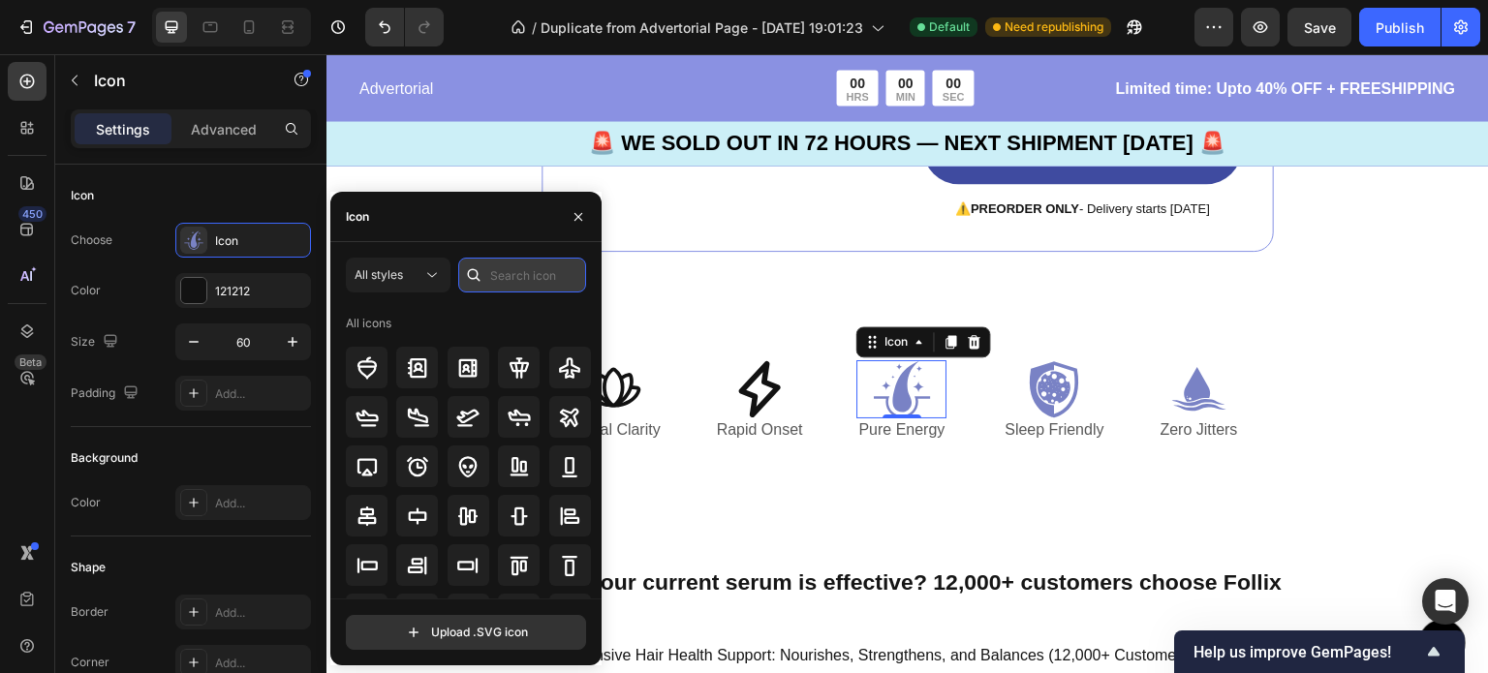
click at [511, 265] on input "text" at bounding box center [522, 275] width 128 height 35
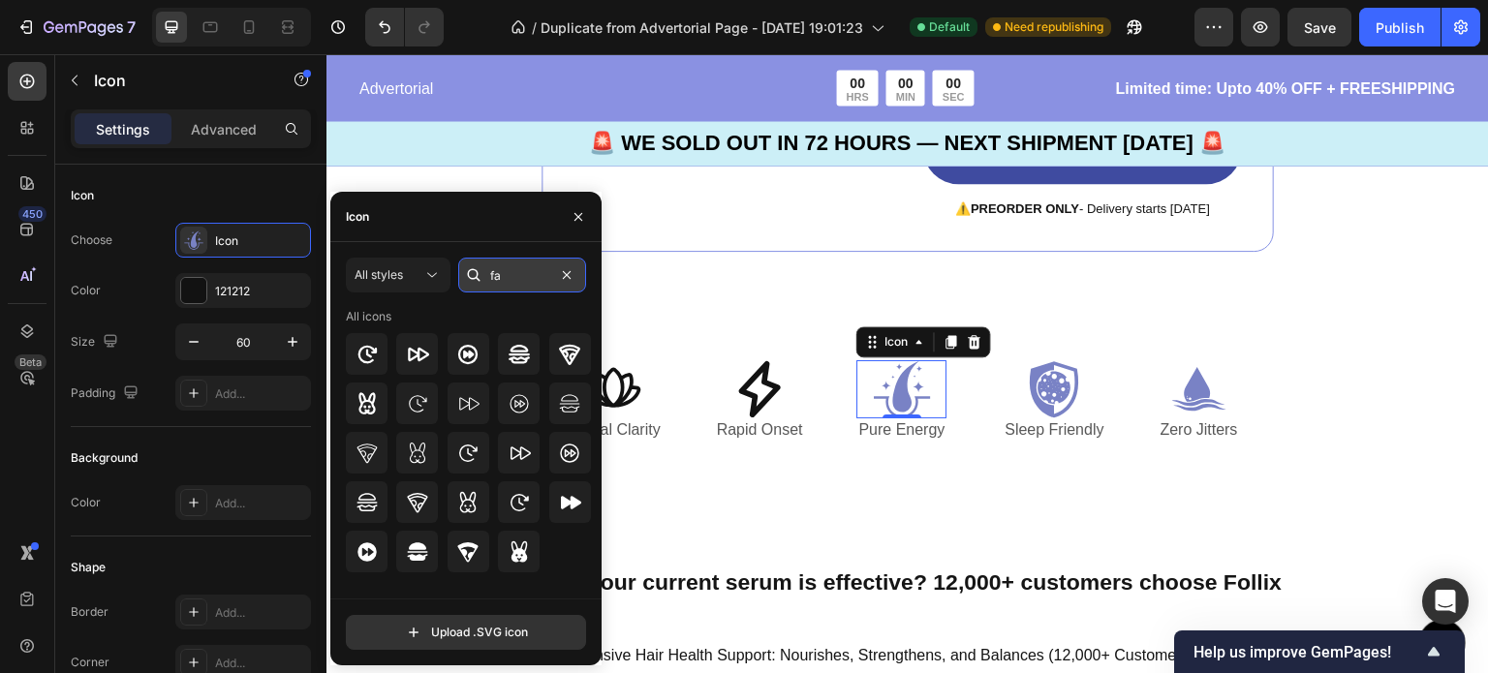
type input "f"
type input "energy"
click at [373, 362] on icon at bounding box center [366, 354] width 23 height 23
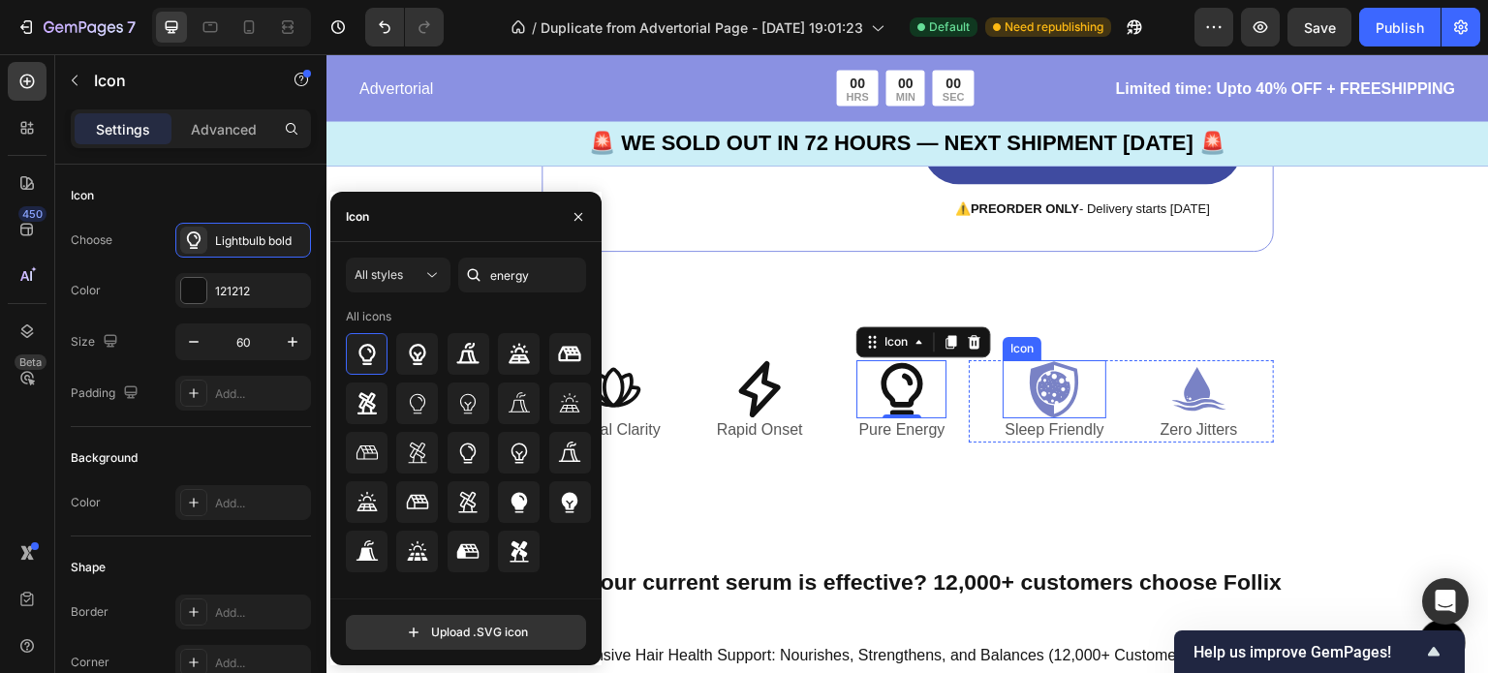
click at [1059, 377] on icon at bounding box center [1054, 389] width 58 height 58
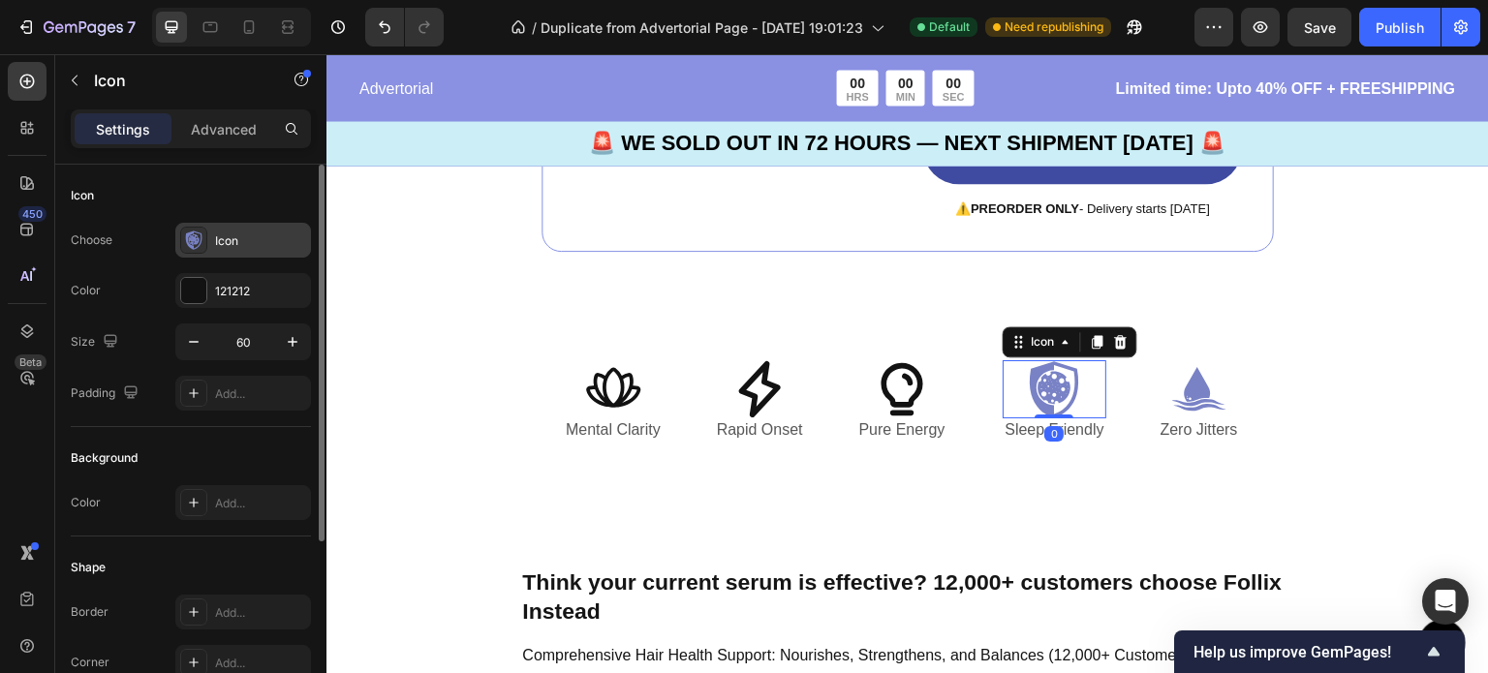
click at [243, 237] on div "Icon" at bounding box center [260, 240] width 91 height 17
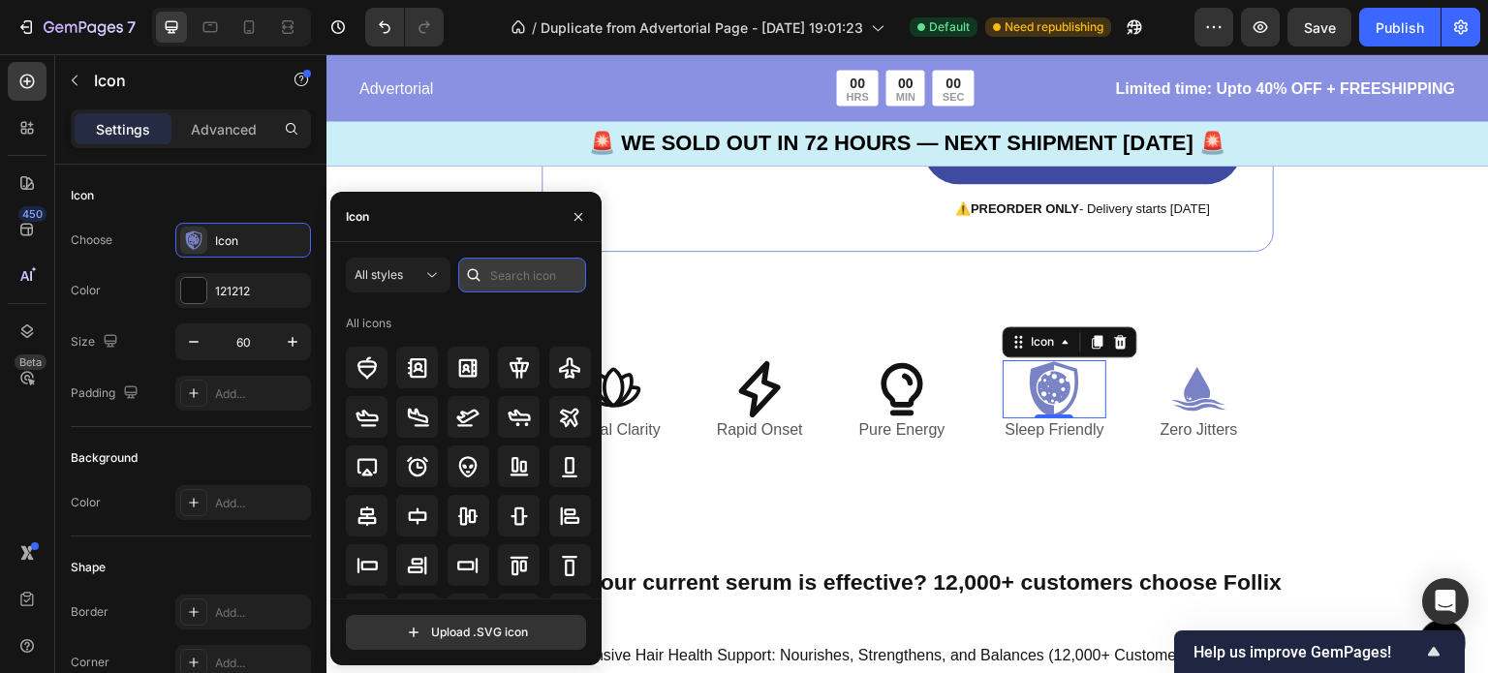
click at [510, 284] on input "text" at bounding box center [522, 275] width 128 height 35
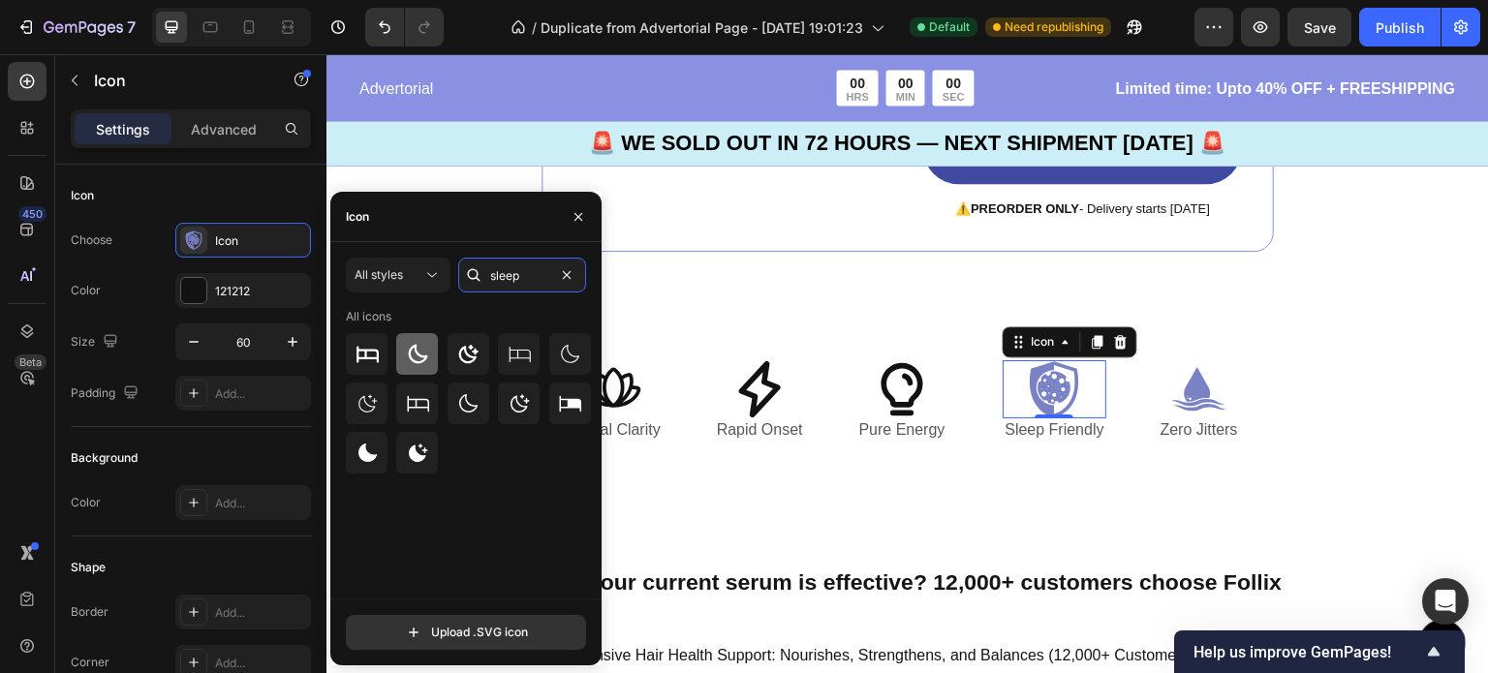
type input "sleep"
click at [419, 361] on icon at bounding box center [418, 353] width 19 height 19
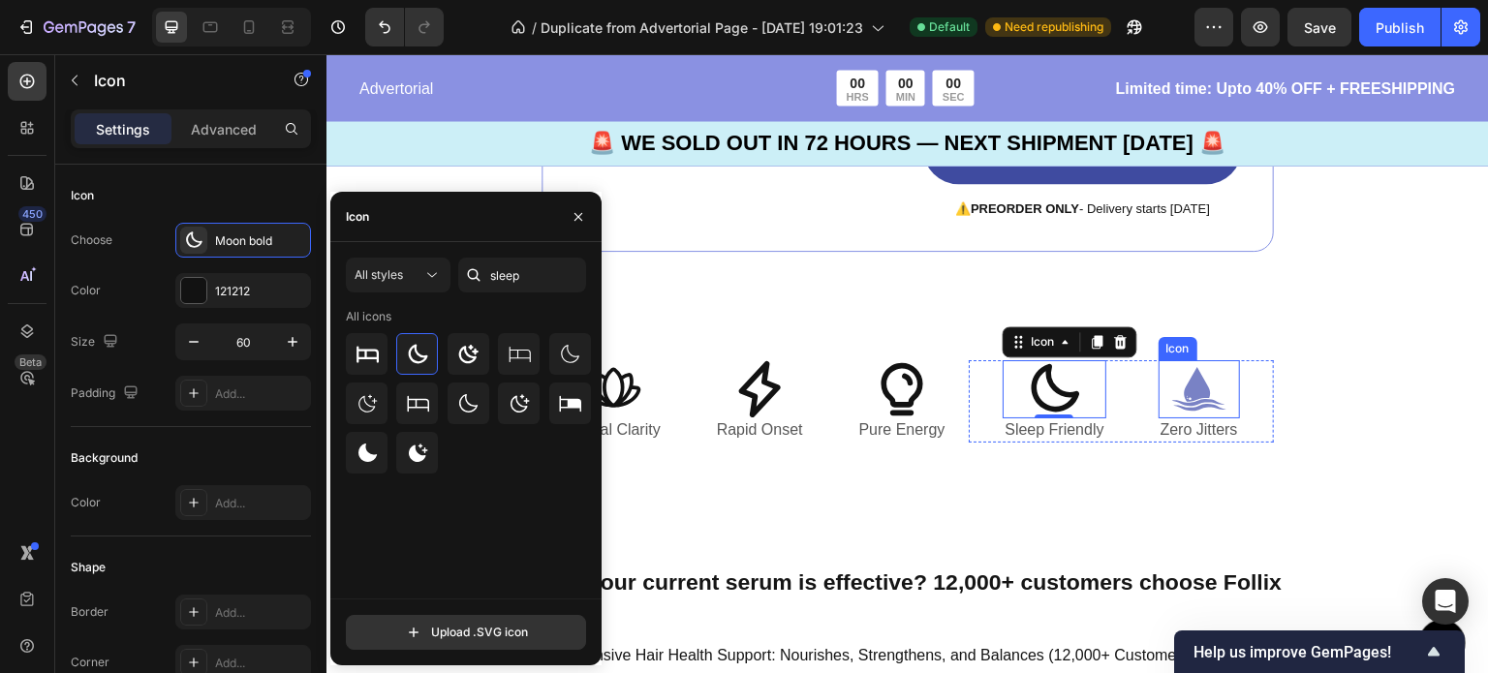
click at [1202, 409] on icon at bounding box center [1199, 389] width 58 height 58
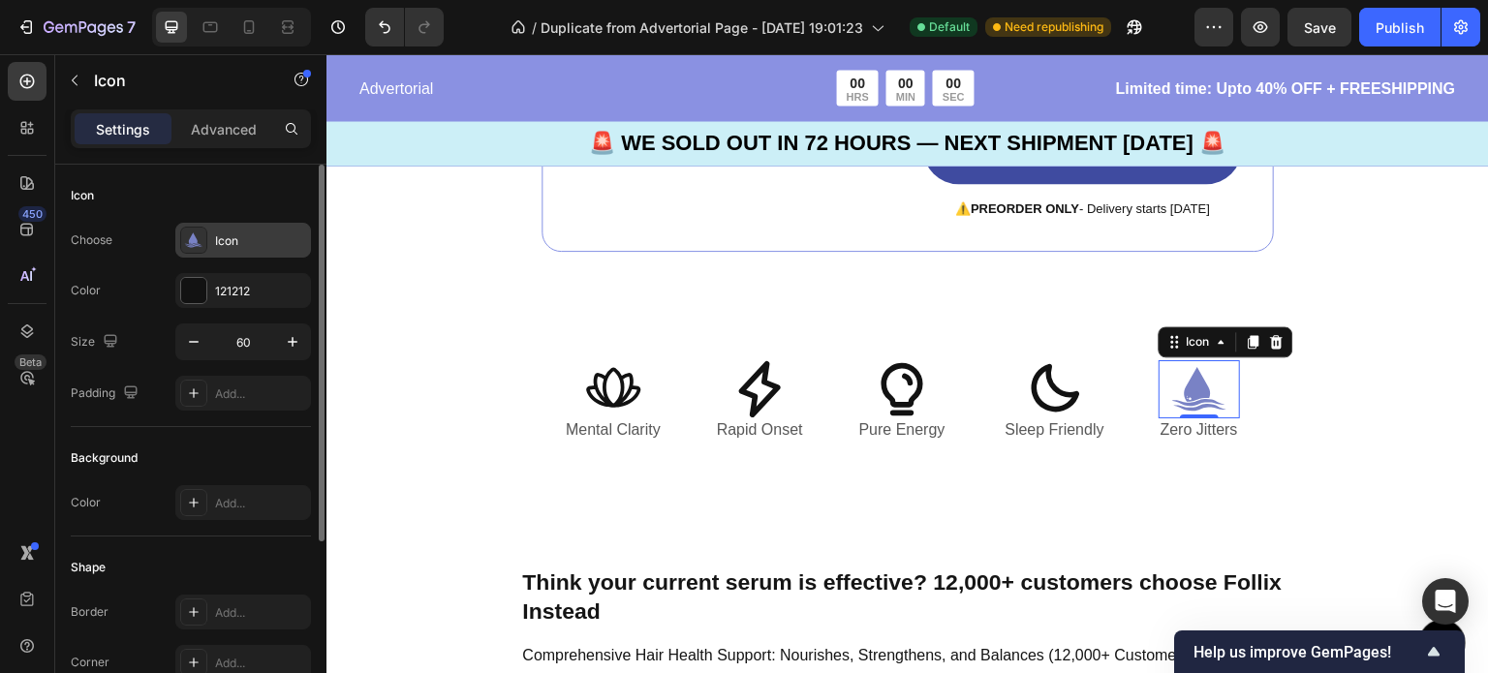
click at [226, 245] on div "Icon" at bounding box center [260, 240] width 91 height 17
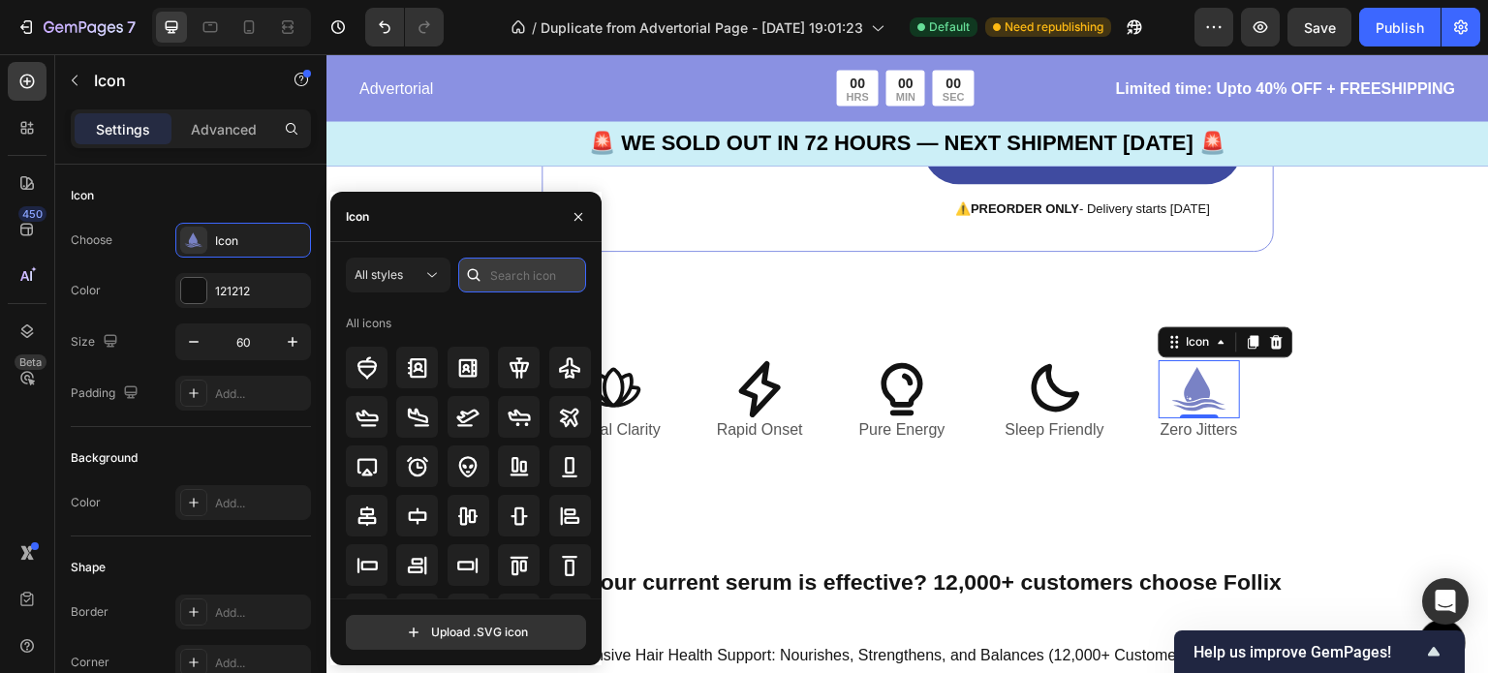
click at [538, 274] on input "text" at bounding box center [522, 275] width 128 height 35
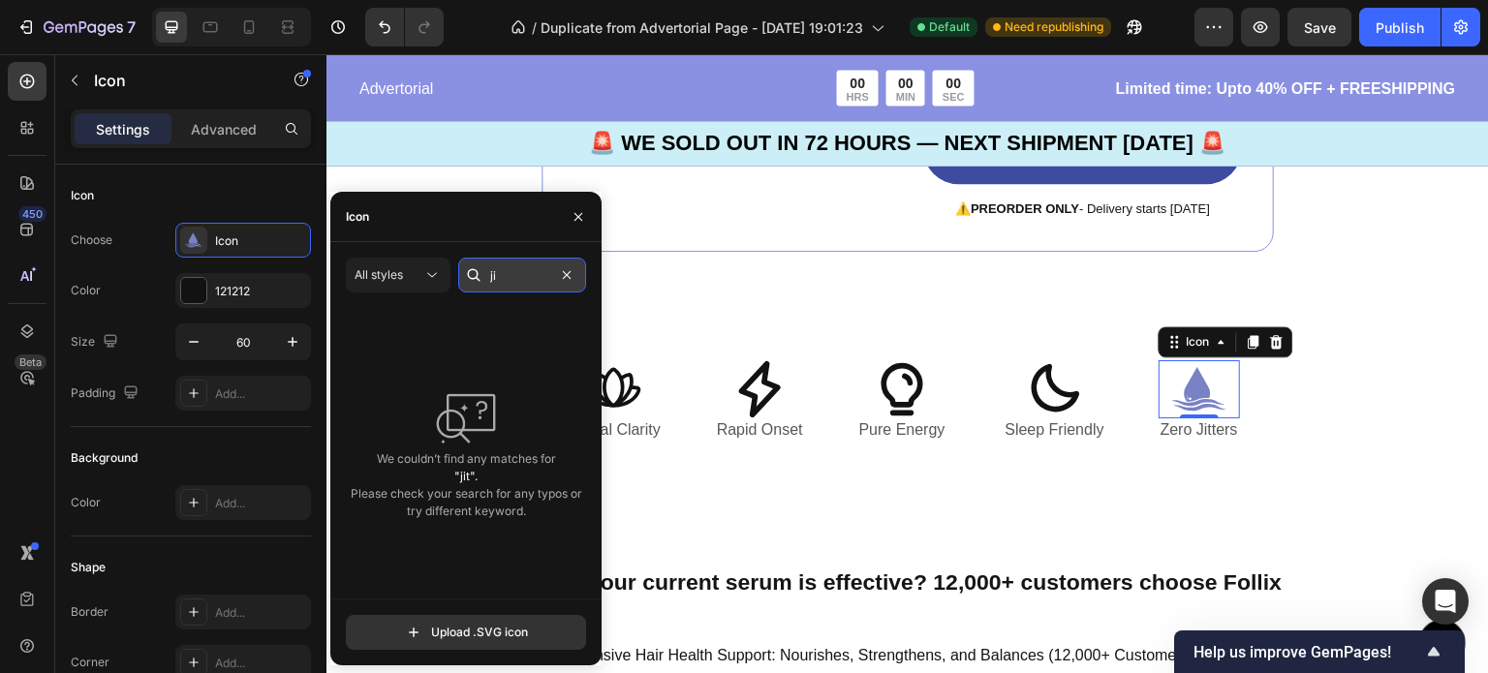
type input "j"
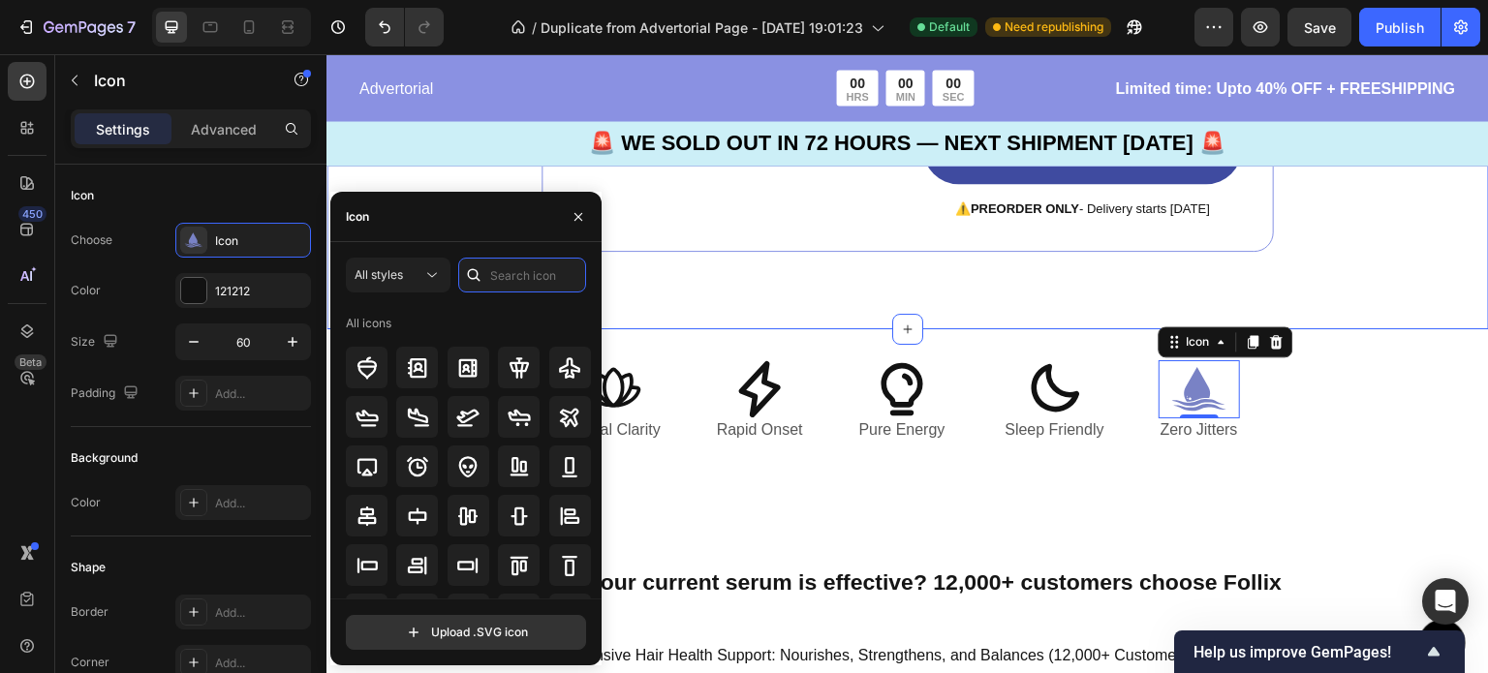
type input "n"
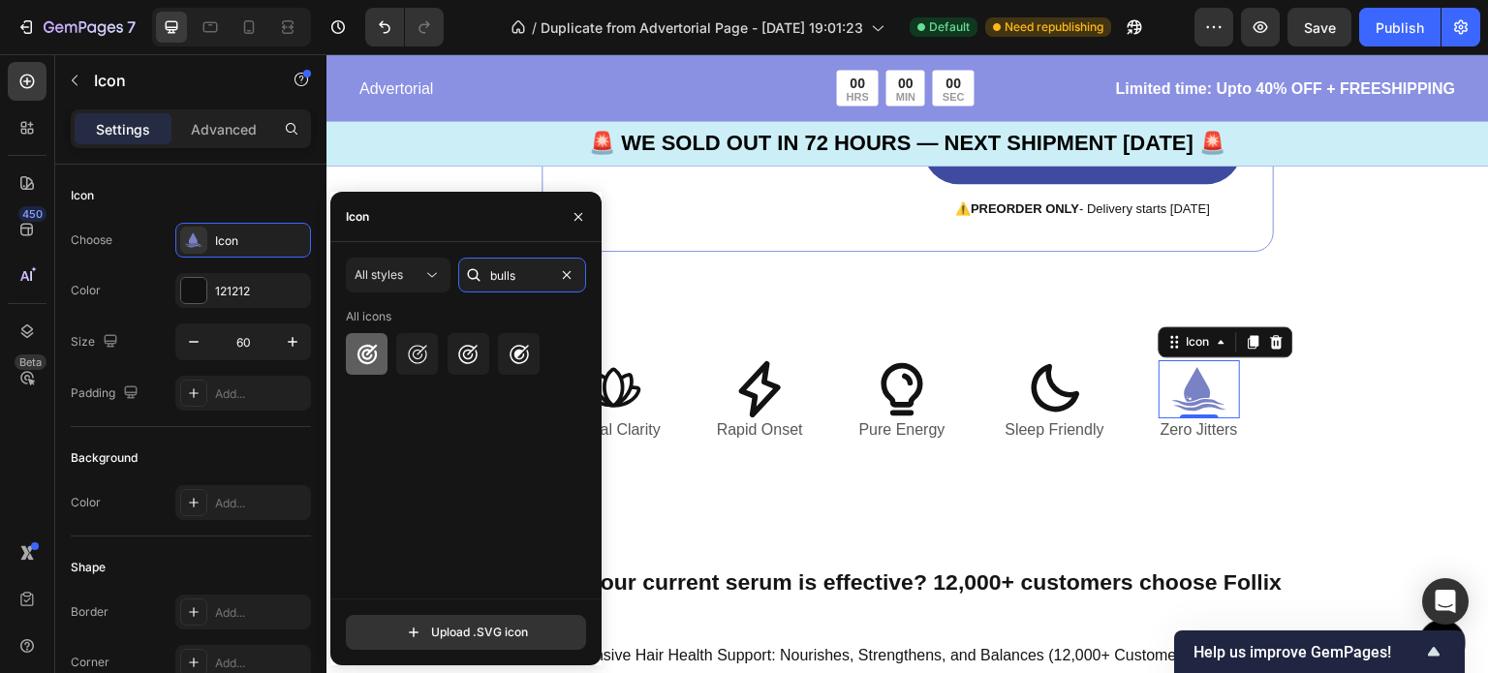
type input "bulls"
click at [366, 350] on icon at bounding box center [365, 354] width 19 height 19
click at [919, 280] on div "Image 🚨 SOLD OUT IN 72 HOURS - PRESALE Only 🚨 Text Block 00 DAY 23 HRS 28 MIN 3…" at bounding box center [907, 3] width 1162 height 654
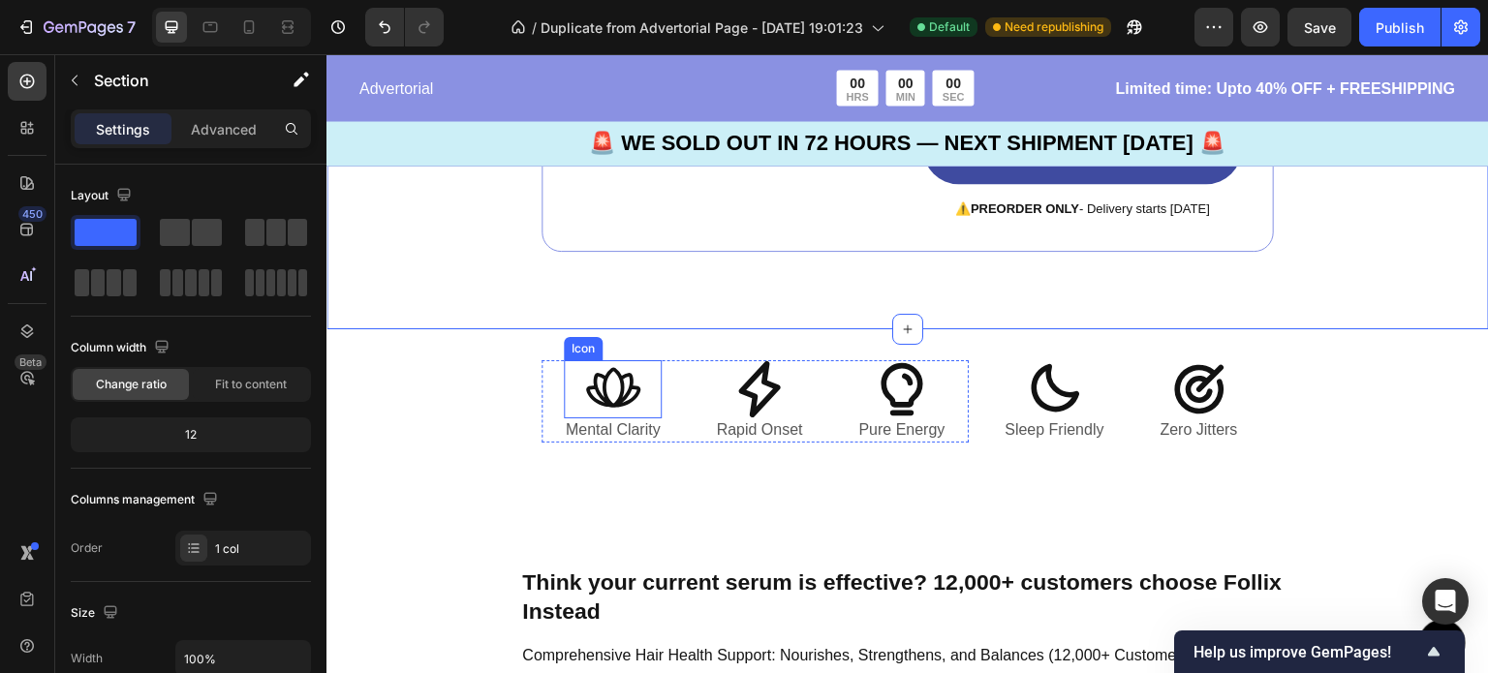
click at [617, 391] on icon at bounding box center [612, 388] width 54 height 40
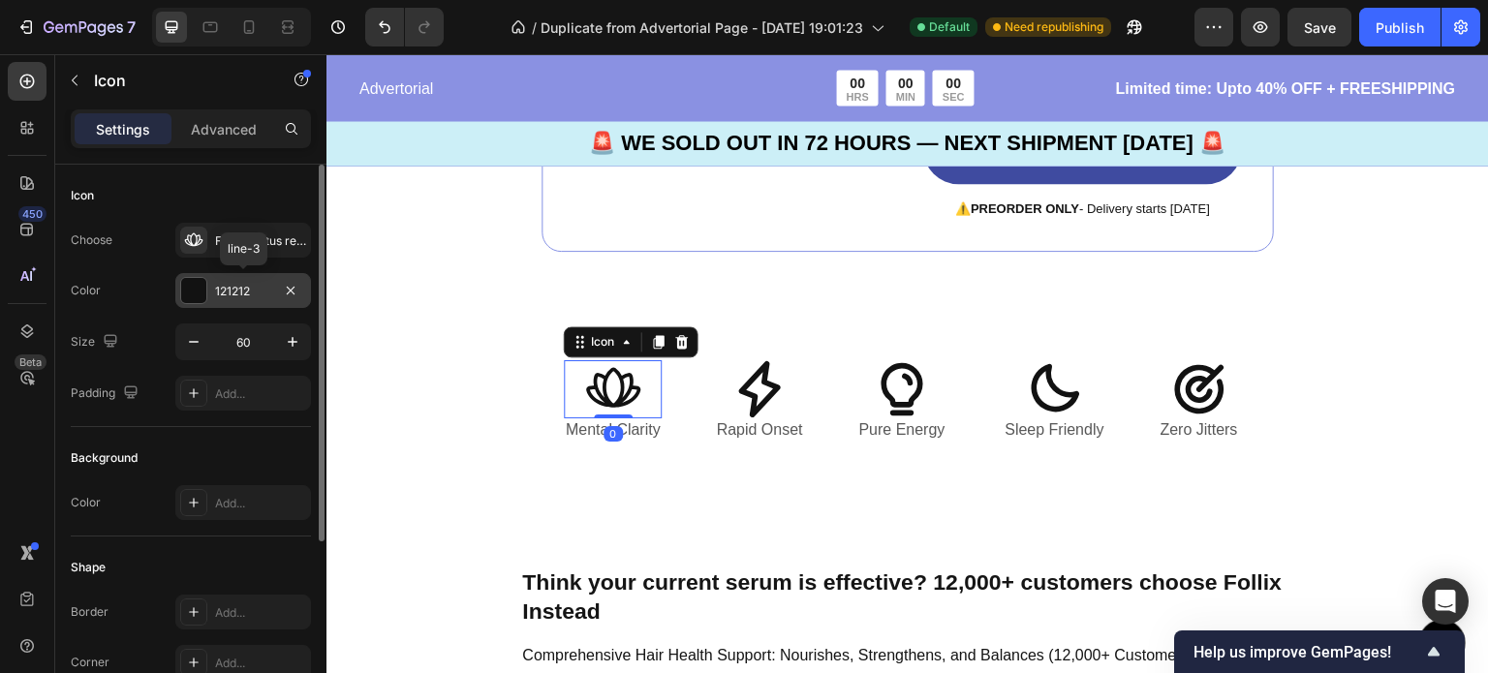
click at [208, 293] on div "121212" at bounding box center [243, 290] width 136 height 35
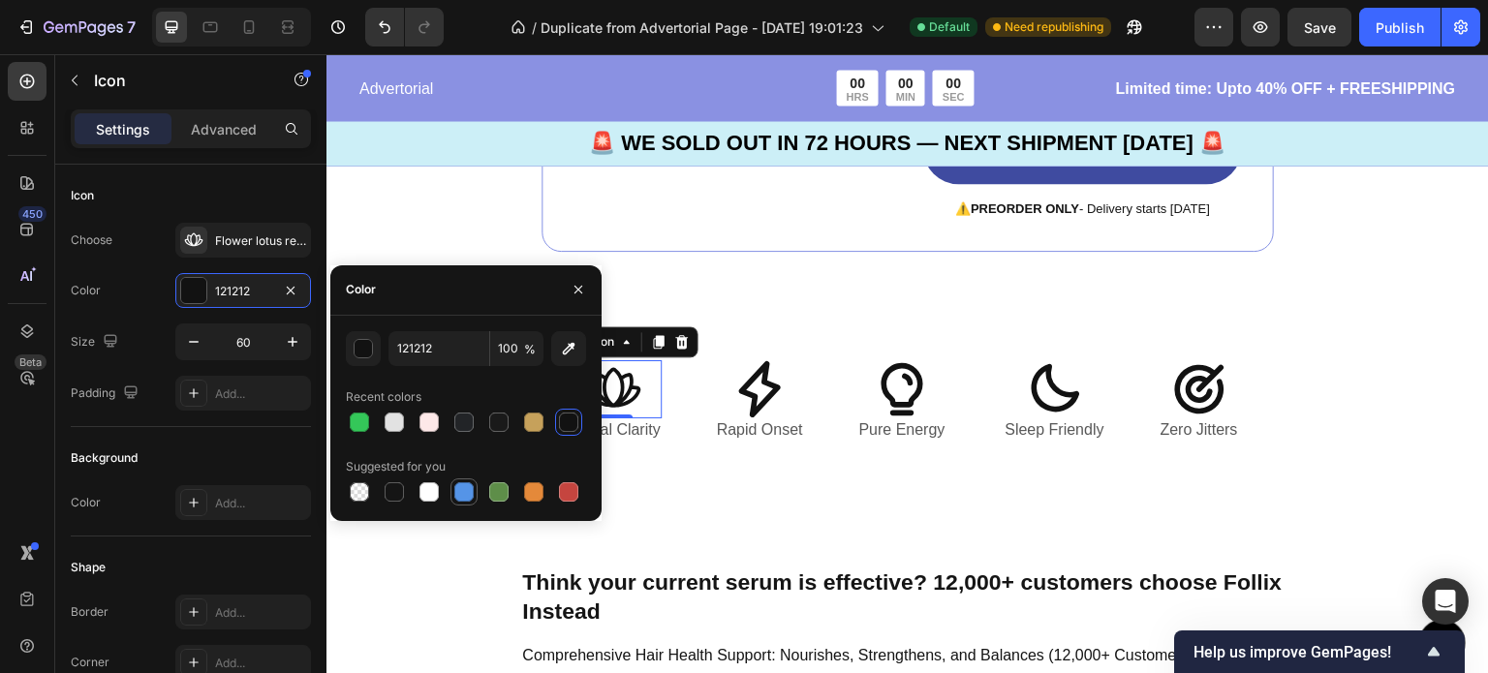
click at [467, 491] on div at bounding box center [463, 491] width 19 height 19
type input "5594E7"
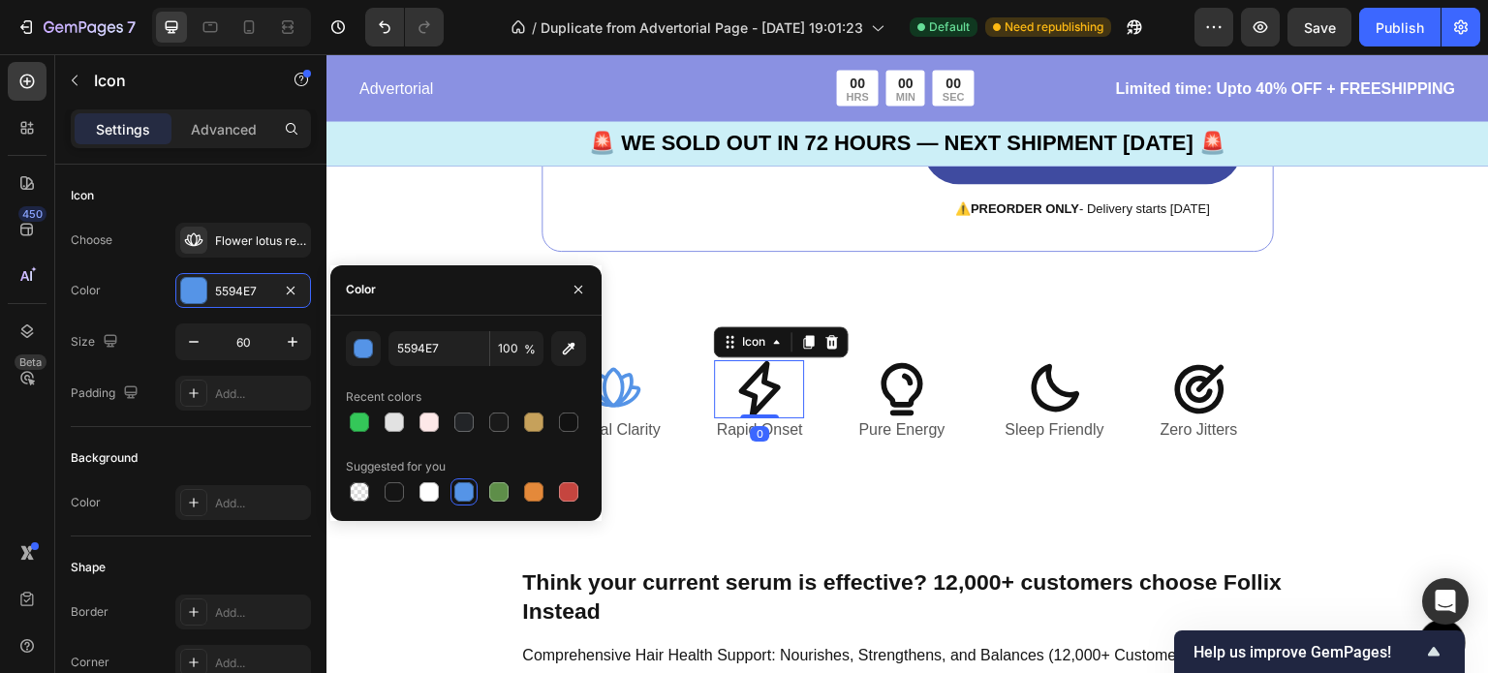
click at [751, 395] on icon at bounding box center [759, 389] width 42 height 56
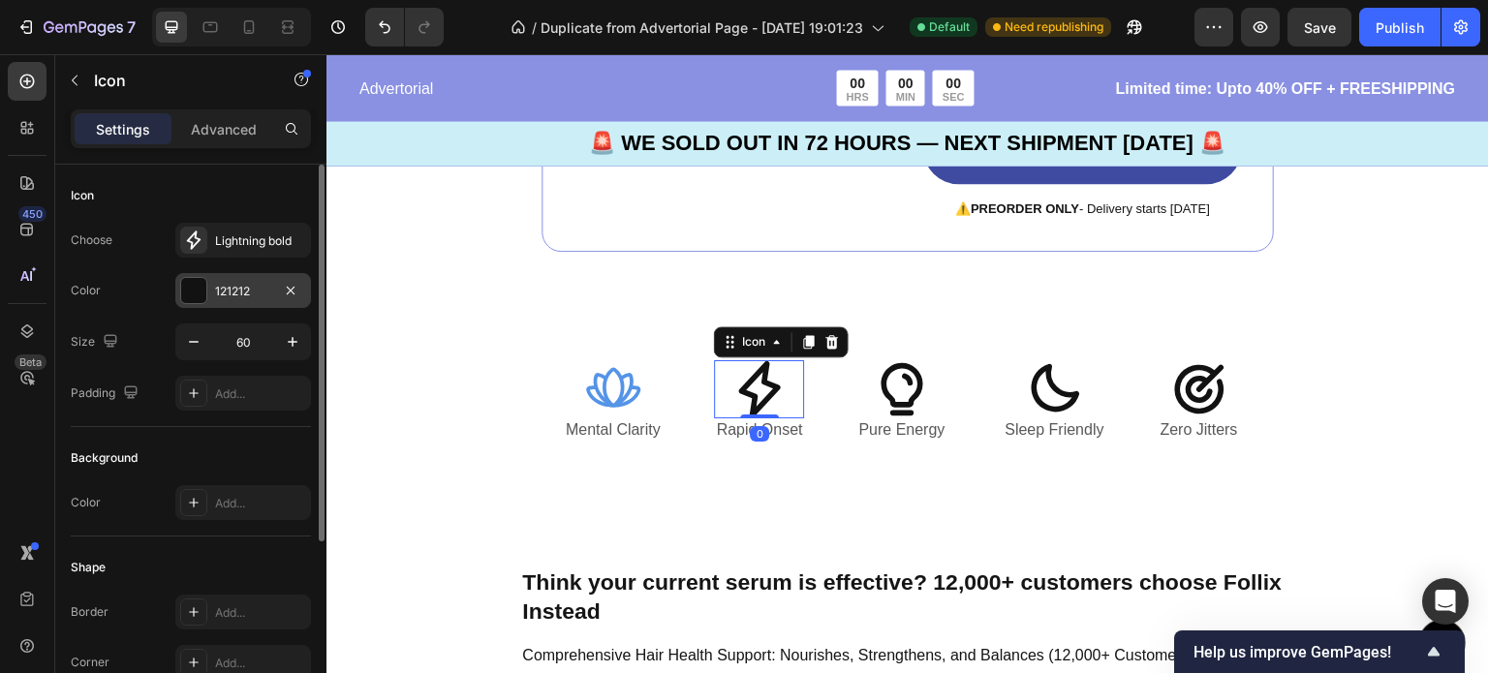
click at [239, 293] on div "121212" at bounding box center [243, 291] width 56 height 17
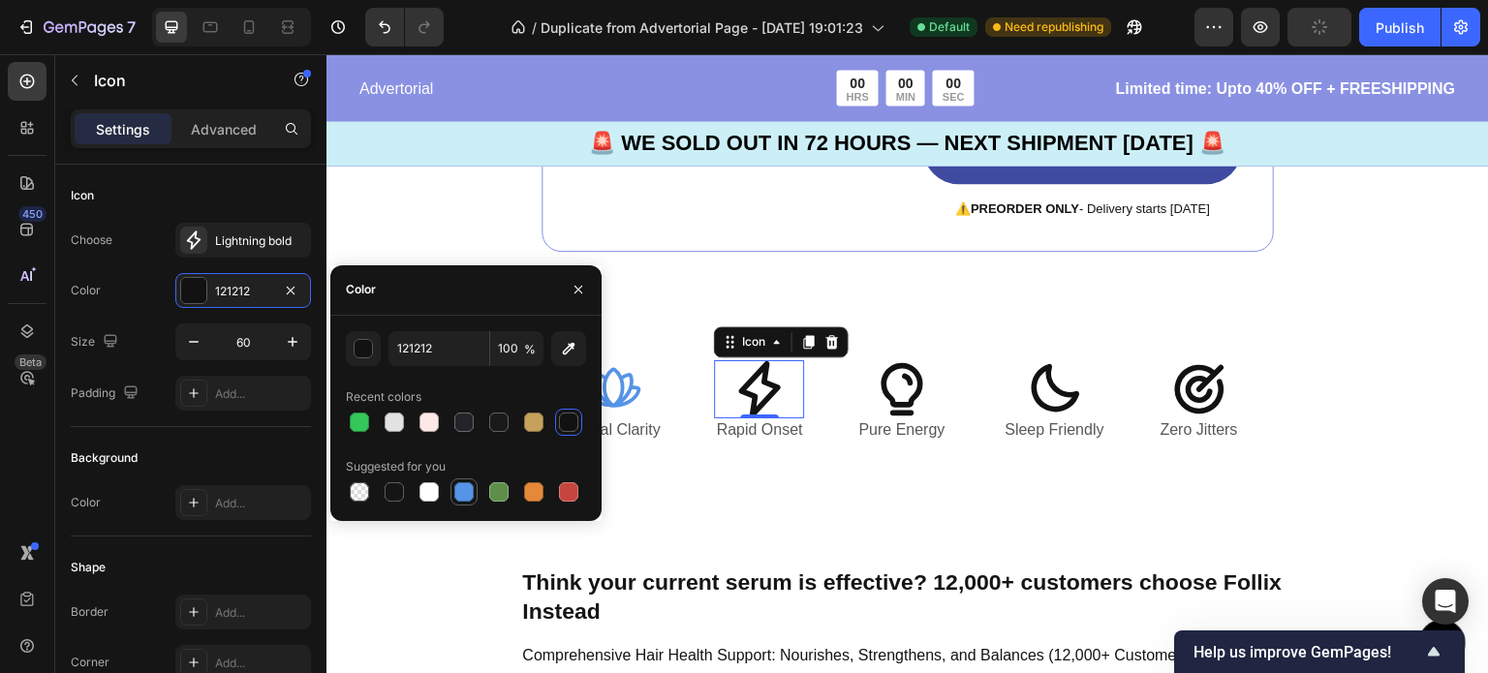
click at [469, 499] on div at bounding box center [463, 491] width 19 height 19
type input "5594E7"
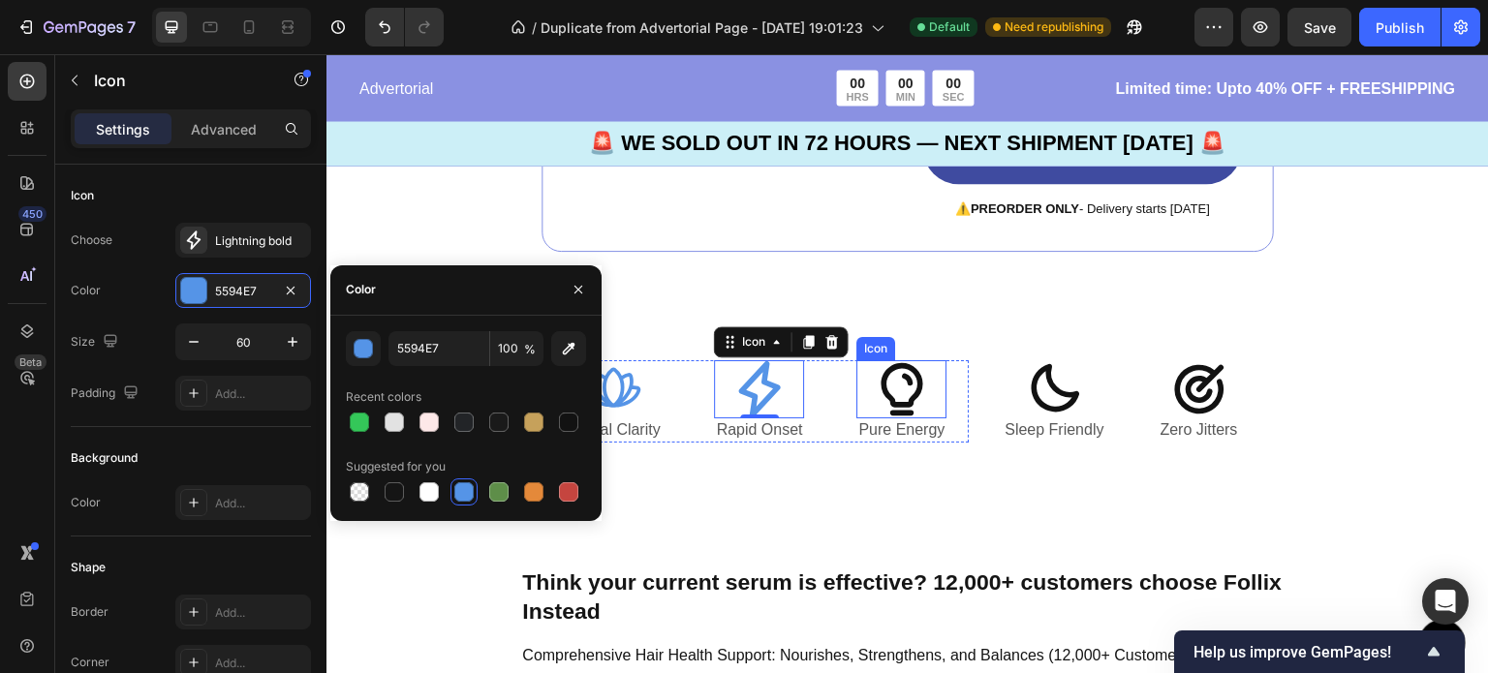
click at [908, 392] on icon at bounding box center [902, 389] width 58 height 58
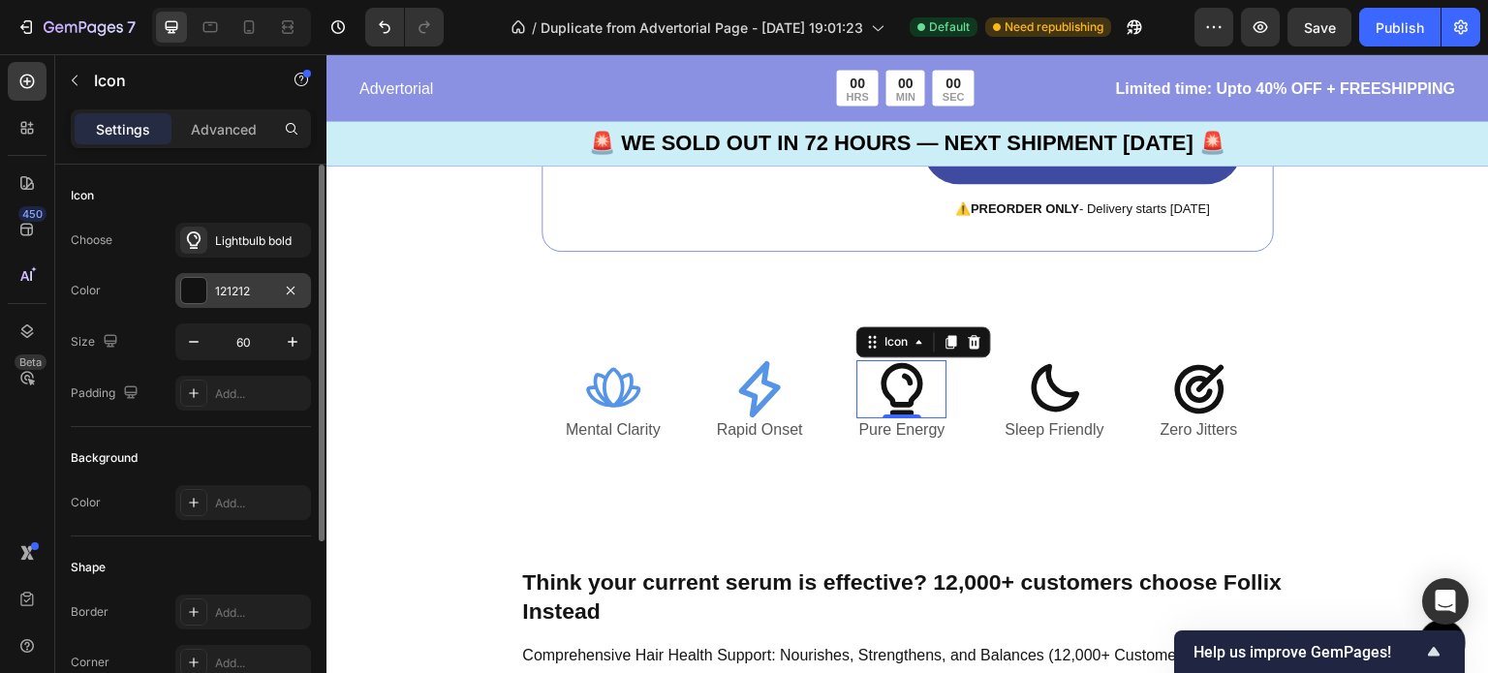
click at [259, 297] on div "121212" at bounding box center [243, 291] width 56 height 17
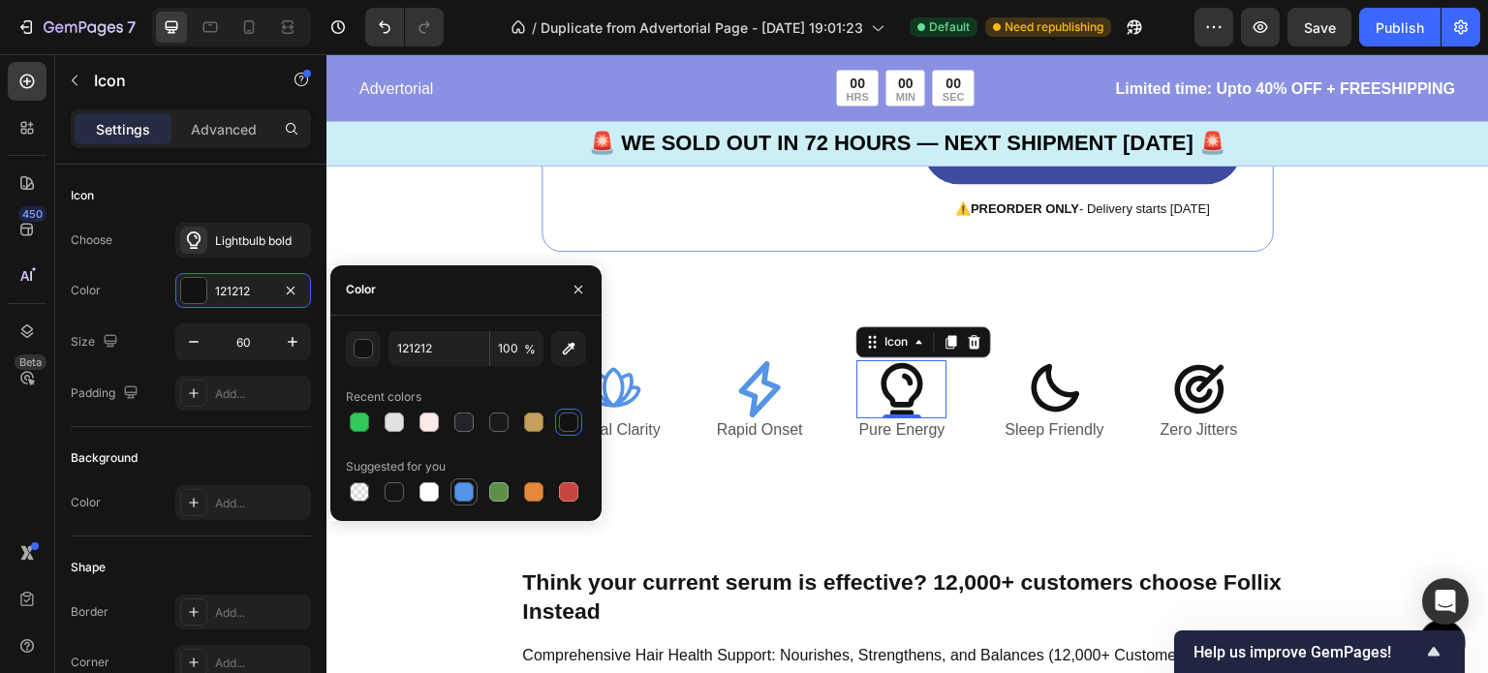
click at [476, 495] on div at bounding box center [463, 491] width 27 height 27
type input "5594E7"
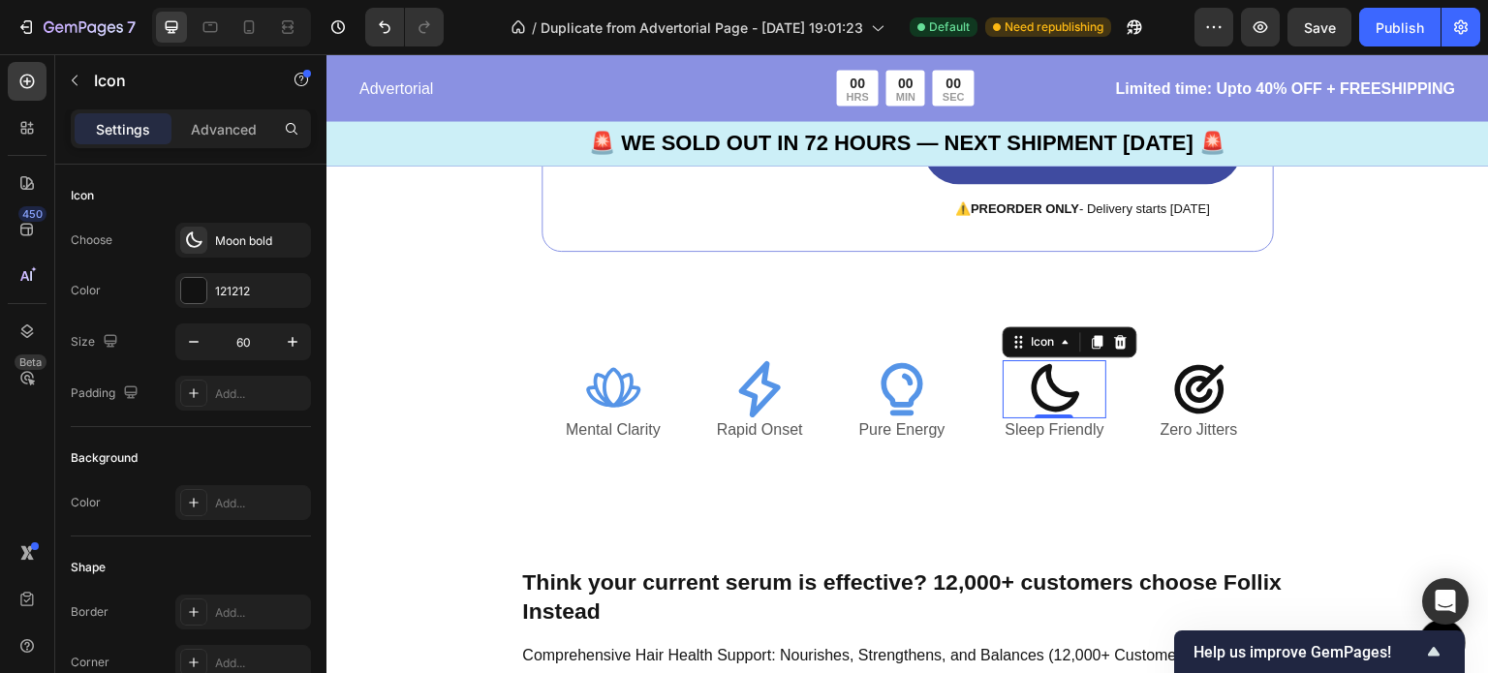
click at [1054, 388] on icon at bounding box center [1054, 389] width 58 height 58
click at [256, 292] on div "121212" at bounding box center [243, 291] width 56 height 17
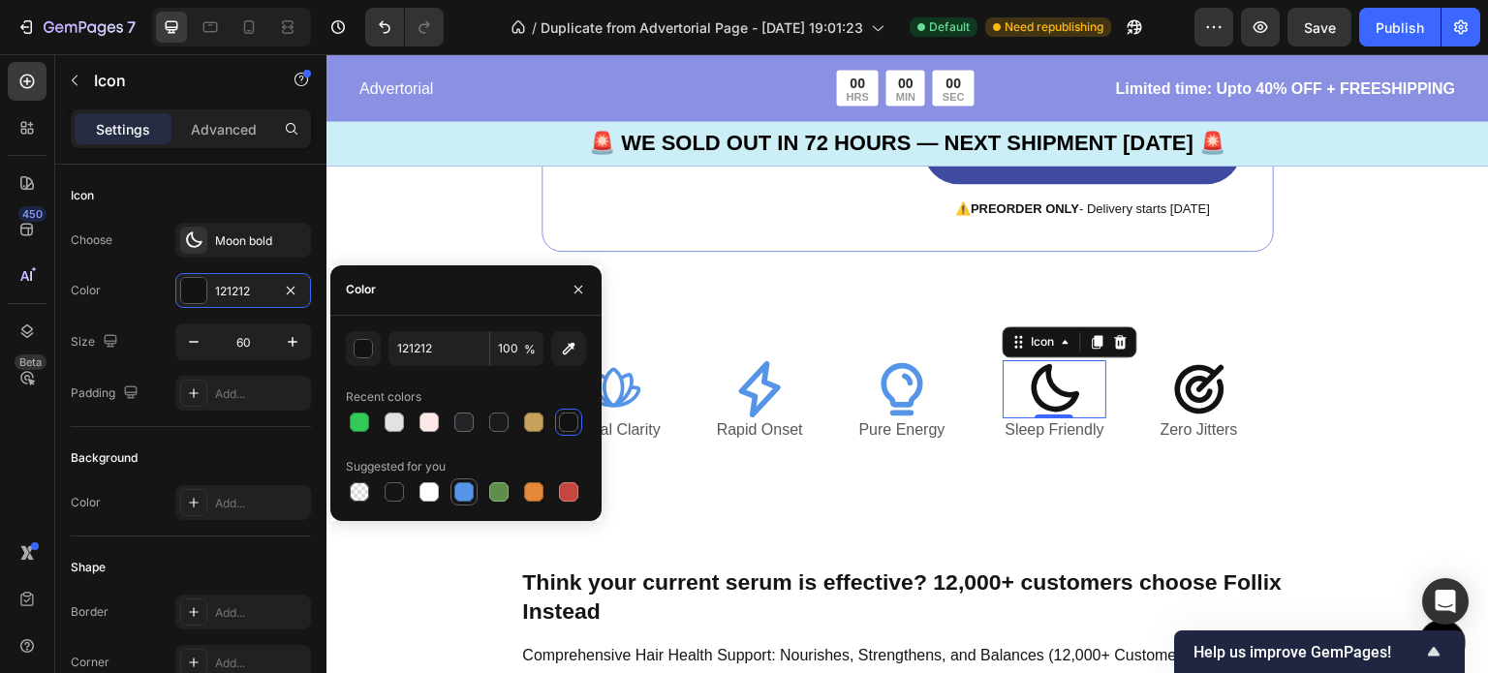
click at [471, 486] on div at bounding box center [463, 491] width 19 height 19
type input "5594E7"
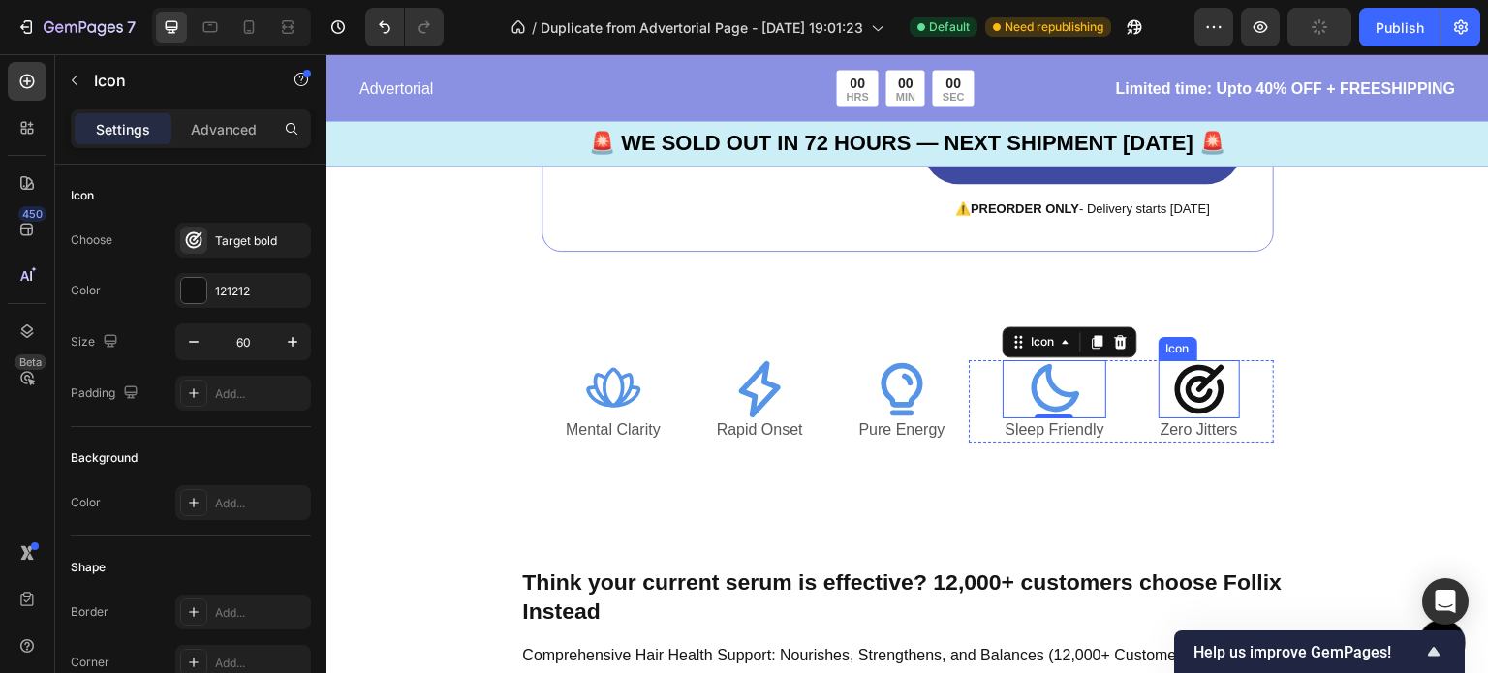
click at [1174, 406] on icon at bounding box center [1198, 389] width 49 height 49
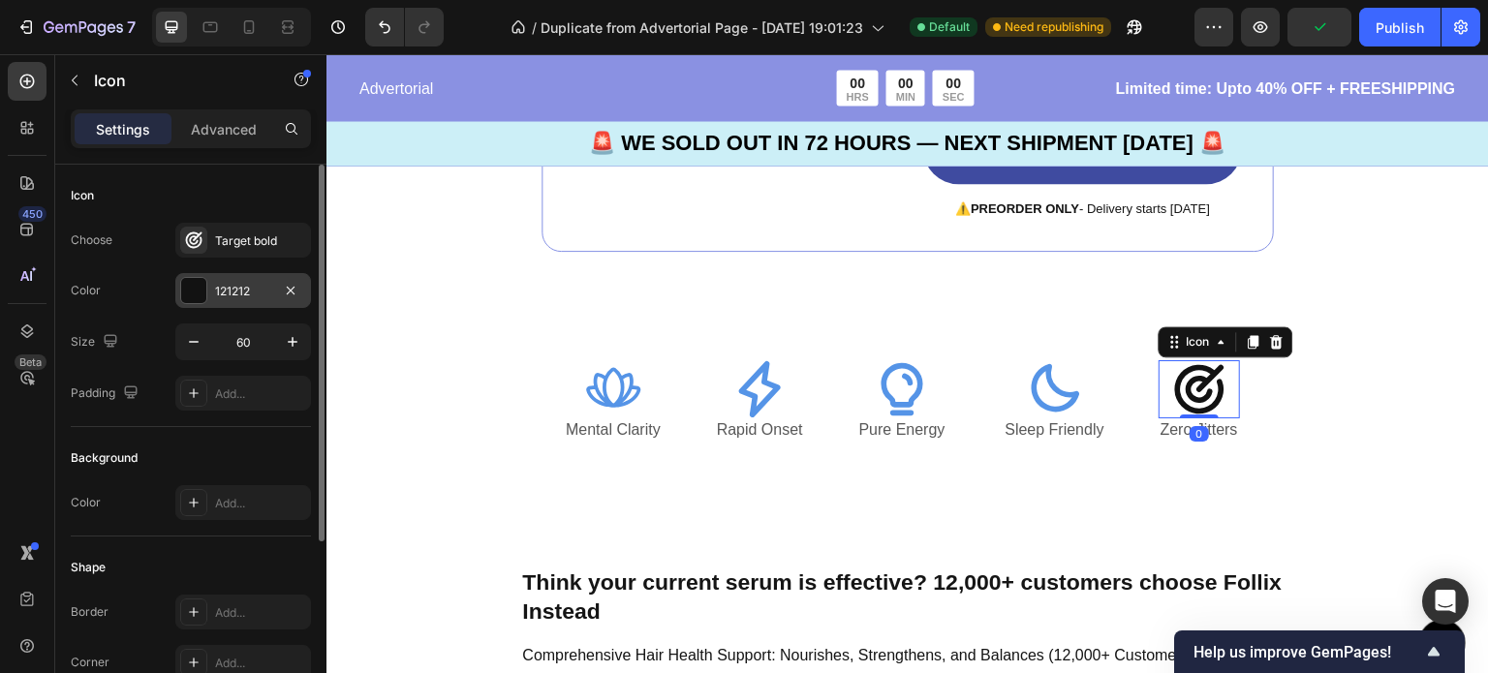
click at [239, 287] on div "121212" at bounding box center [243, 291] width 56 height 17
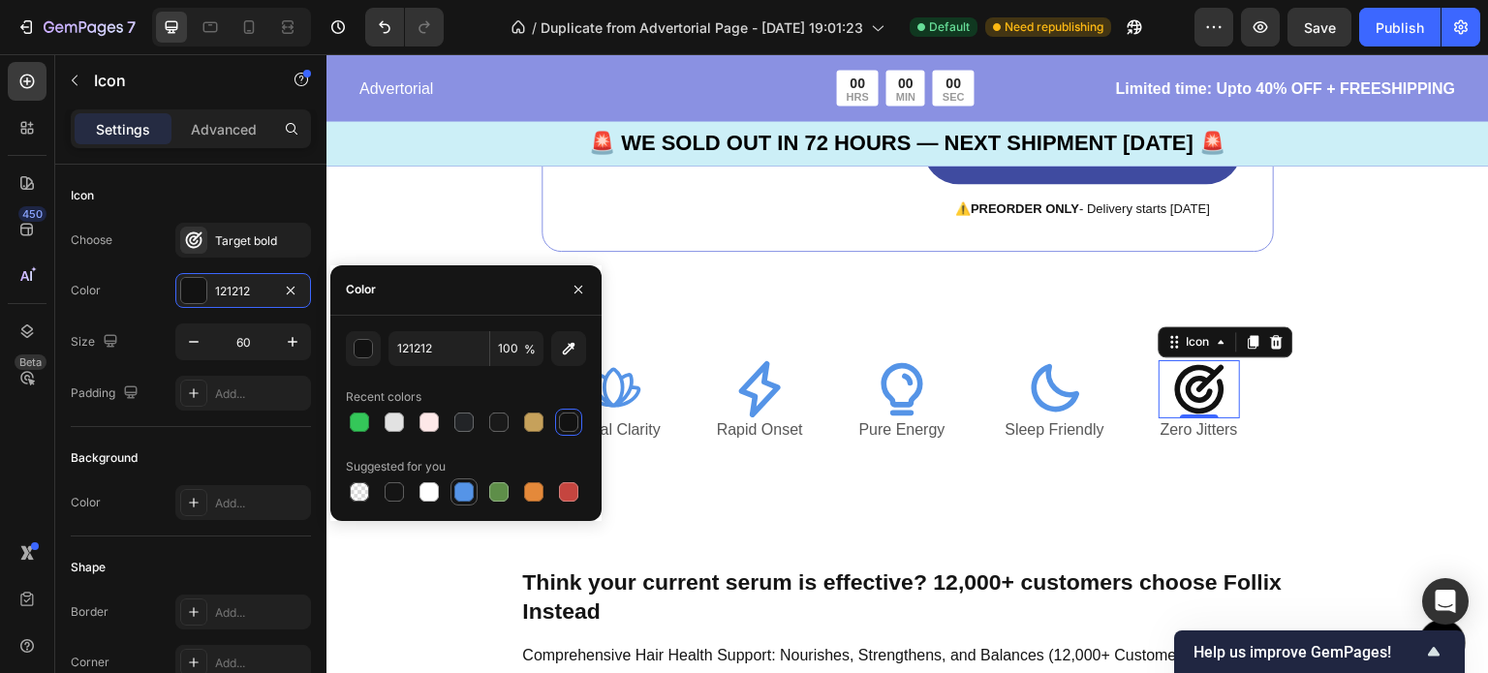
click at [466, 491] on div at bounding box center [463, 491] width 19 height 19
type input "5594E7"
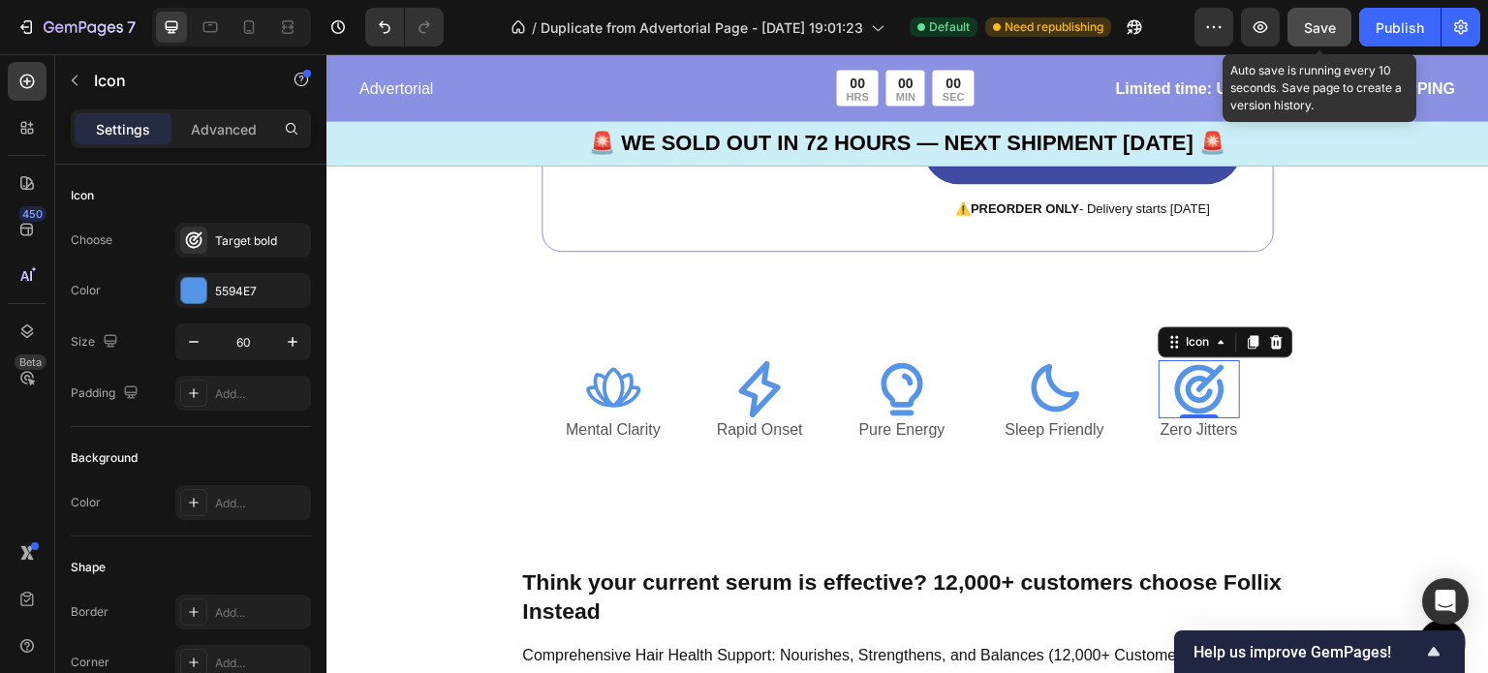
click at [1313, 29] on span "Save" at bounding box center [1320, 27] width 32 height 16
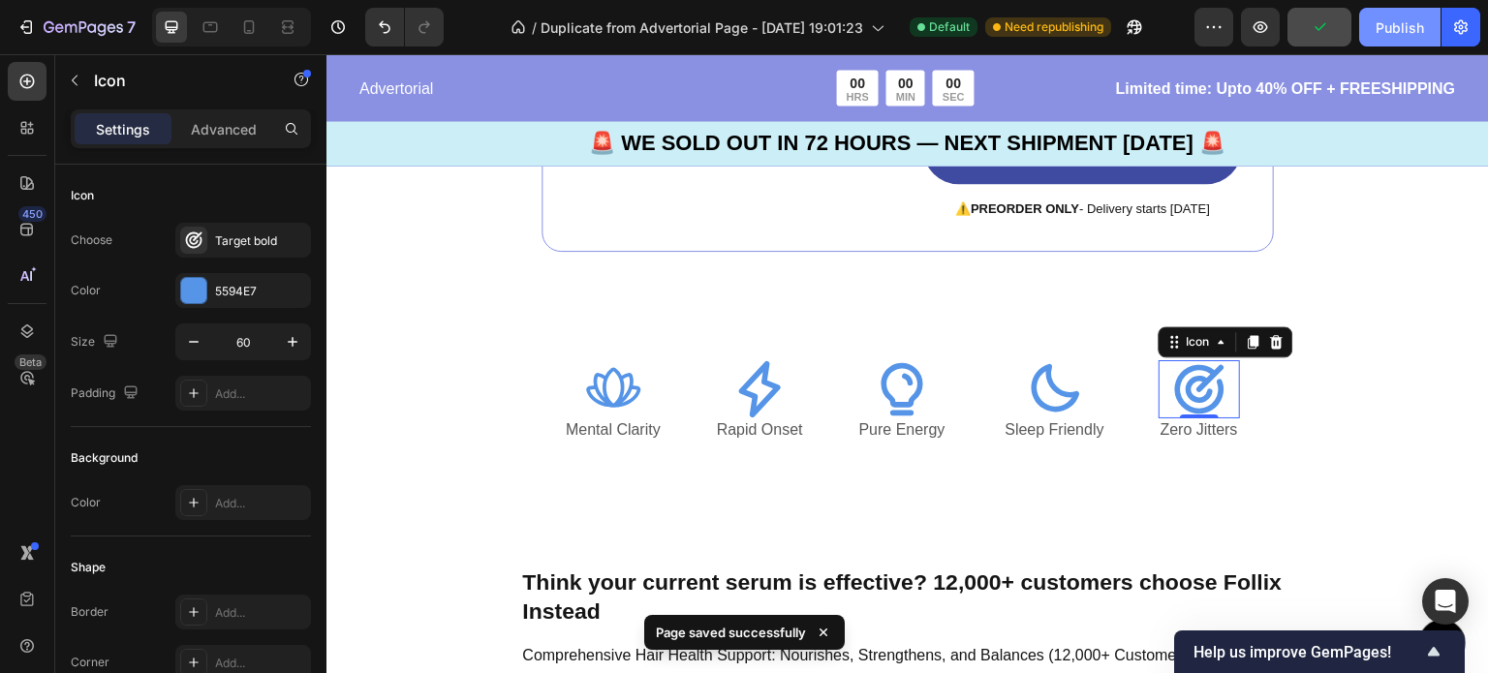
click at [1397, 38] on button "Publish" at bounding box center [1399, 27] width 81 height 39
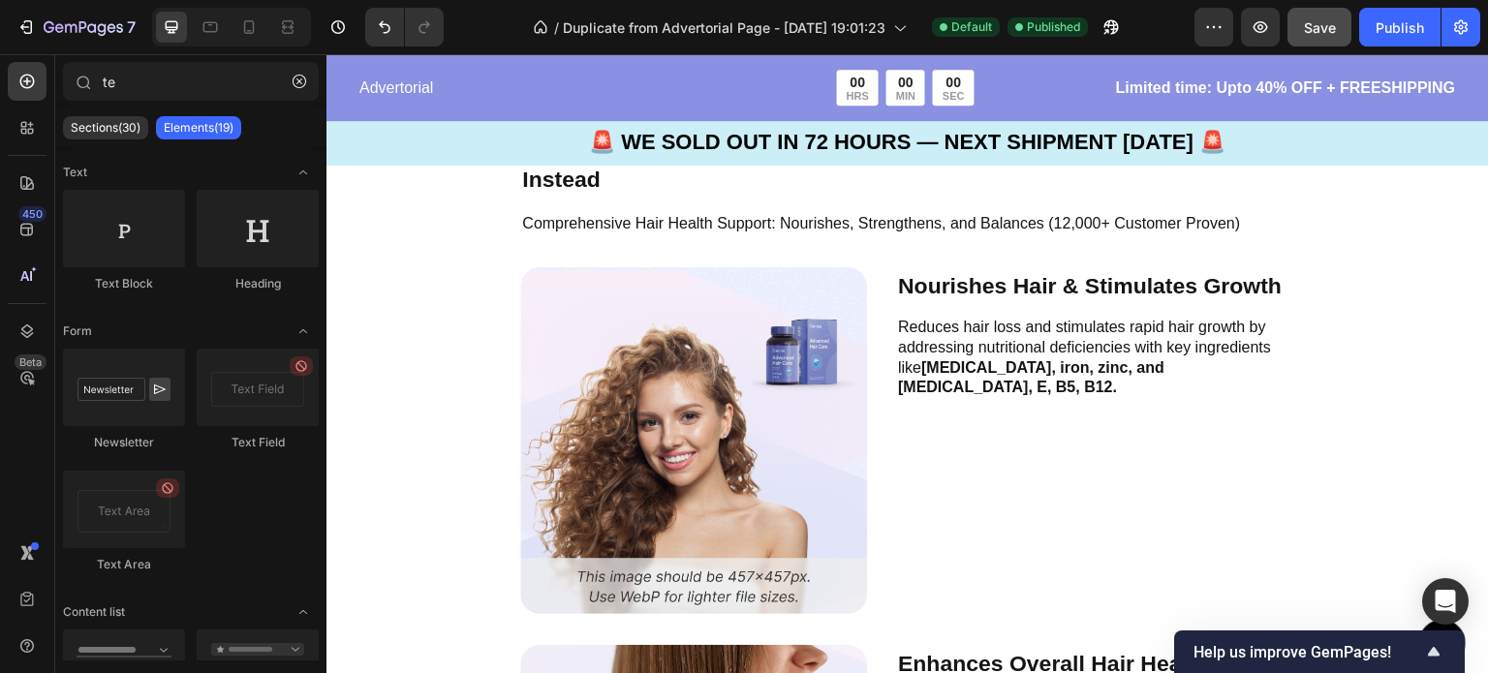
scroll to position [5269, 0]
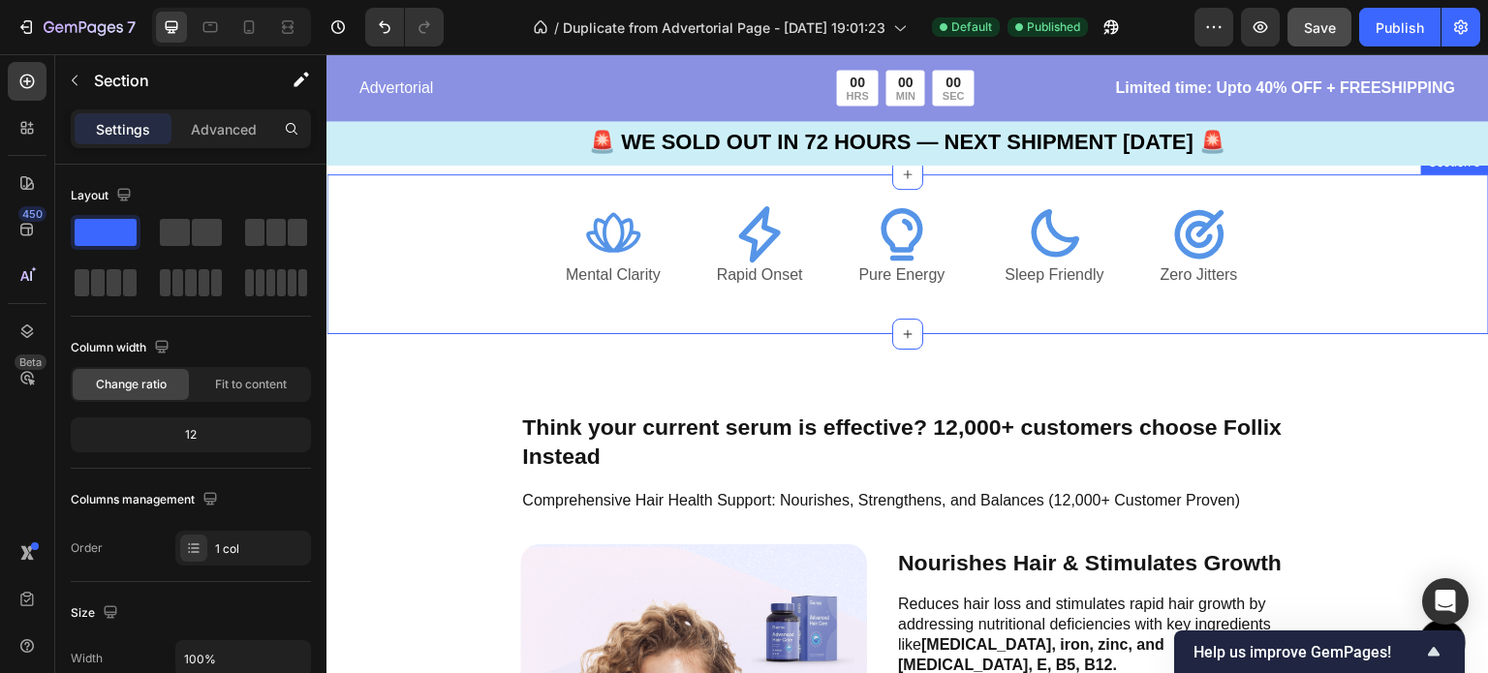
click at [364, 312] on div "Icon Mental Clarity Text Block Icon Rapid Onset Text Block Icon Pure Energy Tex…" at bounding box center [907, 254] width 1162 height 160
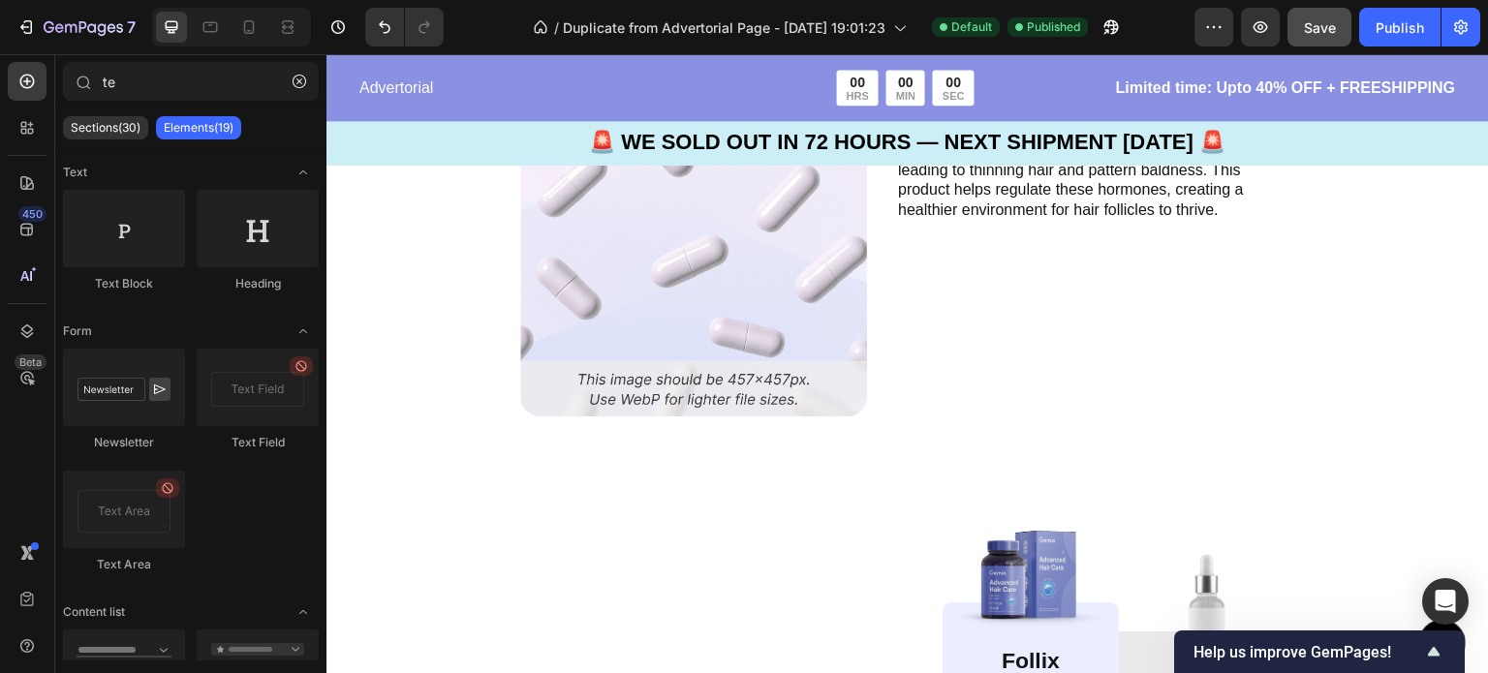
scroll to position [6550, 0]
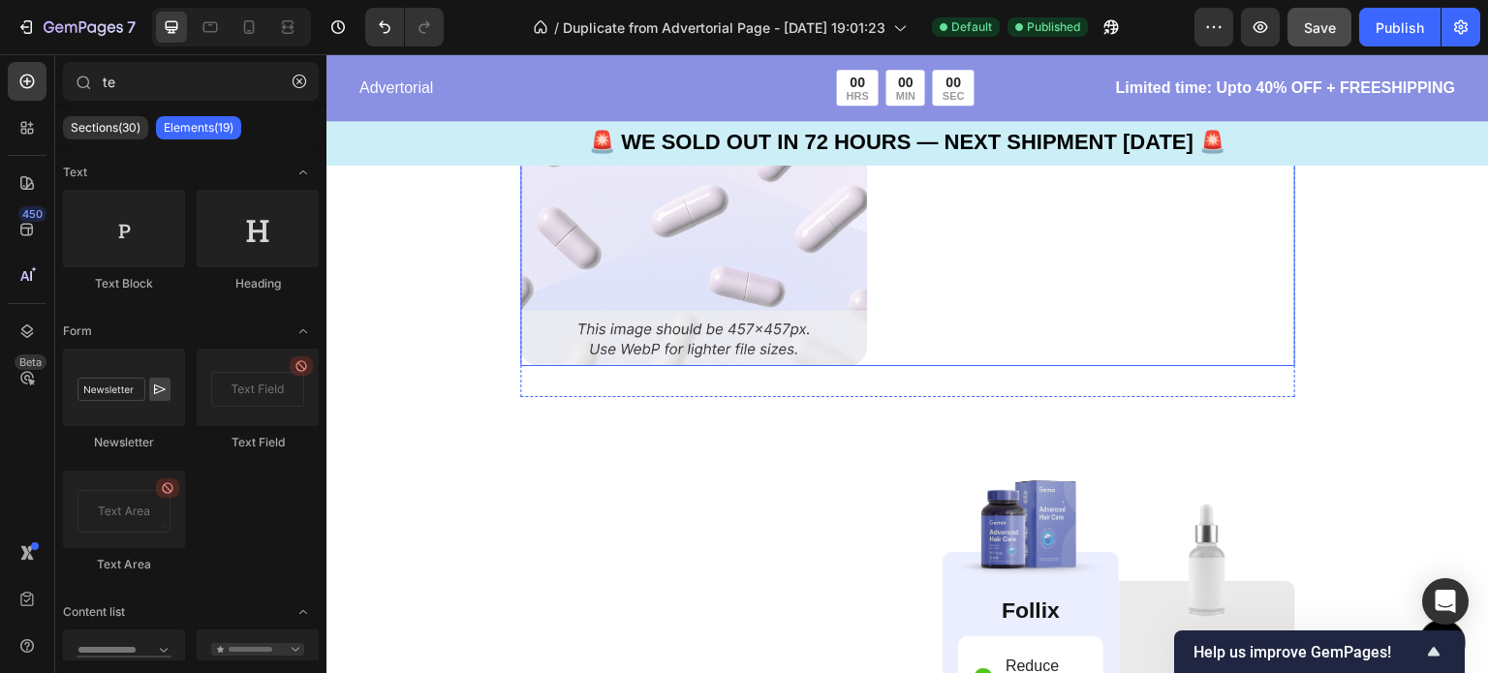
click at [1201, 346] on div "Balances Hormones for Hair Growth Text Block Hormonal imbalances, such as those…" at bounding box center [1095, 192] width 399 height 347
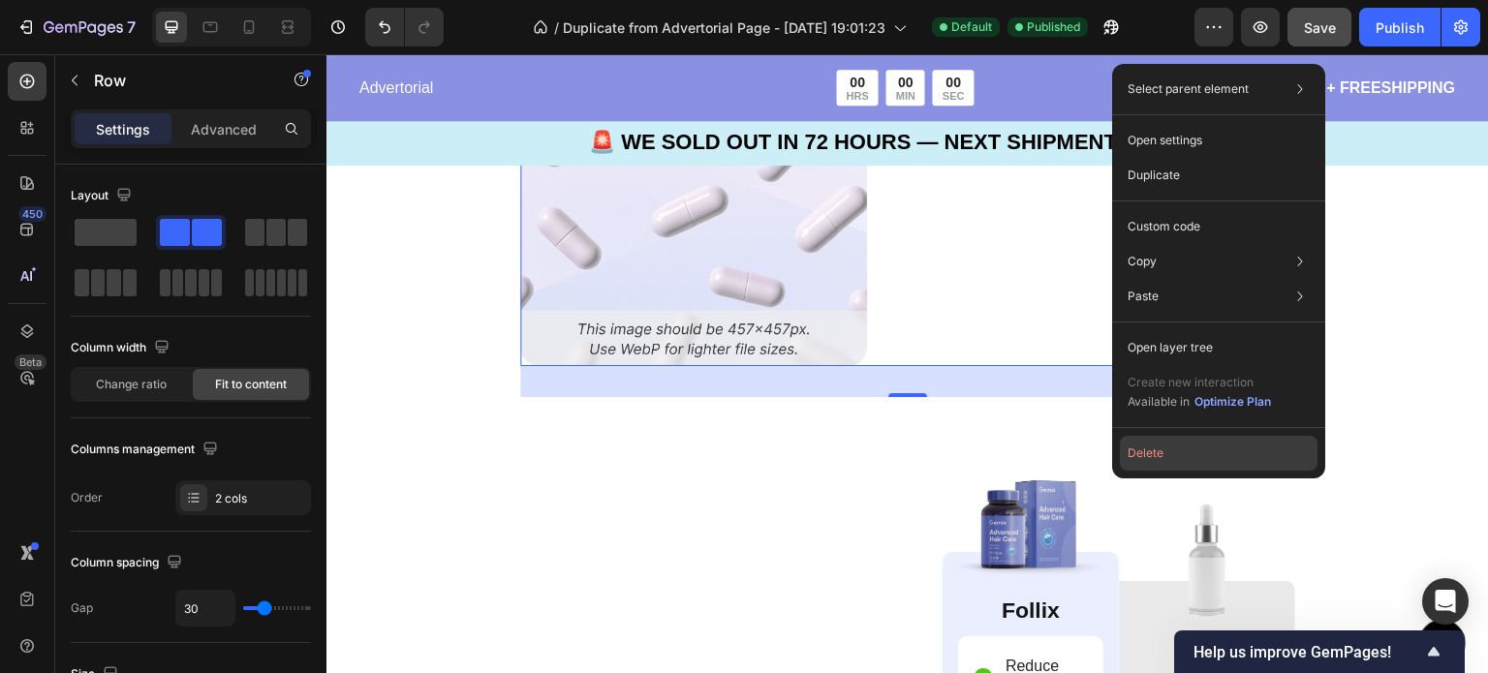
click at [1153, 456] on button "Delete" at bounding box center [1219, 453] width 198 height 35
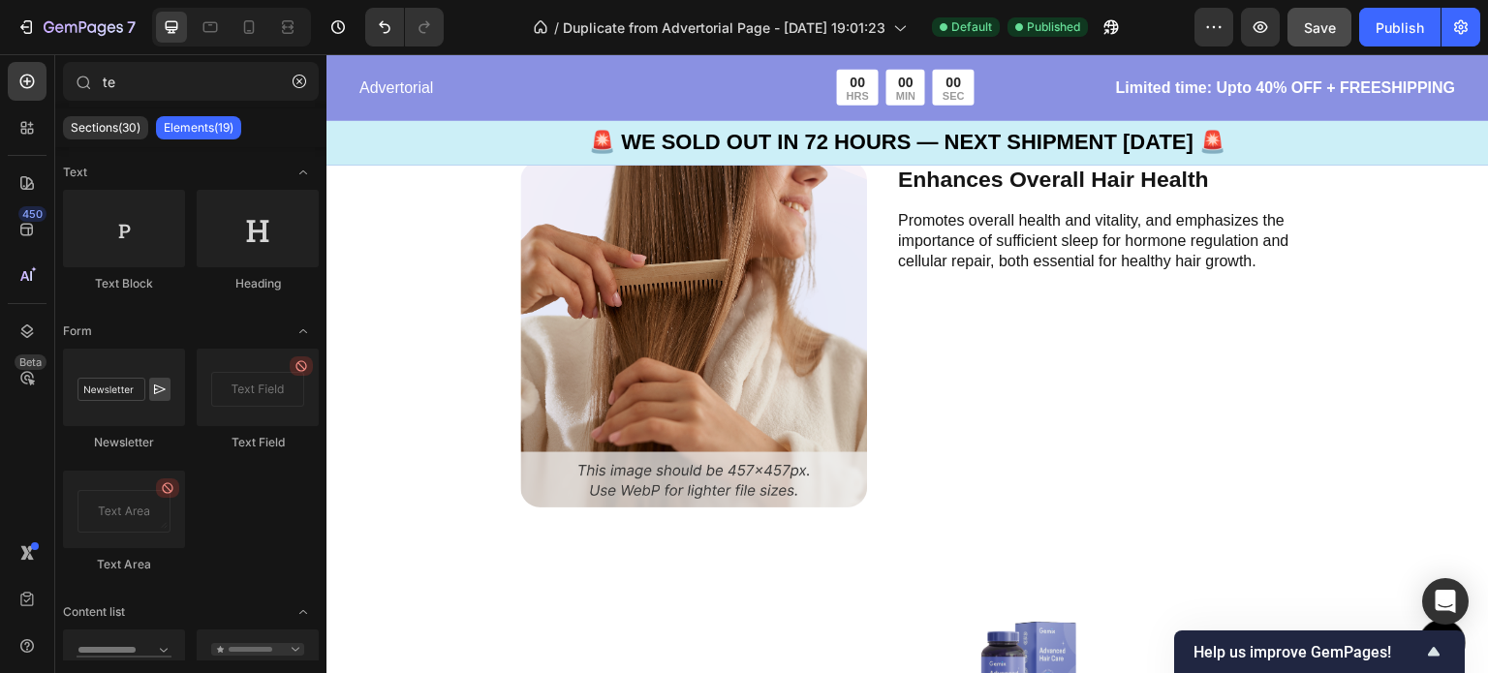
scroll to position [5933, 0]
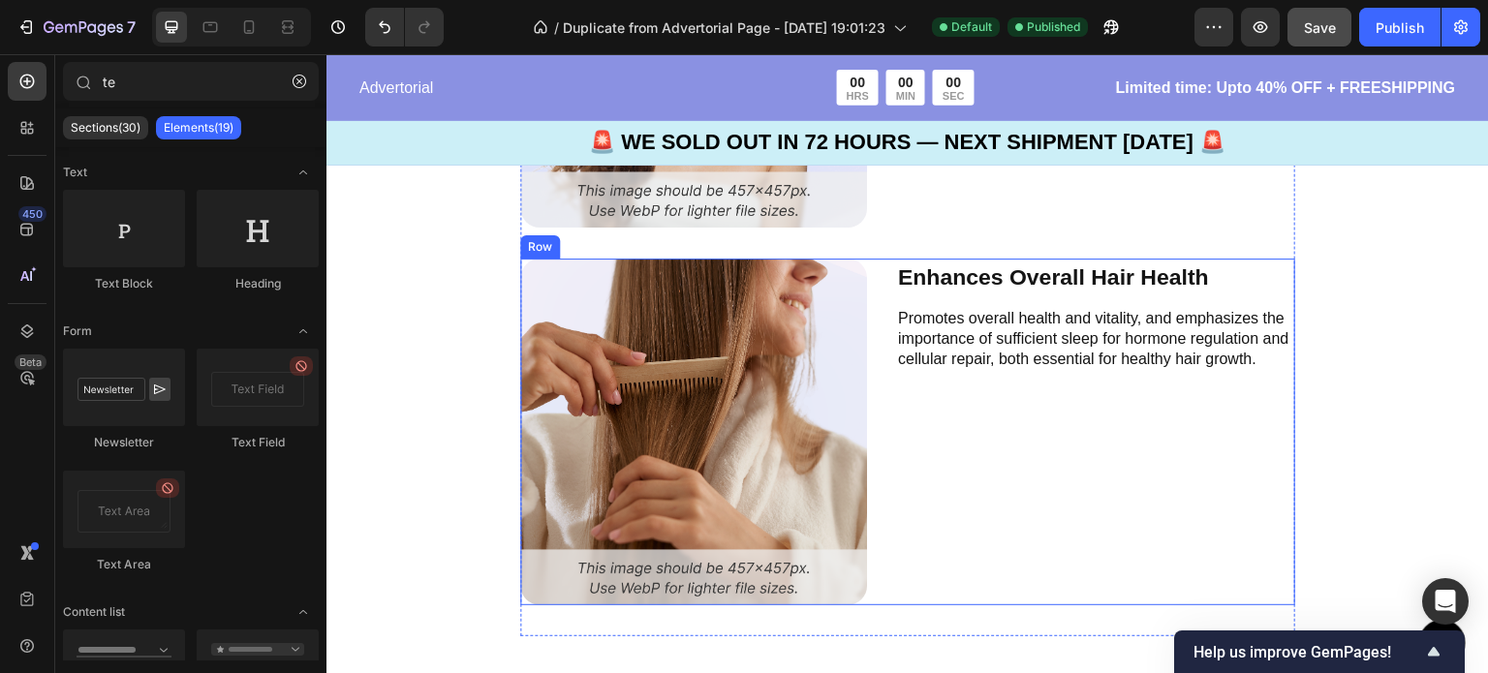
click at [1086, 510] on div "Enhances Overall Hair Health Text Block Promotes overall health and vitality, a…" at bounding box center [1095, 432] width 399 height 347
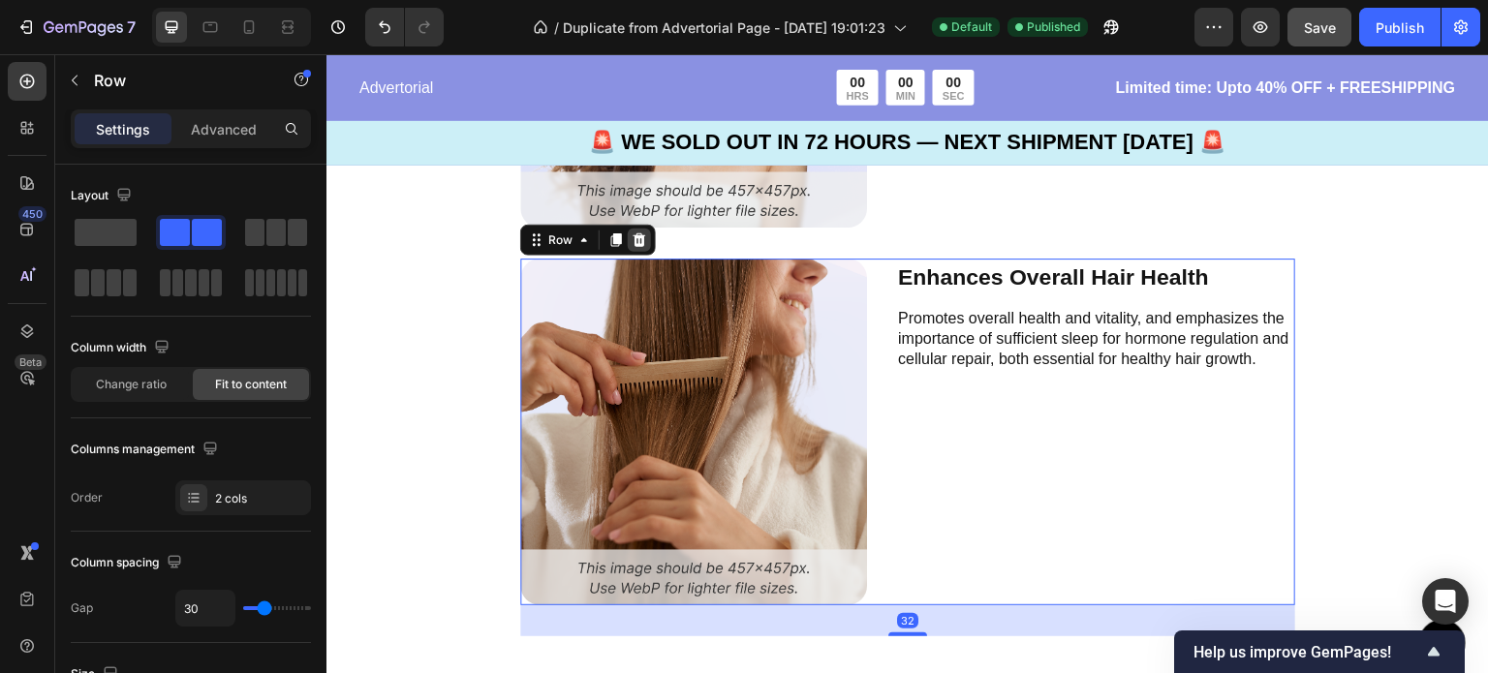
click at [631, 233] on icon at bounding box center [638, 239] width 15 height 15
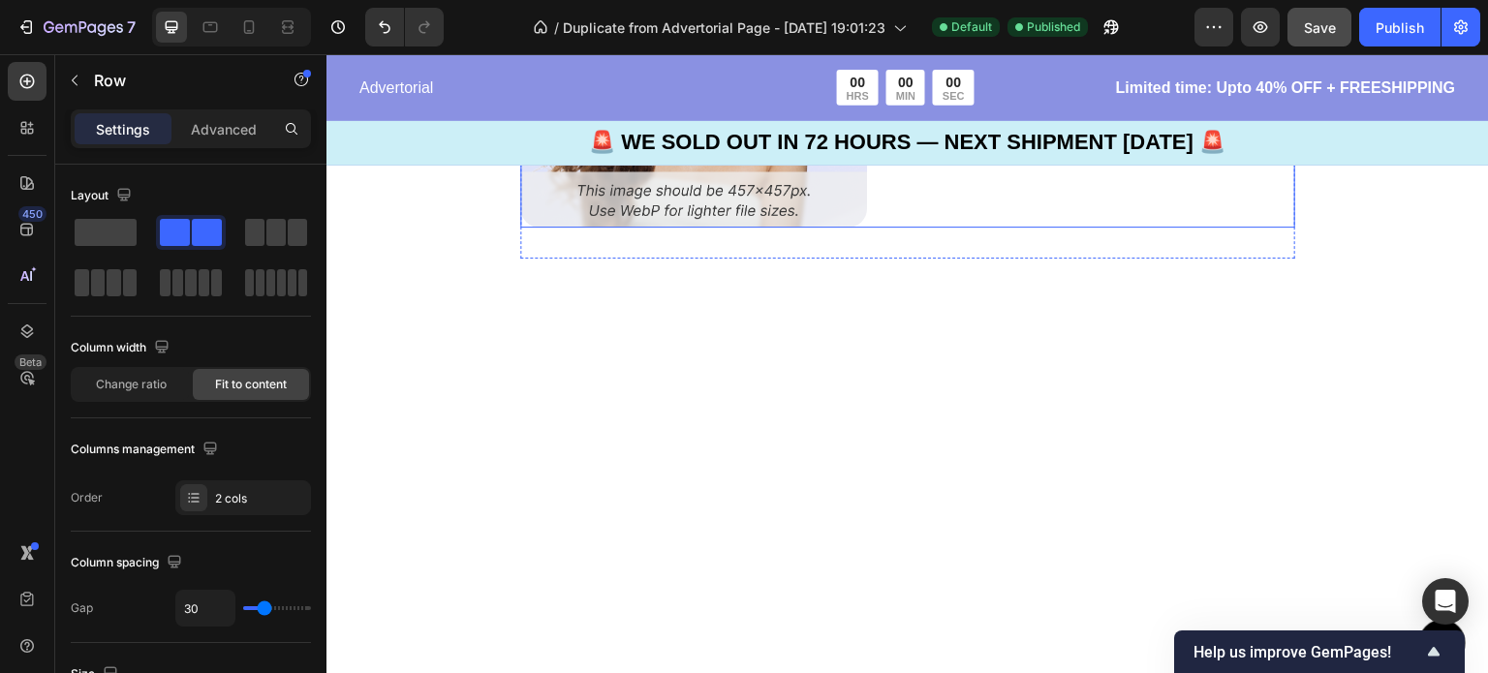
click at [962, 206] on div "Nourishes Hair & Stimulates Growth Text Block Reduces hair loss and stimulates …" at bounding box center [1095, 54] width 399 height 347
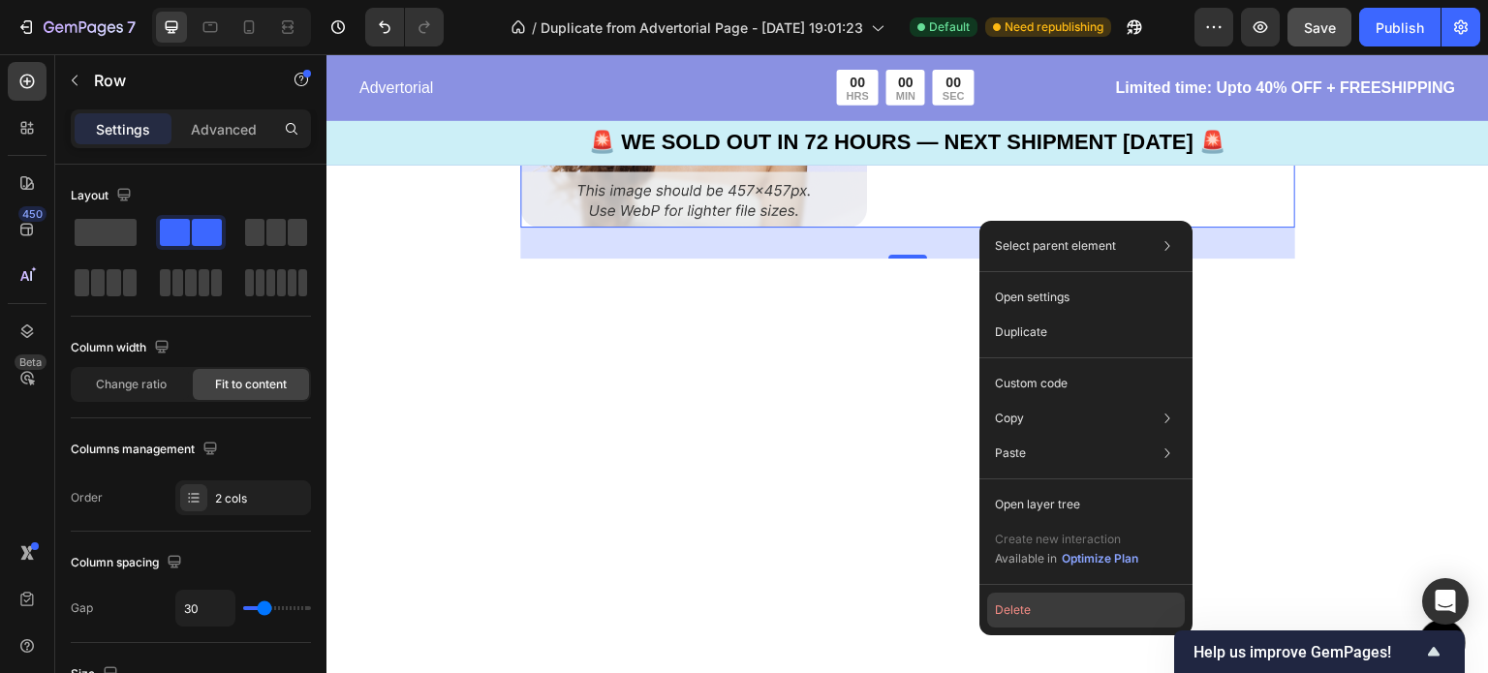
click at [1030, 611] on button "Delete" at bounding box center [1086, 610] width 198 height 35
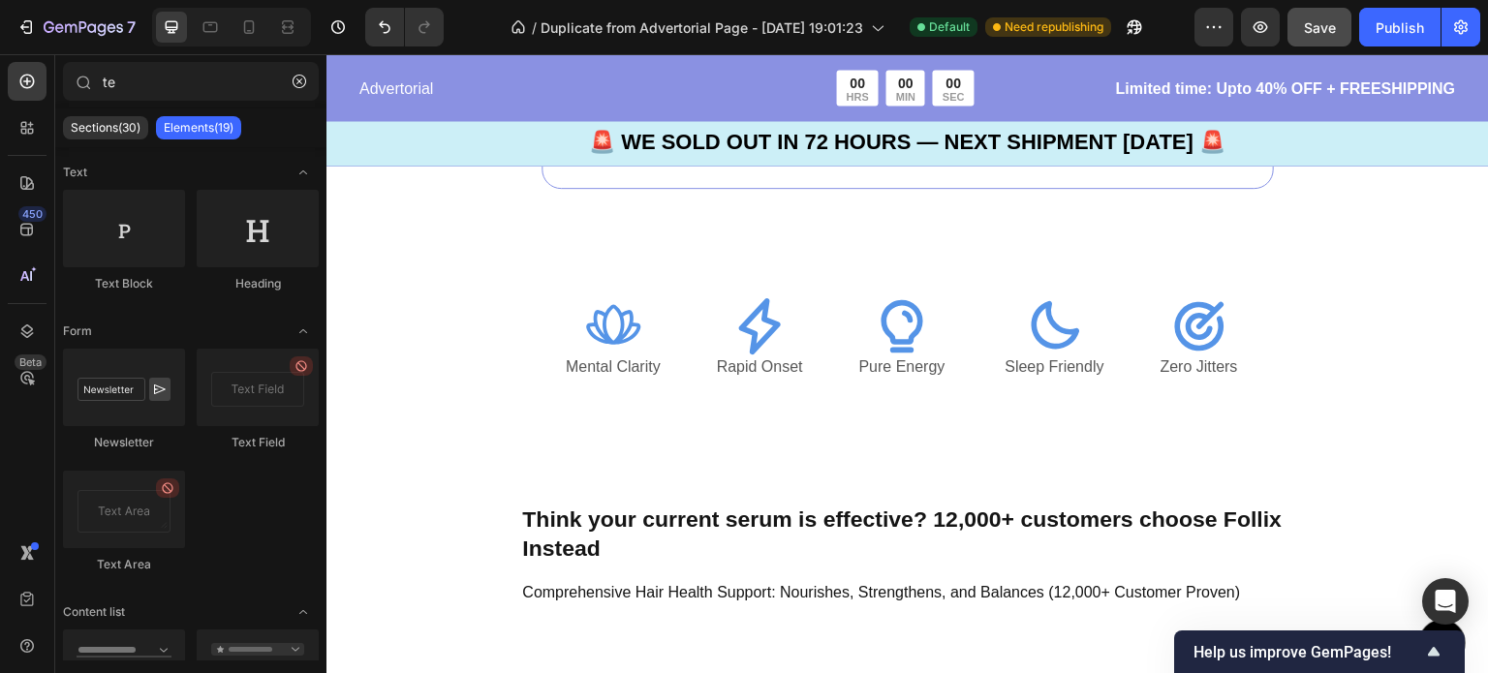
scroll to position [5245, 0]
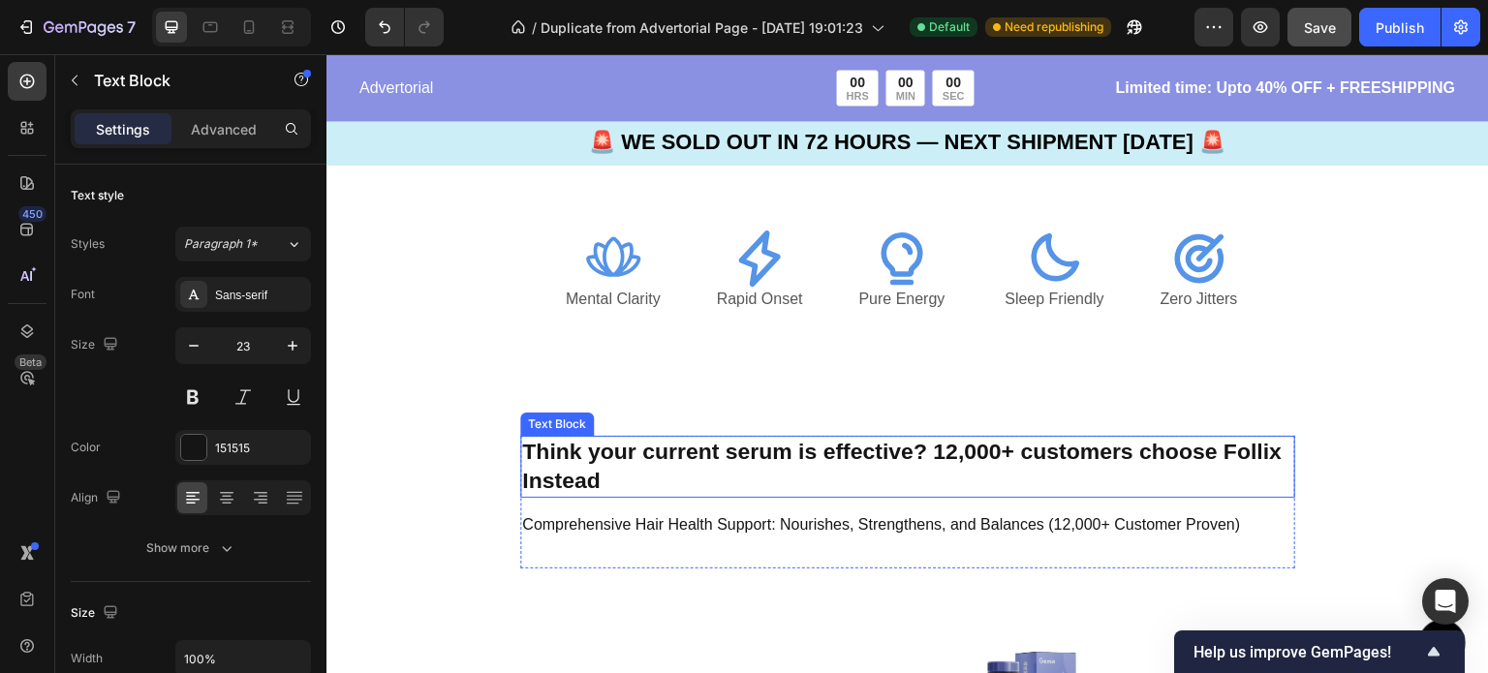
click at [1022, 484] on p "Think your current serum is effective? 12,000+ customers choose Follix Instead" at bounding box center [907, 467] width 771 height 58
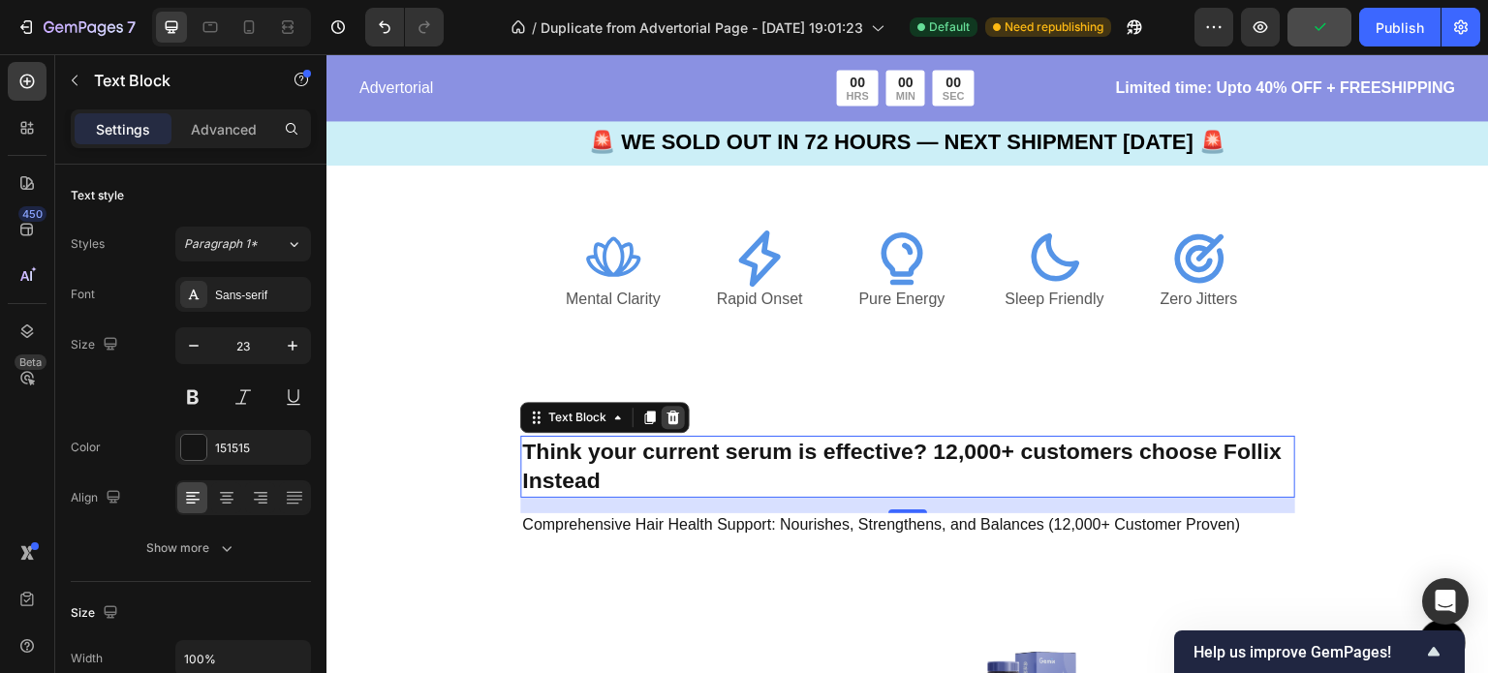
click at [665, 420] on icon at bounding box center [672, 417] width 15 height 15
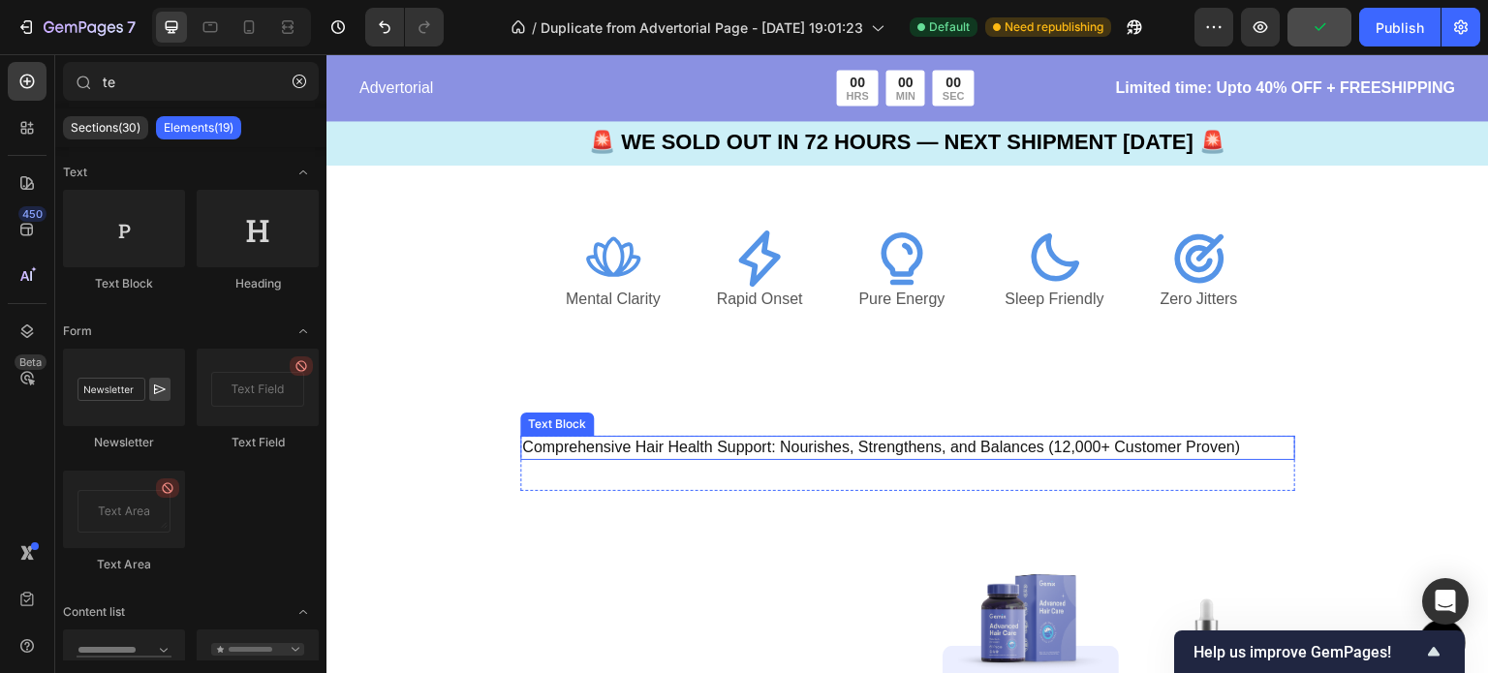
click at [667, 457] on p "Comprehensive Hair Health Support: Nourishes, Strengthens, and Balances (12,000…" at bounding box center [907, 448] width 771 height 20
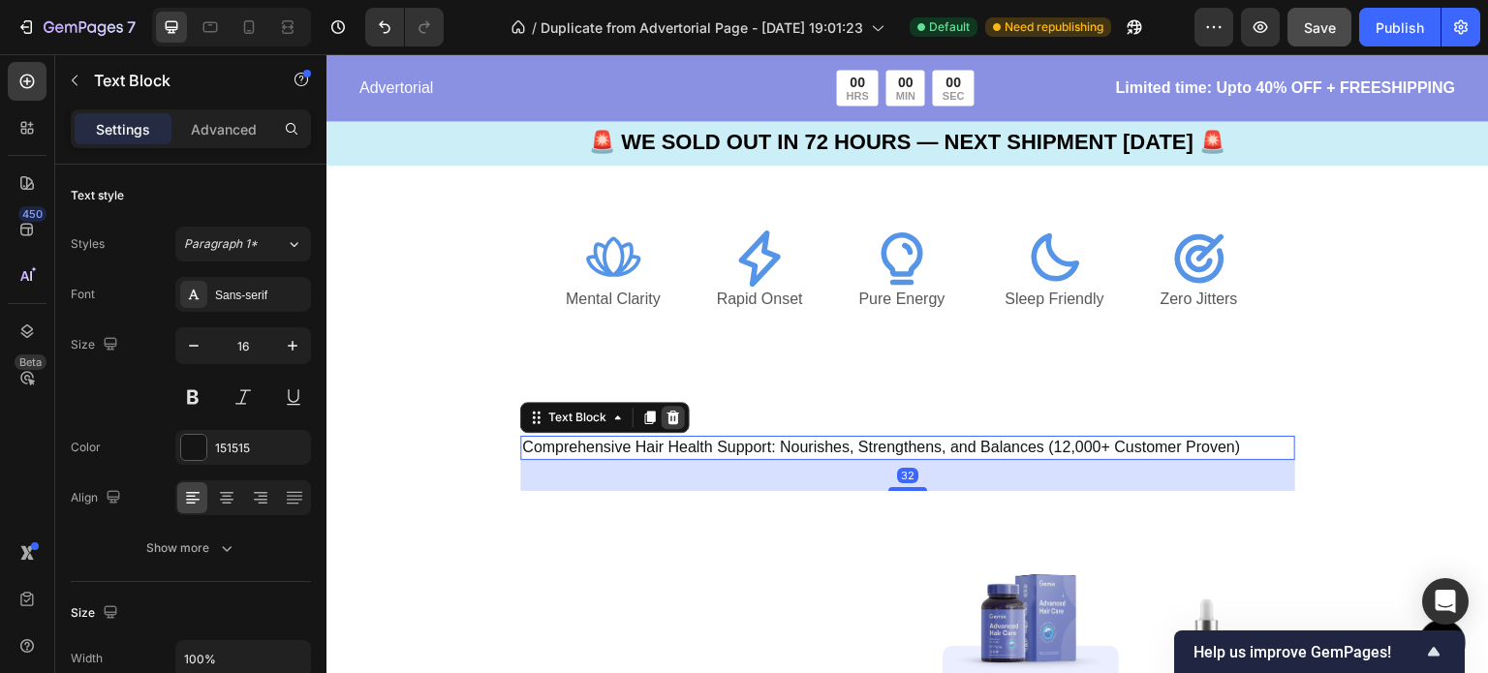
click at [667, 415] on icon at bounding box center [673, 418] width 13 height 14
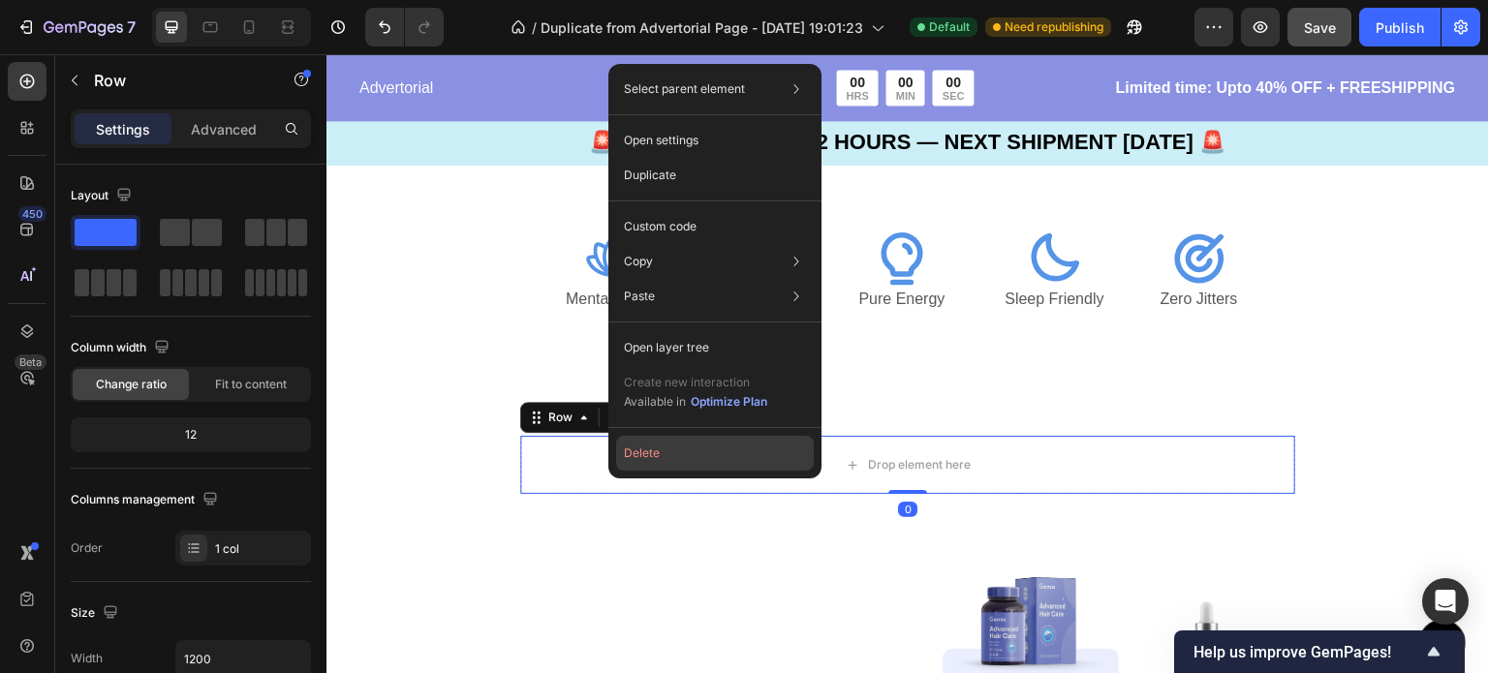
click at [649, 460] on button "Delete" at bounding box center [715, 453] width 198 height 35
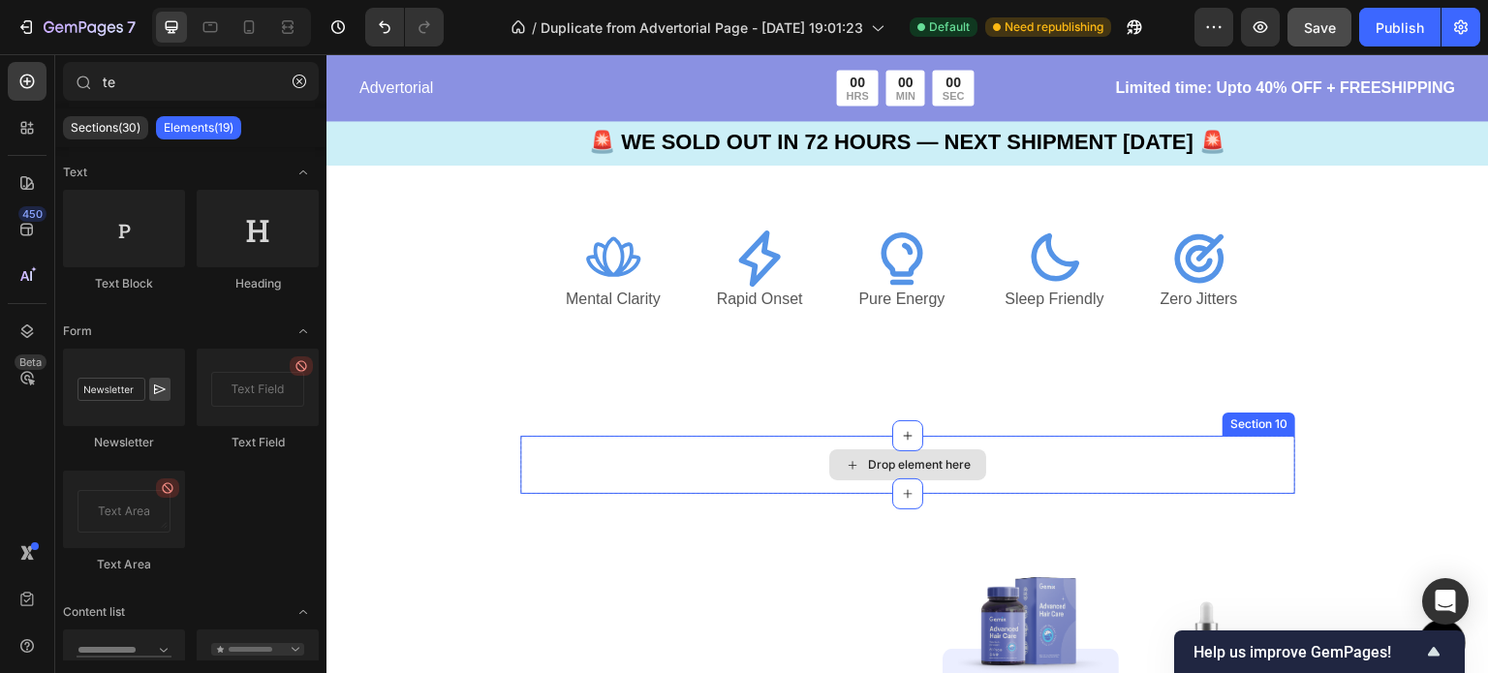
click at [552, 471] on div "Drop element here" at bounding box center [907, 465] width 775 height 58
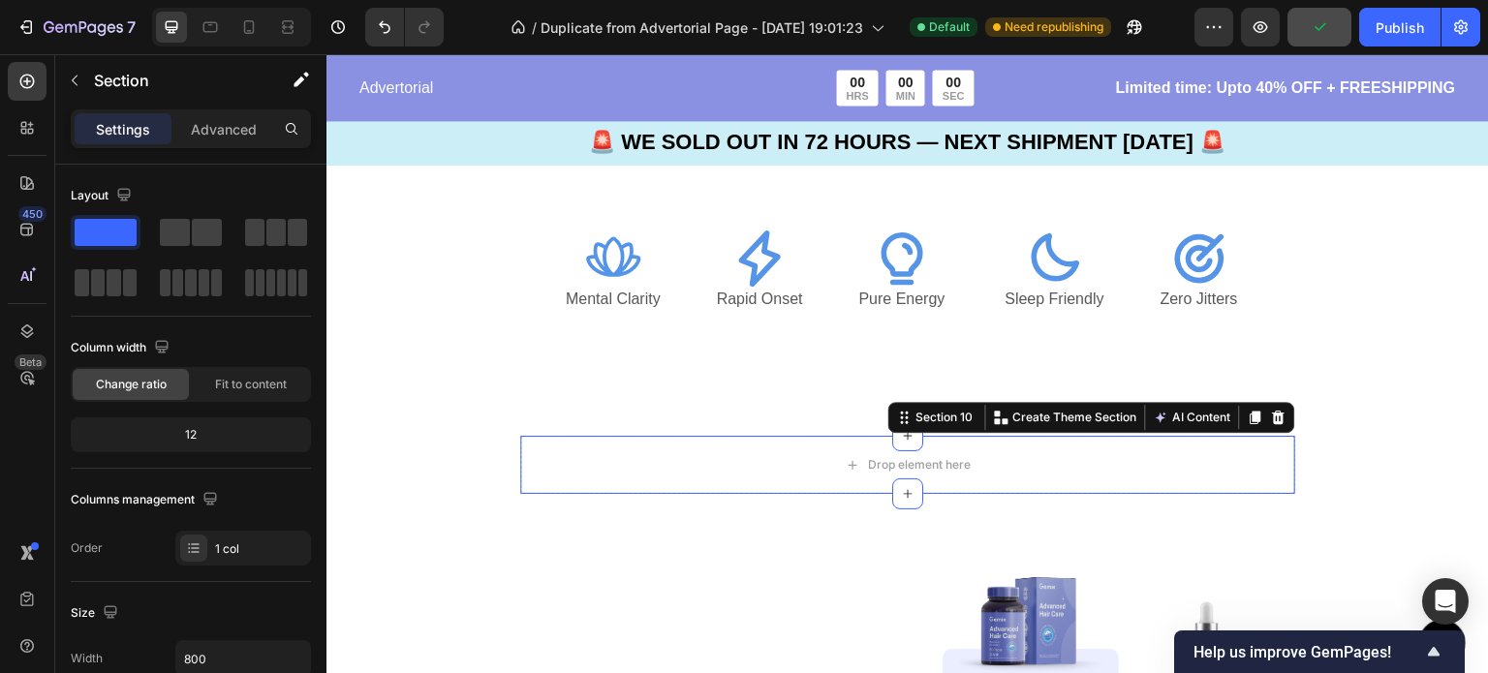
click at [1286, 414] on div "Section 10 You can create reusable sections Create Theme Section AI Content Wri…" at bounding box center [1091, 417] width 407 height 31
click at [1273, 417] on icon at bounding box center [1279, 418] width 13 height 14
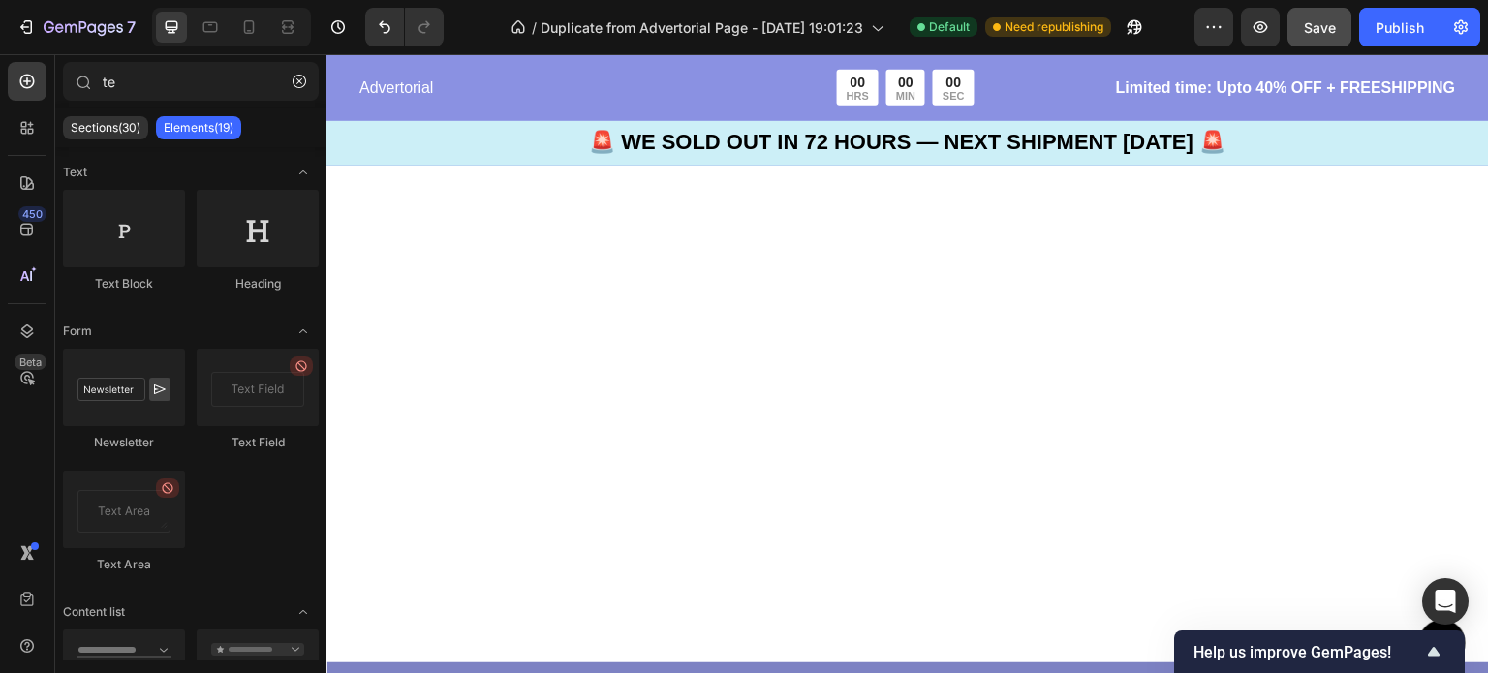
scroll to position [5301, 0]
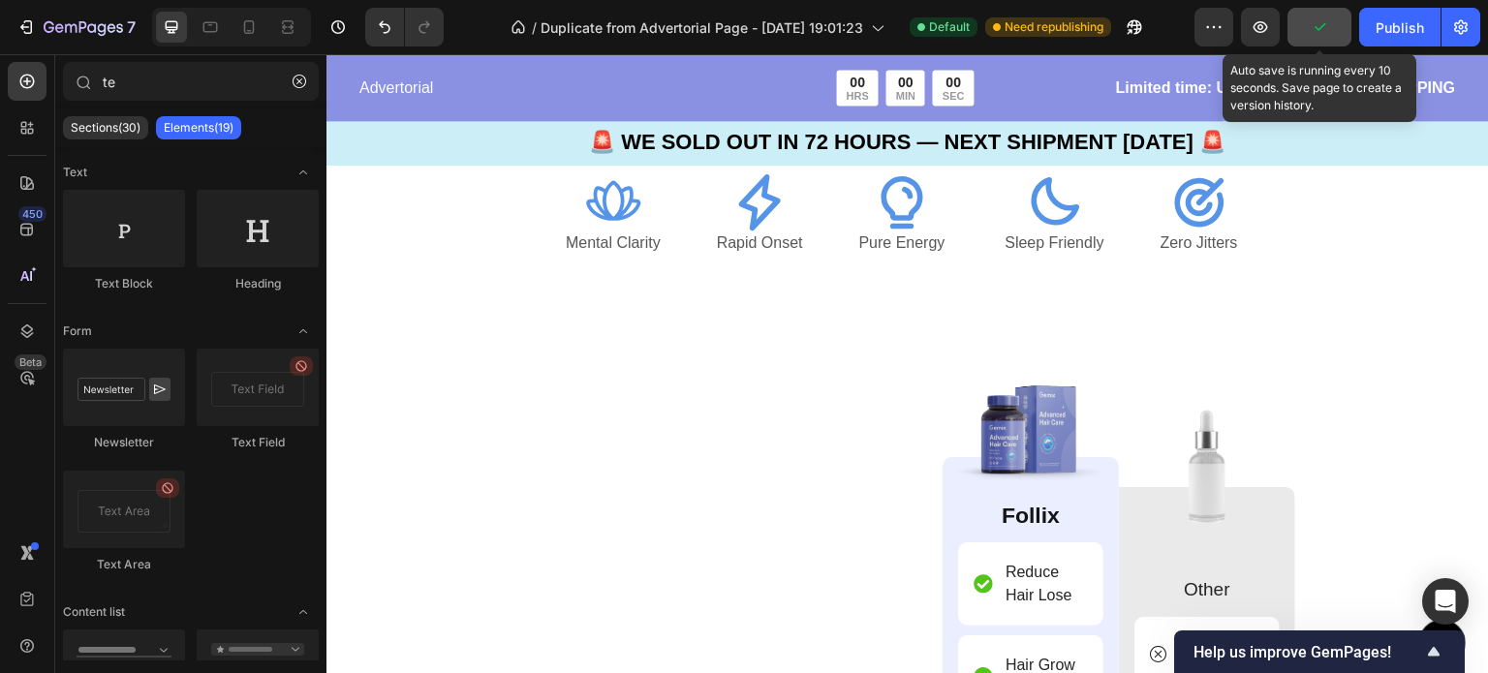
click at [1334, 26] on button "button" at bounding box center [1319, 27] width 64 height 39
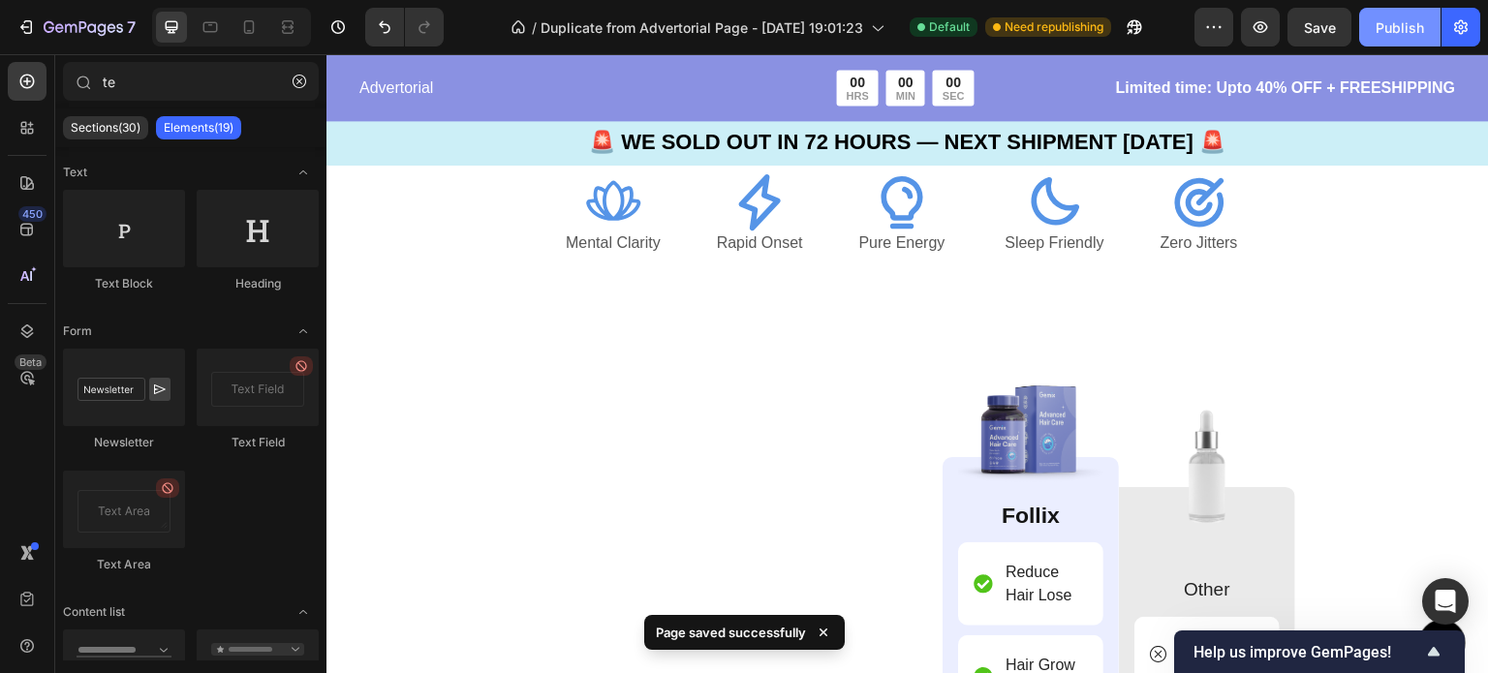
click at [1415, 41] on button "Publish" at bounding box center [1399, 27] width 81 height 39
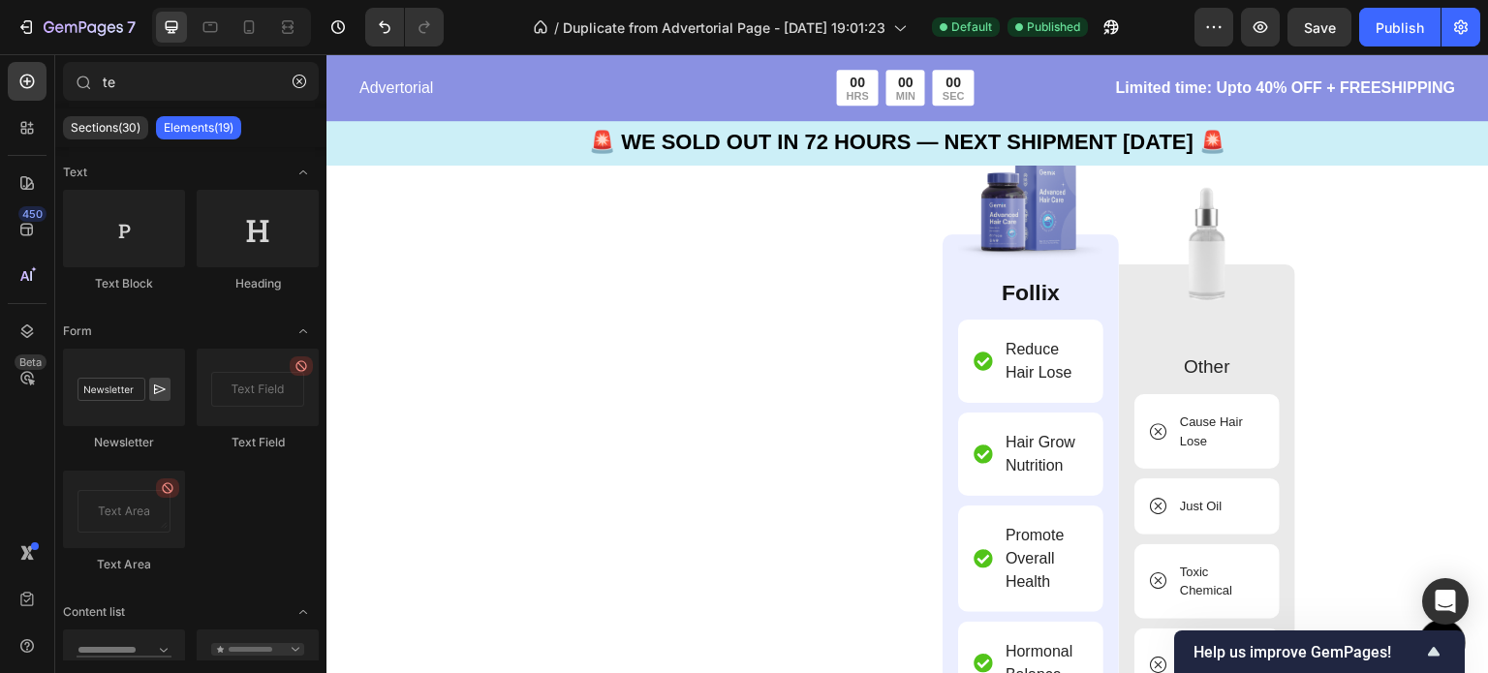
scroll to position [5535, 0]
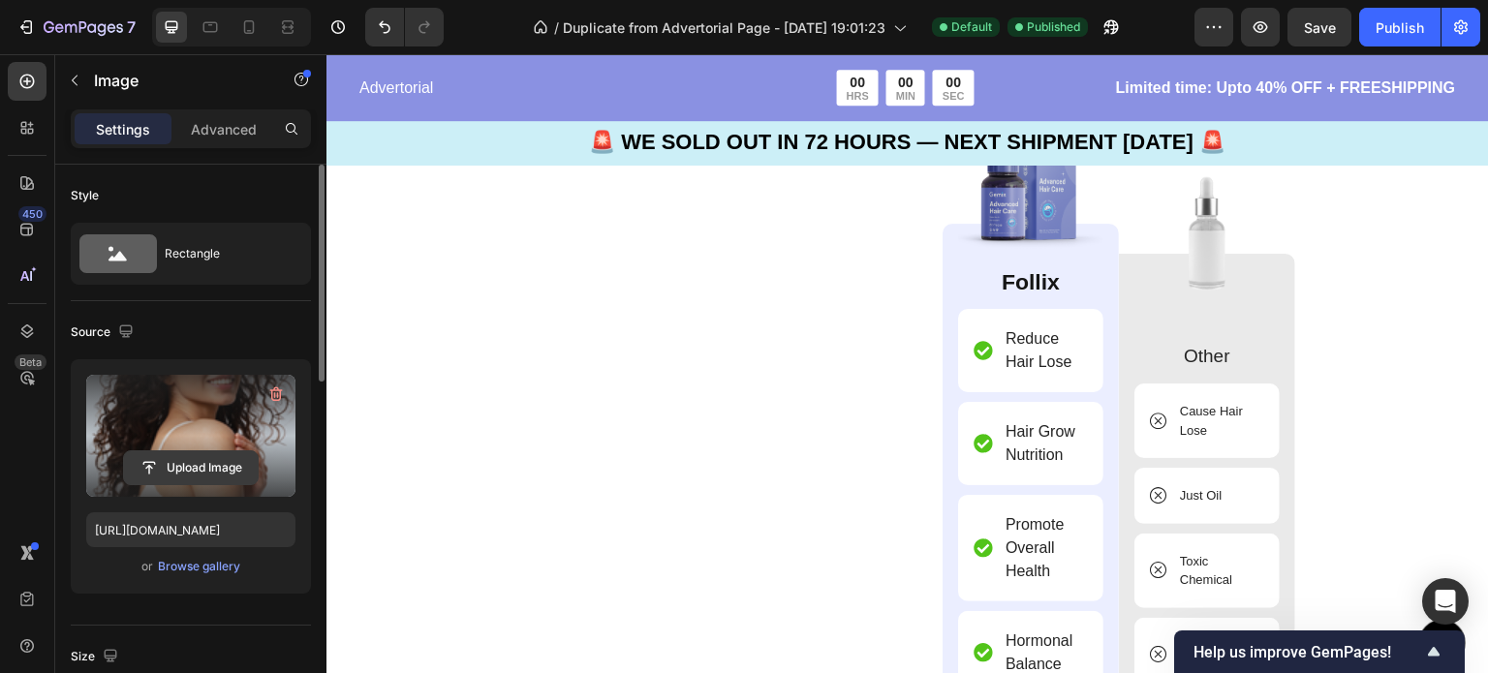
click at [197, 465] on input "file" at bounding box center [191, 467] width 134 height 33
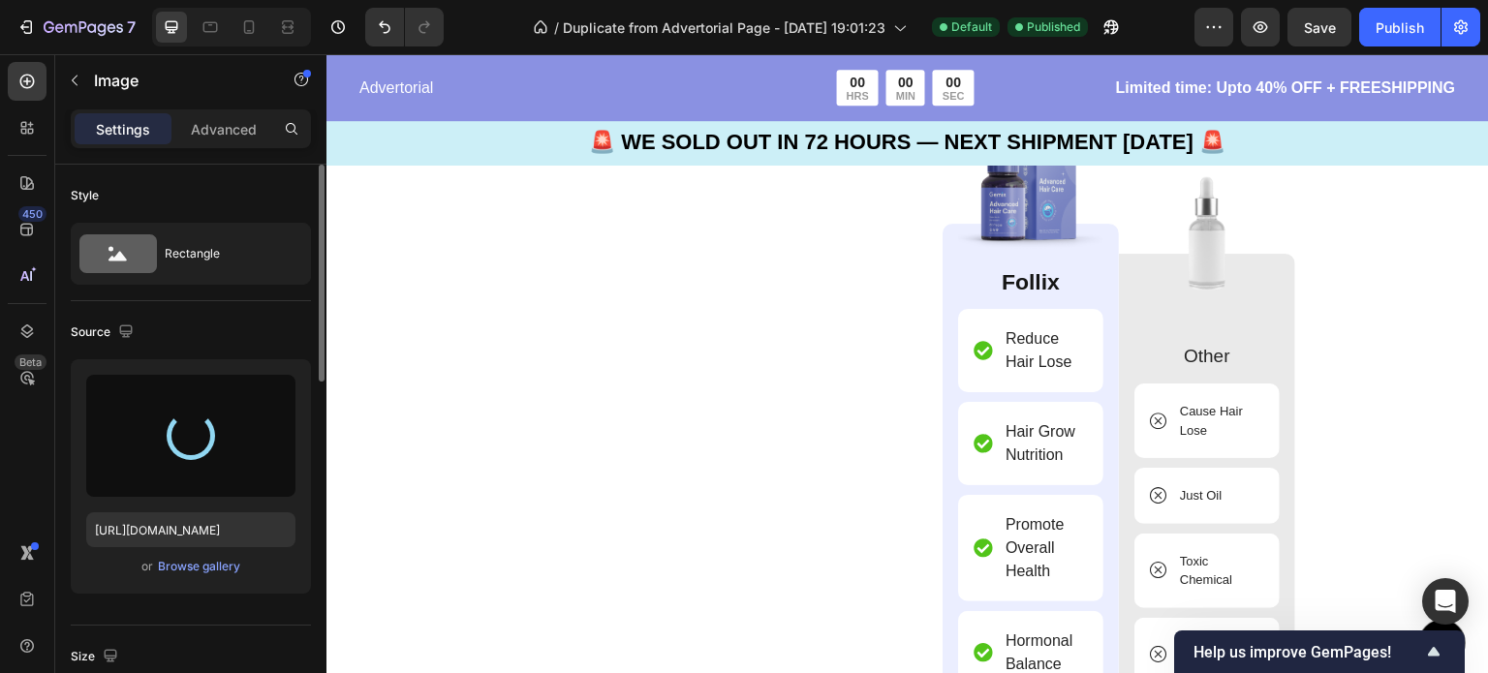
type input "[URL][DOMAIN_NAME]"
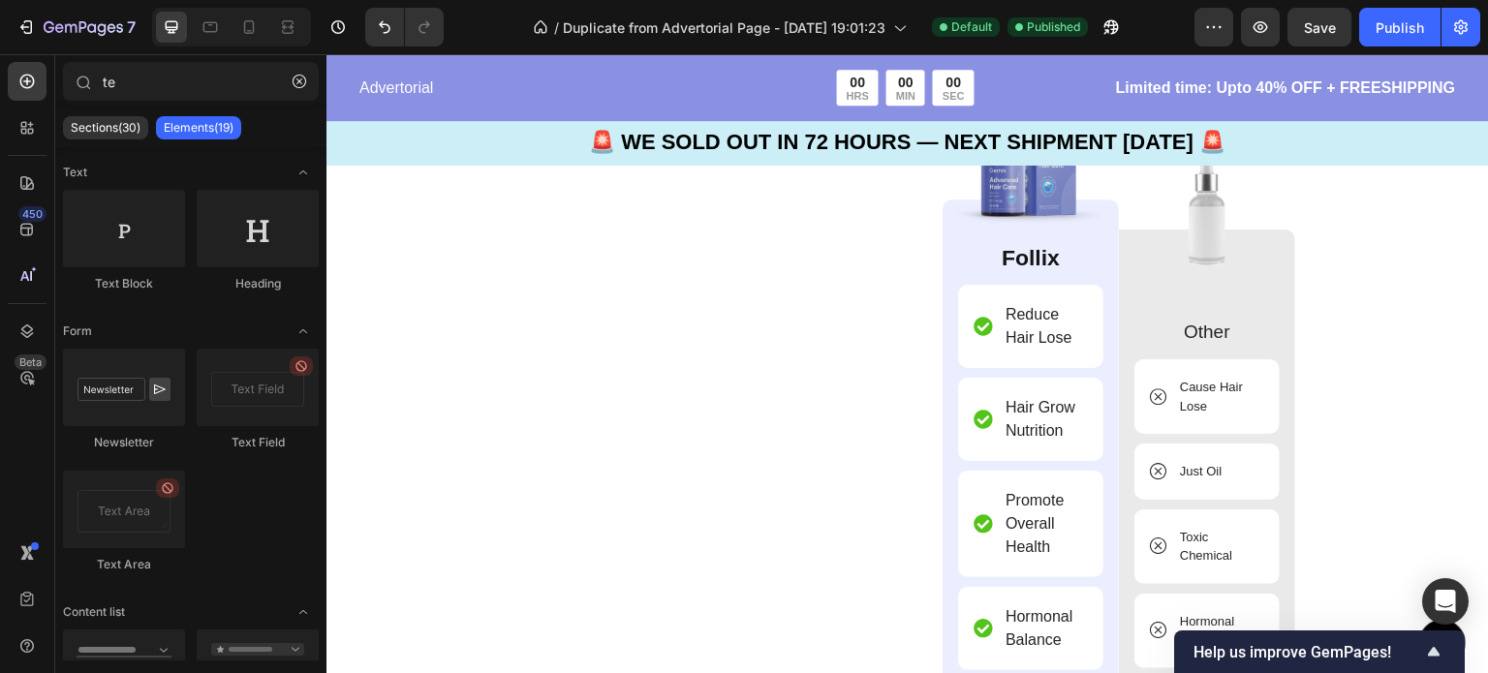
scroll to position [5472, 0]
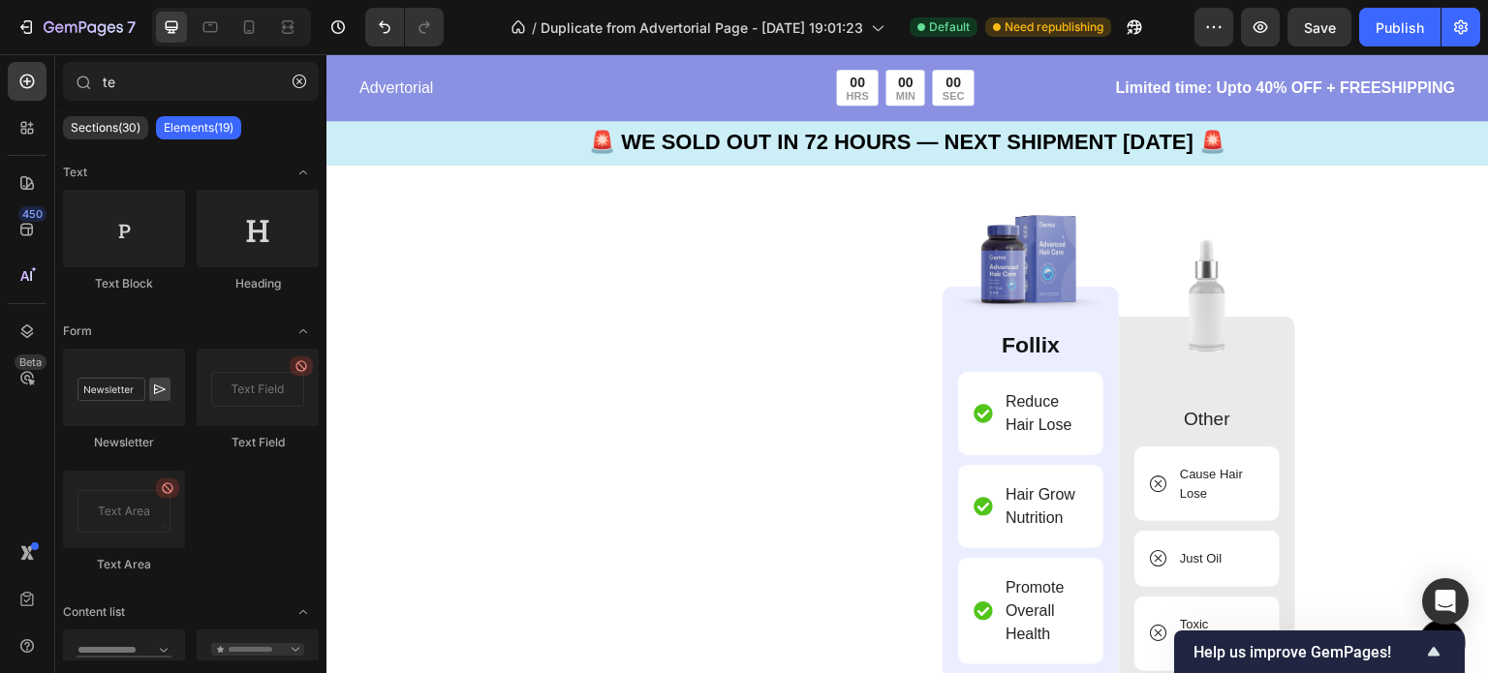
click at [387, 15] on button "Undo/Redo" at bounding box center [384, 27] width 39 height 39
click at [390, 32] on icon "Undo/Redo" at bounding box center [384, 26] width 19 height 19
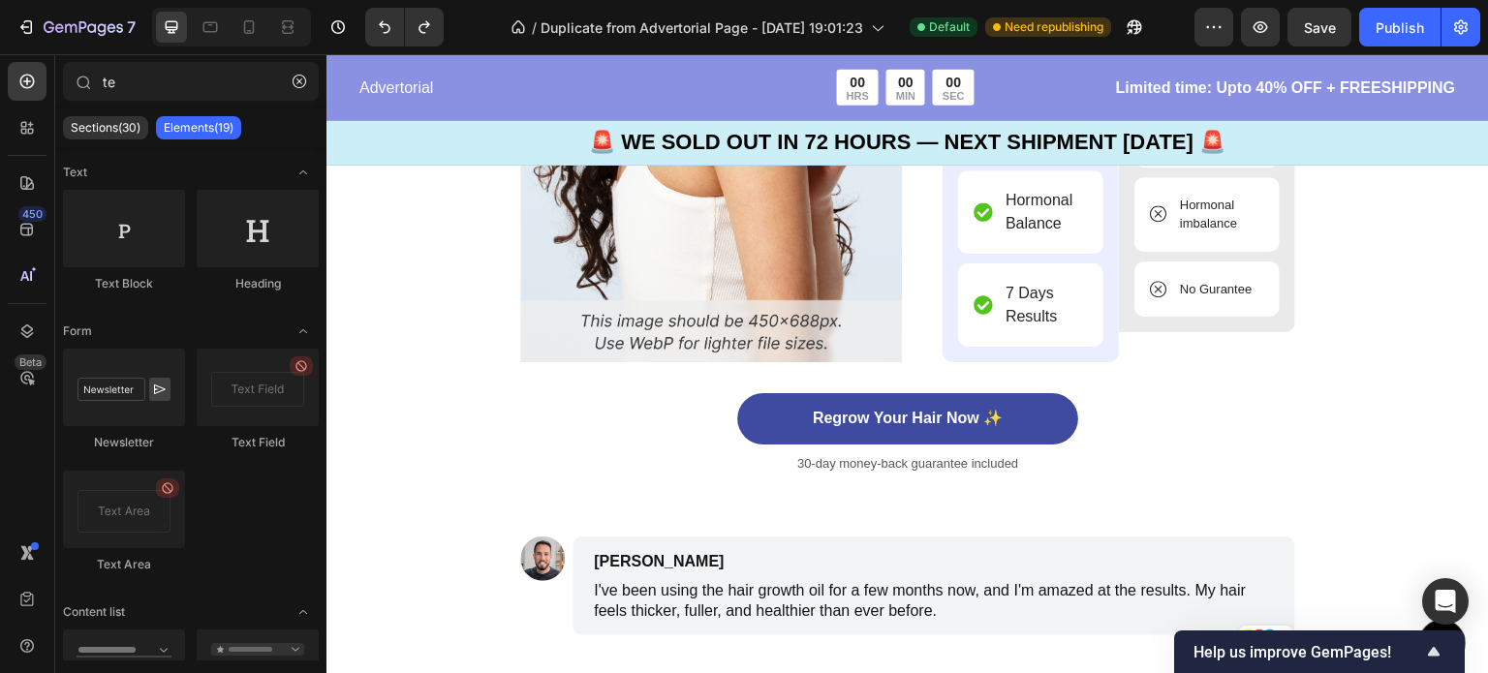
scroll to position [6015, 0]
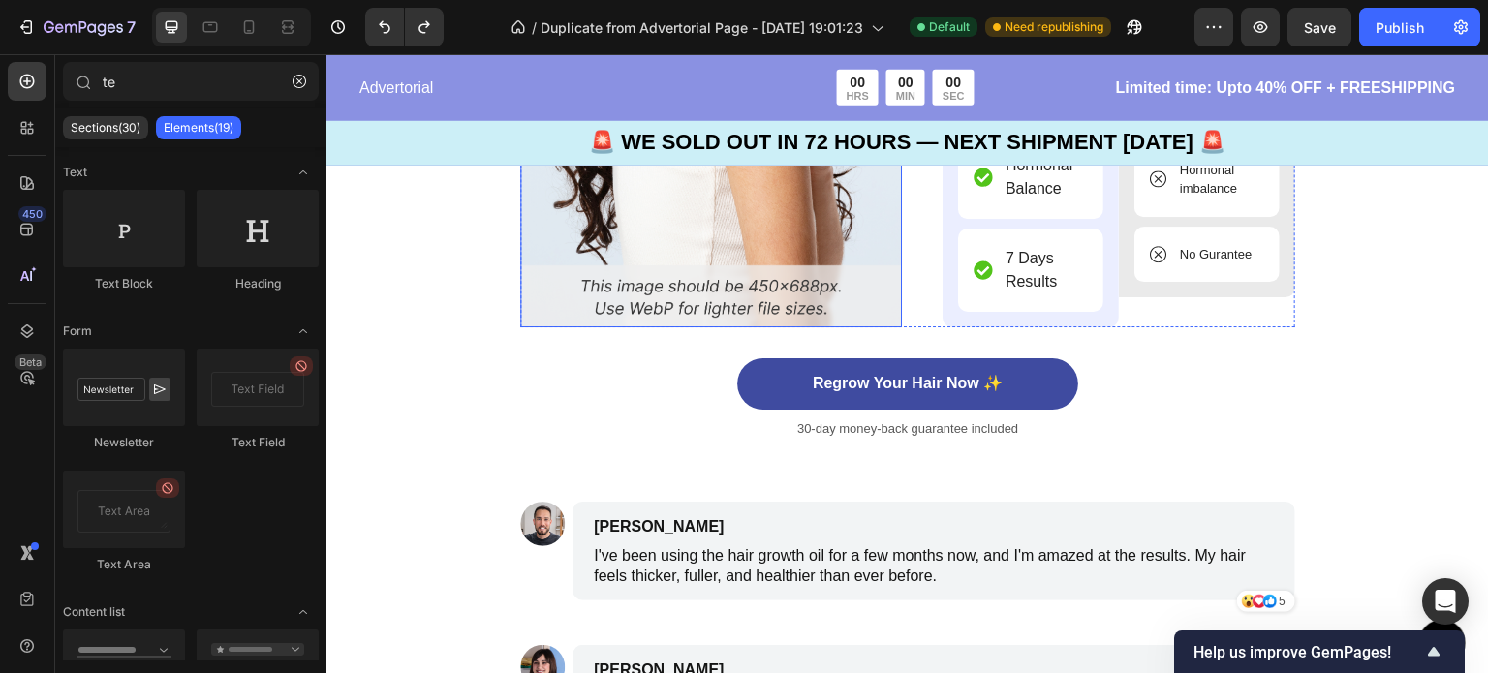
click at [684, 216] on img at bounding box center [711, 35] width 382 height 583
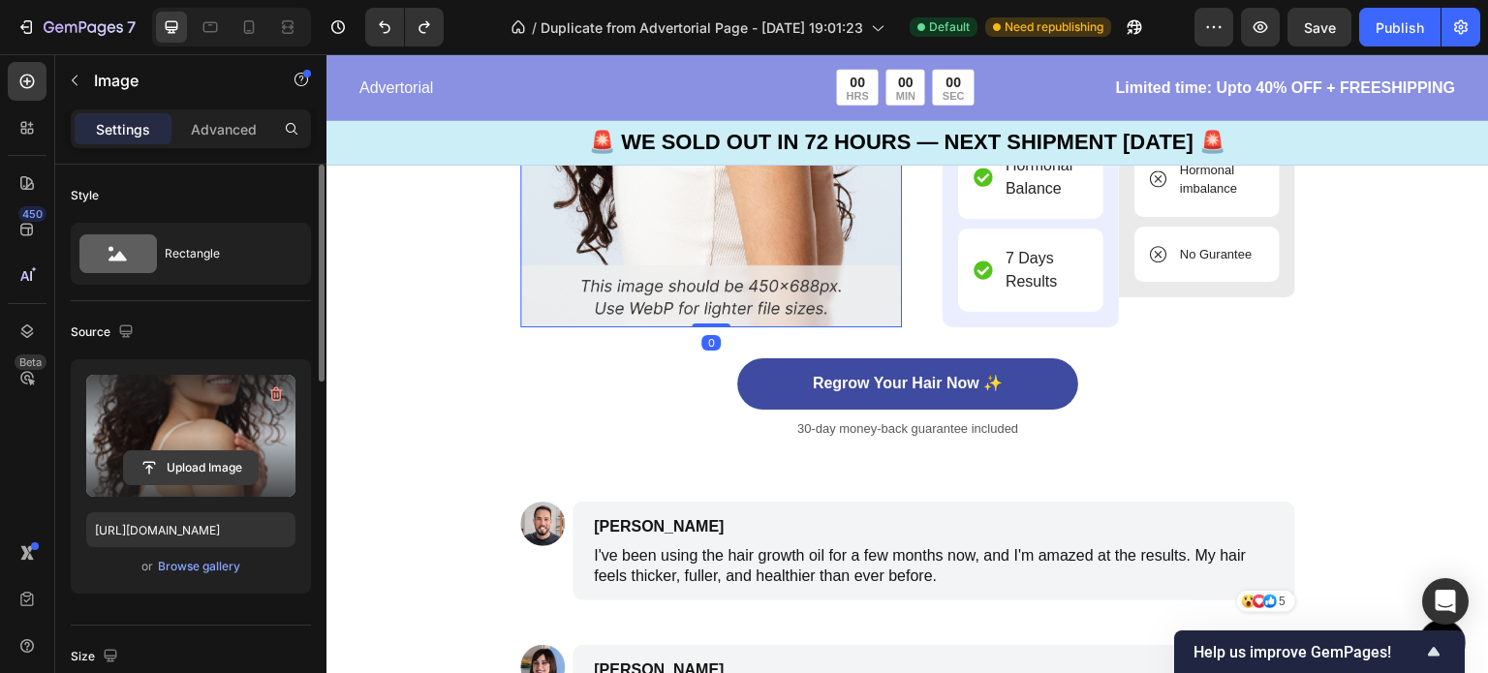
click at [189, 459] on input "file" at bounding box center [191, 467] width 134 height 33
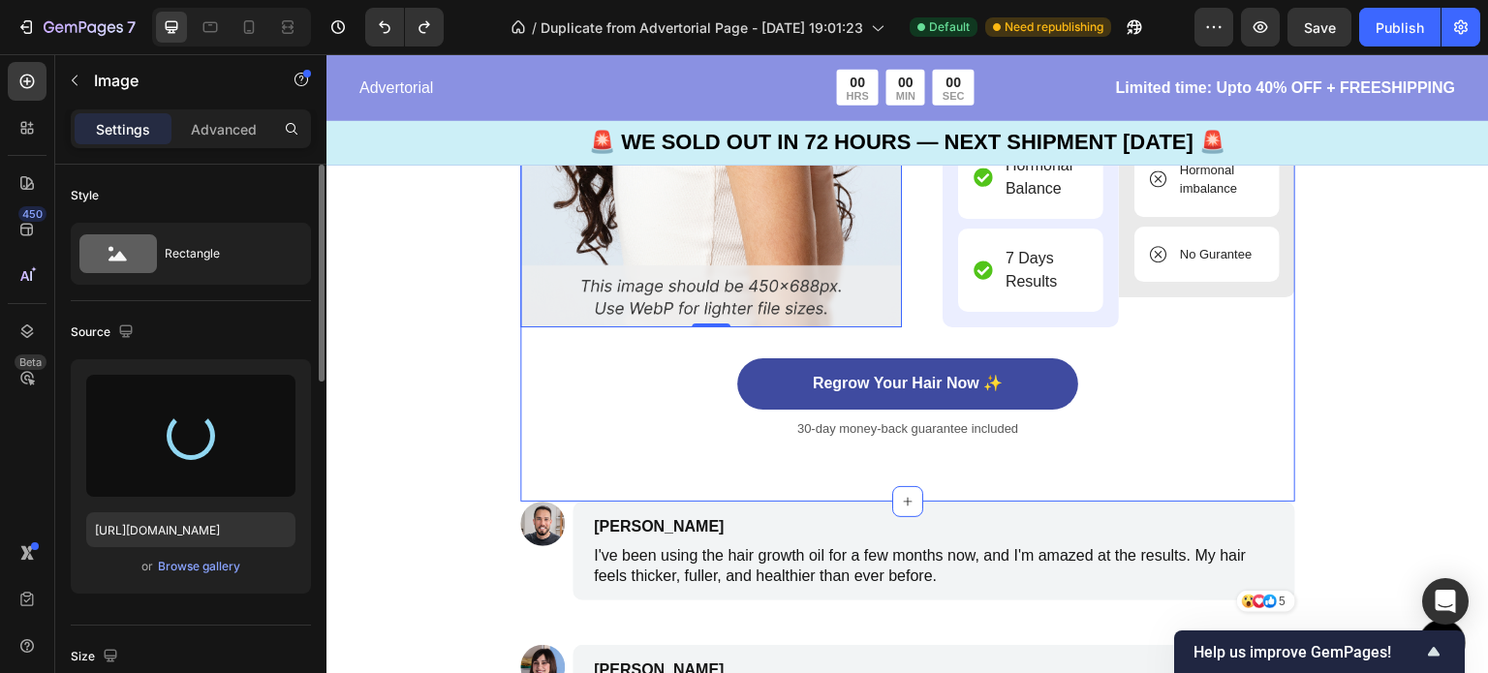
type input "[URL][DOMAIN_NAME]"
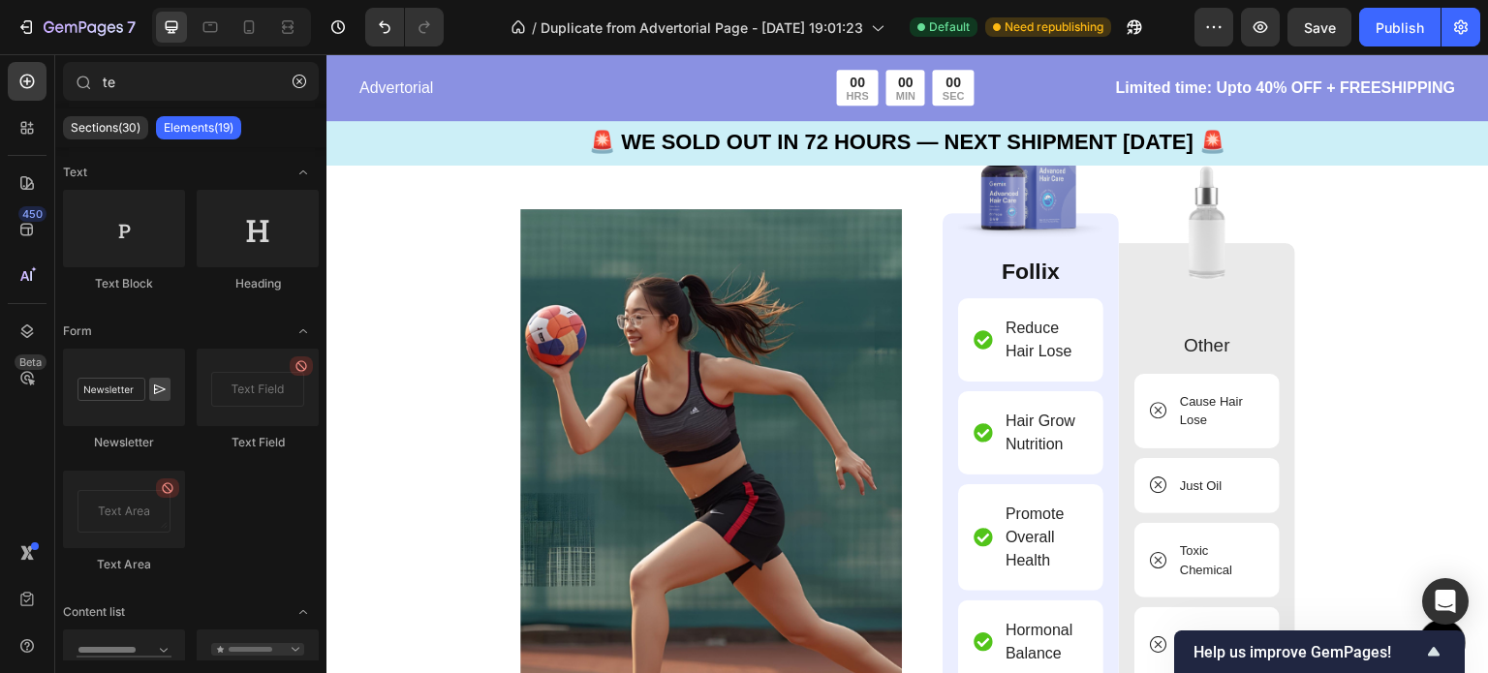
scroll to position [5539, 0]
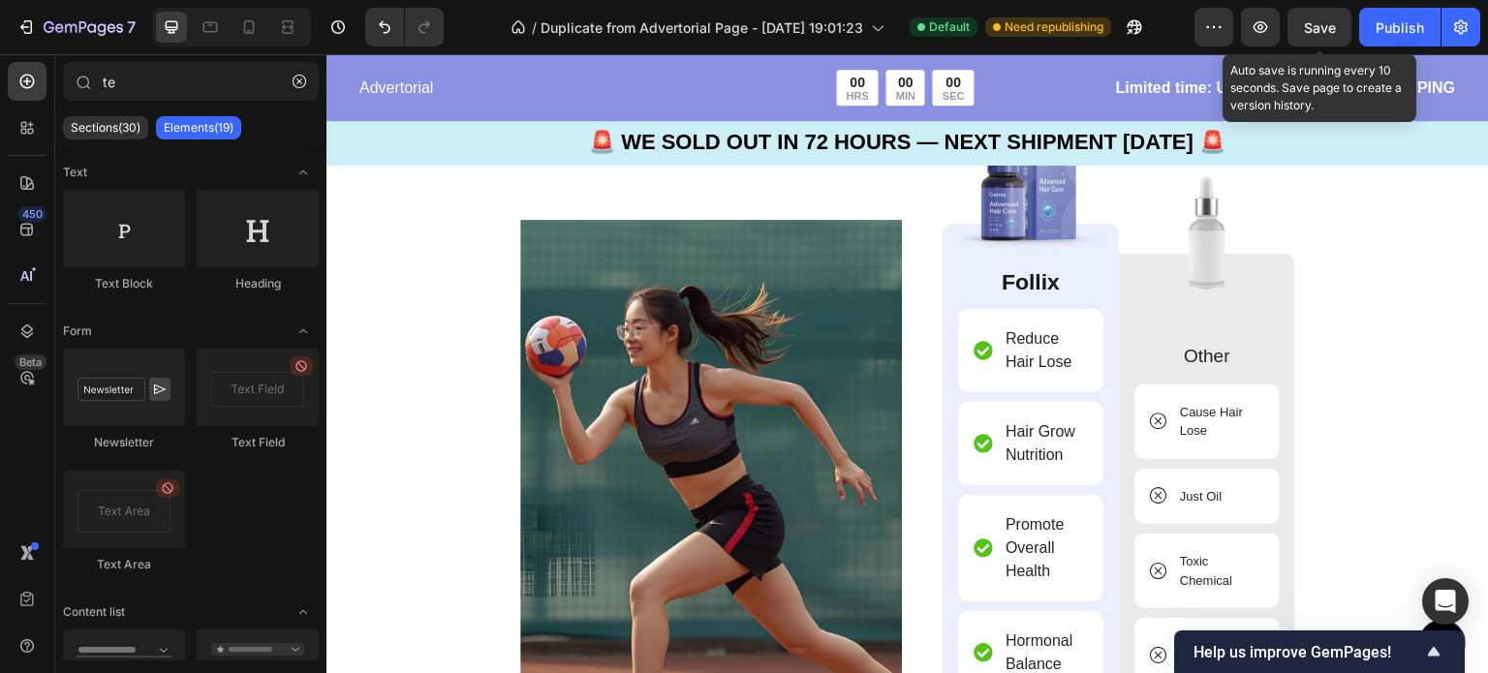
click at [1323, 36] on div "Save" at bounding box center [1320, 27] width 32 height 20
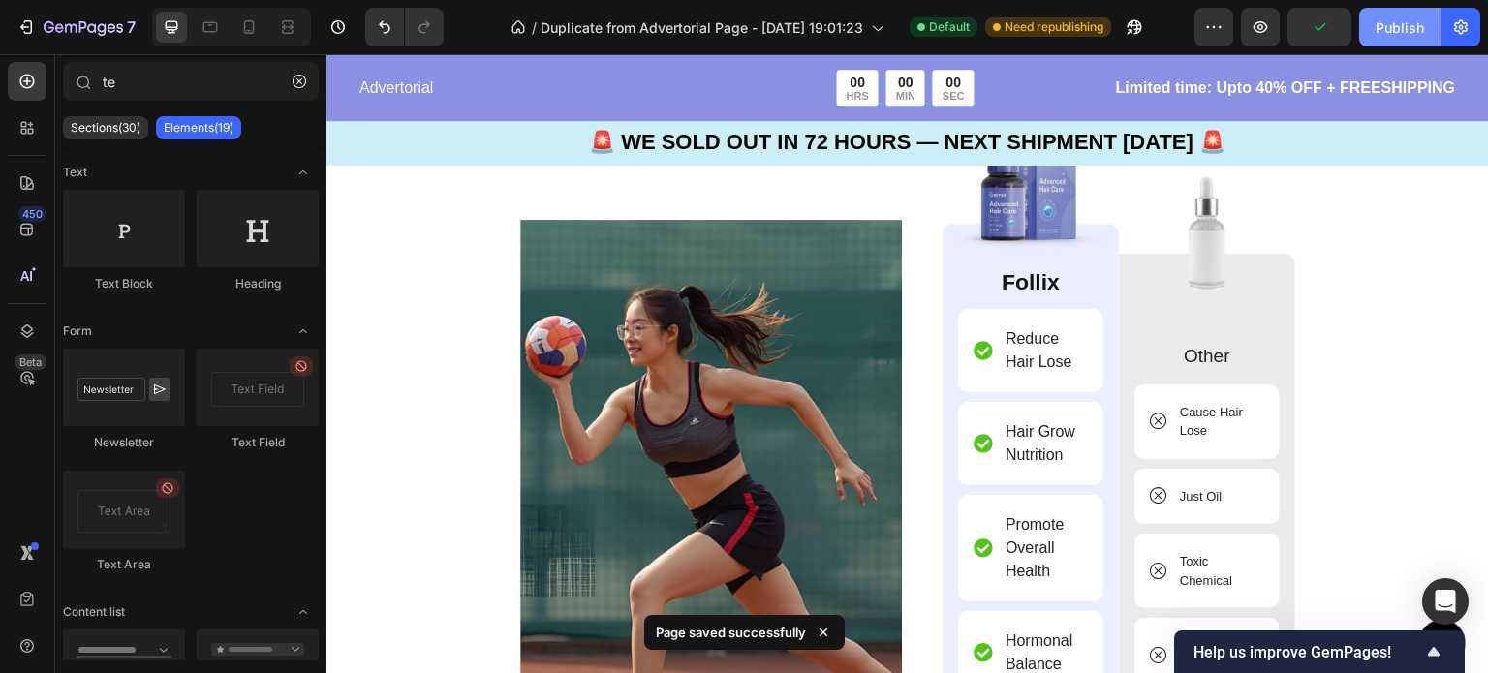
click at [1402, 34] on div "Publish" at bounding box center [1399, 27] width 48 height 20
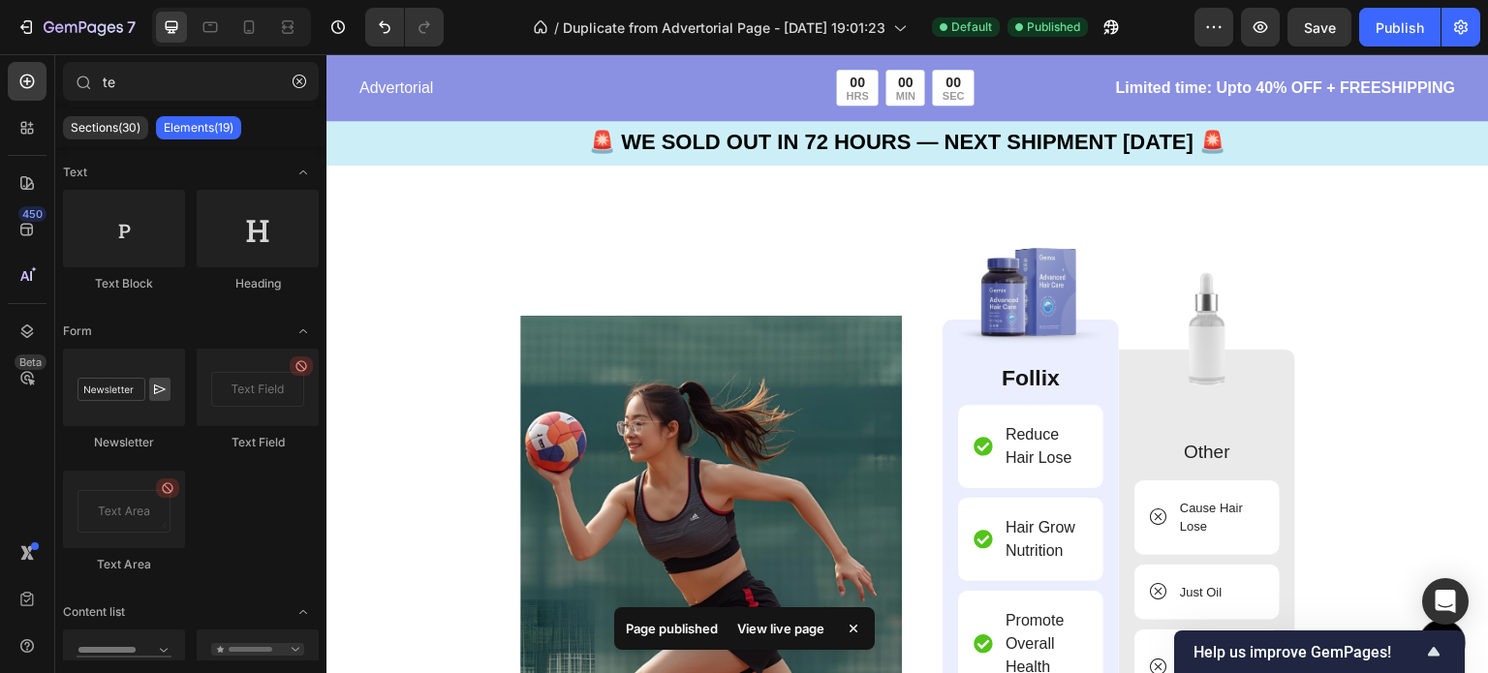
scroll to position [5368, 0]
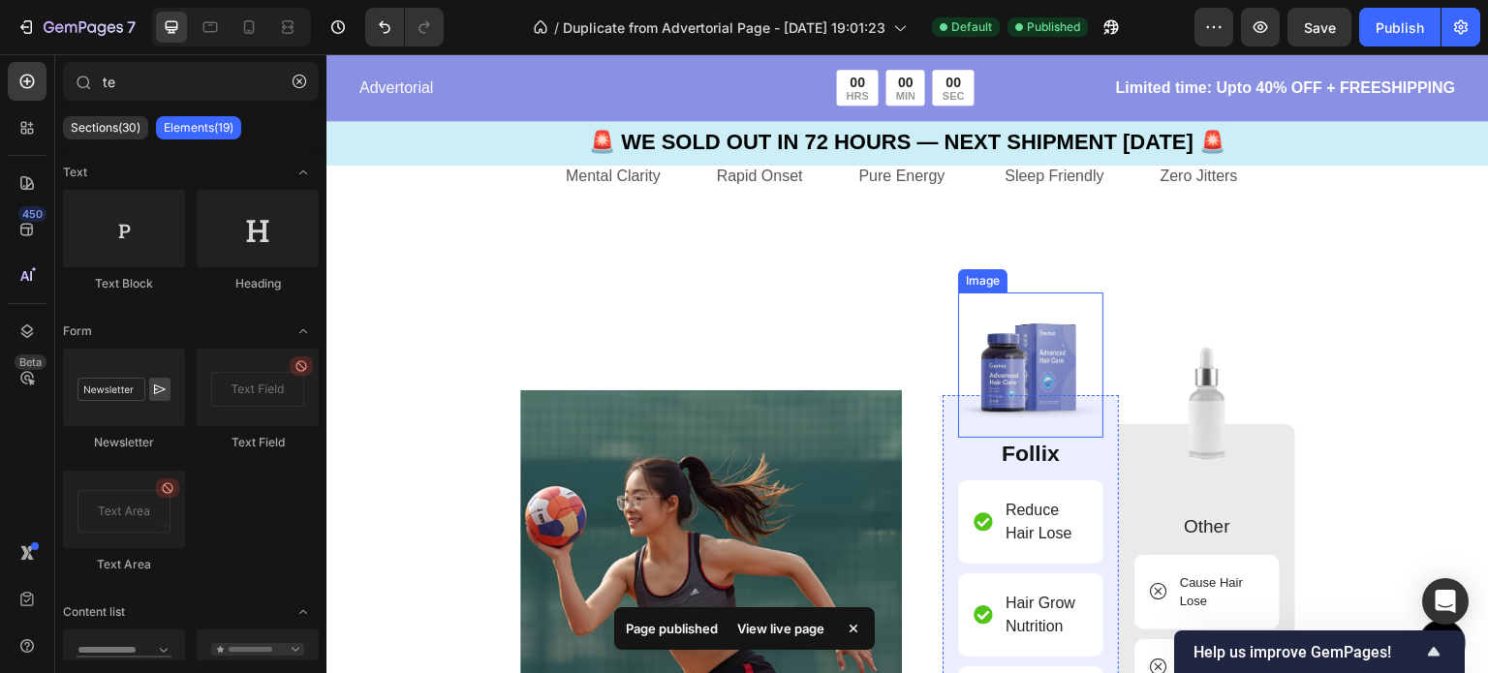
click at [1012, 379] on img at bounding box center [1030, 364] width 145 height 145
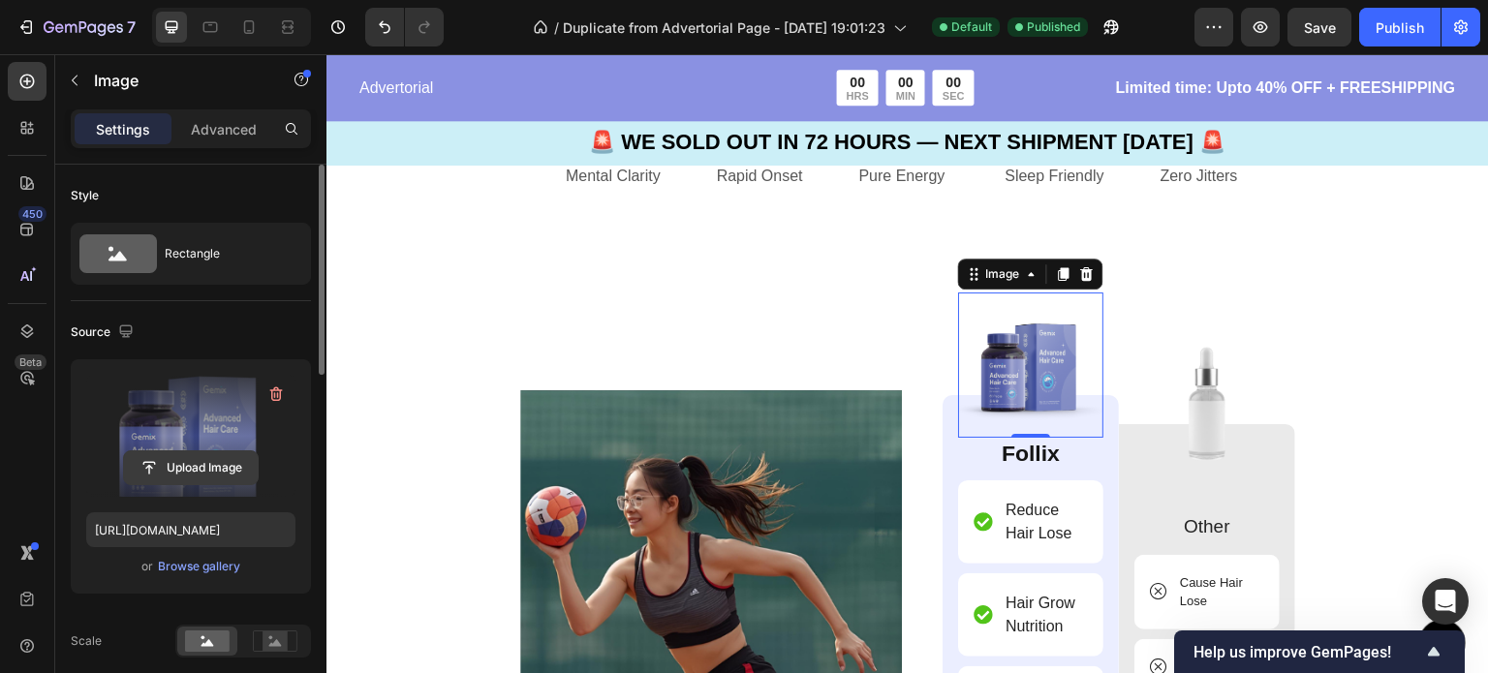
click at [194, 463] on input "file" at bounding box center [191, 467] width 134 height 33
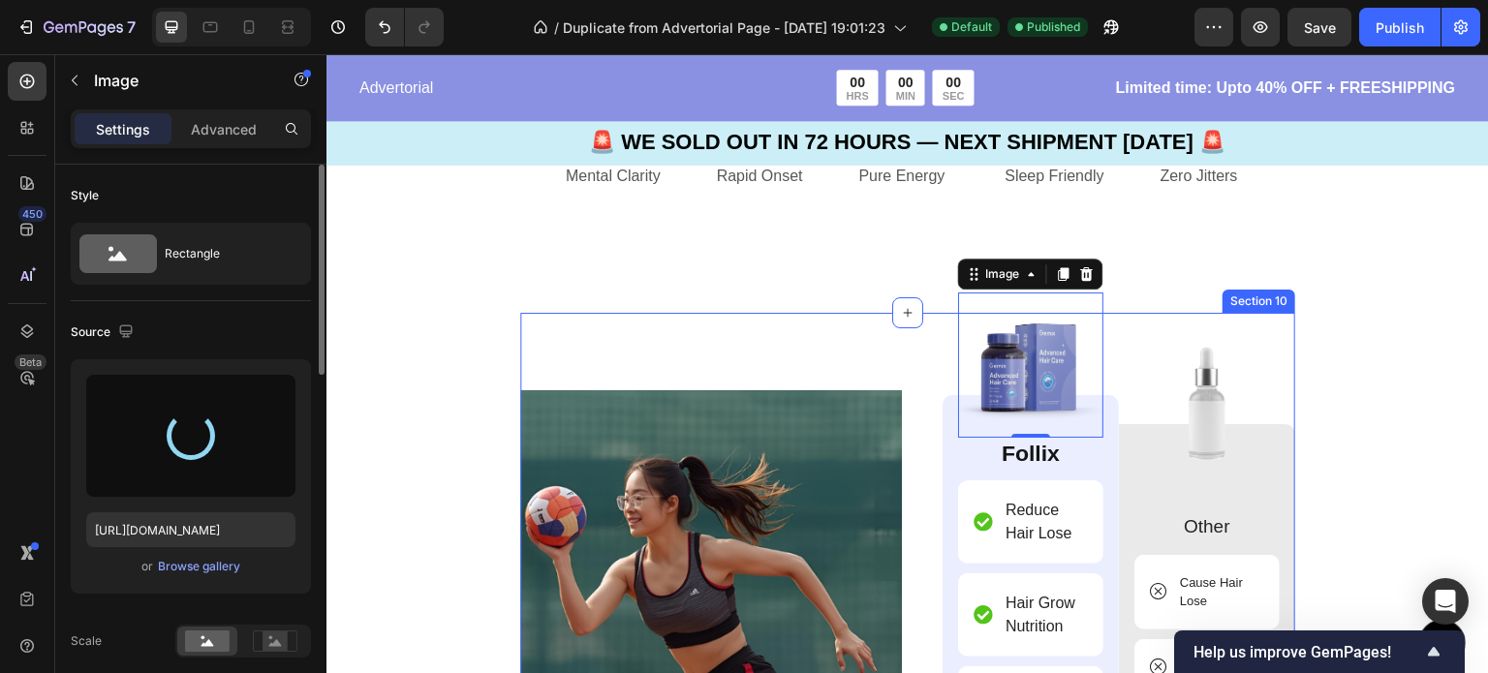
type input "[URL][DOMAIN_NAME]"
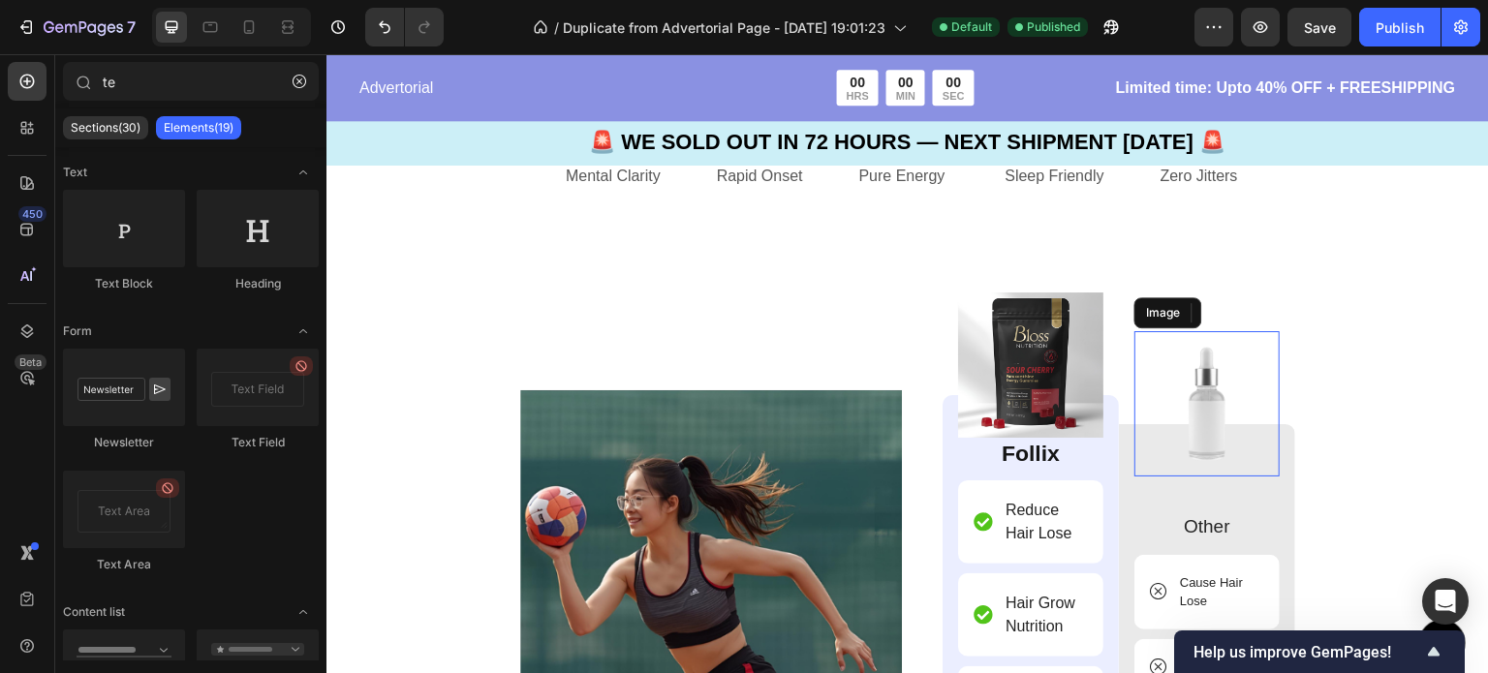
click at [1200, 406] on img at bounding box center [1206, 403] width 145 height 145
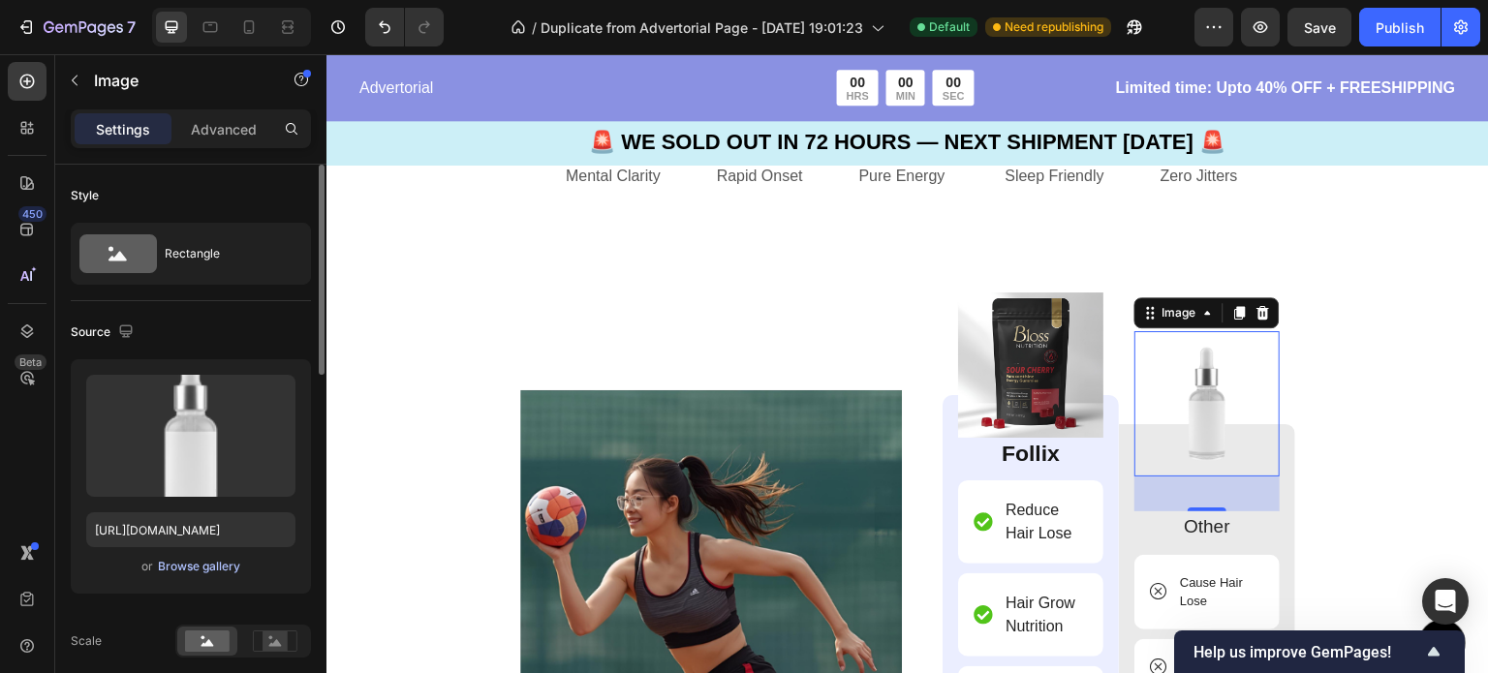
click at [191, 568] on div "Browse gallery" at bounding box center [199, 566] width 82 height 17
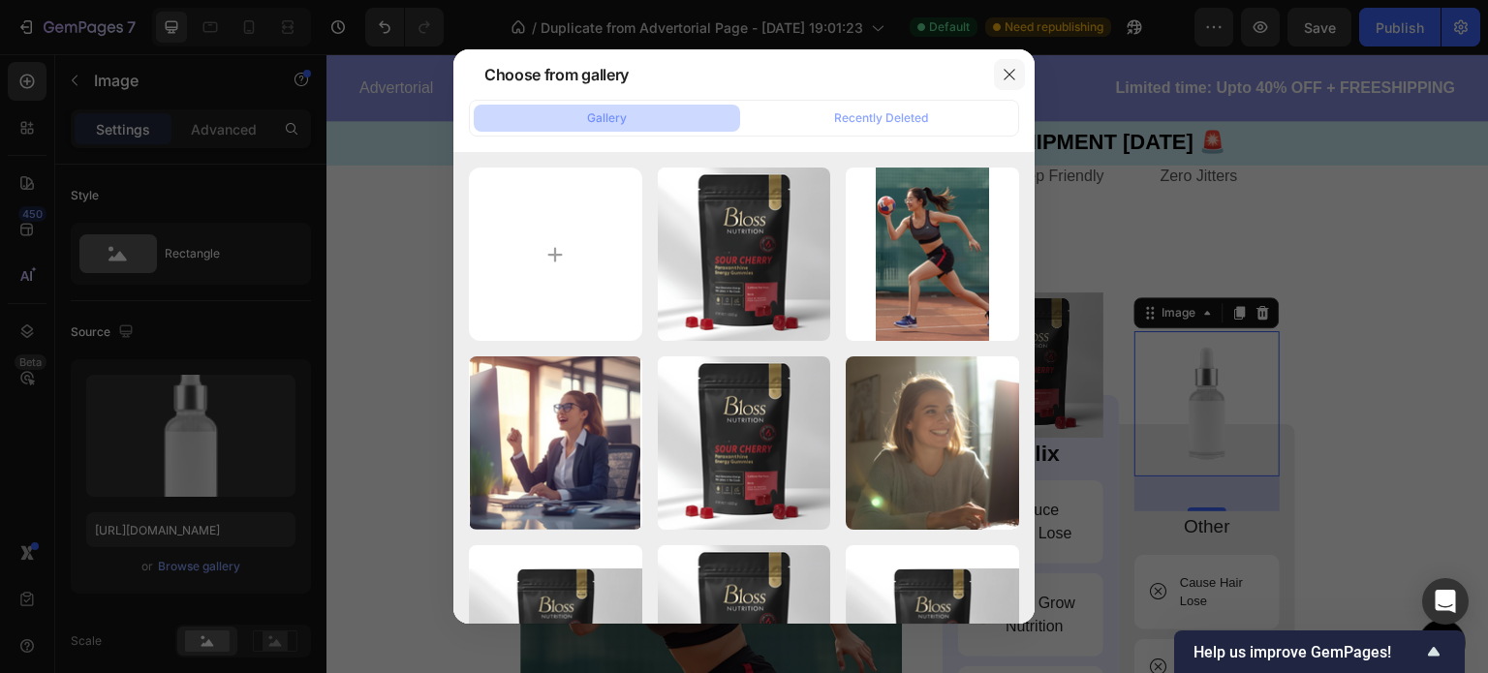
click at [996, 76] on button "button" at bounding box center [1009, 74] width 31 height 31
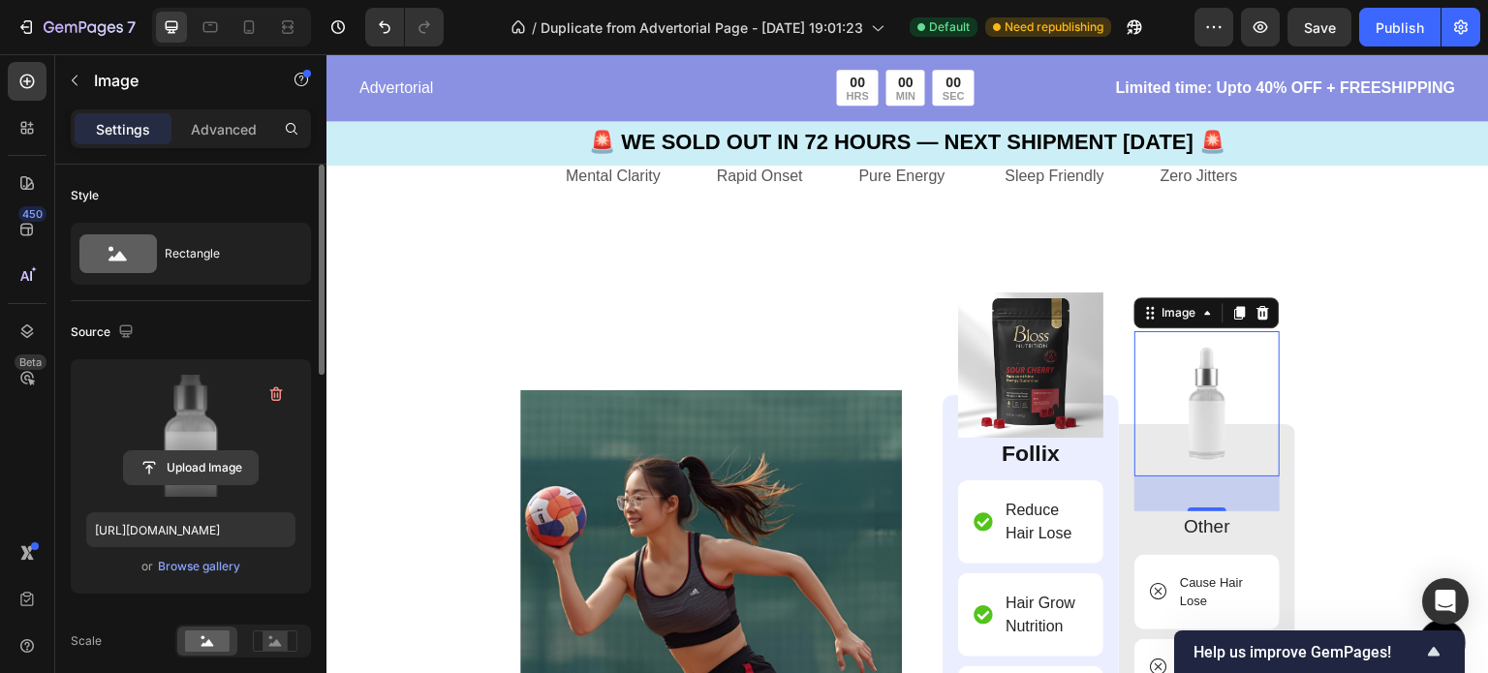
click at [219, 461] on input "file" at bounding box center [191, 467] width 134 height 33
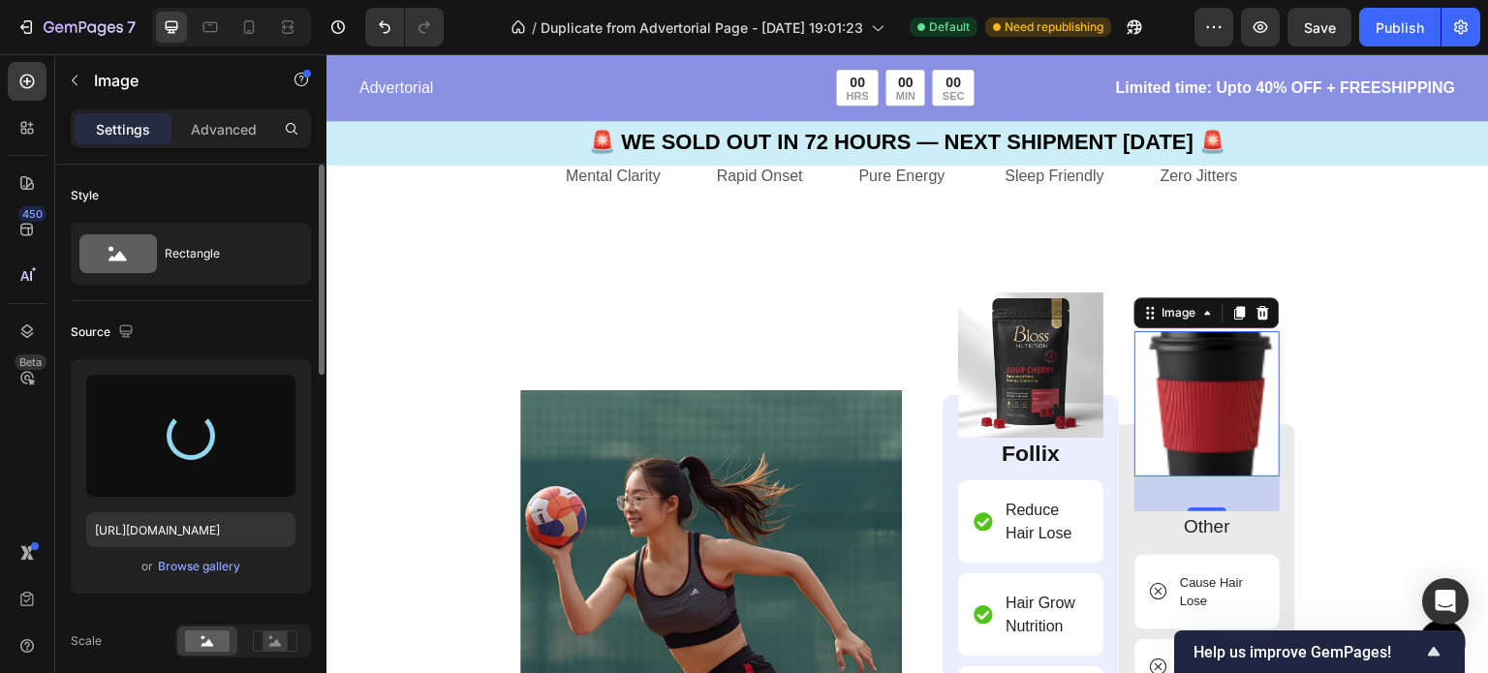
type input "[URL][DOMAIN_NAME]"
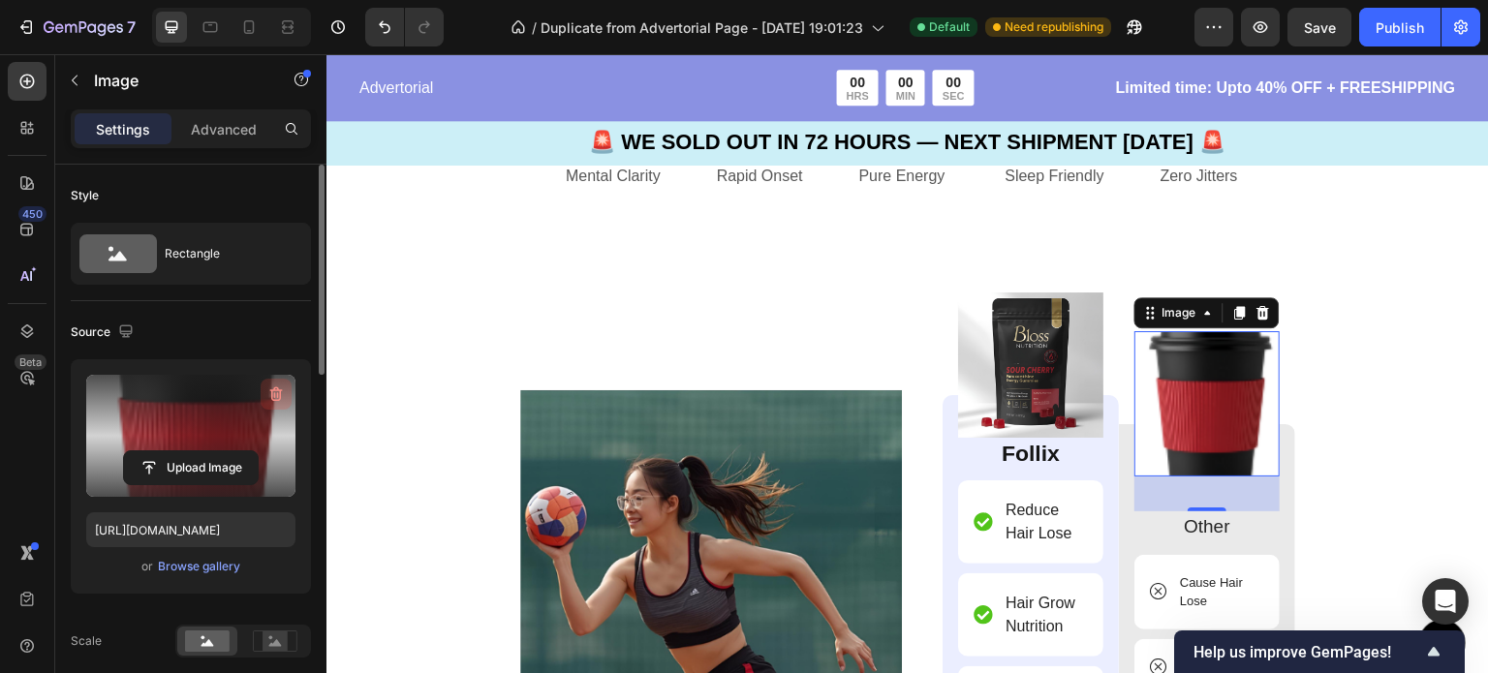
click at [272, 396] on icon "button" at bounding box center [275, 394] width 19 height 19
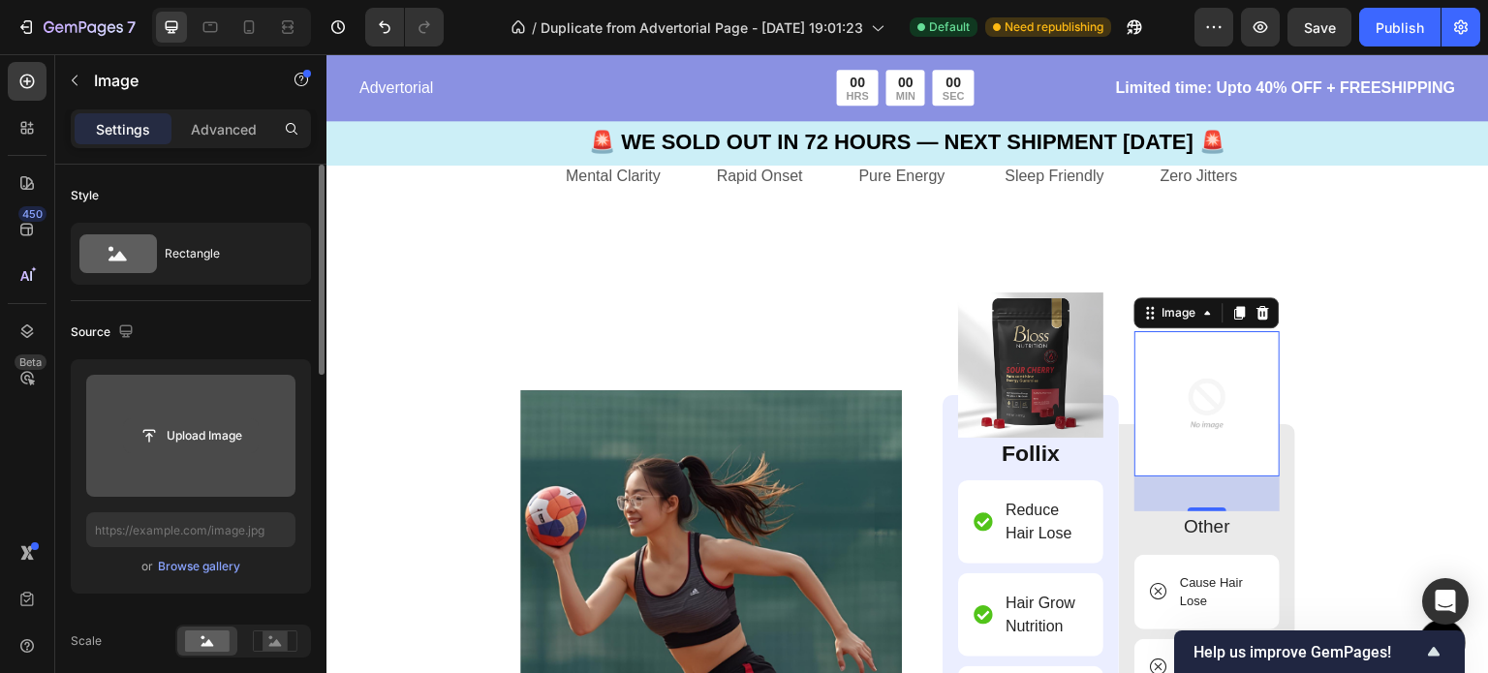
click at [177, 441] on input "file" at bounding box center [191, 435] width 134 height 33
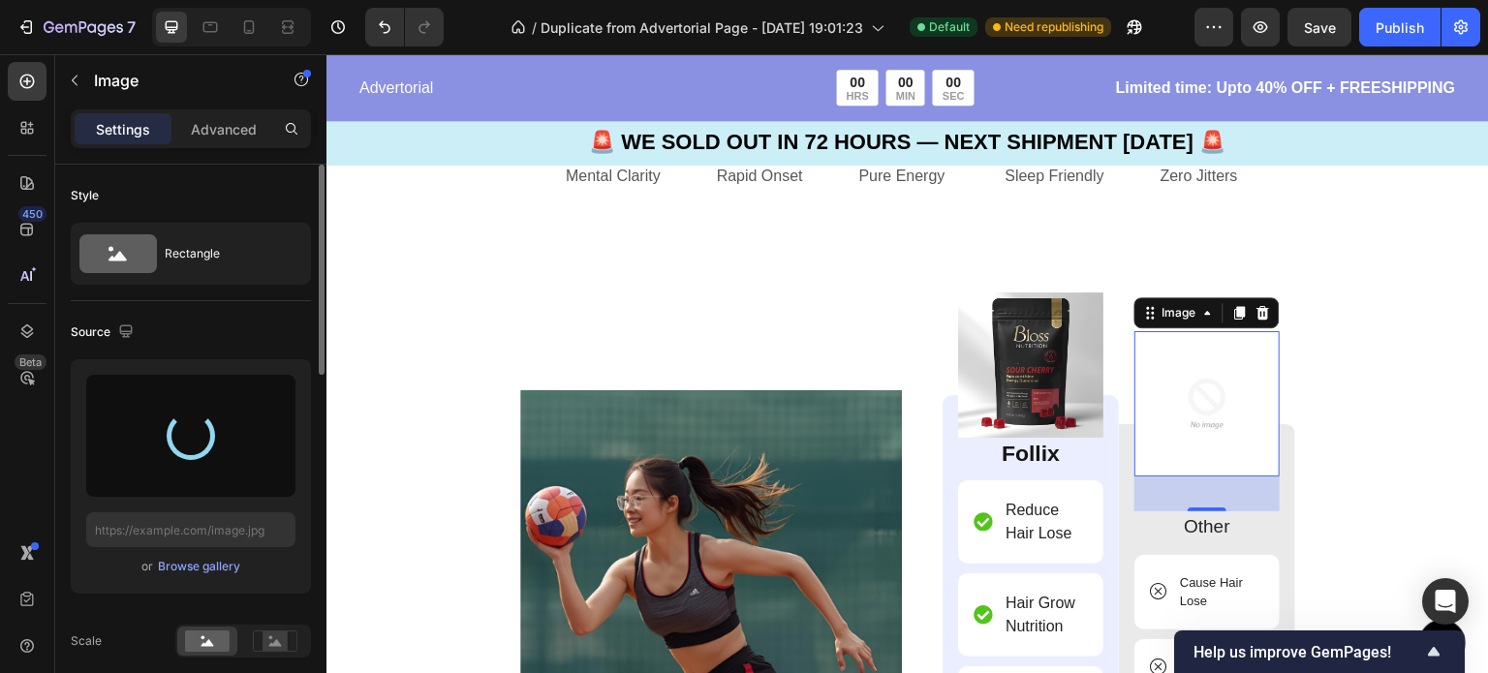
type input "[URL][DOMAIN_NAME]"
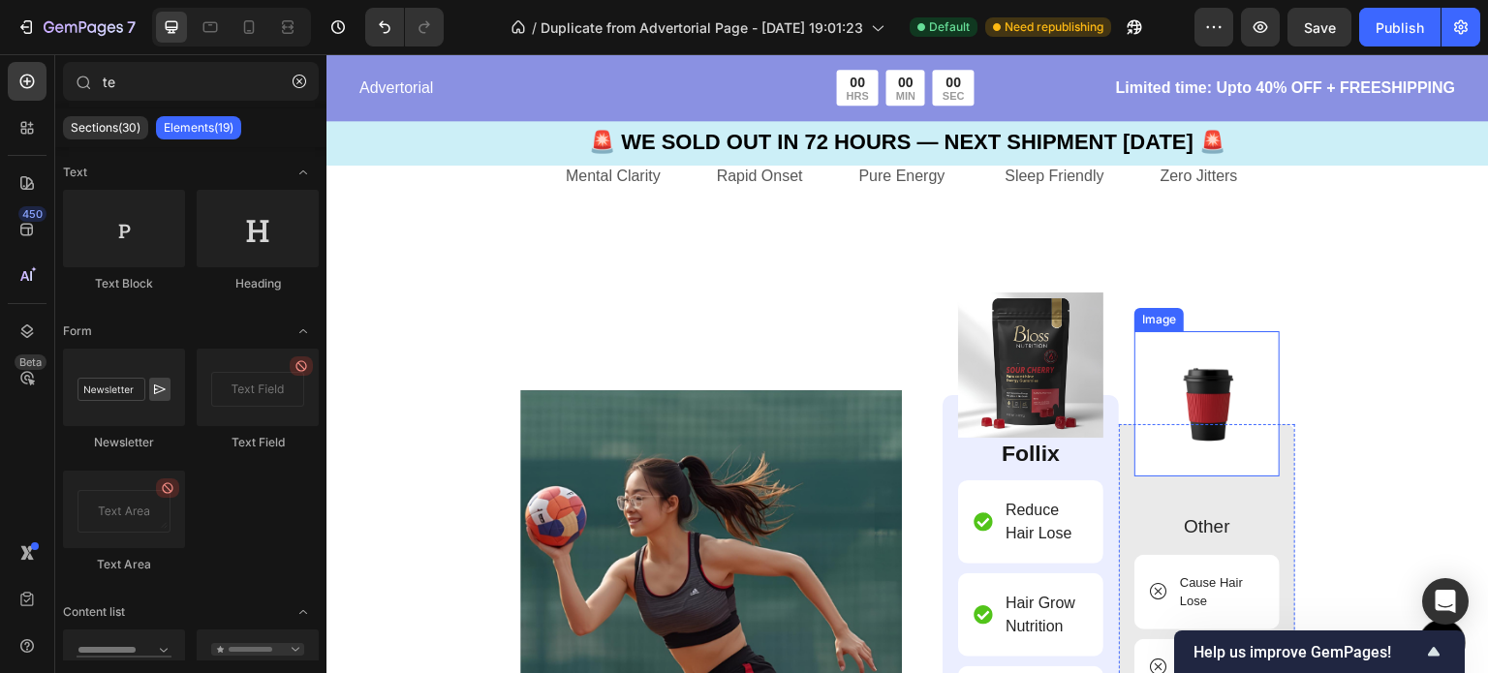
click at [1204, 465] on img at bounding box center [1206, 403] width 145 height 145
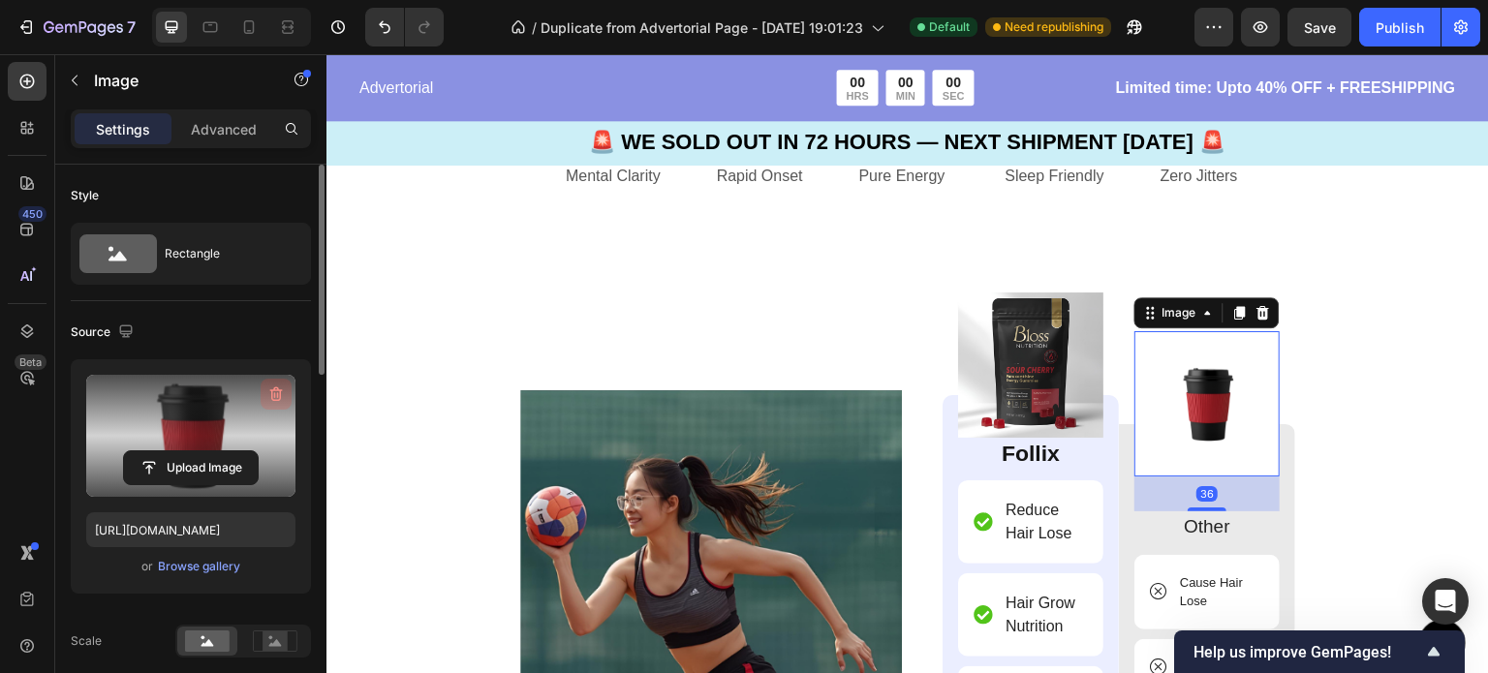
click at [279, 394] on icon "button" at bounding box center [276, 394] width 13 height 15
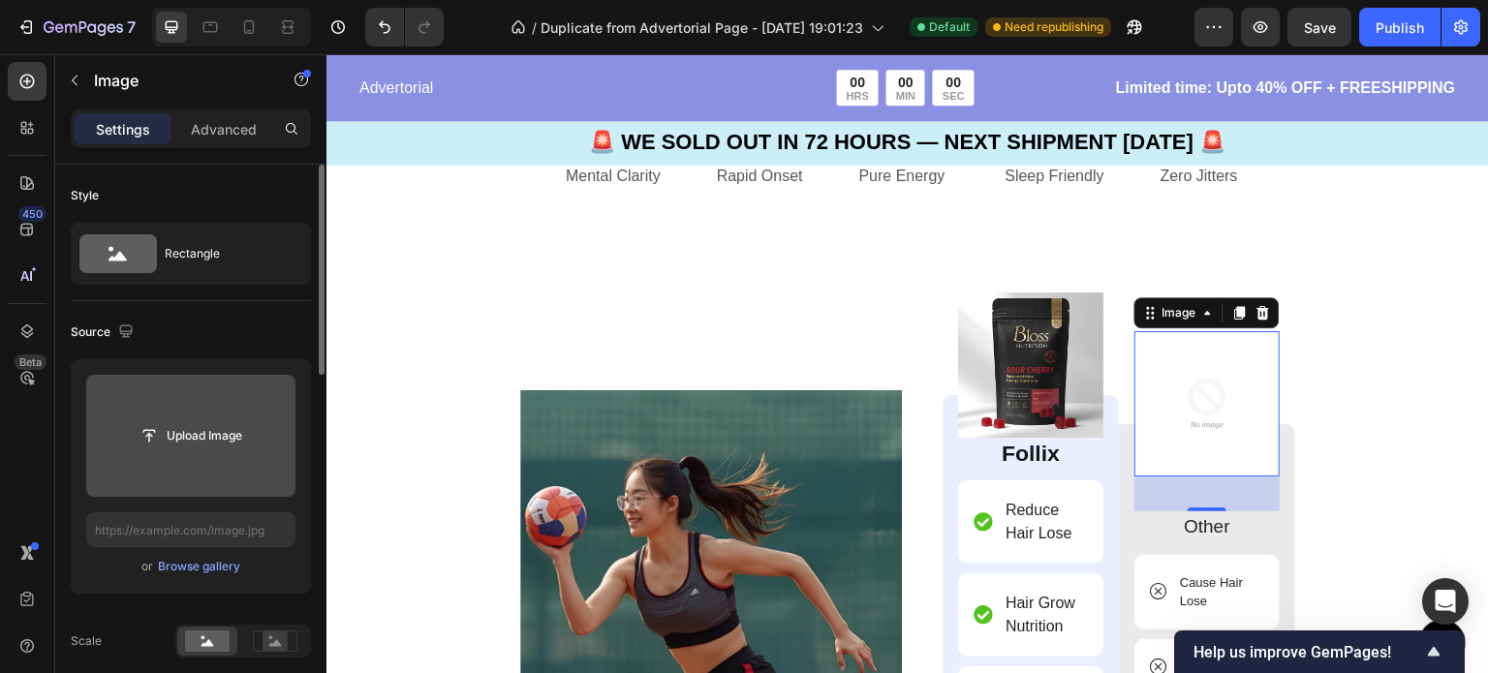
click at [204, 434] on input "file" at bounding box center [191, 435] width 134 height 33
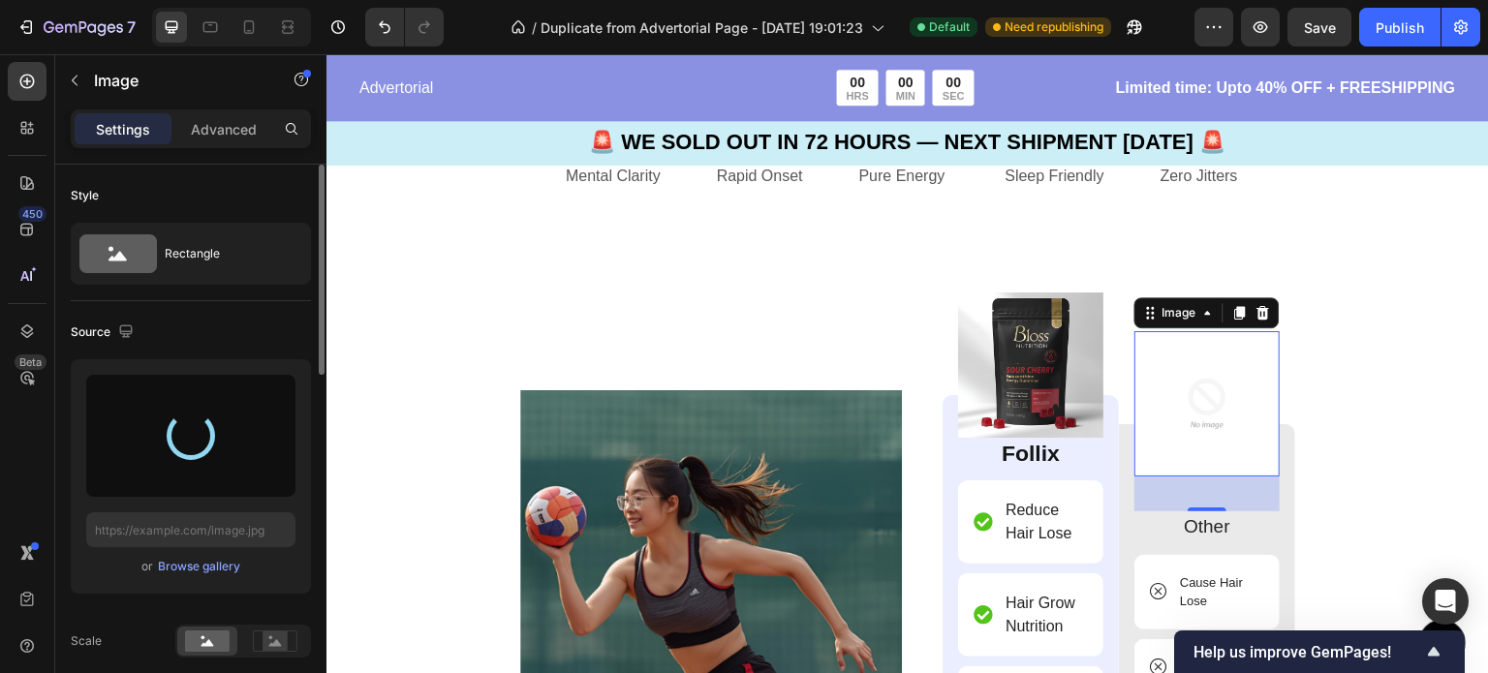
type input "[URL][DOMAIN_NAME]"
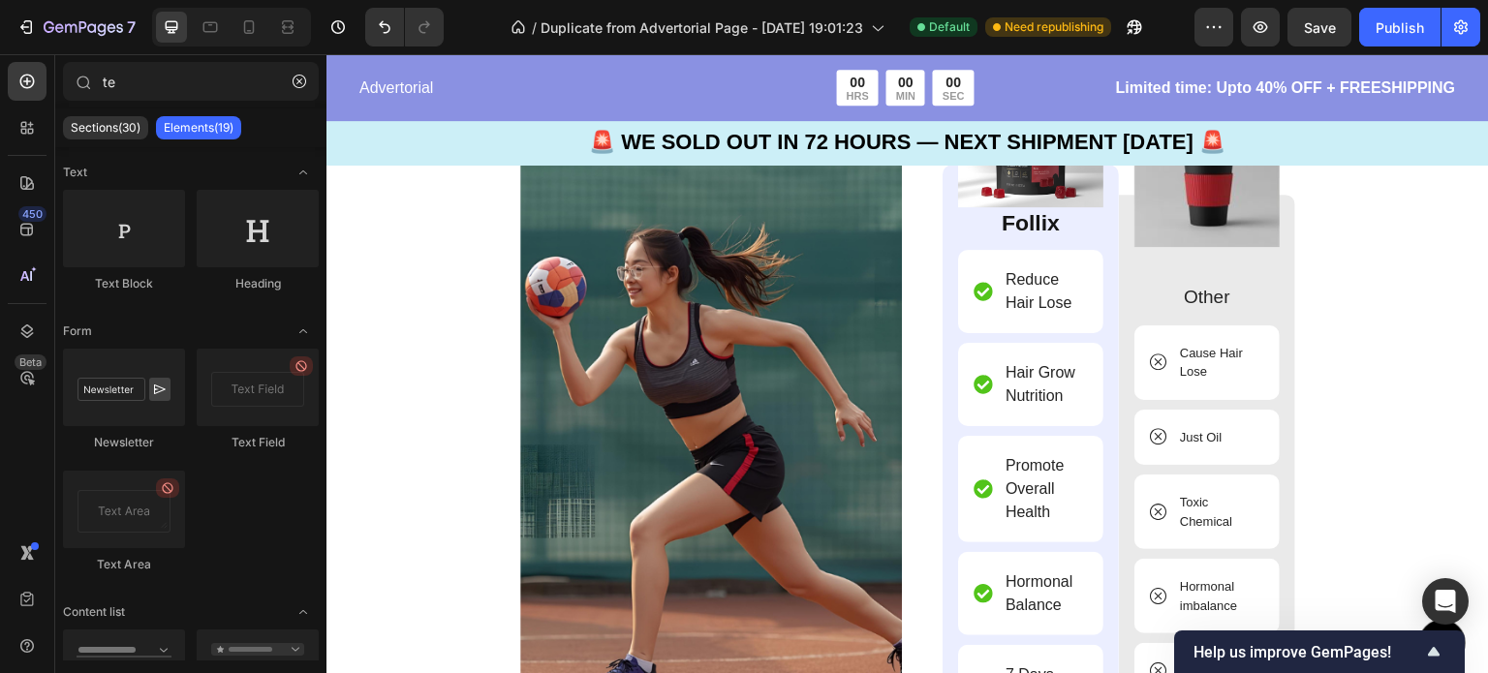
scroll to position [5523, 0]
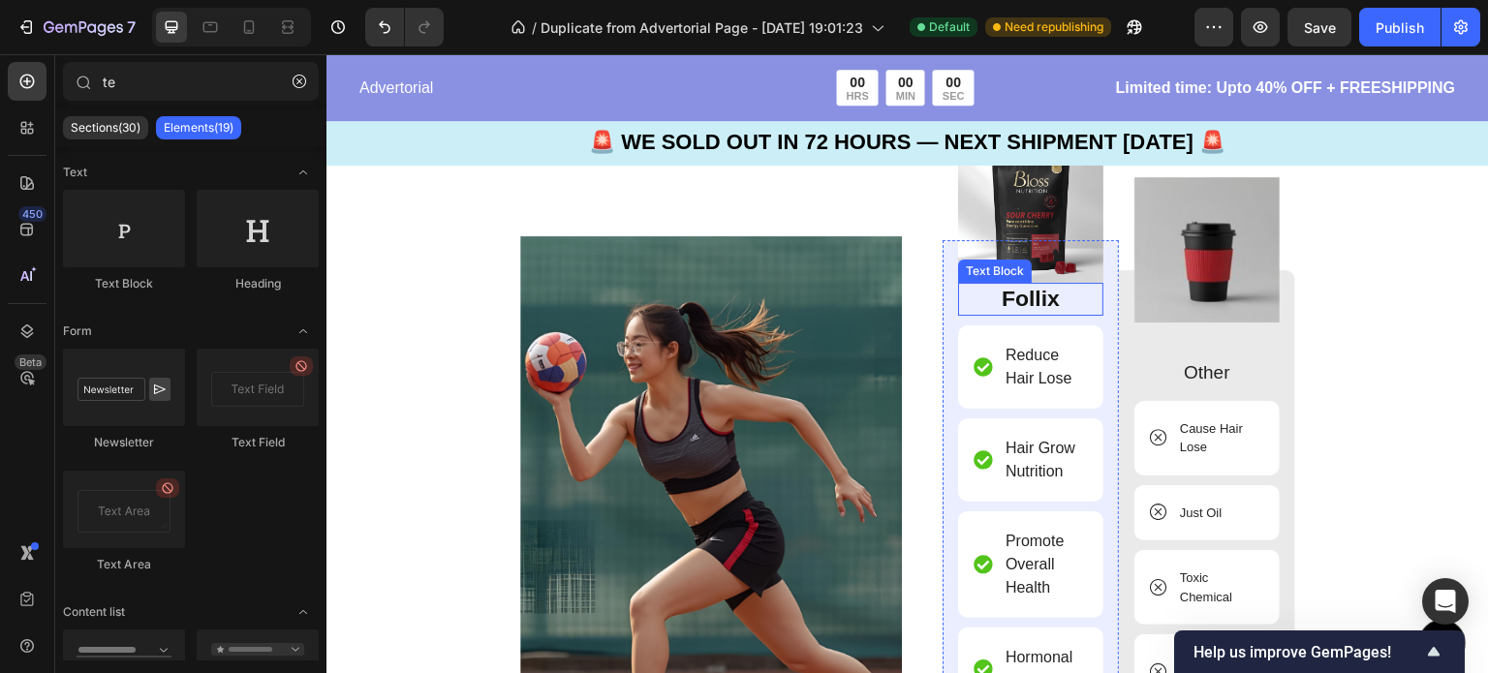
click at [1051, 307] on p "Follix" at bounding box center [1030, 299] width 141 height 29
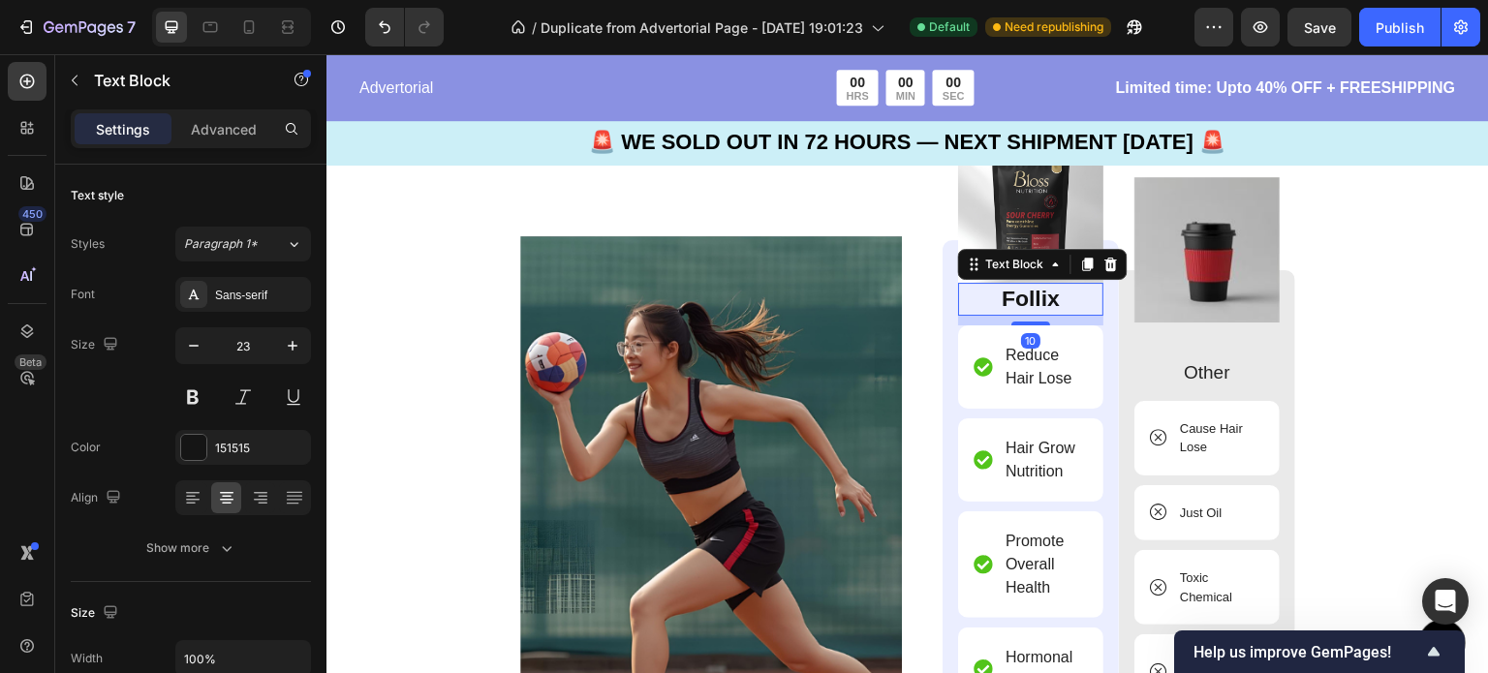
click at [1051, 307] on p "Follix" at bounding box center [1030, 299] width 141 height 29
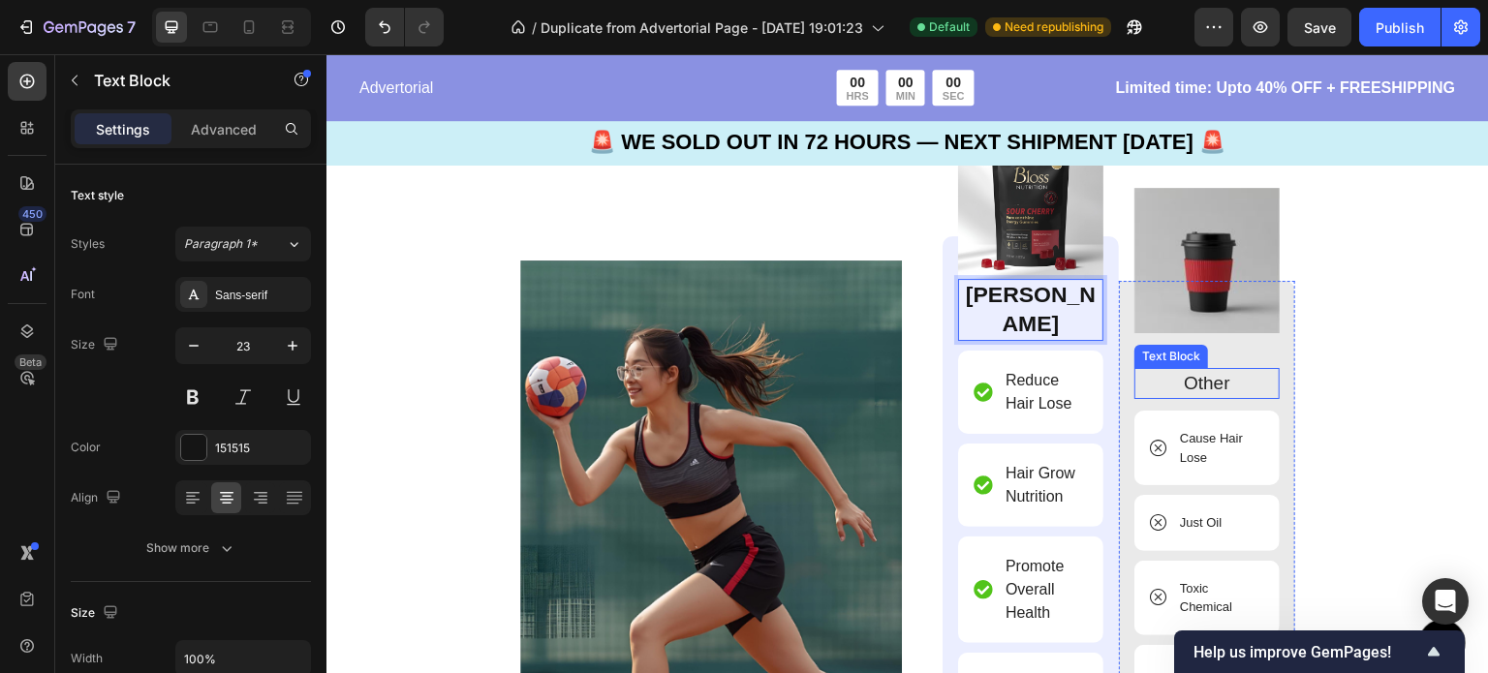
click at [1211, 378] on p "Other" at bounding box center [1206, 384] width 141 height 28
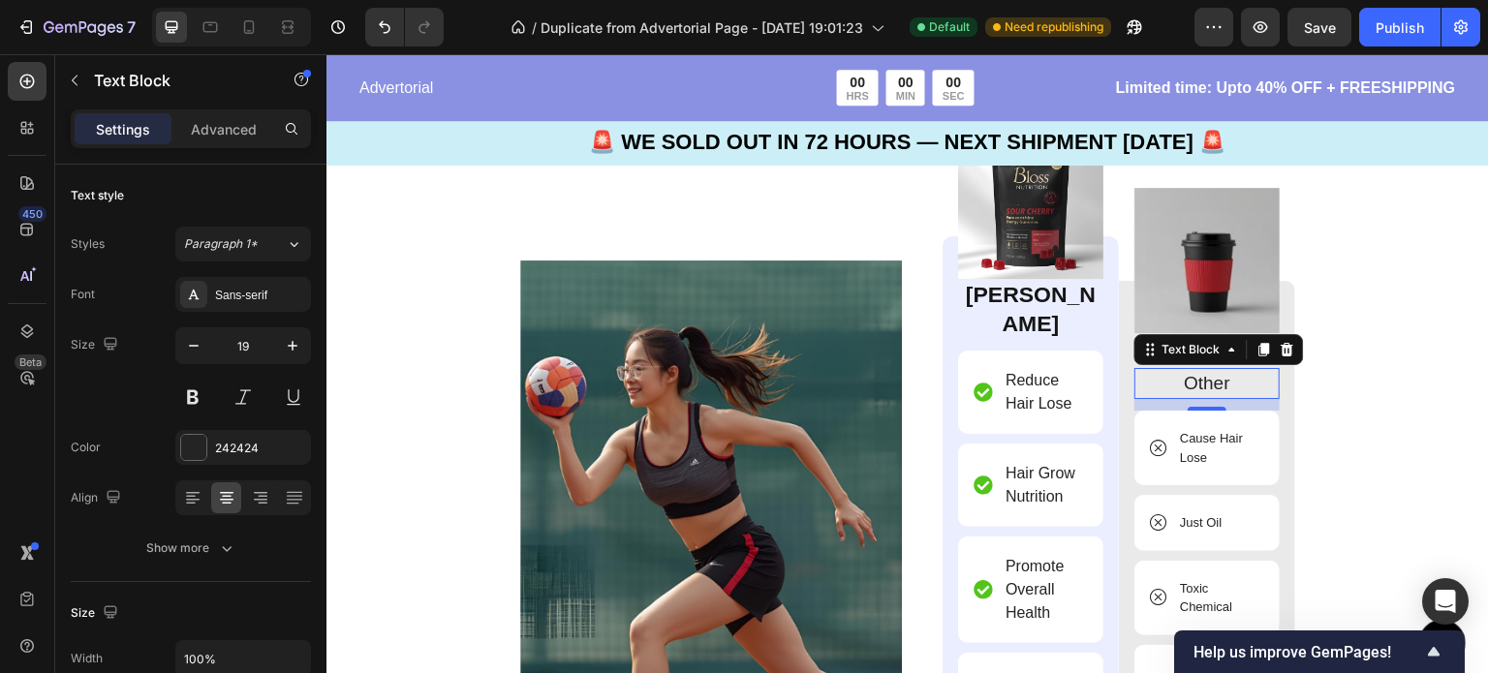
click at [1231, 379] on p "Other" at bounding box center [1206, 384] width 141 height 28
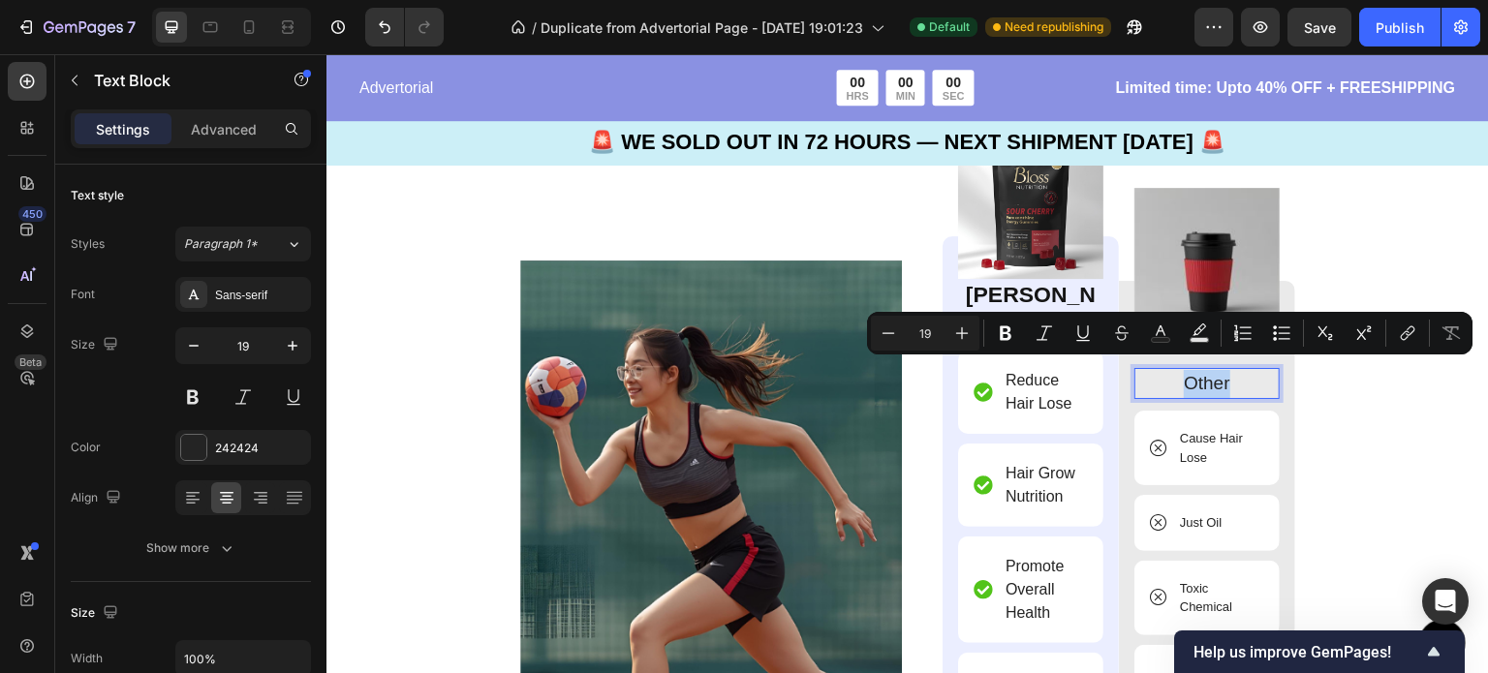
drag, startPoint x: 1231, startPoint y: 379, endPoint x: 1169, endPoint y: 381, distance: 62.0
click at [1169, 381] on p "Other" at bounding box center [1206, 384] width 141 height 28
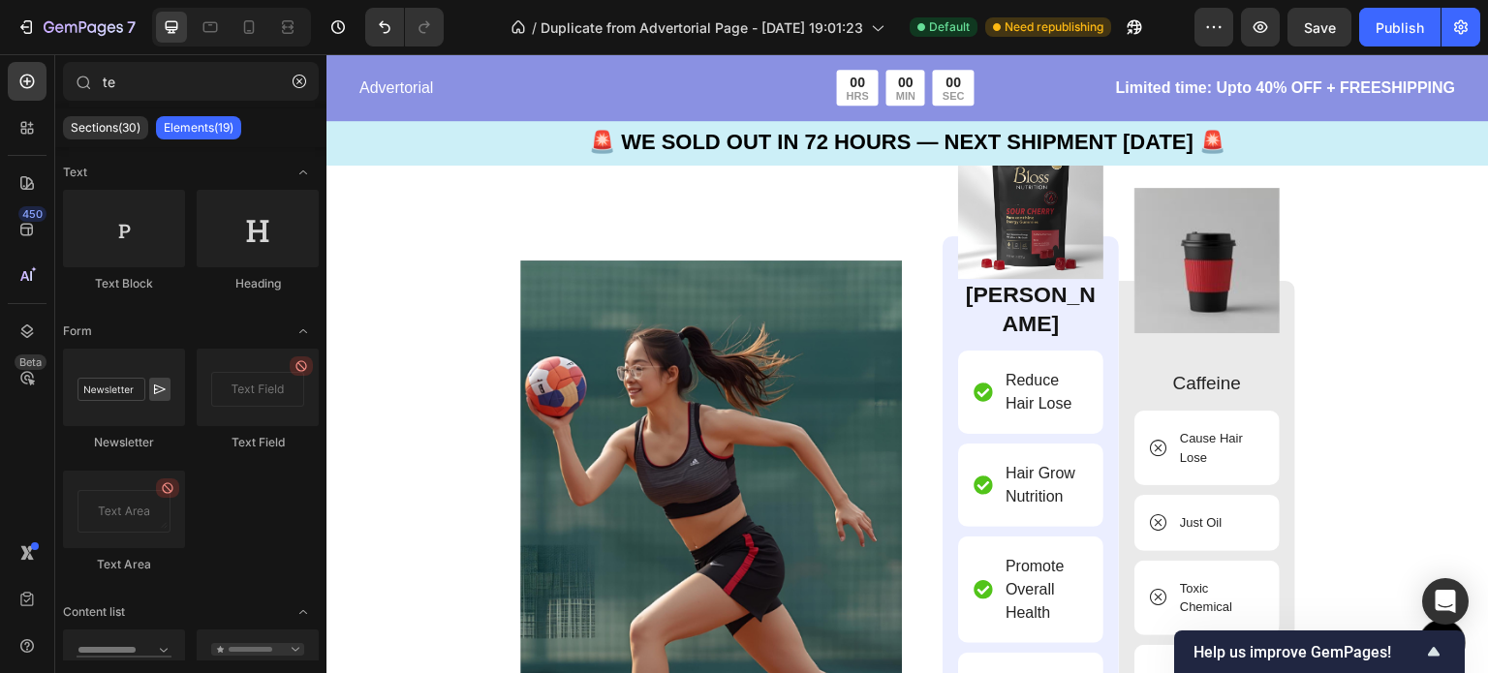
click at [1064, 391] on p "Reduce Hair Lose" at bounding box center [1044, 392] width 79 height 46
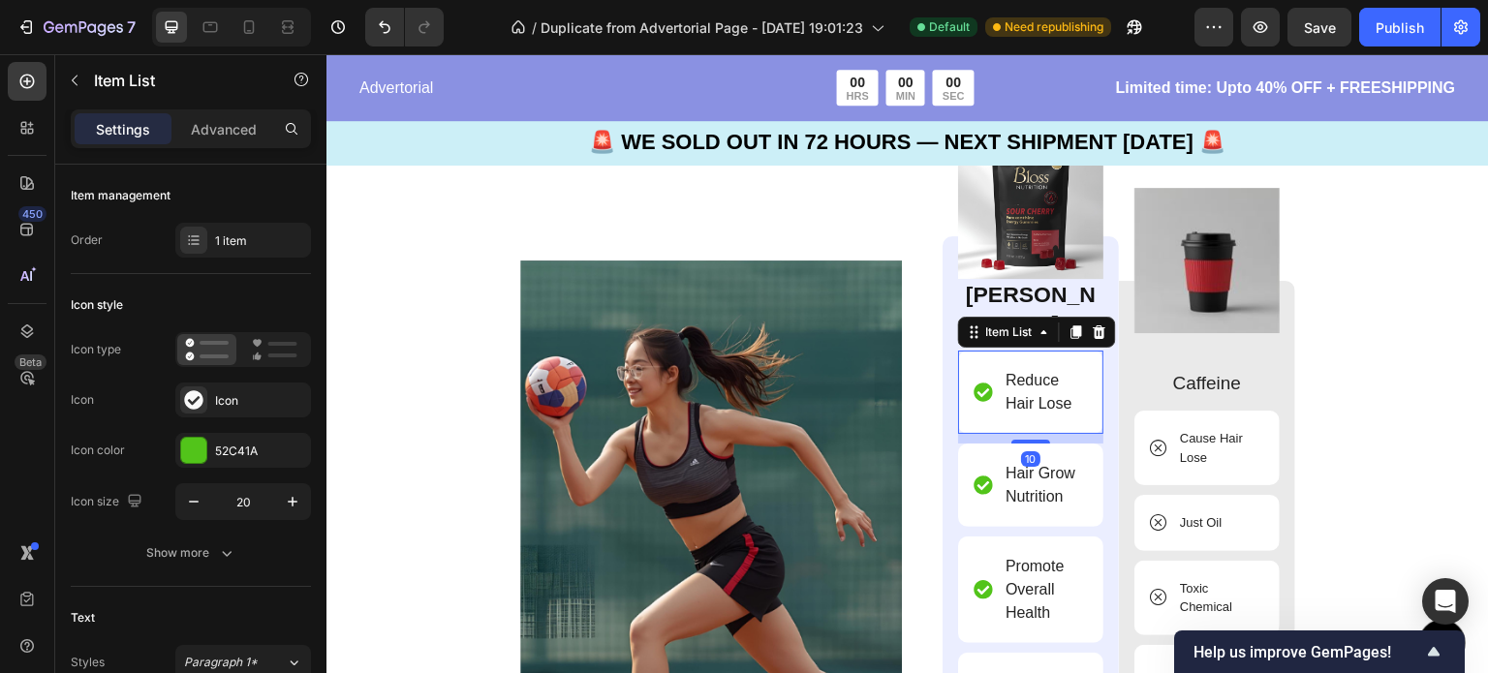
click at [1064, 387] on p "Reduce Hair Lose" at bounding box center [1044, 392] width 79 height 46
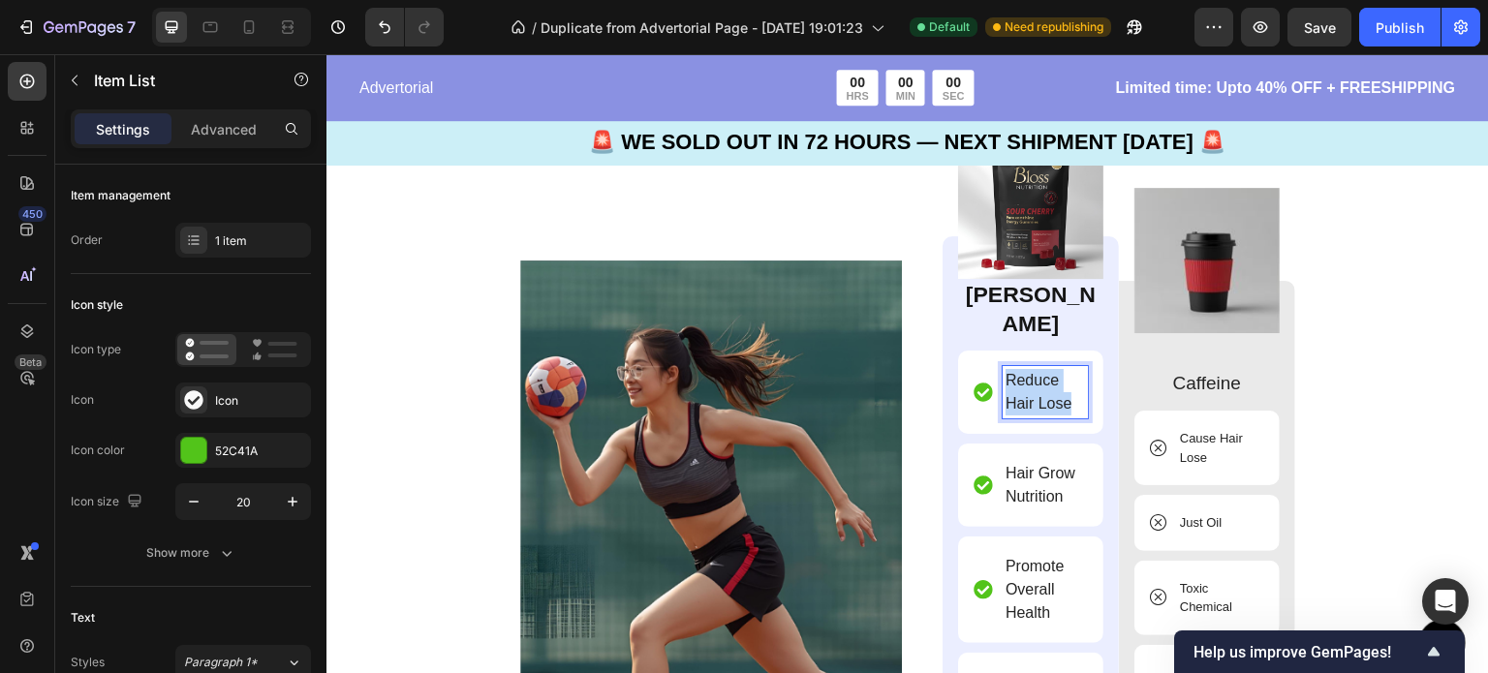
drag, startPoint x: 1064, startPoint y: 387, endPoint x: 1001, endPoint y: 362, distance: 67.8
click at [1005, 369] on p "Reduce Hair Lose" at bounding box center [1044, 392] width 79 height 46
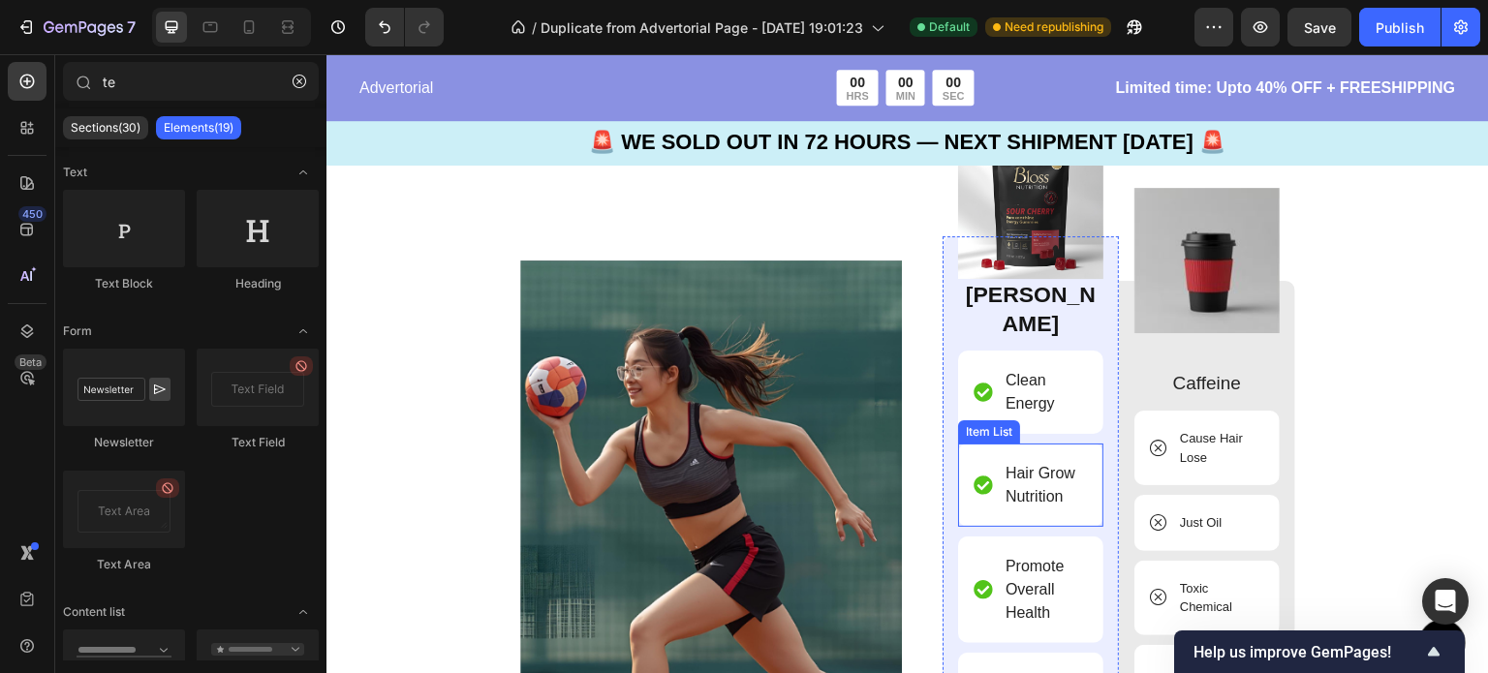
click at [1061, 482] on p "Hair Grow Nutrition" at bounding box center [1044, 485] width 79 height 46
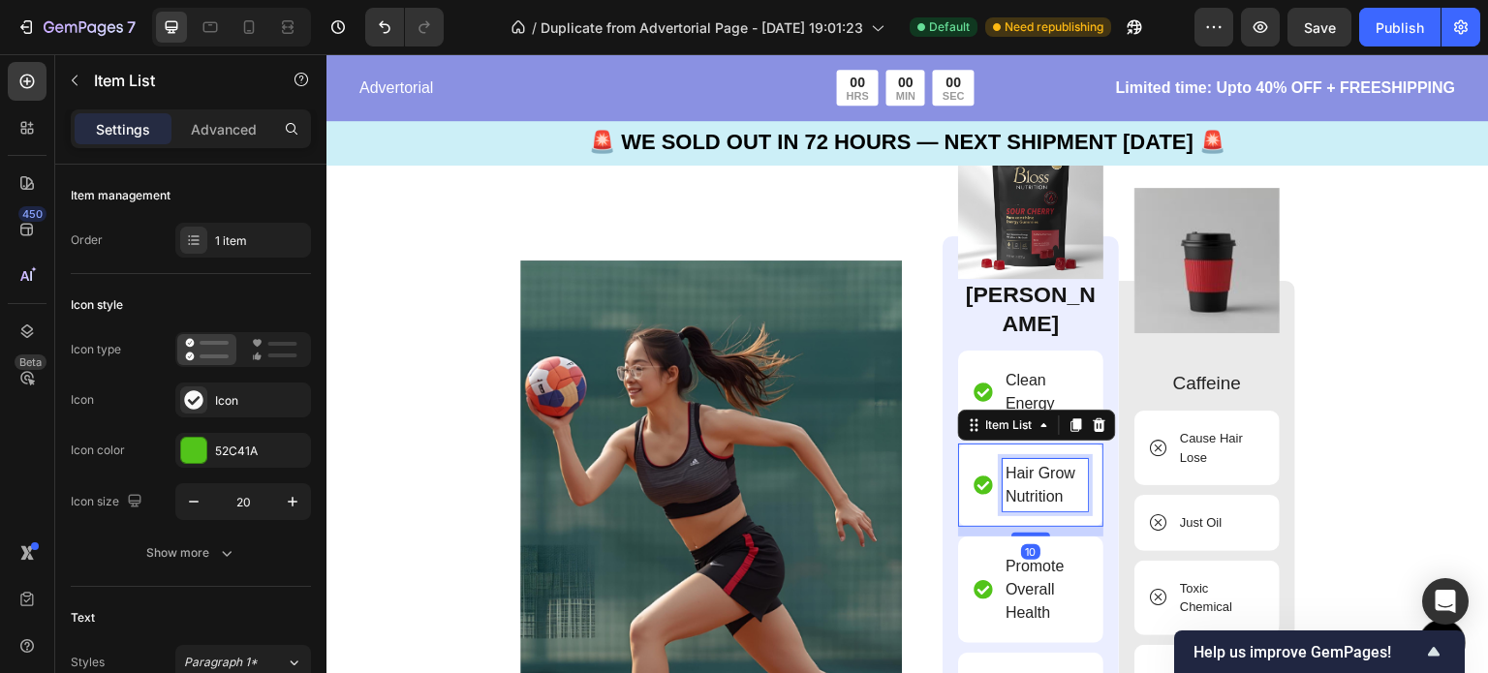
click at [1061, 475] on p "Hair Grow Nutrition" at bounding box center [1044, 485] width 79 height 46
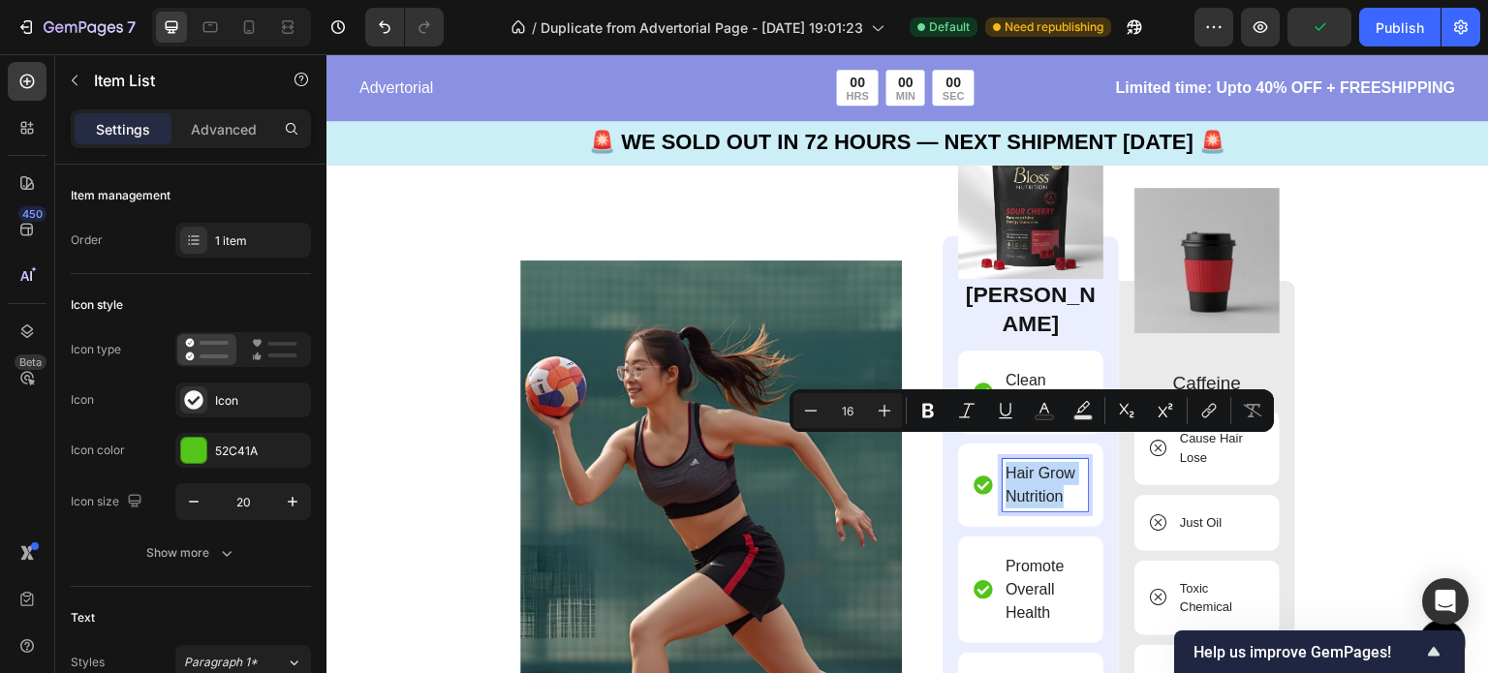
drag, startPoint x: 1061, startPoint y: 475, endPoint x: 983, endPoint y: 453, distance: 80.4
click at [983, 459] on div "Hair Grow Nutrition" at bounding box center [1030, 485] width 114 height 52
click at [983, 476] on icon at bounding box center [982, 485] width 19 height 19
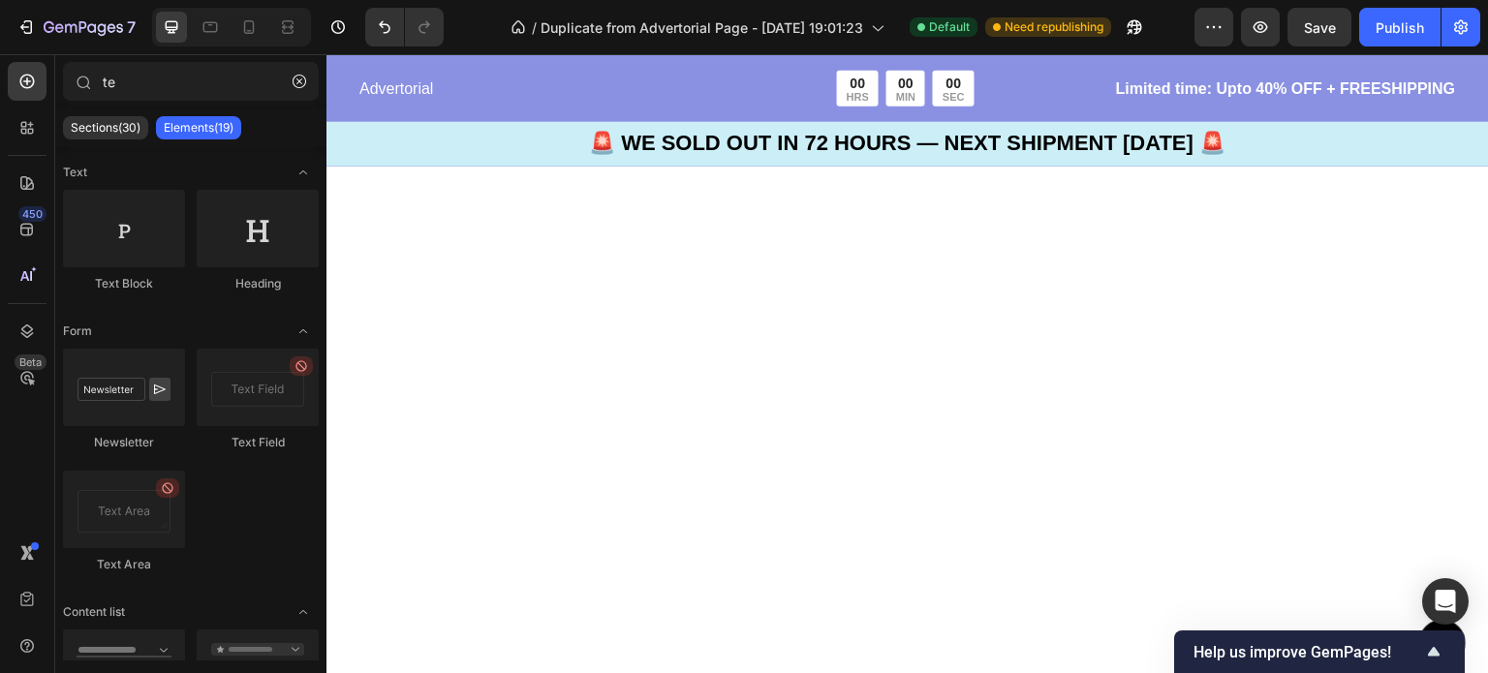
scroll to position [5745, 0]
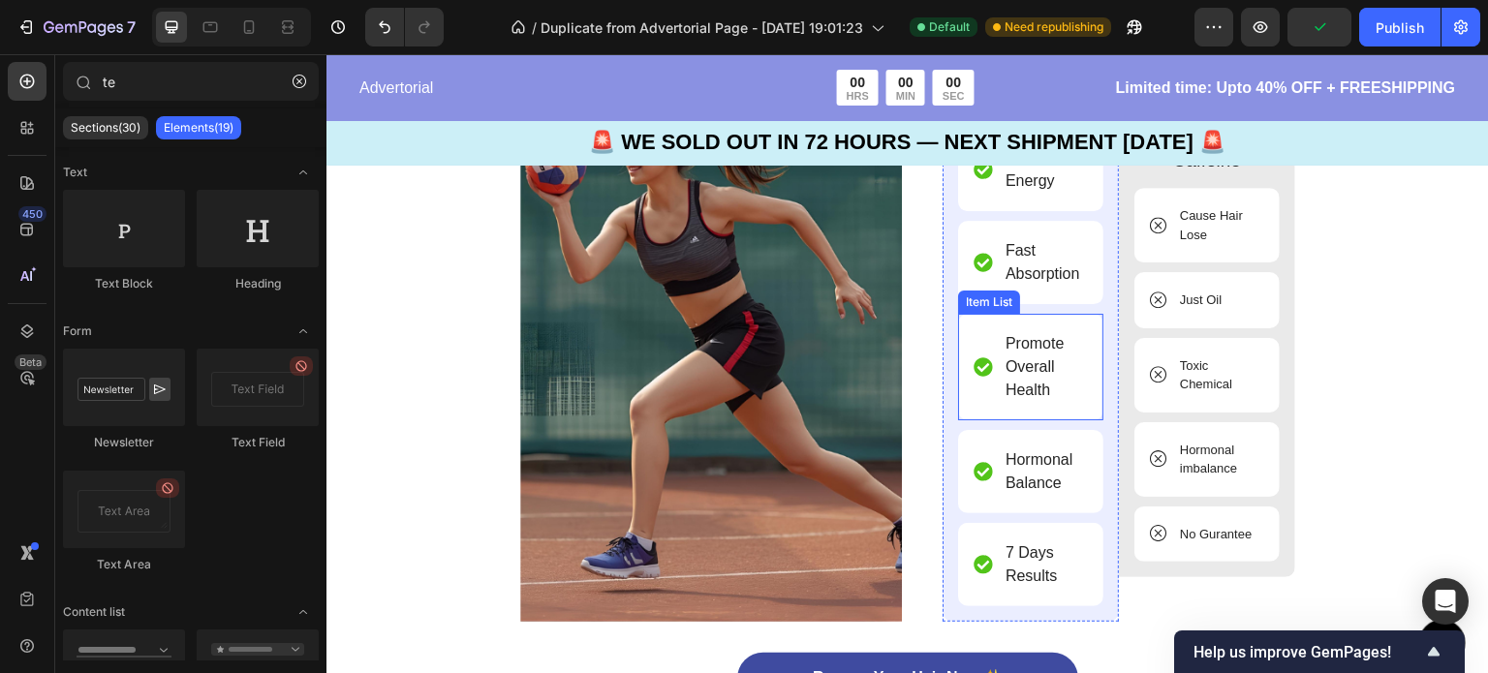
click at [1062, 357] on p "Promote Overall Health" at bounding box center [1044, 367] width 79 height 70
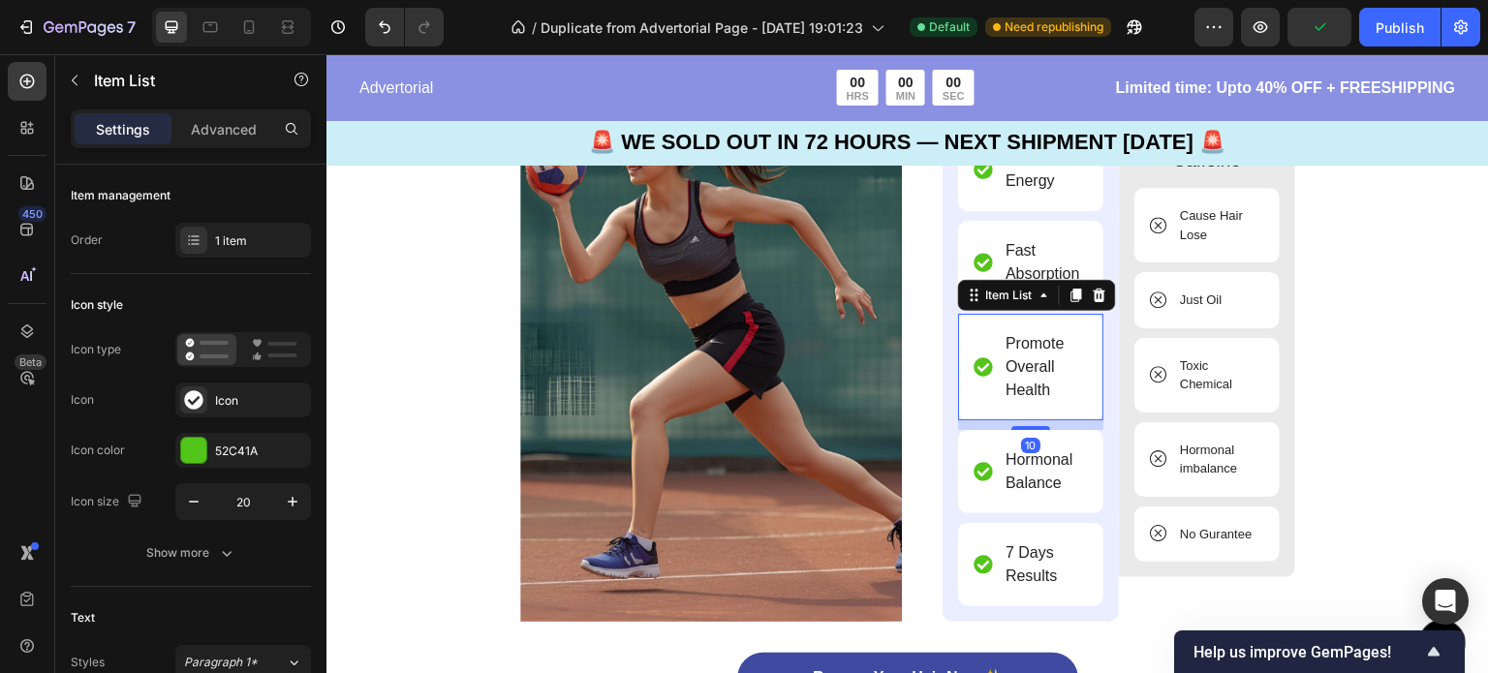
click at [1051, 368] on p "Promote Overall Health" at bounding box center [1044, 367] width 79 height 70
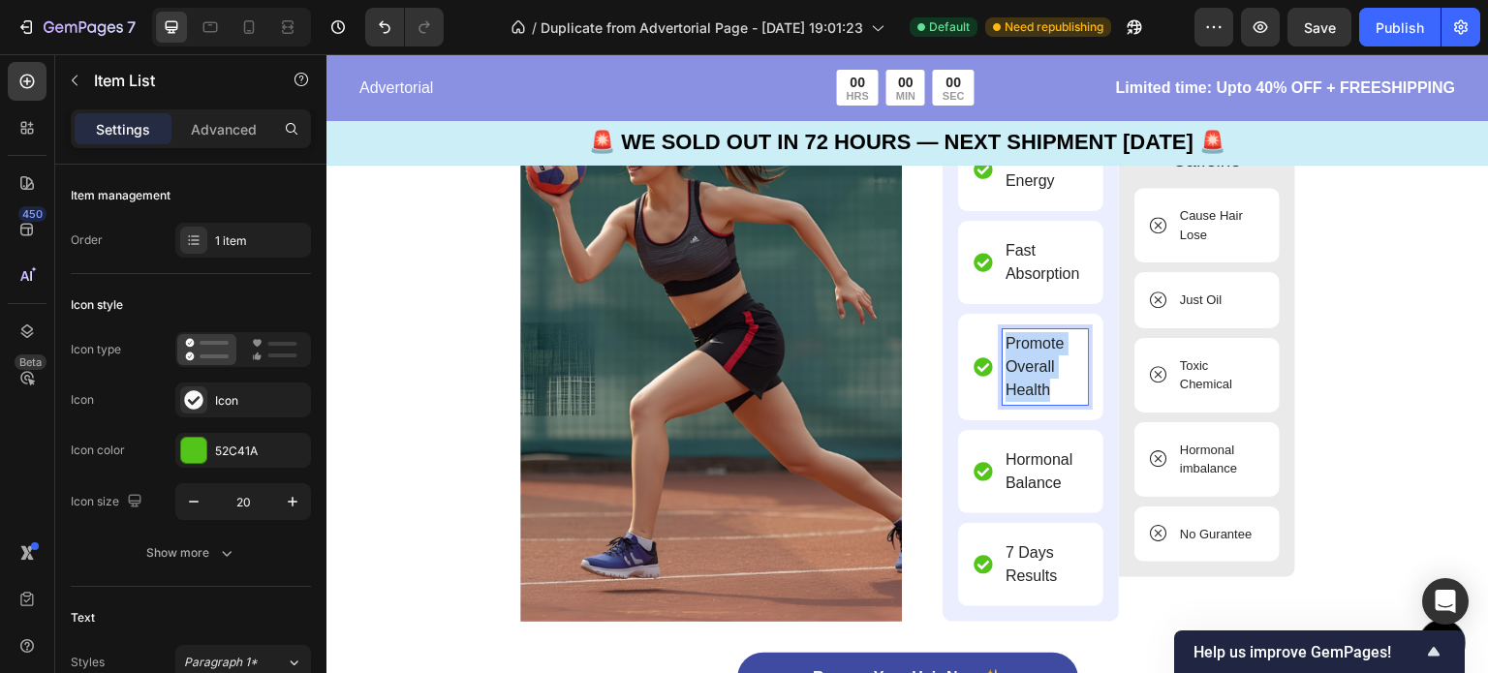
drag, startPoint x: 1051, startPoint y: 368, endPoint x: 998, endPoint y: 323, distance: 70.1
click at [1005, 332] on p "Promote Overall Health" at bounding box center [1044, 367] width 79 height 70
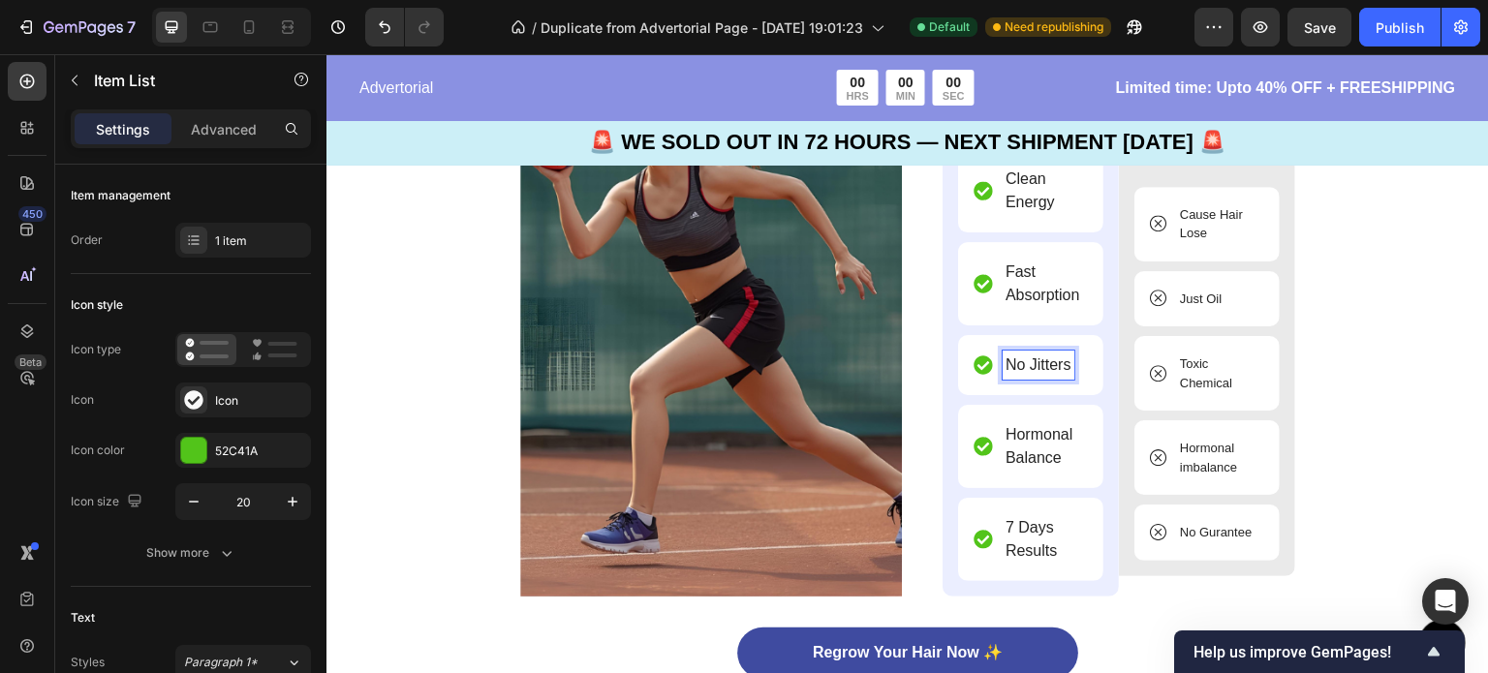
scroll to position [5792, 0]
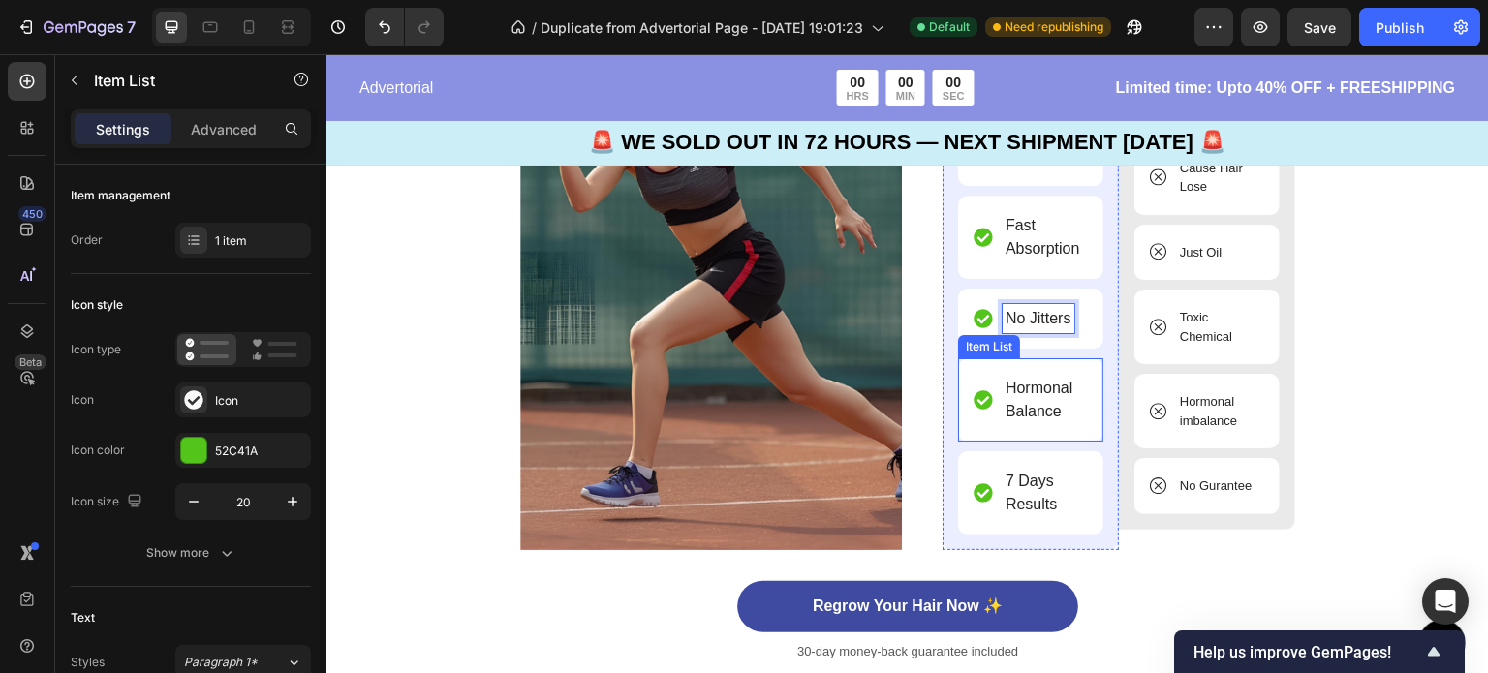
click at [1078, 413] on div "Hormonal Balance" at bounding box center [1044, 400] width 85 height 52
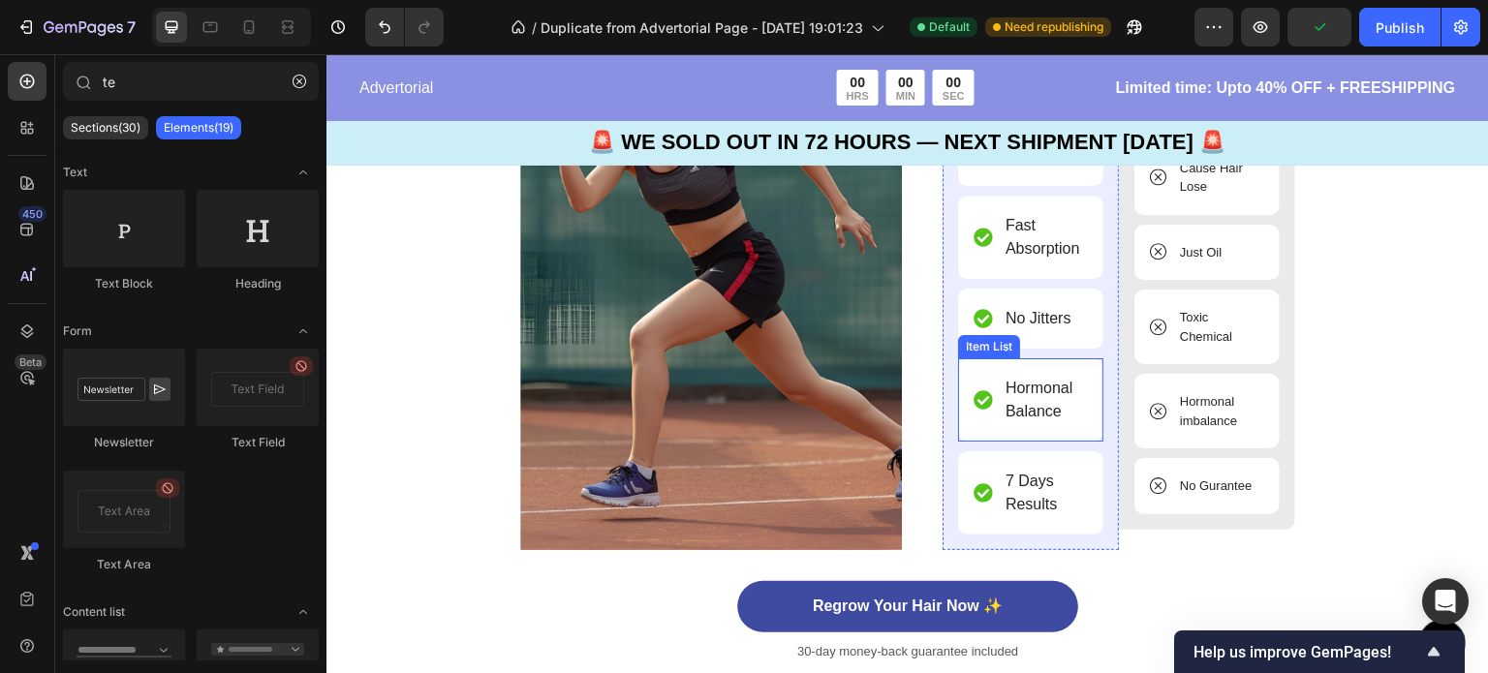
click at [1054, 428] on div "Hormonal Balance" at bounding box center [1030, 399] width 145 height 83
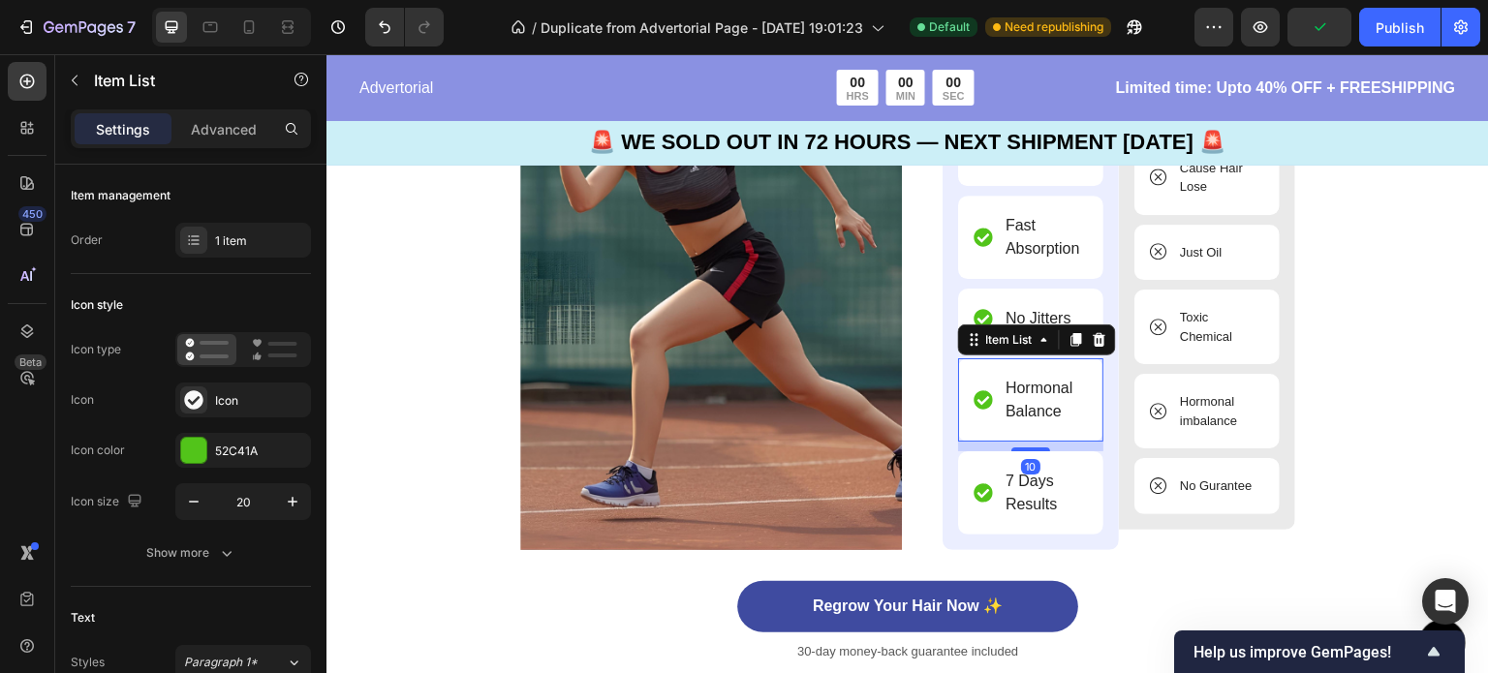
click at [1066, 419] on p "Hormonal Balance" at bounding box center [1044, 400] width 79 height 46
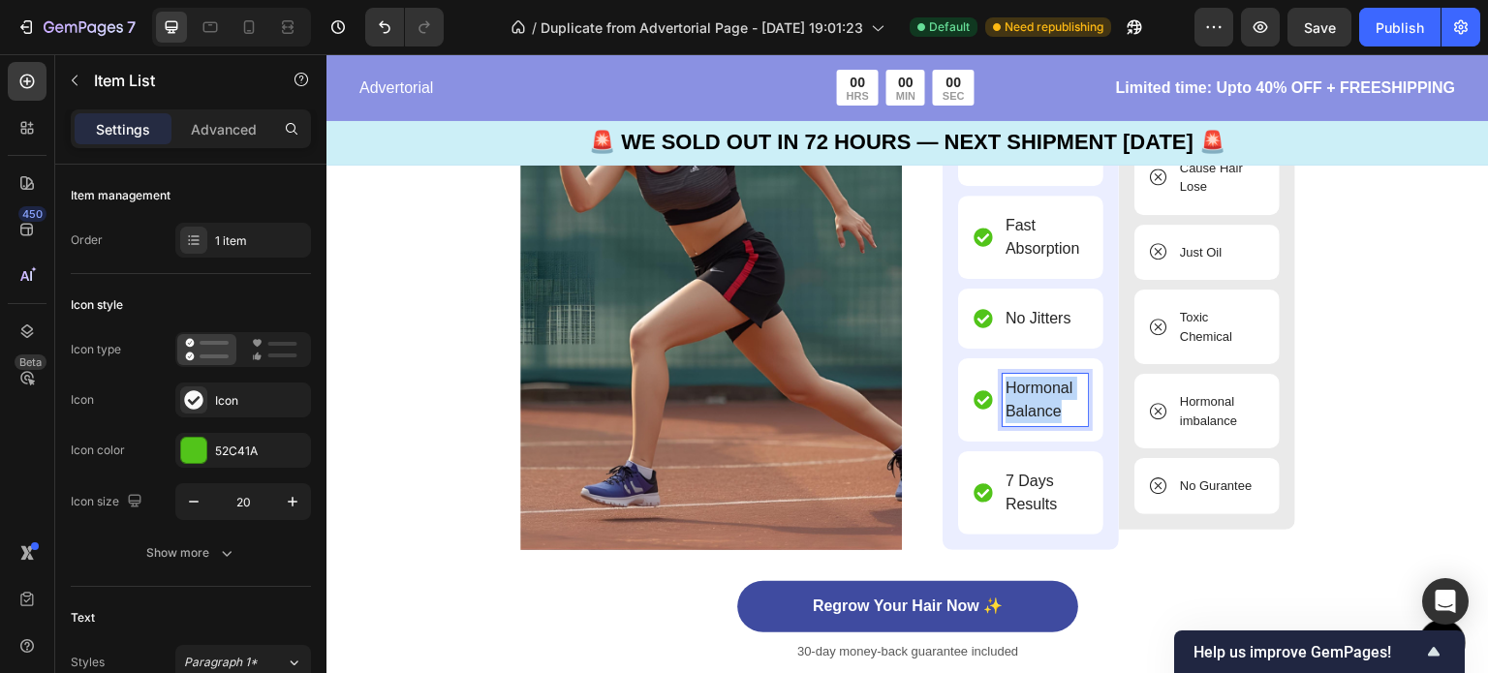
drag, startPoint x: 1066, startPoint y: 419, endPoint x: 999, endPoint y: 391, distance: 73.4
click at [1005, 391] on p "Hormonal Balance" at bounding box center [1044, 400] width 79 height 46
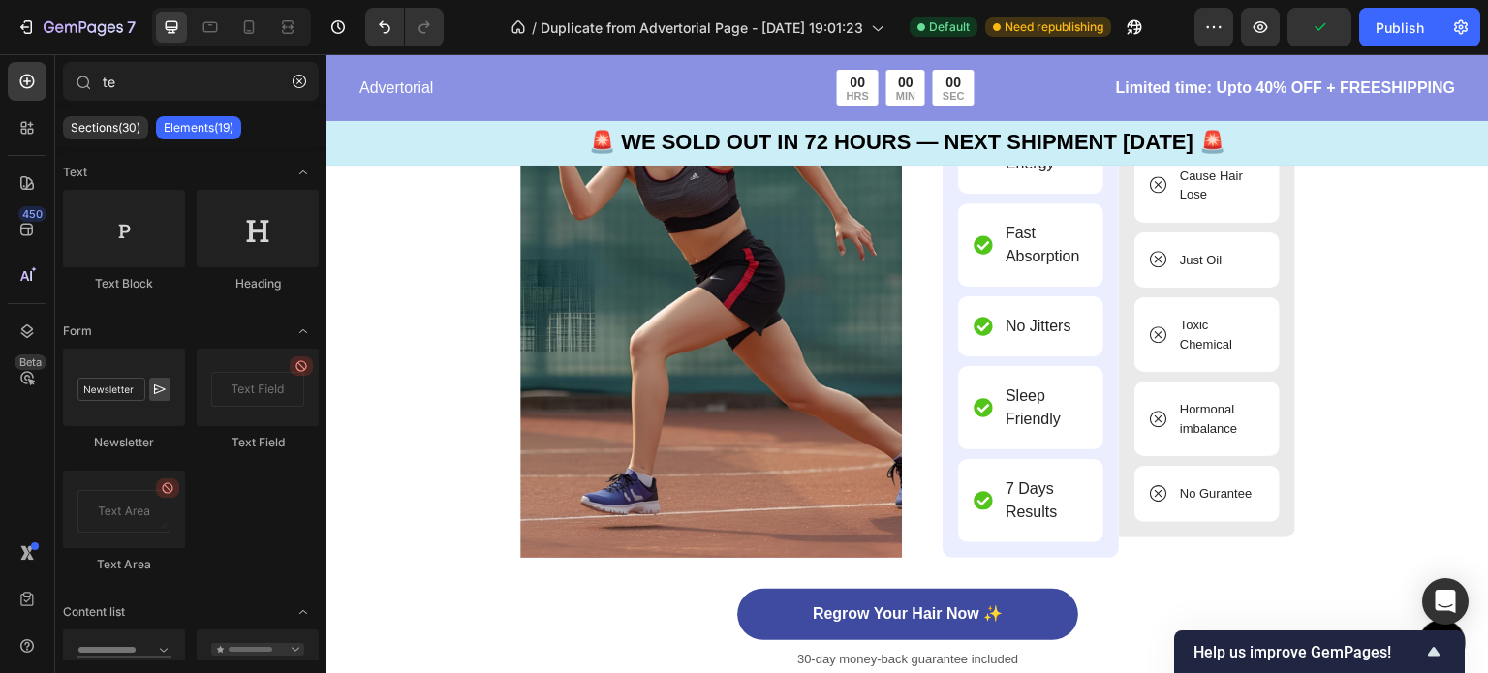
scroll to position [5795, 0]
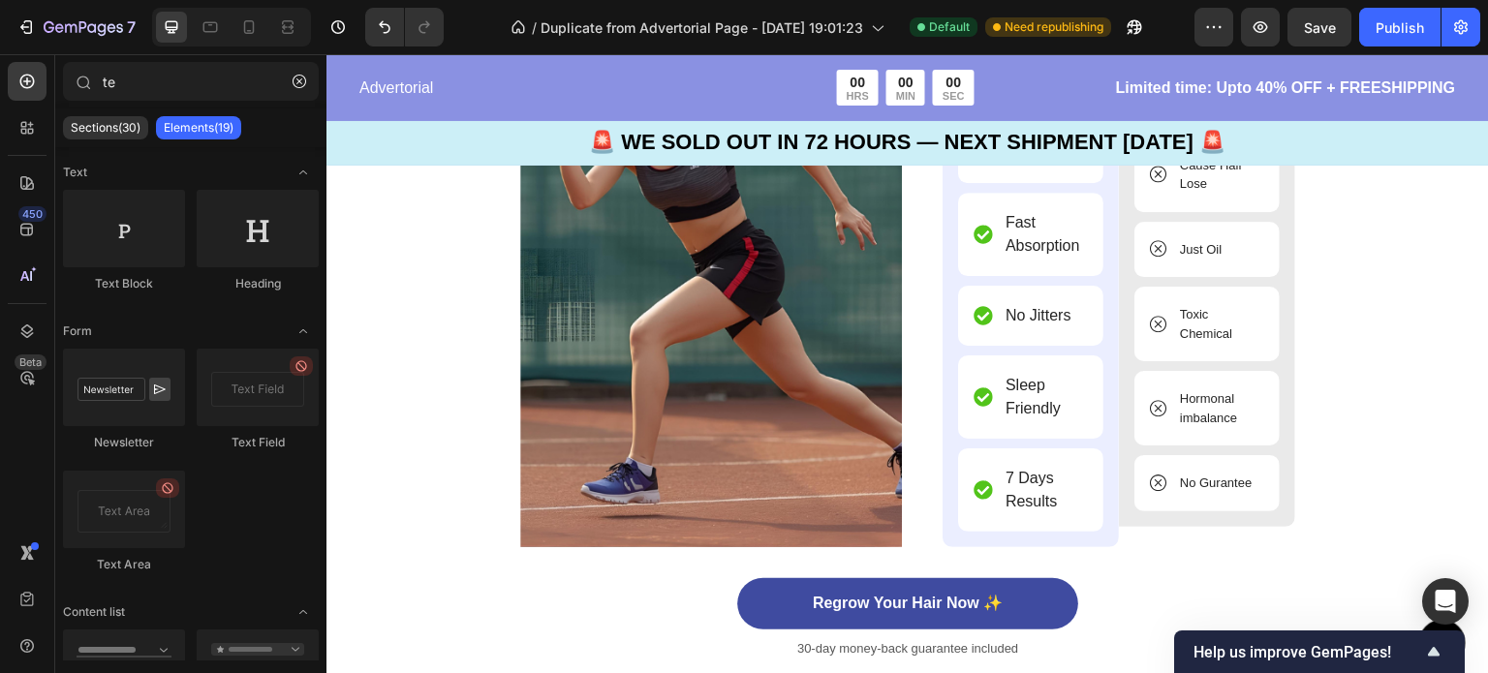
click at [1056, 499] on p "7 Days Results" at bounding box center [1044, 490] width 79 height 46
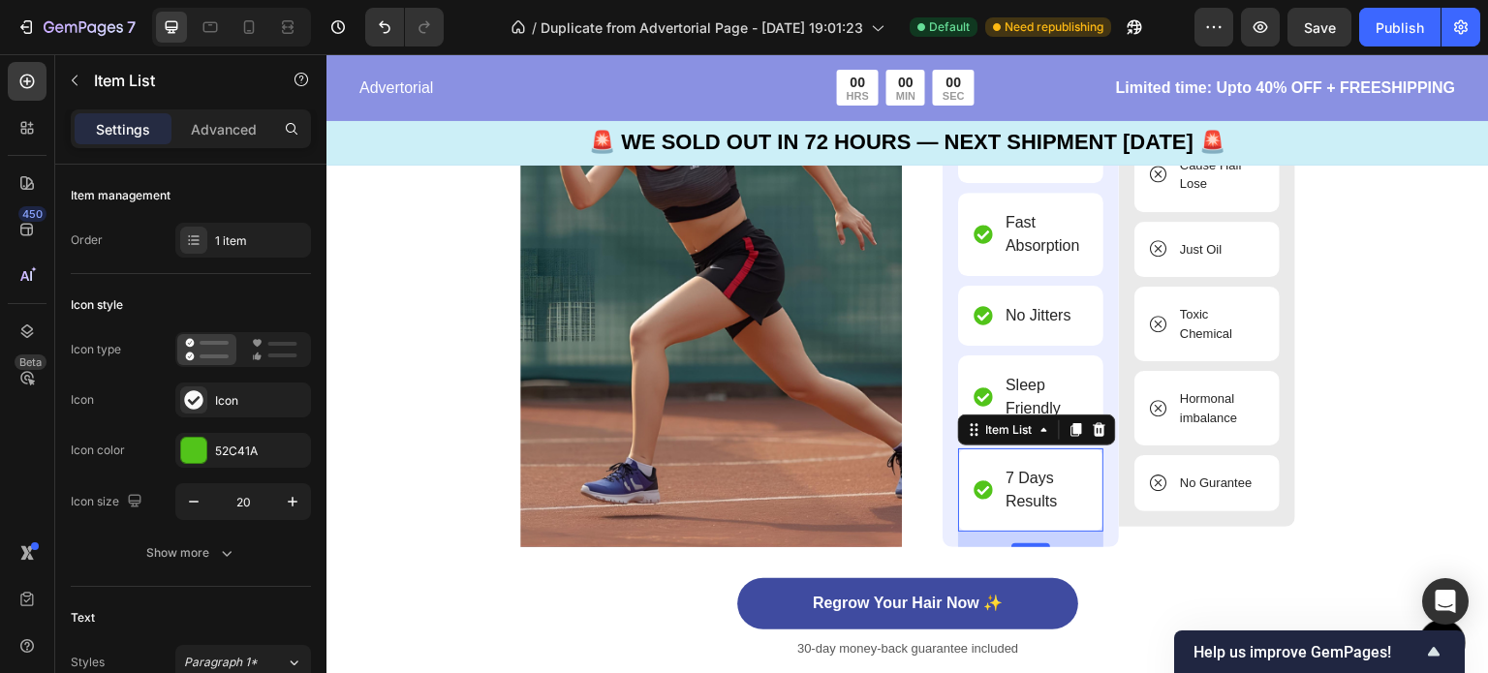
click at [1056, 499] on p "7 Days Results" at bounding box center [1044, 490] width 79 height 46
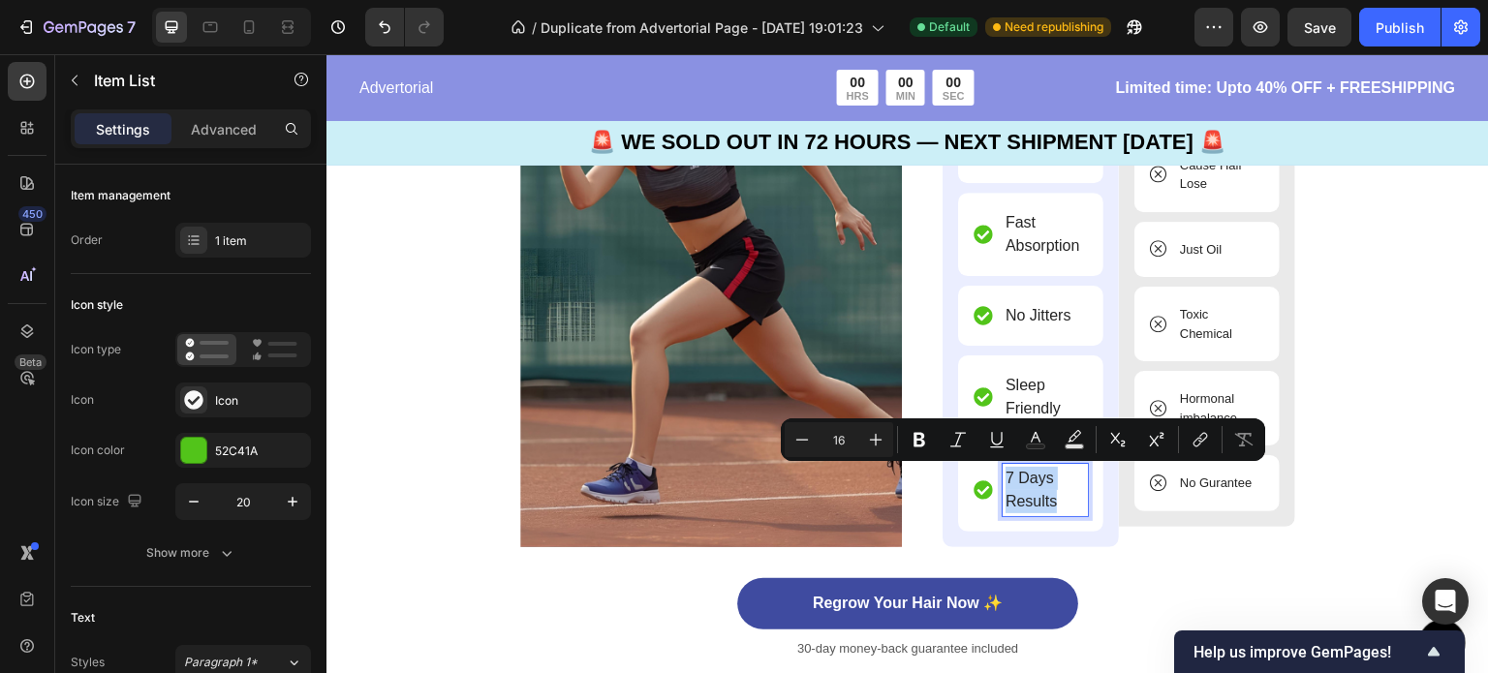
drag, startPoint x: 1056, startPoint y: 499, endPoint x: 998, endPoint y: 477, distance: 62.2
click at [1005, 477] on p "7 Days Results" at bounding box center [1044, 490] width 79 height 46
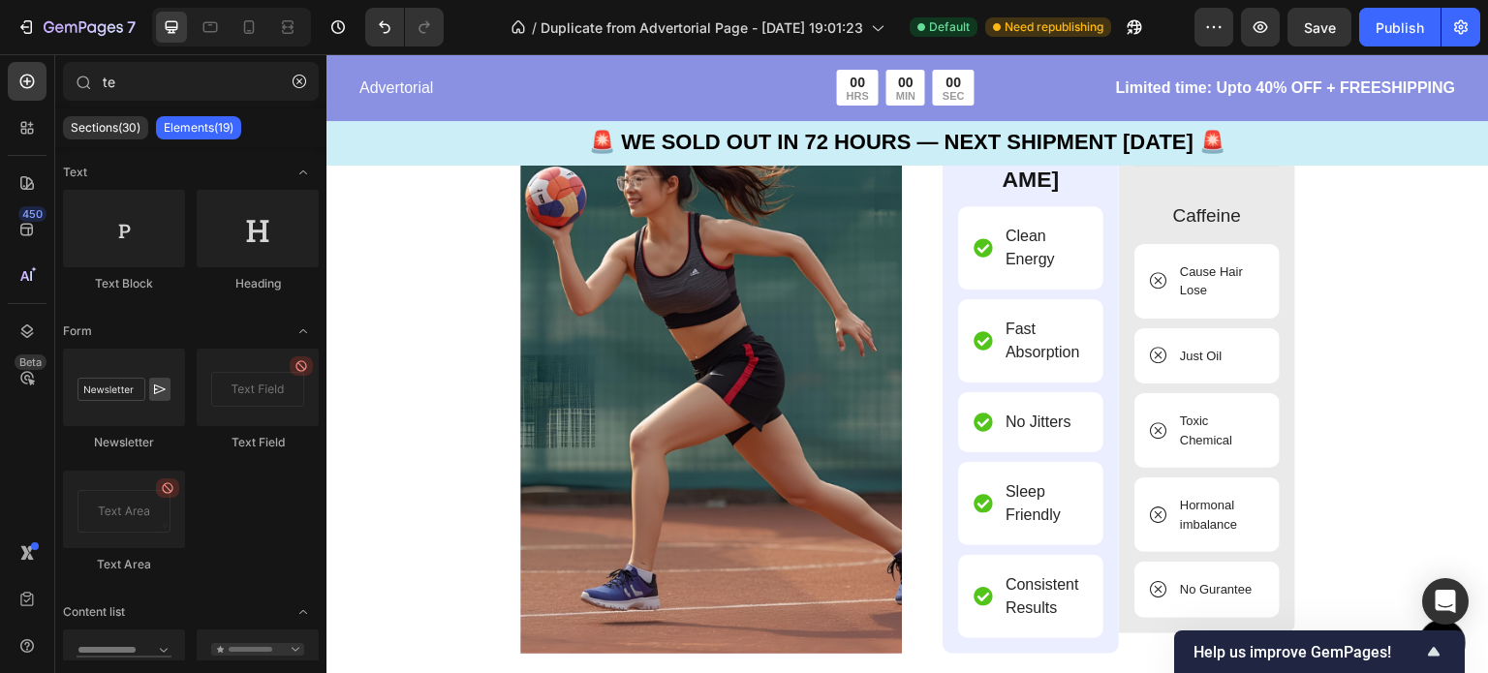
scroll to position [5699, 0]
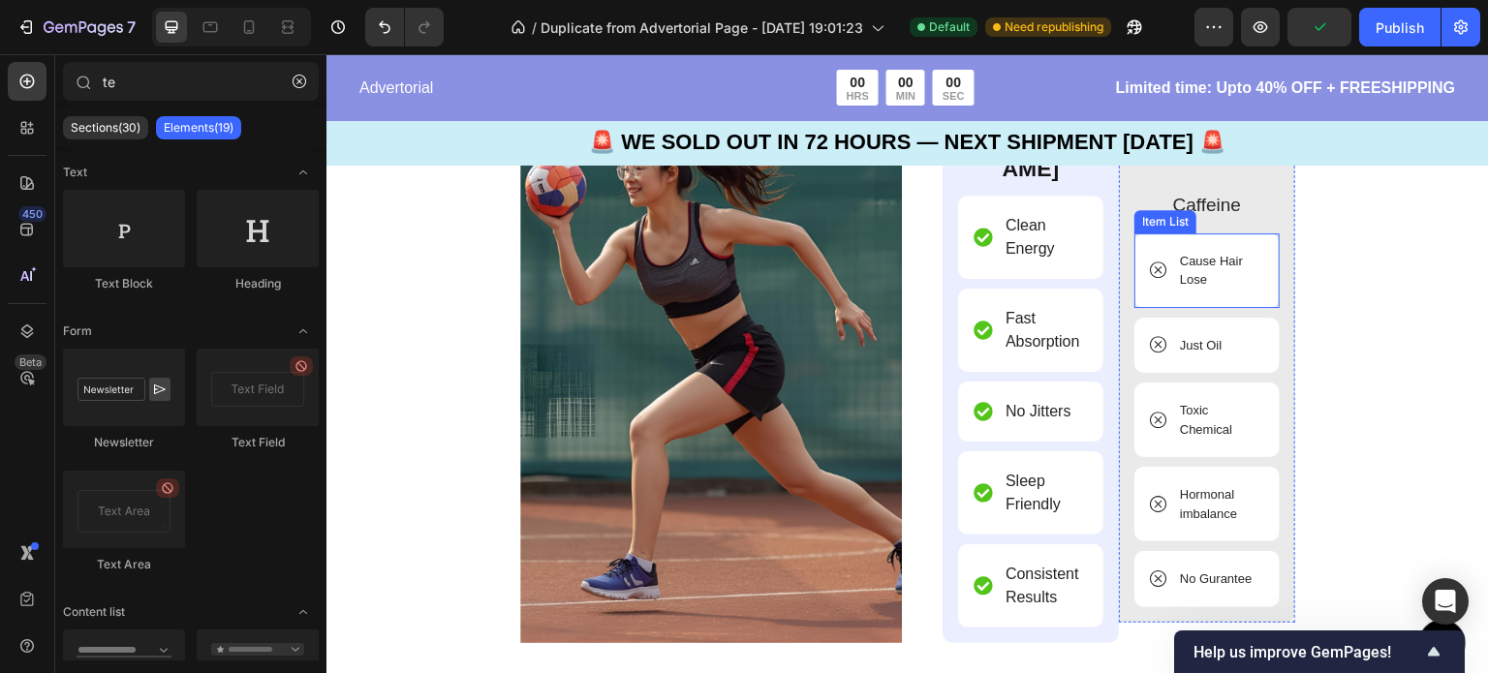
click at [1204, 290] on p "Cause Hair Lose" at bounding box center [1220, 271] width 81 height 38
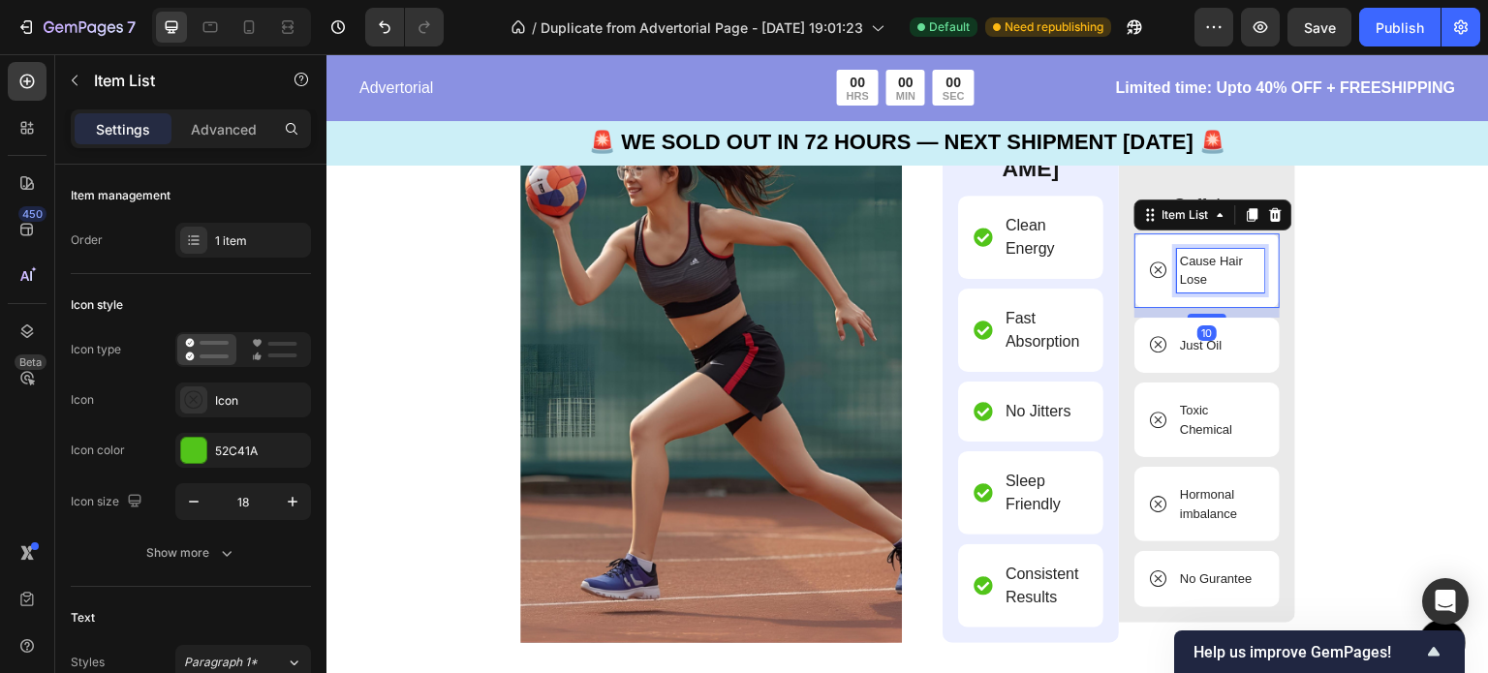
click at [1204, 290] on p "Cause Hair Lose" at bounding box center [1220, 271] width 81 height 38
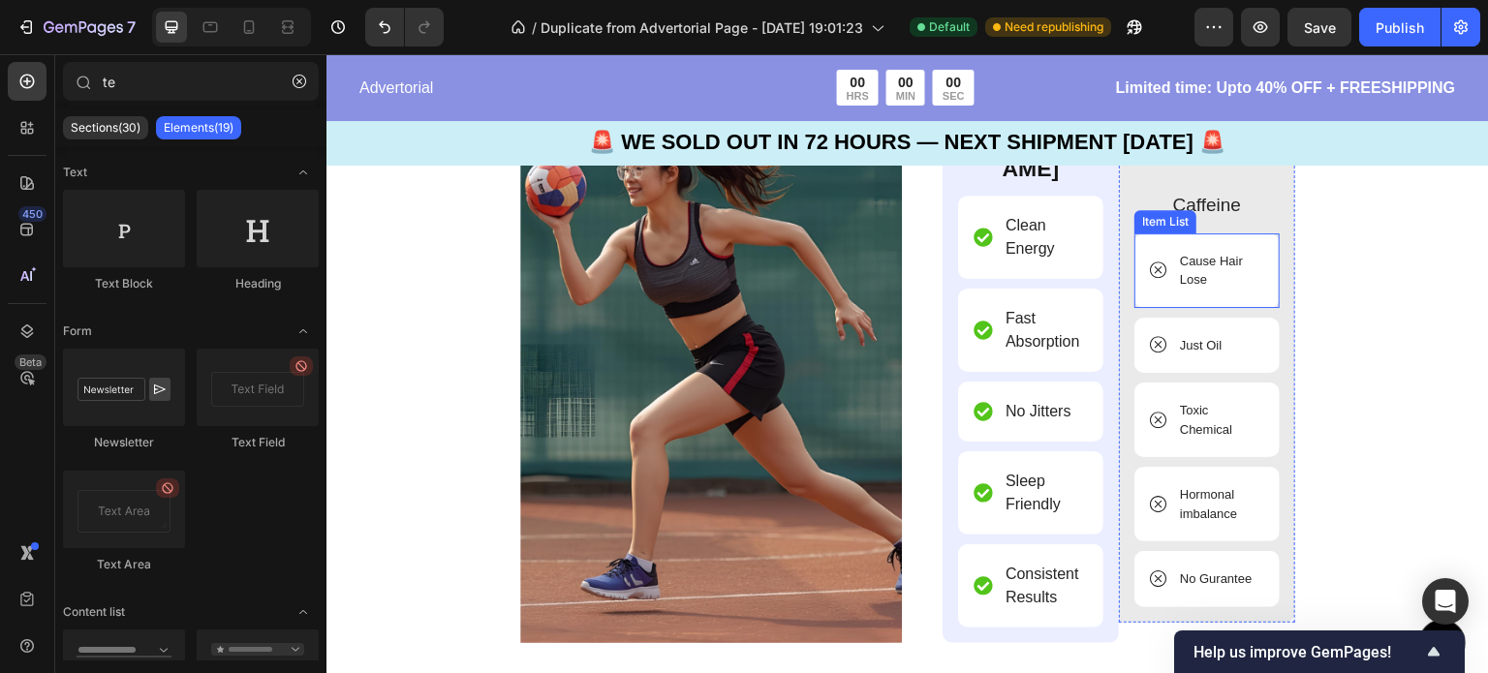
click at [1209, 290] on p "Cause Hair Lose" at bounding box center [1220, 271] width 81 height 38
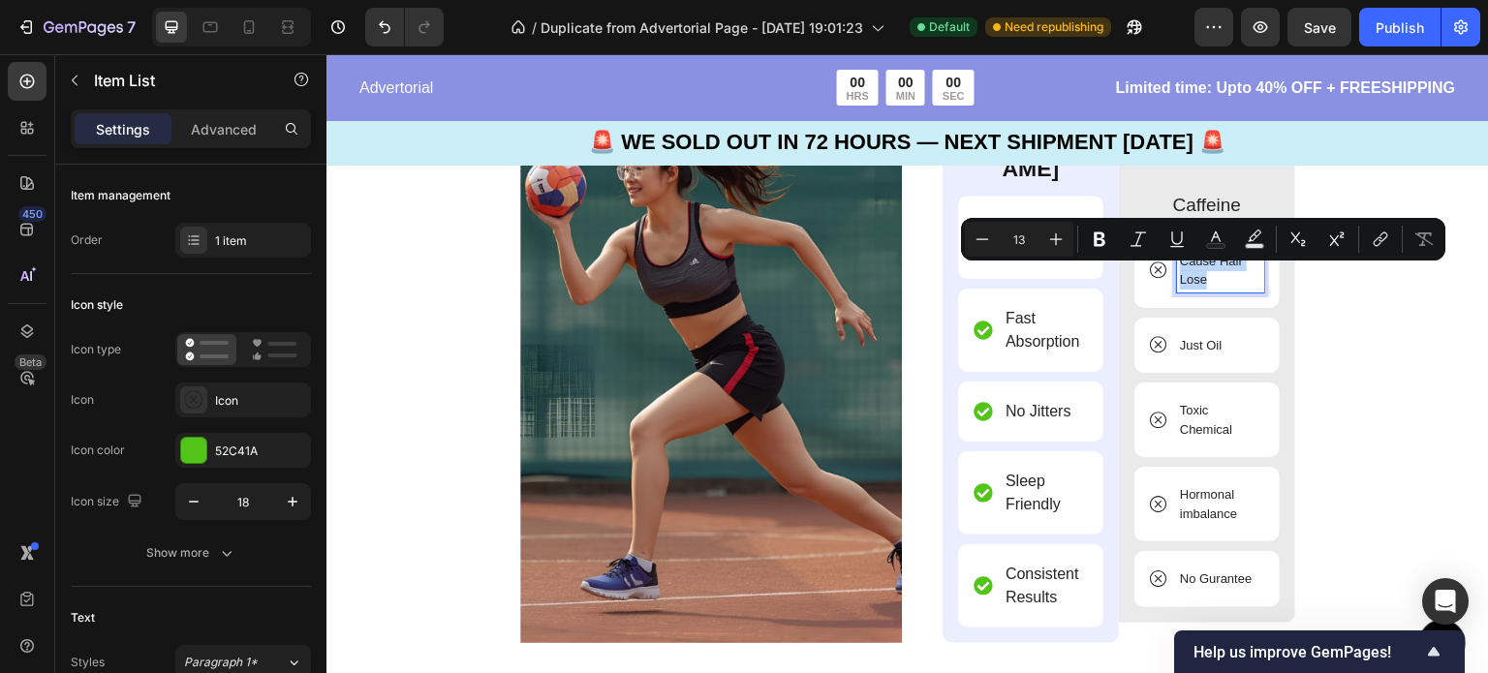
drag, startPoint x: 1210, startPoint y: 296, endPoint x: 1157, endPoint y: 278, distance: 55.4
click at [1157, 278] on div "Cause Hair Lose" at bounding box center [1207, 271] width 114 height 44
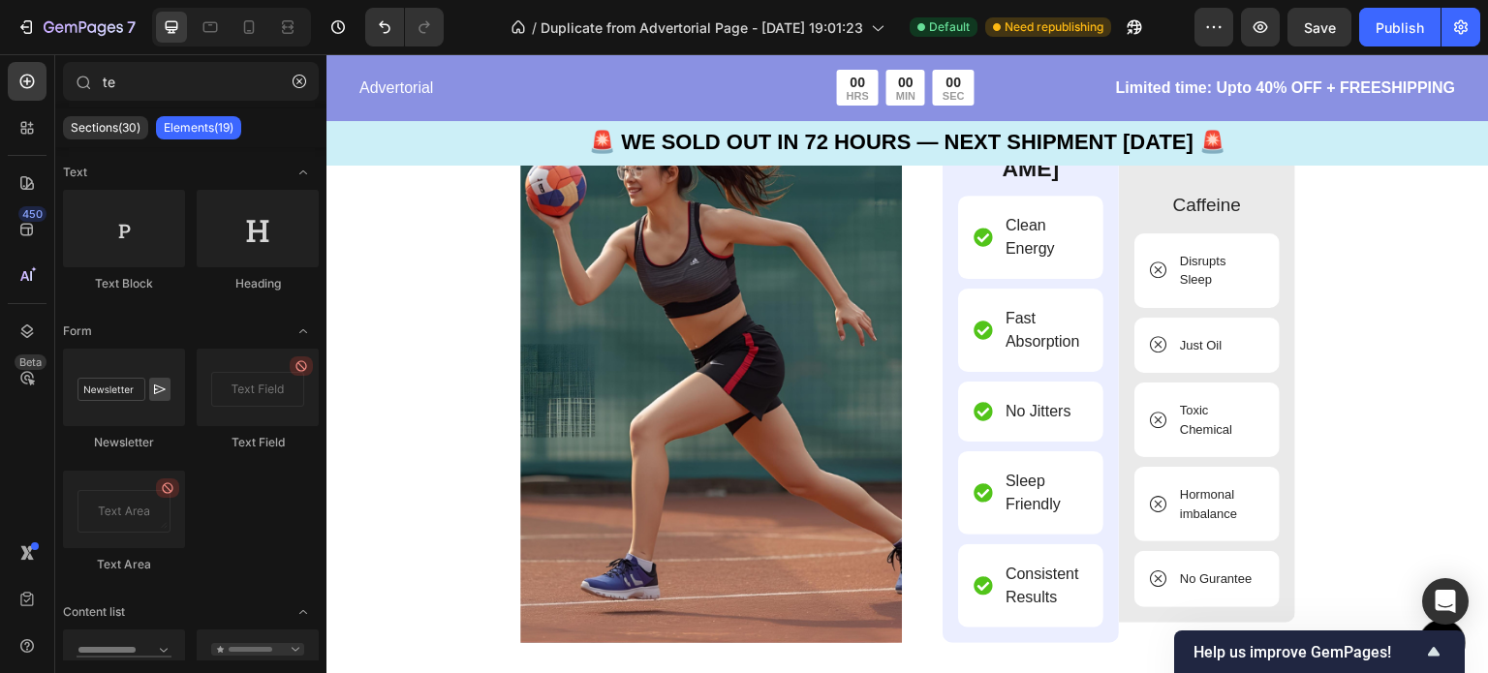
click at [1241, 364] on div "Just Oil" at bounding box center [1206, 346] width 145 height 56
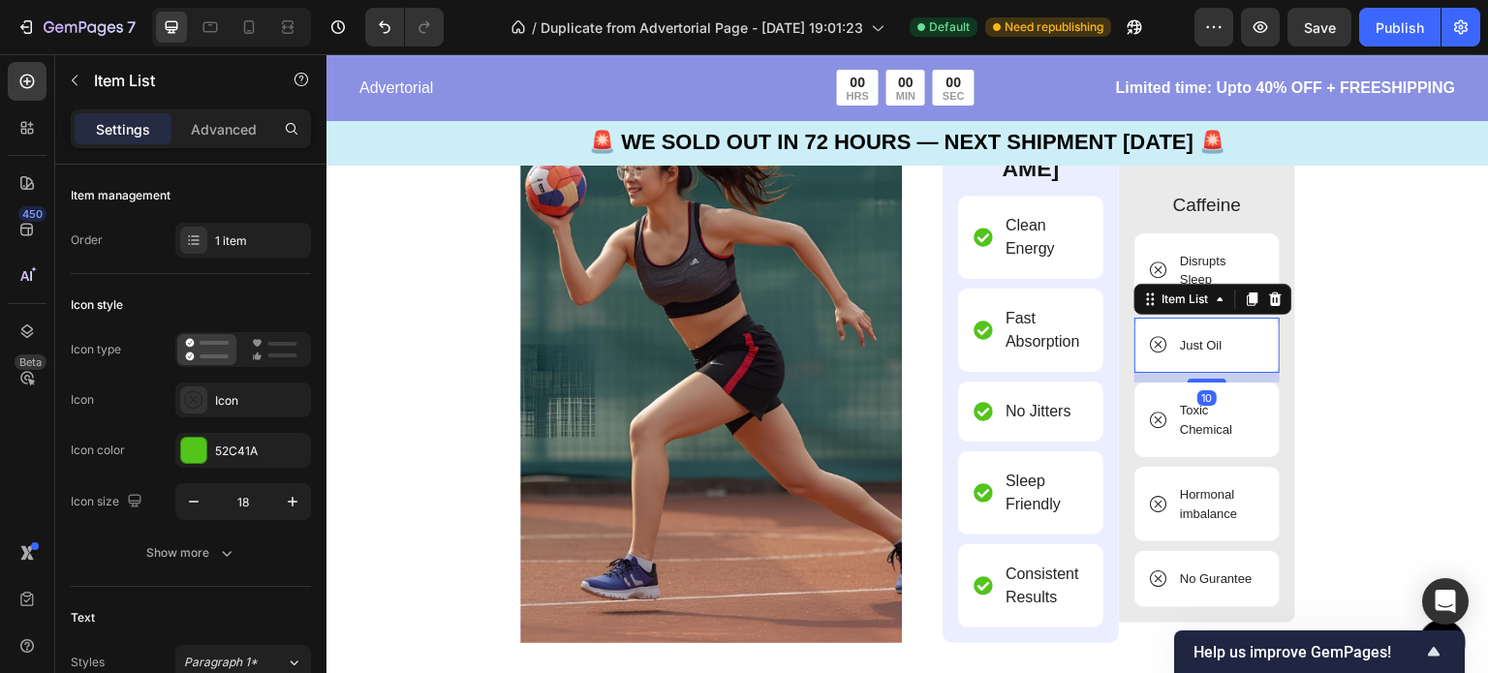
click at [1239, 364] on div "Just Oil" at bounding box center [1206, 346] width 145 height 56
click at [1233, 362] on div "Just Oil" at bounding box center [1206, 346] width 145 height 56
click at [1221, 362] on div "Just Oil" at bounding box center [1206, 346] width 145 height 56
click at [1216, 358] on div "Just Oil" at bounding box center [1200, 345] width 47 height 25
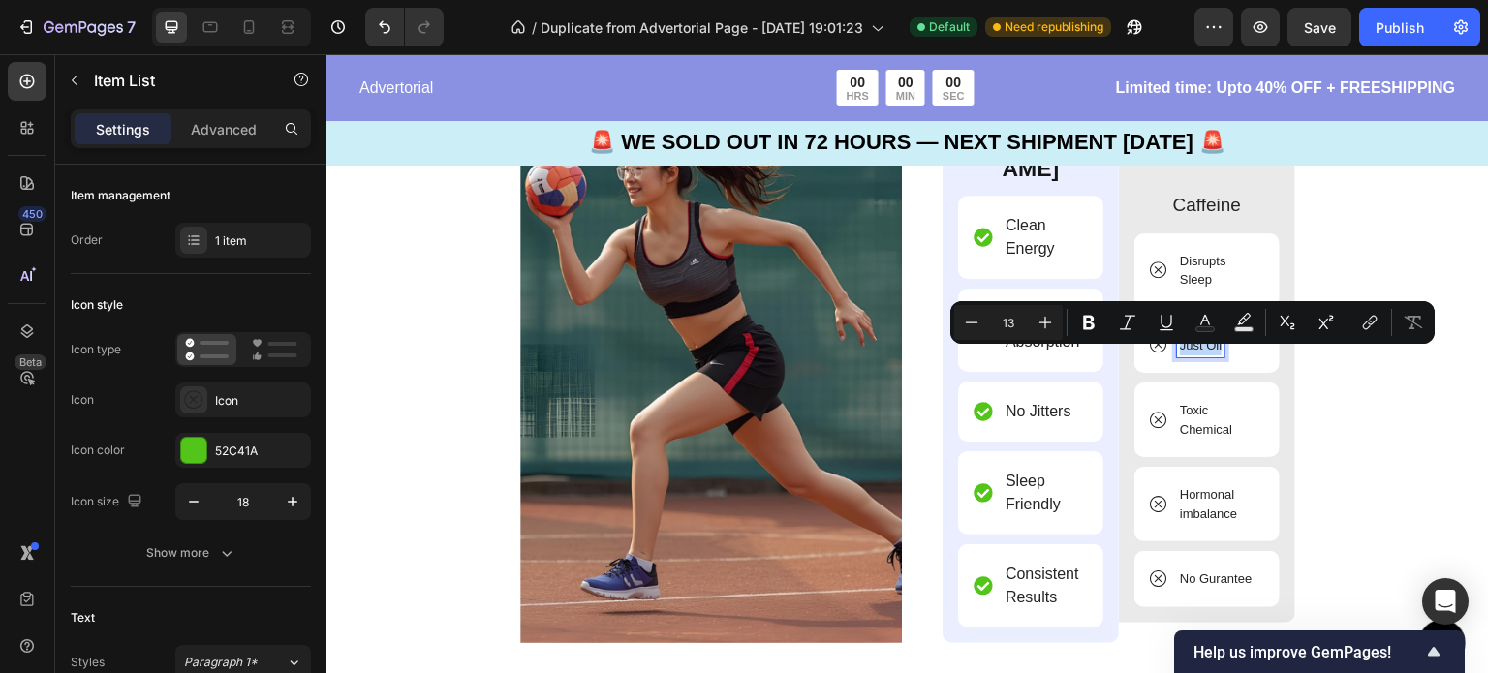
drag, startPoint x: 1216, startPoint y: 360, endPoint x: 1168, endPoint y: 364, distance: 47.6
click at [1168, 358] on div "Just Oil" at bounding box center [1187, 345] width 75 height 25
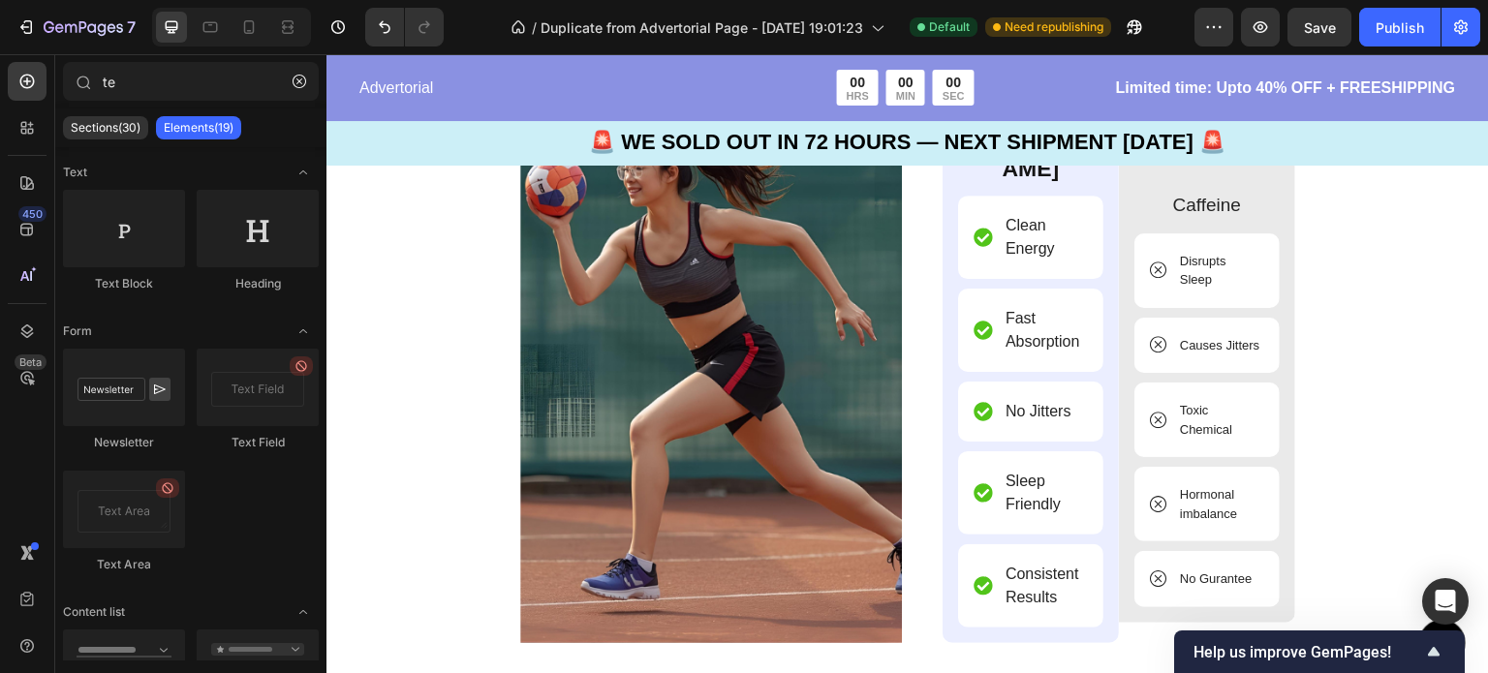
click at [1227, 439] on p "Toxic Chemical" at bounding box center [1220, 420] width 81 height 38
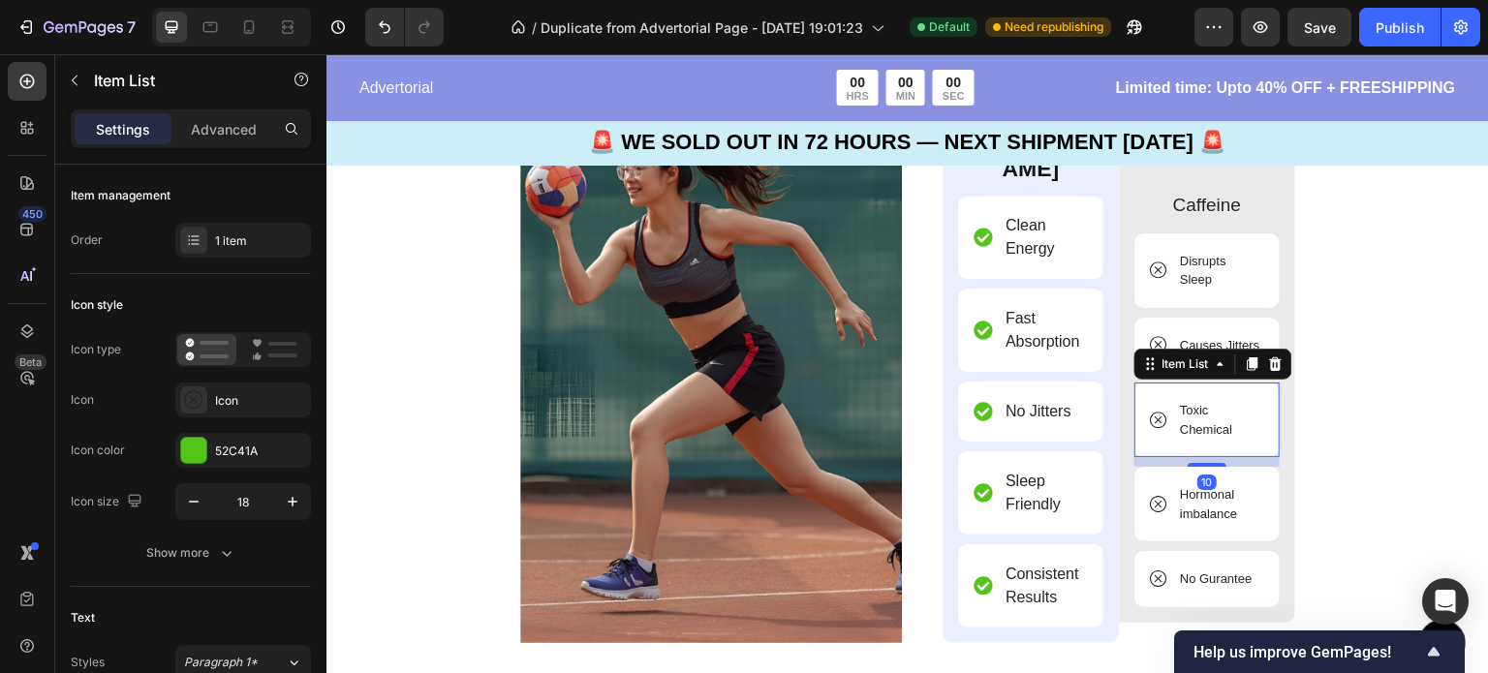
click at [1227, 439] on p "Toxic Chemical" at bounding box center [1220, 420] width 81 height 38
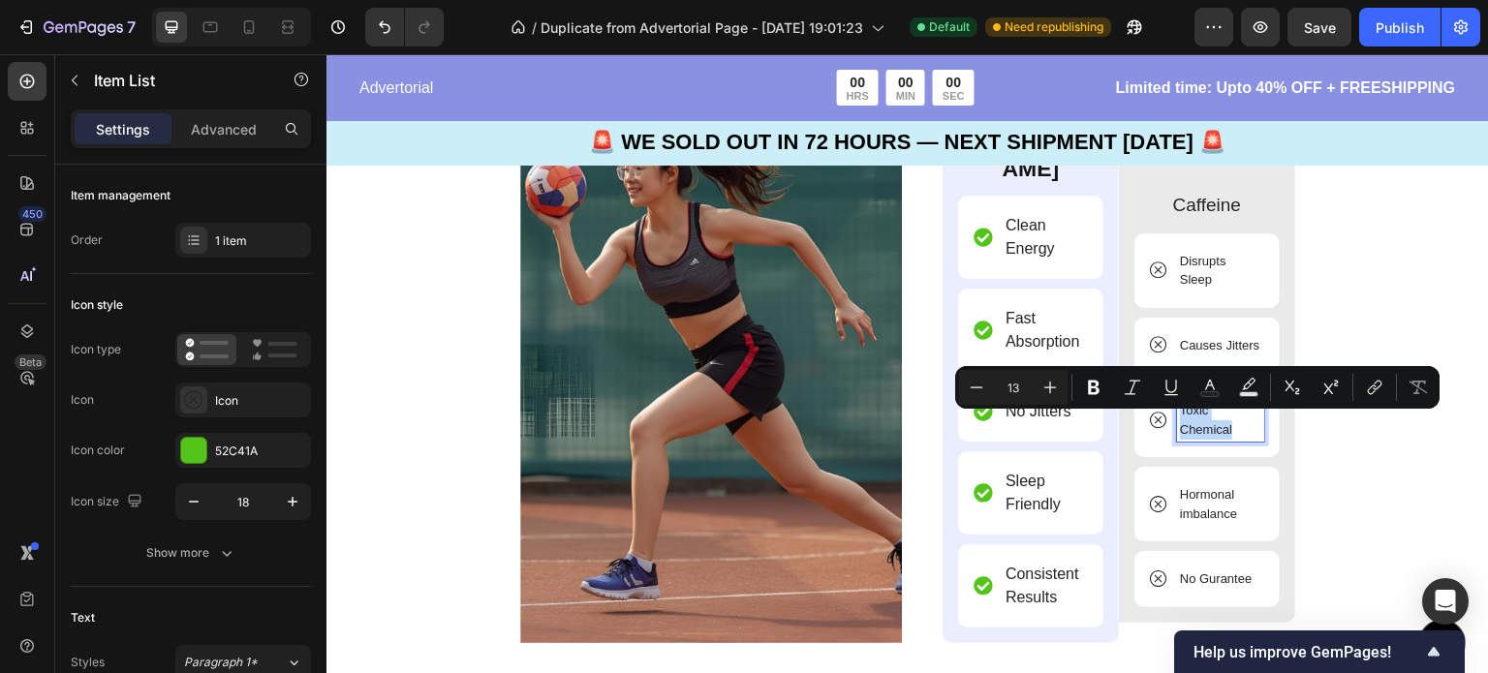
drag, startPoint x: 1227, startPoint y: 446, endPoint x: 1166, endPoint y: 424, distance: 64.6
click at [1166, 424] on div "Toxic Chemical" at bounding box center [1207, 420] width 114 height 44
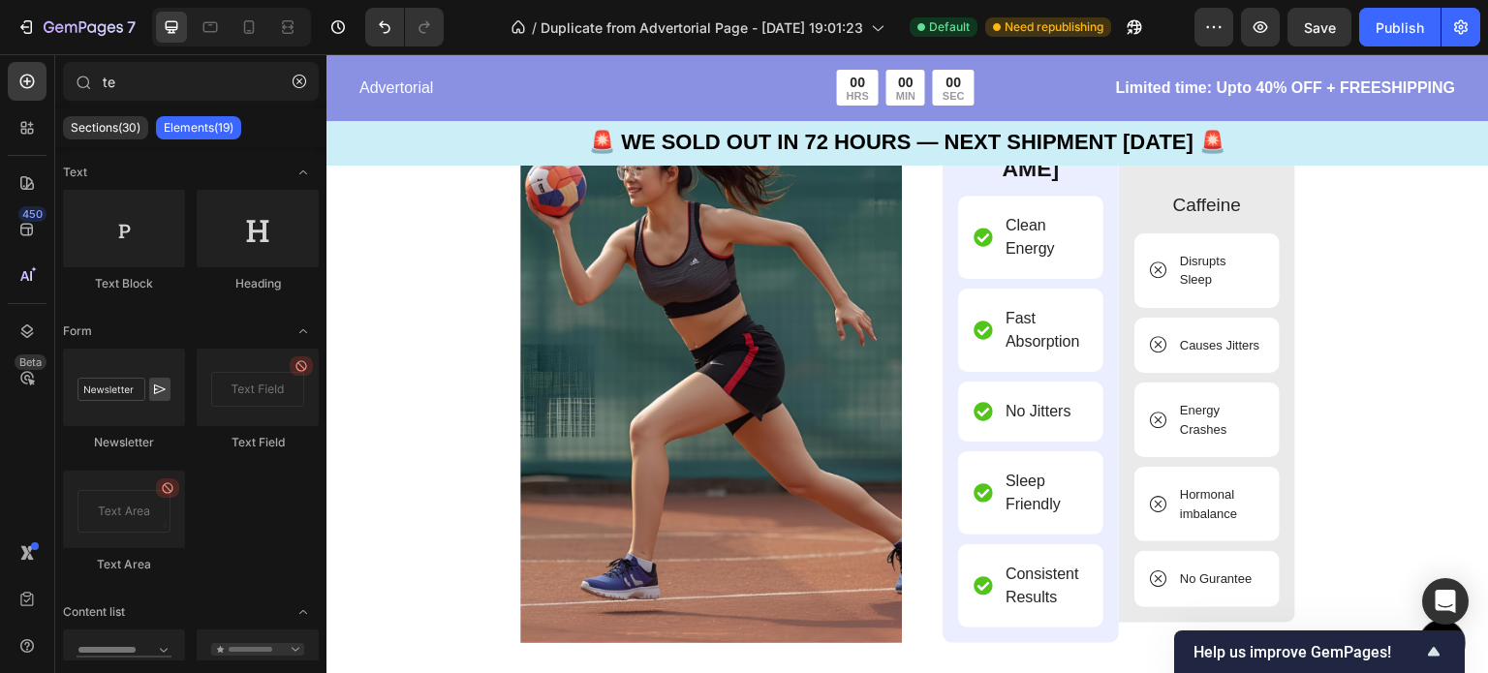
click at [1228, 523] on p "Hormonal imbalance" at bounding box center [1220, 504] width 81 height 38
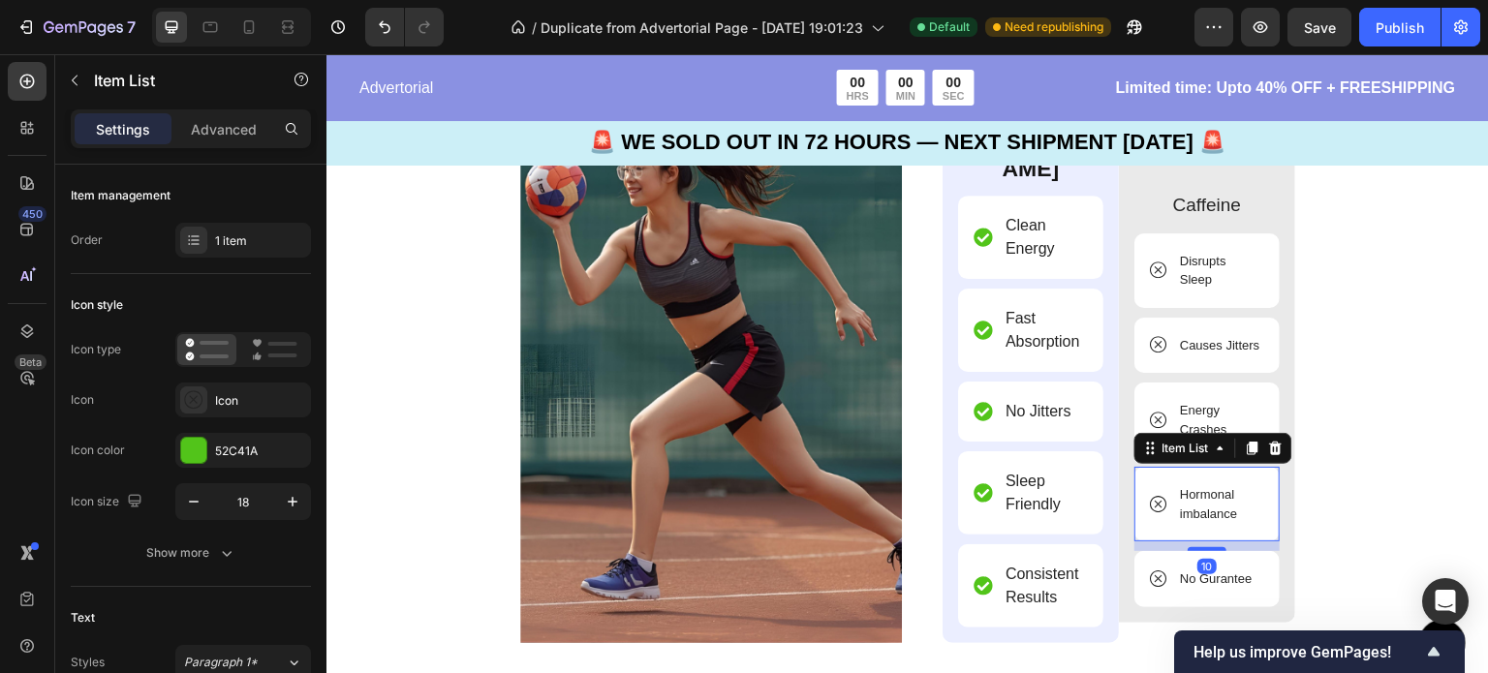
click at [1235, 523] on p "Hormonal imbalance" at bounding box center [1220, 504] width 81 height 38
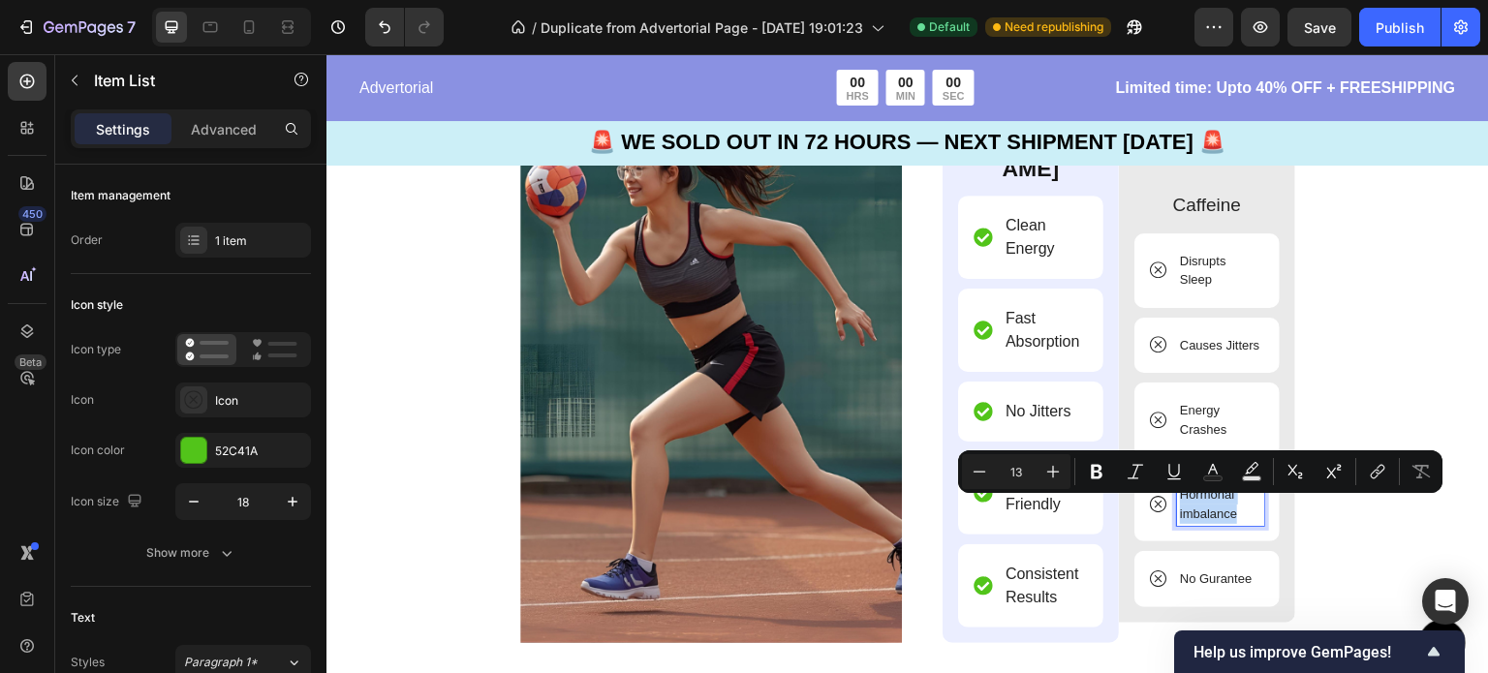
drag, startPoint x: 1235, startPoint y: 526, endPoint x: 1173, endPoint y: 509, distance: 64.1
click at [1180, 509] on p "Hormonal imbalance" at bounding box center [1220, 504] width 81 height 38
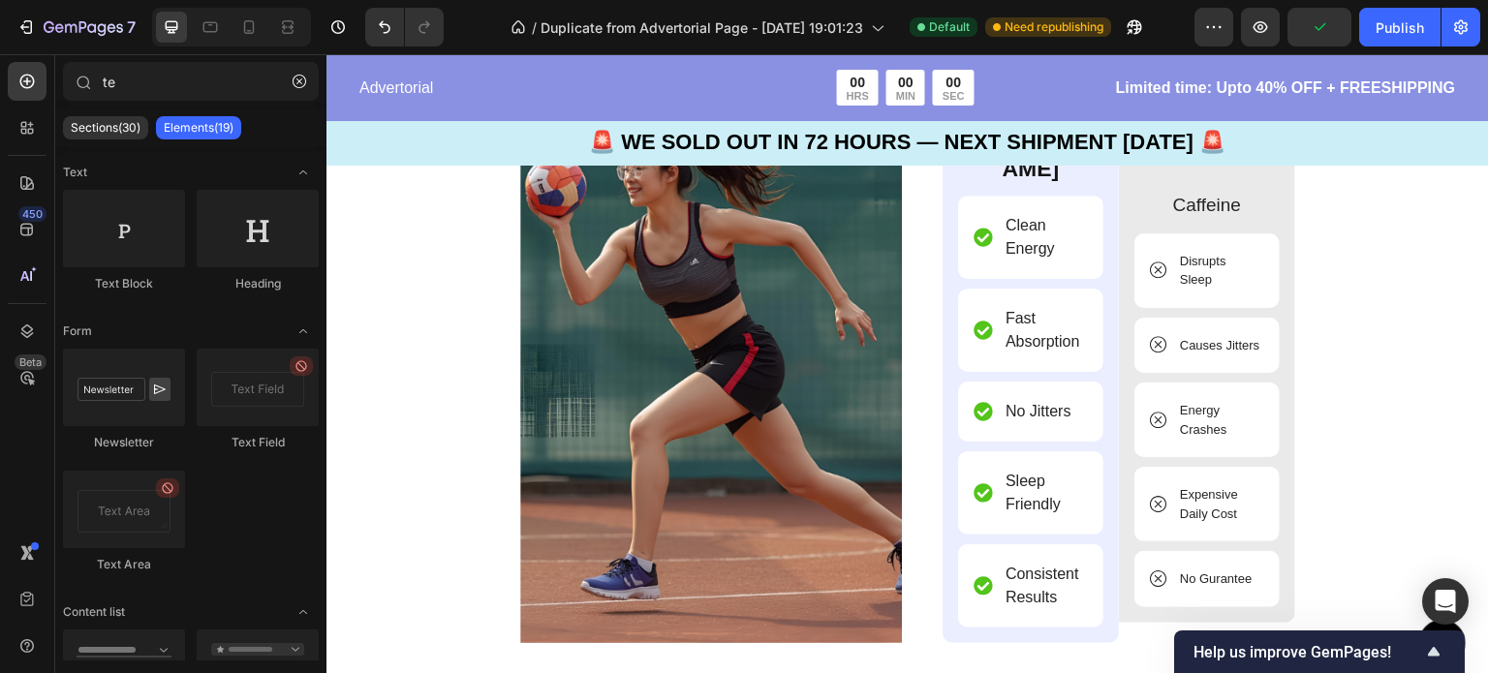
click at [1247, 587] on div "No Gurantee" at bounding box center [1206, 579] width 145 height 56
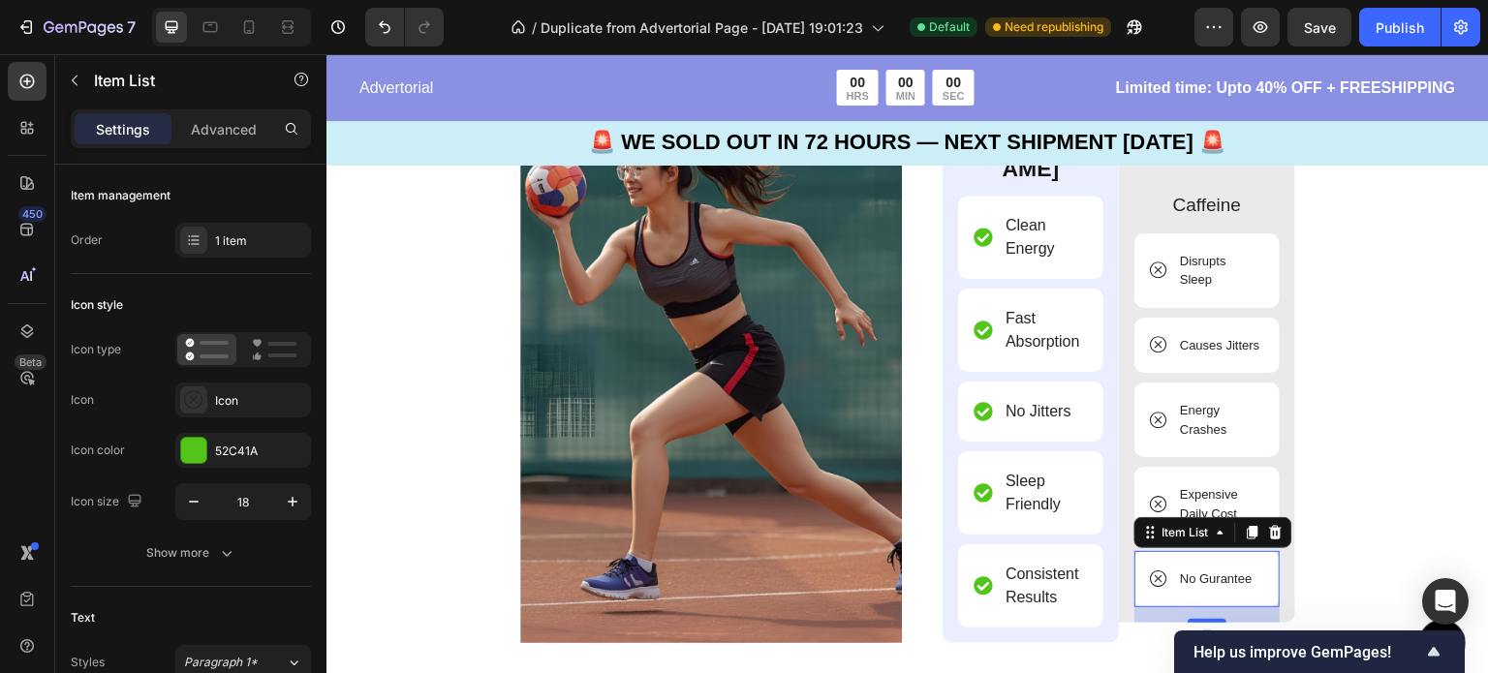
click at [1240, 589] on p "No Gurantee" at bounding box center [1216, 578] width 72 height 19
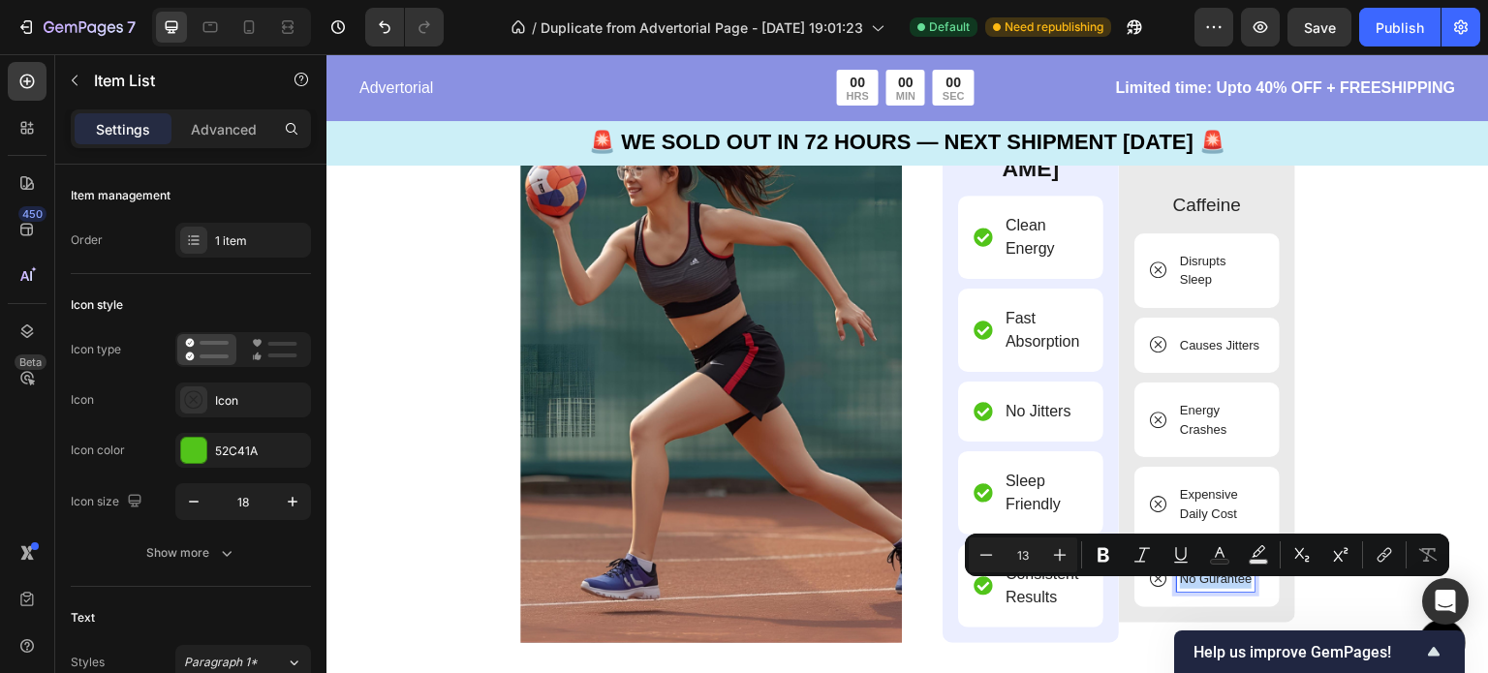
drag, startPoint x: 1244, startPoint y: 596, endPoint x: 1163, endPoint y: 600, distance: 80.5
click at [1163, 592] on div "No Gurantee" at bounding box center [1202, 579] width 105 height 25
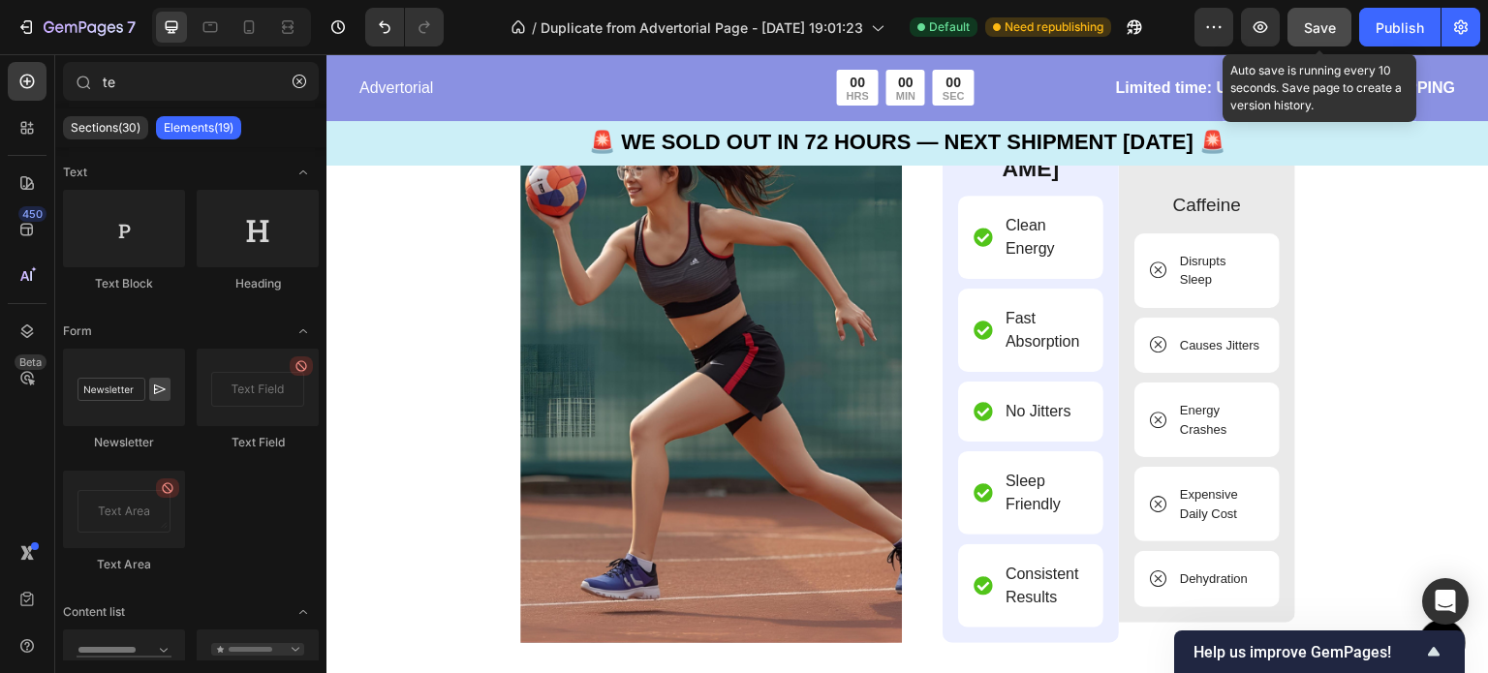
click at [1332, 15] on button "Save" at bounding box center [1319, 27] width 64 height 39
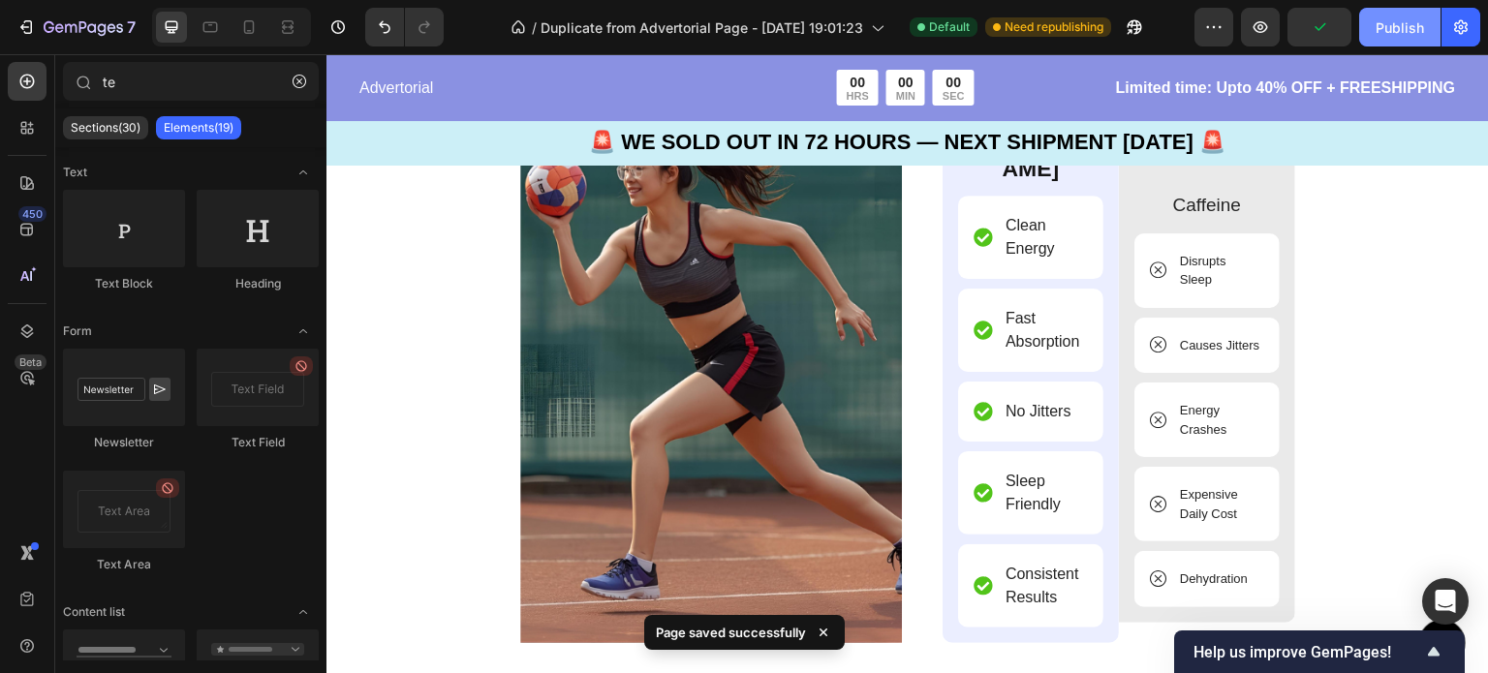
click at [1395, 36] on div "Publish" at bounding box center [1399, 27] width 48 height 20
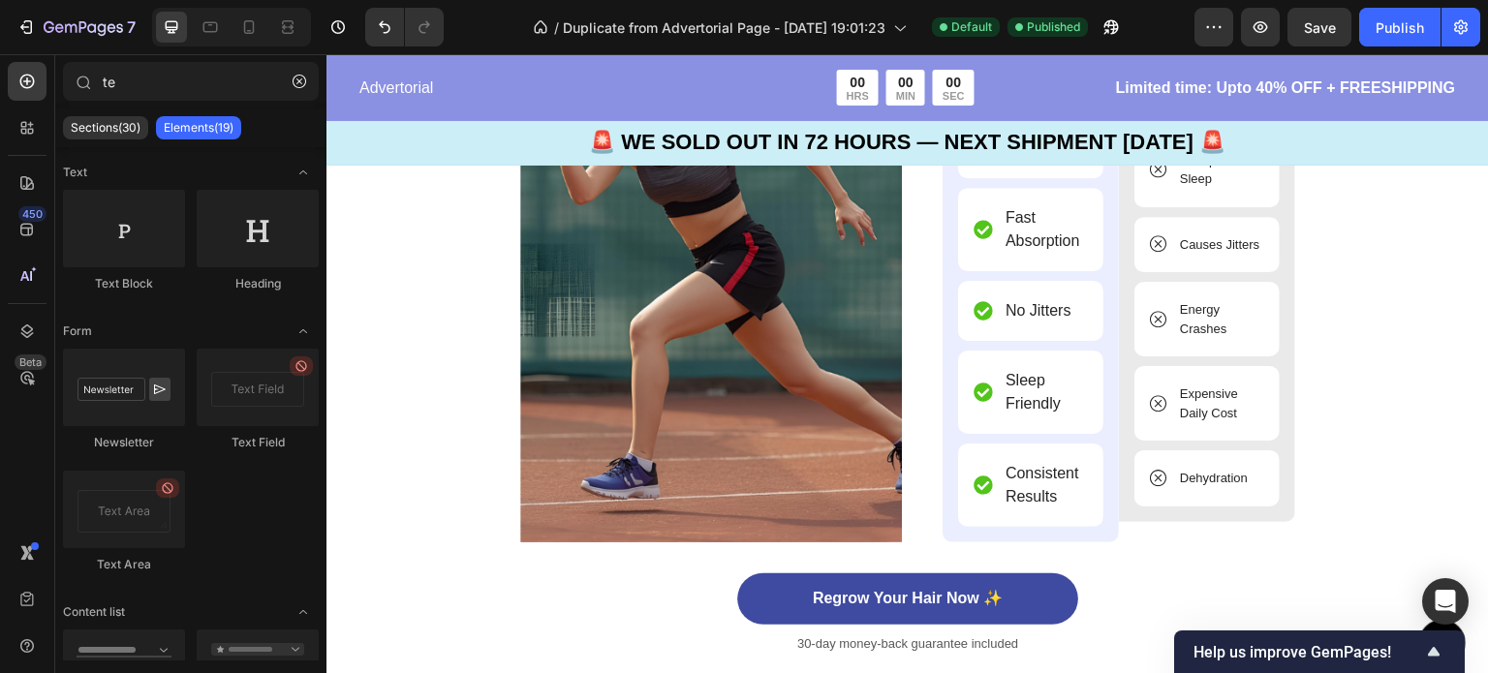
scroll to position [6094, 0]
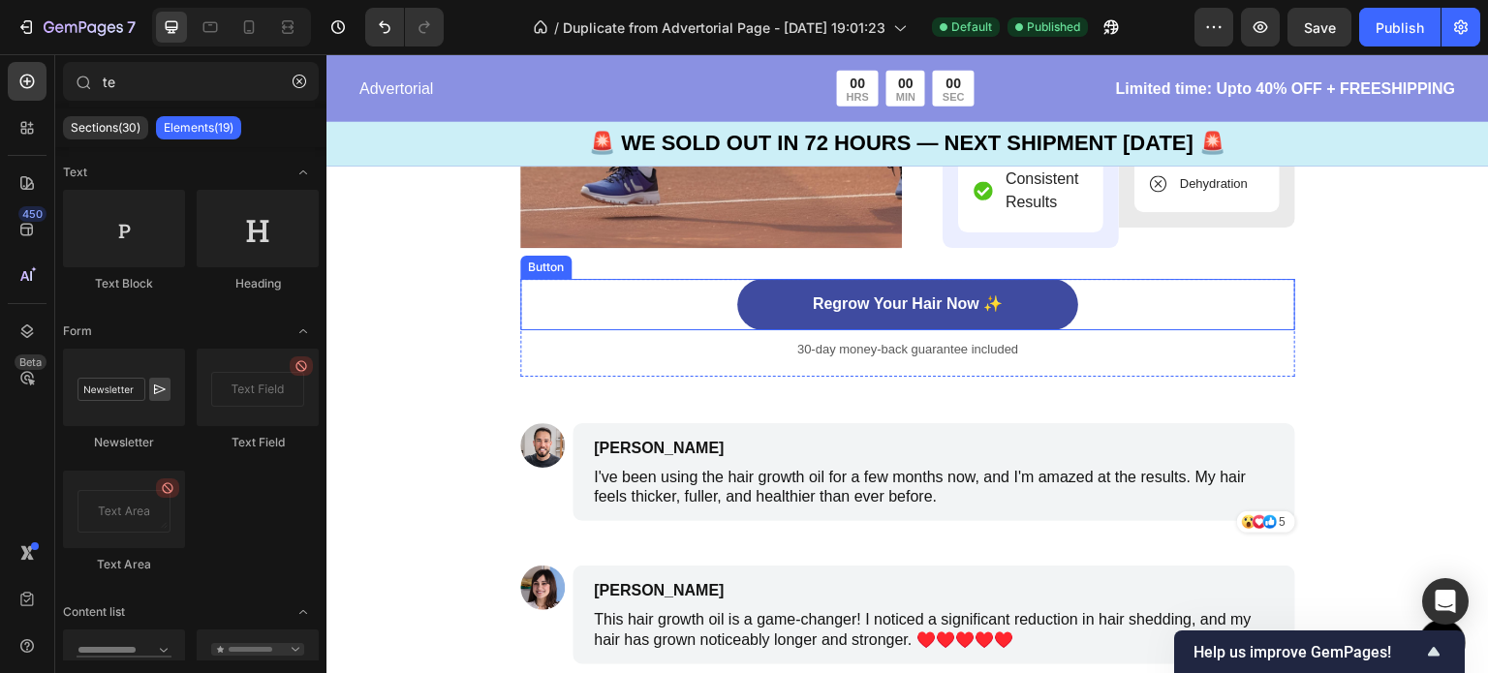
click at [652, 307] on div "Regrow Your Hair Now ✨ Button" at bounding box center [907, 304] width 775 height 51
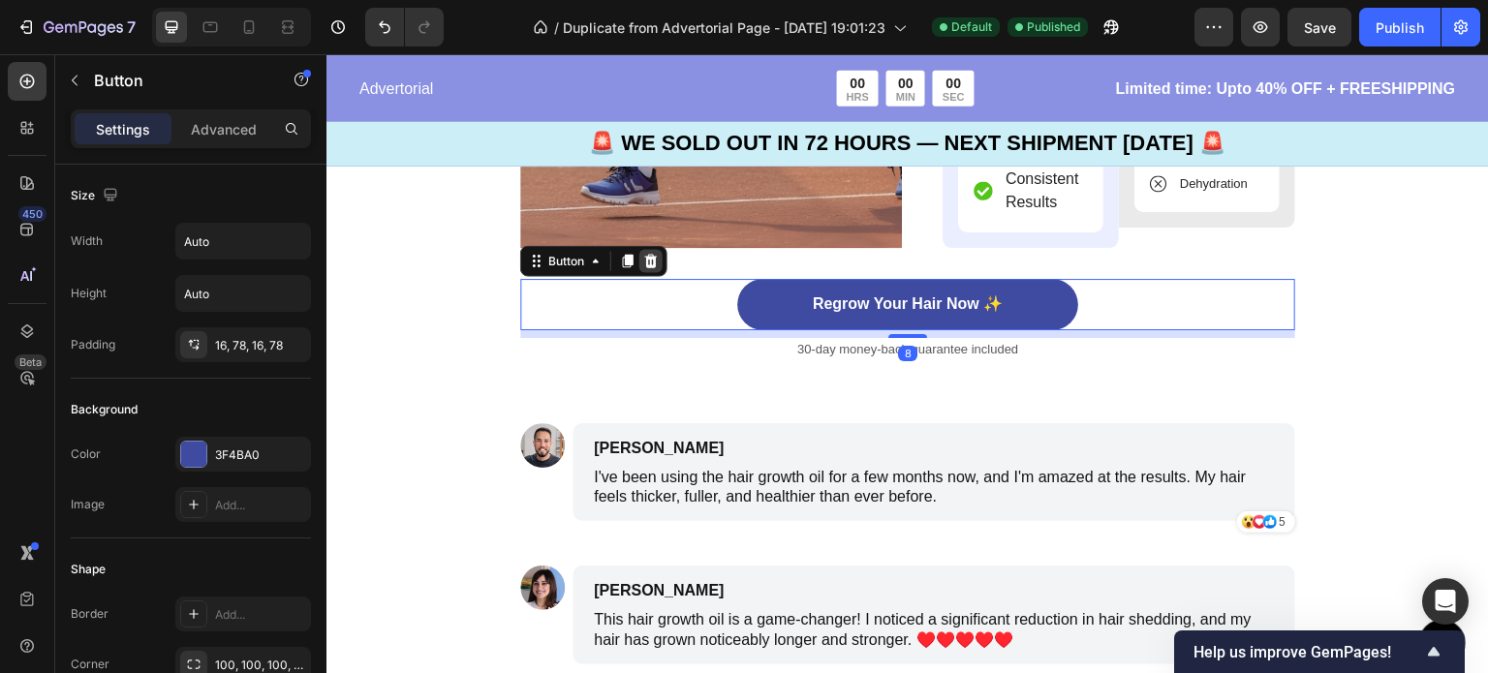
click at [648, 263] on icon at bounding box center [651, 261] width 13 height 14
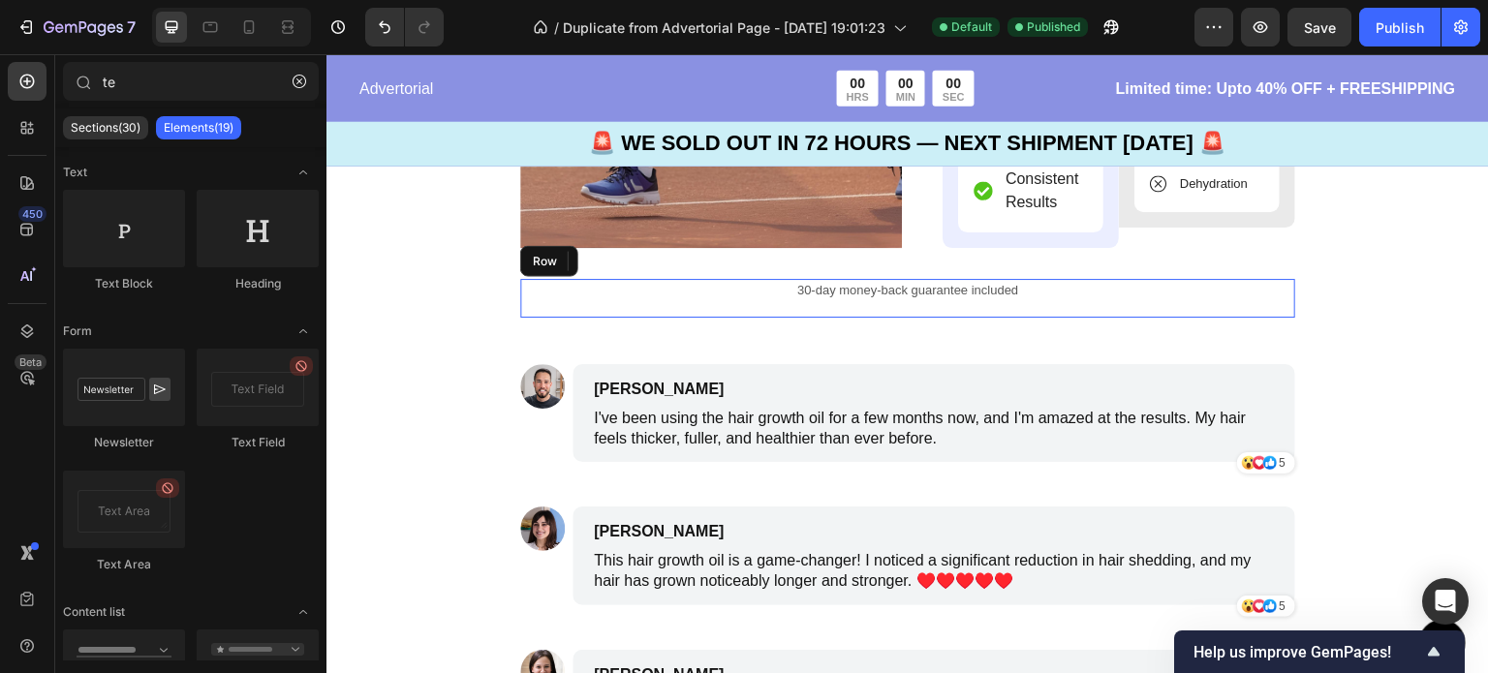
click at [605, 302] on div "30-day money-back guarantee included Text Block" at bounding box center [907, 298] width 775 height 39
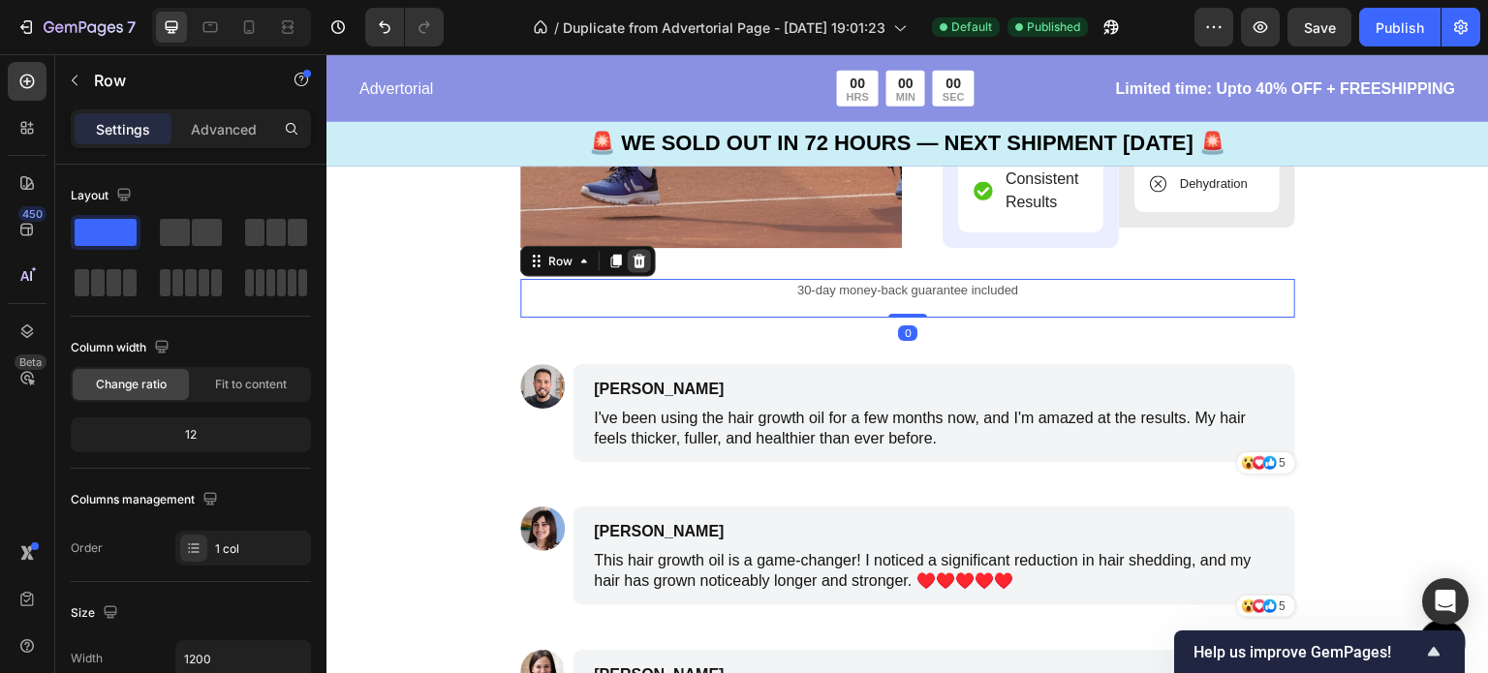
click at [633, 266] on icon at bounding box center [639, 261] width 13 height 14
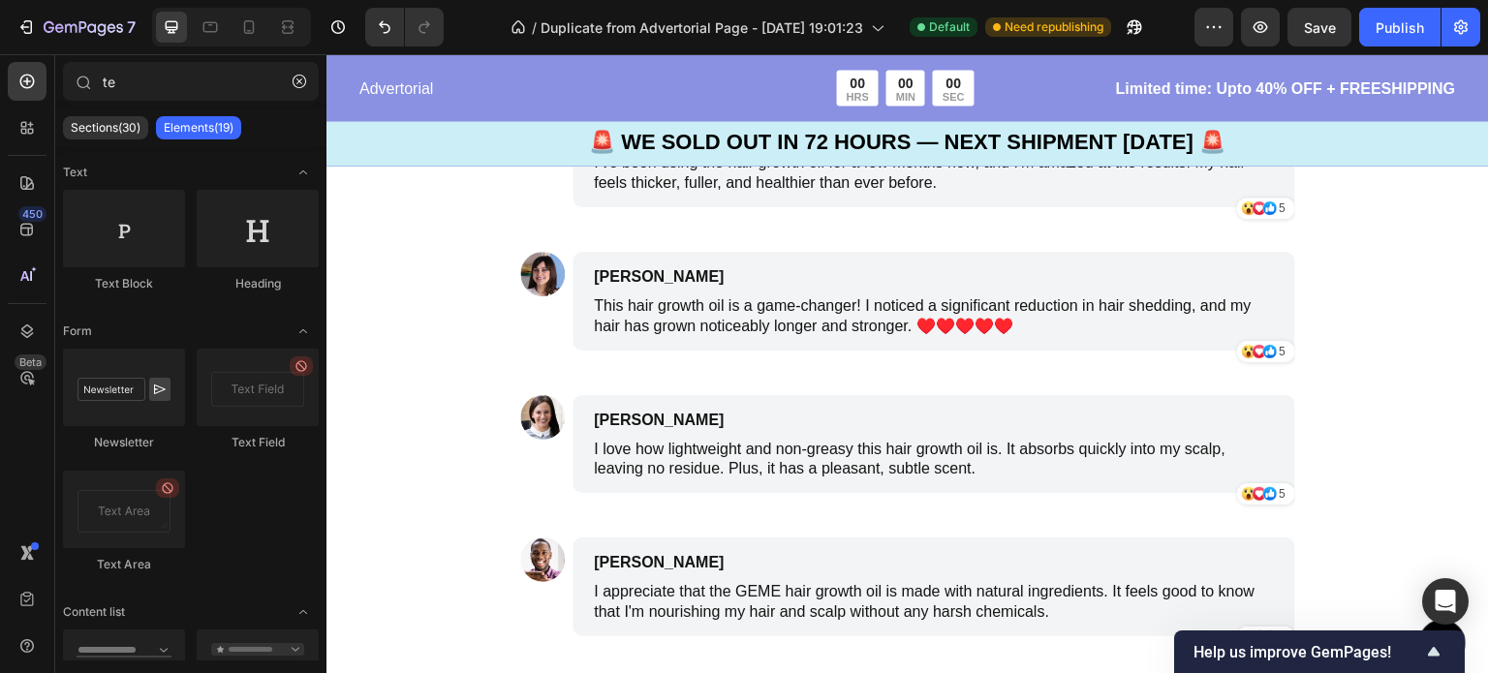
scroll to position [6323, 0]
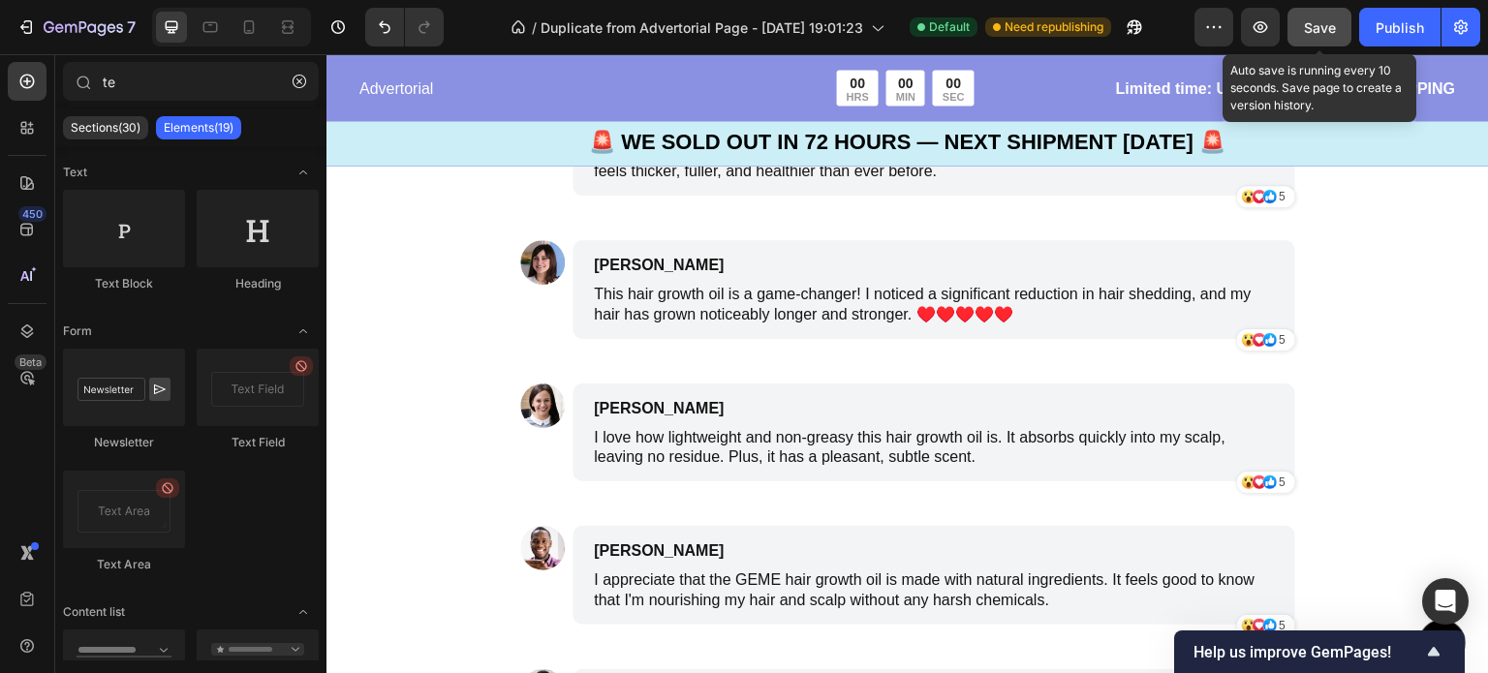
click at [1329, 9] on button "Save" at bounding box center [1319, 27] width 64 height 39
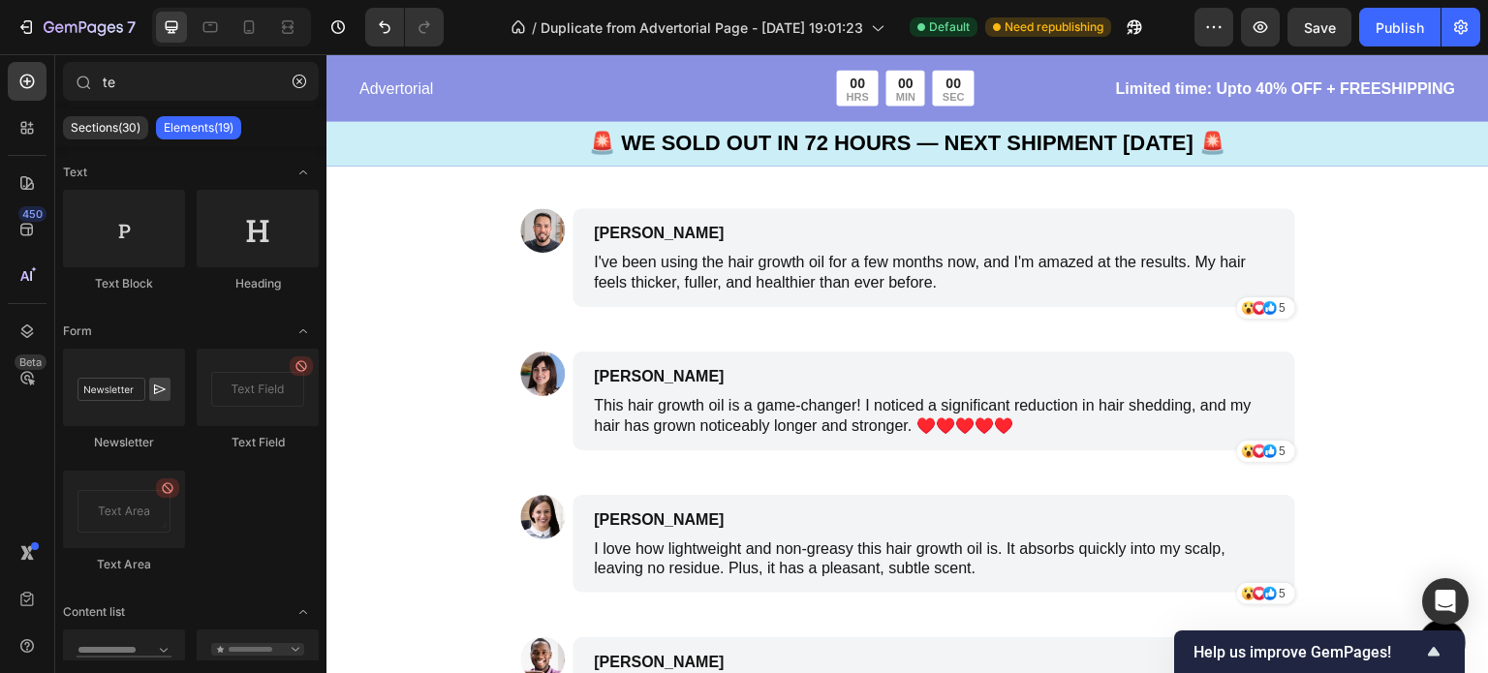
scroll to position [6206, 0]
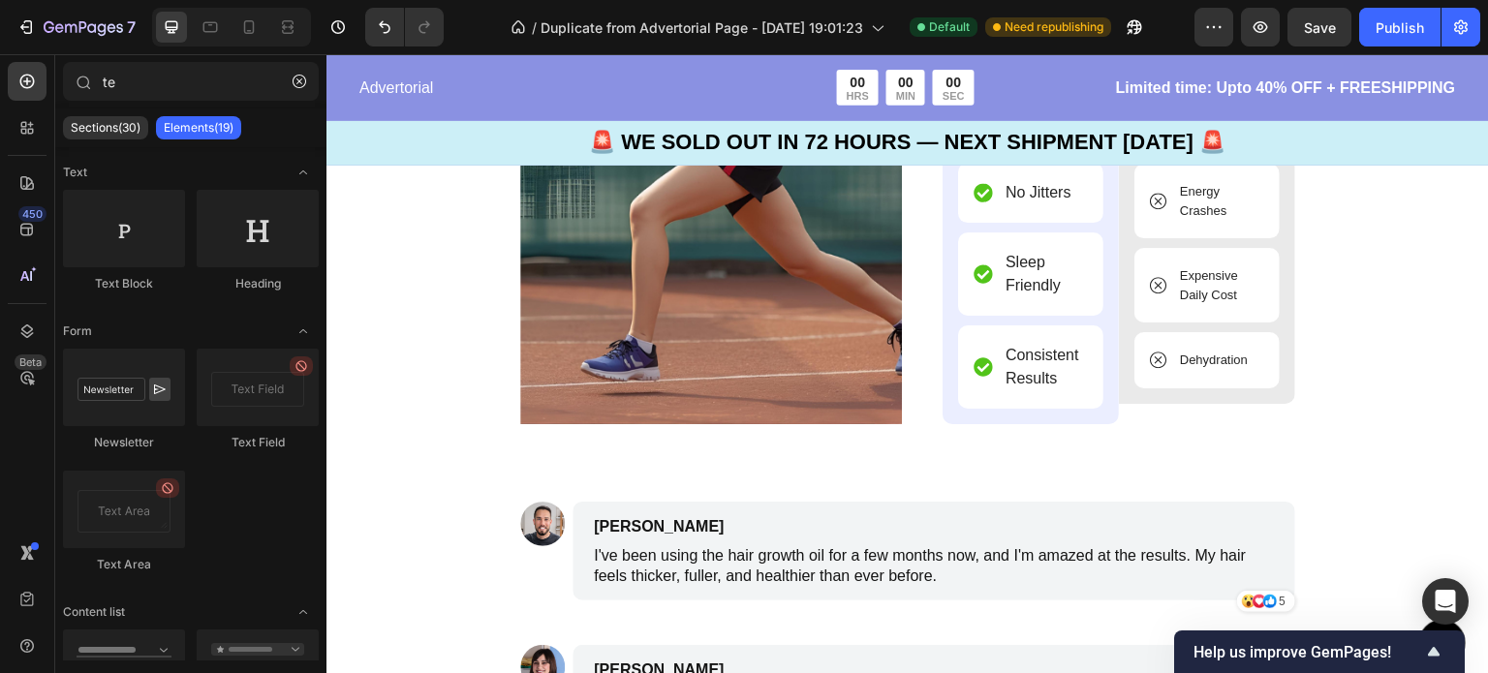
scroll to position [5780, 0]
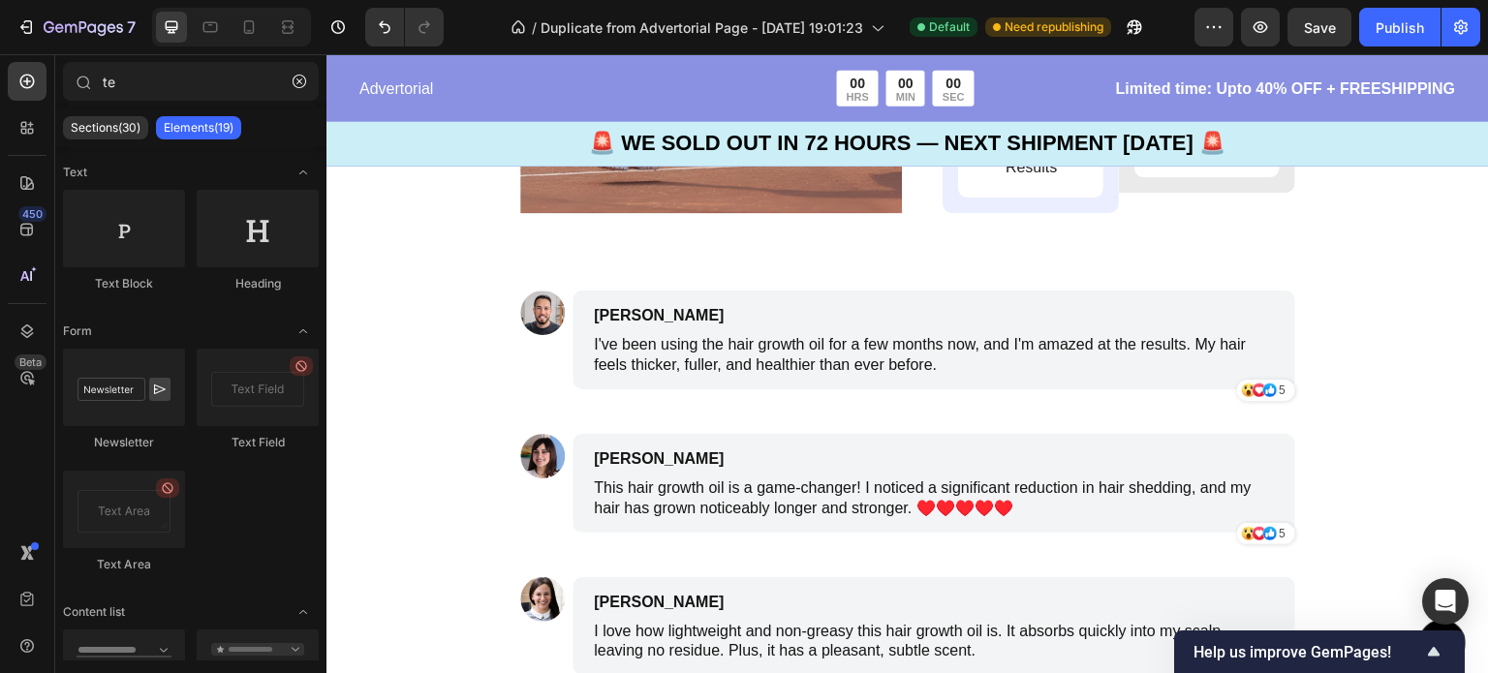
scroll to position [6128, 0]
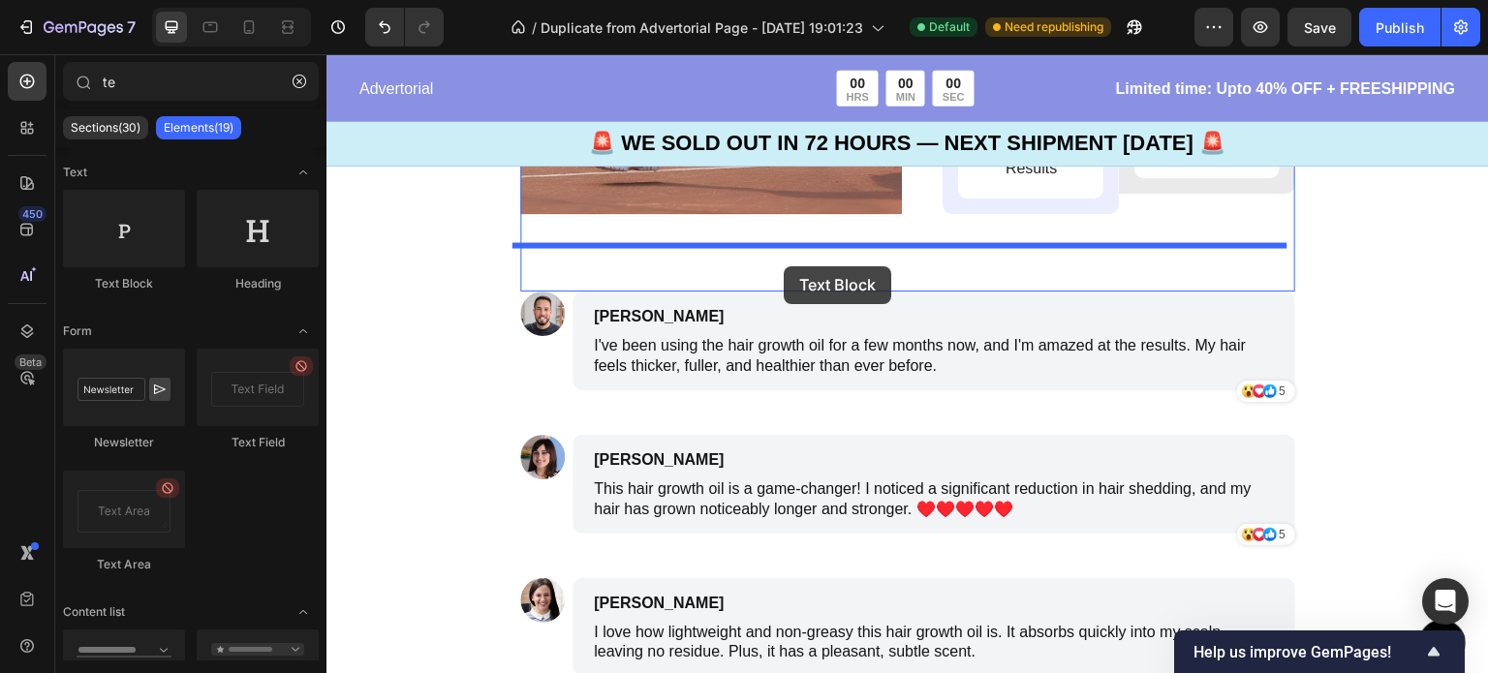
drag, startPoint x: 458, startPoint y: 307, endPoint x: 784, endPoint y: 266, distance: 328.0
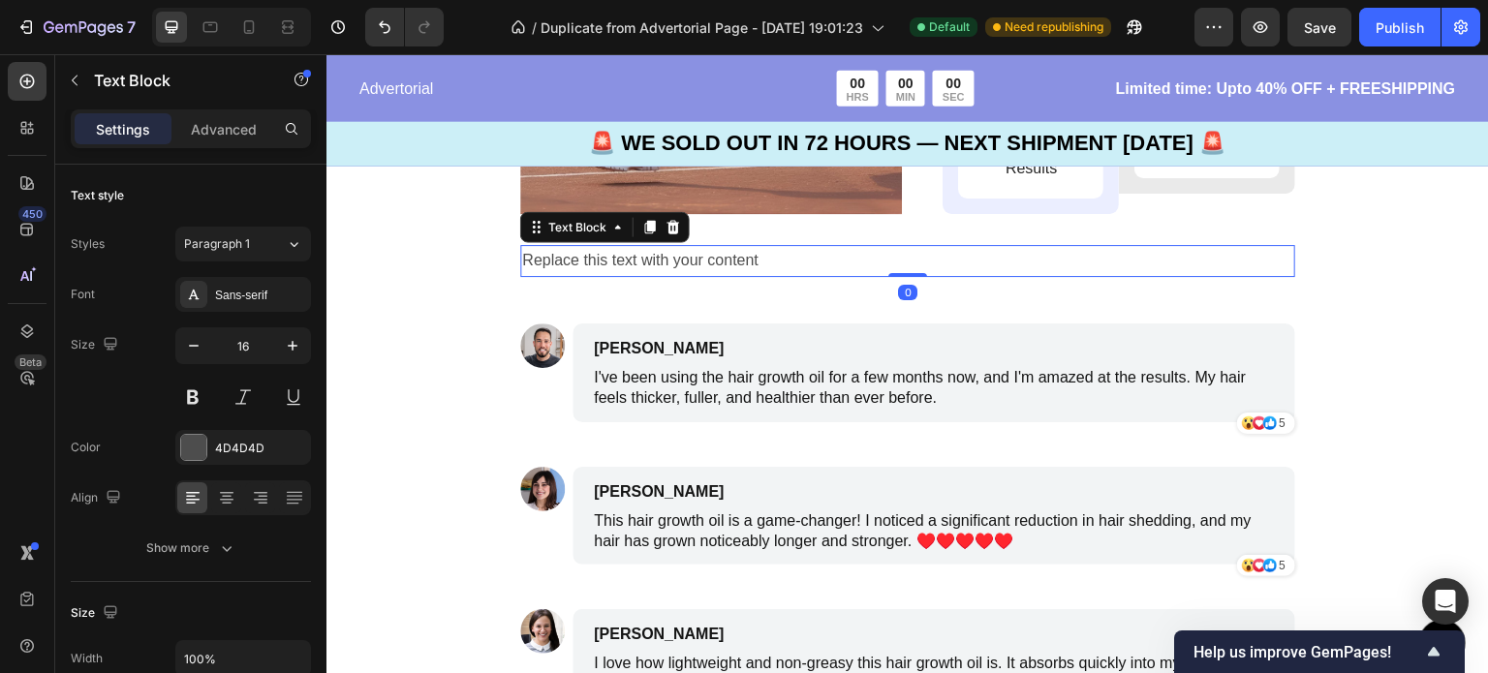
click at [696, 263] on div "Replace this text with your content" at bounding box center [907, 261] width 775 height 32
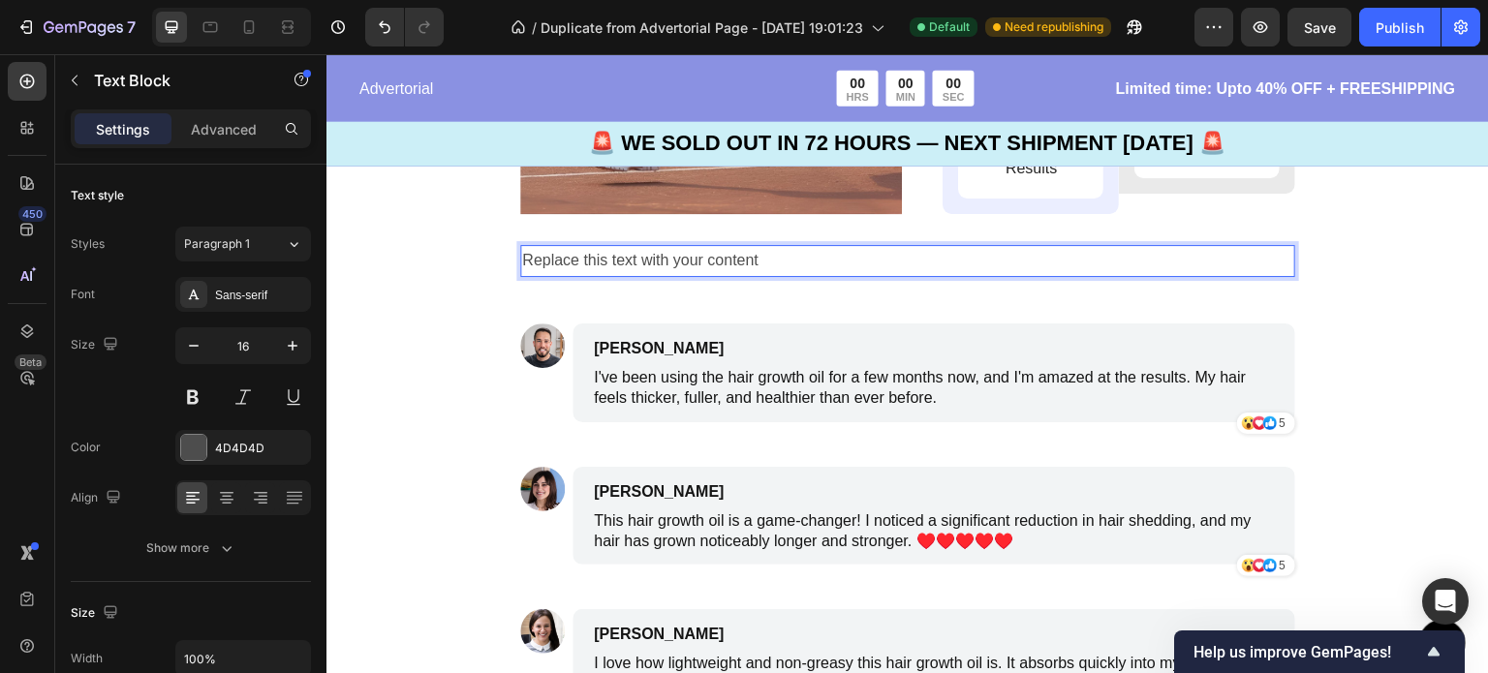
click at [696, 263] on p "Replace this text with your content" at bounding box center [907, 261] width 771 height 28
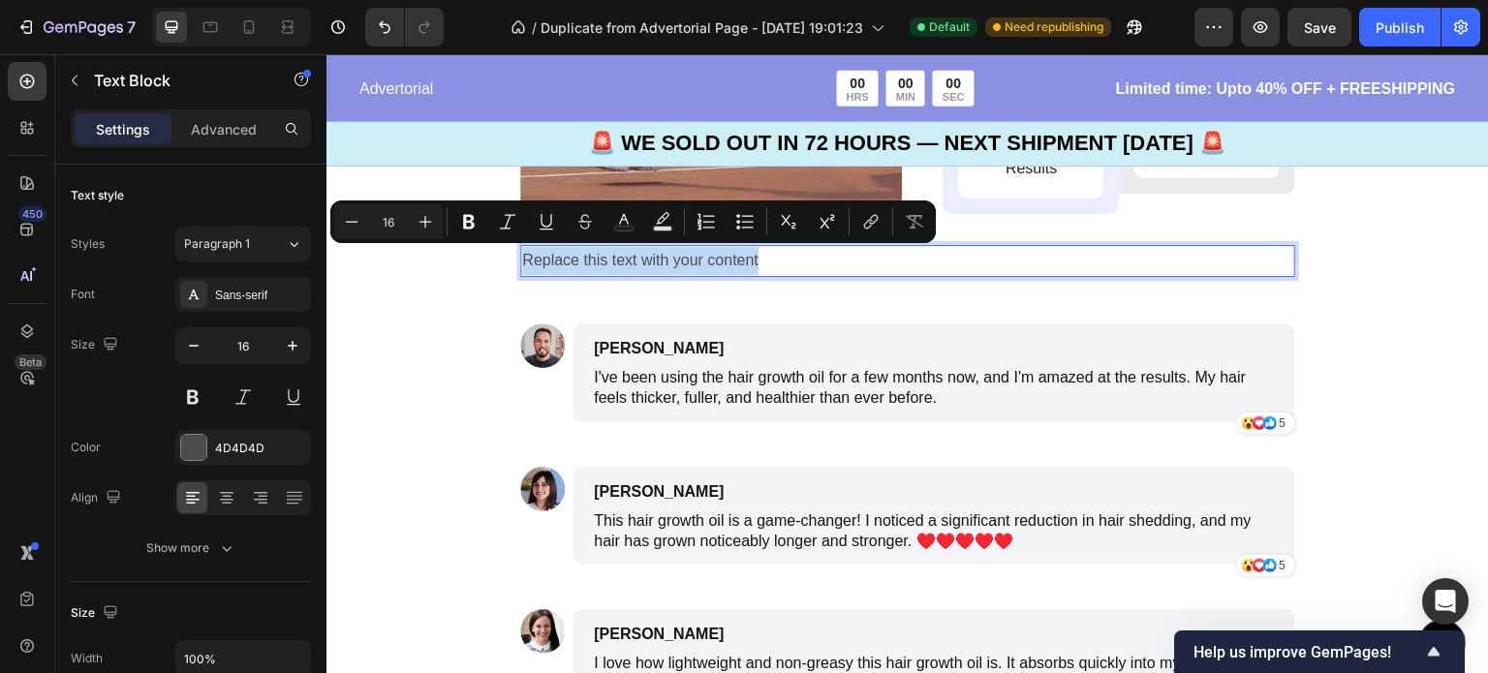
drag, startPoint x: 781, startPoint y: 267, endPoint x: 511, endPoint y: 255, distance: 269.5
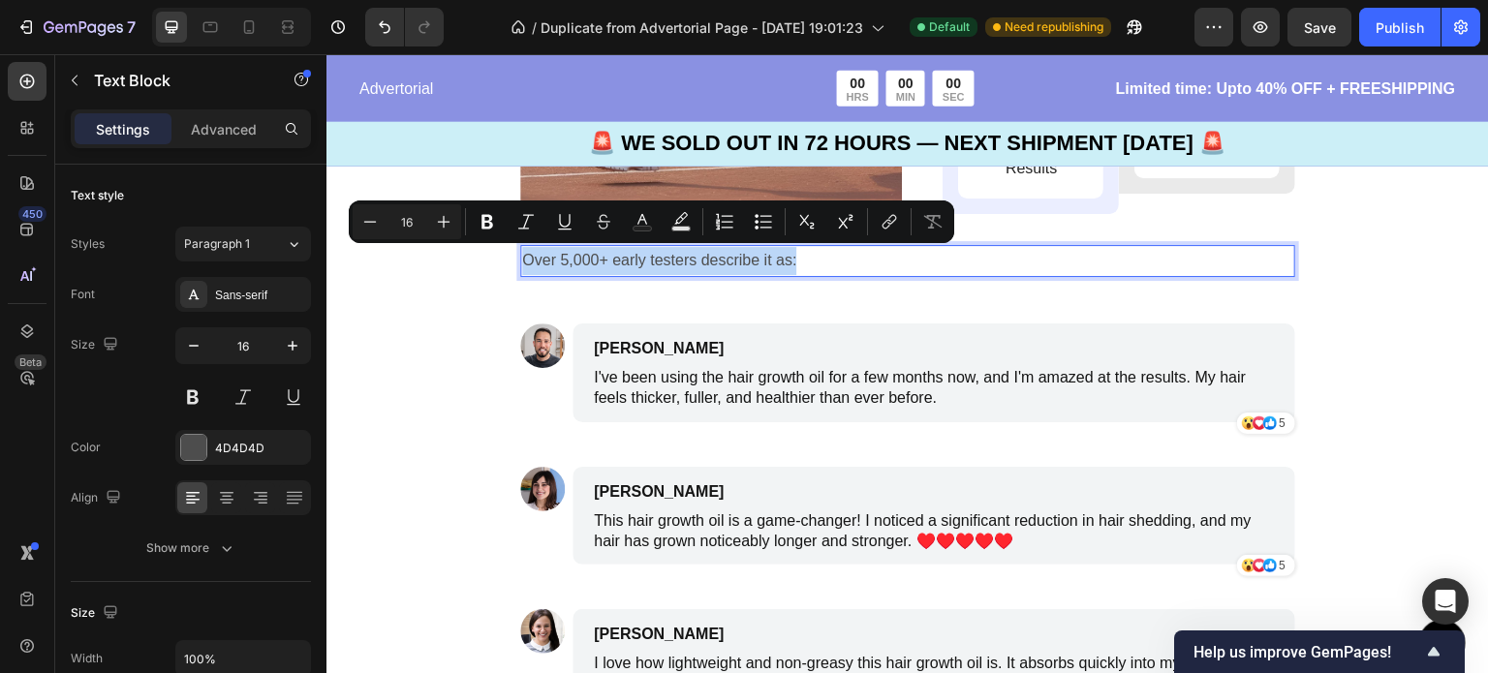
drag, startPoint x: 806, startPoint y: 255, endPoint x: 510, endPoint y: 259, distance: 295.4
click at [434, 221] on icon "Editor contextual toolbar" at bounding box center [443, 221] width 19 height 19
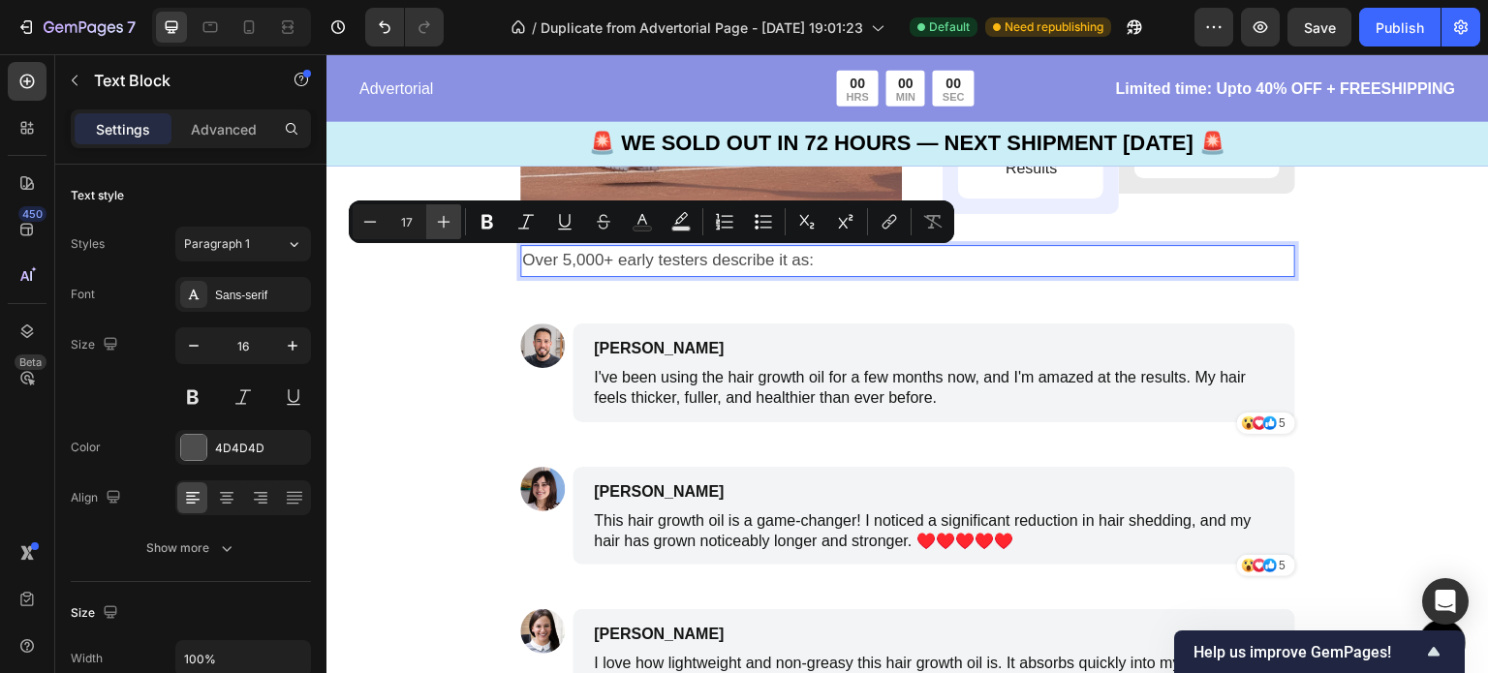
click at [434, 221] on icon "Editor contextual toolbar" at bounding box center [443, 221] width 19 height 19
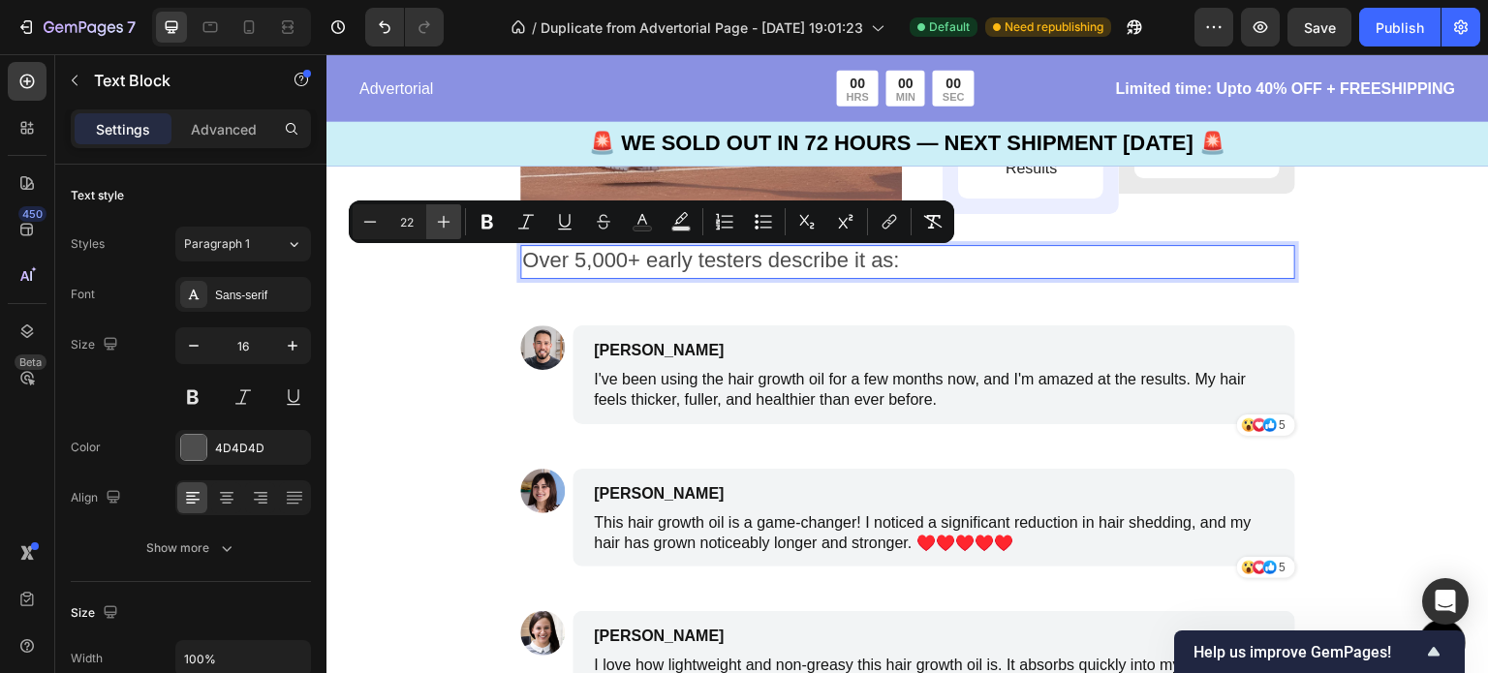
click at [434, 221] on icon "Editor contextual toolbar" at bounding box center [443, 221] width 19 height 19
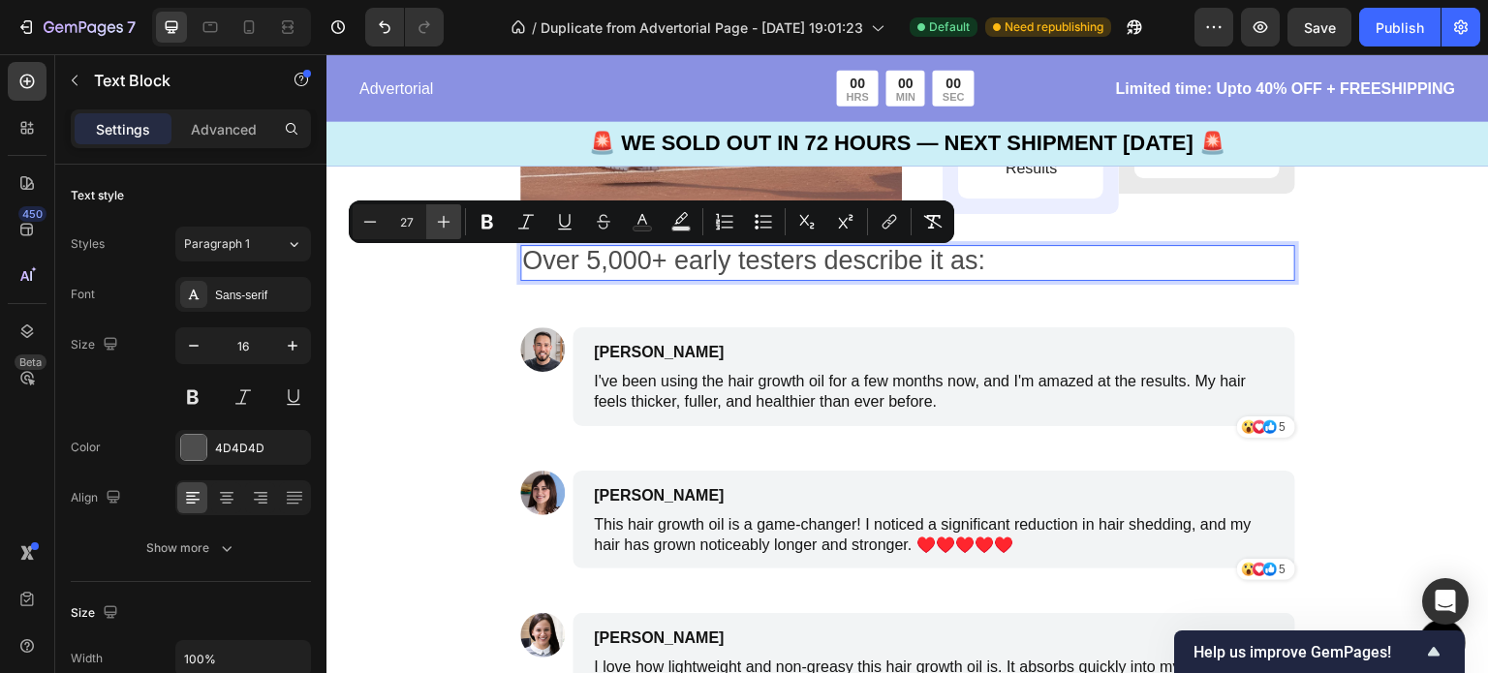
click at [434, 221] on icon "Editor contextual toolbar" at bounding box center [443, 221] width 19 height 19
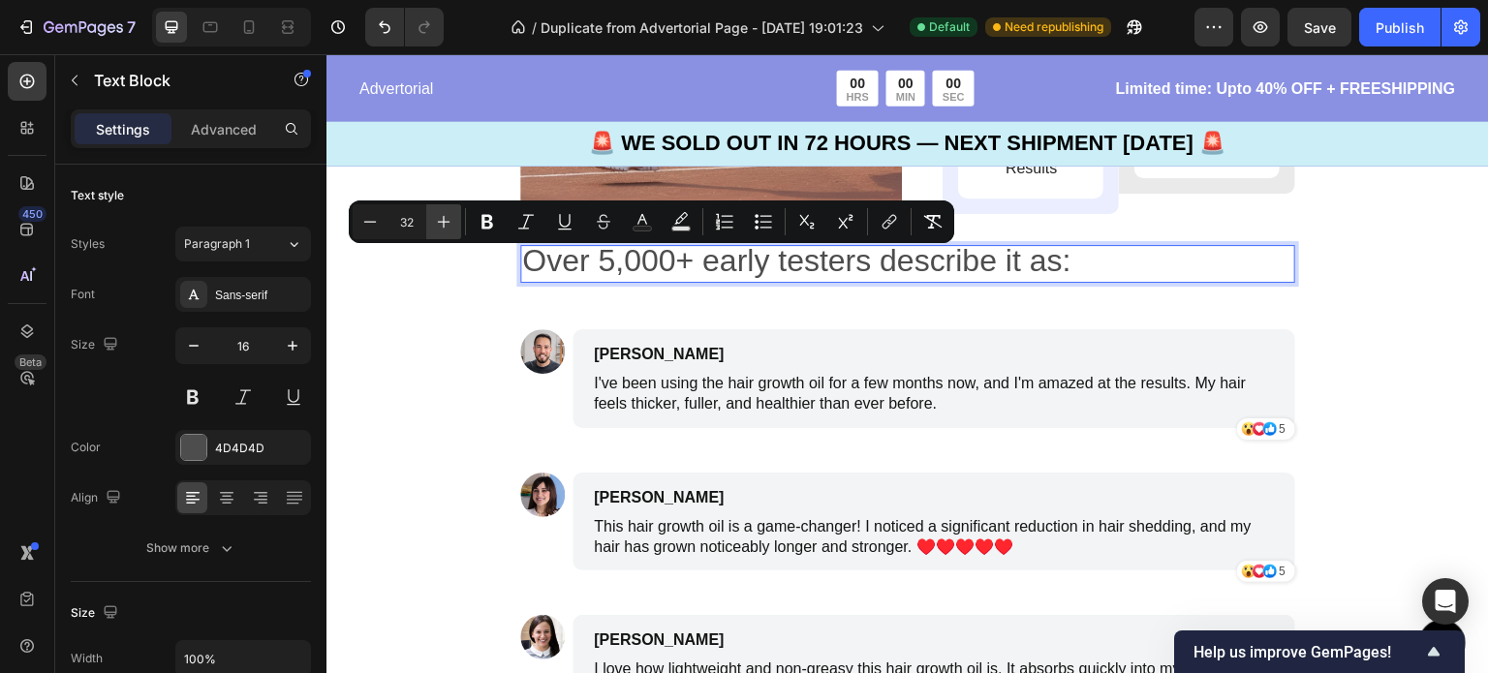
click at [434, 221] on icon "Editor contextual toolbar" at bounding box center [443, 221] width 19 height 19
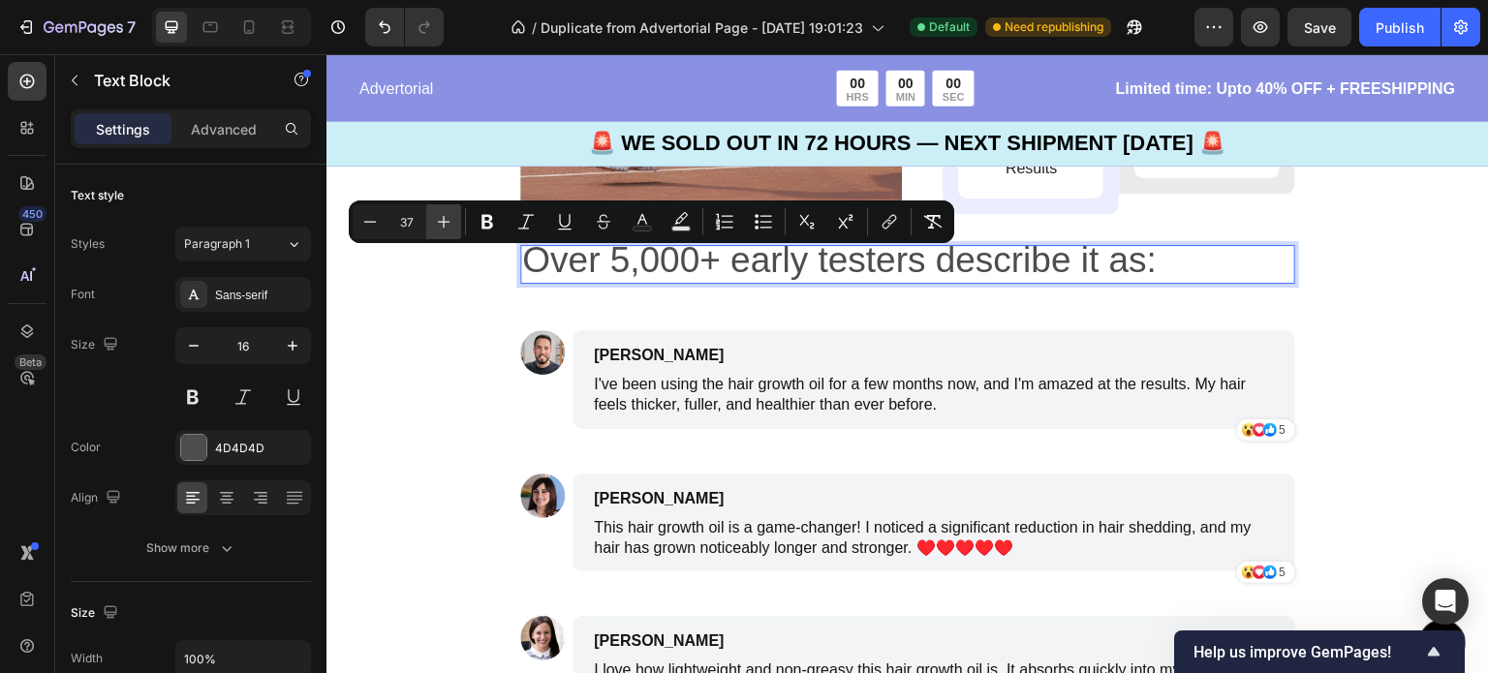
click at [434, 221] on icon "Editor contextual toolbar" at bounding box center [443, 221] width 19 height 19
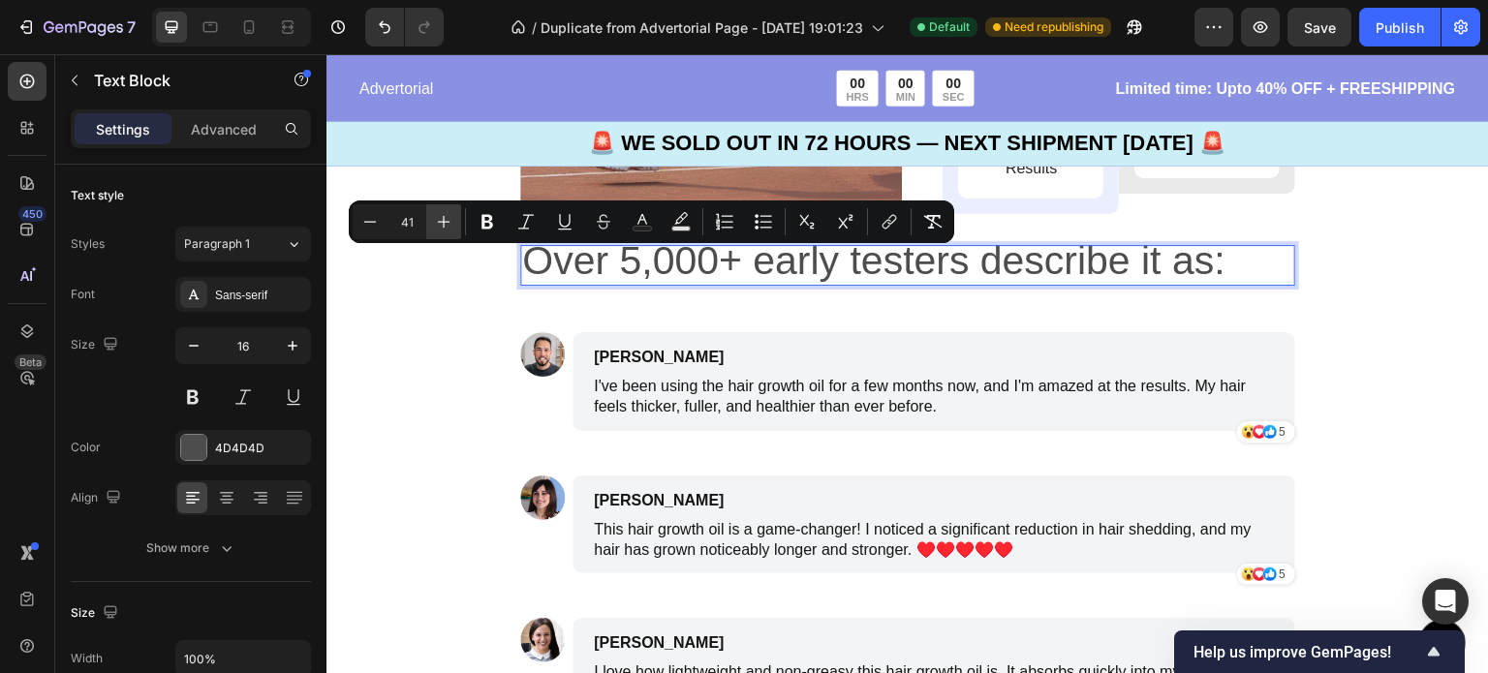
click at [434, 221] on icon "Editor contextual toolbar" at bounding box center [443, 221] width 19 height 19
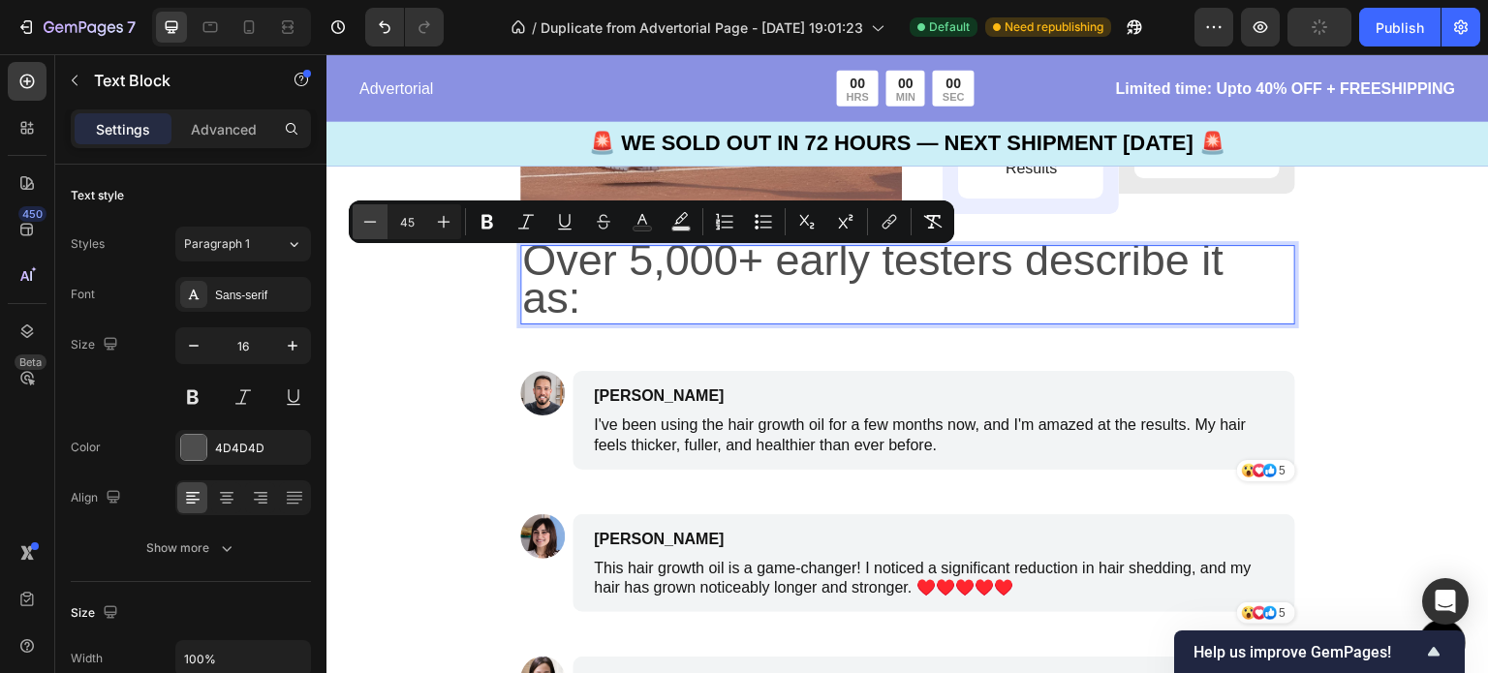
click at [375, 225] on icon "Editor contextual toolbar" at bounding box center [369, 221] width 19 height 19
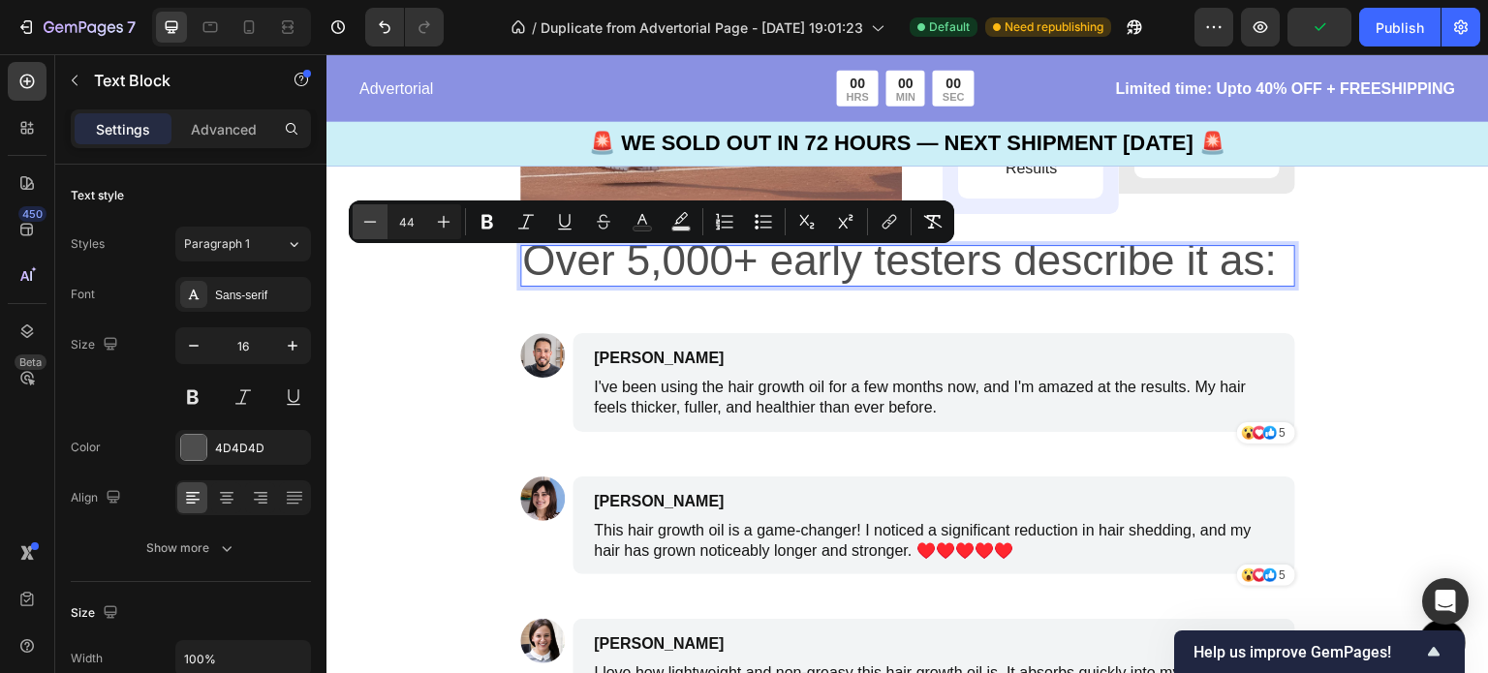
click at [375, 225] on icon "Editor contextual toolbar" at bounding box center [369, 221] width 19 height 19
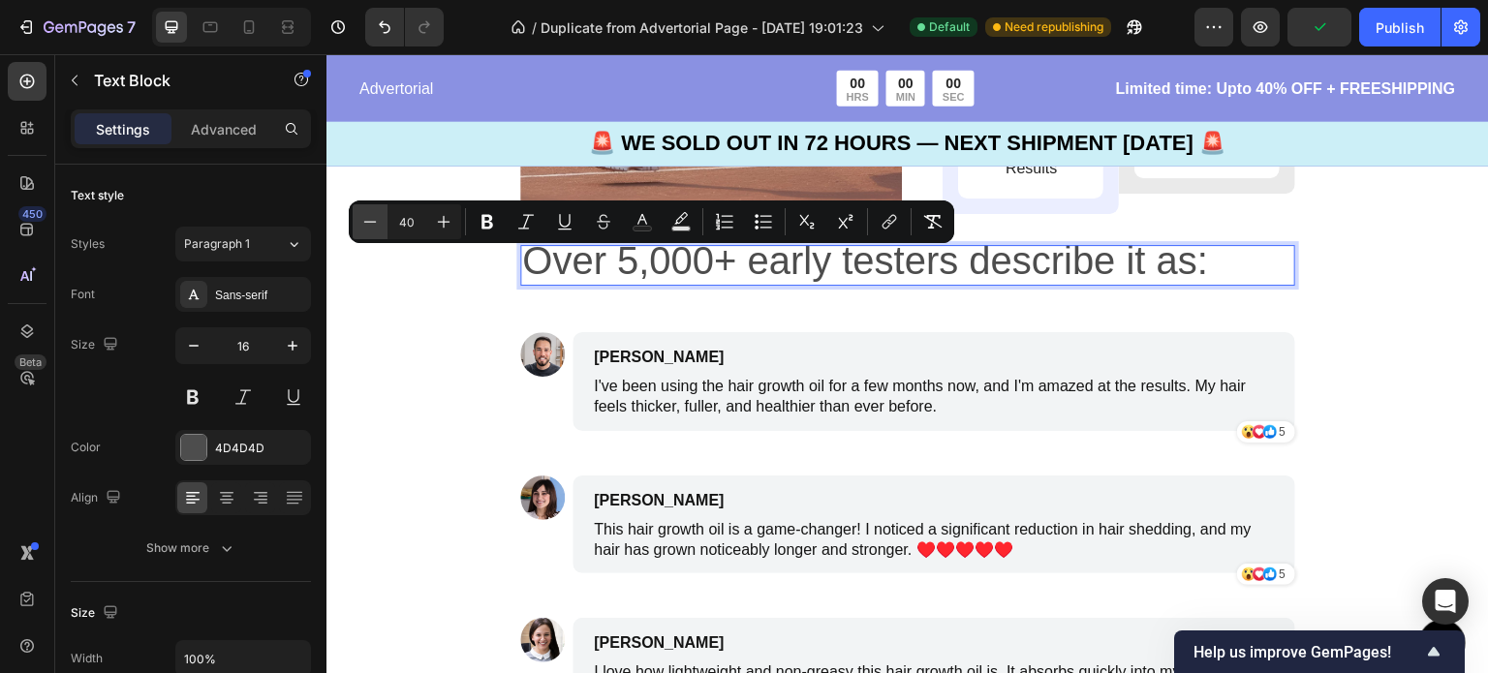
click at [375, 225] on icon "Editor contextual toolbar" at bounding box center [369, 221] width 19 height 19
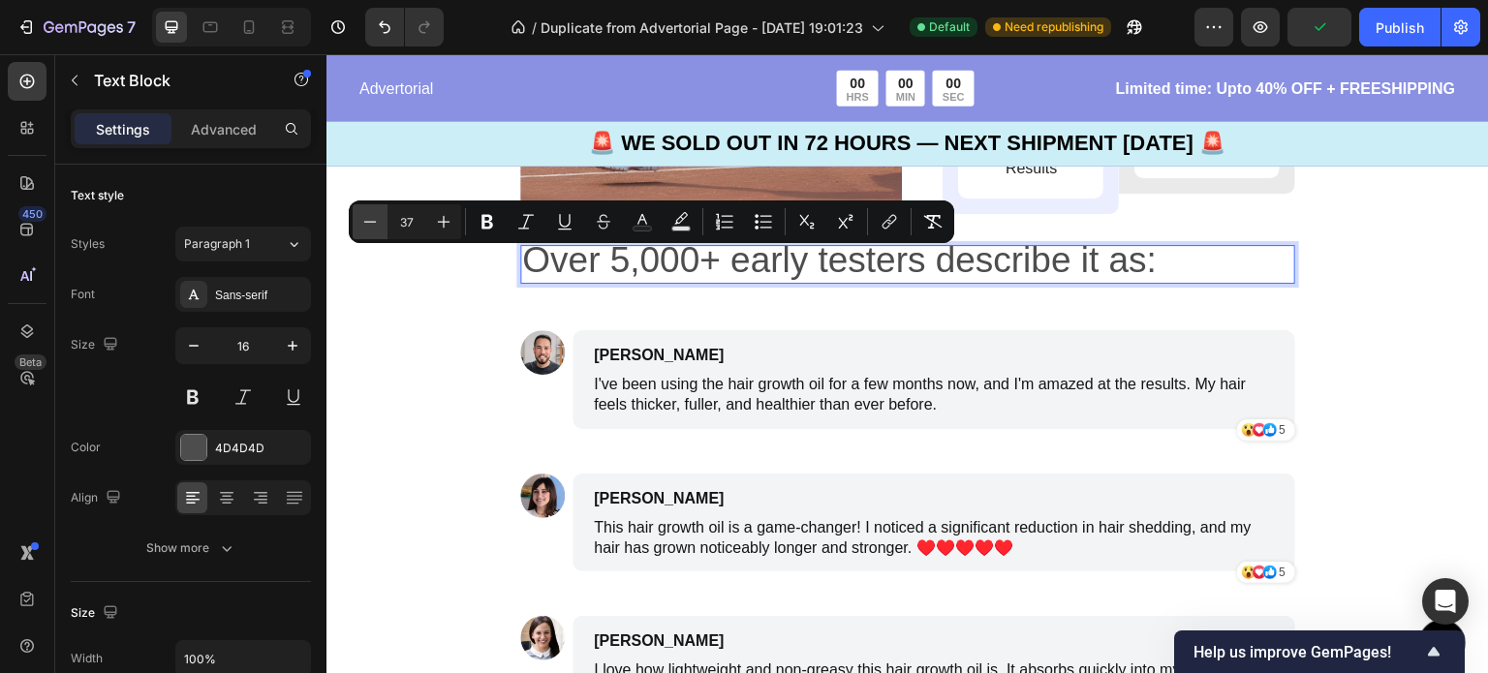
click at [375, 225] on icon "Editor contextual toolbar" at bounding box center [369, 221] width 19 height 19
type input "35"
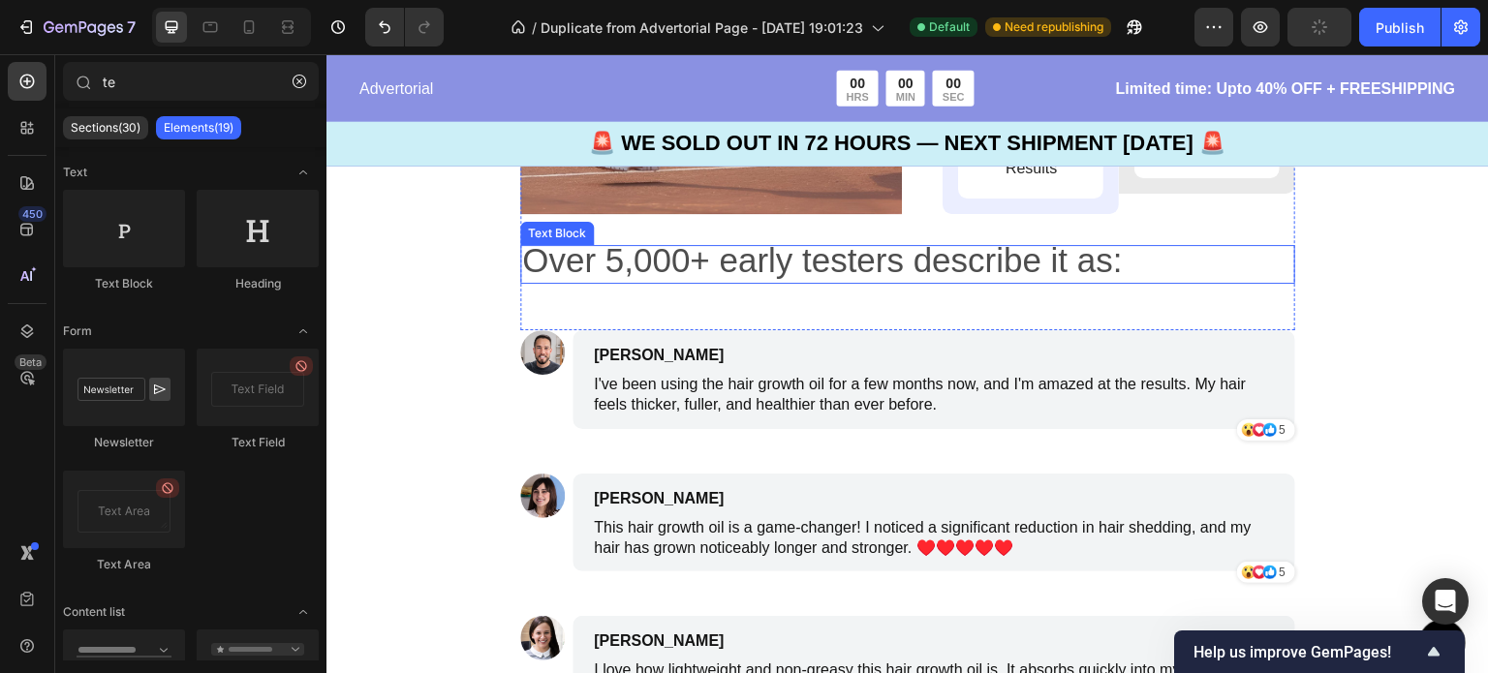
click at [724, 262] on span "Over 5,000+ early testers describe it as:" at bounding box center [822, 260] width 600 height 38
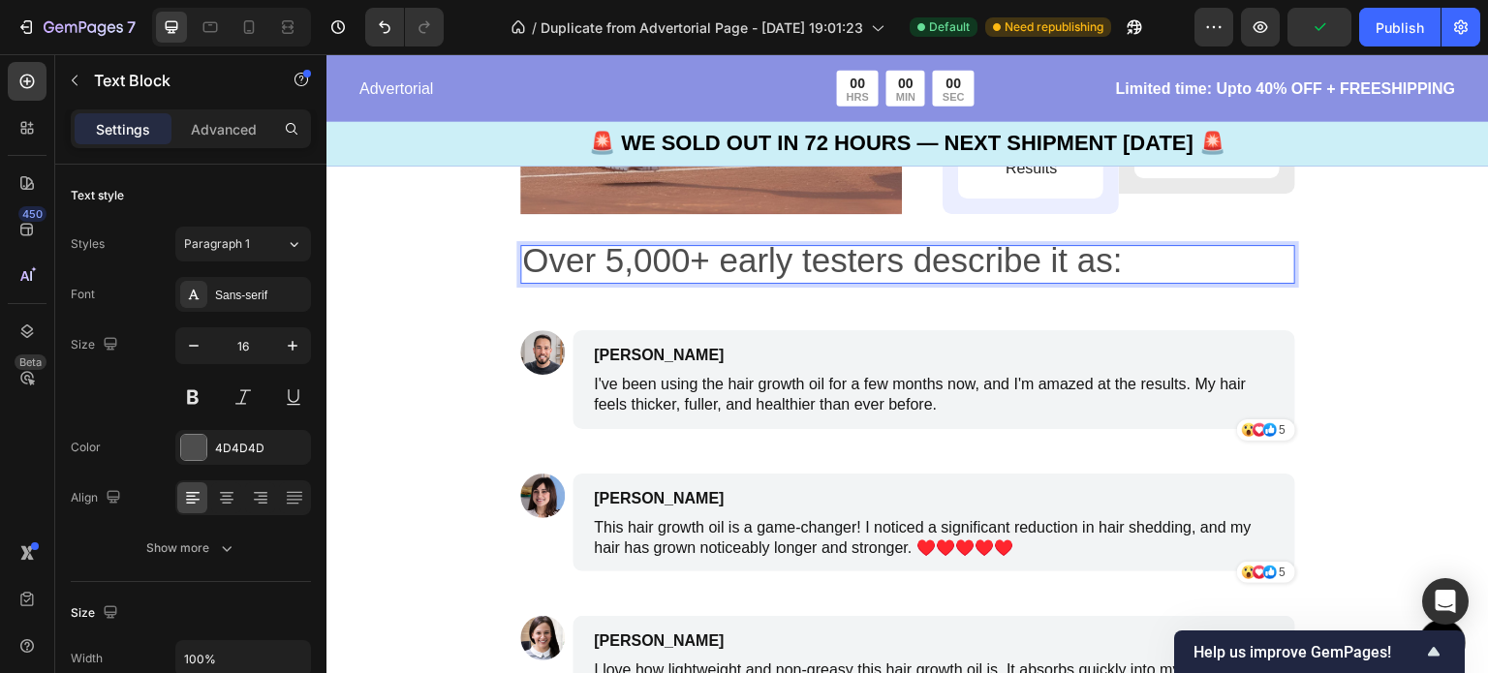
click at [727, 262] on span "Over 5,000+ early testers describe it as:" at bounding box center [822, 260] width 600 height 38
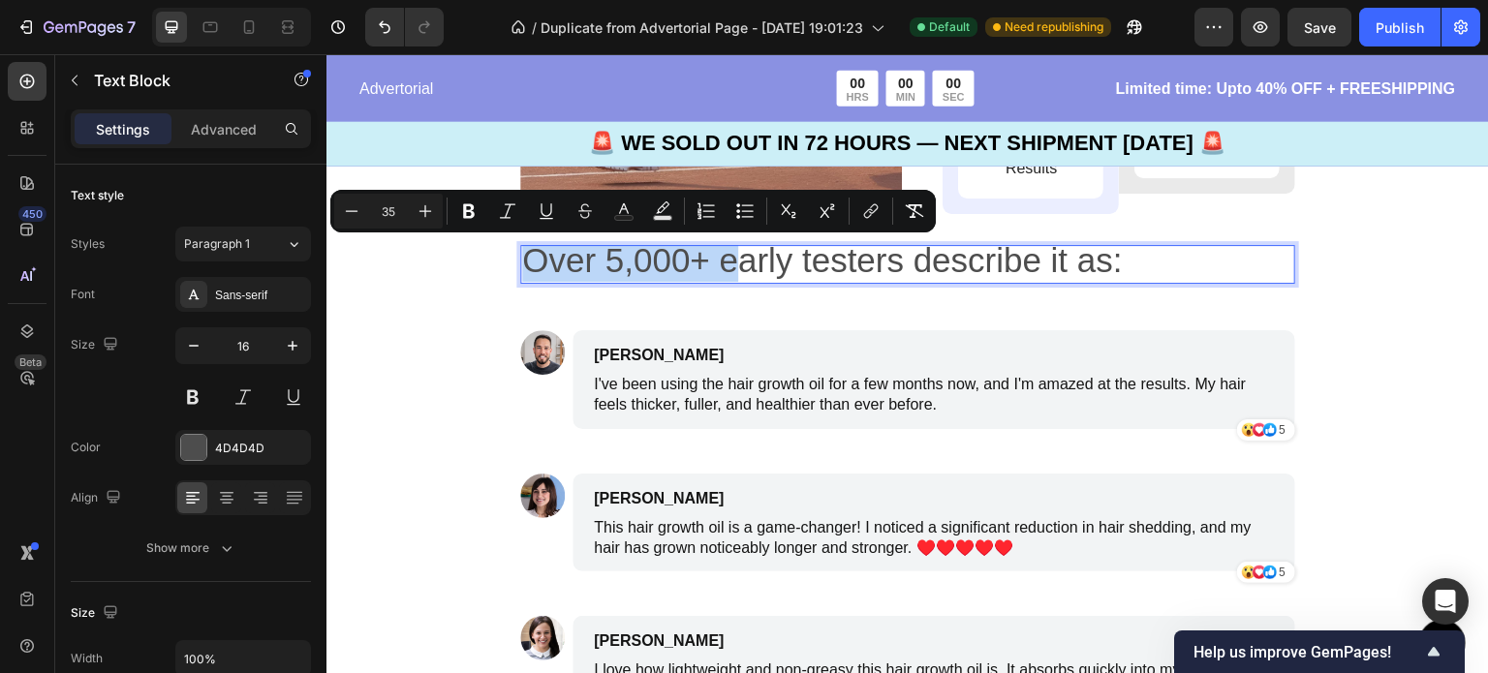
drag, startPoint x: 727, startPoint y: 262, endPoint x: 499, endPoint y: 268, distance: 228.6
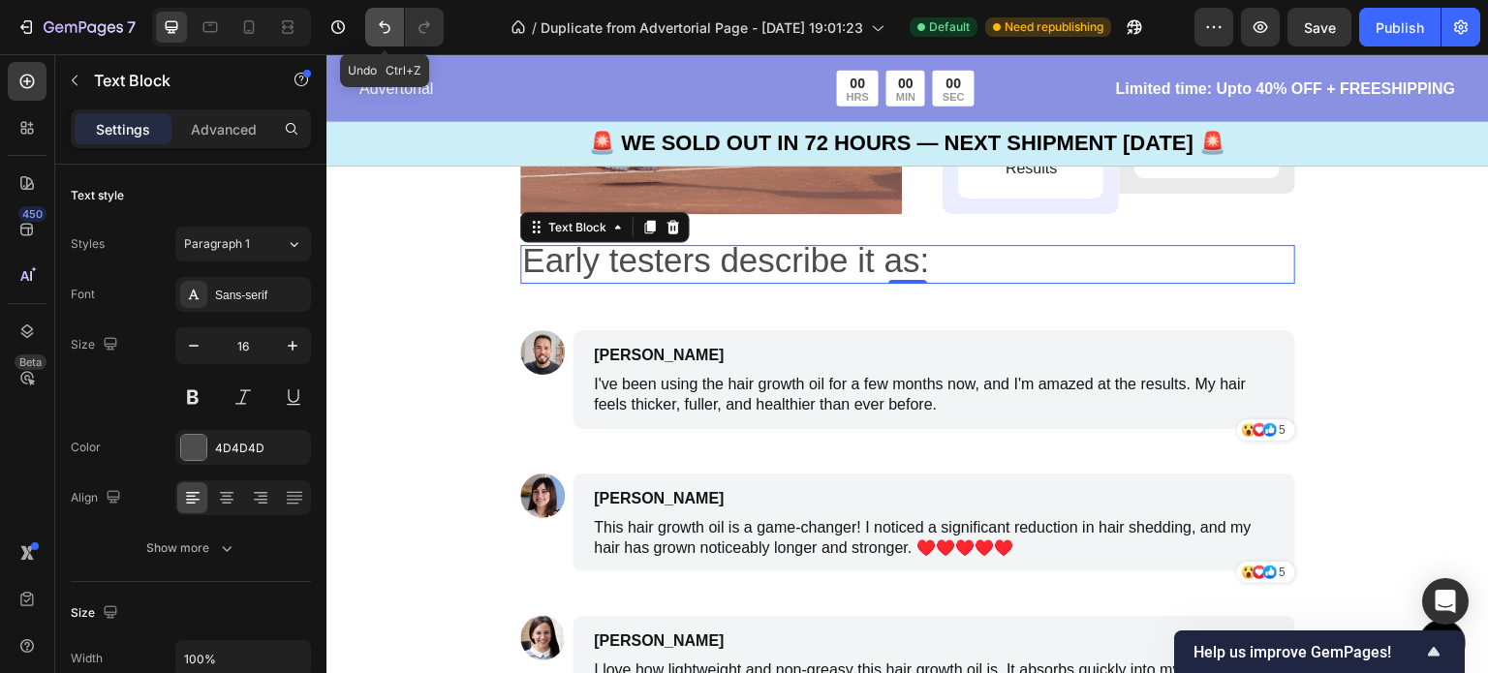
click at [384, 18] on icon "Undo/Redo" at bounding box center [384, 26] width 19 height 19
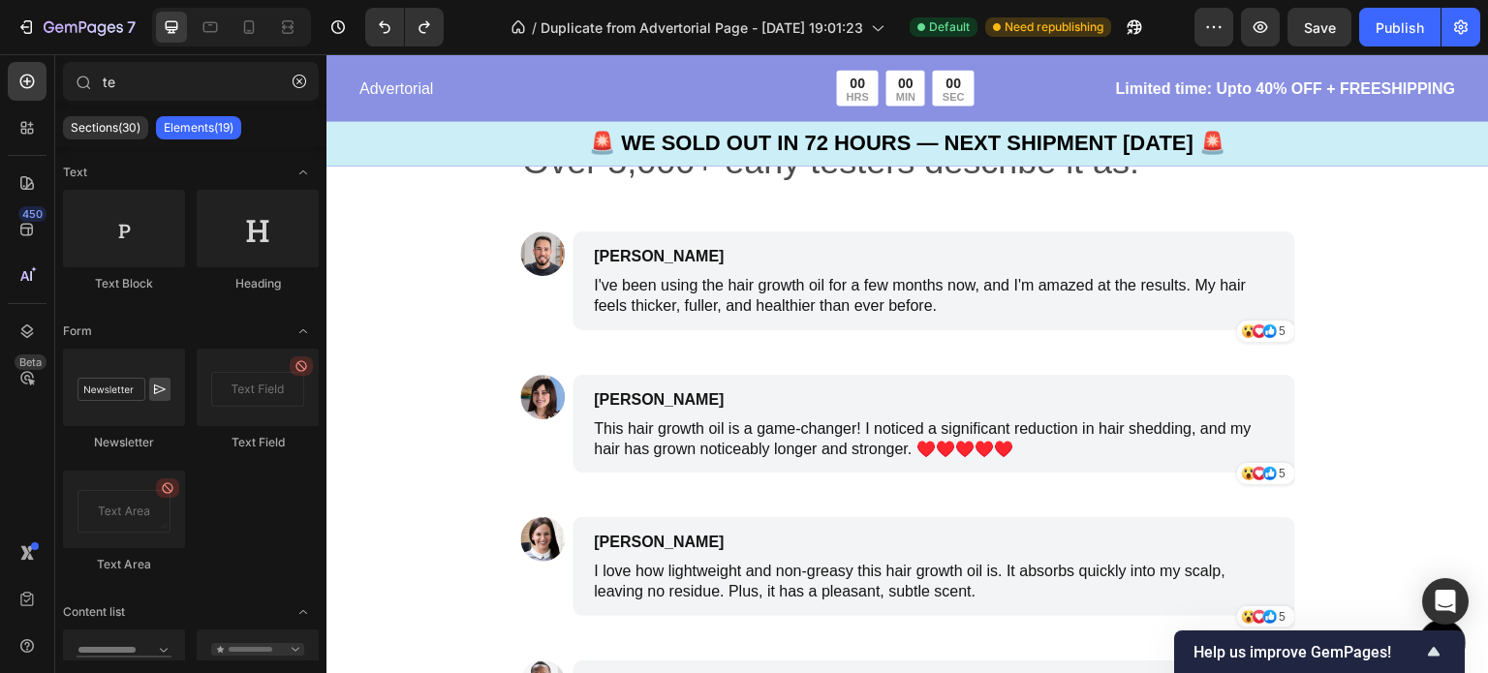
scroll to position [6260, 0]
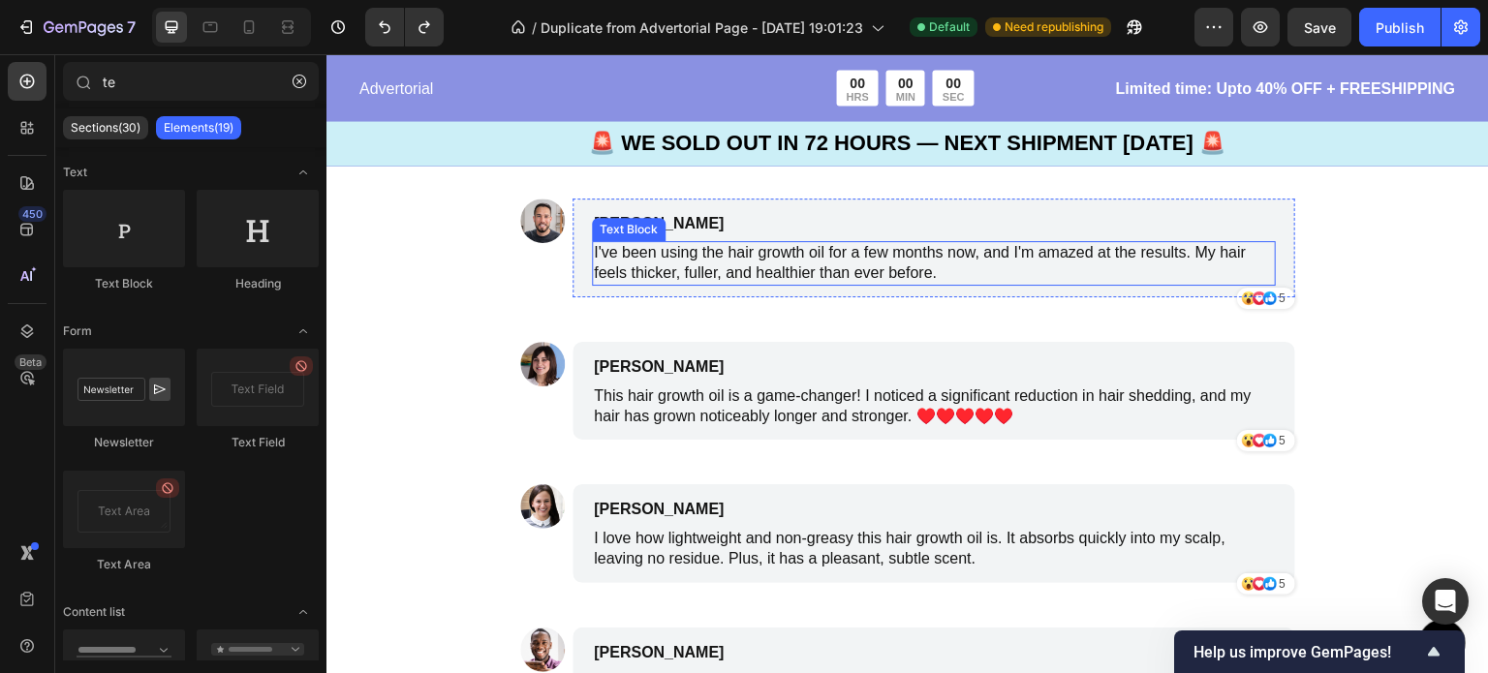
click at [925, 273] on p "I've been using the hair growth oil for a few months now, and I'm amazed at the…" at bounding box center [934, 263] width 680 height 41
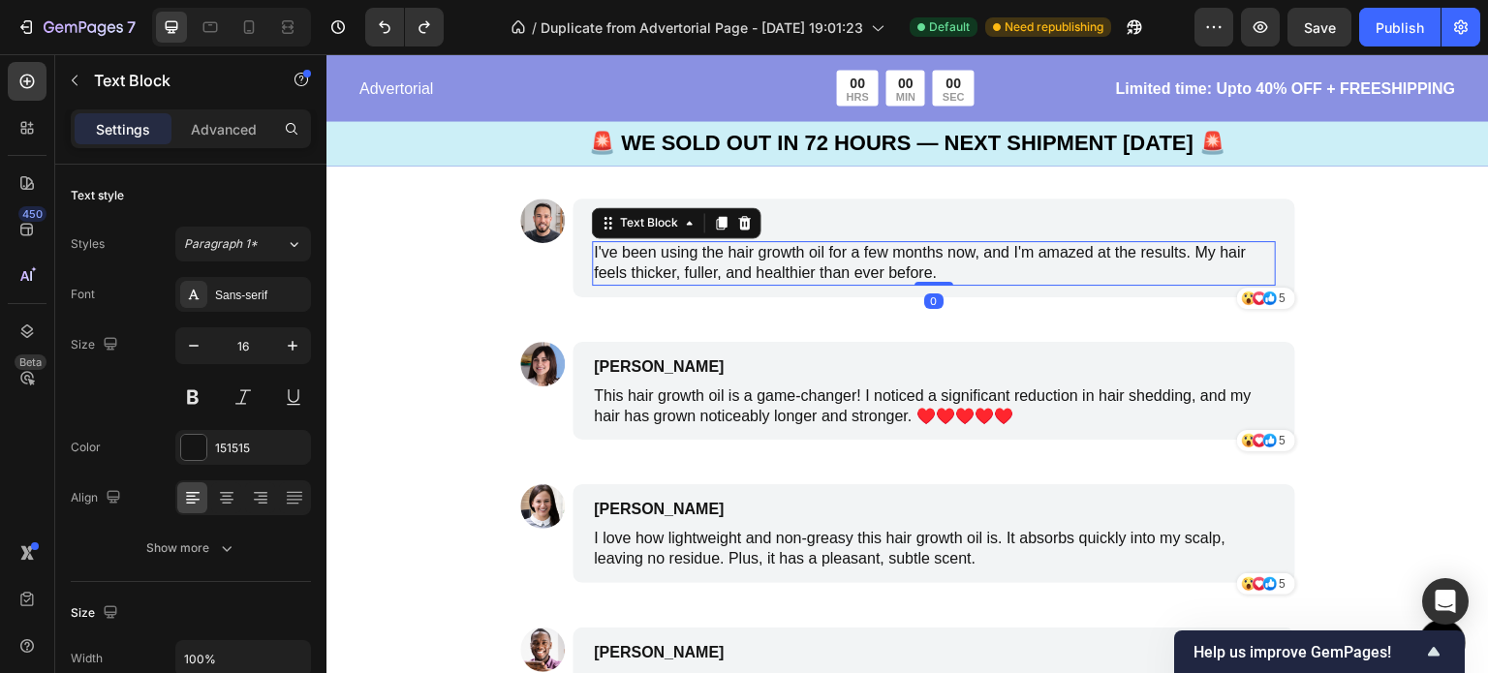
click at [934, 273] on p "I've been using the hair growth oil for a few months now, and I'm amazed at the…" at bounding box center [934, 263] width 680 height 41
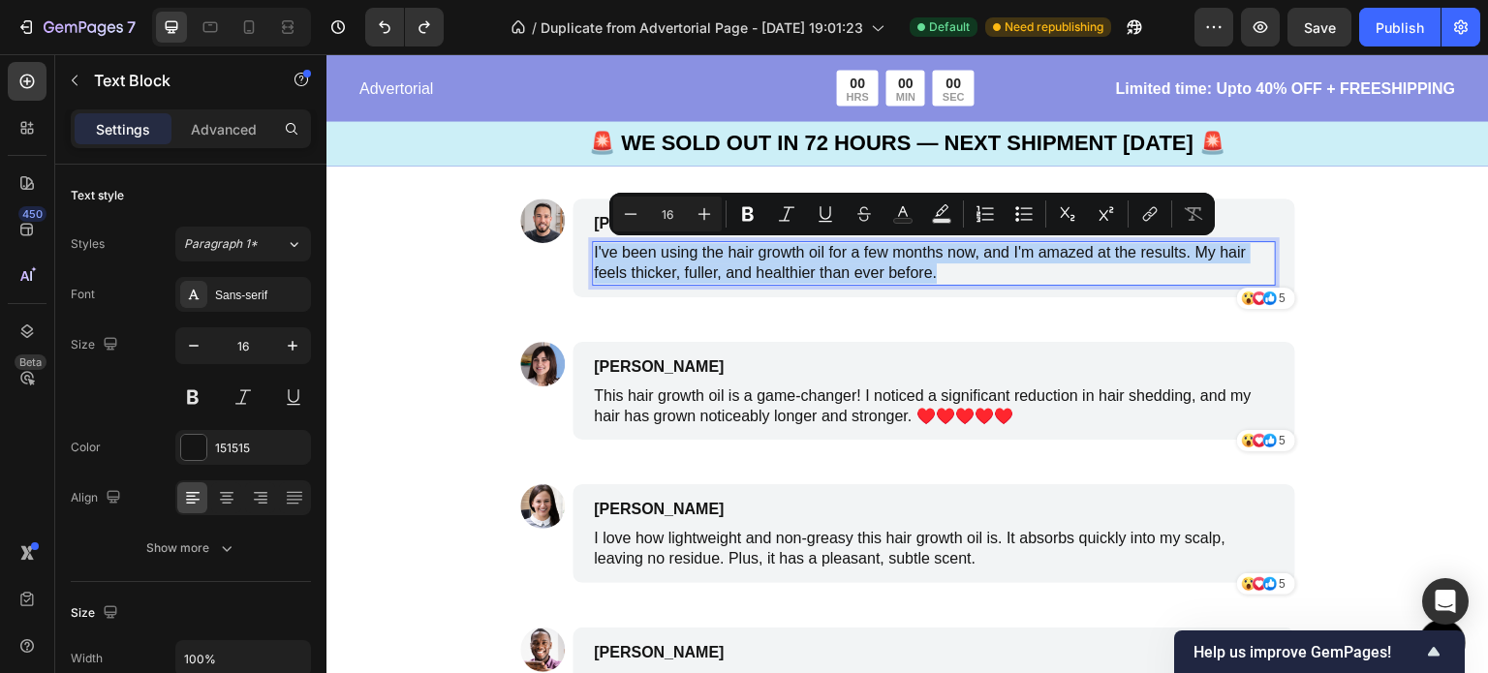
drag, startPoint x: 934, startPoint y: 273, endPoint x: 585, endPoint y: 253, distance: 349.3
click at [592, 253] on div "I've been using the hair growth oil for a few months now, and I'm amazed at the…" at bounding box center [934, 263] width 684 height 45
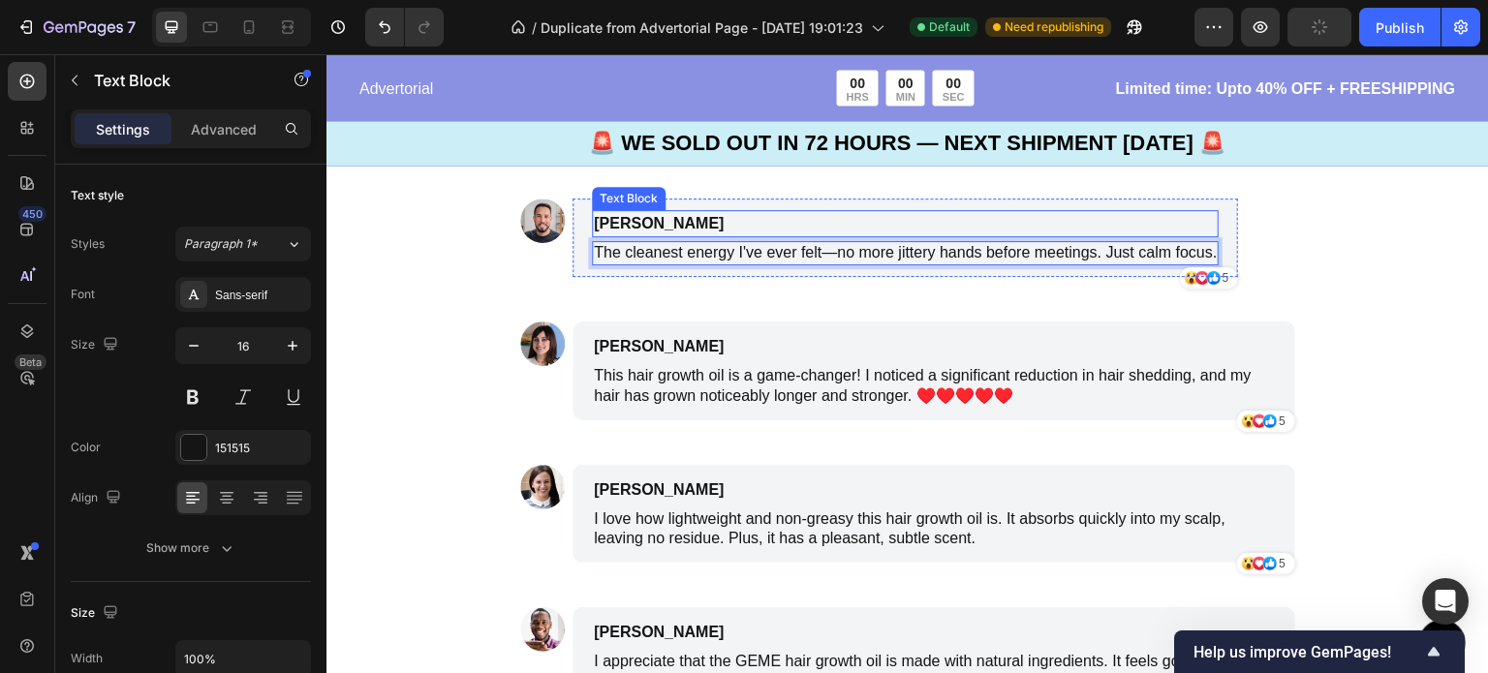
click at [637, 222] on p "[PERSON_NAME]" at bounding box center [813, 223] width 439 height 23
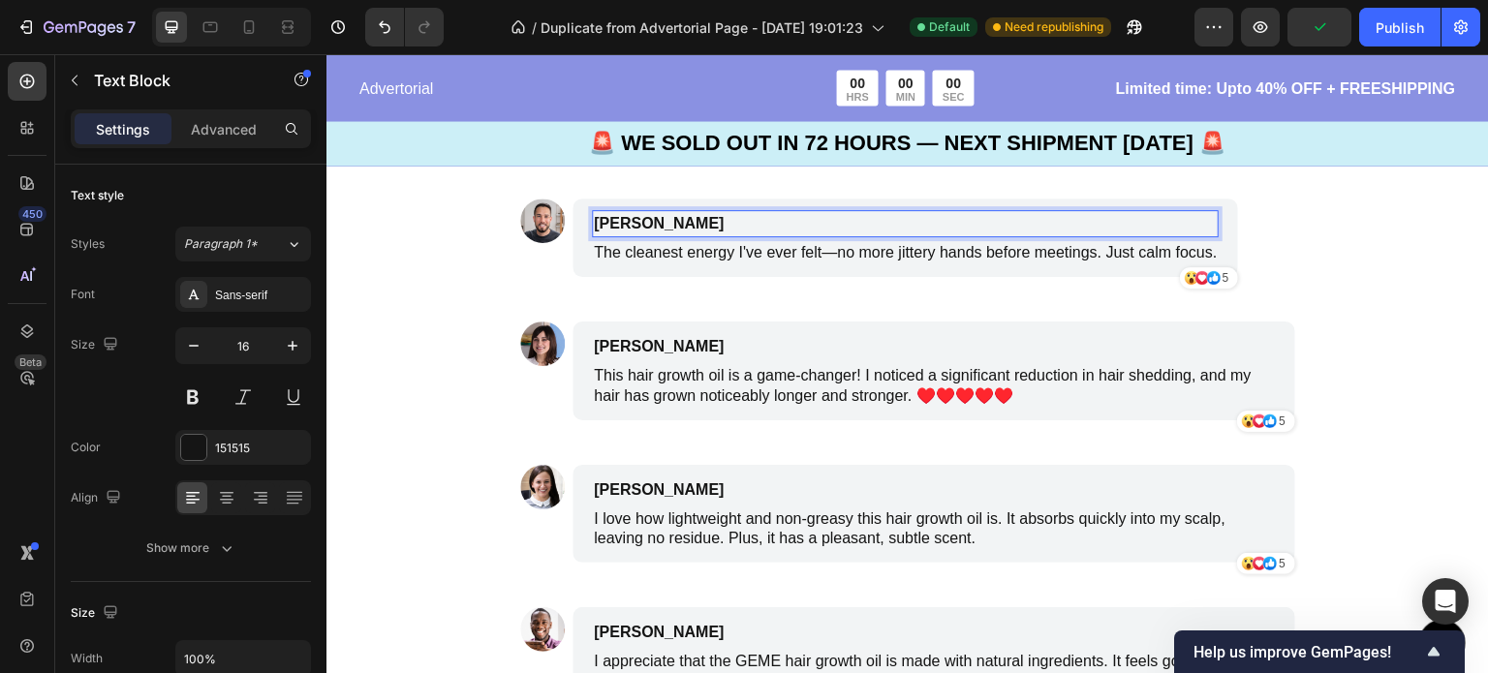
click at [631, 223] on p "[PERSON_NAME]" at bounding box center [813, 223] width 439 height 23
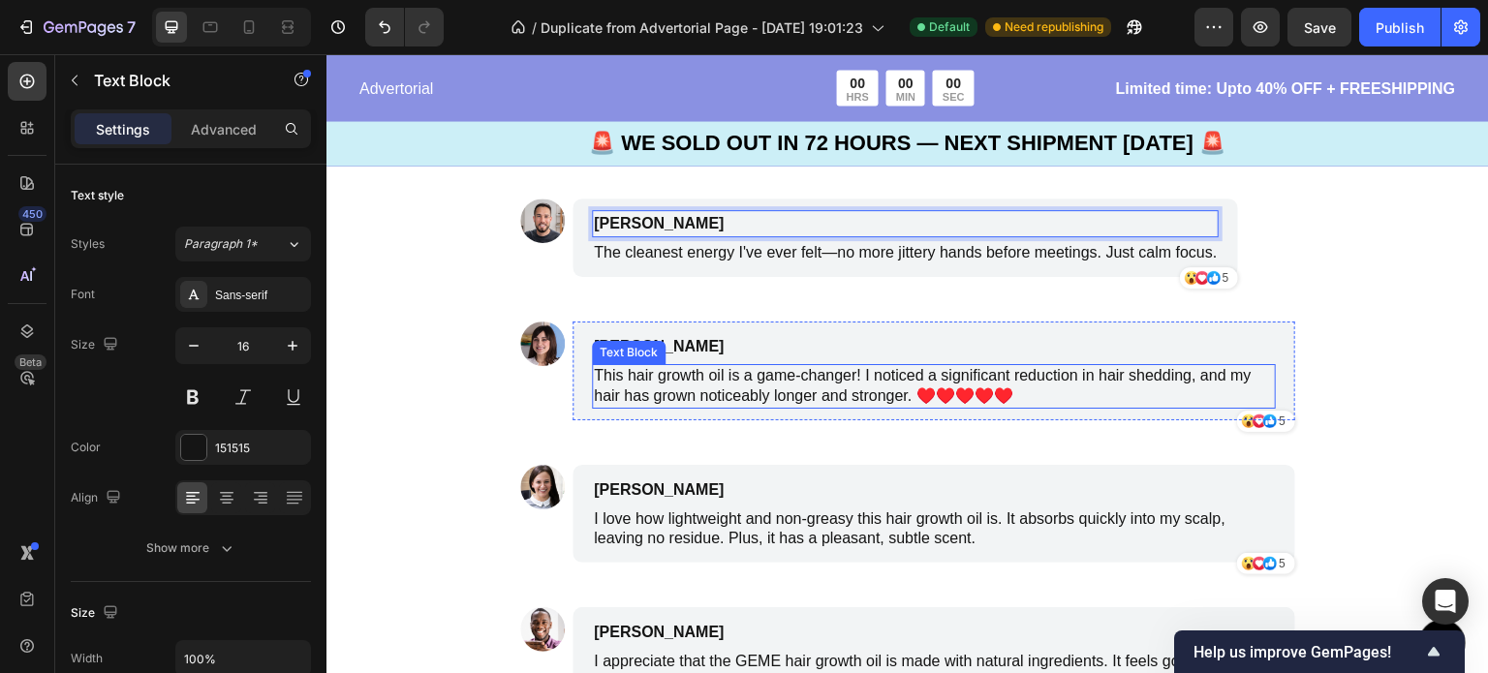
click at [817, 393] on p "This hair growth oil is a game-changer! I noticed a significant reduction in ha…" at bounding box center [934, 386] width 680 height 41
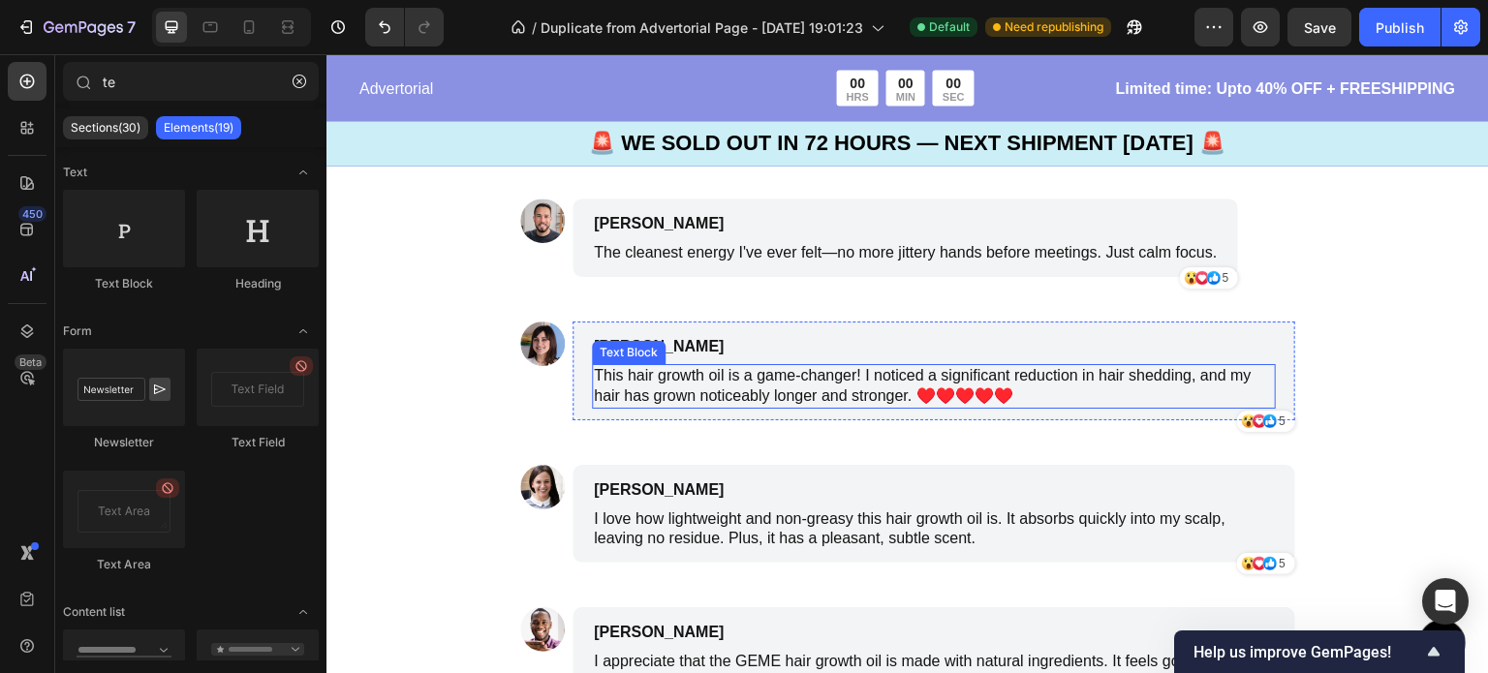
click at [1031, 390] on p "This hair growth oil is a game-changer! I noticed a significant reduction in ha…" at bounding box center [934, 386] width 680 height 41
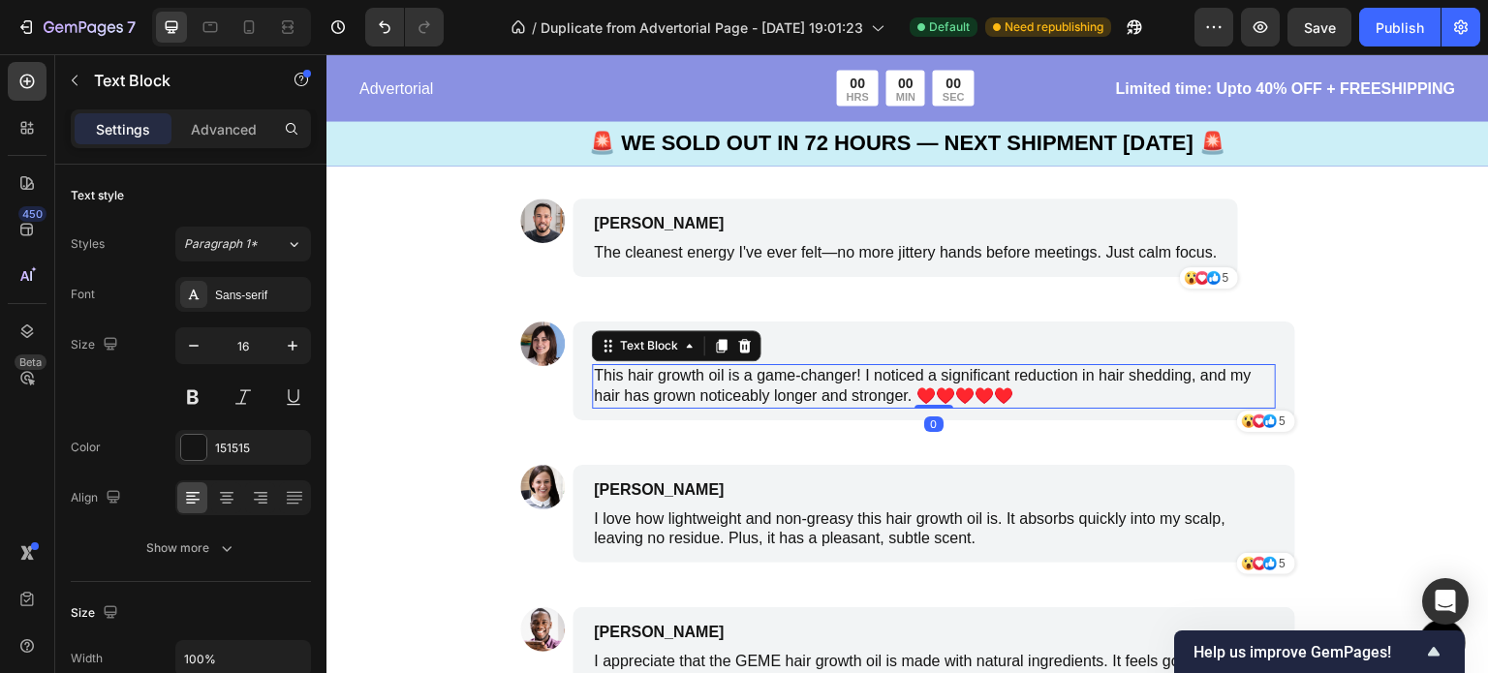
click at [1020, 397] on p "This hair growth oil is a game-changer! I noticed a significant reduction in ha…" at bounding box center [934, 386] width 680 height 41
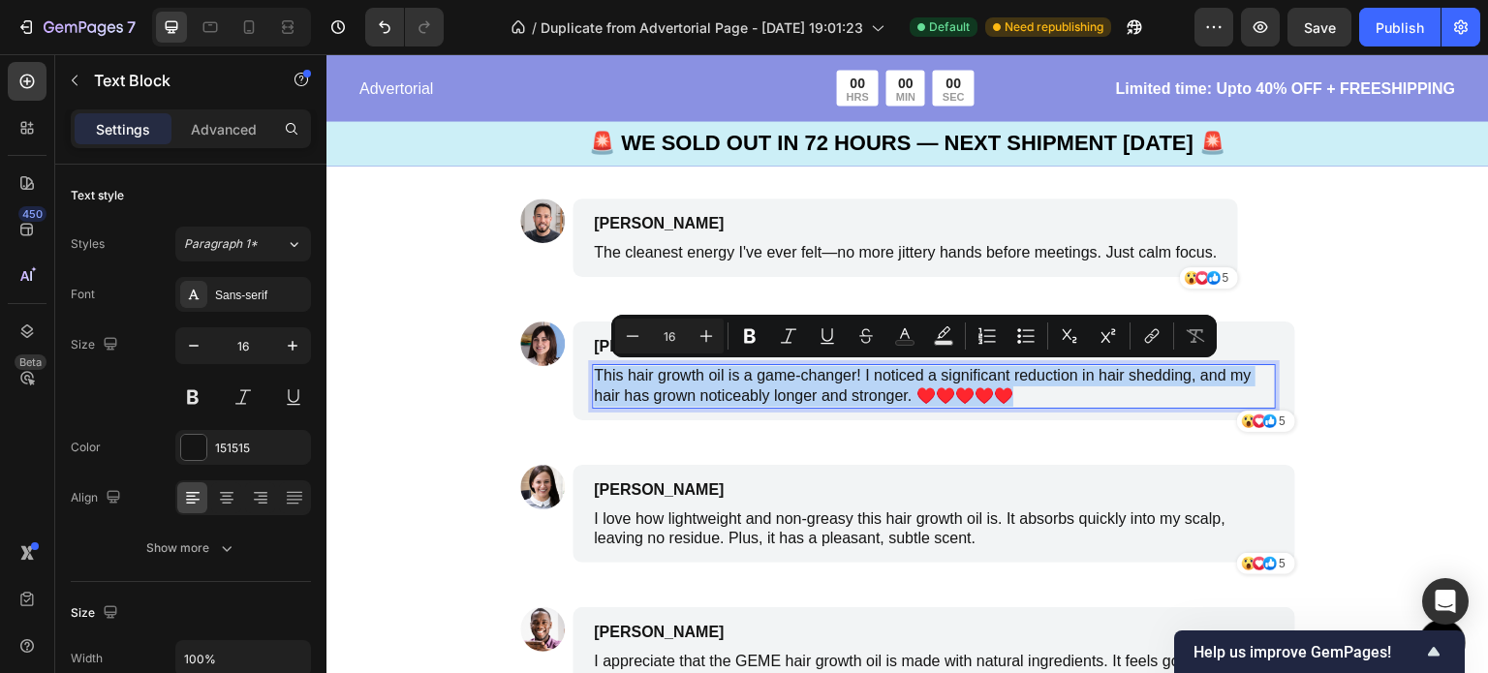
drag, startPoint x: 1020, startPoint y: 397, endPoint x: 588, endPoint y: 374, distance: 432.6
click at [594, 374] on p "This hair growth oil is a game-changer! I noticed a significant reduction in ha…" at bounding box center [934, 386] width 680 height 41
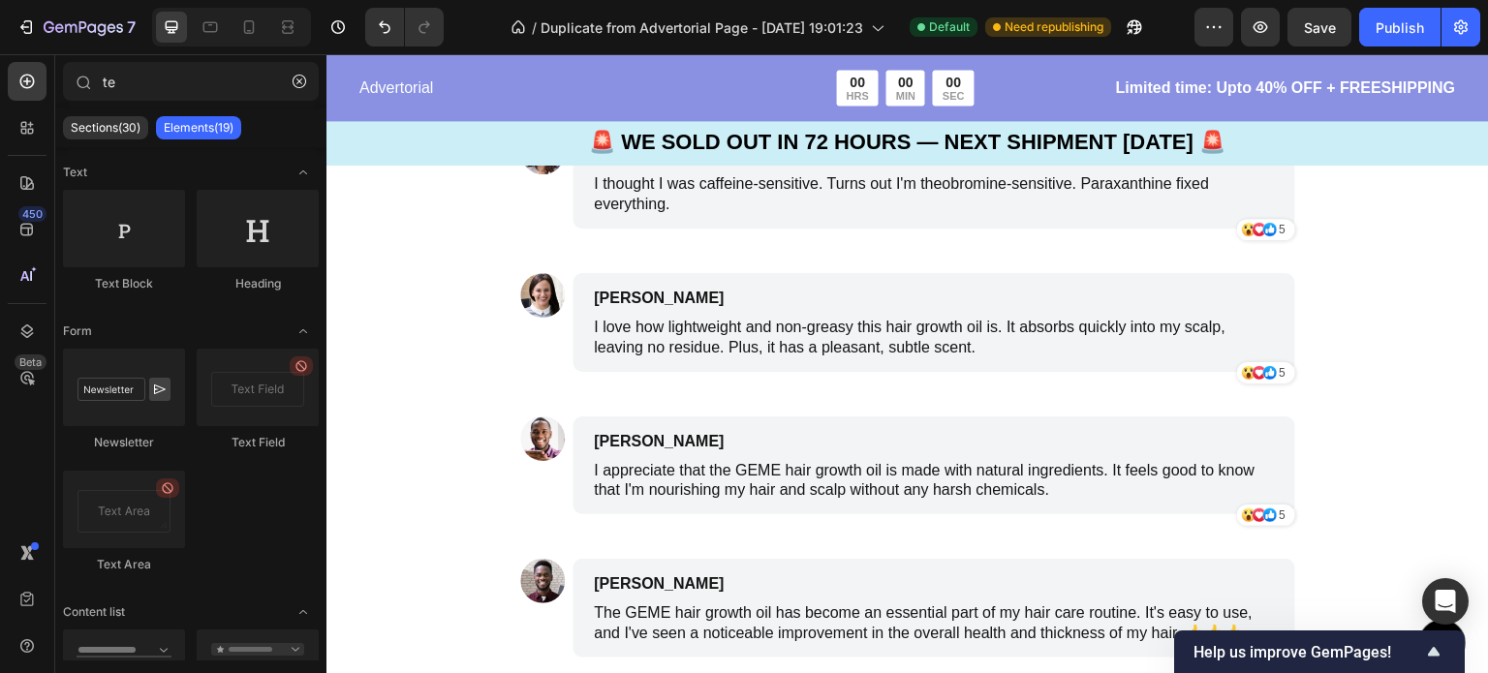
scroll to position [6461, 0]
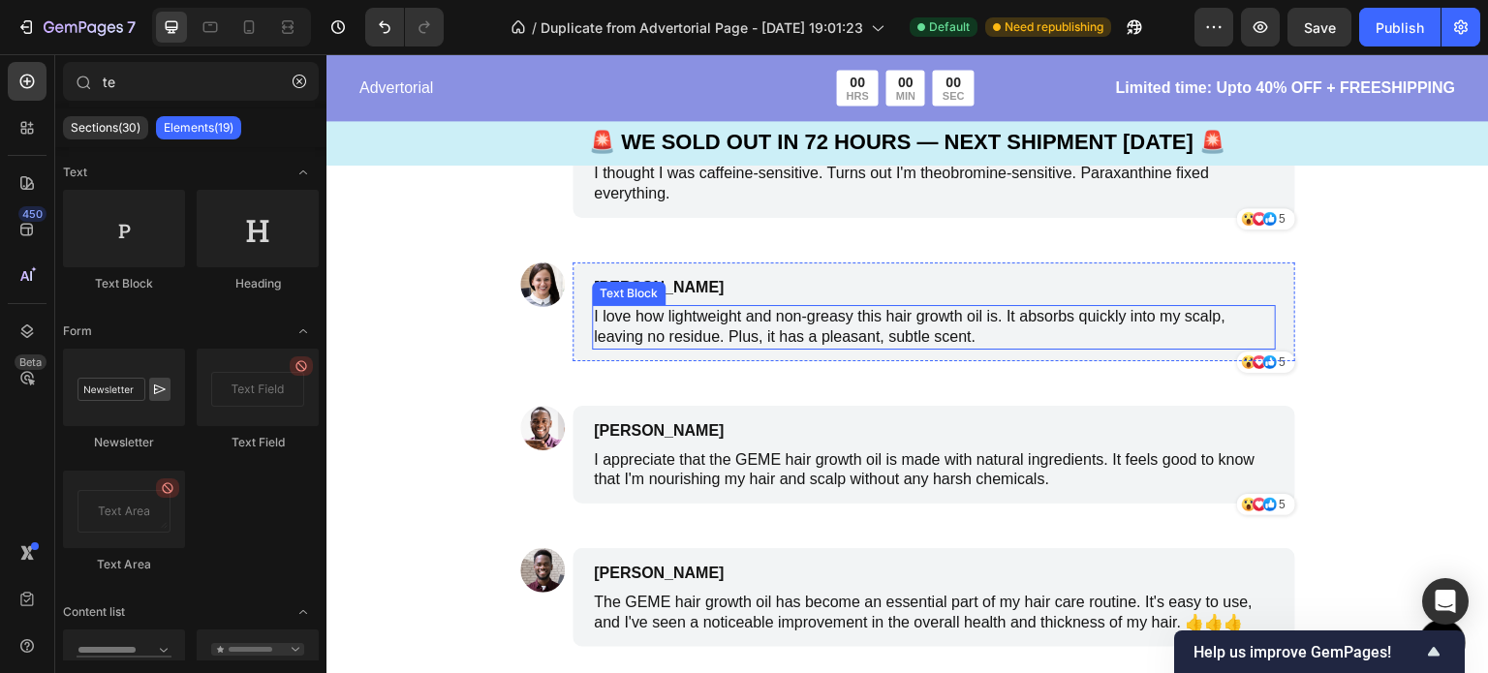
click at [979, 344] on p "I love how lightweight and non-greasy this hair growth oil is. It absorbs quick…" at bounding box center [934, 327] width 680 height 41
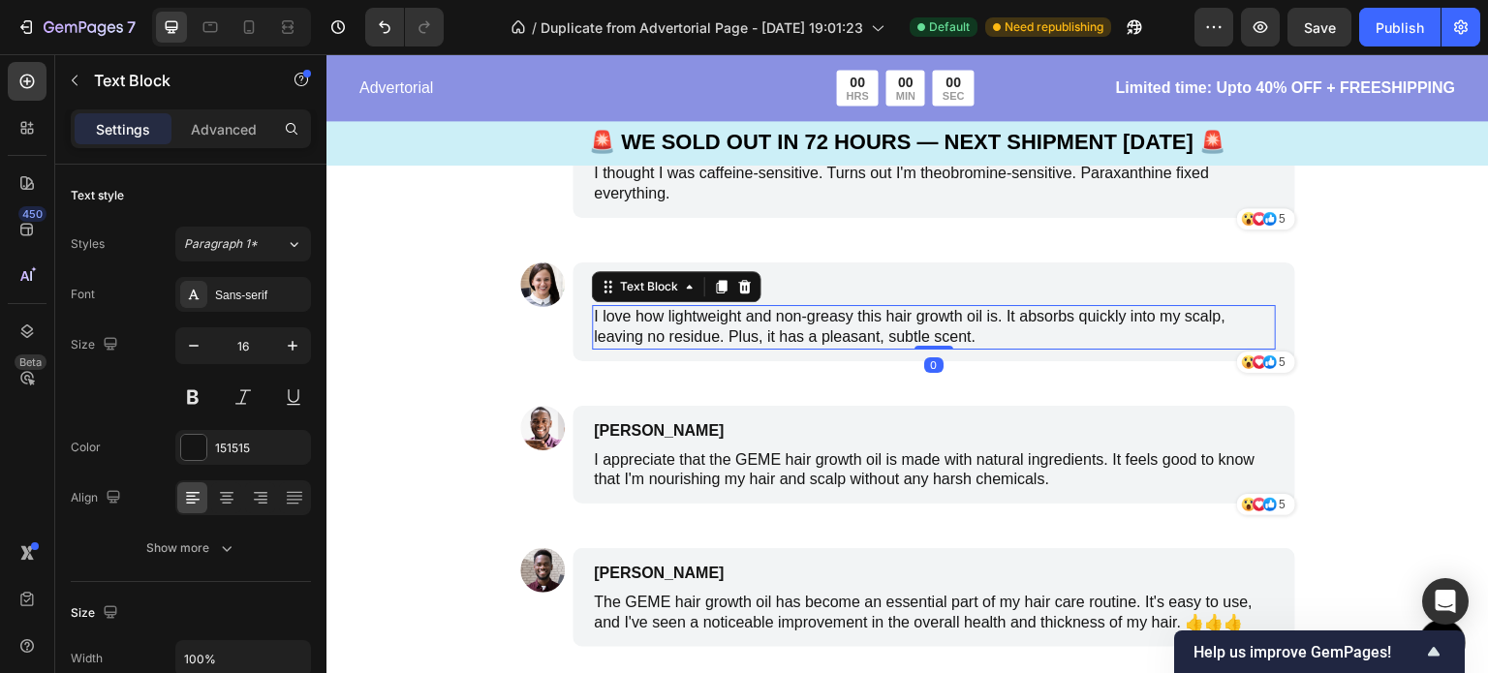
click at [979, 334] on p "I love how lightweight and non-greasy this hair growth oil is. It absorbs quick…" at bounding box center [934, 327] width 680 height 41
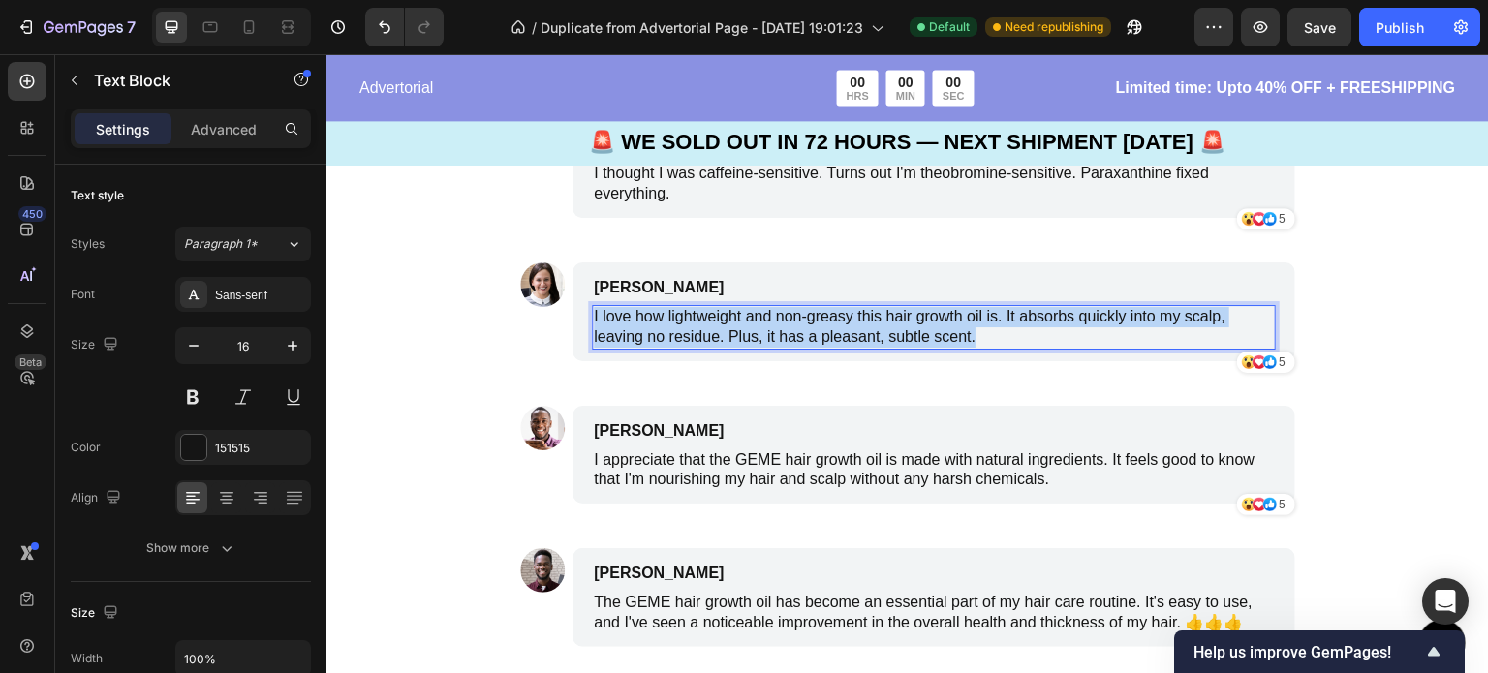
drag, startPoint x: 978, startPoint y: 335, endPoint x: 585, endPoint y: 318, distance: 393.6
click at [592, 318] on div "I love how lightweight and non-greasy this hair growth oil is. It absorbs quick…" at bounding box center [934, 327] width 684 height 45
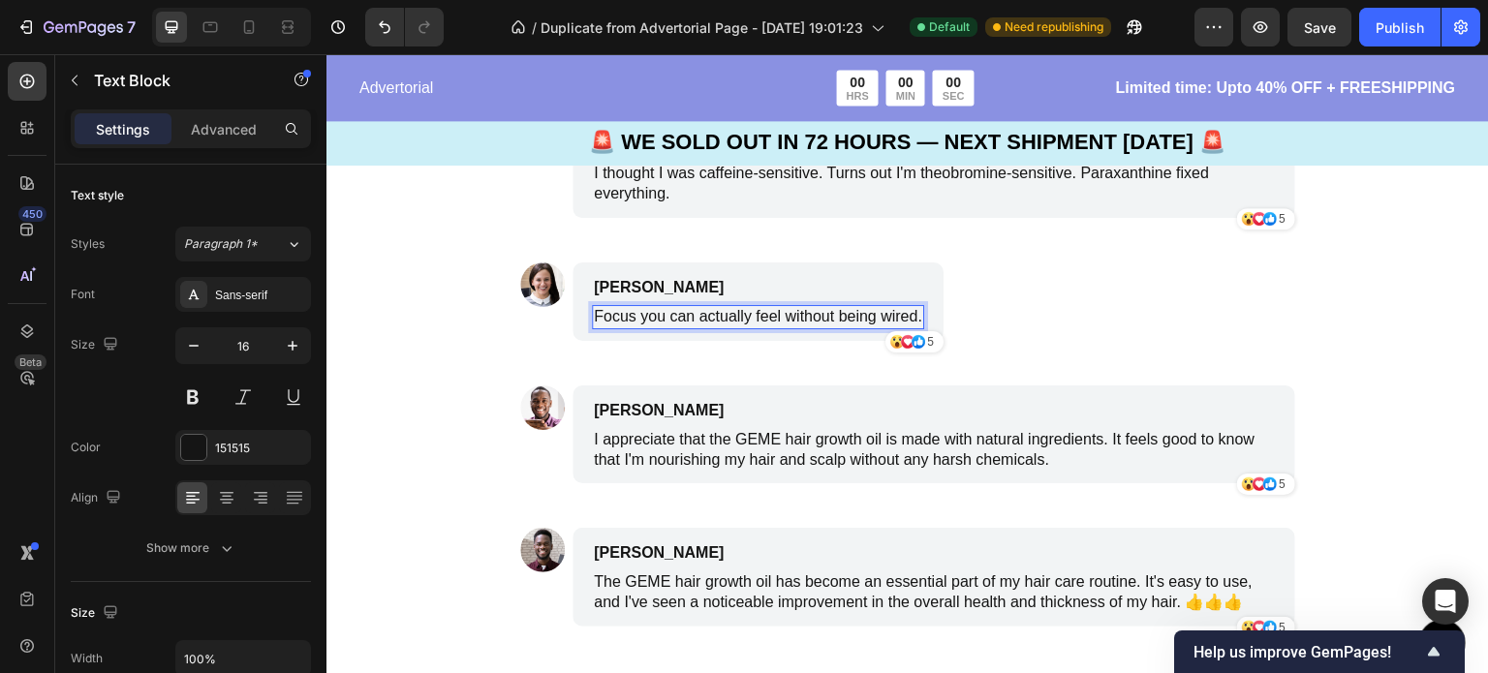
click at [592, 318] on div "Focus you can actually feel without being wired." at bounding box center [758, 317] width 332 height 24
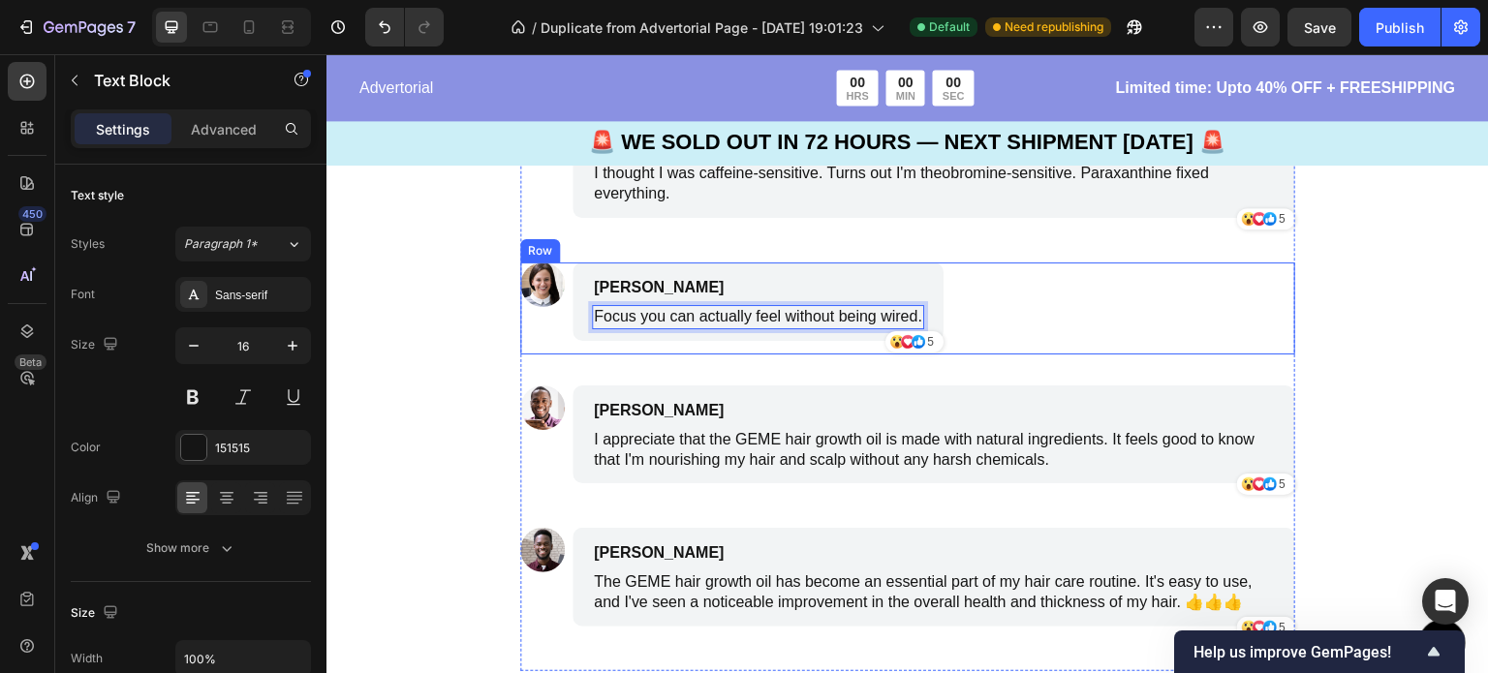
click at [1015, 276] on div "Image James Smith Text Block Focus you can actually feel without being wired. T…" at bounding box center [907, 308] width 775 height 92
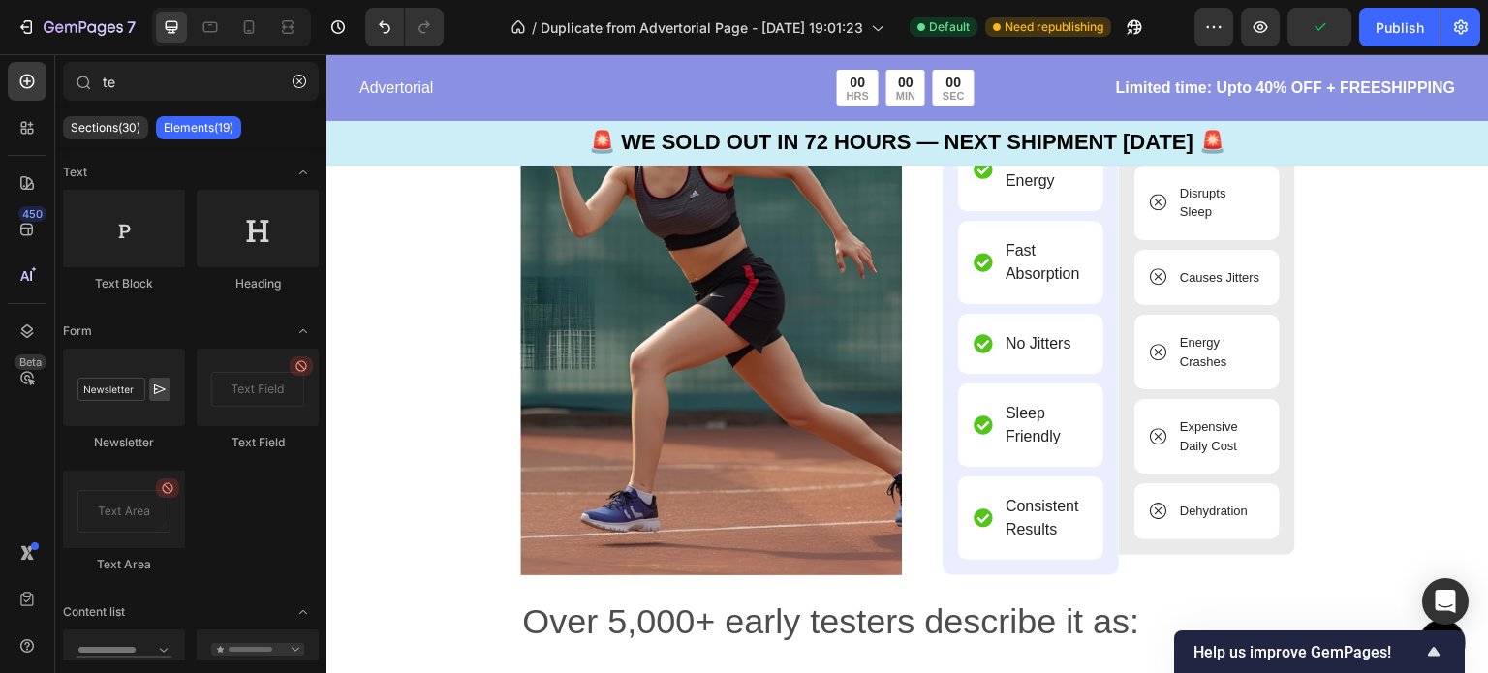
scroll to position [6412, 0]
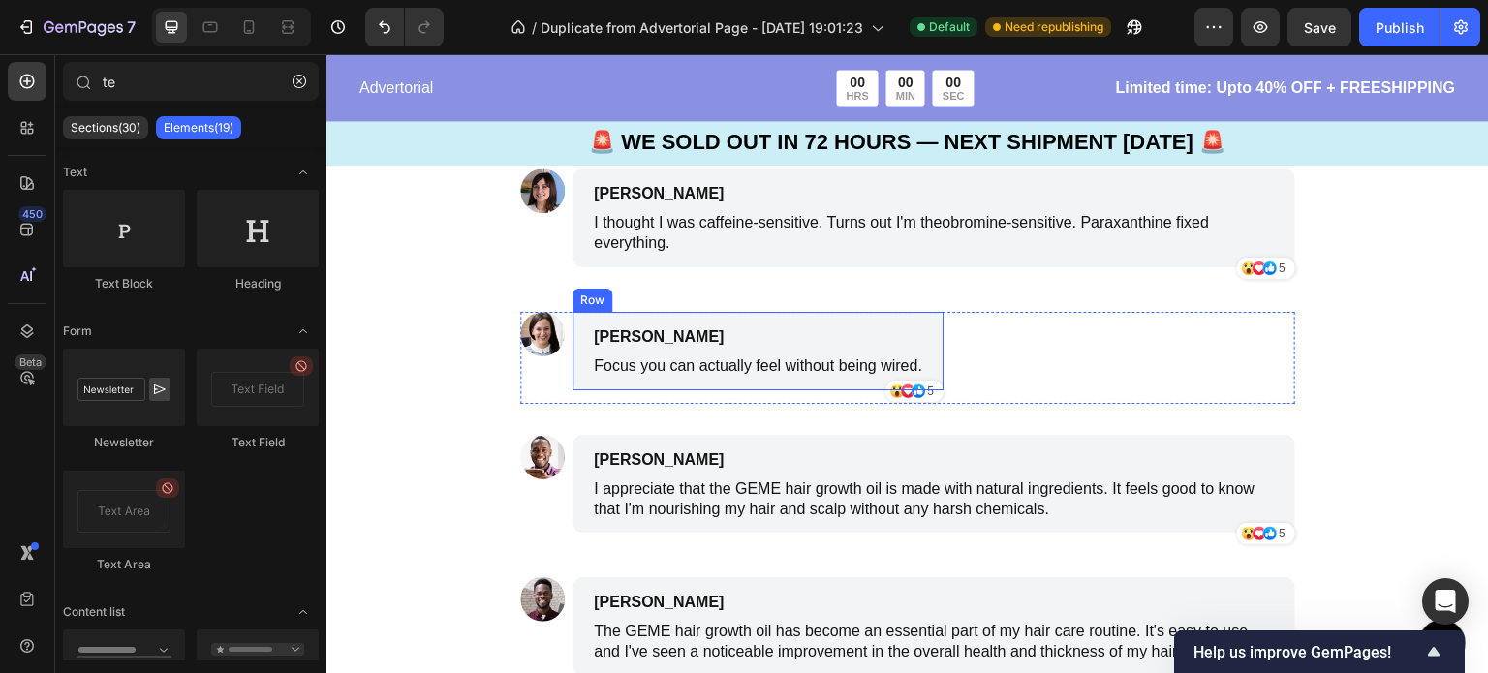
click at [920, 364] on div "James Smith Text Block Focus you can actually feel without being wired. Text Bl…" at bounding box center [757, 351] width 371 height 78
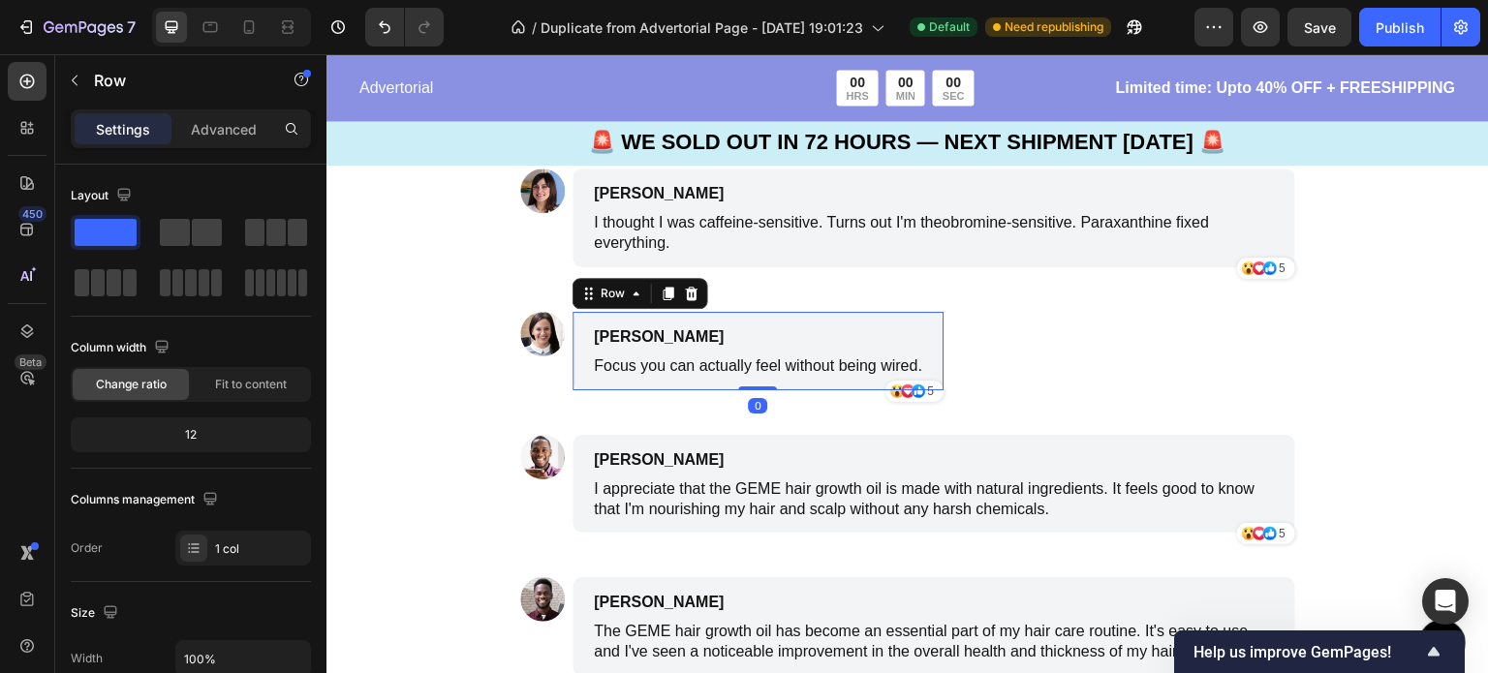
click at [920, 364] on div "James Smith Text Block Focus you can actually feel without being wired. Text Bl…" at bounding box center [757, 351] width 371 height 78
click at [890, 359] on p "Focus you can actually feel without being wired." at bounding box center [758, 366] width 328 height 20
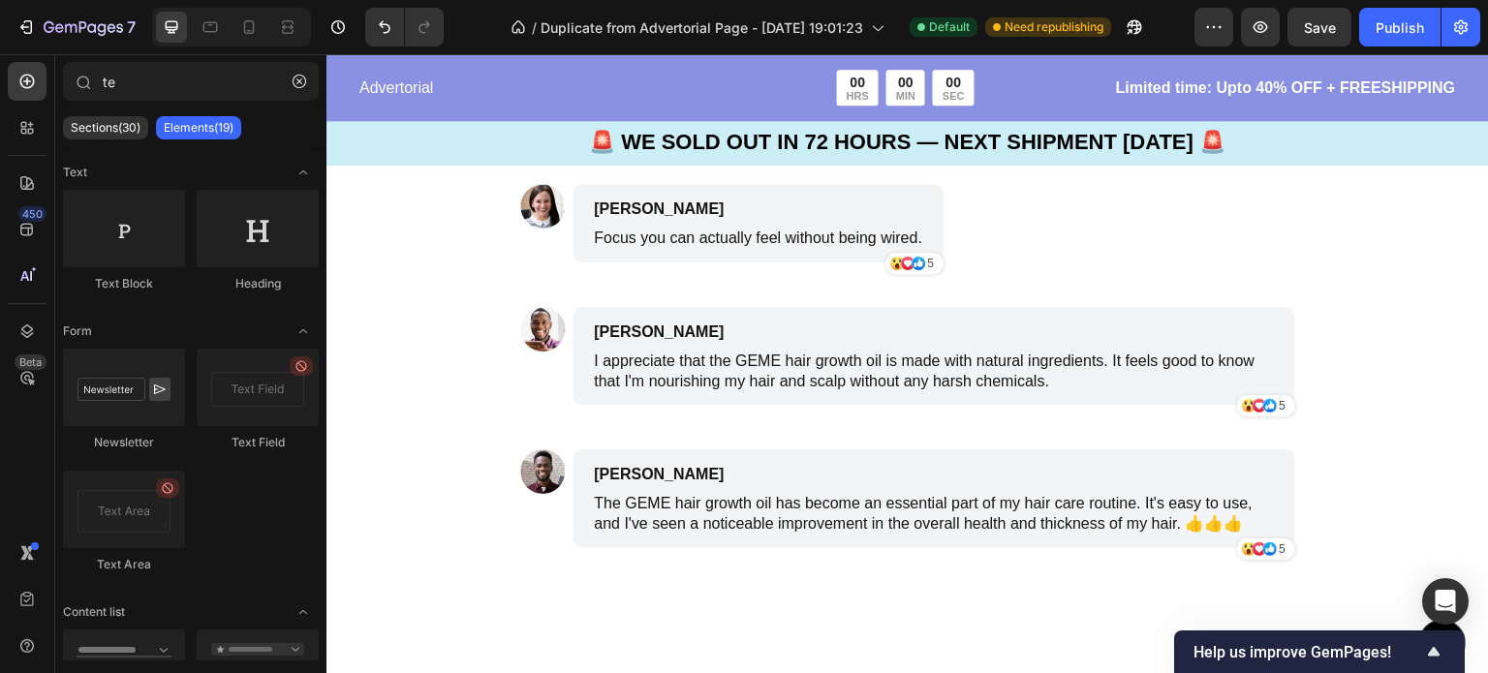
scroll to position [6346, 0]
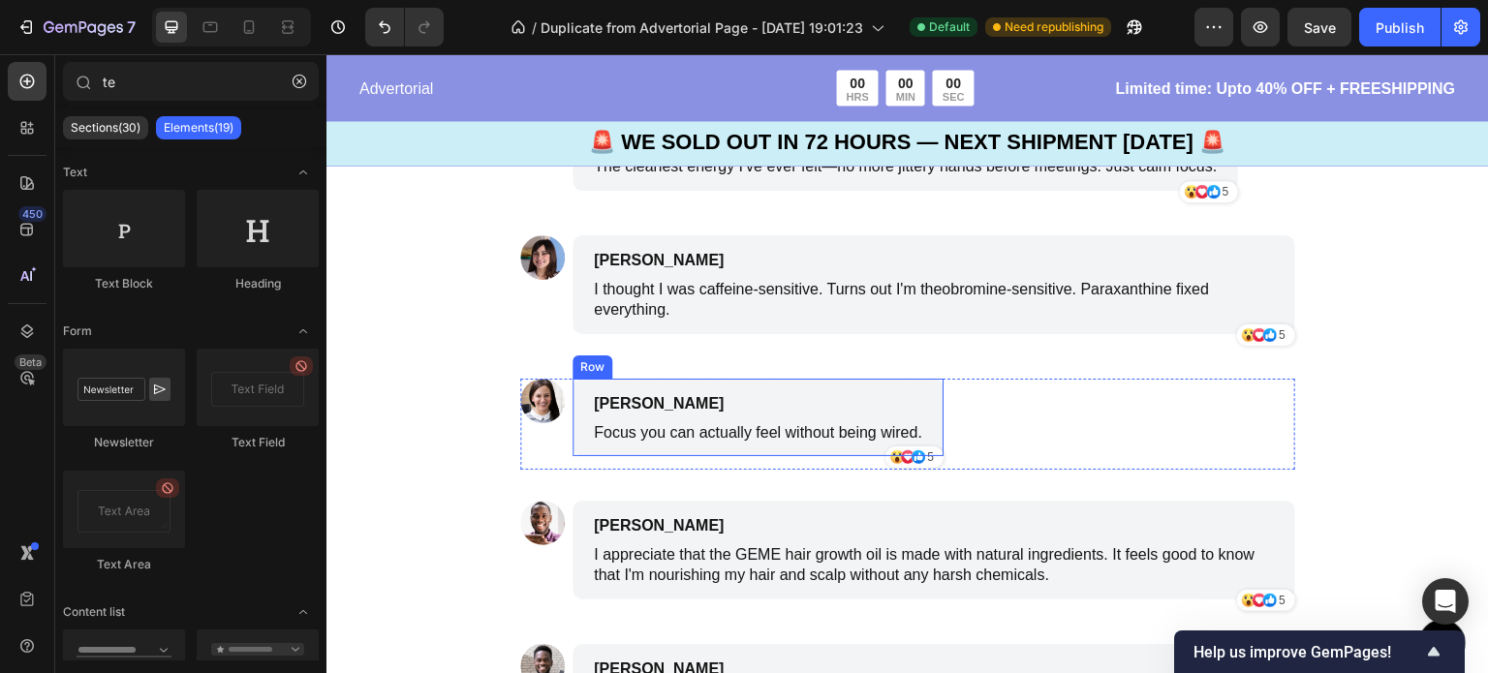
click at [916, 437] on div "James Smith Text Block Focus you can actually feel without being wired. Text Bl…" at bounding box center [757, 418] width 371 height 78
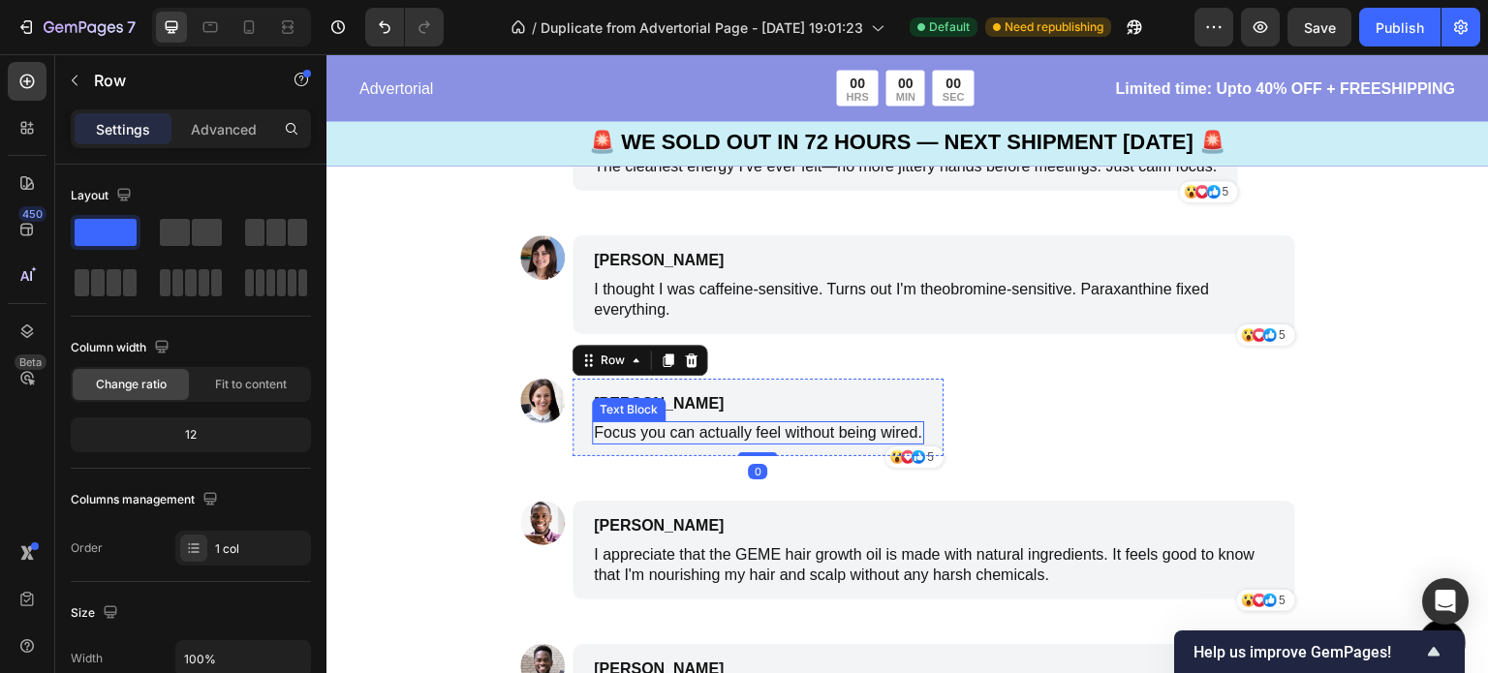
click at [882, 433] on p "Focus you can actually feel without being wired." at bounding box center [758, 433] width 328 height 20
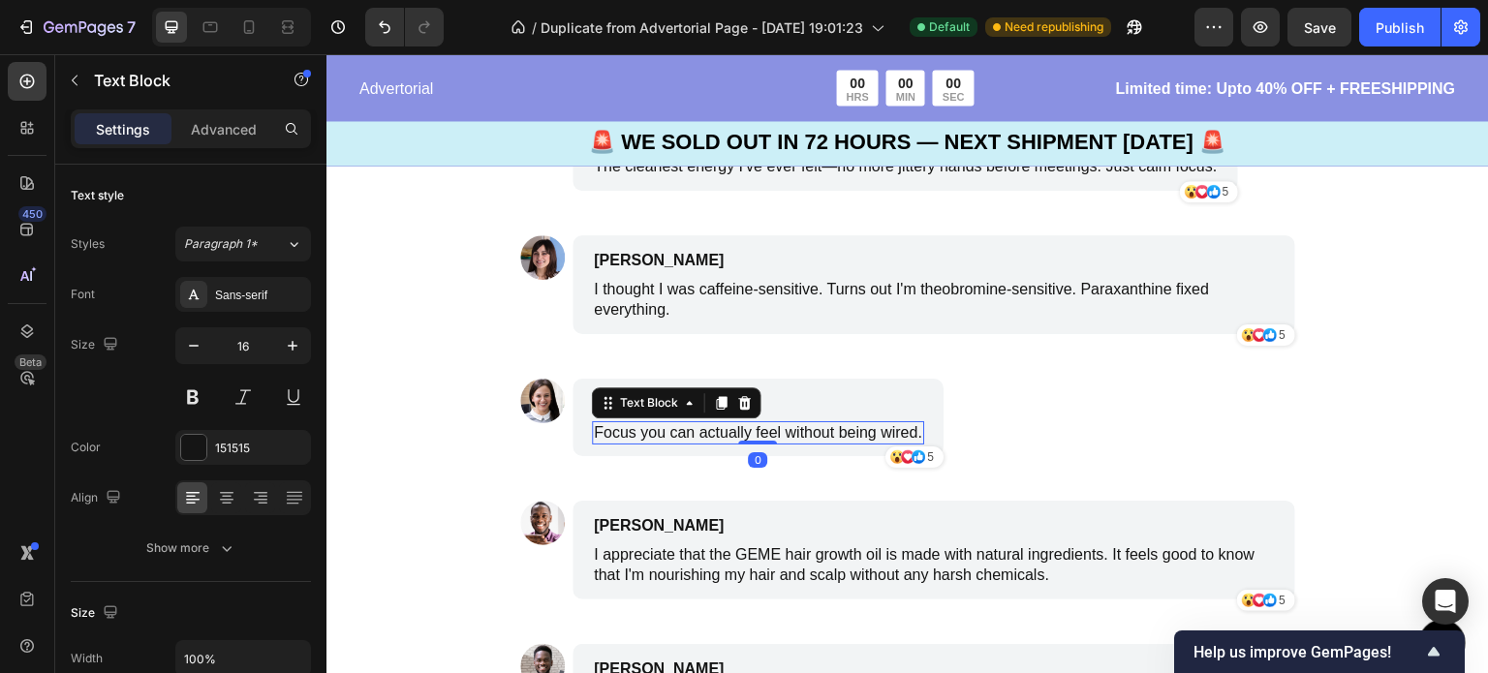
click at [904, 426] on p "Focus you can actually feel without being wired." at bounding box center [758, 433] width 328 height 20
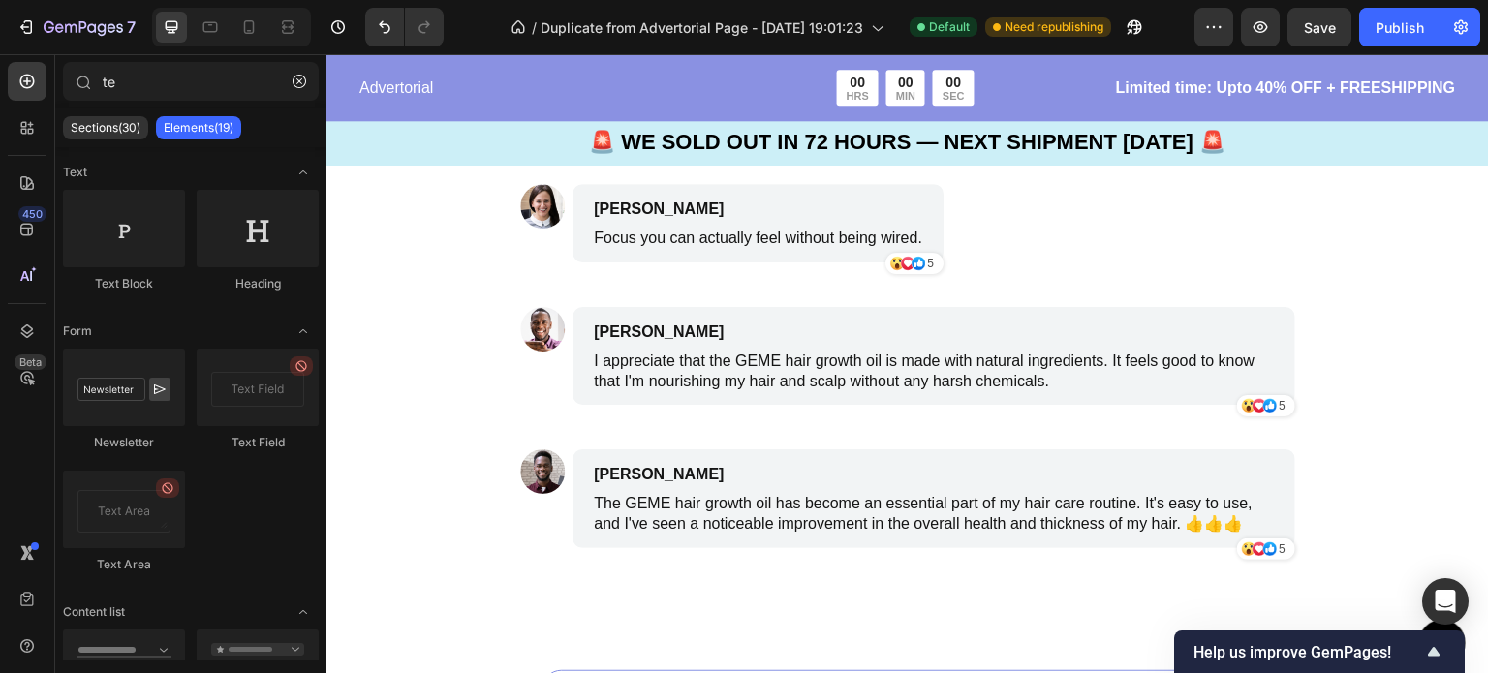
scroll to position [6562, 0]
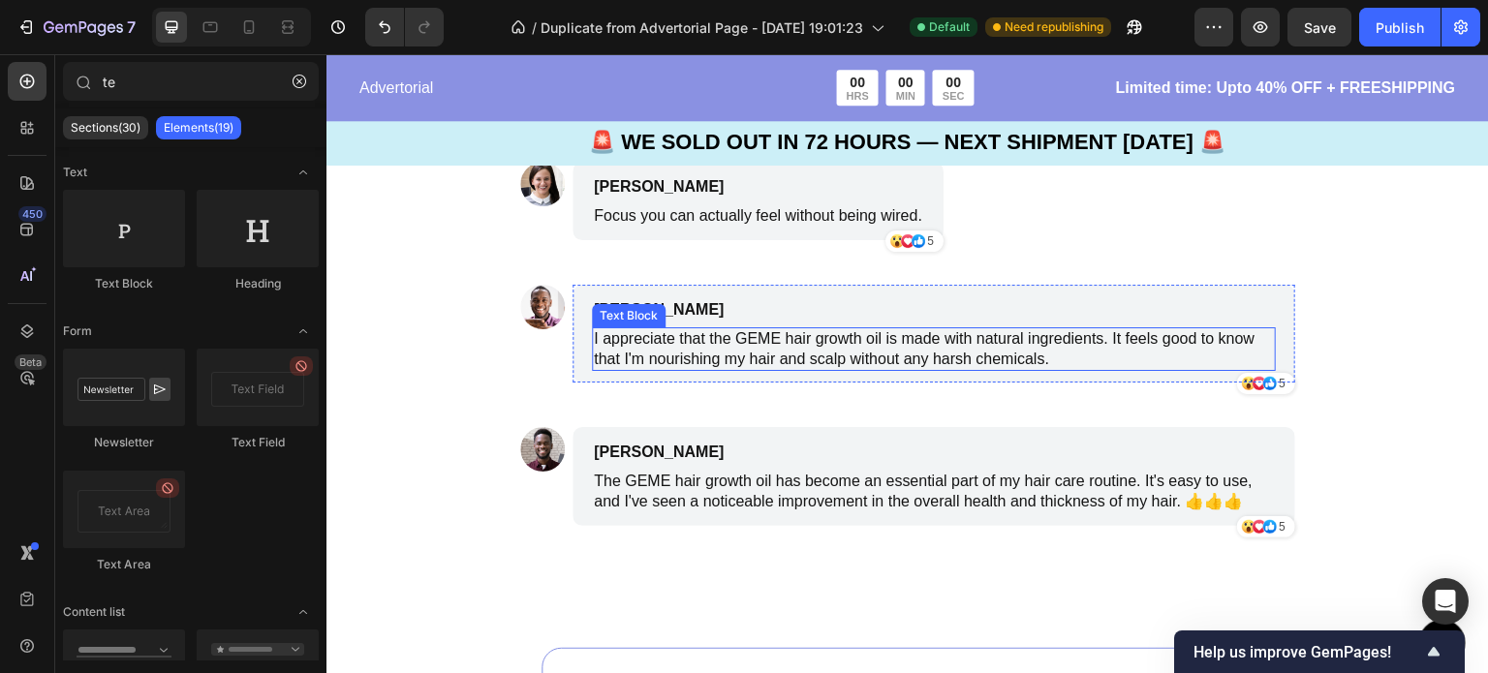
click at [1041, 351] on p "I appreciate that the GEME hair growth oil is made with natural ingredients. It…" at bounding box center [934, 349] width 680 height 41
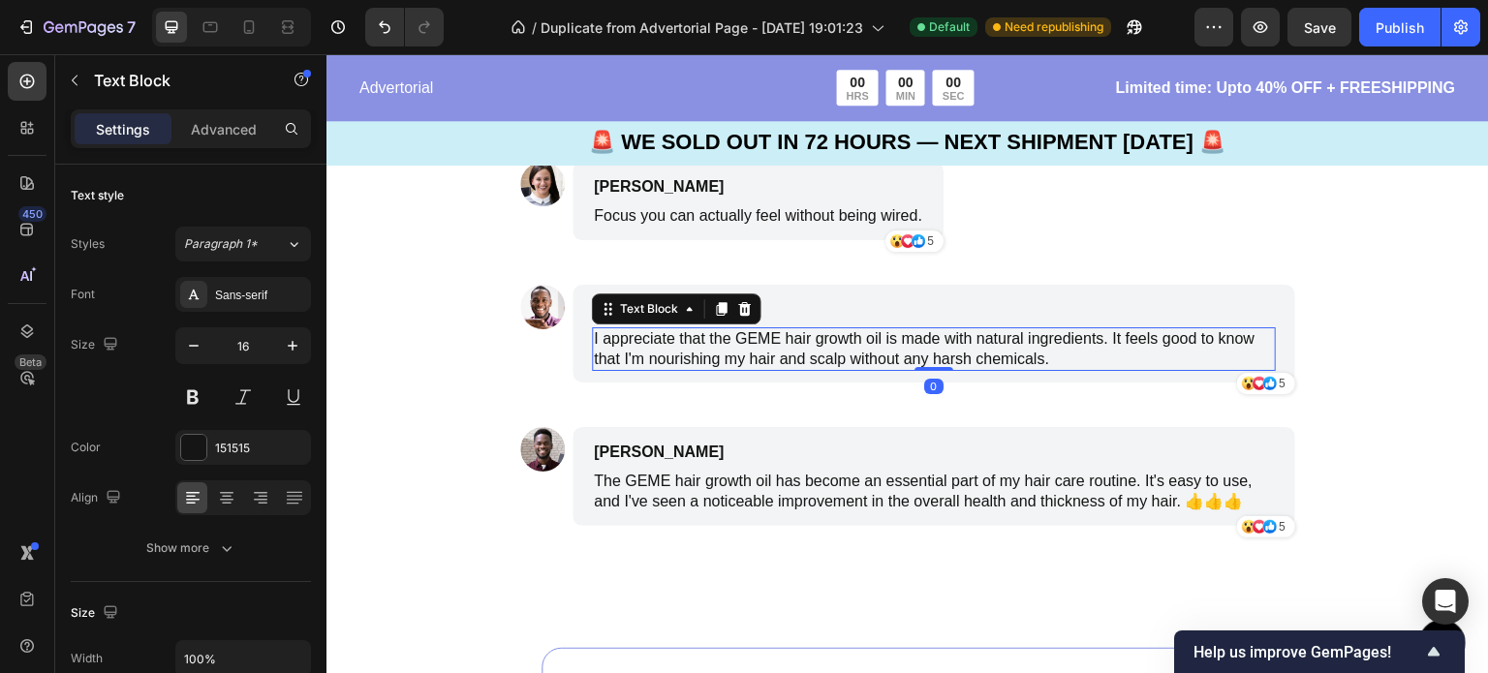
click at [1051, 360] on p "I appreciate that the GEME hair growth oil is made with natural ingredients. It…" at bounding box center [934, 349] width 680 height 41
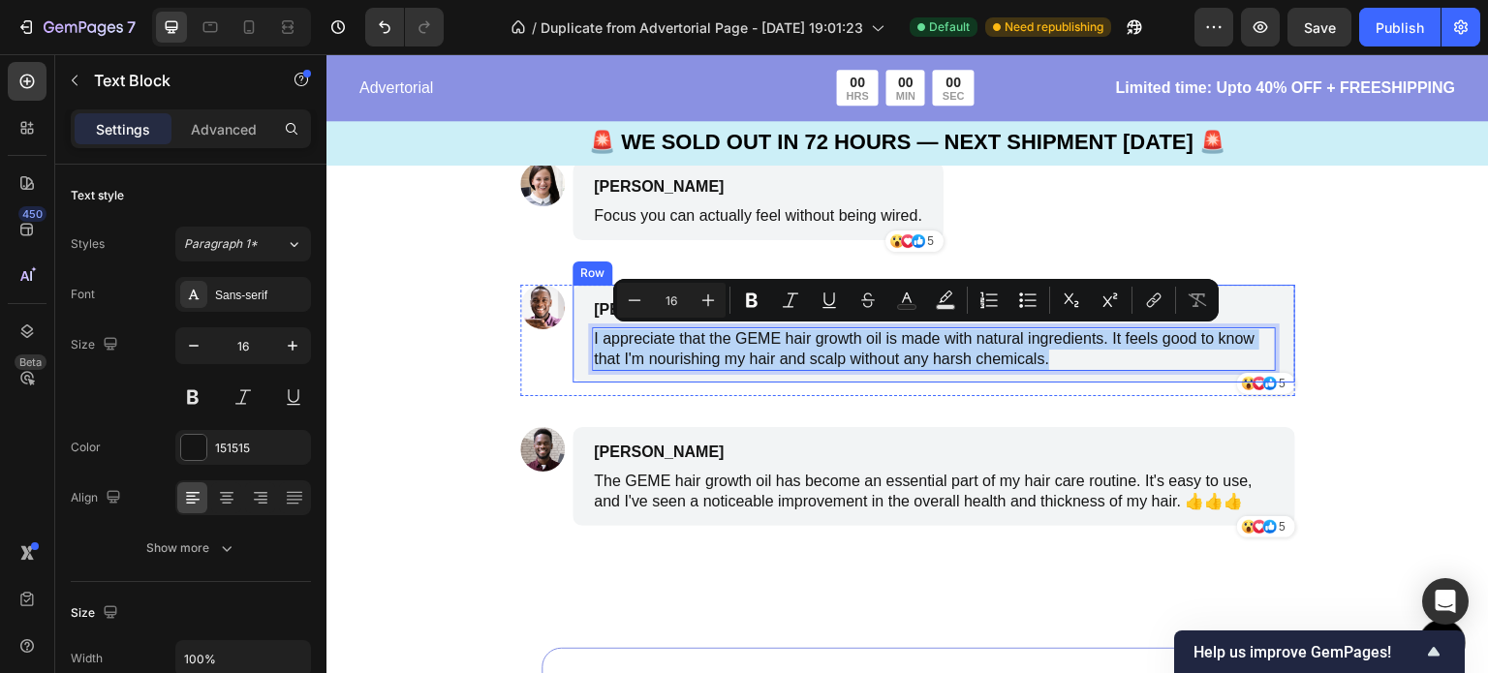
drag, startPoint x: 1050, startPoint y: 359, endPoint x: 582, endPoint y: 332, distance: 468.6
click at [582, 332] on div "Benjamin Brown Text Block I appreciate that the GEME hair growth oil is made wi…" at bounding box center [933, 334] width 723 height 99
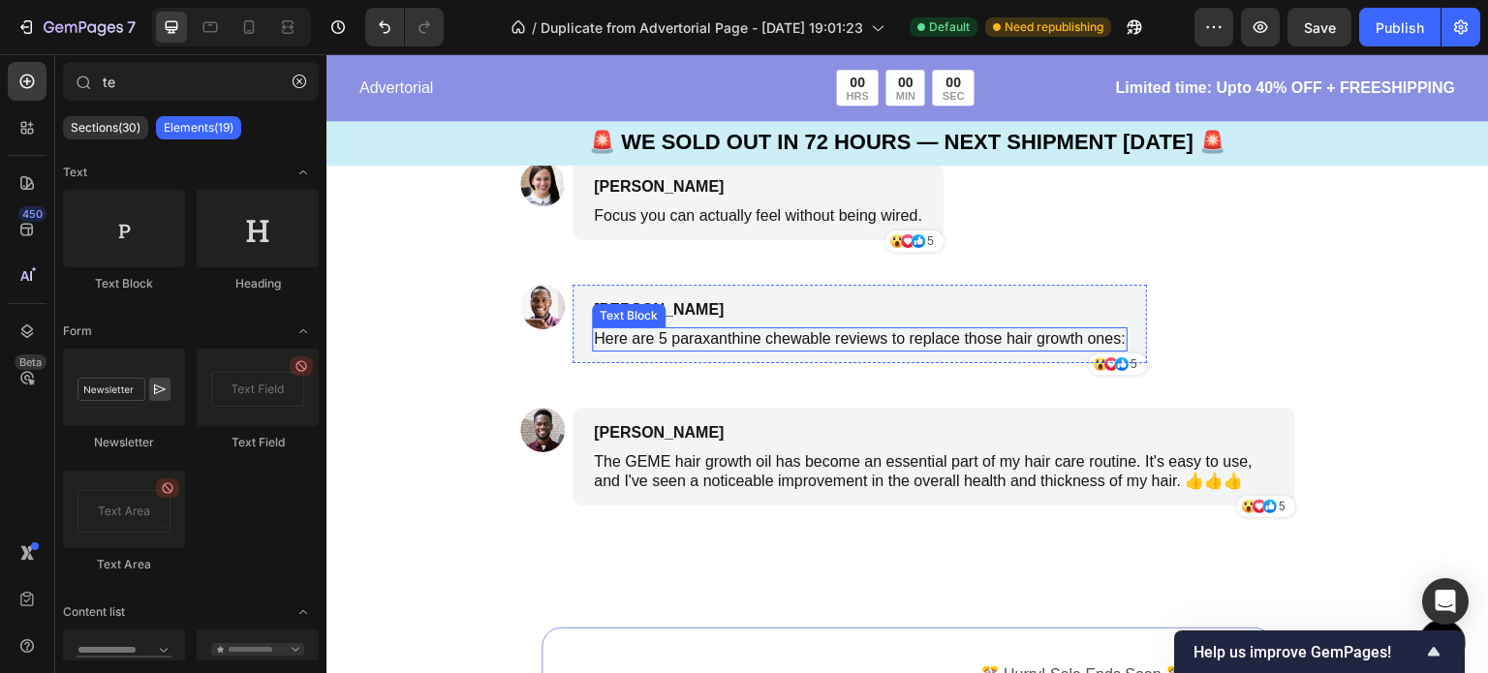
click at [1119, 341] on div "Here are 5 paraxanthine chewable reviews to replace those hair growth ones:" at bounding box center [860, 339] width 536 height 24
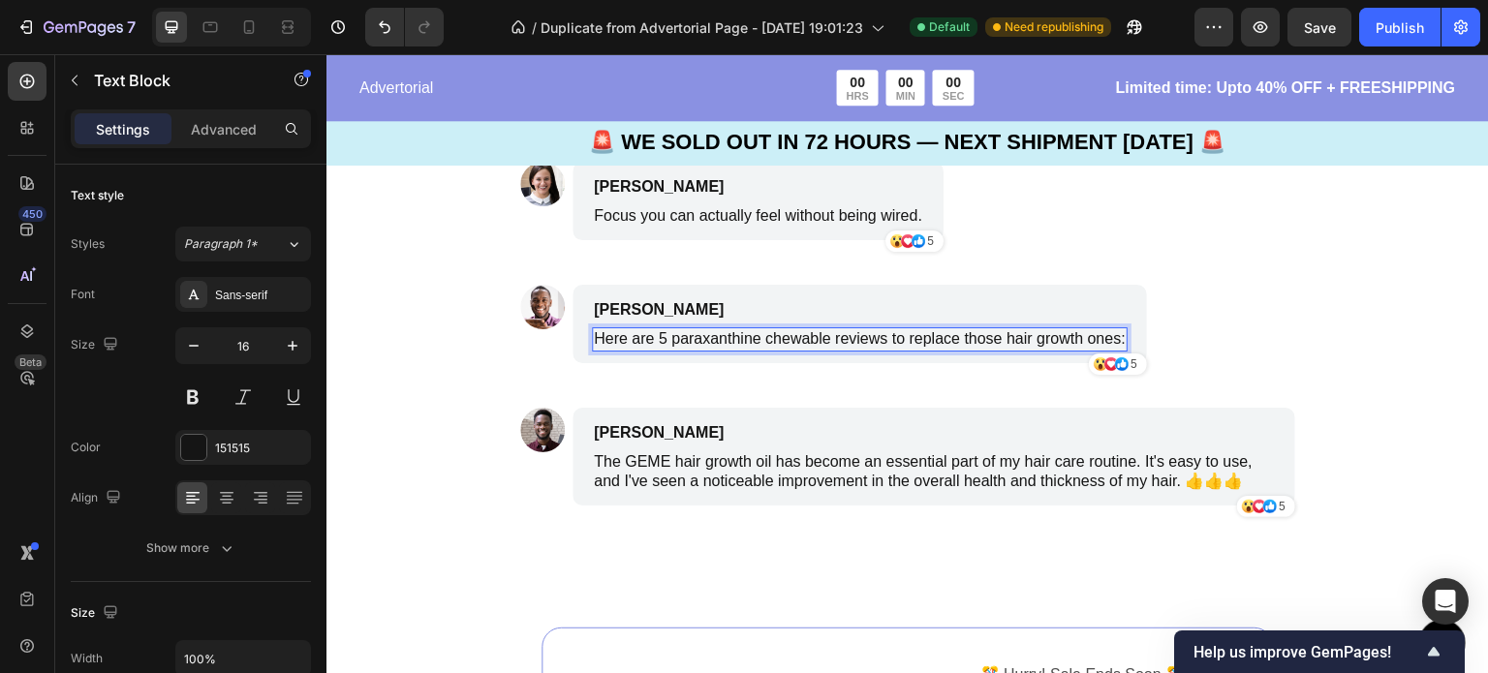
drag, startPoint x: 1115, startPoint y: 339, endPoint x: 801, endPoint y: 339, distance: 313.8
click at [801, 339] on p "Here are 5 paraxanthine chewable reviews to replace those hair growth ones:" at bounding box center [860, 339] width 532 height 20
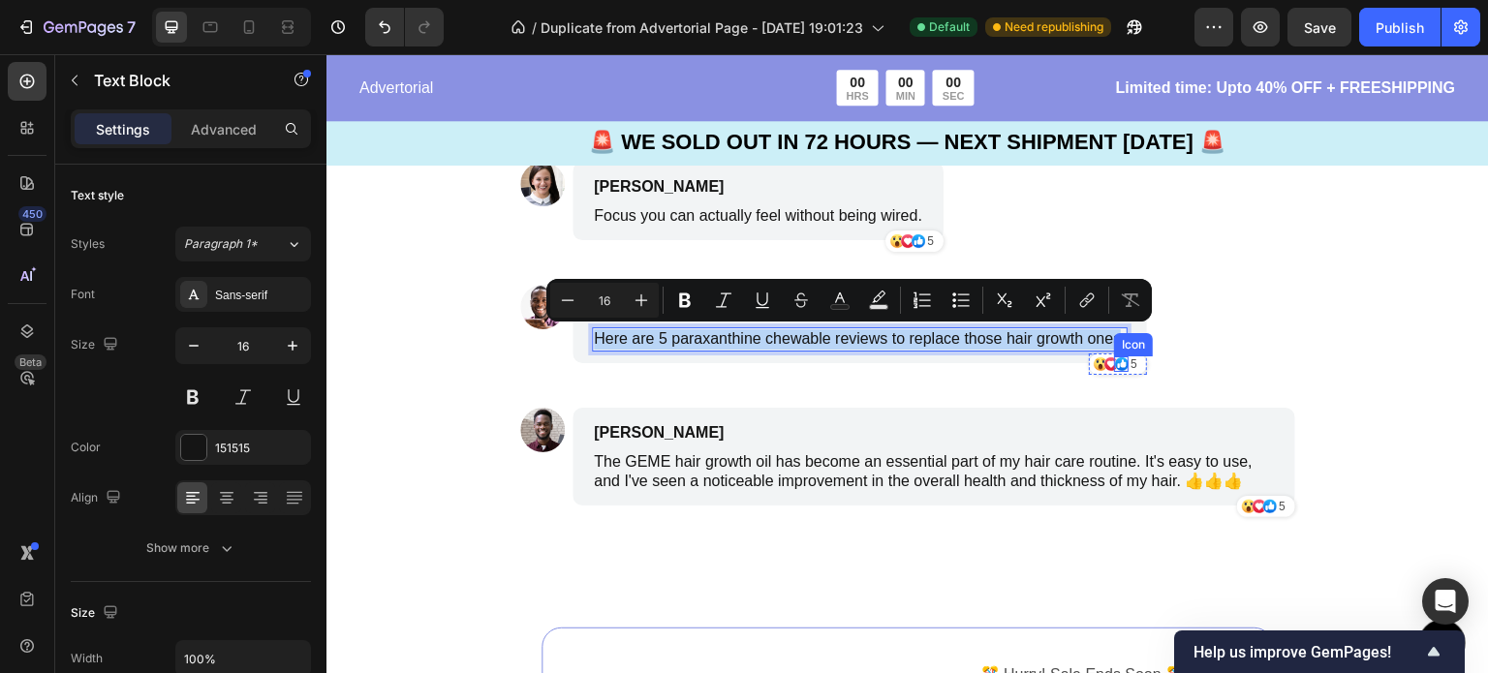
drag, startPoint x: 586, startPoint y: 341, endPoint x: 1115, endPoint y: 366, distance: 529.4
click at [1115, 366] on div "Benjamin Brown Text Block Here are 5 paraxanthine chewable reviews to replace t…" at bounding box center [859, 331] width 574 height 92
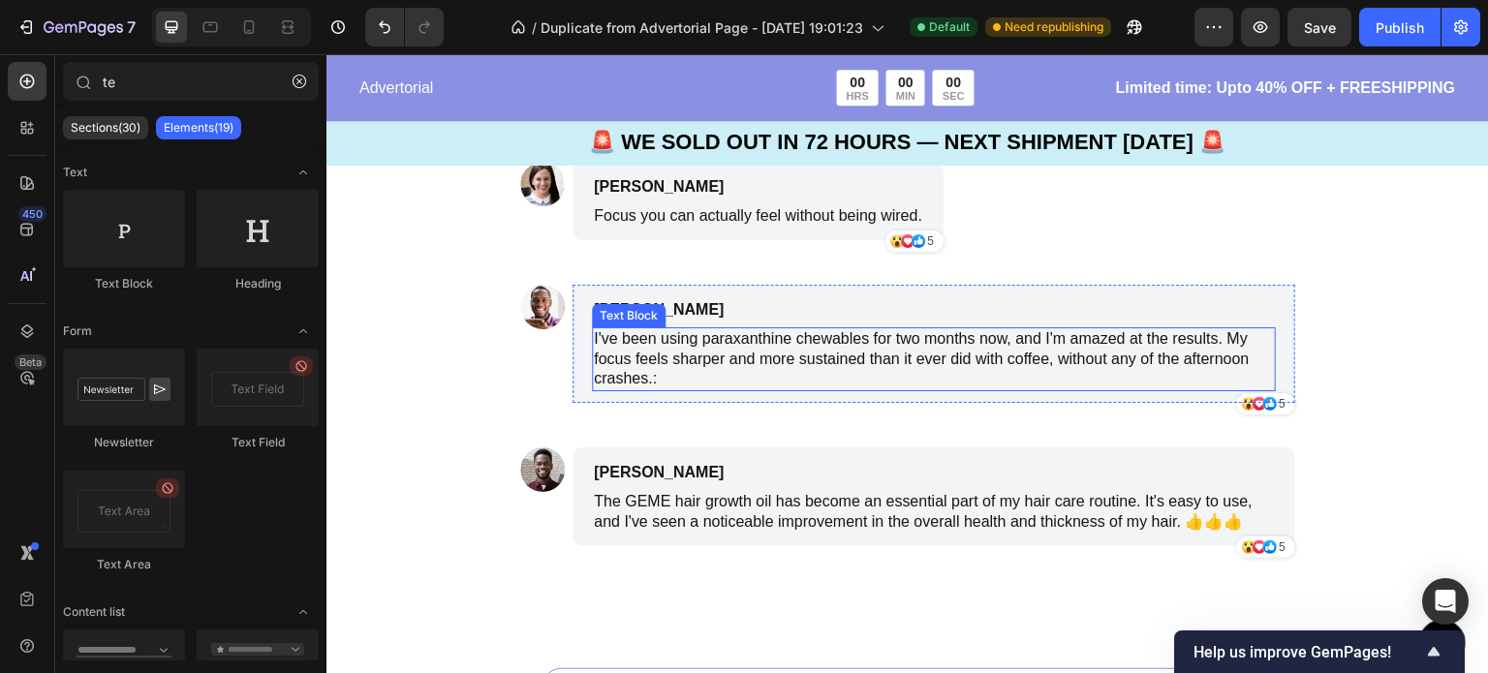
click at [638, 385] on p "I've been using paraxanthine chewables for two months now, and I'm amazed at th…" at bounding box center [934, 359] width 680 height 60
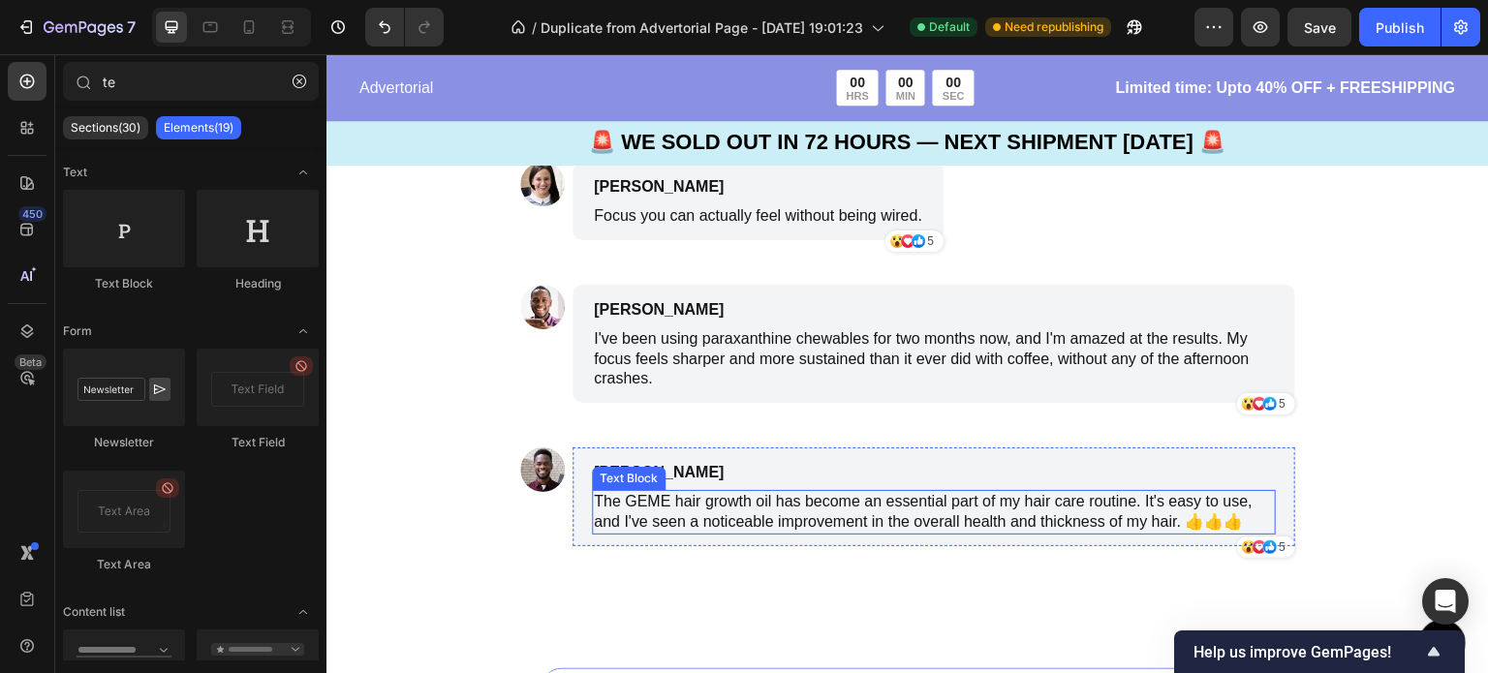
click at [936, 506] on p "The GEME hair growth oil has become an essential part of my hair care routine. …" at bounding box center [934, 512] width 680 height 41
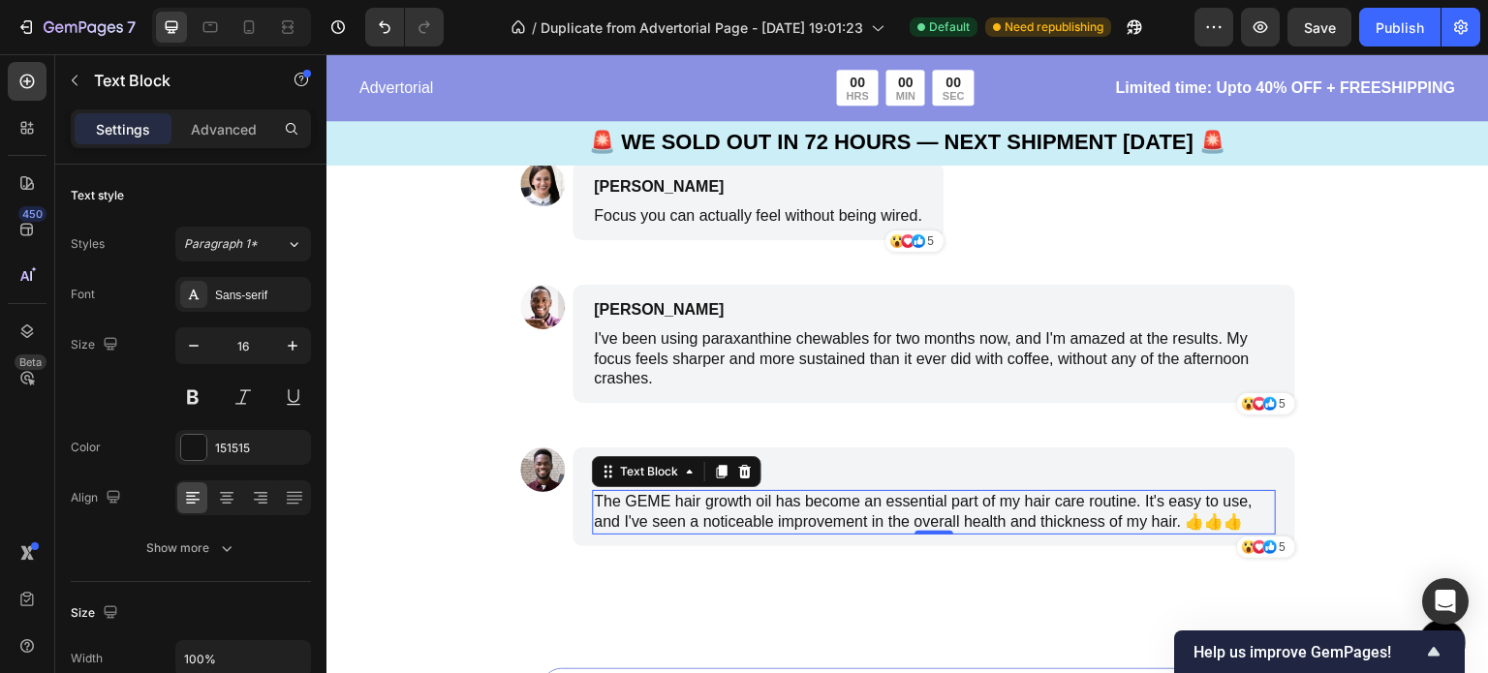
click at [1176, 524] on p "The GEME hair growth oil has become an essential part of my hair care routine. …" at bounding box center [934, 512] width 680 height 41
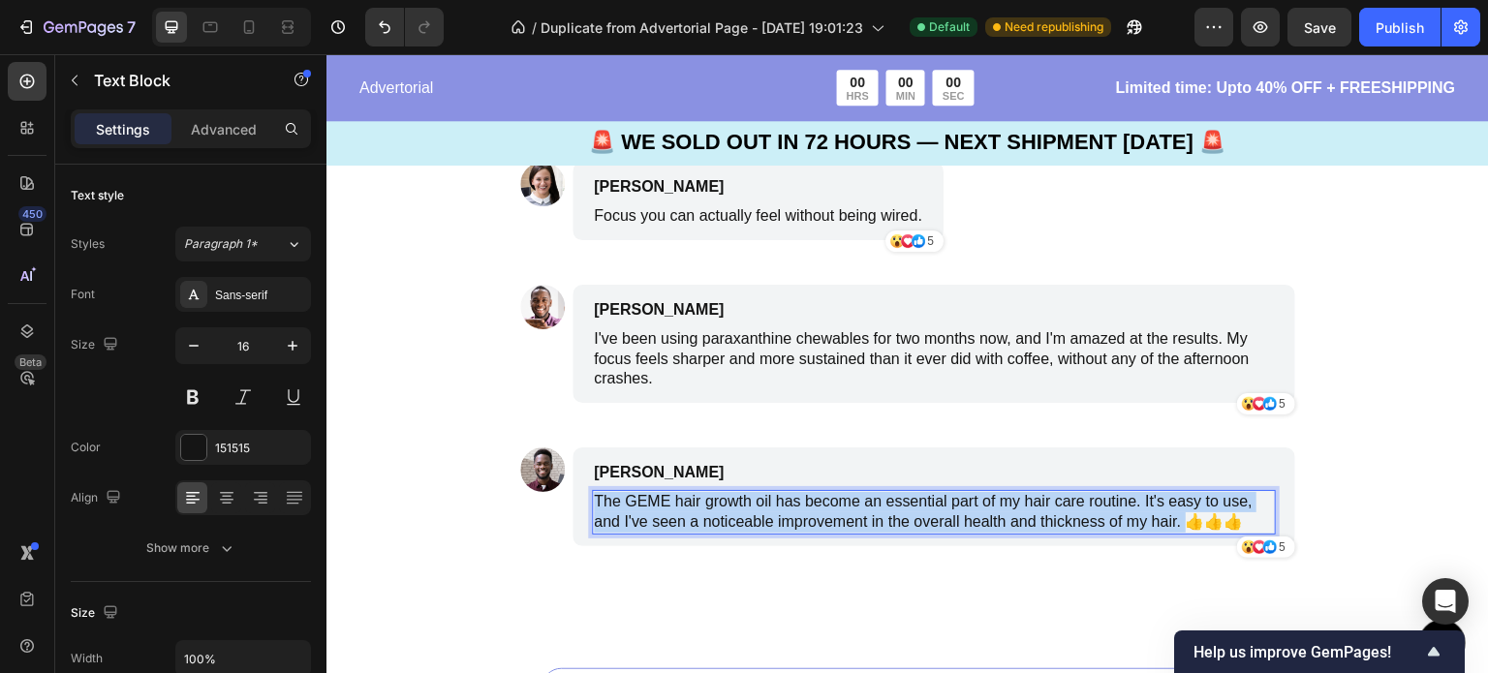
drag, startPoint x: 1176, startPoint y: 524, endPoint x: 586, endPoint y: 499, distance: 590.4
click at [594, 499] on p "The GEME hair growth oil has become an essential part of my hair care routine. …" at bounding box center [934, 512] width 680 height 41
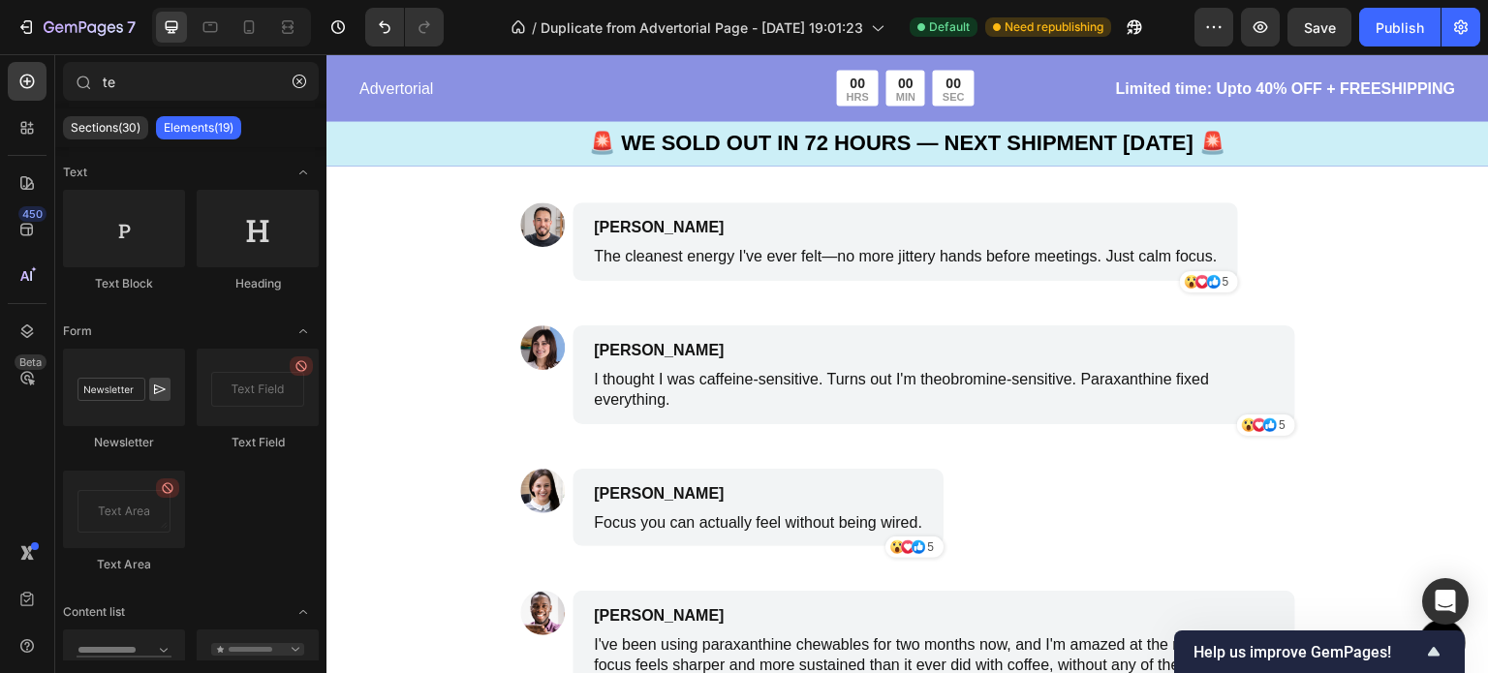
scroll to position [6277, 0]
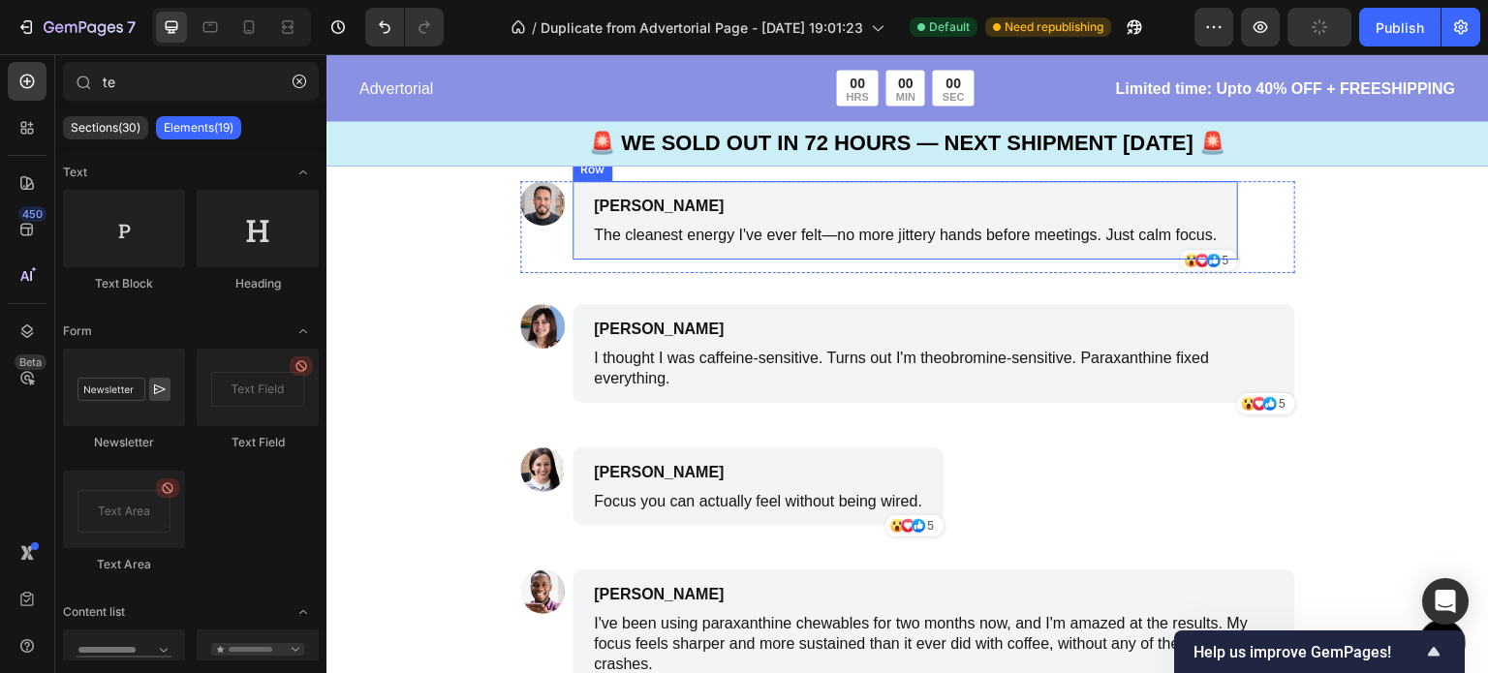
click at [1218, 235] on div "Jason L Text Block The cleanest energy I've ever felt—no more jittery hands bef…" at bounding box center [904, 220] width 665 height 78
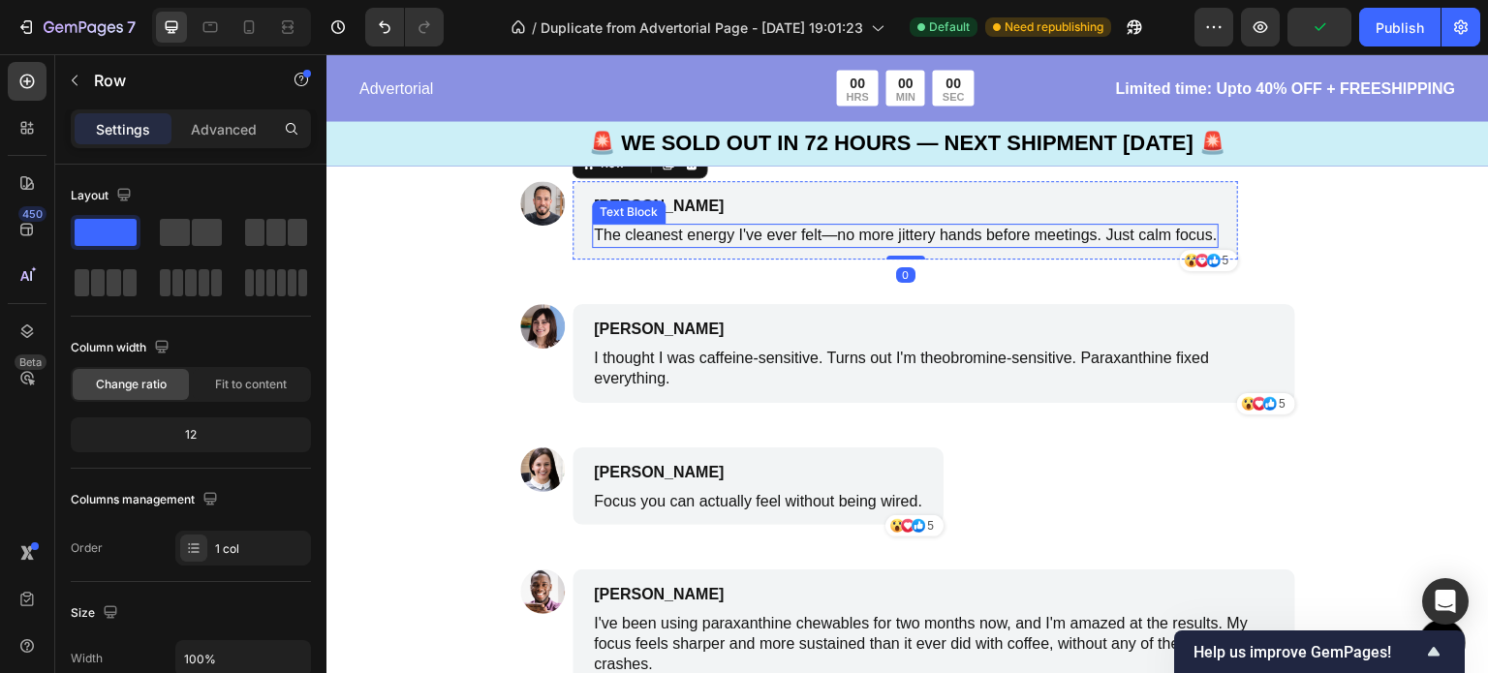
click at [1210, 235] on div "The cleanest energy I've ever felt—no more jittery hands before meetings. Just …" at bounding box center [905, 236] width 627 height 24
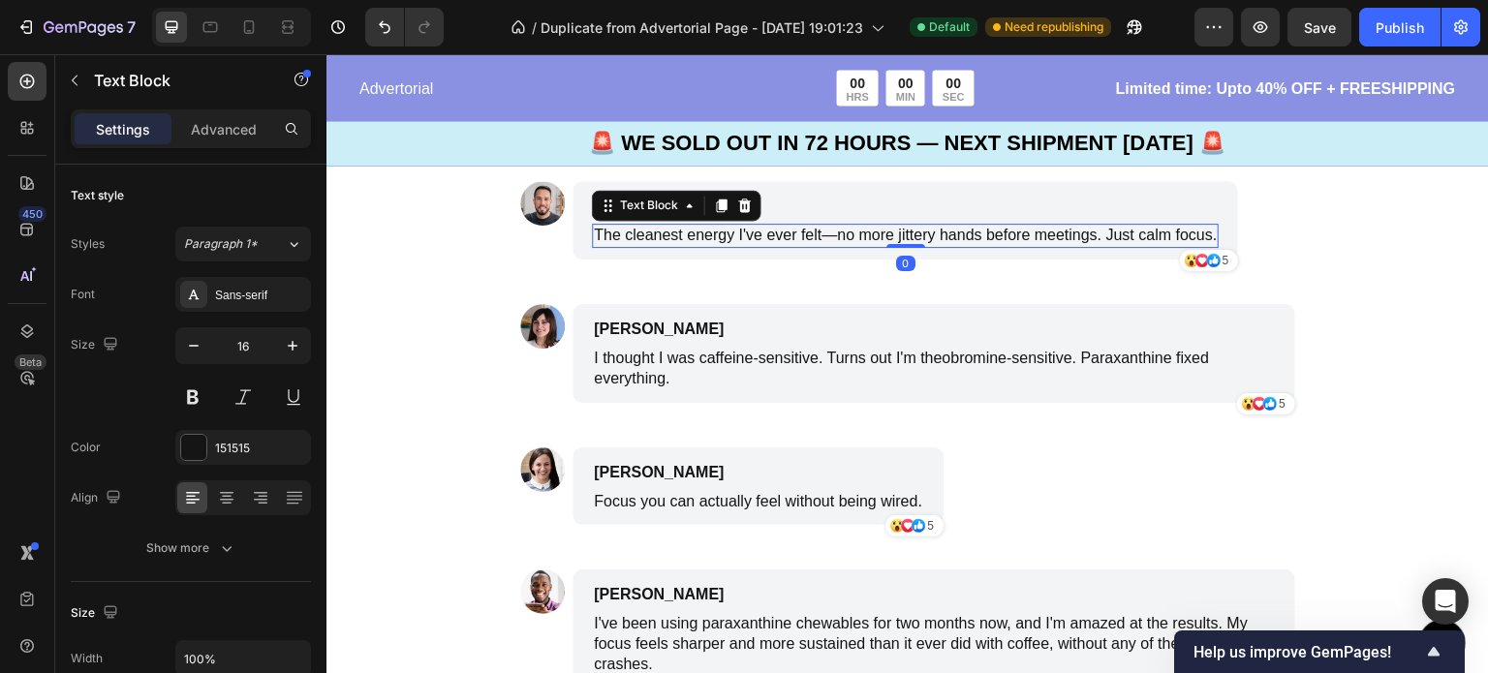
click at [1186, 235] on p "The cleanest energy I've ever felt—no more jittery hands before meetings. Just …" at bounding box center [905, 236] width 623 height 20
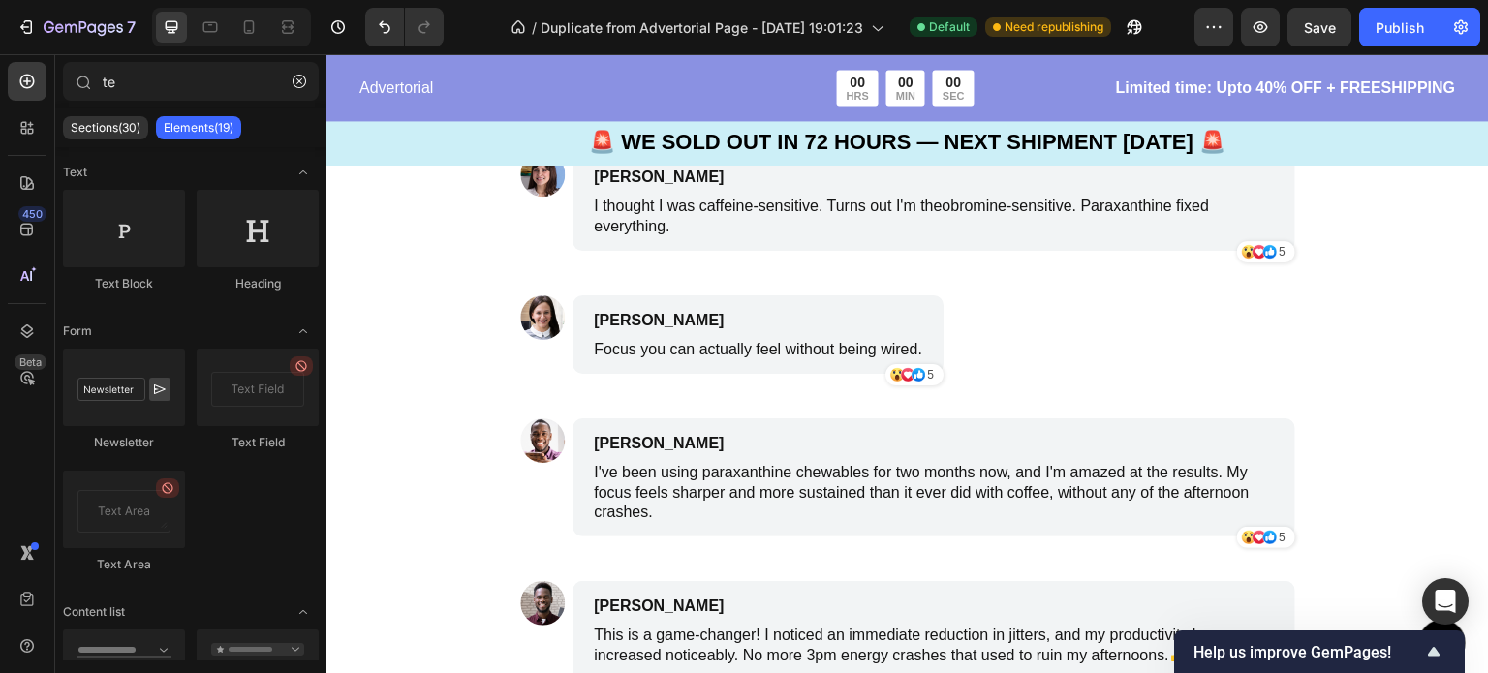
scroll to position [6267, 0]
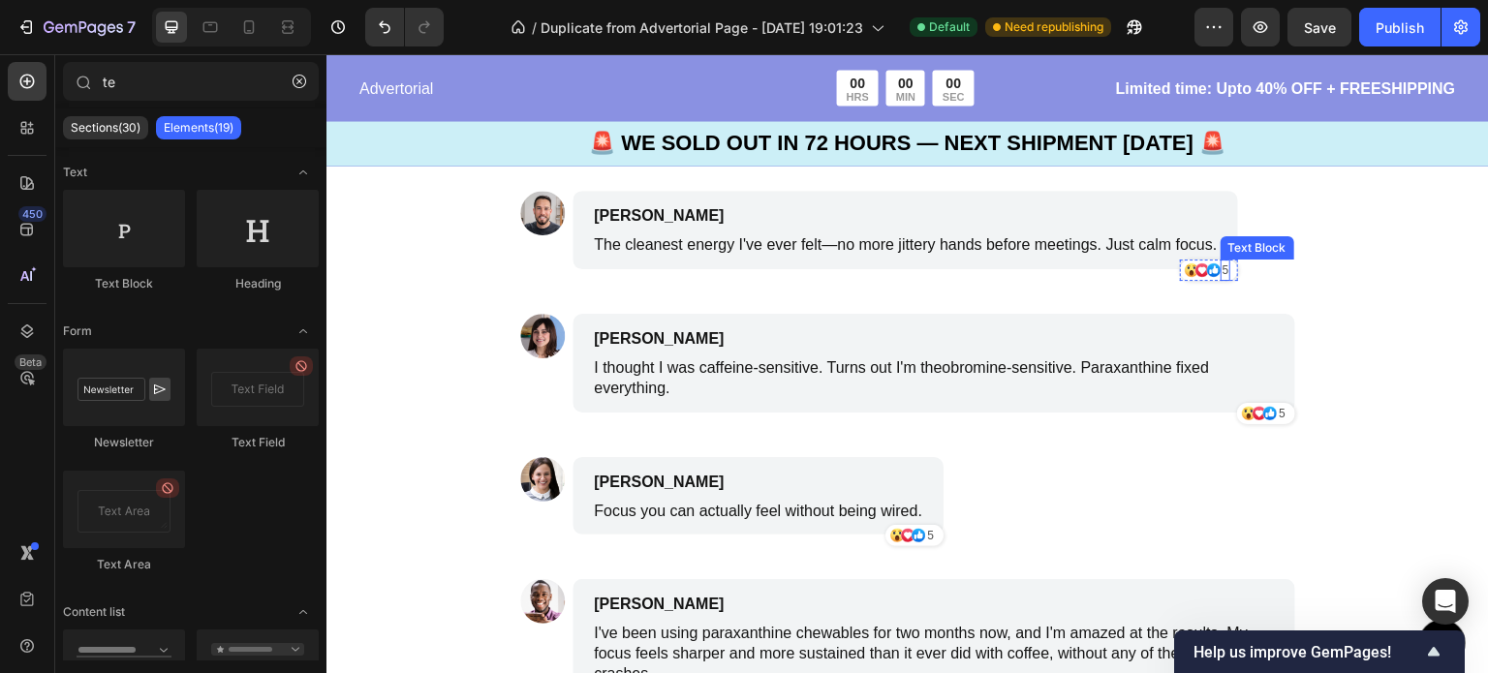
click at [1231, 273] on div "5" at bounding box center [1225, 270] width 11 height 21
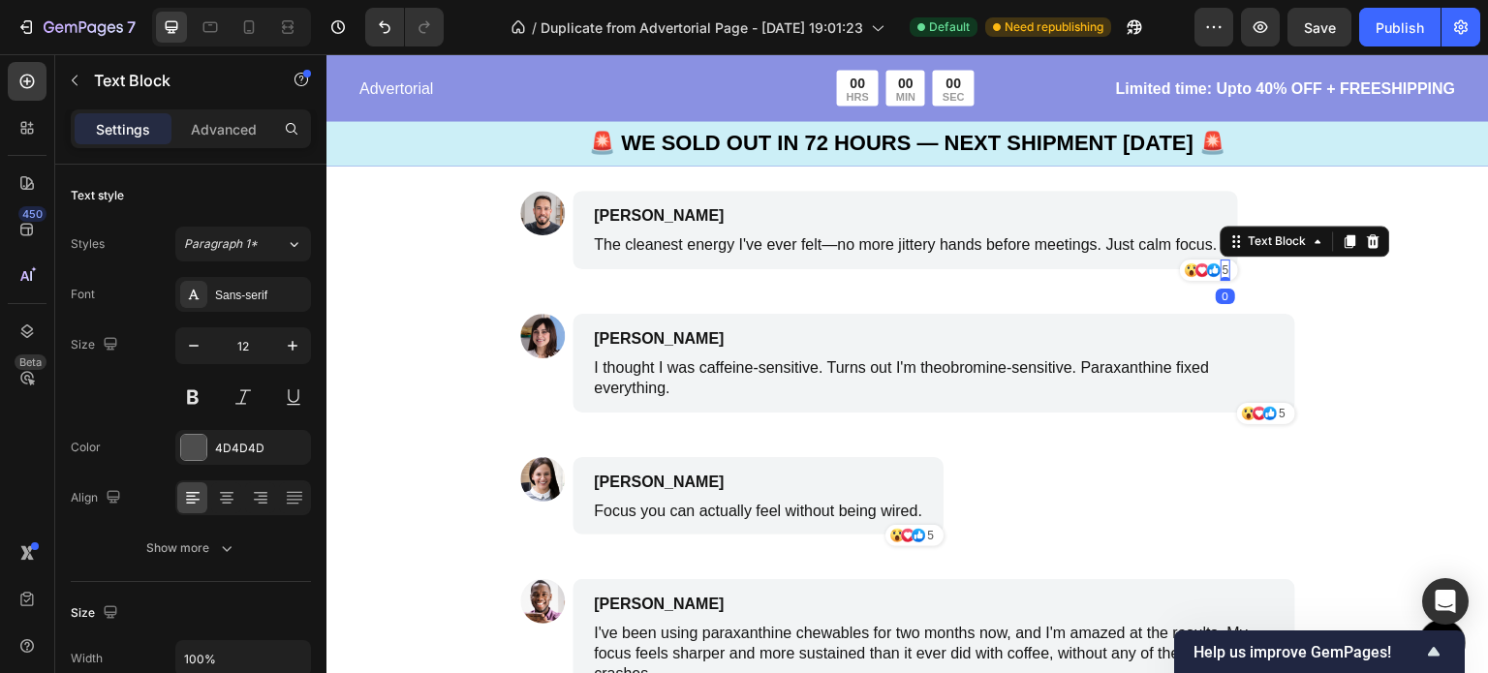
click at [1231, 269] on div "5" at bounding box center [1225, 270] width 11 height 21
click at [1278, 411] on p "5" at bounding box center [1281, 413] width 7 height 17
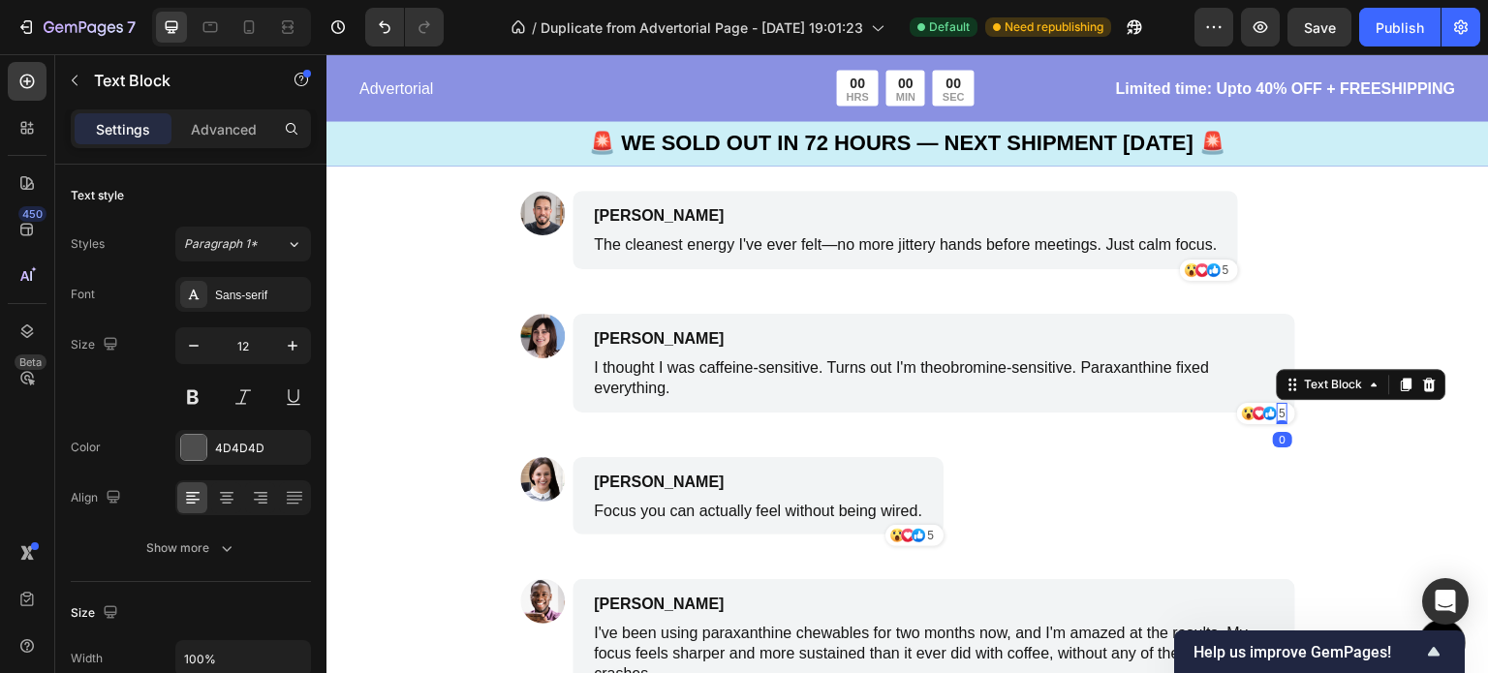
click at [1278, 411] on p "5" at bounding box center [1281, 413] width 7 height 17
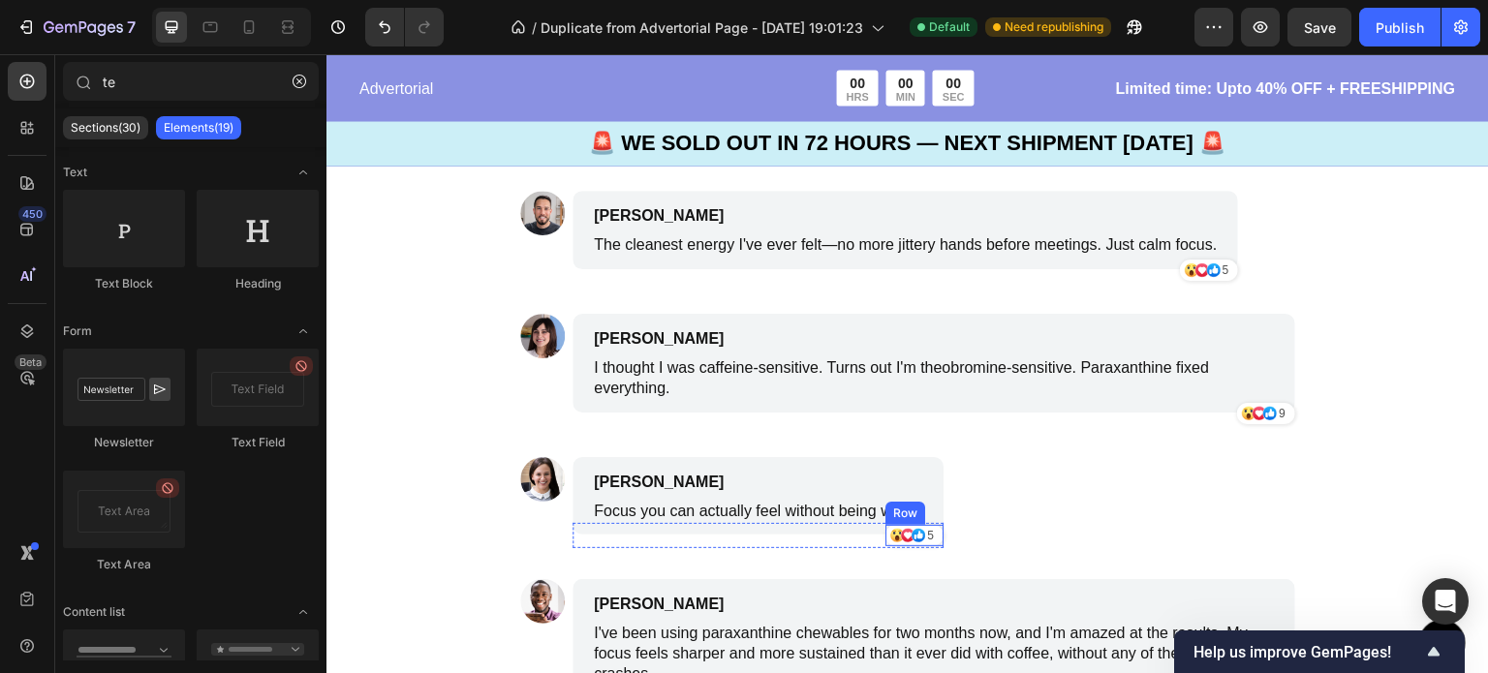
click at [943, 538] on div "5 Text Block" at bounding box center [938, 535] width 11 height 21
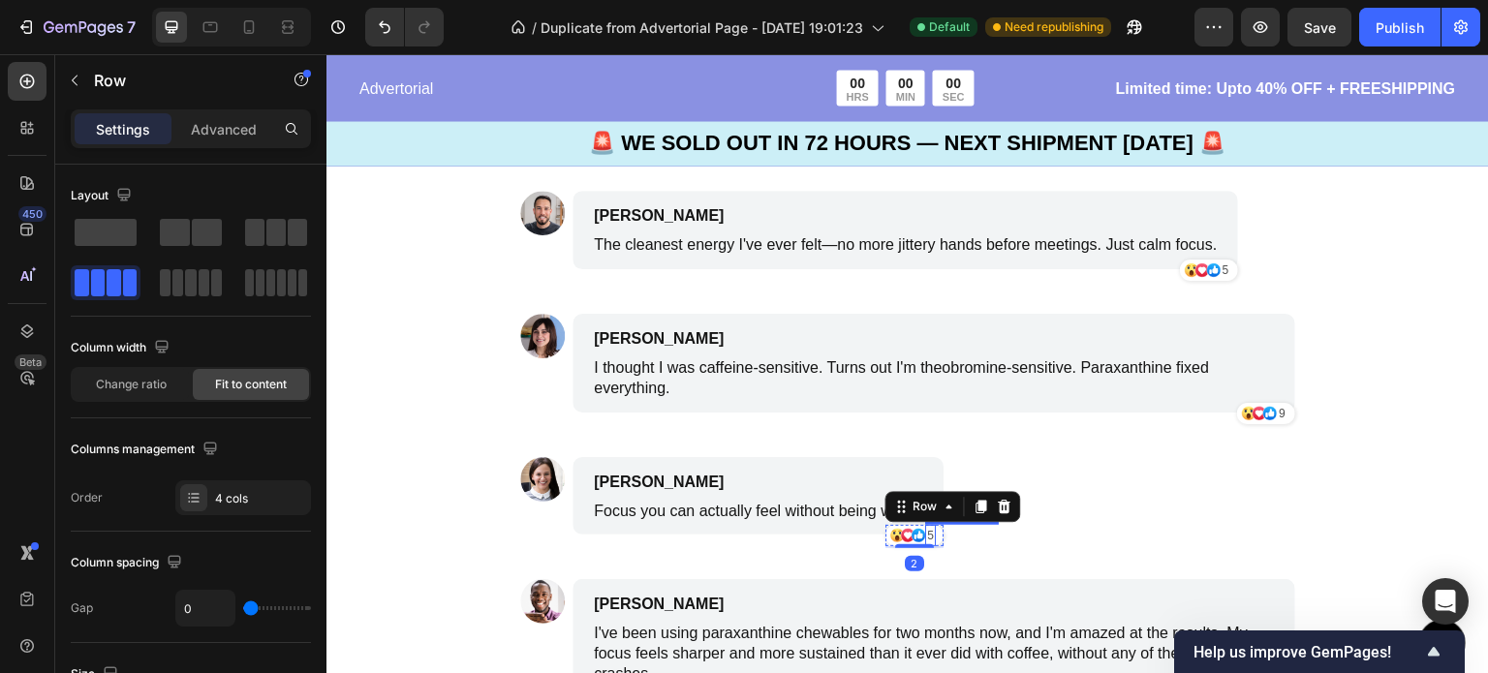
click at [934, 538] on p "5" at bounding box center [930, 535] width 7 height 17
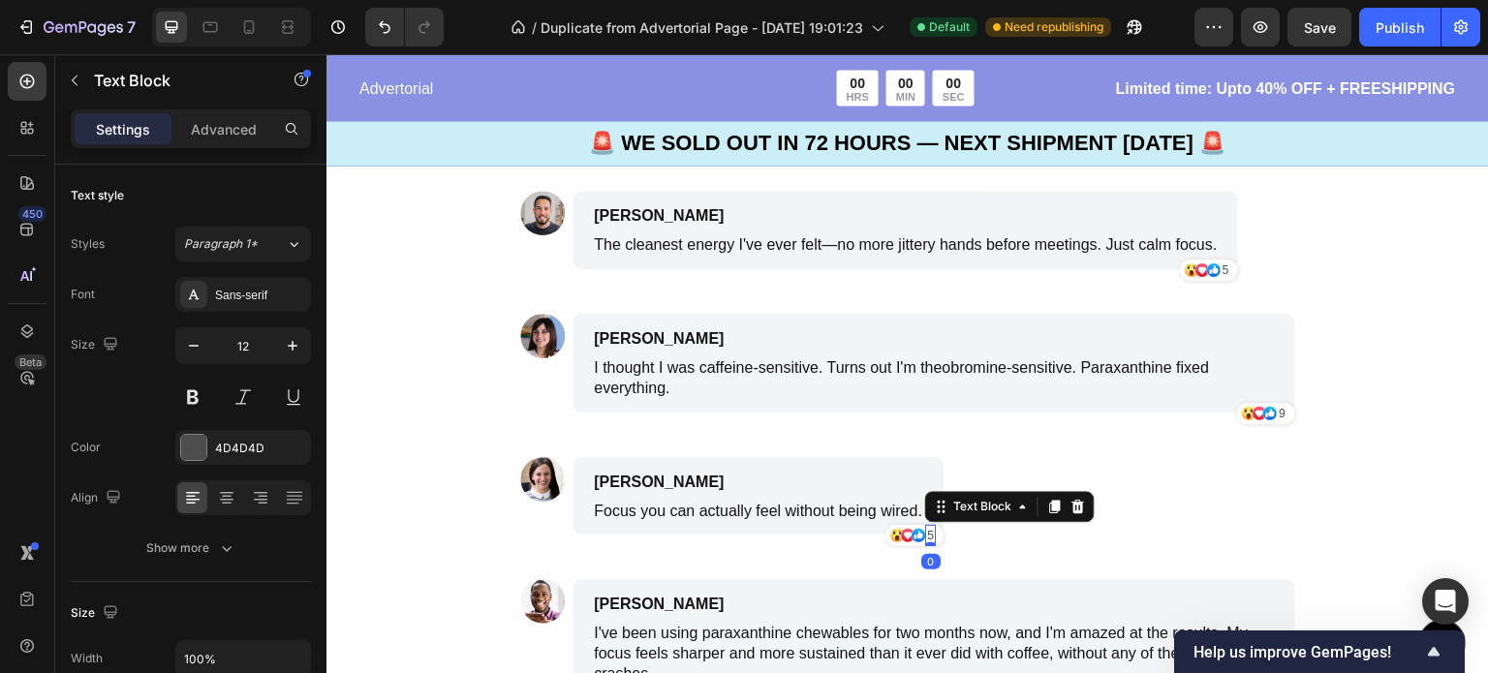
click at [934, 538] on p "5" at bounding box center [930, 535] width 7 height 17
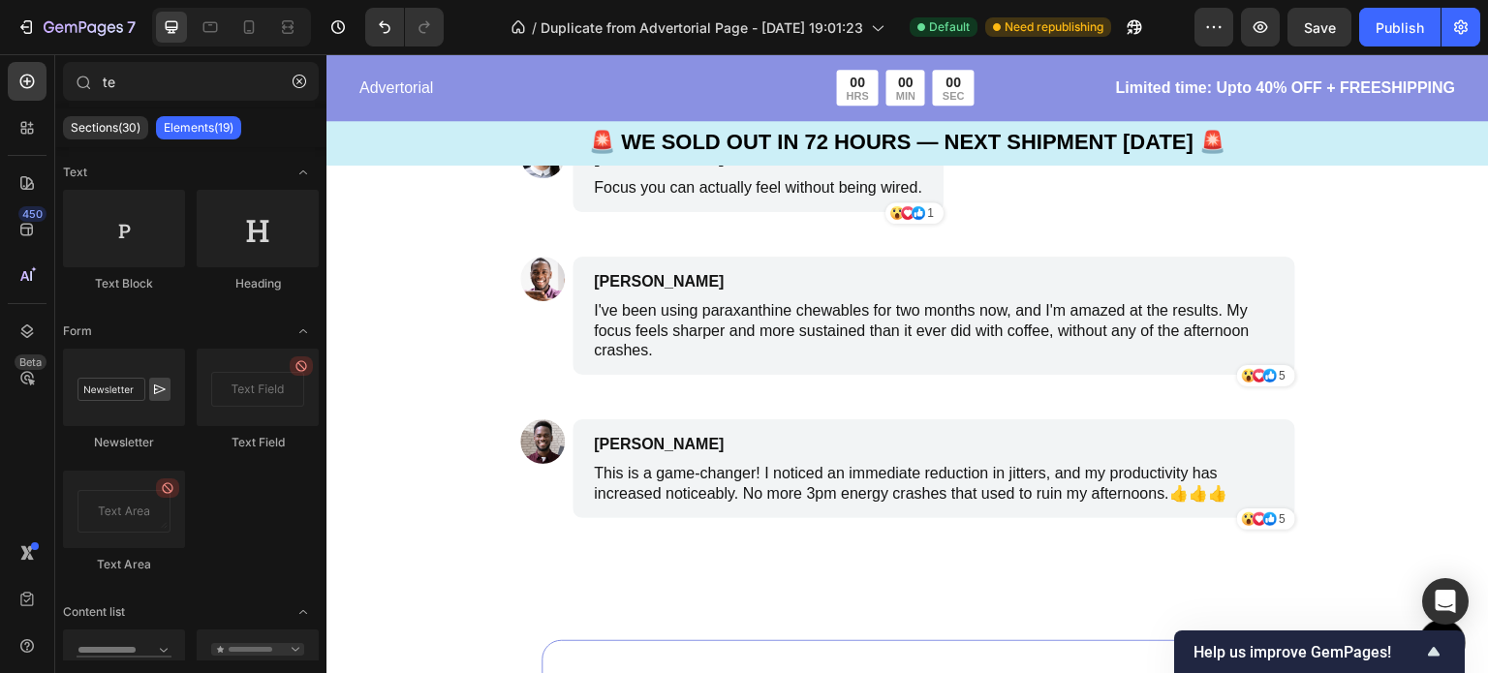
scroll to position [6601, 0]
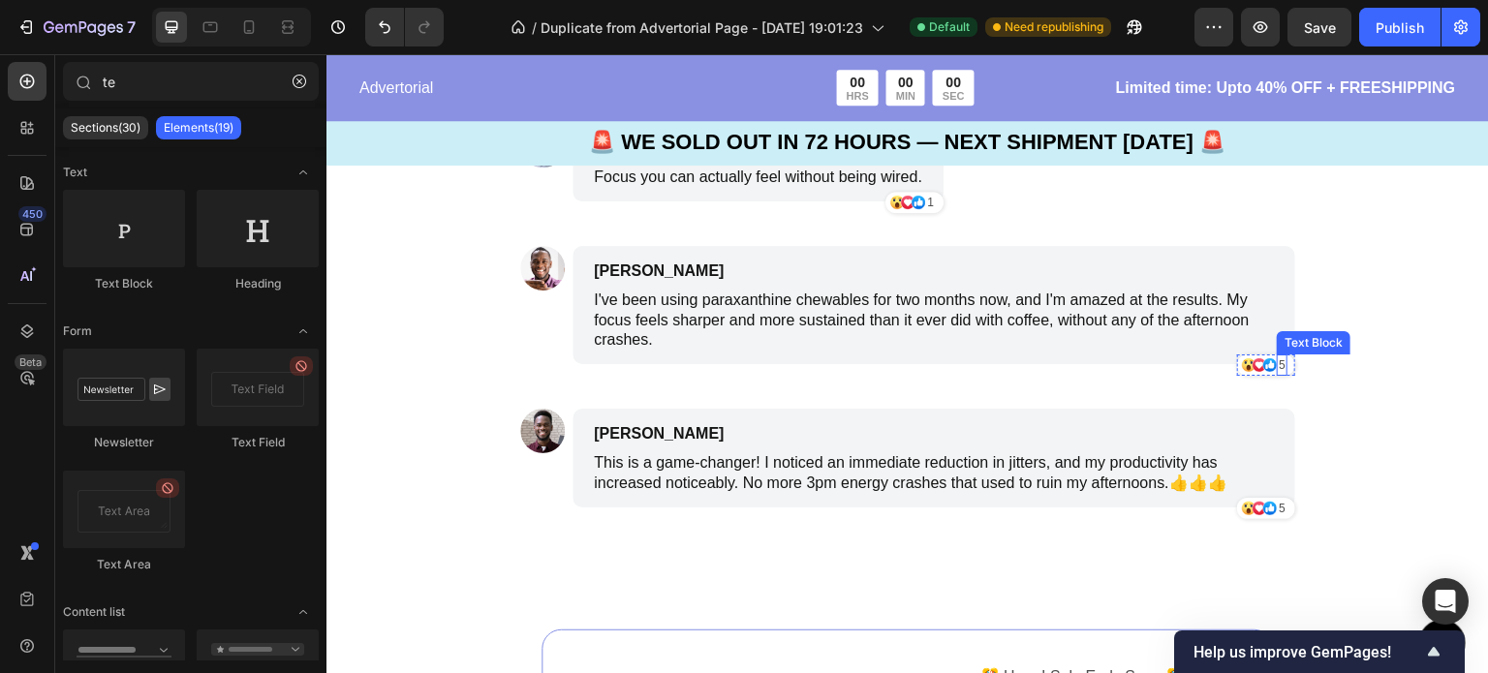
click at [1278, 368] on p "5" at bounding box center [1281, 364] width 7 height 17
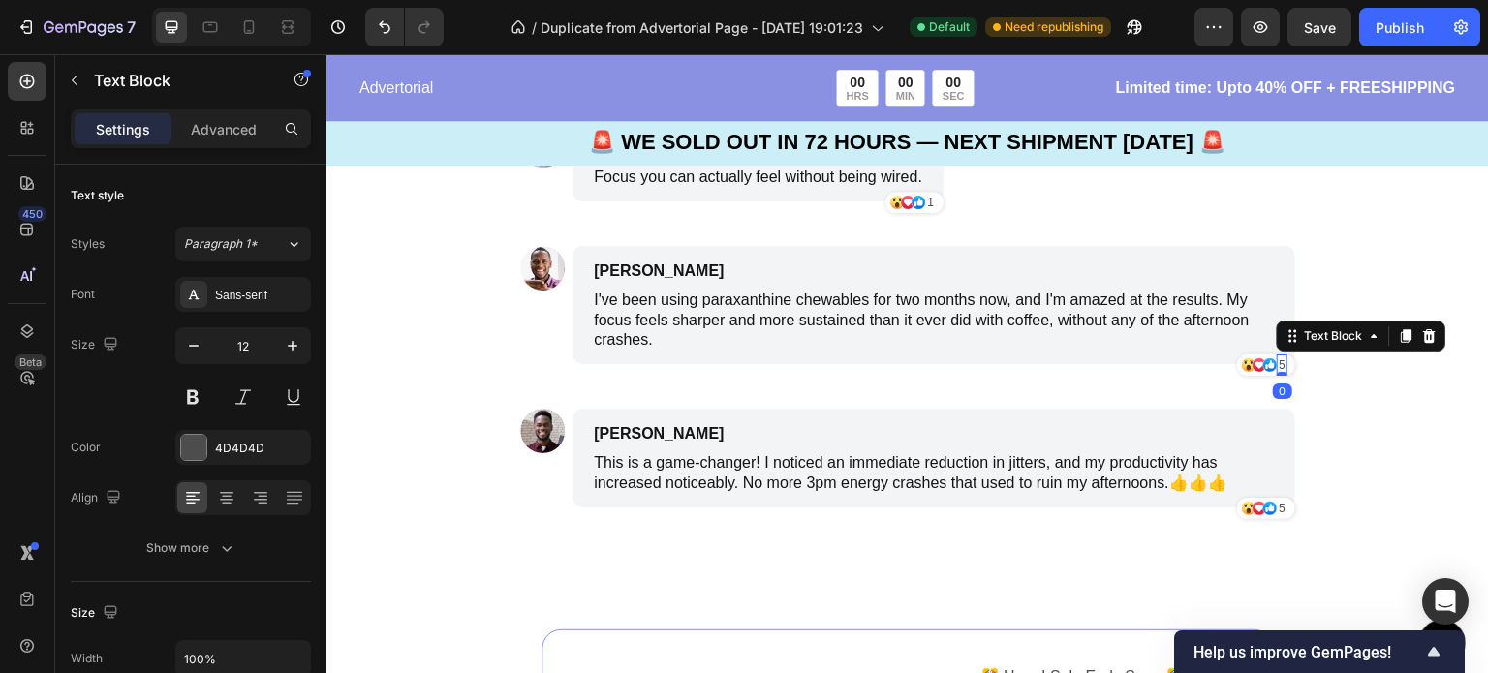
click at [1278, 368] on p "5" at bounding box center [1281, 364] width 7 height 17
click at [1278, 511] on p "5" at bounding box center [1281, 508] width 7 height 17
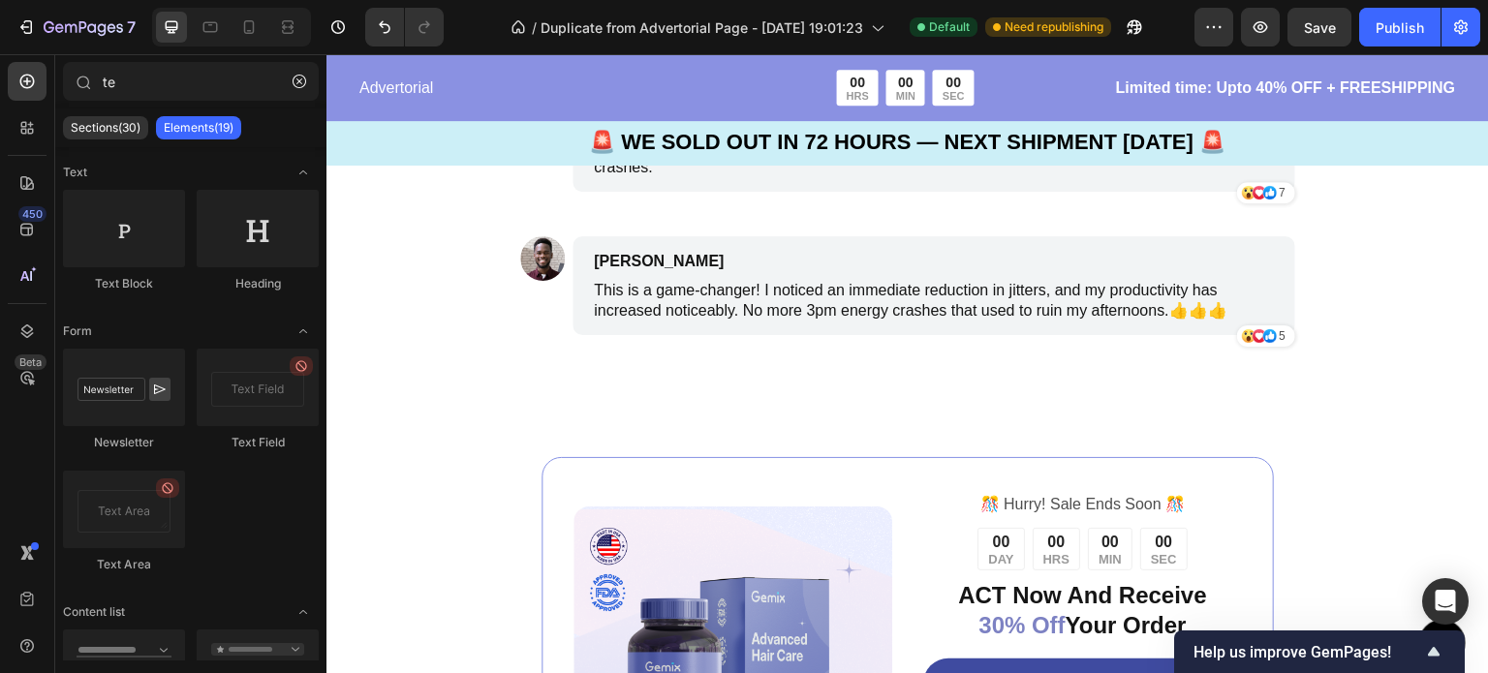
scroll to position [6784, 0]
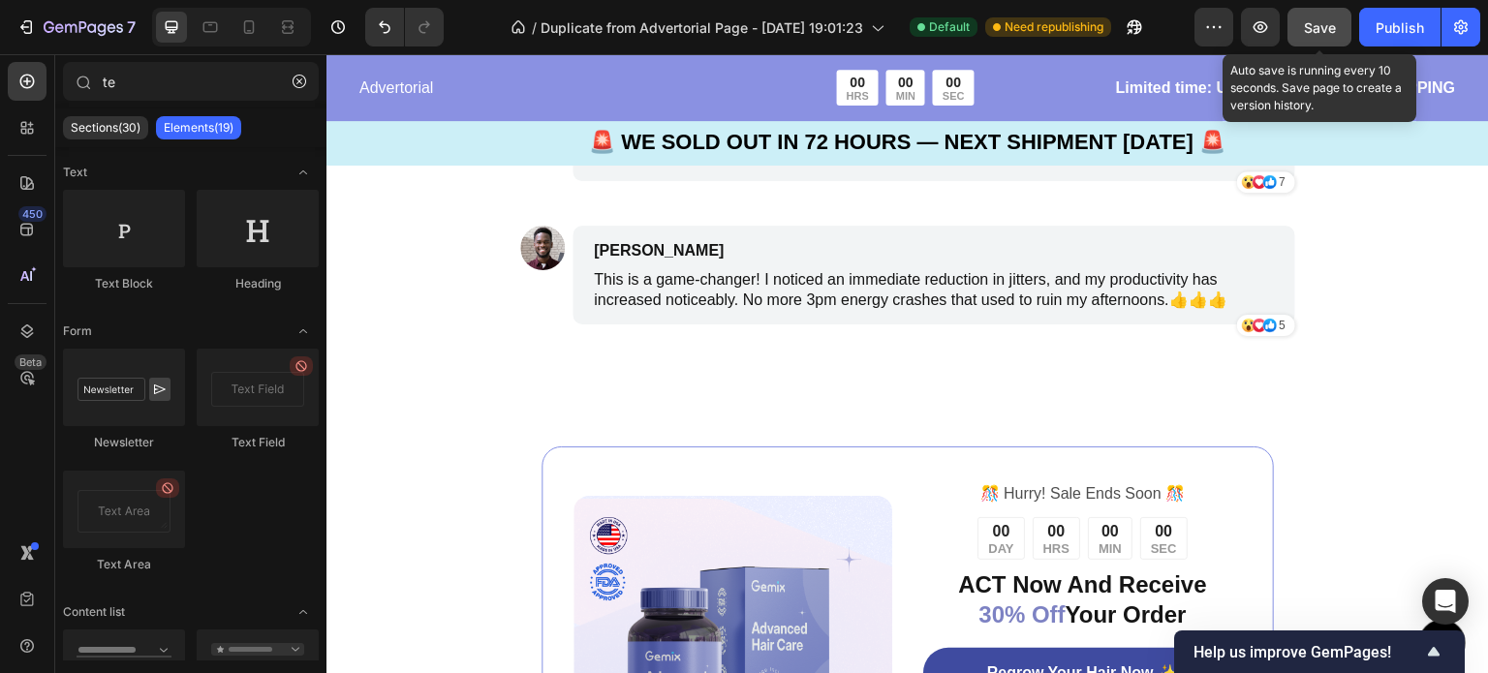
click at [1328, 24] on span "Save" at bounding box center [1320, 27] width 32 height 16
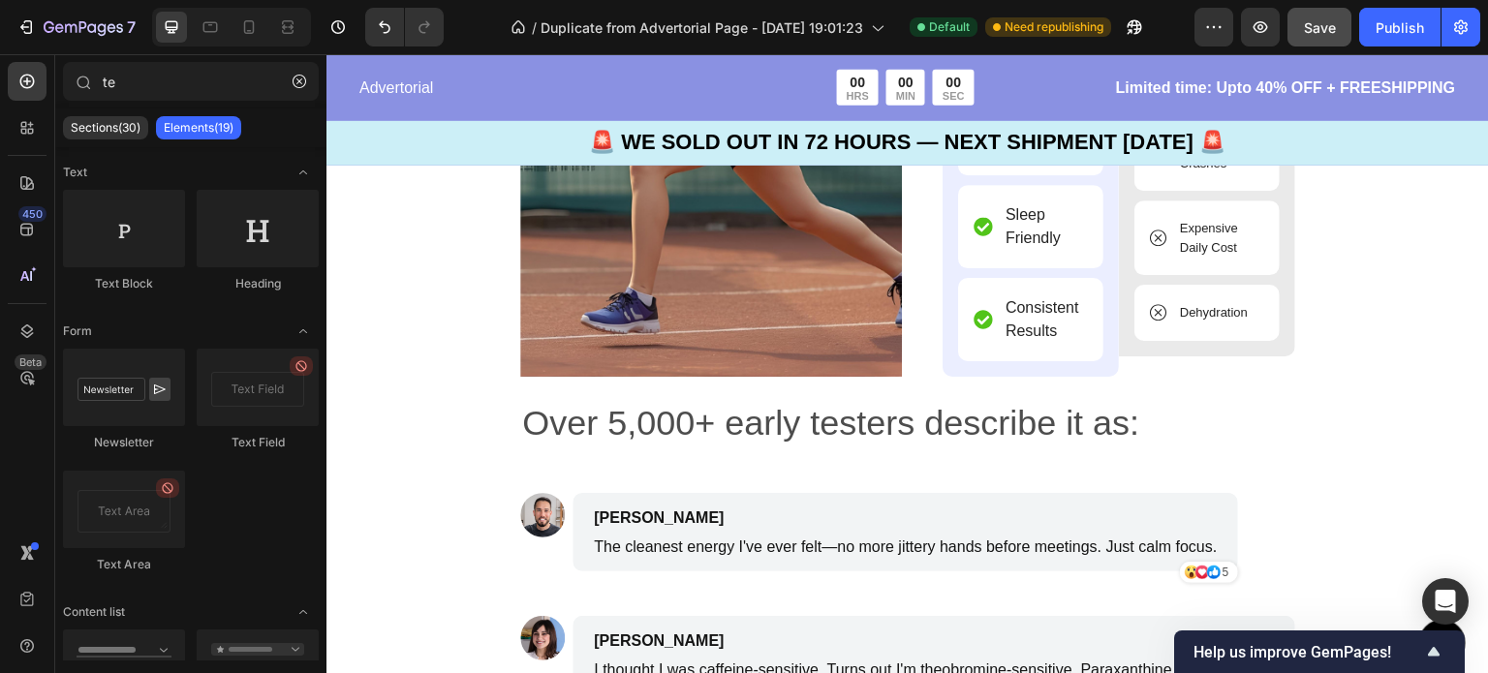
scroll to position [6083, 0]
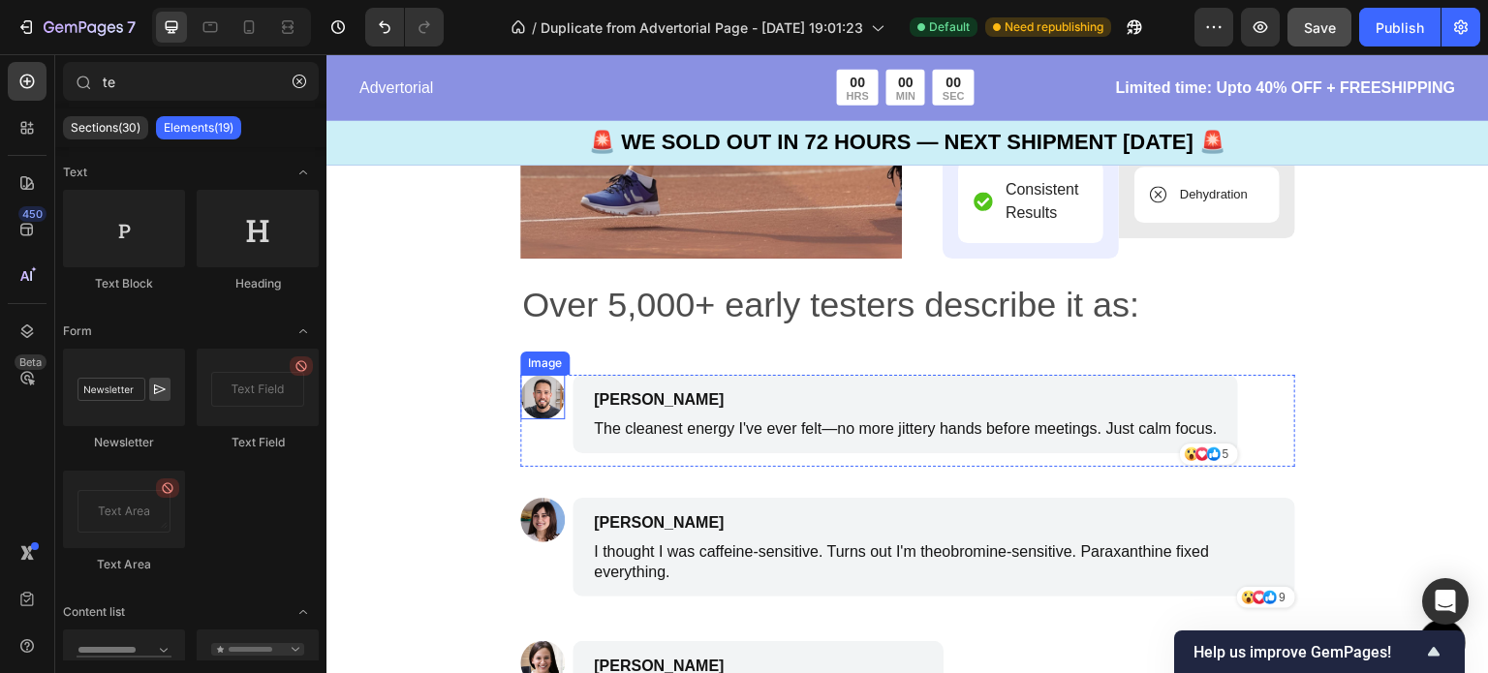
click at [521, 390] on img at bounding box center [542, 397] width 45 height 45
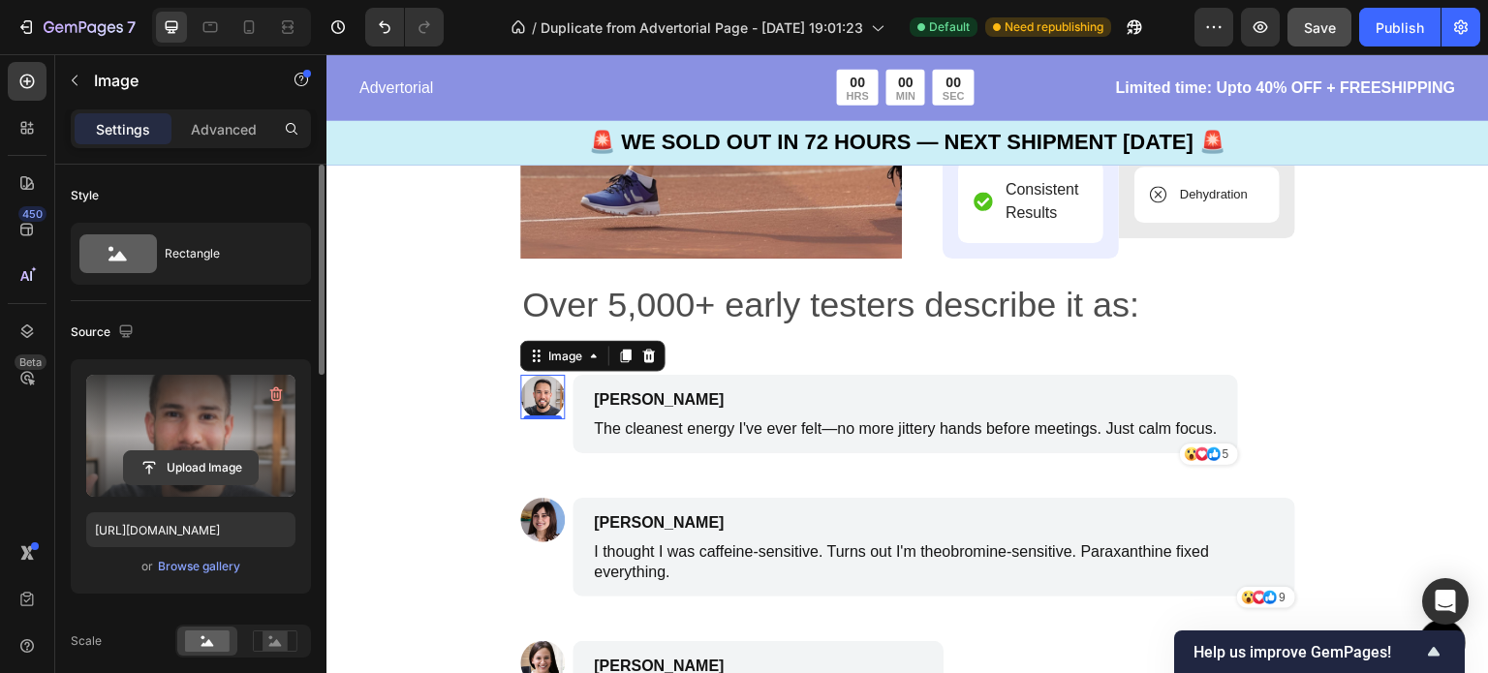
click at [217, 468] on input "file" at bounding box center [191, 467] width 134 height 33
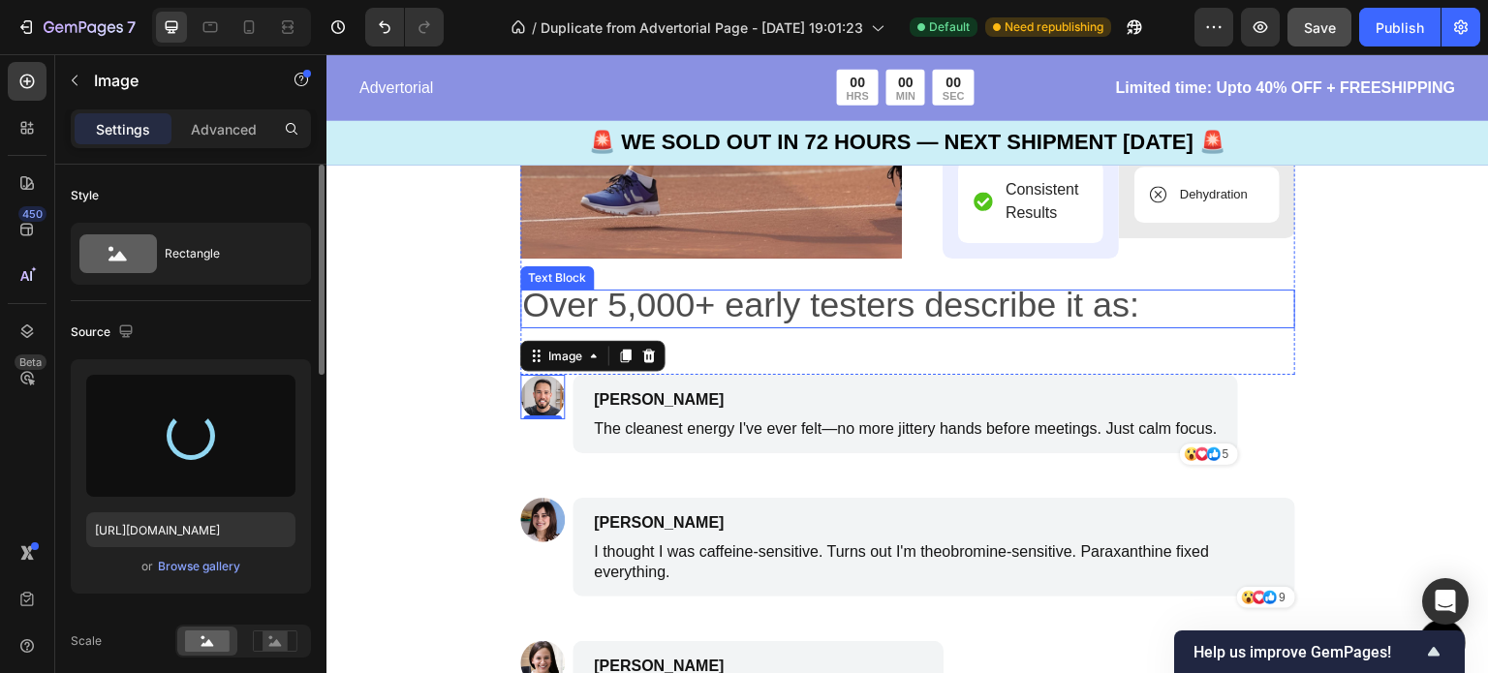
type input "https://cdn.shopify.com/s/files/1/0772/3496/2671/files/gempages_582062294284895…"
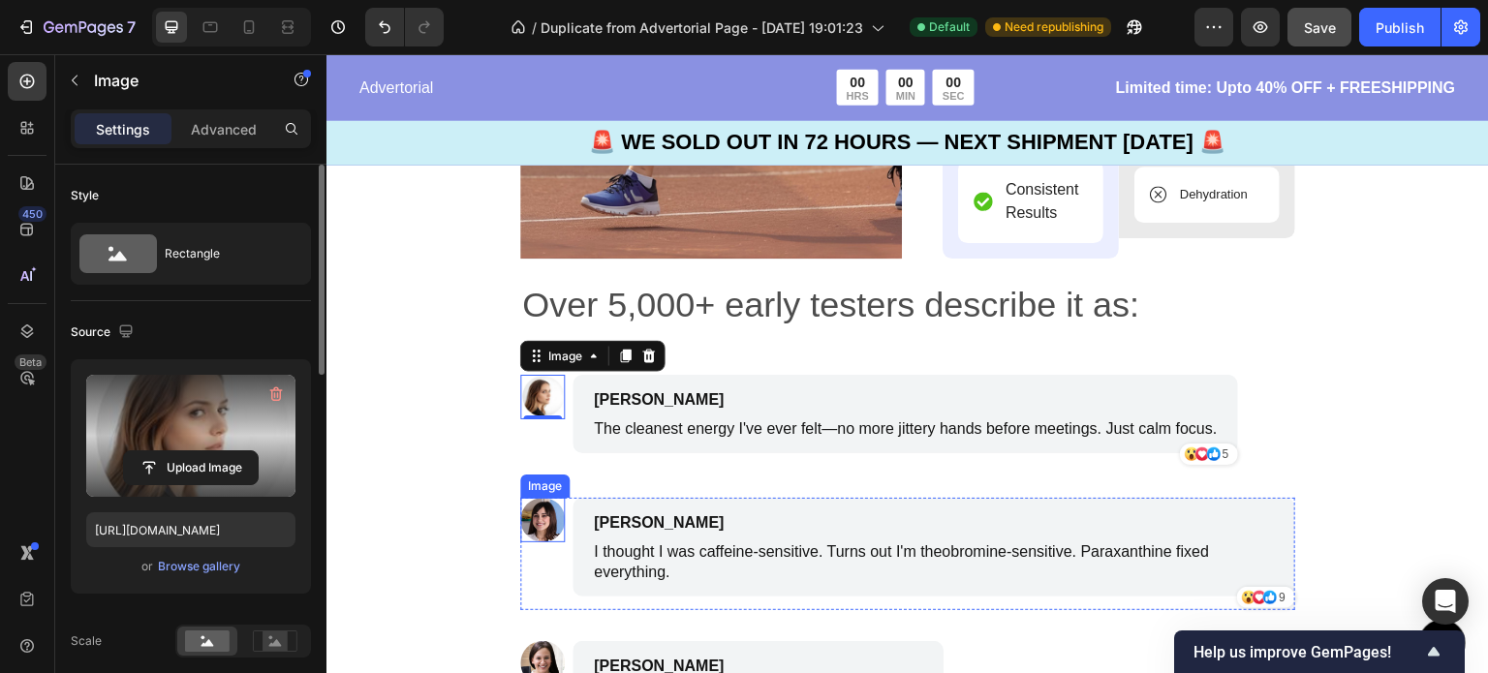
click at [530, 519] on img at bounding box center [542, 520] width 45 height 45
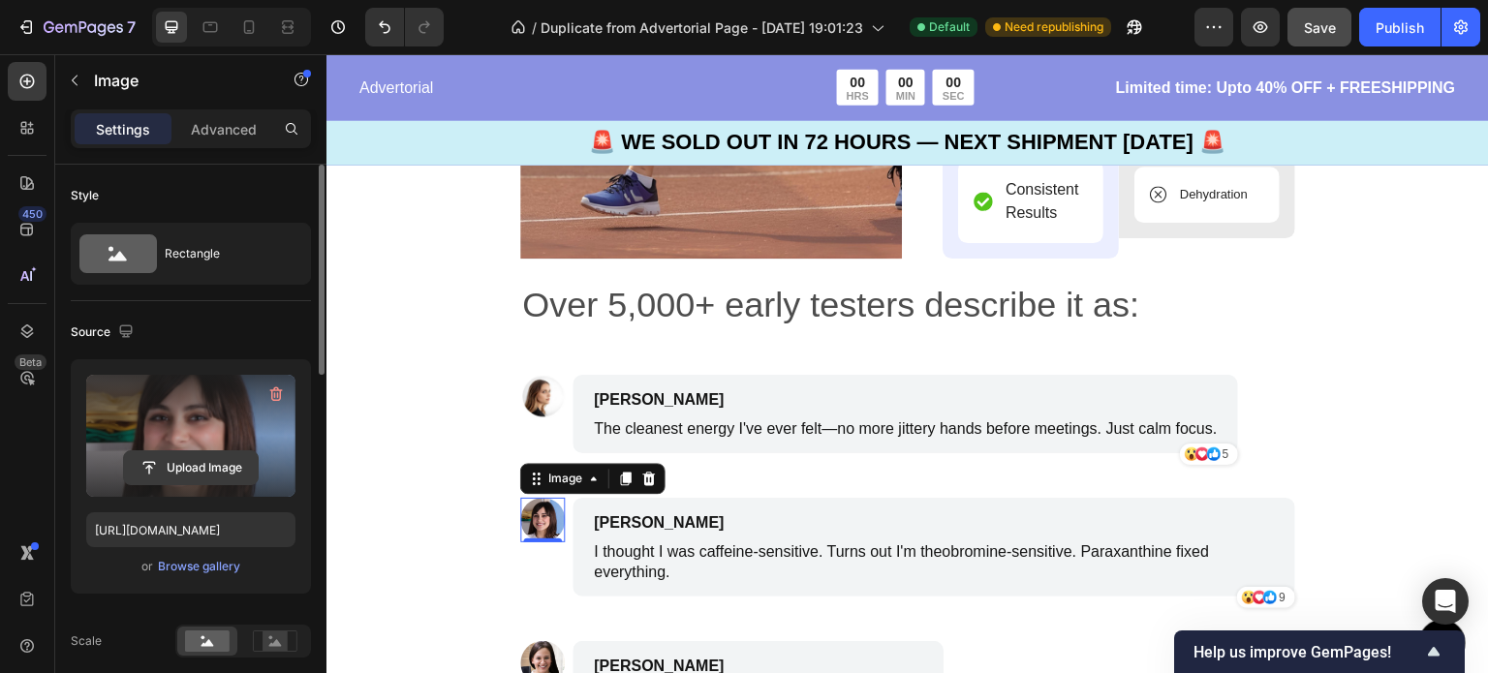
click at [220, 453] on input "file" at bounding box center [191, 467] width 134 height 33
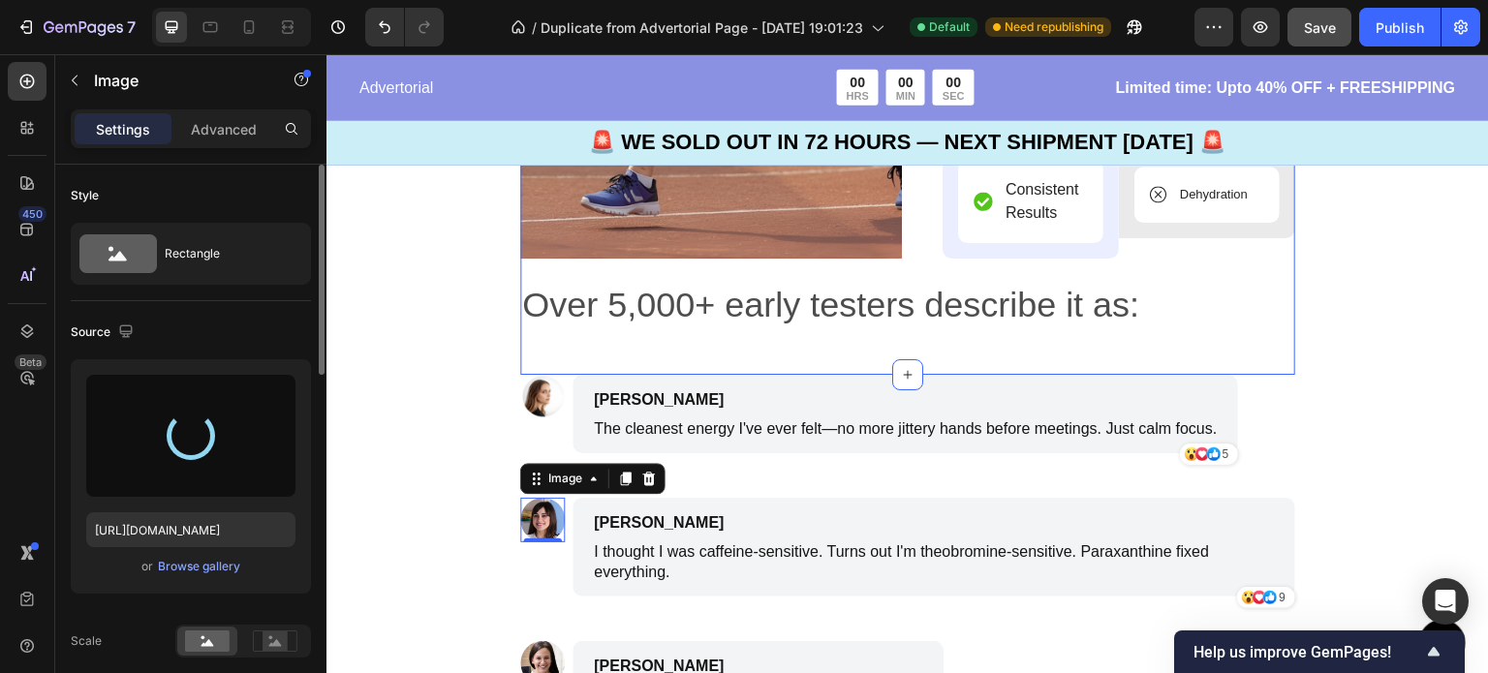
type input "https://cdn.shopify.com/s/files/1/0772/3496/2671/files/gempages_582062294284895…"
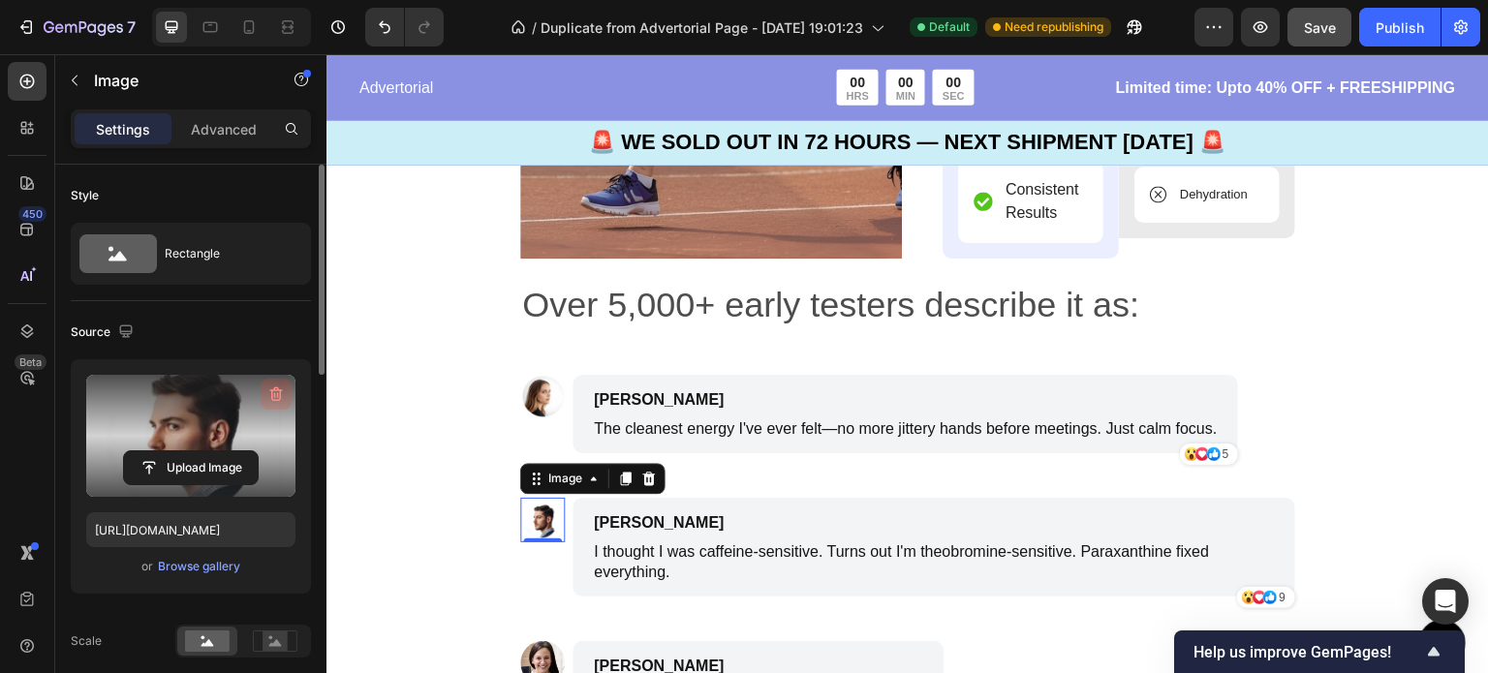
click at [276, 389] on icon "button" at bounding box center [276, 394] width 13 height 15
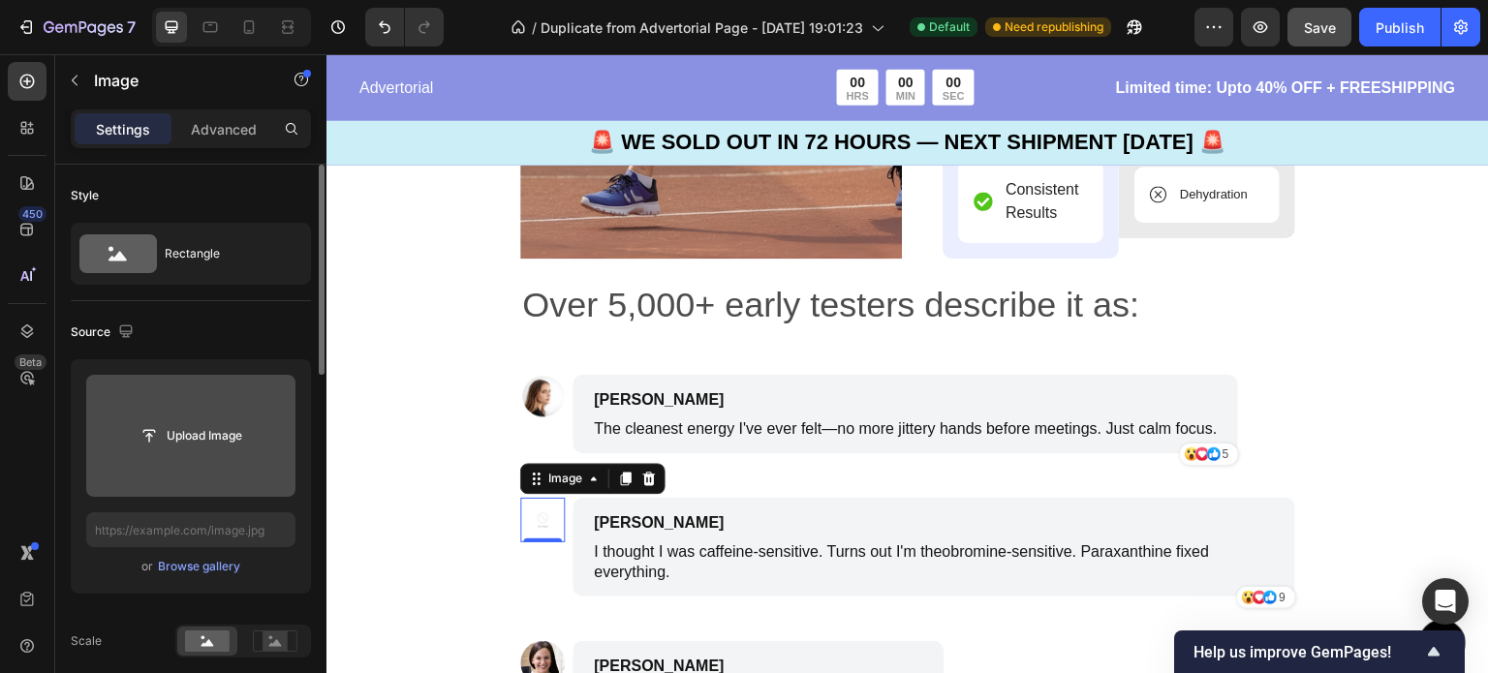
click at [210, 443] on input "file" at bounding box center [191, 435] width 134 height 33
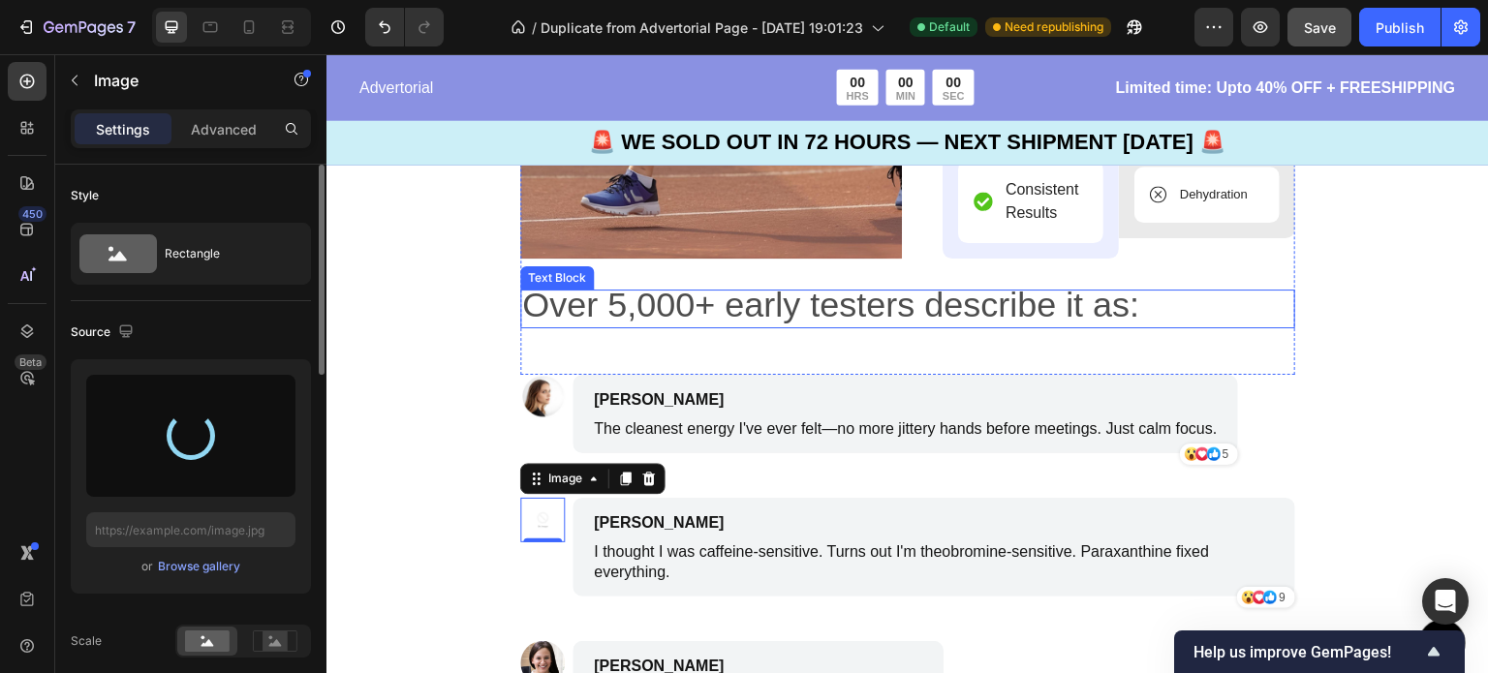
type input "https://cdn.shopify.com/s/files/1/0772/3496/2671/files/gempages_582062294284895…"
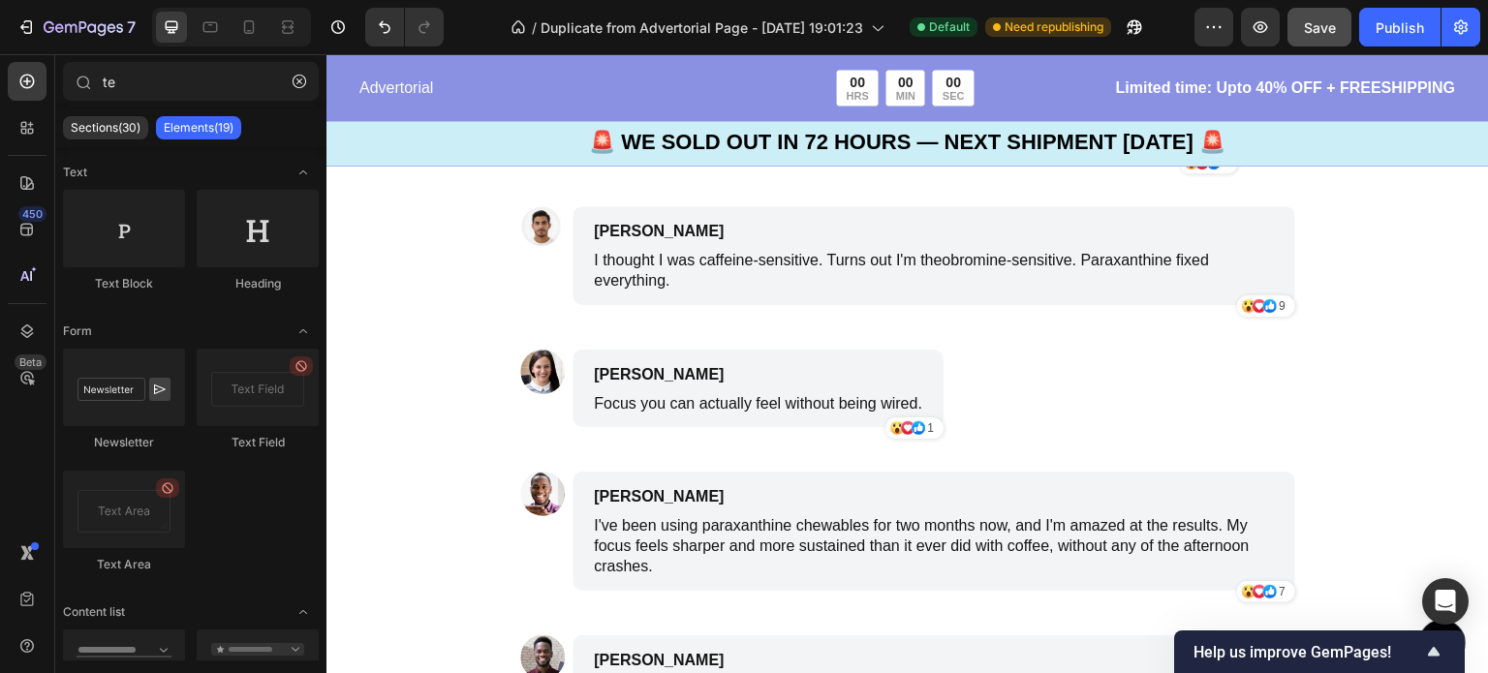
scroll to position [6385, 0]
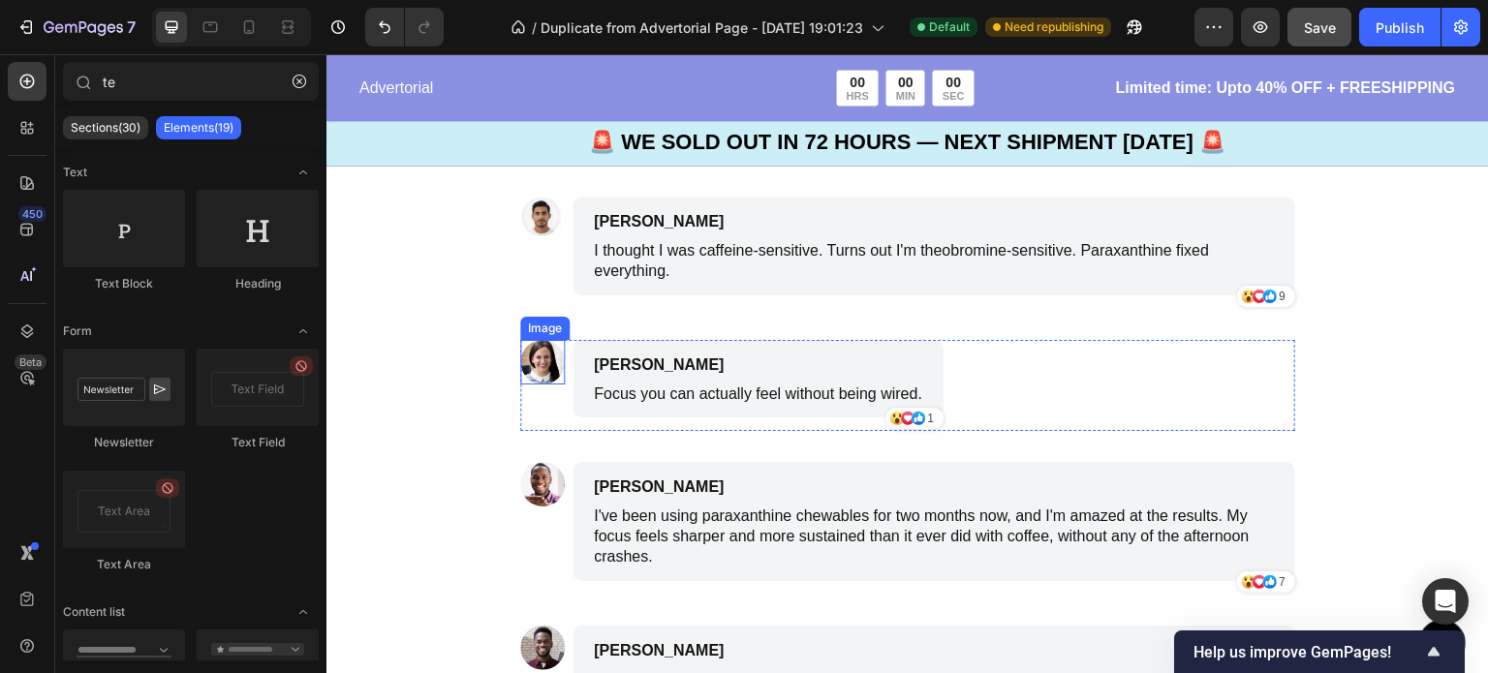
click at [535, 366] on img at bounding box center [542, 362] width 45 height 45
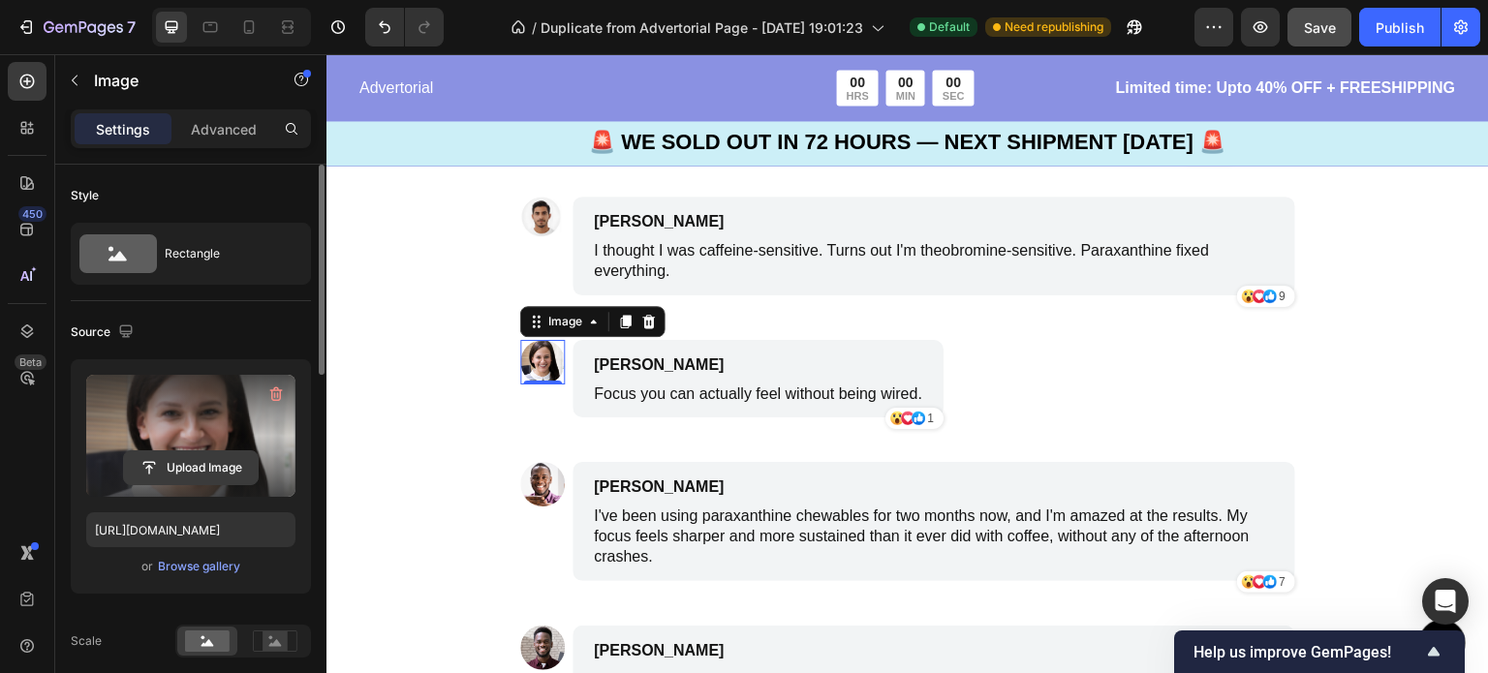
click at [211, 466] on input "file" at bounding box center [191, 467] width 134 height 33
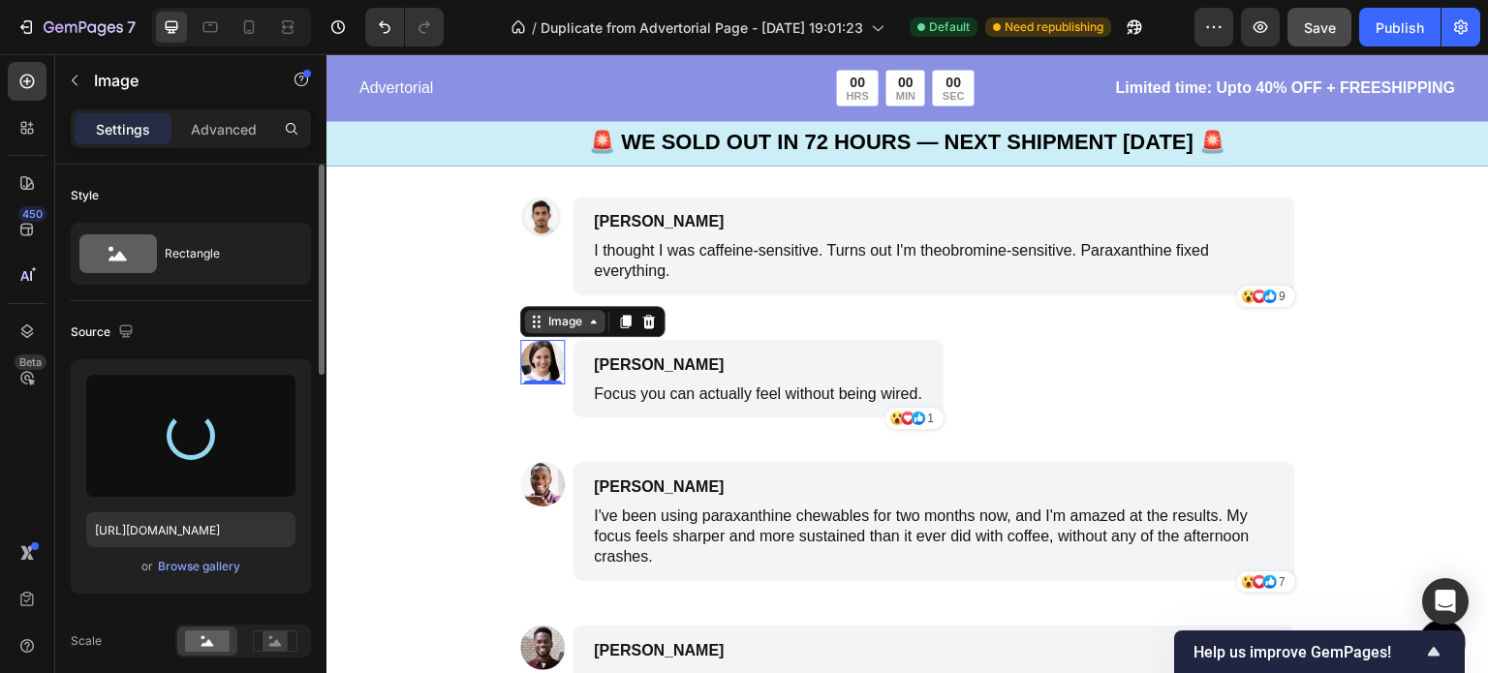
type input "https://cdn.shopify.com/s/files/1/0772/3496/2671/files/gempages_582062294284895…"
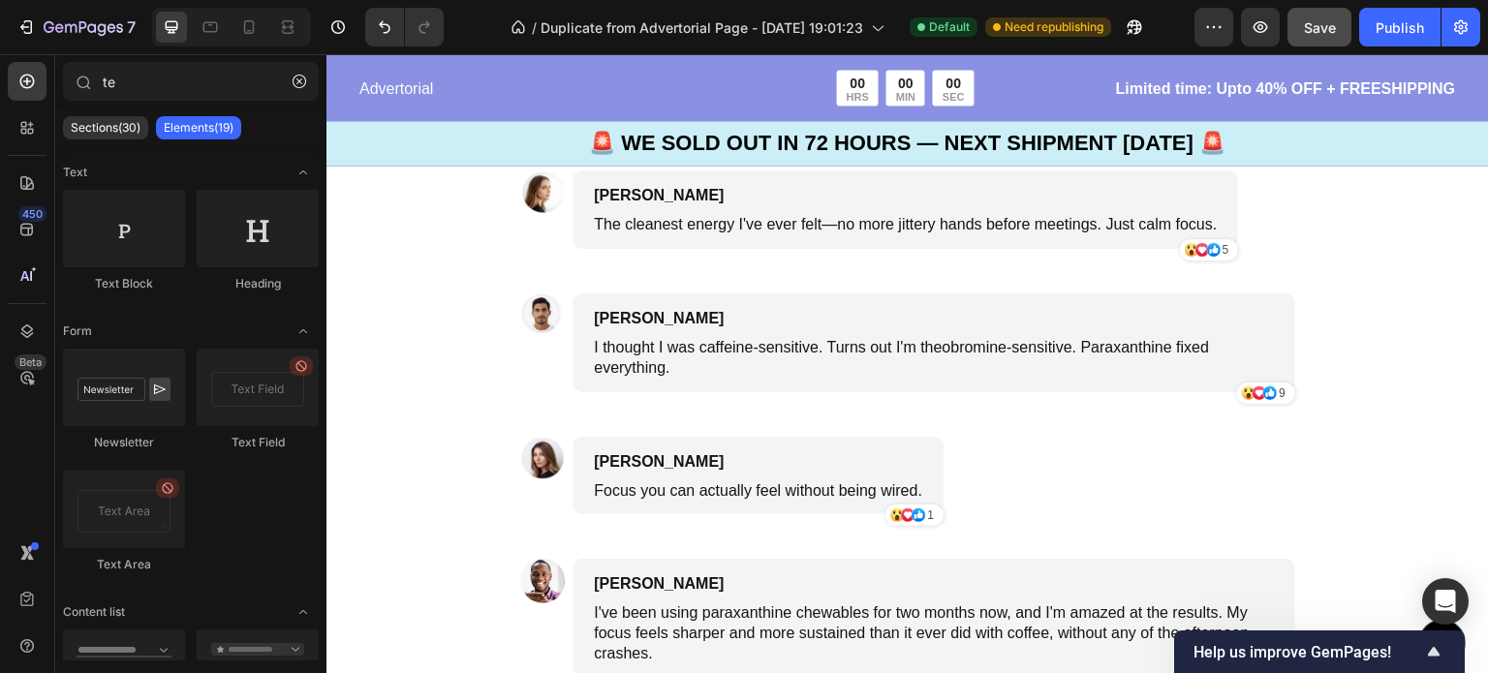
scroll to position [6267, 0]
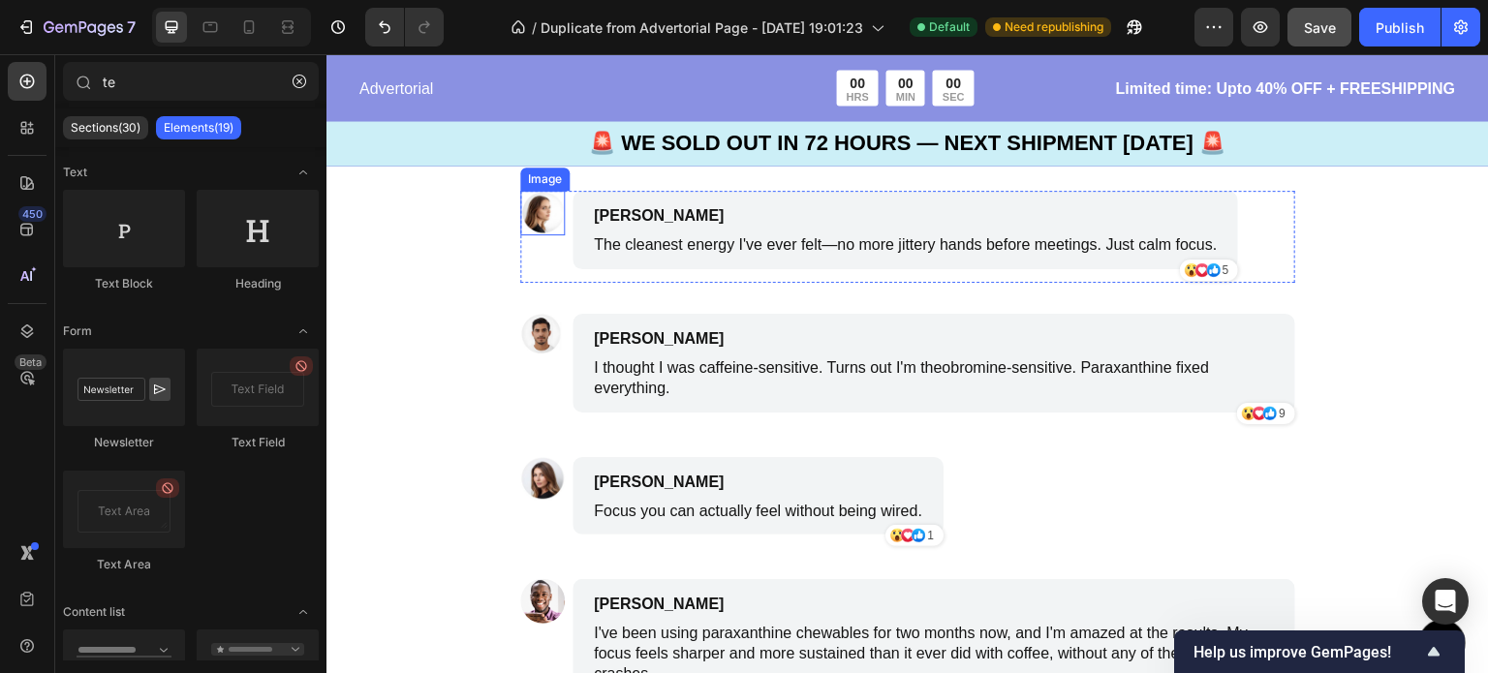
click at [531, 220] on img at bounding box center [542, 213] width 45 height 45
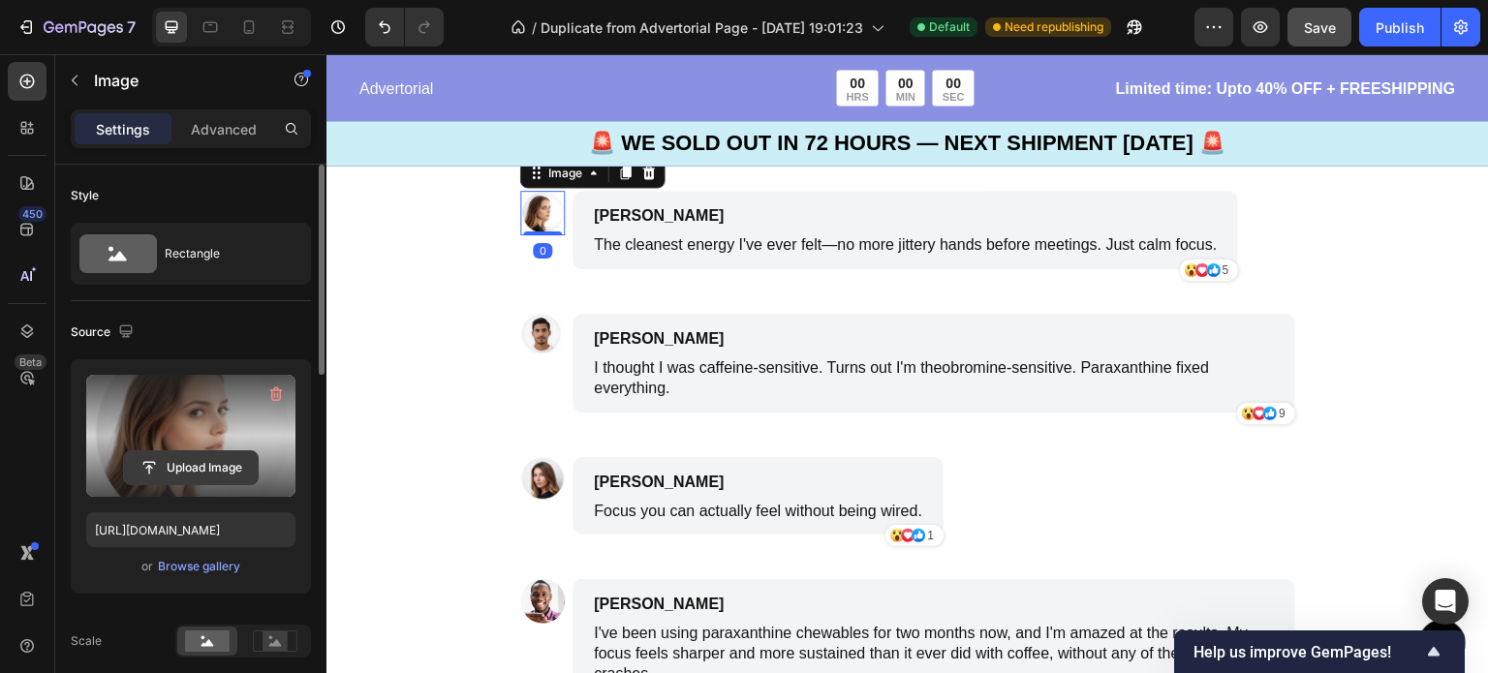
click at [195, 463] on input "file" at bounding box center [191, 467] width 134 height 33
click at [278, 390] on icon "button" at bounding box center [276, 394] width 13 height 15
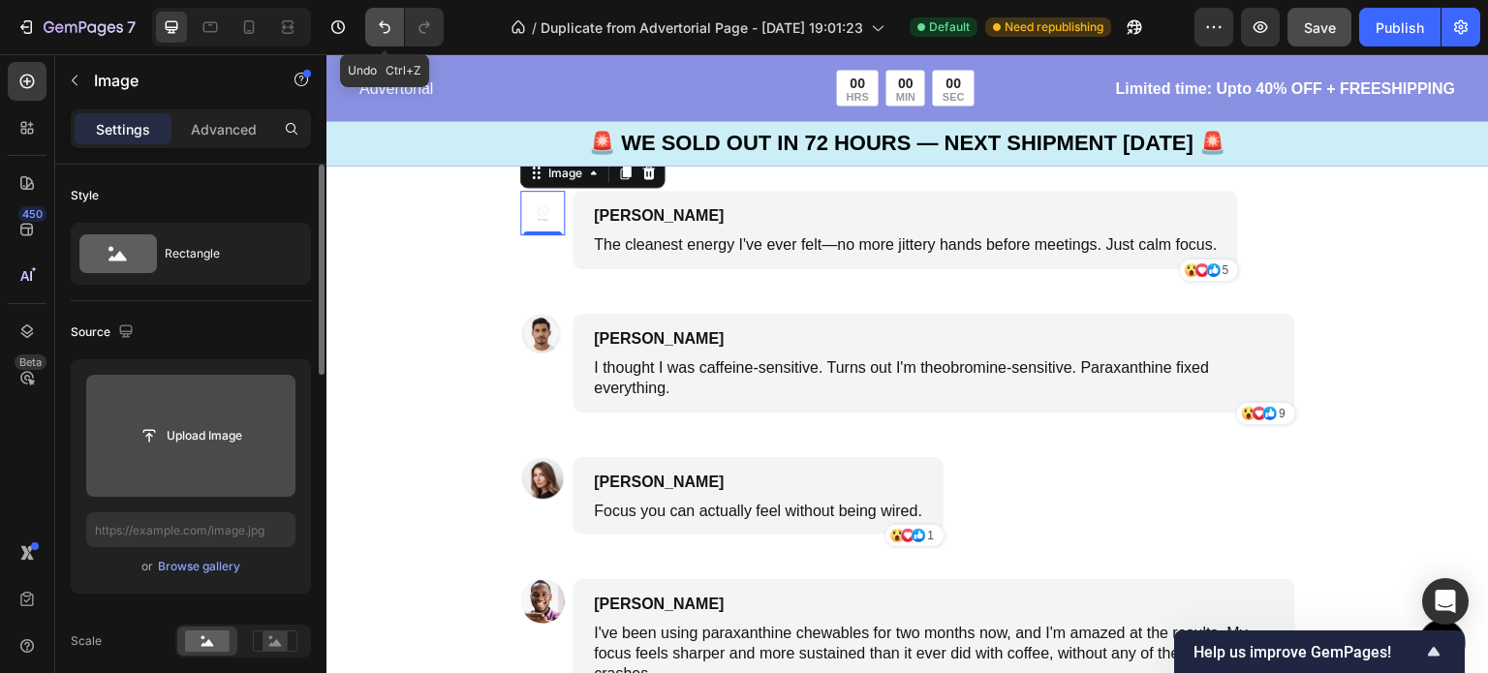
click at [392, 21] on icon "Undo/Redo" at bounding box center [384, 26] width 19 height 19
type input "https://cdn.shopify.com/s/files/1/0772/3496/2671/files/gempages_582062294284895…"
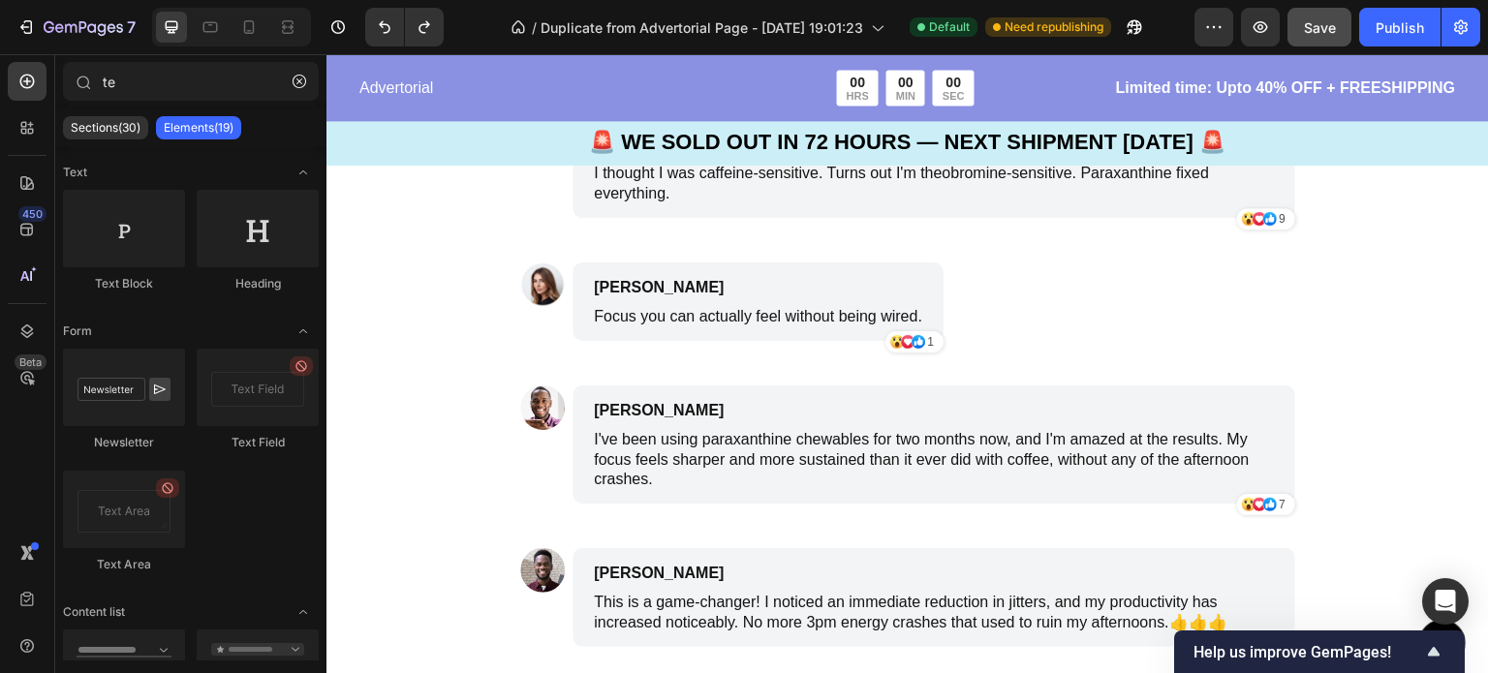
scroll to position [6536, 0]
